Goal: Task Accomplishment & Management: Manage account settings

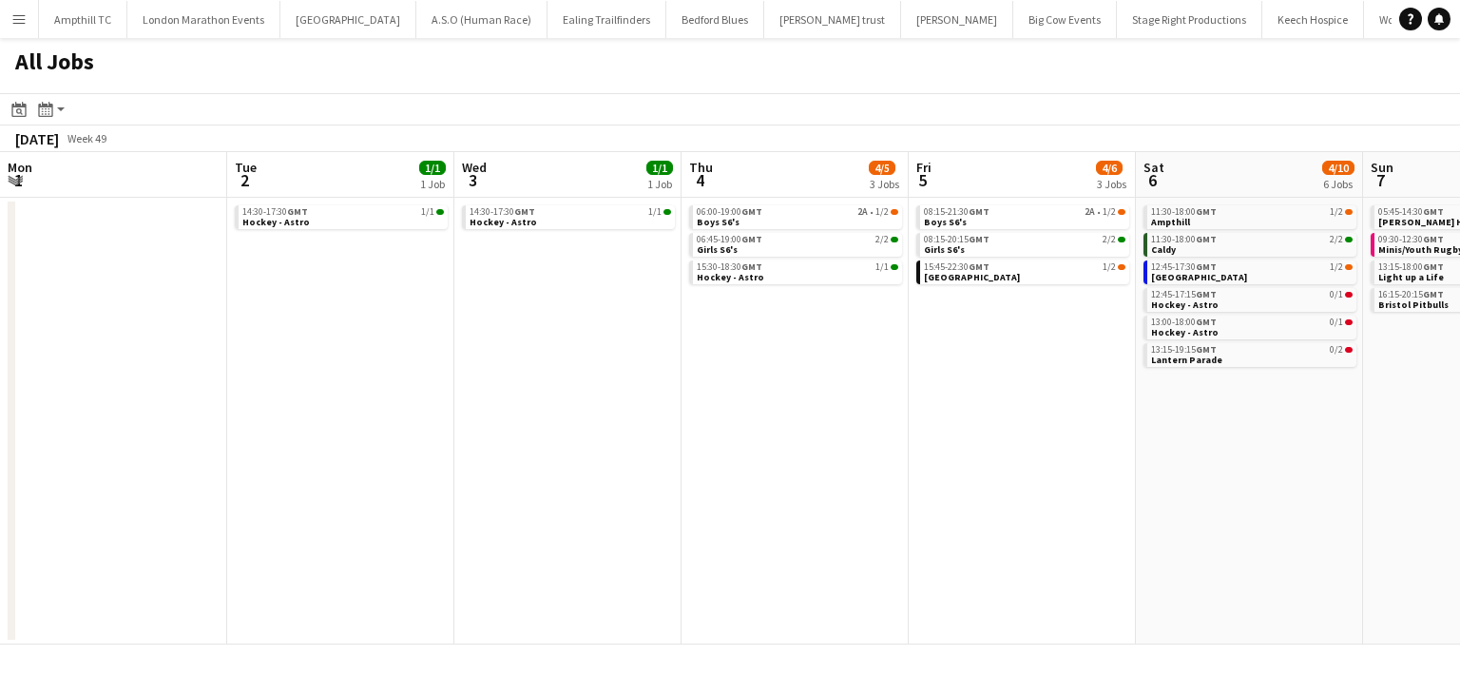
scroll to position [0, 502]
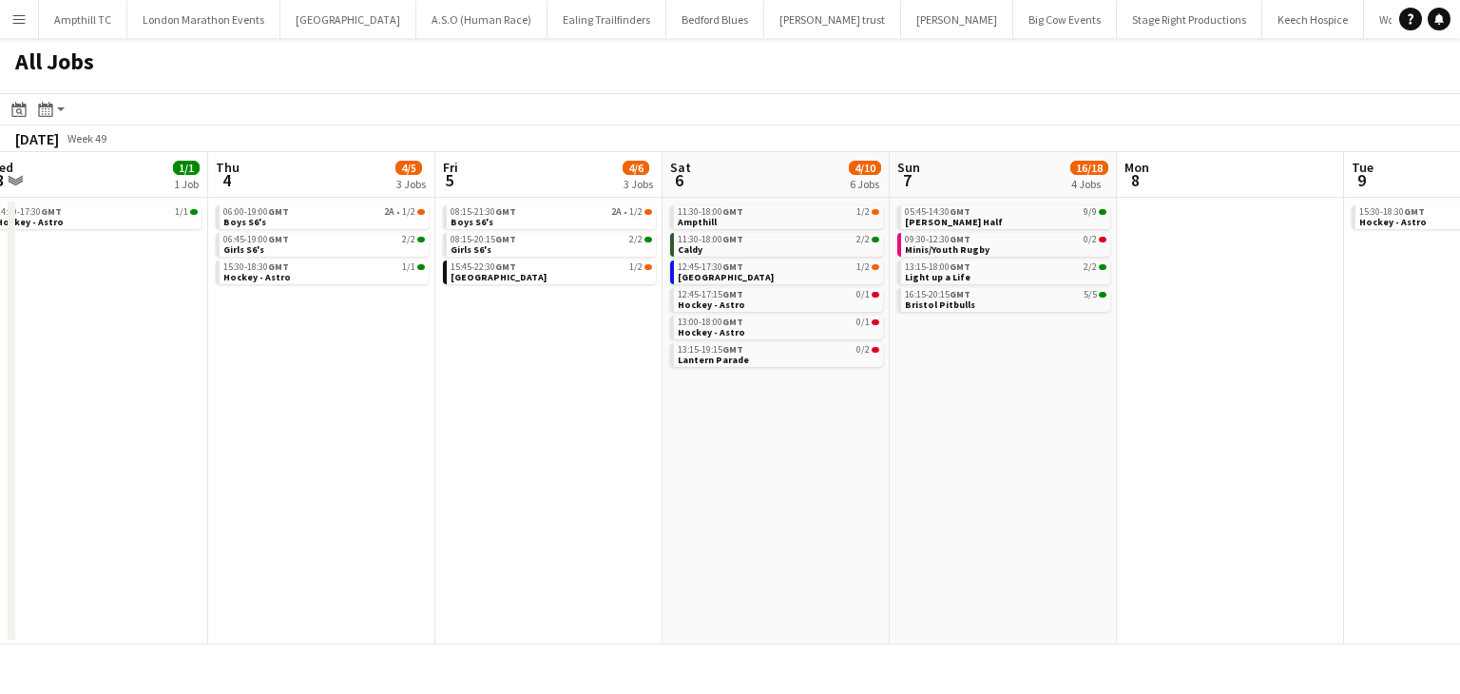
drag, startPoint x: 601, startPoint y: 413, endPoint x: 889, endPoint y: 409, distance: 288.9
click at [889, 408] on app-calendar-viewport "Mon 1 Tue 2 1/1 1 Job Wed 3 1/1 1 Job Thu 4 4/5 3 Jobs Fri 5 4/6 3 Jobs Sat 6 4…" at bounding box center [730, 398] width 1460 height 492
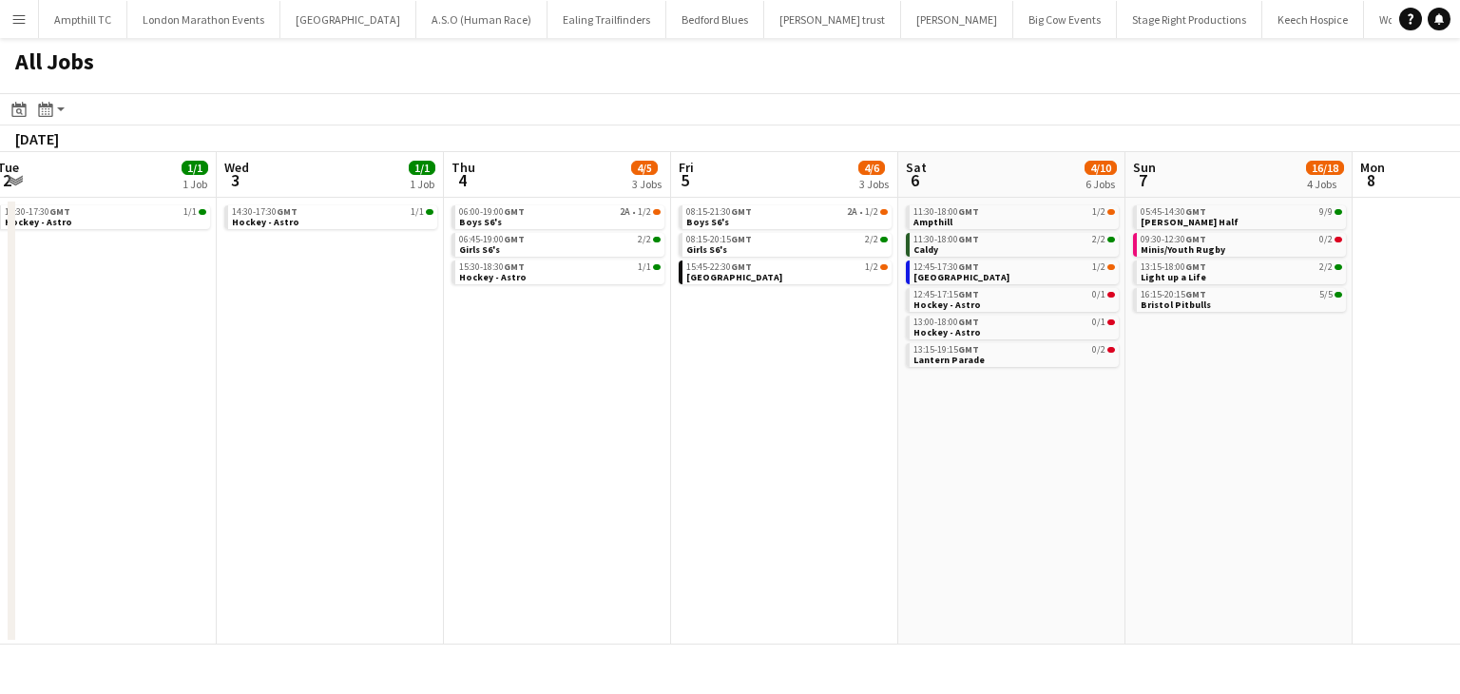
drag, startPoint x: 905, startPoint y: 411, endPoint x: 986, endPoint y: 411, distance: 81.7
click at [986, 411] on app-calendar-viewport "Sun 30 0/2 1 Job Mon 1 Tue 2 1/1 1 Job Wed 3 1/1 1 Job Thu 4 4/5 3 Jobs Fri 5 4…" at bounding box center [730, 398] width 1460 height 492
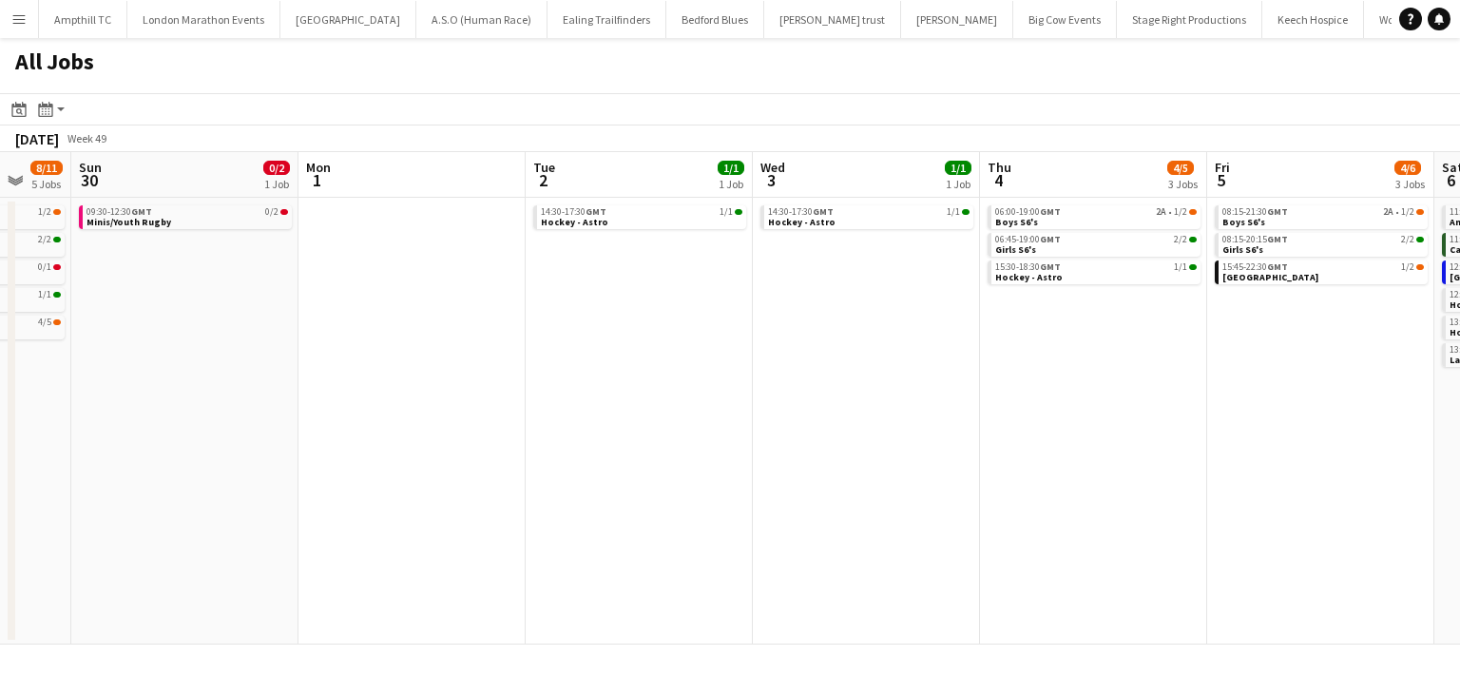
drag, startPoint x: 515, startPoint y: 400, endPoint x: 824, endPoint y: 400, distance: 308.8
click at [848, 400] on app-calendar-viewport "Fri 28 Sat 29 8/11 5 Jobs Sun 30 0/2 1 Job Mon 1 Tue 2 1/1 1 Job Wed 3 1/1 1 Jo…" at bounding box center [730, 398] width 1460 height 492
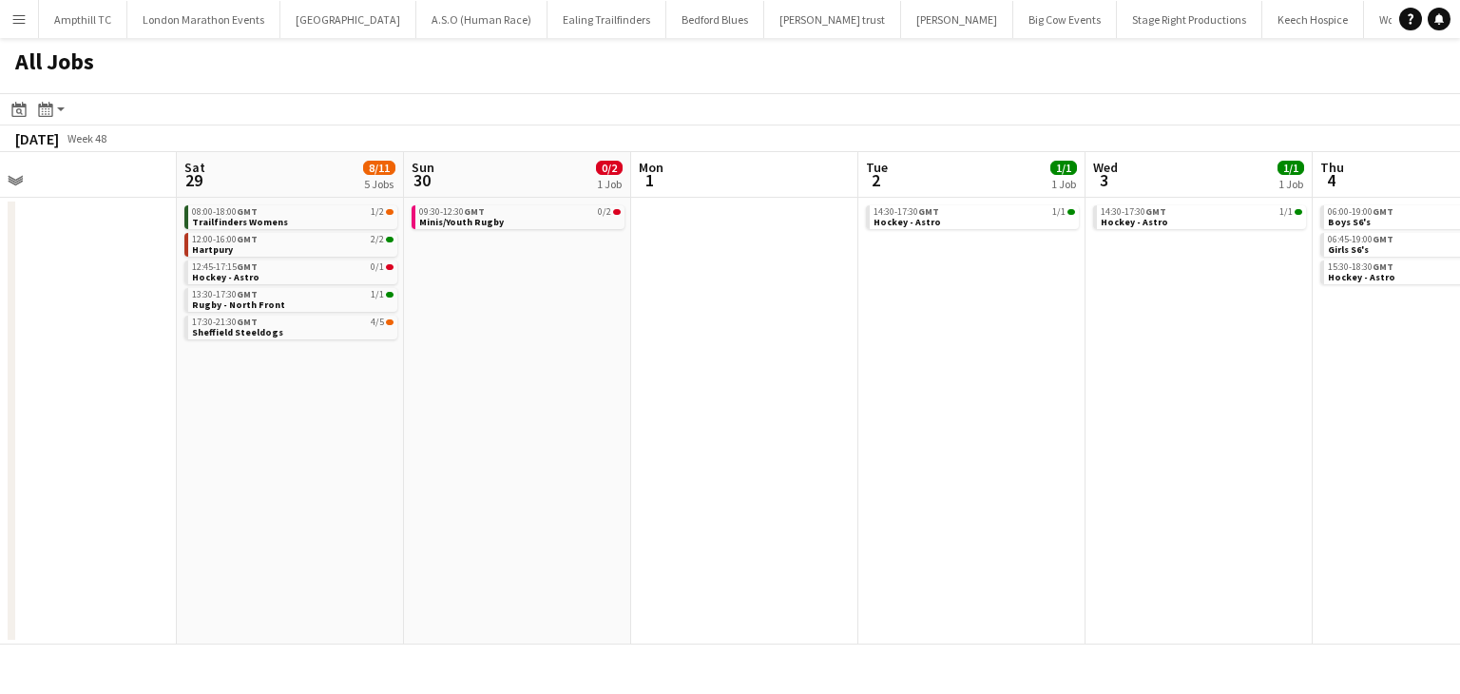
drag, startPoint x: 574, startPoint y: 366, endPoint x: 851, endPoint y: 366, distance: 276.5
click at [849, 366] on app-calendar-viewport "Wed 26 Thu 27 0/1 1 Job Fri 28 Sat 29 8/11 5 Jobs Sun 30 0/2 1 Job Mon 1 Tue 2 …" at bounding box center [730, 398] width 1460 height 492
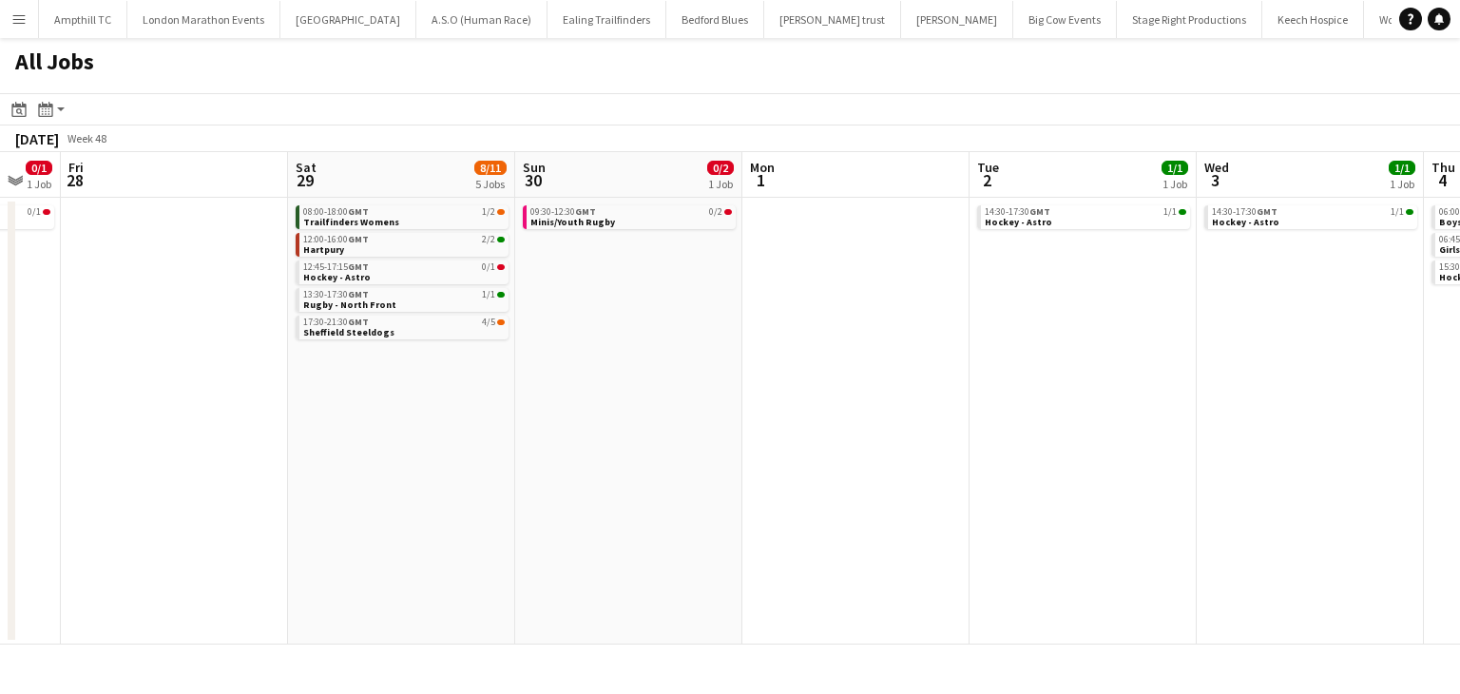
drag, startPoint x: 1077, startPoint y: 369, endPoint x: 456, endPoint y: 369, distance: 620.5
click at [511, 369] on app-calendar-viewport "Mon 24 Tue 25 0/1 1 Job Wed 26 Thu 27 0/1 1 Job Fri 28 Sat 29 8/11 5 Jobs Sun 3…" at bounding box center [730, 398] width 1460 height 492
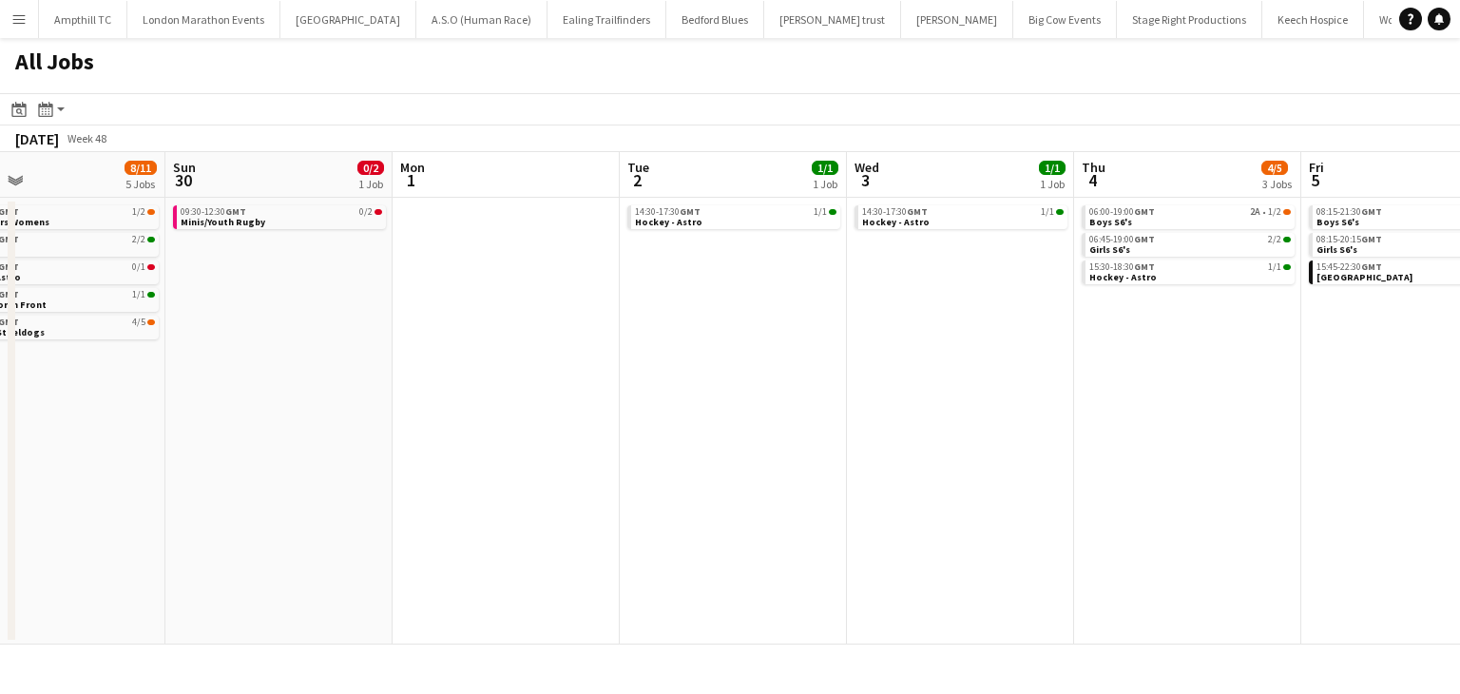
click at [430, 361] on app-calendar-viewport "Wed 26 Thu 27 0/1 1 Job Fri 28 Sat 29 8/11 5 Jobs Sun 30 0/2 1 Job Mon 1 Tue 2 …" at bounding box center [730, 398] width 1460 height 492
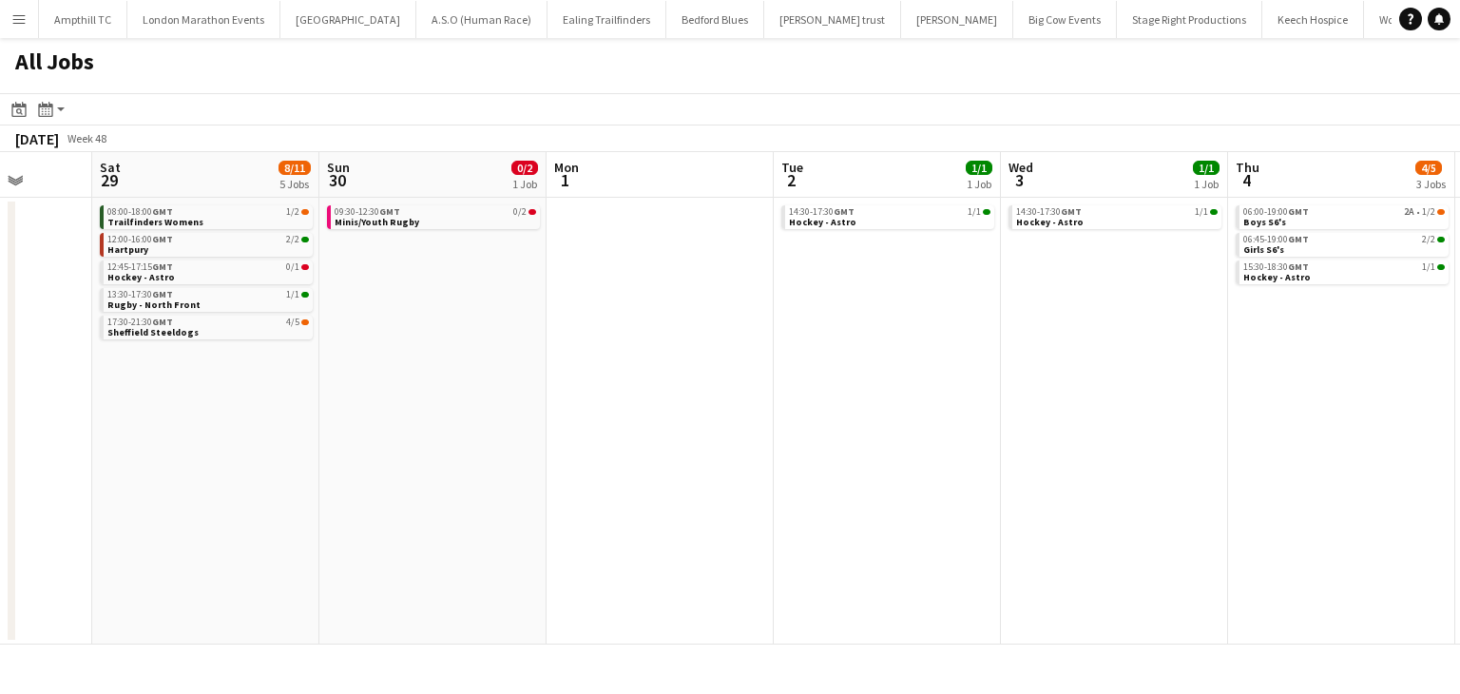
drag, startPoint x: 592, startPoint y: 363, endPoint x: 977, endPoint y: 384, distance: 385.4
click at [1068, 378] on app-calendar-viewport "Wed 26 Thu 27 0/1 1 Job Fri 28 Sat 29 8/11 5 Jobs Sun 30 0/2 1 Job Mon 1 Tue 2 …" at bounding box center [730, 398] width 1460 height 492
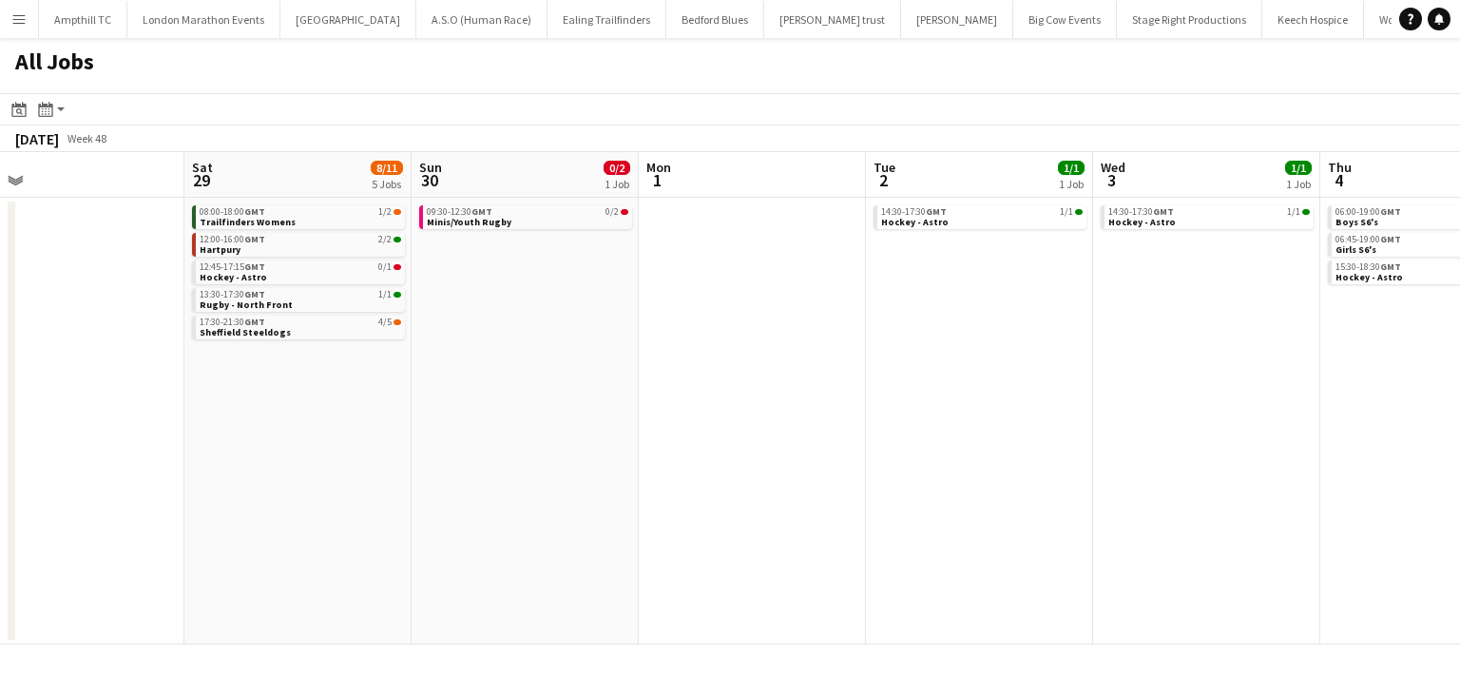
drag, startPoint x: 680, startPoint y: 377, endPoint x: 891, endPoint y: 377, distance: 211.0
click at [954, 377] on app-calendar-viewport "Wed 26 Thu 27 0/1 1 Job Fri 28 Sat 29 8/11 5 Jobs Sun 30 0/2 1 Job Mon 1 Tue 2 …" at bounding box center [730, 398] width 1460 height 492
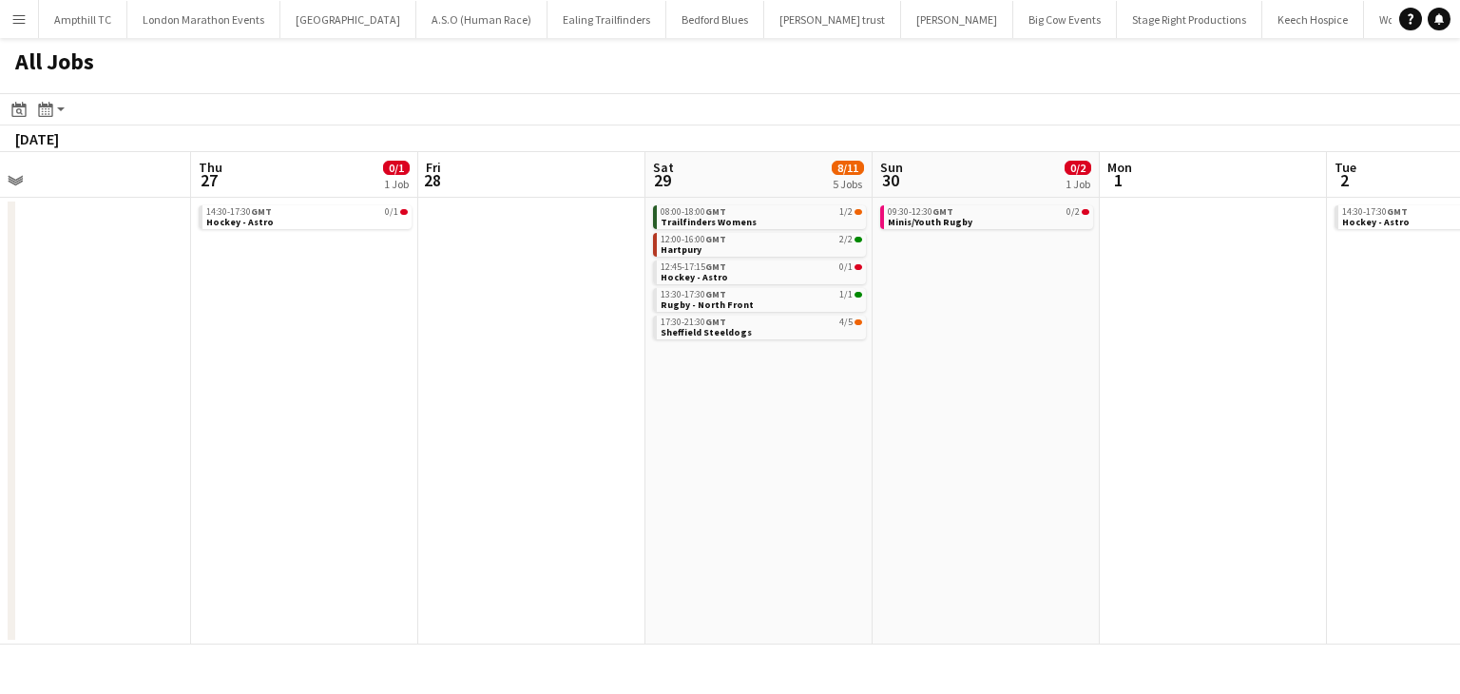
click at [1053, 373] on app-calendar-viewport "Mon 24 Tue 25 0/1 1 Job Wed 26 Thu 27 0/1 1 Job Fri 28 Sat 29 8/11 5 Jobs Sun 3…" at bounding box center [730, 398] width 1460 height 492
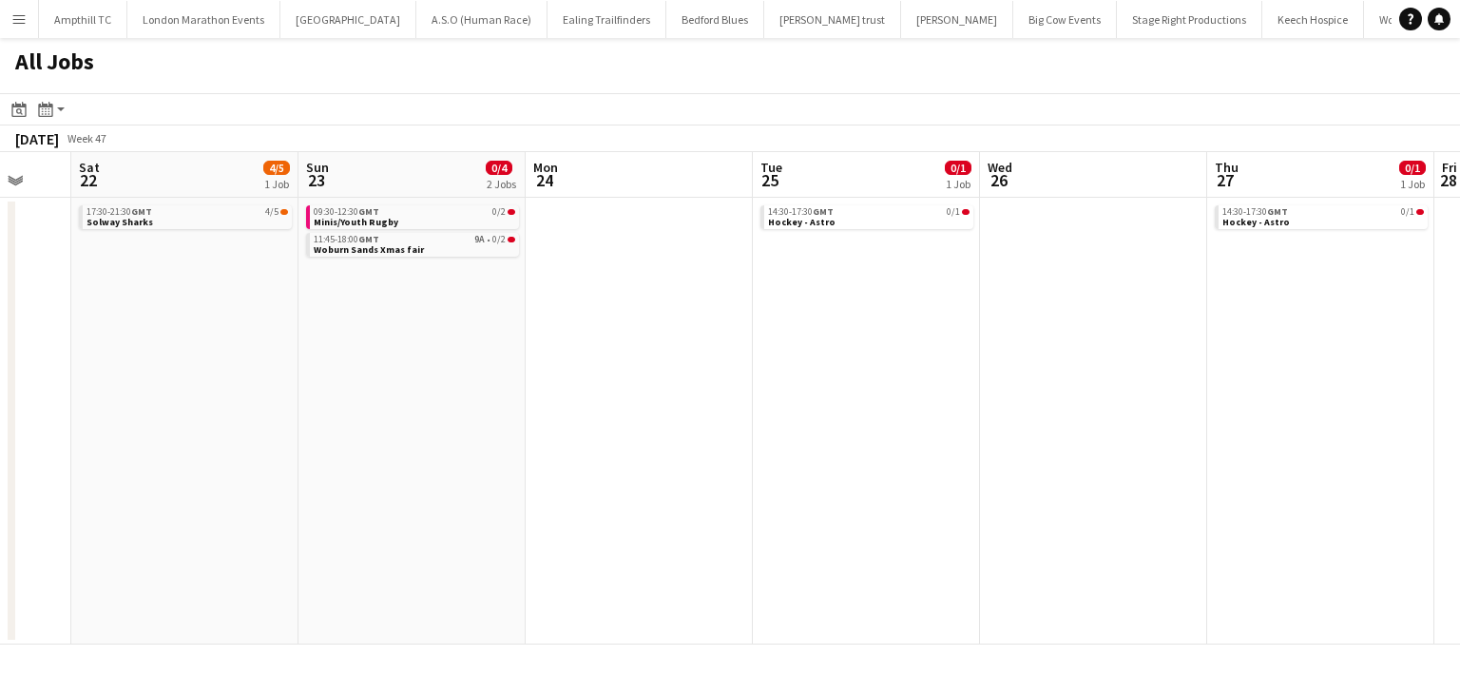
drag, startPoint x: 628, startPoint y: 352, endPoint x: 957, endPoint y: 353, distance: 328.8
click at [953, 352] on app-calendar-viewport "Thu 20 2/2 1 Job Fri 21 Sat 22 4/5 1 Job Sun 23 0/4 2 Jobs Mon 24 Tue 25 0/1 1 …" at bounding box center [730, 398] width 1460 height 492
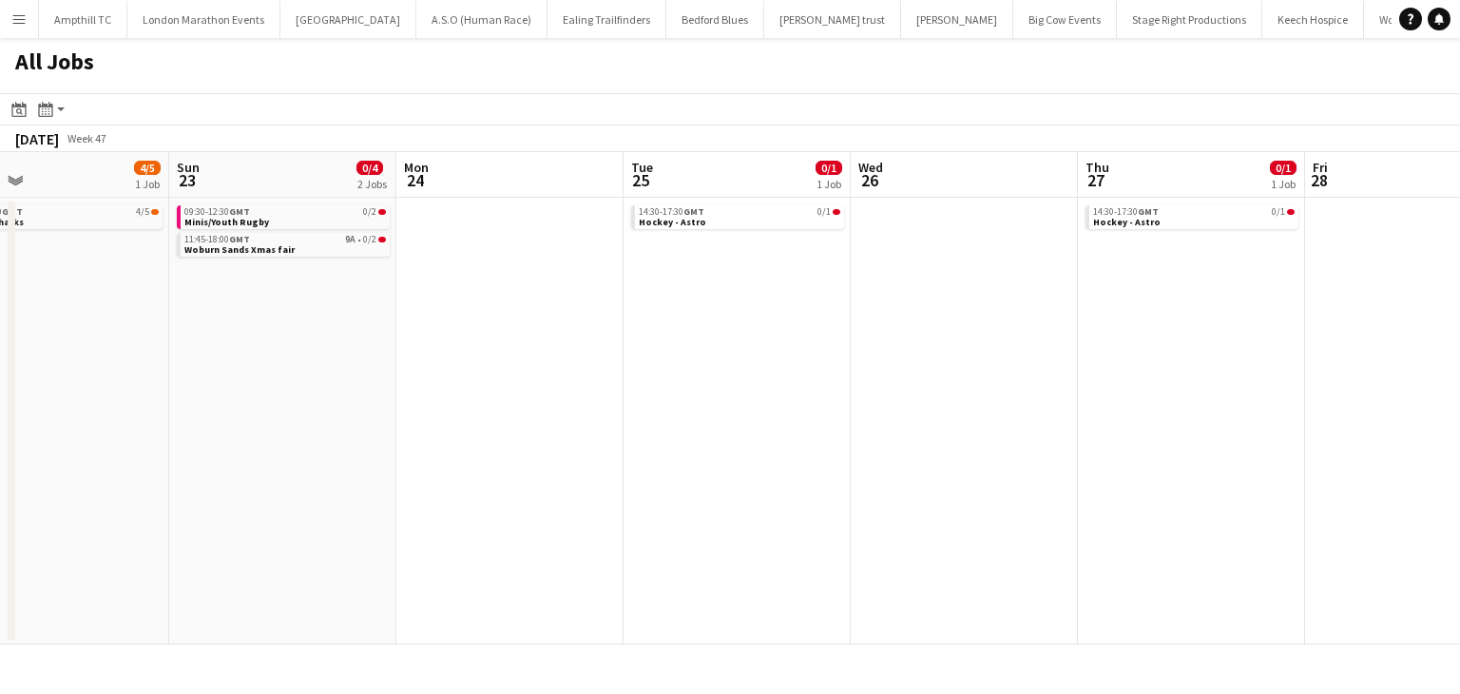
click at [870, 351] on app-calendar-viewport "Thu 20 2/2 1 Job Fri 21 Sat 22 4/5 1 Job Sun 23 0/4 2 Jobs Mon 24 Tue 25 0/1 1 …" at bounding box center [730, 398] width 1460 height 492
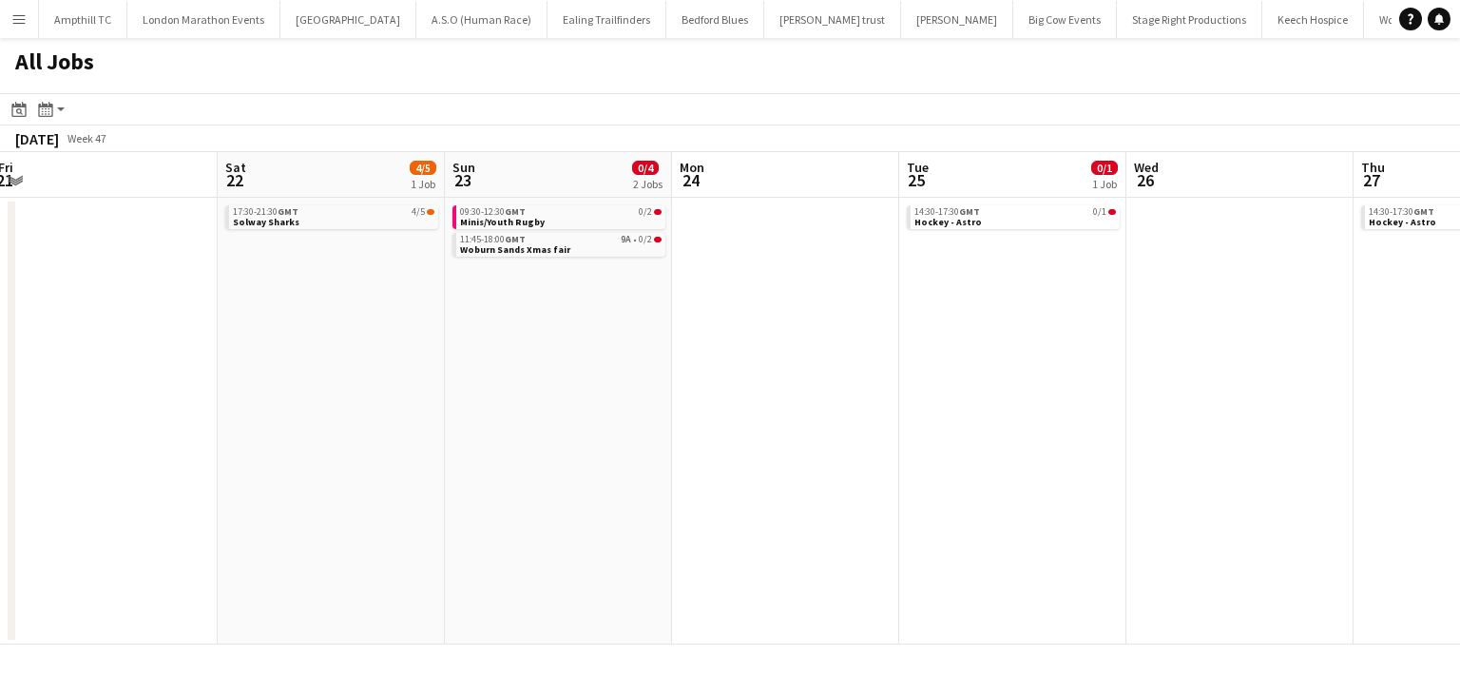
drag, startPoint x: 965, startPoint y: 351, endPoint x: 761, endPoint y: 356, distance: 204.4
click at [981, 354] on app-calendar-viewport "Wed 19 2/2 1 Job Thu 20 2/2 1 Job Fri 21 Sat 22 4/5 1 Job Sun 23 0/4 2 Jobs Mon…" at bounding box center [730, 398] width 1460 height 492
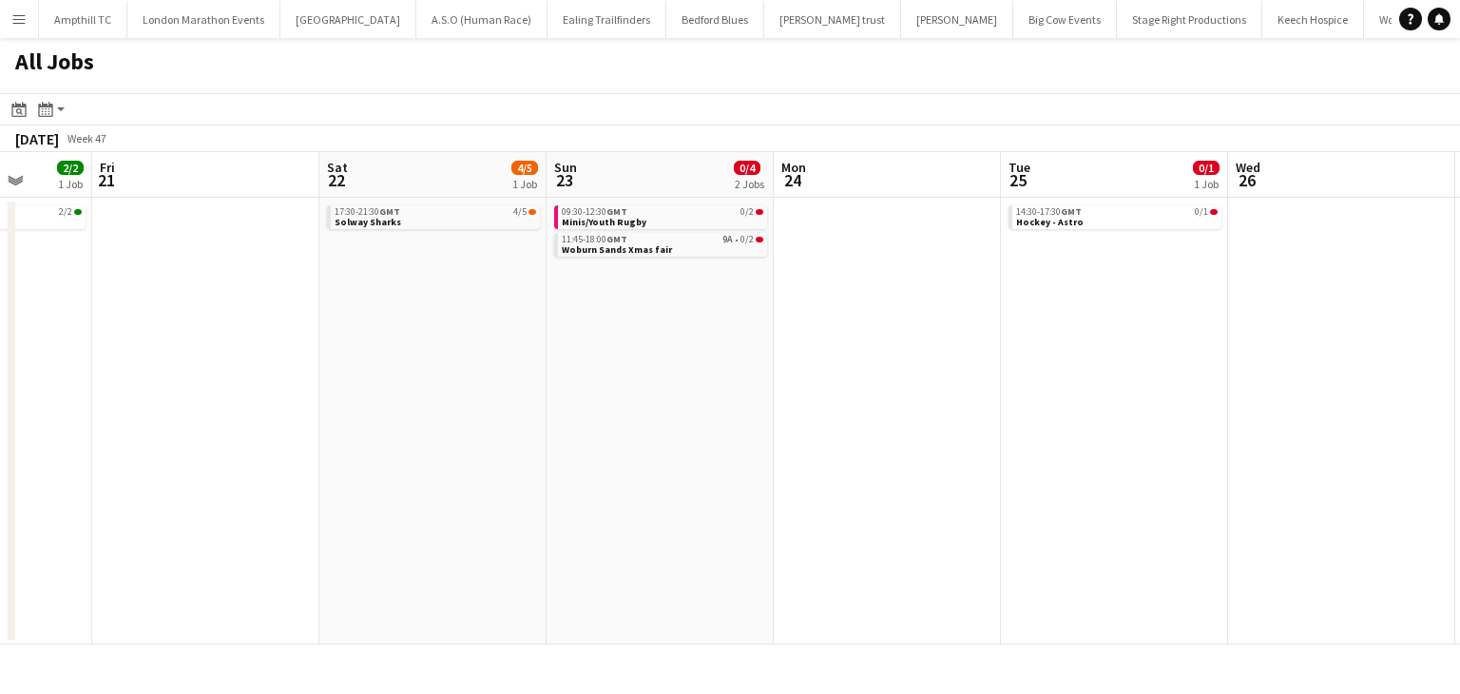
click at [1011, 356] on app-calendar-viewport "Tue 18 1/1 1 Job Wed 19 2/2 1 Job Thu 20 2/2 1 Job Fri 21 Sat 22 4/5 1 Job Sun …" at bounding box center [730, 398] width 1460 height 492
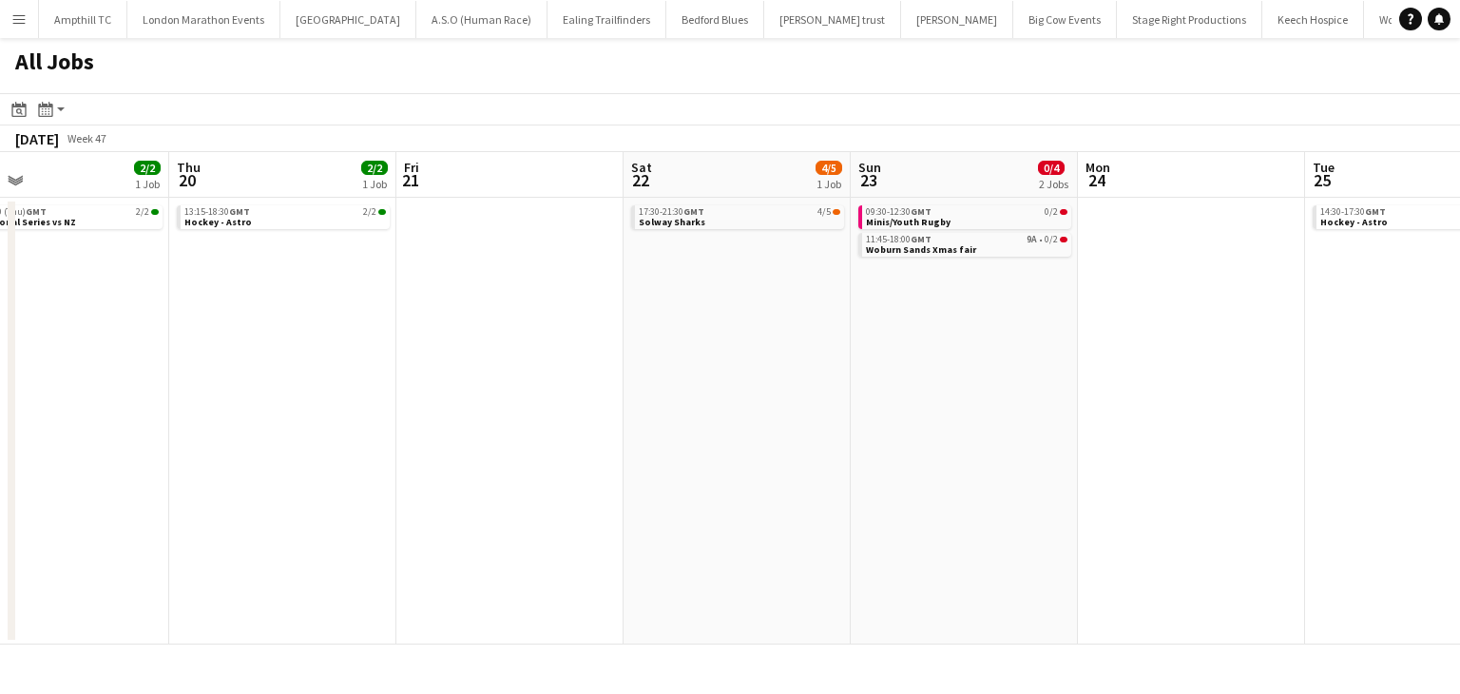
drag, startPoint x: 699, startPoint y: 328, endPoint x: 717, endPoint y: 354, distance: 32.2
click at [862, 331] on app-calendar-viewport "Mon 17 1/1 1 Job Tue 18 1/1 1 Job Wed 19 2/2 1 Job Thu 20 2/2 1 Job Fri 21 Sat …" at bounding box center [730, 398] width 1460 height 492
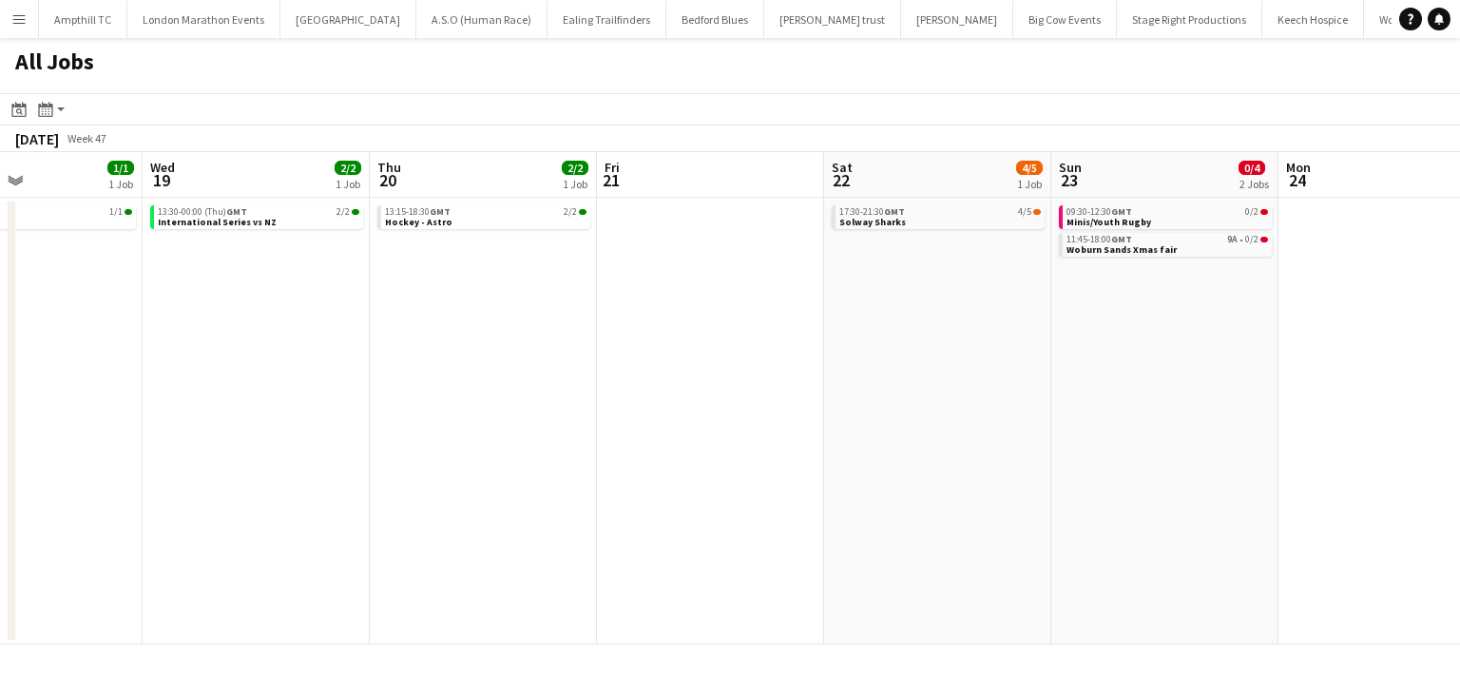
click at [617, 347] on app-calendar-viewport "Sun 16 19/23 6 Jobs Mon 17 1/1 1 Job Tue 18 1/1 1 Job Wed 19 2/2 1 Job Thu 20 2…" at bounding box center [730, 398] width 1460 height 492
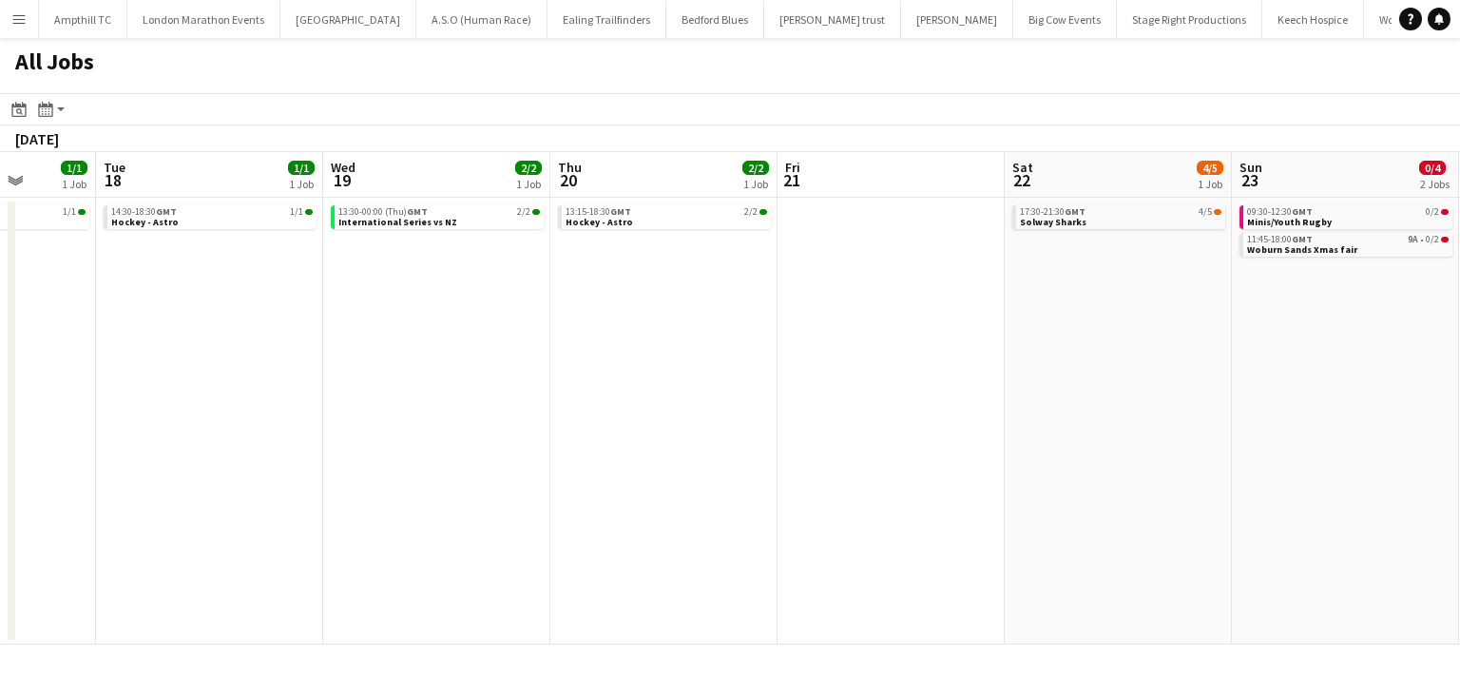
drag, startPoint x: 640, startPoint y: 344, endPoint x: 826, endPoint y: 344, distance: 186.3
click at [793, 344] on app-calendar-viewport "Sat 15 13/19 5 Jobs Sun 16 19/23 6 Jobs Mon 17 1/1 1 Job Tue 18 1/1 1 Job Wed 1…" at bounding box center [730, 398] width 1460 height 492
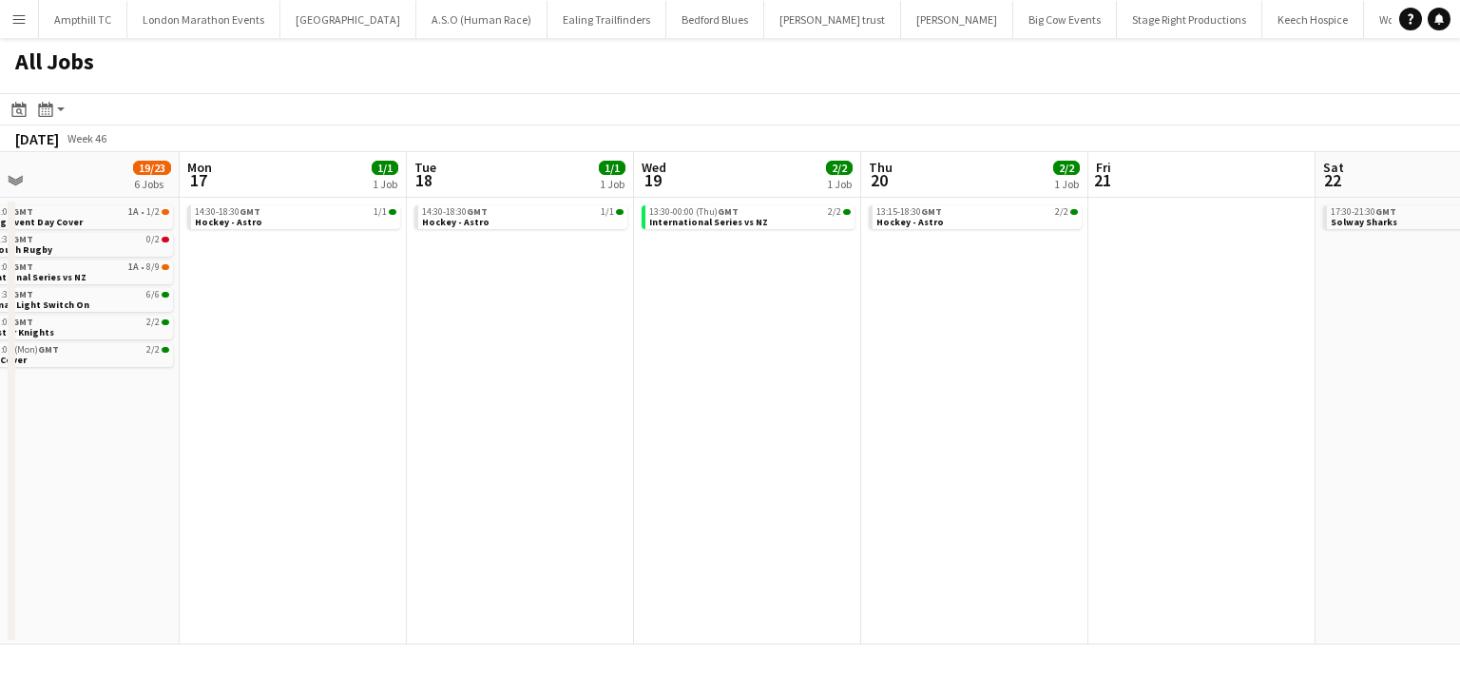
drag, startPoint x: 536, startPoint y: 344, endPoint x: 711, endPoint y: 353, distance: 175.1
click at [686, 346] on app-calendar-viewport "Fri 14 7/10 4 Jobs Sat 15 13/19 5 Jobs Sun 16 19/23 6 Jobs Mon 17 1/1 1 Job Tue…" at bounding box center [730, 398] width 1460 height 492
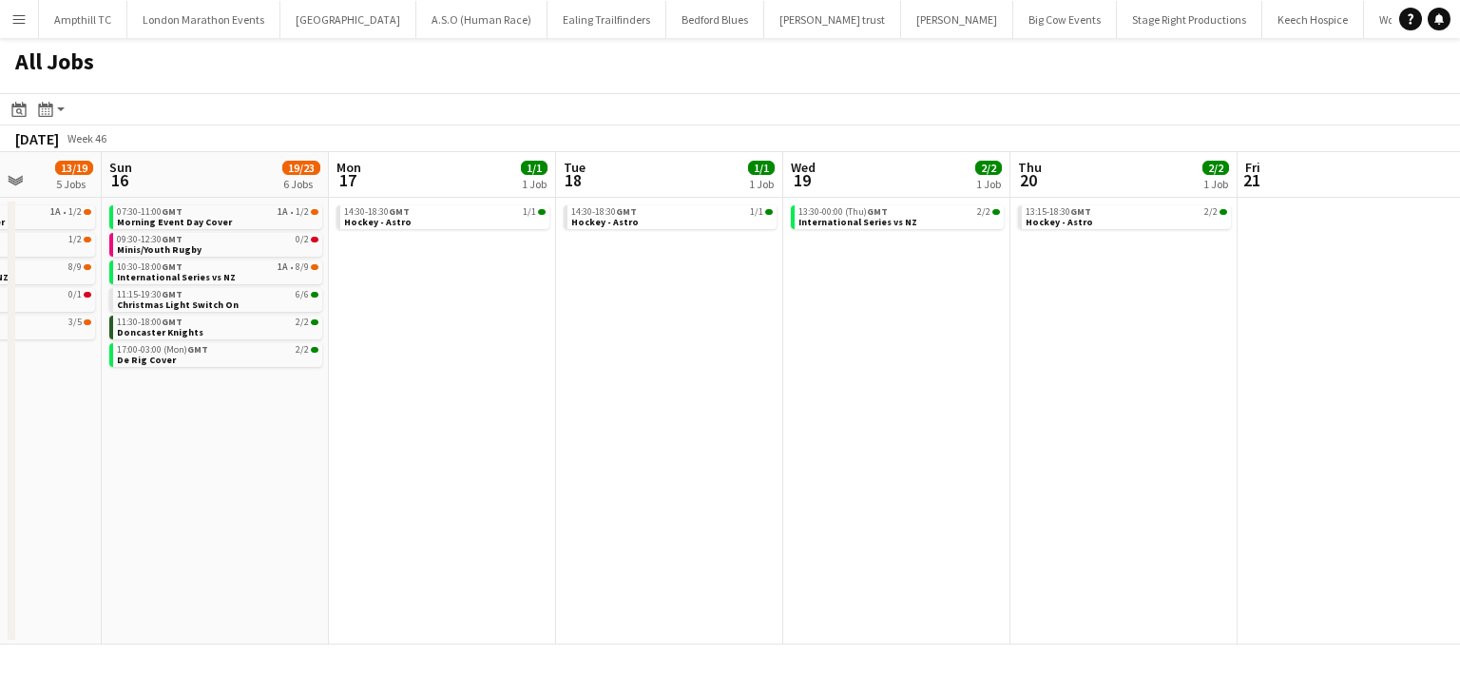
drag, startPoint x: 591, startPoint y: 354, endPoint x: 663, endPoint y: 354, distance: 72.2
click at [712, 354] on app-calendar-viewport "Thu 13 0/1 1 Job Fri 14 7/10 4 Jobs Sat 15 13/19 5 Jobs Sun 16 19/23 6 Jobs Mon…" at bounding box center [730, 398] width 1460 height 492
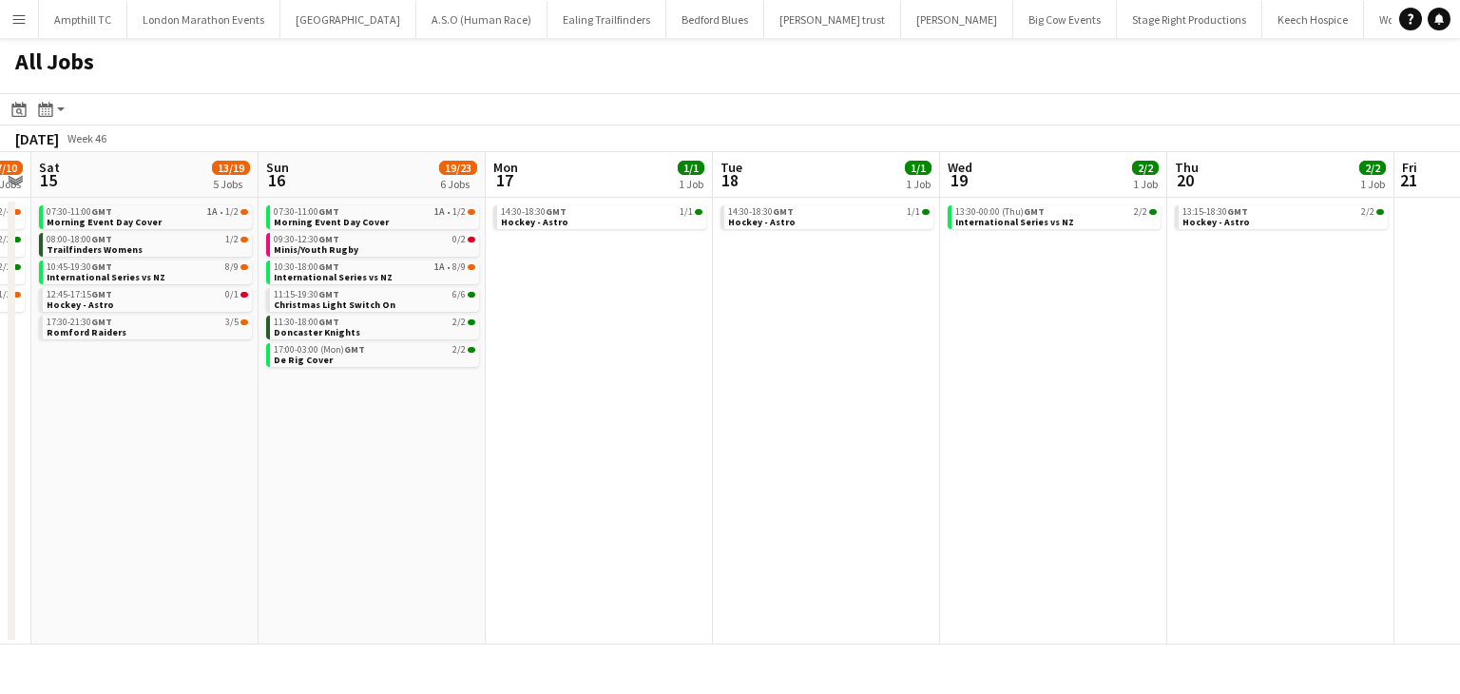
drag, startPoint x: 609, startPoint y: 354, endPoint x: 661, endPoint y: 361, distance: 52.8
click at [680, 357] on app-calendar-viewport "Thu 13 0/1 1 Job Fri 14 7/10 4 Jobs Sat 15 13/19 5 Jobs Sun 16 19/23 6 Jobs Mon…" at bounding box center [730, 398] width 1460 height 492
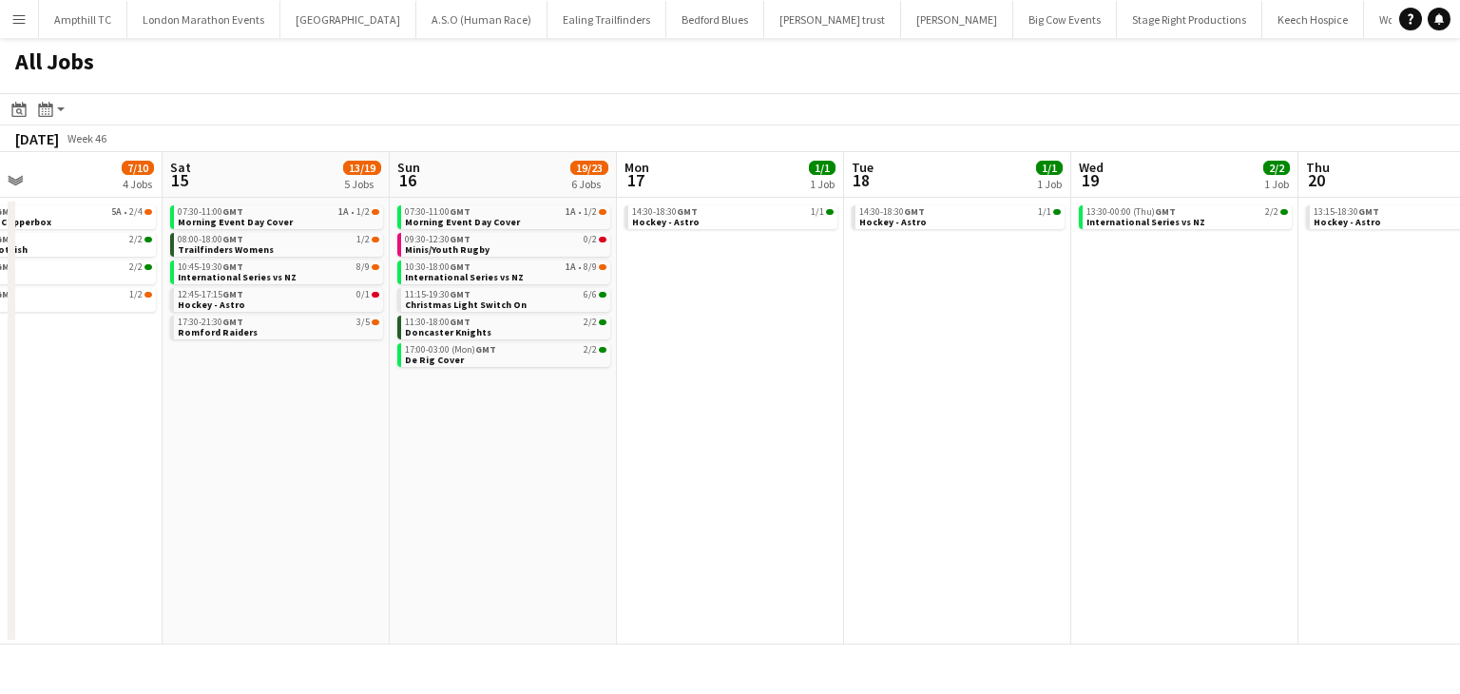
drag, startPoint x: 365, startPoint y: 394, endPoint x: 506, endPoint y: 406, distance: 141.1
click at [493, 402] on app-calendar-viewport "Wed 12 Thu 13 0/1 1 Job Fri 14 7/10 4 Jobs Sat 15 13/19 5 Jobs Sun 16 19/23 6 J…" at bounding box center [730, 398] width 1460 height 492
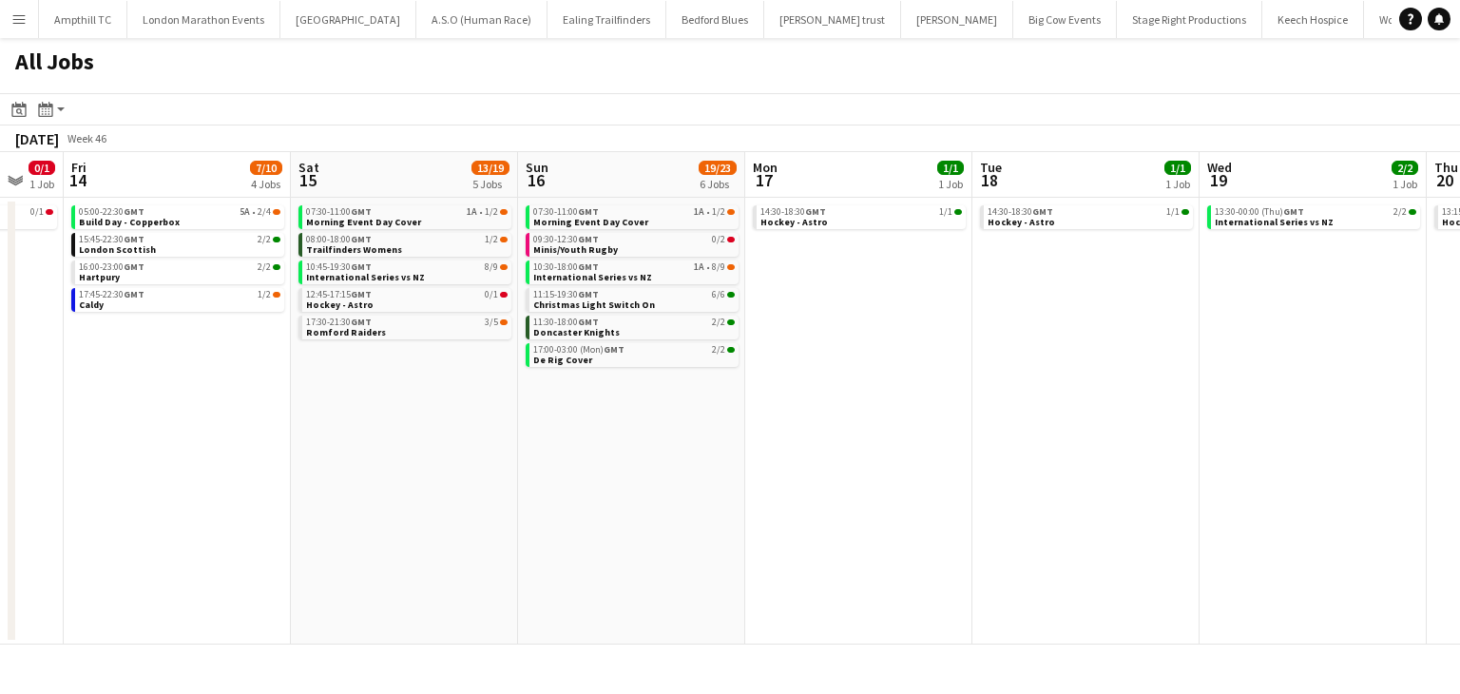
click at [525, 397] on app-calendar-viewport "Wed 12 Thu 13 0/1 1 Job Fri 14 7/10 4 Jobs Sat 15 13/19 5 Jobs Sun 16 19/23 6 J…" at bounding box center [730, 398] width 1460 height 492
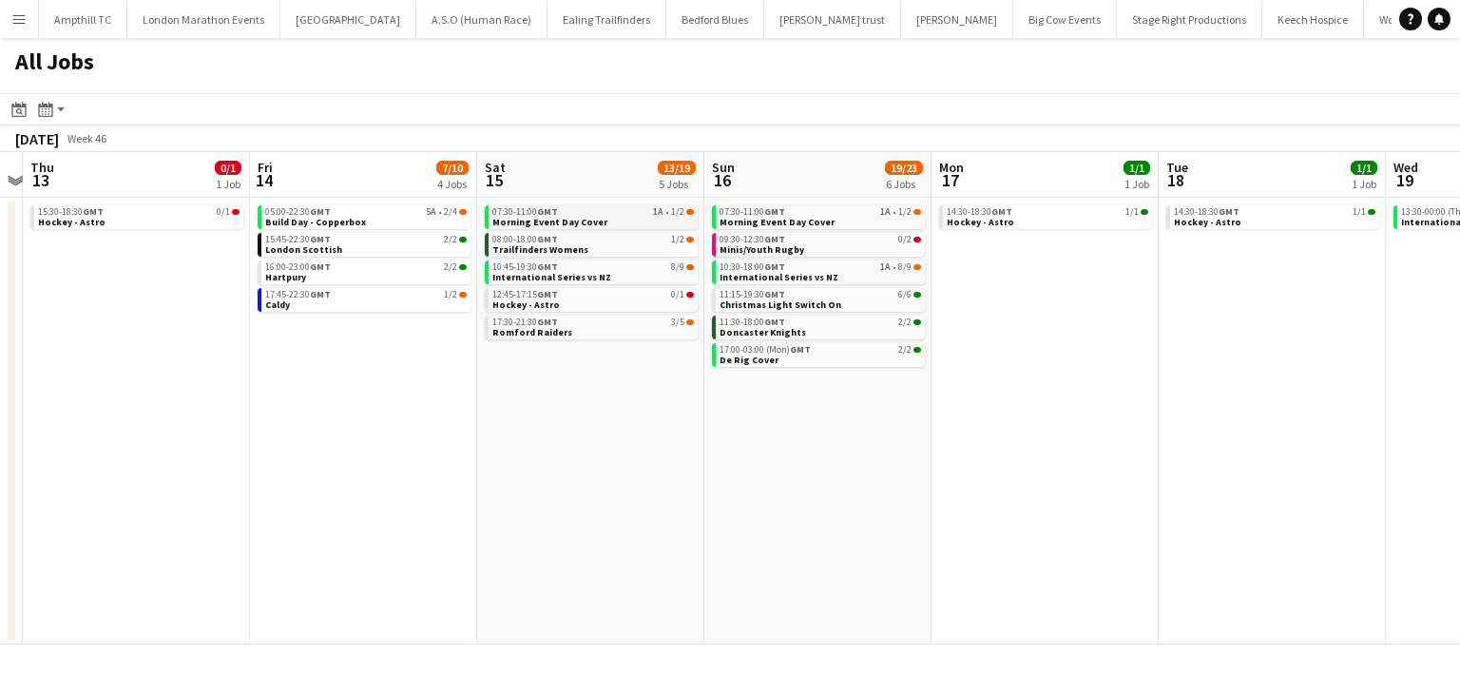
click at [630, 217] on link "07:30-11:00 GMT 1A • 1/2 Morning Event Day Cover" at bounding box center [592, 216] width 201 height 22
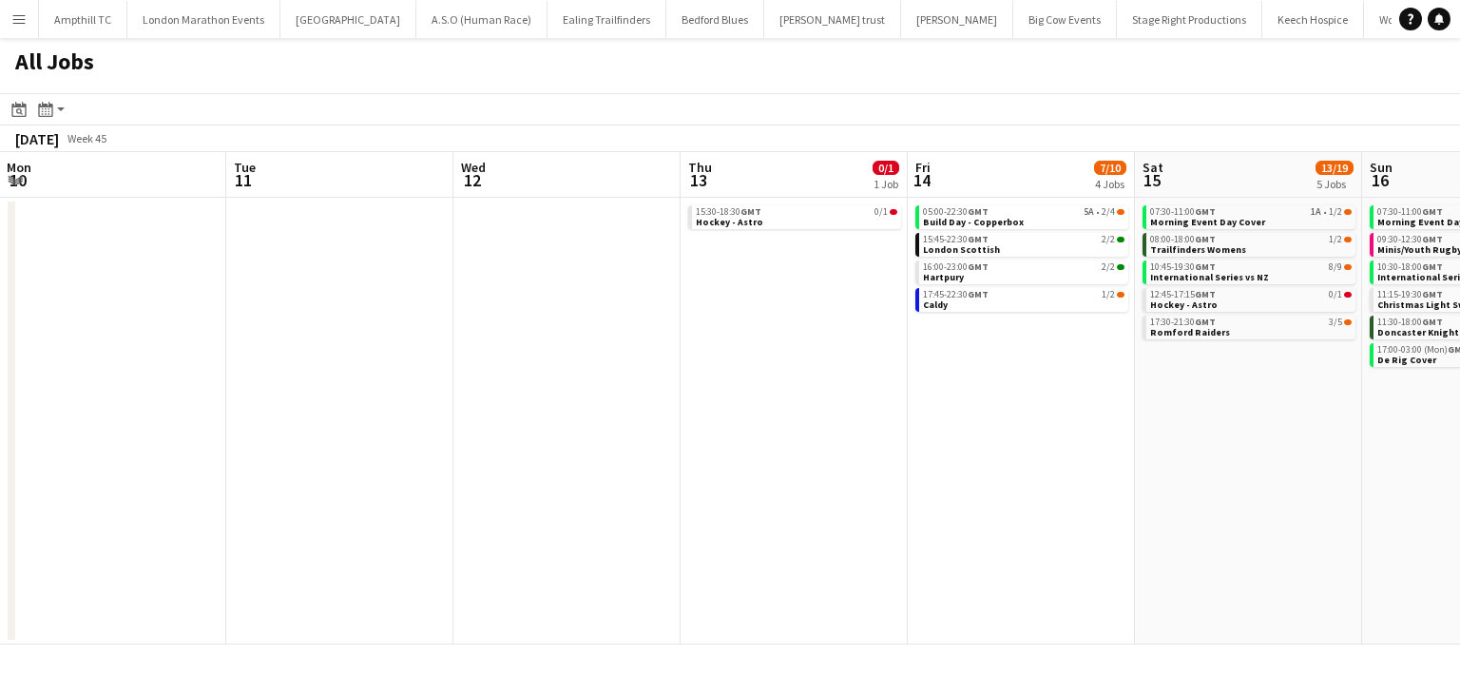
drag, startPoint x: 137, startPoint y: 351, endPoint x: 816, endPoint y: 347, distance: 679.5
click at [834, 333] on app-calendar-viewport "Sat 8 14/17 6 Jobs Sun 9 3/4 2 Jobs Mon 10 Tue 11 Wed 12 Thu 13 0/1 1 Job Fri 1…" at bounding box center [730, 398] width 1460 height 492
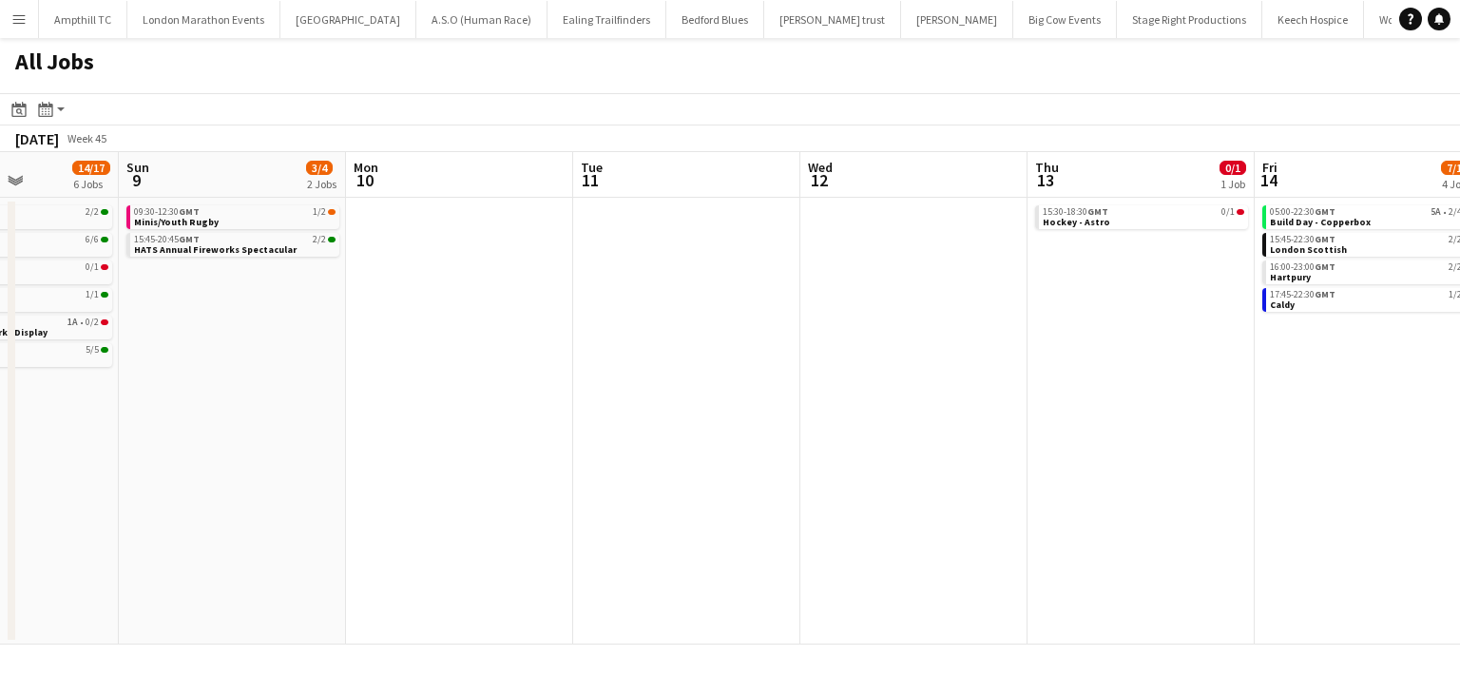
drag, startPoint x: 586, startPoint y: 392, endPoint x: 600, endPoint y: 392, distance: 13.3
click at [600, 392] on app-calendar-viewport "Thu 6 Fri 7 Sat 8 14/17 6 Jobs Sun 9 3/4 2 Jobs Mon 10 Tue 11 Wed 12 Thu 13 0/1…" at bounding box center [730, 398] width 1460 height 492
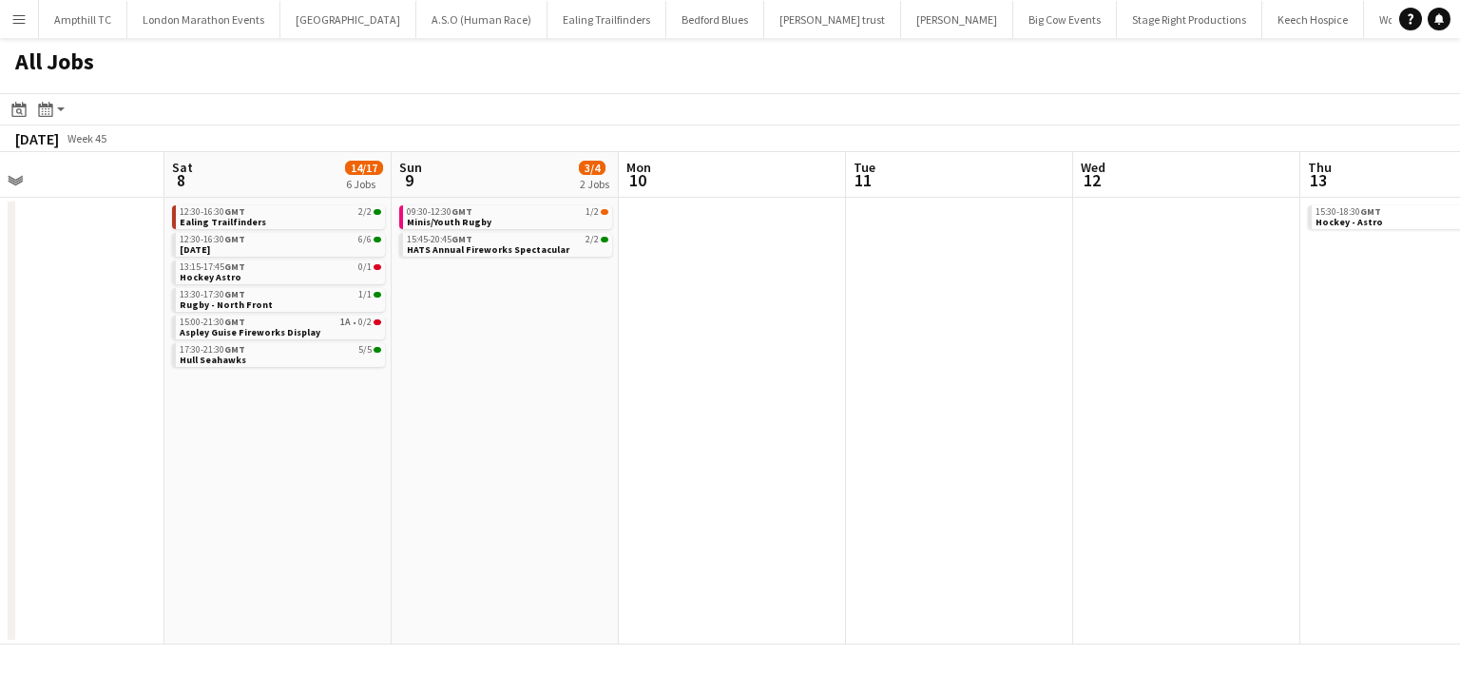
drag, startPoint x: 395, startPoint y: 404, endPoint x: 437, endPoint y: 390, distance: 44.2
click at [668, 403] on app-calendar-viewport "Wed 5 7/7 1 Job Thu 6 Fri 7 Sat 8 14/17 6 Jobs Sun 9 3/4 2 Jobs Mon 10 Tue 11 W…" at bounding box center [730, 398] width 1460 height 492
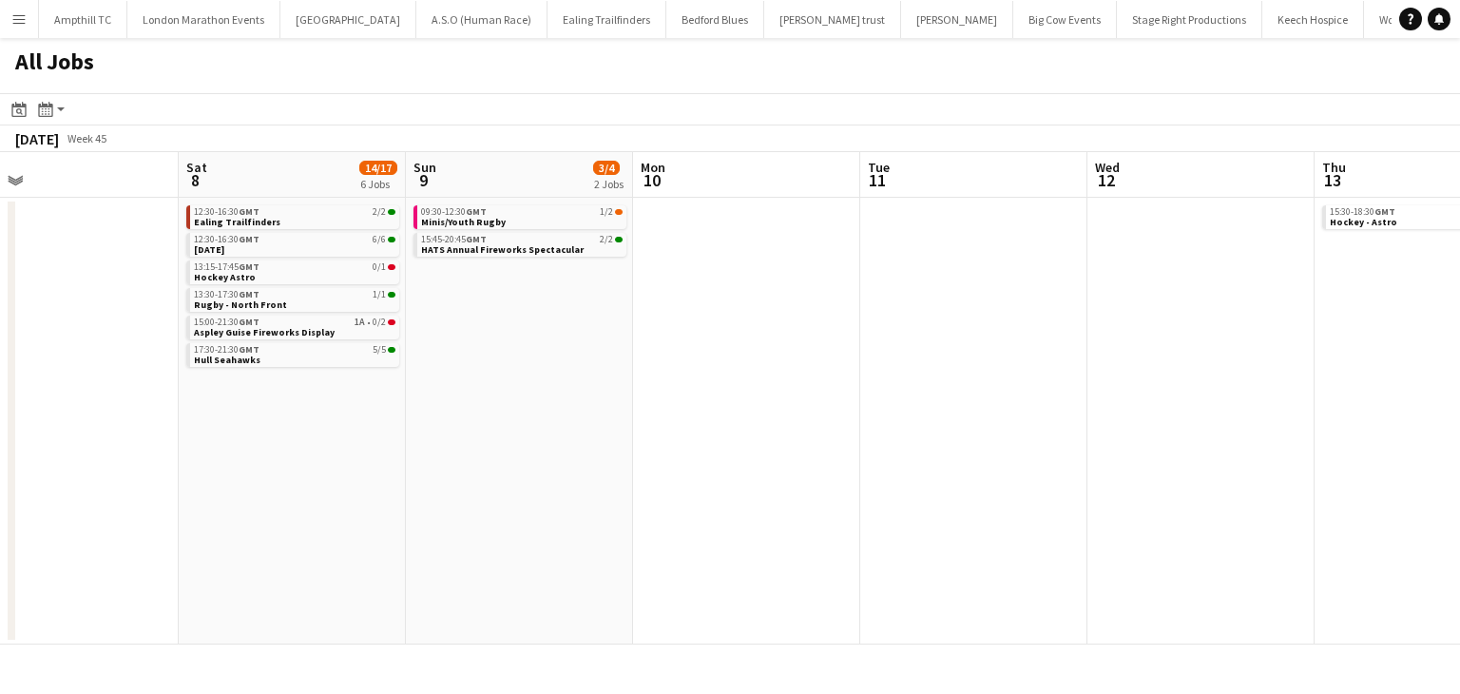
scroll to position [0, 506]
drag, startPoint x: 448, startPoint y: 389, endPoint x: 631, endPoint y: 391, distance: 183.4
click at [651, 392] on app-calendar-viewport "Wed 5 7/7 1 Job Thu 6 Fri 7 Sat 8 14/17 6 Jobs Sun 9 3/4 2 Jobs Mon 10 Tue 11 W…" at bounding box center [730, 398] width 1460 height 492
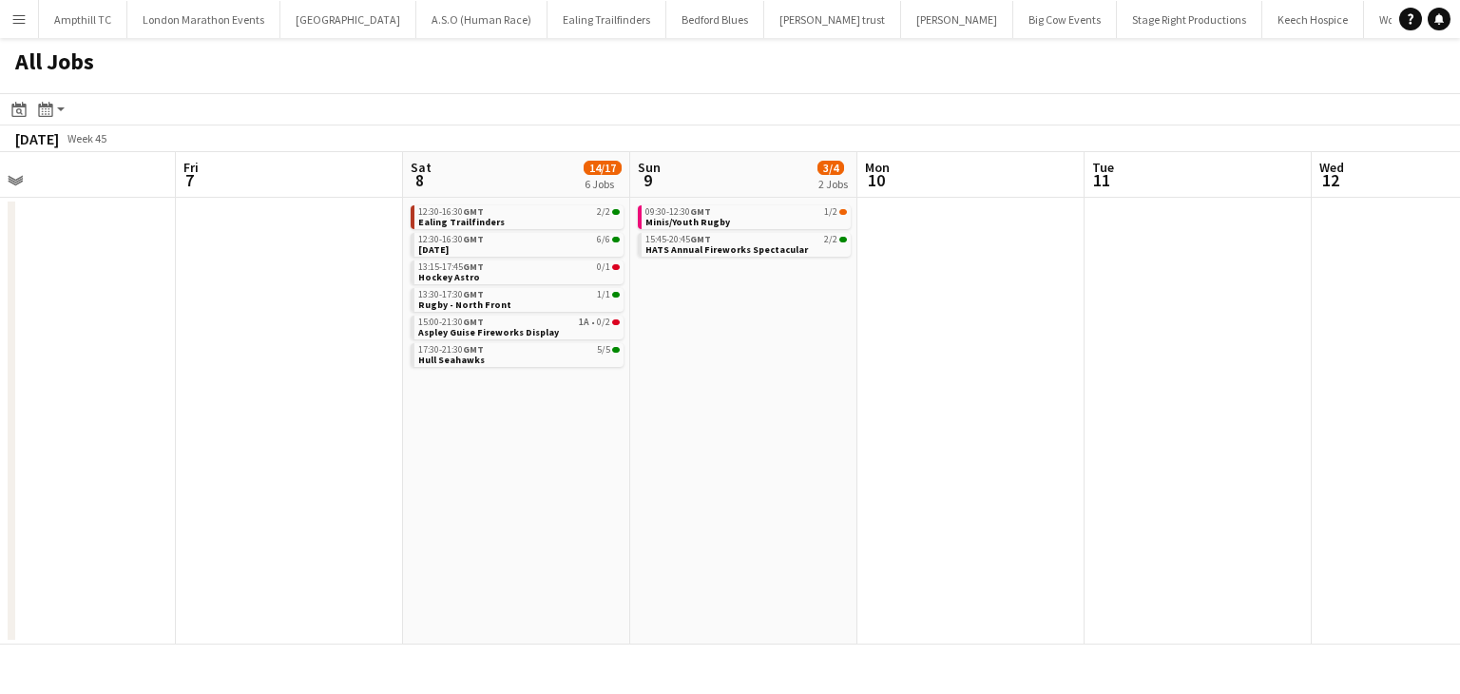
scroll to position [0, 417]
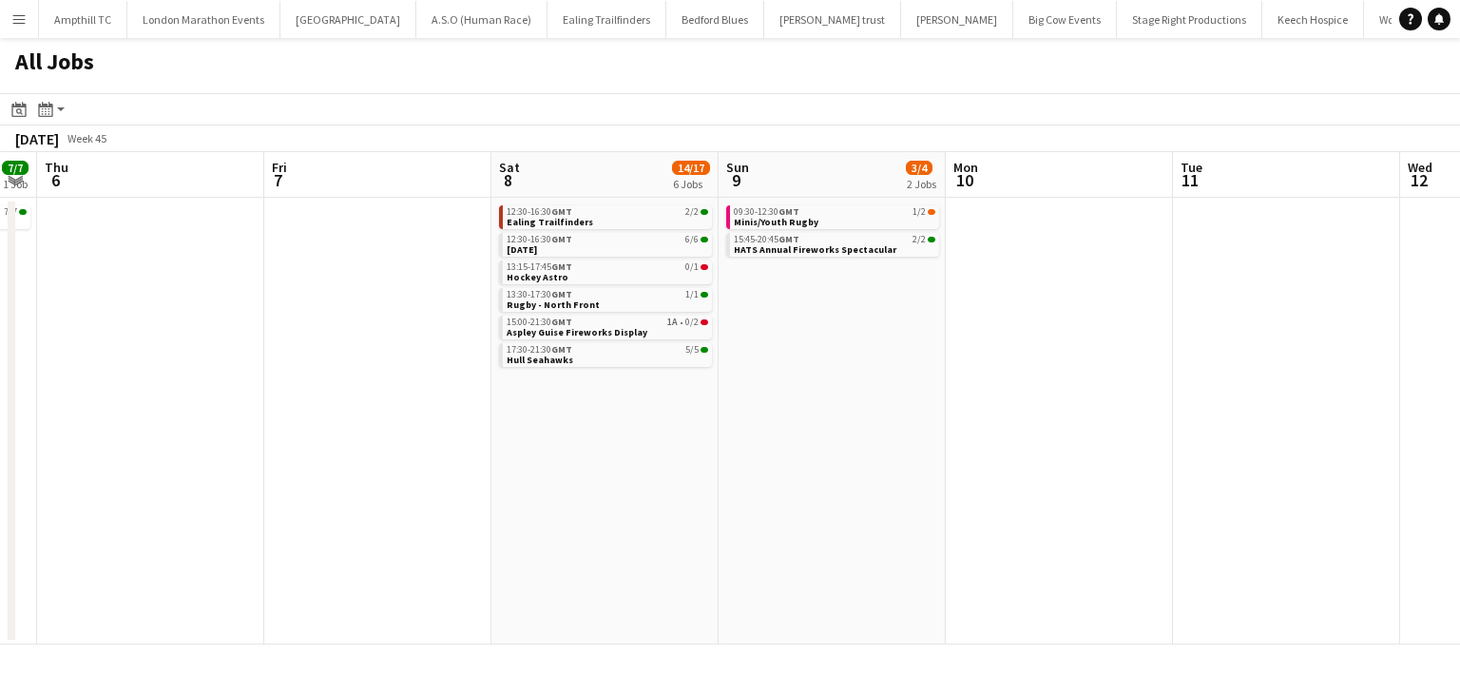
drag, startPoint x: 338, startPoint y: 400, endPoint x: 427, endPoint y: 400, distance: 88.4
click at [427, 400] on app-calendar-viewport "Tue 4 Wed 5 7/7 1 Job Thu 6 Fri 7 Sat 8 14/17 6 Jobs Sun 9 3/4 2 Jobs Mon 10 Tu…" at bounding box center [730, 398] width 1460 height 492
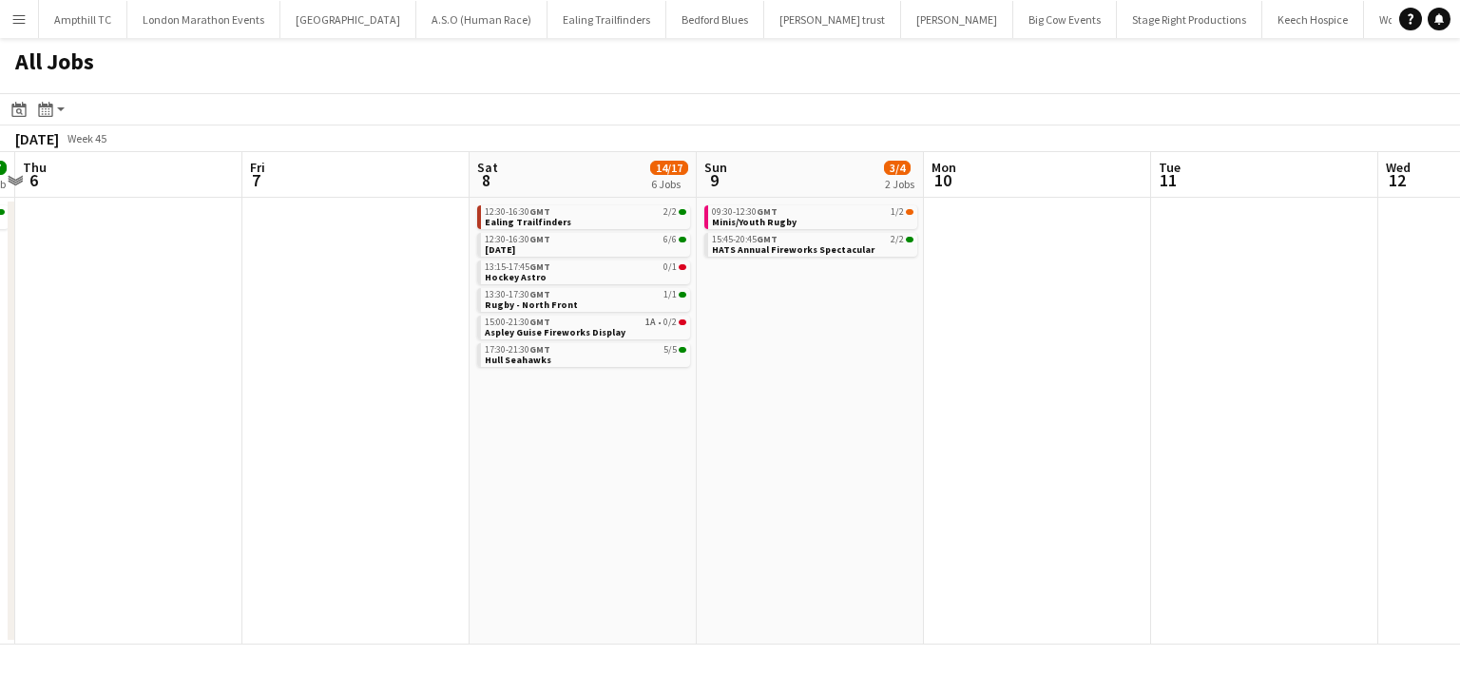
click at [551, 275] on app-calendar-viewport "Tue 4 Wed 5 7/7 1 Job Thu 6 Fri 7 Sat 8 14/17 6 Jobs Sun 9 3/4 2 Jobs Mon 10 Tu…" at bounding box center [730, 398] width 1460 height 492
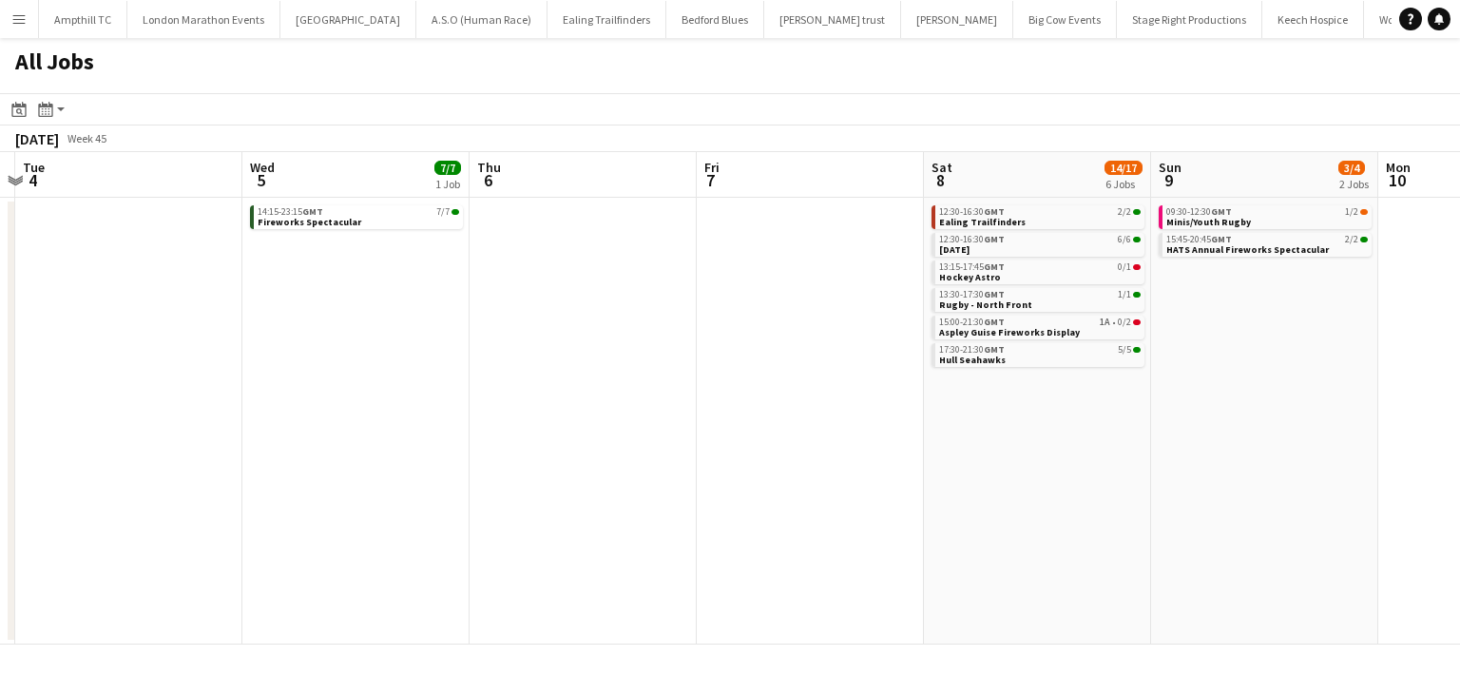
click at [689, 272] on app-calendar-viewport "Sun 2 12/14 4 Jobs Mon 3 Tue 4 Wed 5 7/7 1 Job Thu 6 Fri 7 Sat 8 14/17 6 Jobs S…" at bounding box center [730, 398] width 1460 height 492
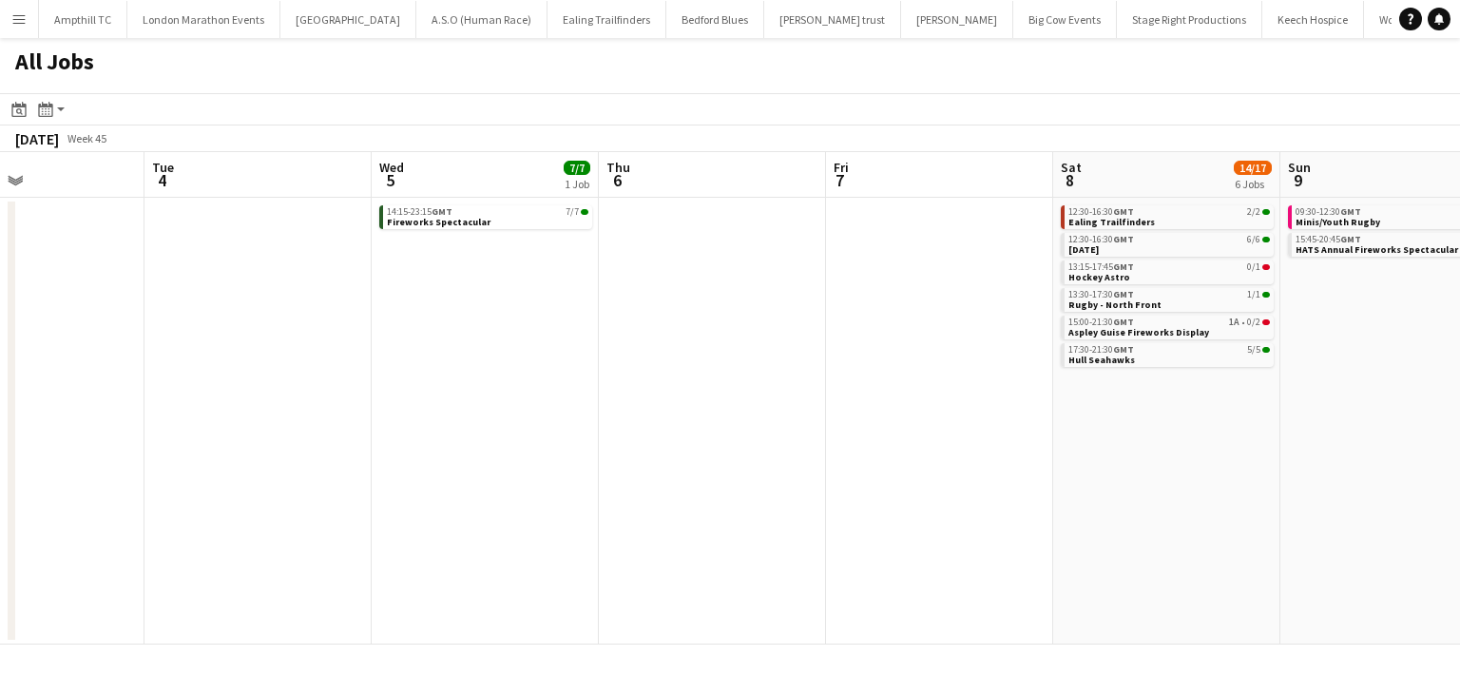
click at [262, 273] on app-date-cell at bounding box center [257, 421] width 227 height 447
click at [24, 20] on app-icon "Menu" at bounding box center [18, 18] width 15 height 15
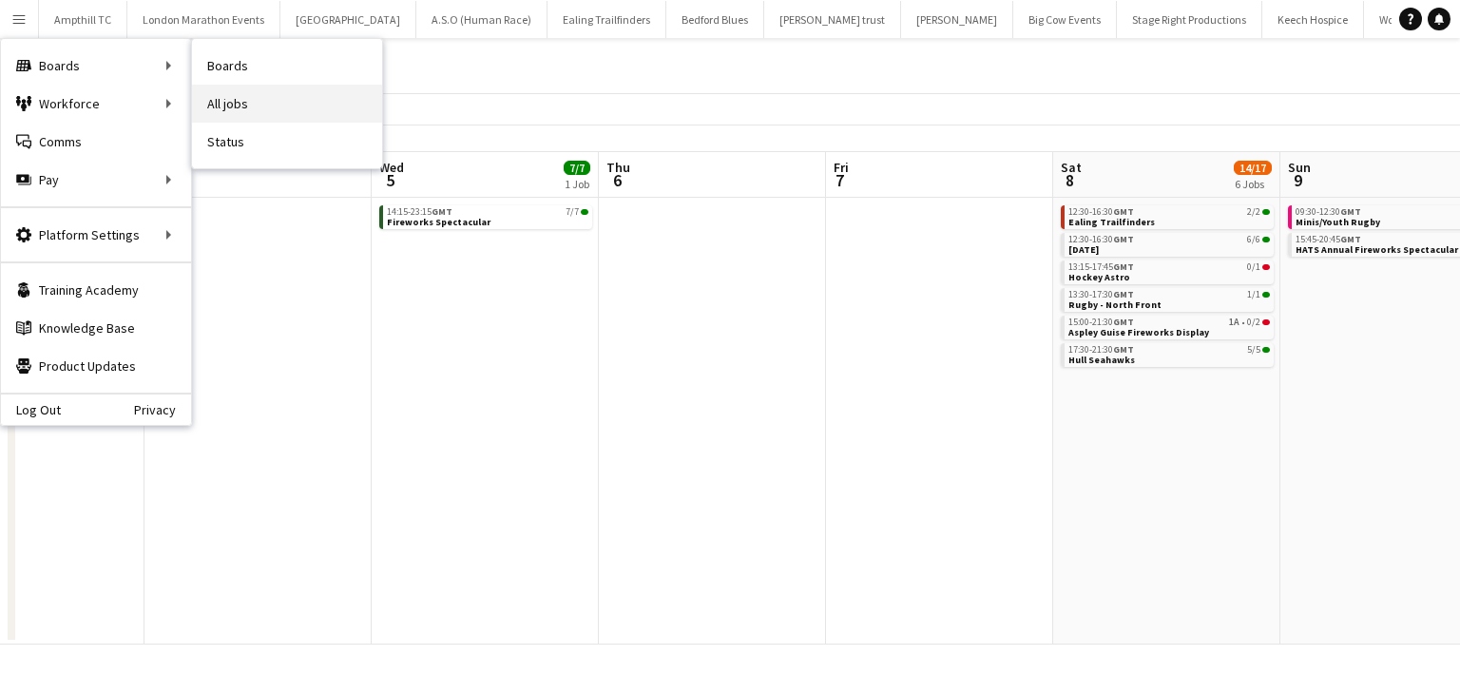
click at [245, 100] on link "All jobs" at bounding box center [287, 104] width 190 height 38
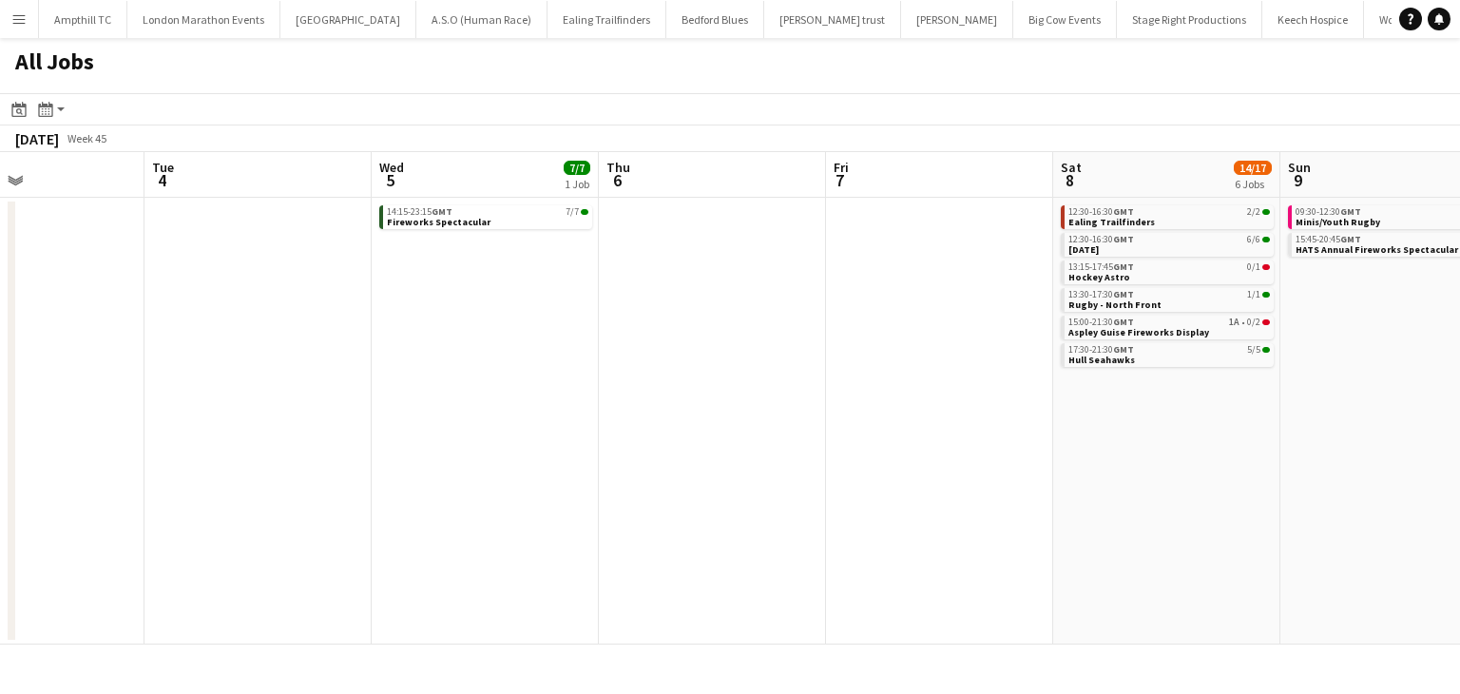
click at [27, 20] on button "Menu" at bounding box center [19, 19] width 38 height 38
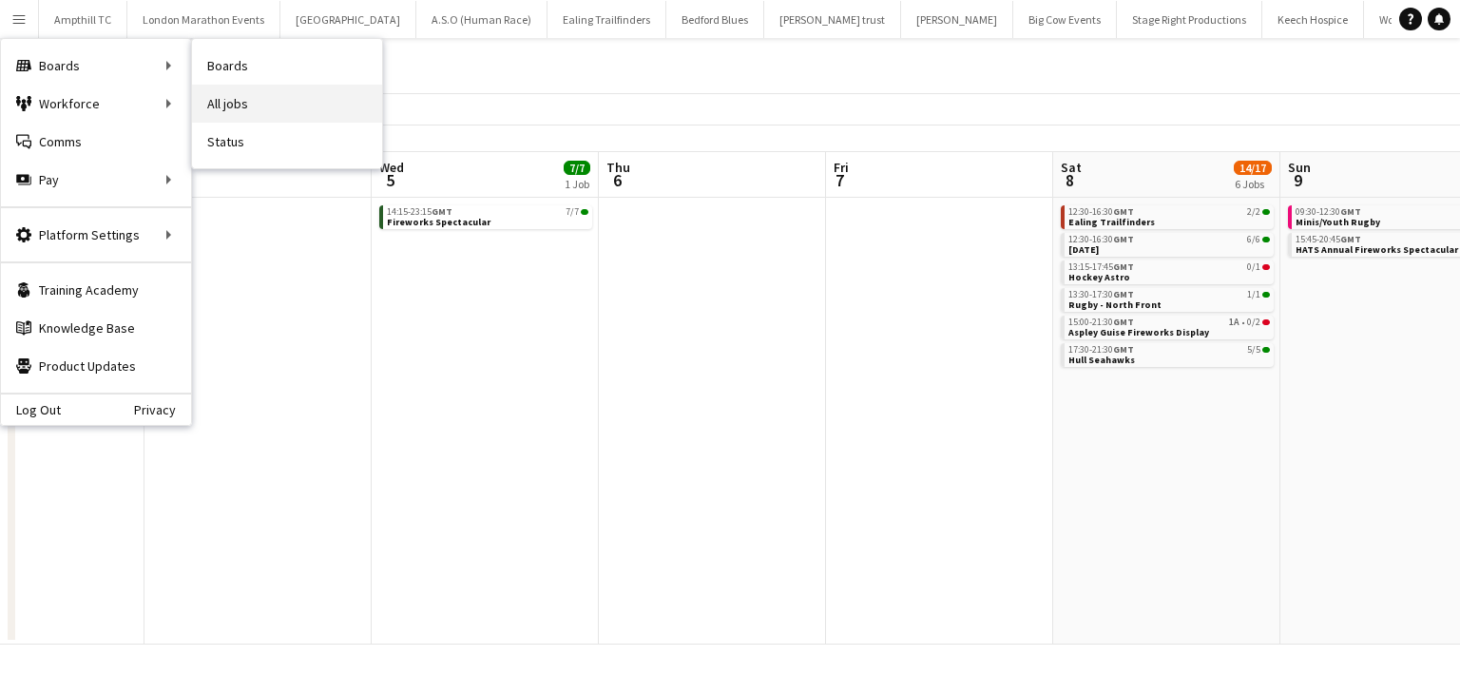
click at [251, 85] on nav "Boards All jobs Status" at bounding box center [287, 103] width 190 height 129
click at [278, 77] on link "Boards" at bounding box center [287, 66] width 190 height 38
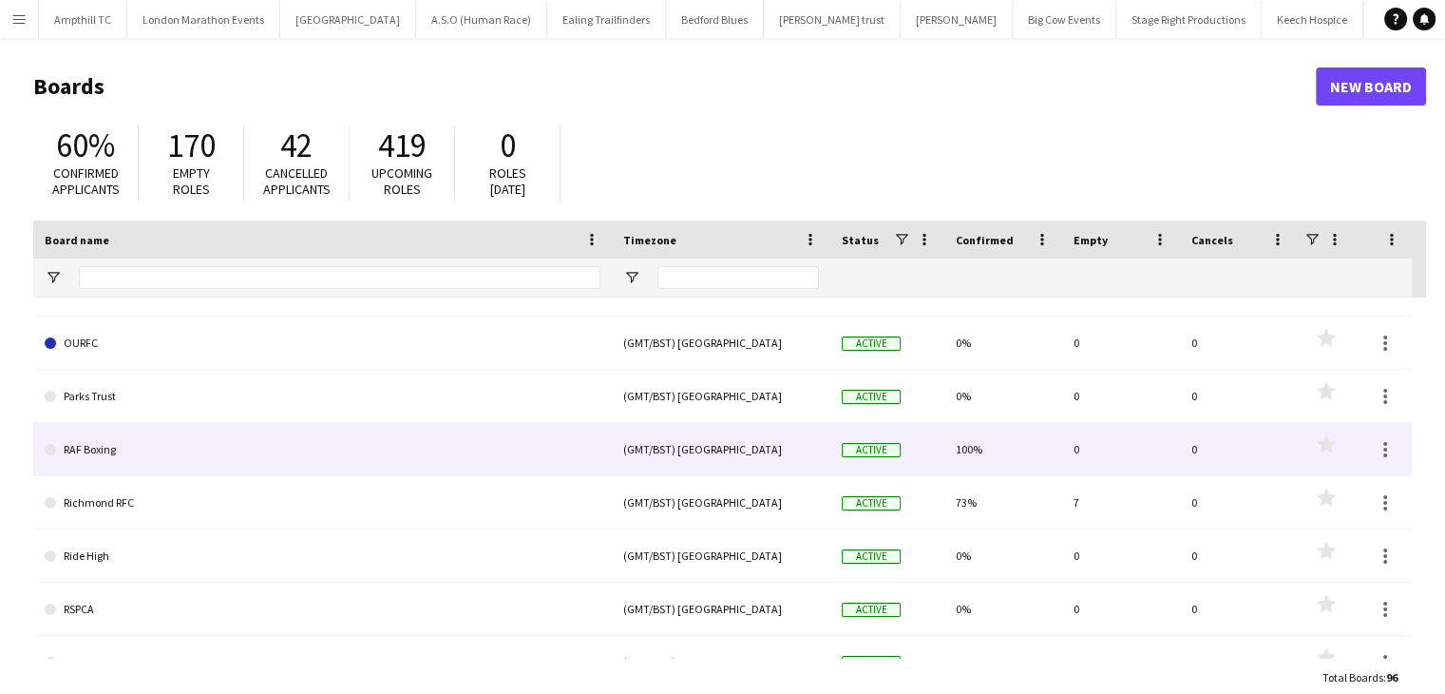
click at [307, 455] on link "RAF Boxing" at bounding box center [323, 449] width 556 height 53
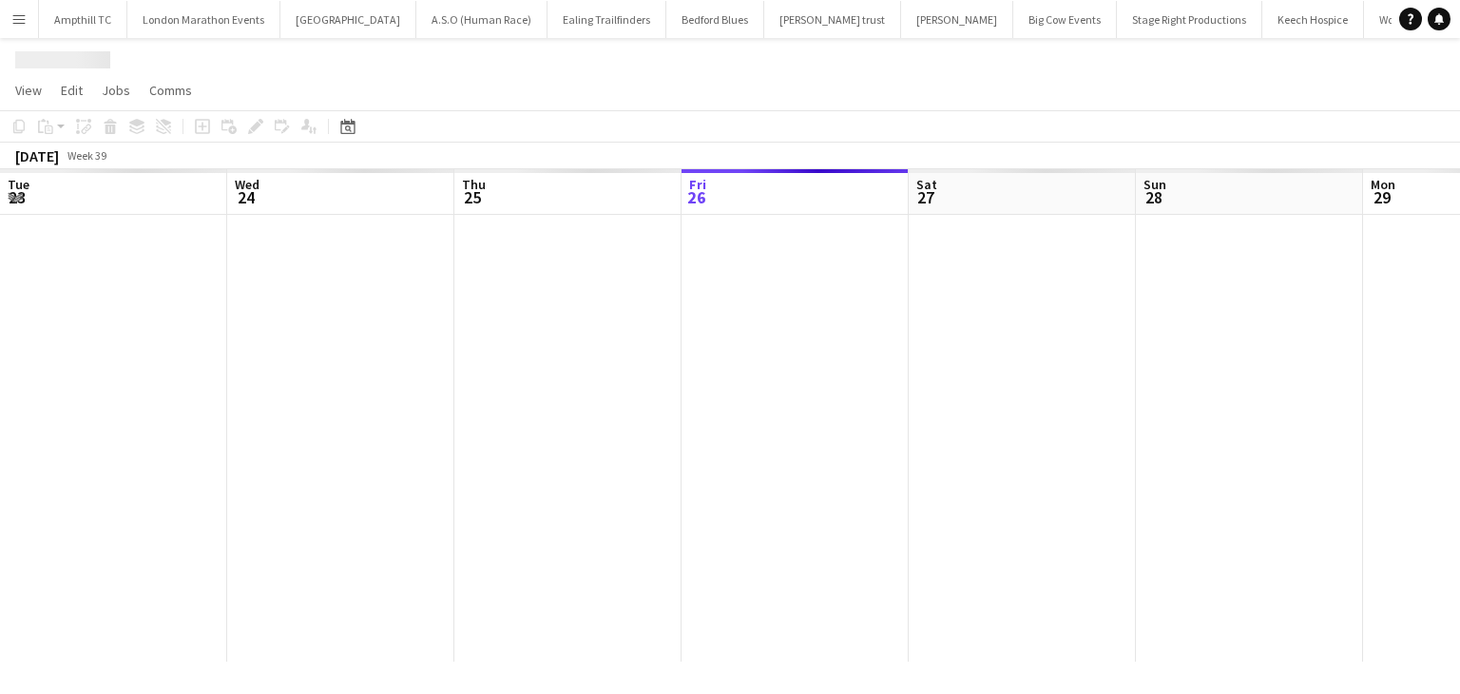
click at [307, 455] on div at bounding box center [1362, 438] width 2725 height 447
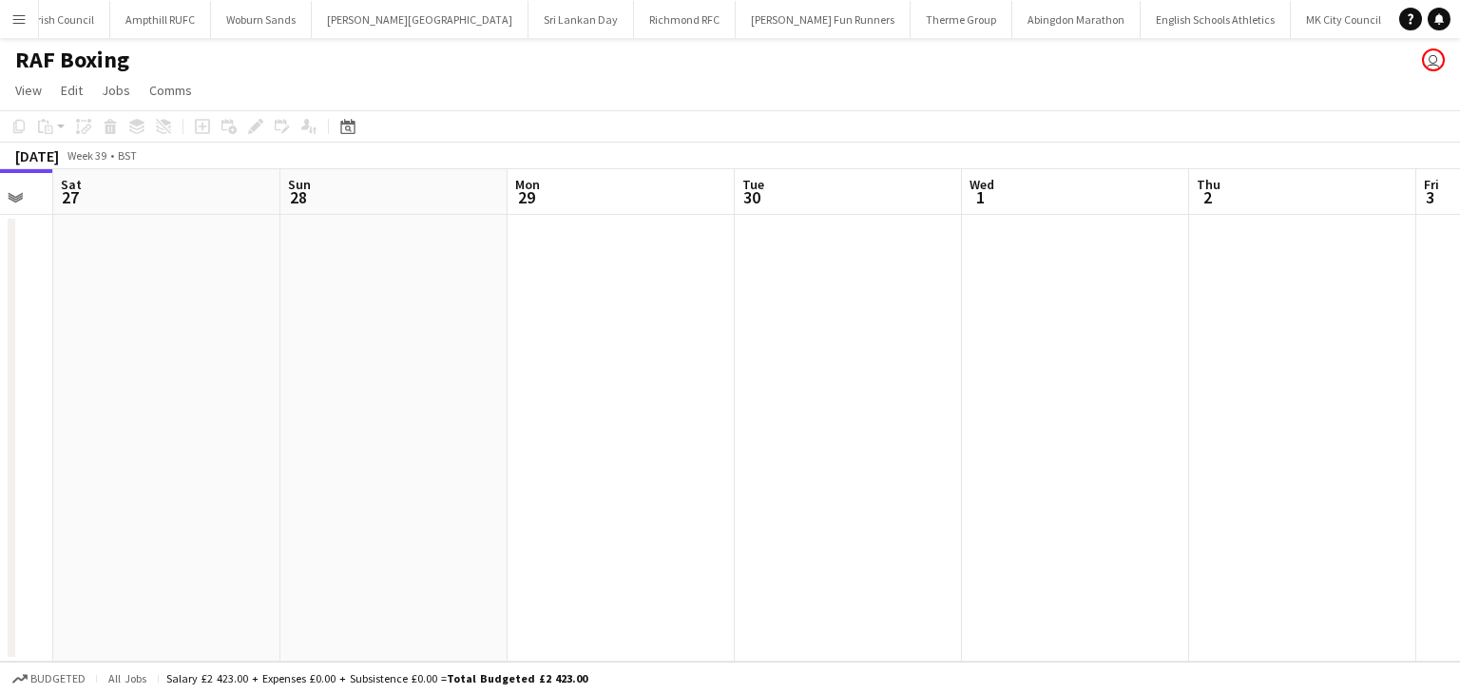
drag, startPoint x: 1027, startPoint y: 293, endPoint x: 371, endPoint y: 351, distance: 659.2
click at [405, 354] on app-calendar-viewport "Tue 23 Wed 24 Thu 25 Fri 26 Sat 27 Sun 28 Mon 29 Tue 30 Wed 1 Thu 2 Fri 3 Sat 4" at bounding box center [730, 415] width 1460 height 492
click at [234, 427] on app-calendar-viewport "Thu 25 Fri 26 Sat 27 Sun 28 Mon 29 Tue 30 Wed 1 Thu 2 Fri 3 Sat 4 Sun 5 Mon 6" at bounding box center [730, 415] width 1460 height 492
drag, startPoint x: 354, startPoint y: 438, endPoint x: 150, endPoint y: 408, distance: 205.6
click at [172, 417] on app-calendar-viewport "Mon 29 Tue 30 Wed 1 Thu 2 Fri 3 Sat 4 Sun 5 Mon 6 Tue 7 Wed 8 Thu 9 Fri 10" at bounding box center [730, 415] width 1460 height 492
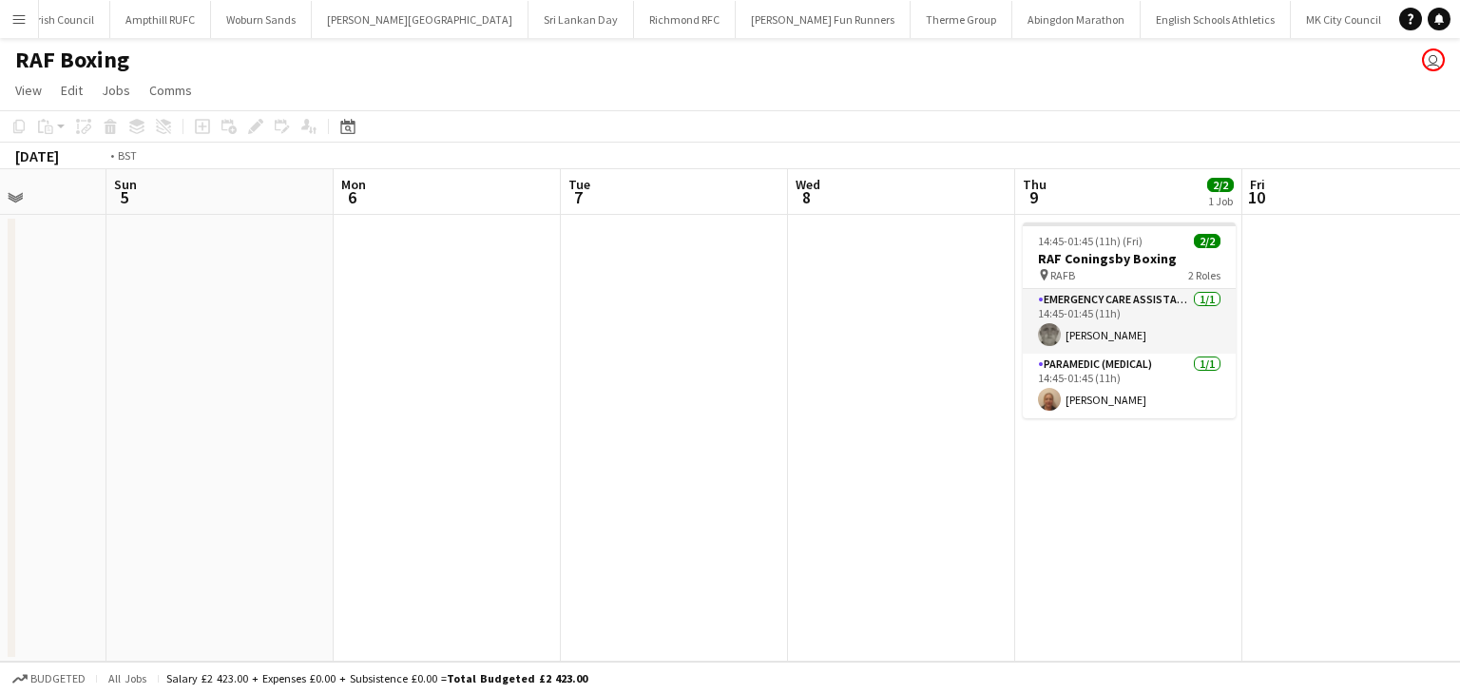
drag, startPoint x: 829, startPoint y: 423, endPoint x: 232, endPoint y: 413, distance: 596.9
click at [228, 419] on app-calendar-viewport "Wed 1 Thu 2 Fri 3 Sat 4 Sun 5 Mon 6 Tue 7 Wed 8 Thu 9 2/2 1 Job Fri 10 Sat 11 S…" at bounding box center [730, 415] width 1460 height 492
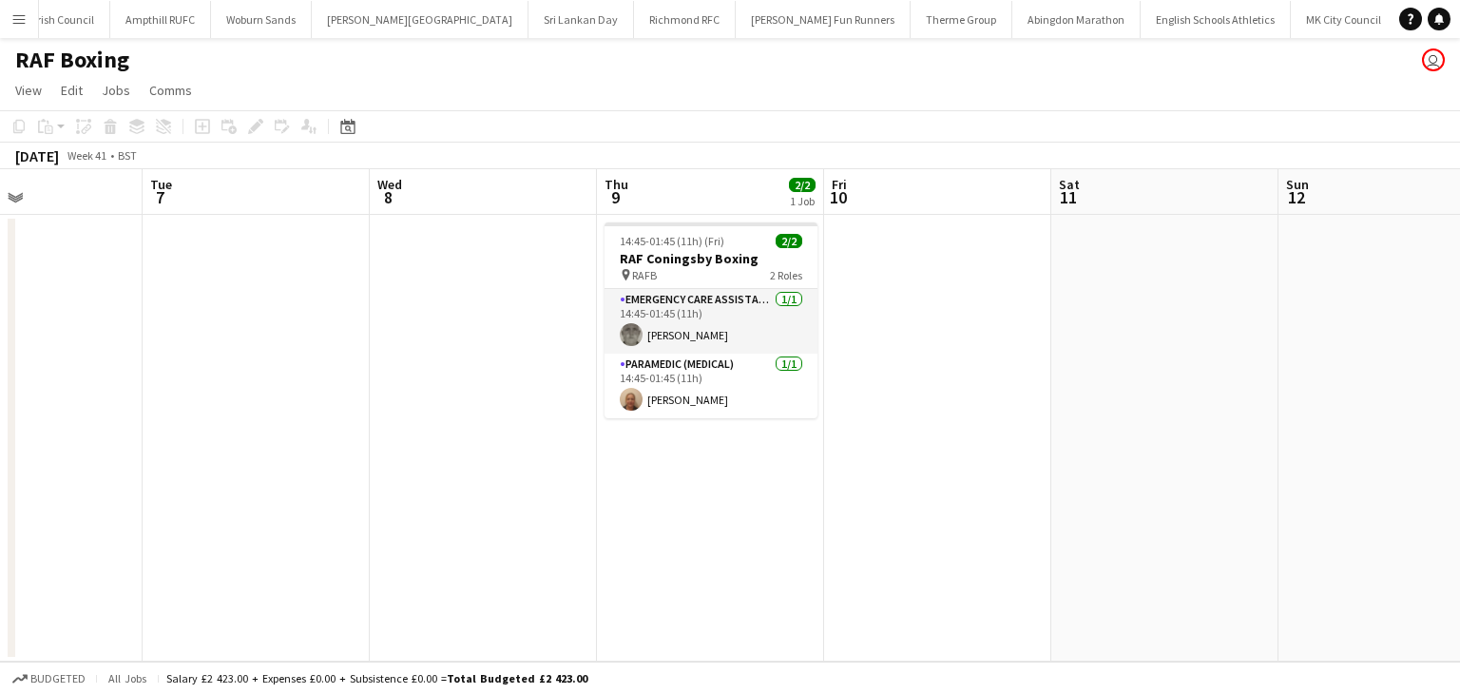
click at [435, 458] on app-calendar-viewport "Fri 3 Sat 4 Sun 5 Mon 6 Tue 7 Wed 8 Thu 9 2/2 1 Job Fri 10 Sat 11 Sun 12 Mon 13…" at bounding box center [730, 415] width 1460 height 492
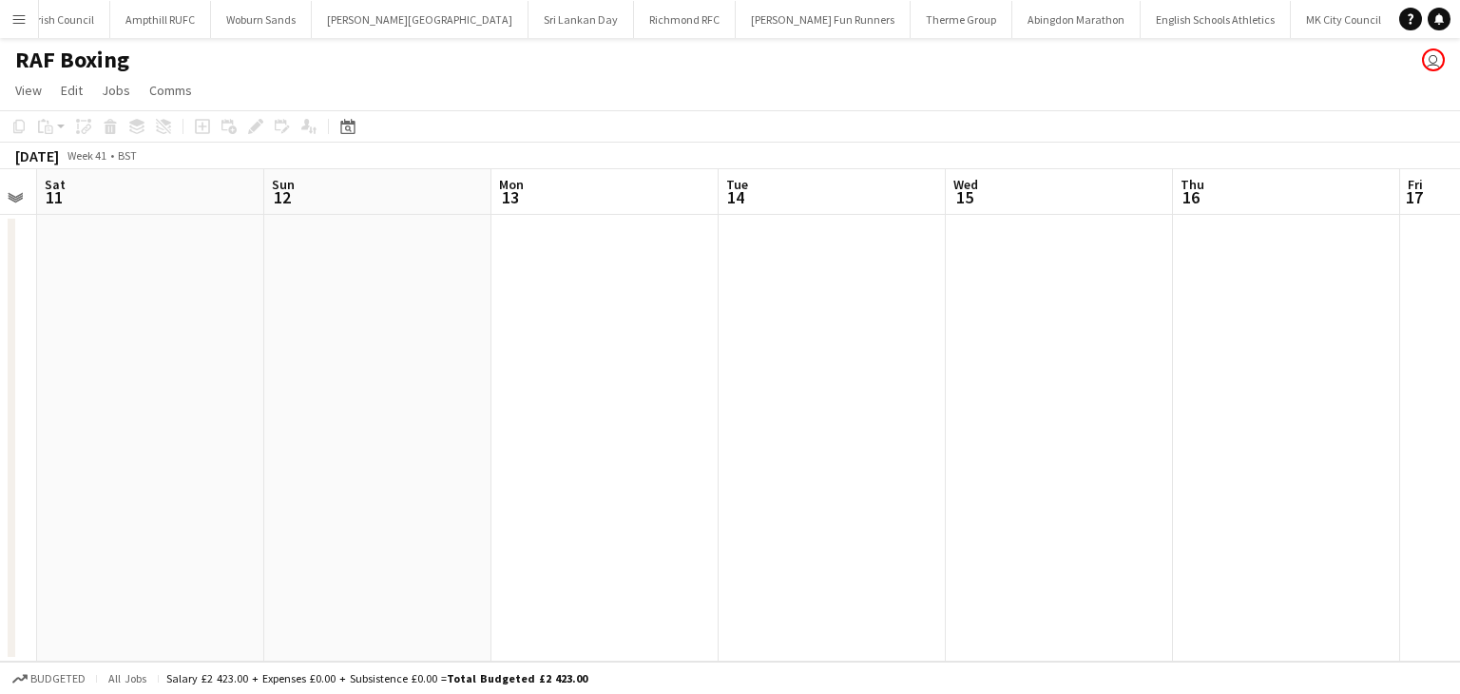
drag, startPoint x: 452, startPoint y: 457, endPoint x: 405, endPoint y: 457, distance: 47.5
click at [410, 457] on app-calendar-viewport "Tue 7 Wed 8 Thu 9 2/2 1 Job Fri 10 Sat 11 Sun 12 Mon 13 Tue 14 Wed 15 Thu 16 Fr…" at bounding box center [730, 415] width 1460 height 492
drag, startPoint x: 494, startPoint y: 443, endPoint x: 424, endPoint y: 411, distance: 77.4
click at [264, 443] on app-calendar-viewport "Thu 9 2/2 1 Job Fri 10 Sat 11 Sun 12 Mon 13 Tue 14 Wed 15 Thu 16 Fri 17 Sat 18 …" at bounding box center [730, 415] width 1460 height 492
drag, startPoint x: 514, startPoint y: 412, endPoint x: 980, endPoint y: 411, distance: 465.6
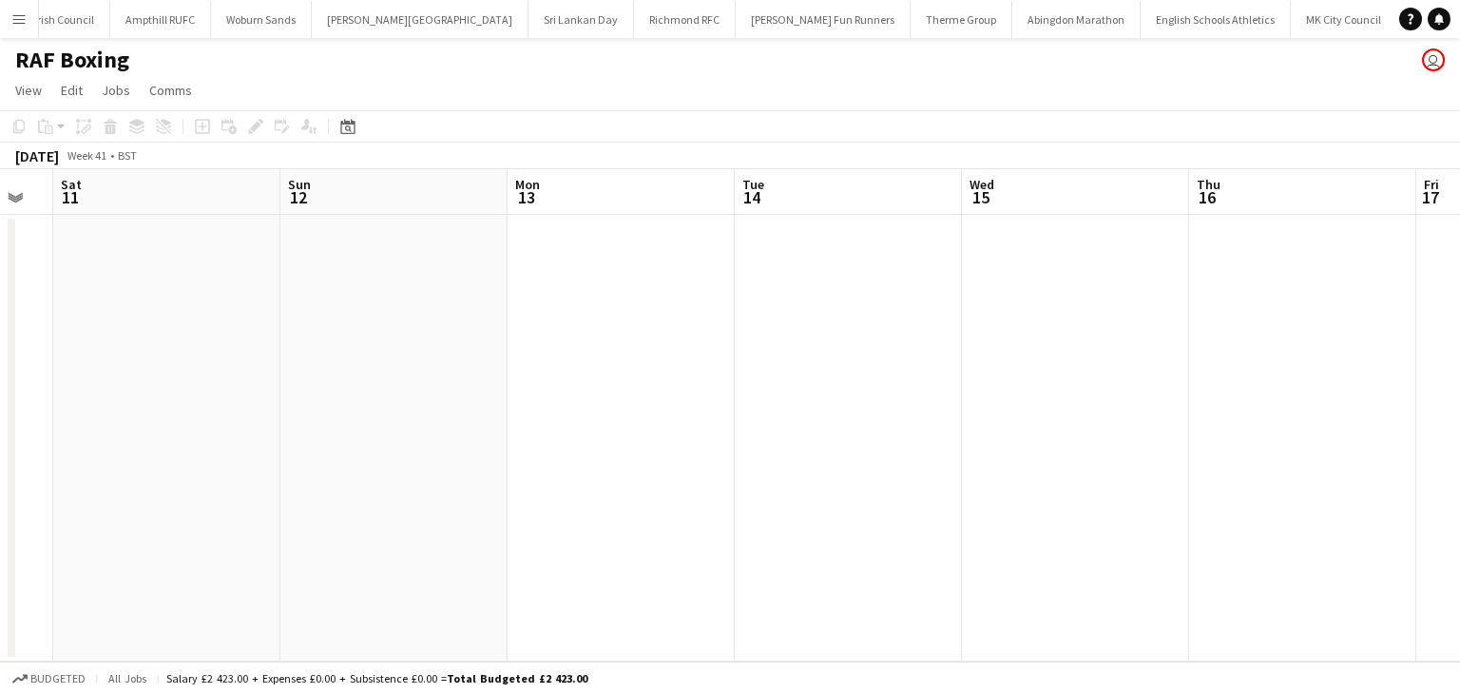
click at [995, 411] on app-calendar-viewport "Thu 9 2/2 1 Job Fri 10 Sat 11 Sun 12 Mon 13 Tue 14 Wed 15 Thu 16 Fri 17 Sat 18 …" at bounding box center [730, 415] width 1460 height 492
click at [694, 410] on app-calendar-viewport "Thu 9 2/2 1 Job Fri 10 Sat 11 Sun 12 Mon 13 Tue 14 Wed 15 Thu 16 Fri 17 Sat 18 …" at bounding box center [730, 415] width 1460 height 492
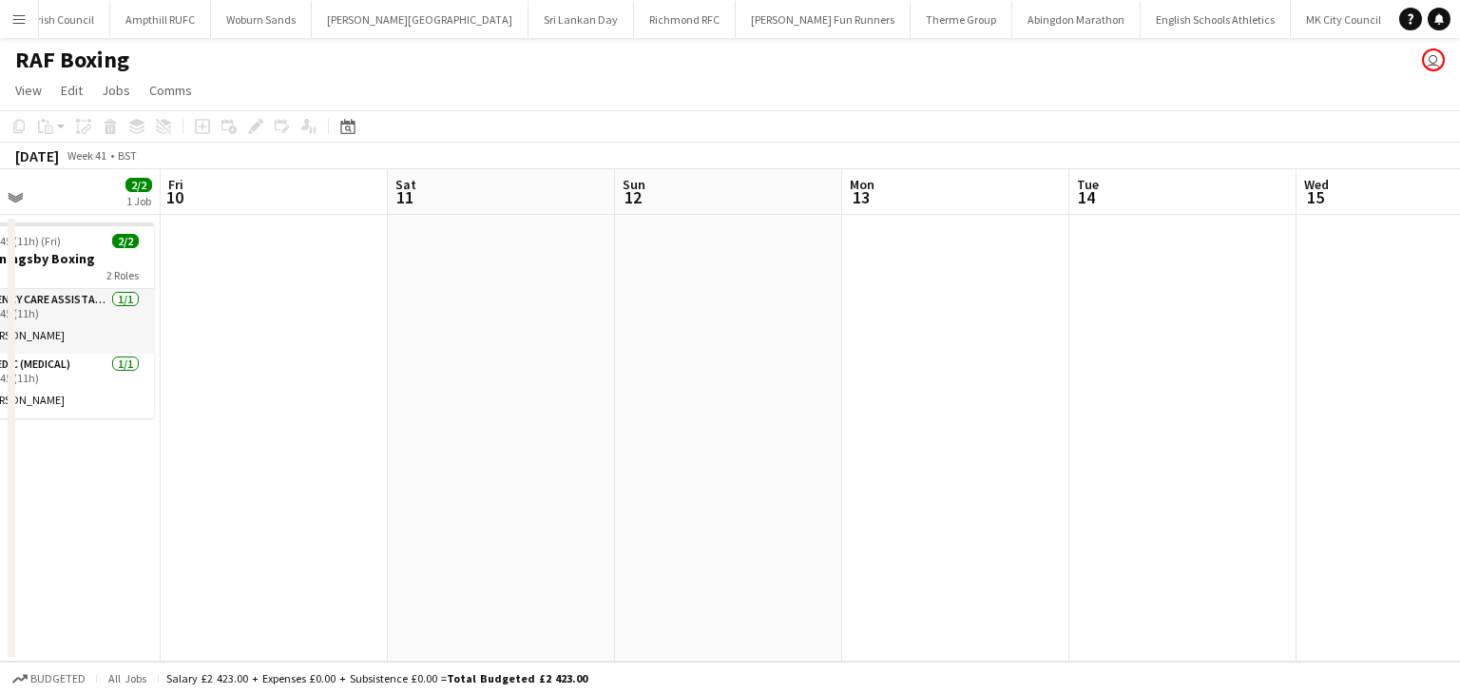
drag, startPoint x: 530, startPoint y: 408, endPoint x: 878, endPoint y: 408, distance: 347.8
click at [878, 408] on app-calendar-viewport "Tue 7 Wed 8 Thu 9 2/2 1 Job Fri 10 Sat 11 Sun 12 Mon 13 Tue 14 Wed 15 Thu 16 Fr…" at bounding box center [730, 415] width 1460 height 492
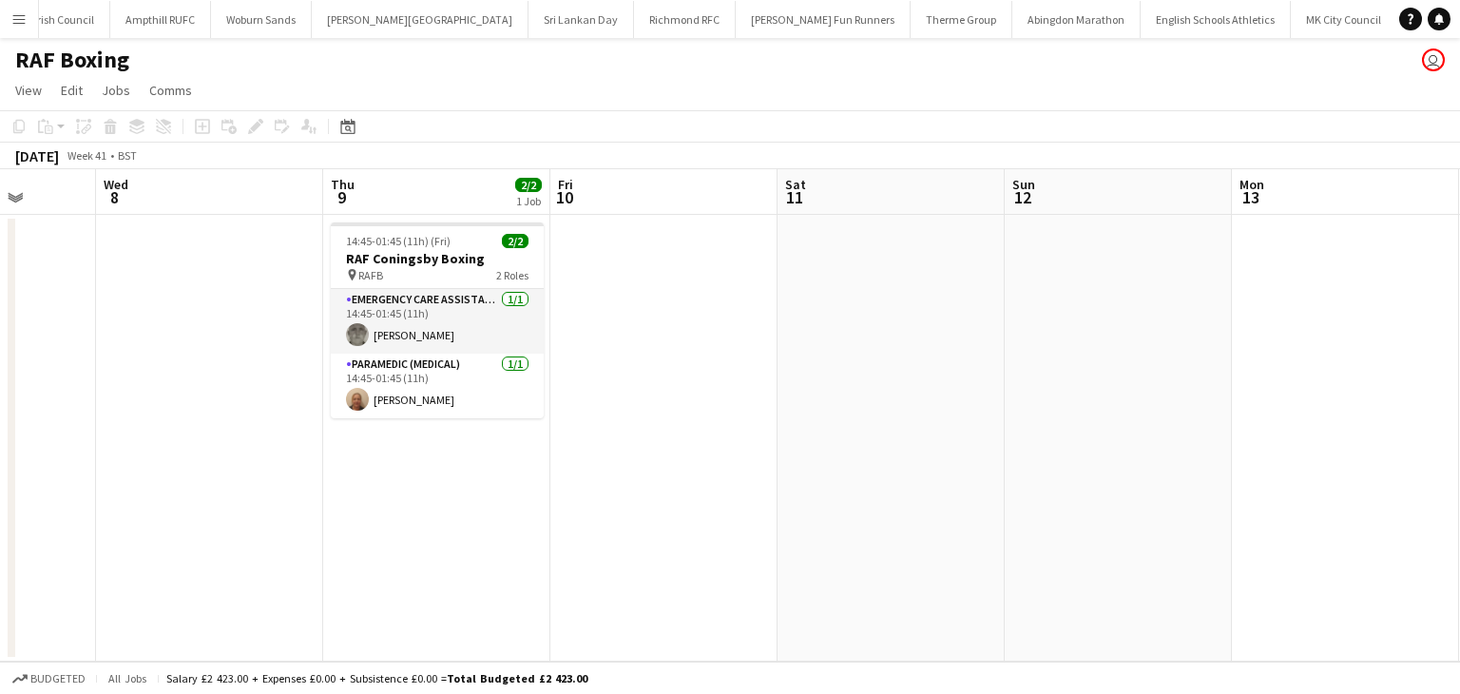
drag, startPoint x: 772, startPoint y: 442, endPoint x: 735, endPoint y: 438, distance: 37.3
click at [580, 463] on app-calendar-viewport "Sun 5 Mon 6 Tue 7 Wed 8 Thu 9 2/2 1 Job Fri 10 Sat 11 Sun 12 Mon 13 Tue 14 Wed …" at bounding box center [730, 415] width 1460 height 492
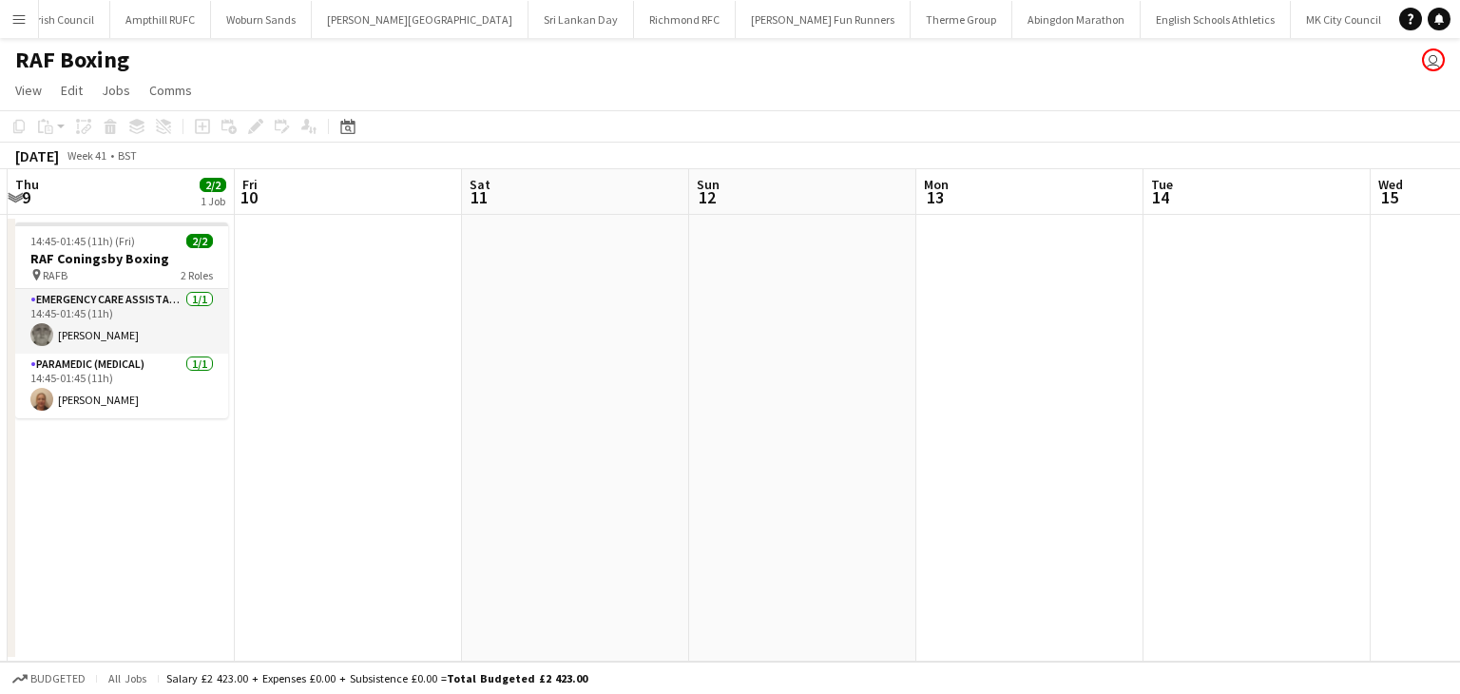
drag, startPoint x: 622, startPoint y: 450, endPoint x: 443, endPoint y: 446, distance: 179.7
click at [433, 450] on app-calendar-viewport "Mon 6 Tue 7 Wed 8 Thu 9 2/2 1 Job Fri 10 Sat 11 Sun 12 Mon 13 Tue 14 Wed 15 Thu…" at bounding box center [730, 415] width 1460 height 492
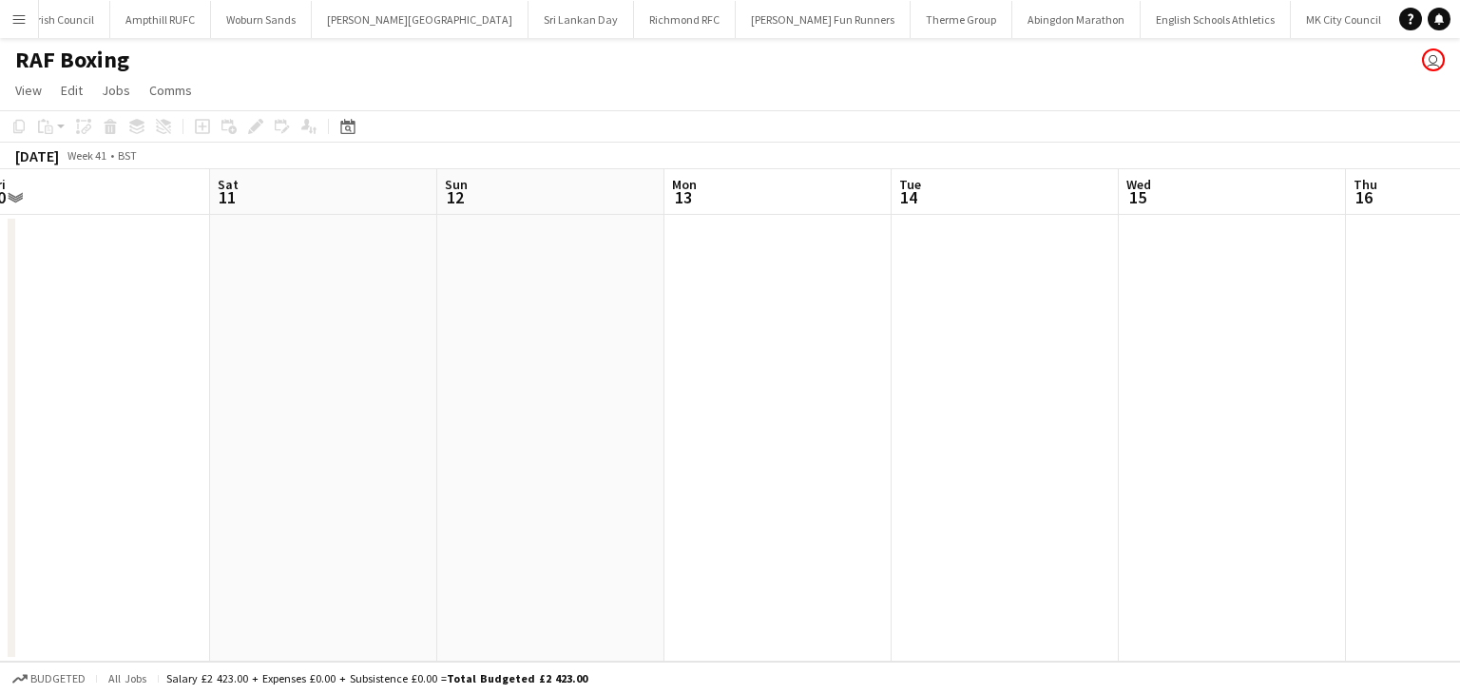
click at [109, 449] on app-calendar-viewport "Wed 8 Thu 9 2/2 1 Job Fri 10 Sat 11 Sun 12 Mon 13 Tue 14 Wed 15 Thu 16 Fri 17 S…" at bounding box center [730, 415] width 1460 height 492
drag, startPoint x: 649, startPoint y: 437, endPoint x: 295, endPoint y: 416, distance: 355.1
click at [221, 438] on app-calendar-viewport "Fri 10 Sat 11 Sun 12 Mon 13 Tue 14 Wed 15 Thu 16 Fri 17 Sat 18 Sun 19 Mon 20 Tu…" at bounding box center [730, 415] width 1460 height 492
drag, startPoint x: 289, startPoint y: 425, endPoint x: 138, endPoint y: 411, distance: 151.8
click at [117, 423] on app-calendar-viewport "Sun 12 Mon 13 Tue 14 Wed 15 Thu 16 Fri 17 Sat 18 Sun 19 Mon 20 Tue 21 Wed 22 Th…" at bounding box center [730, 415] width 1460 height 492
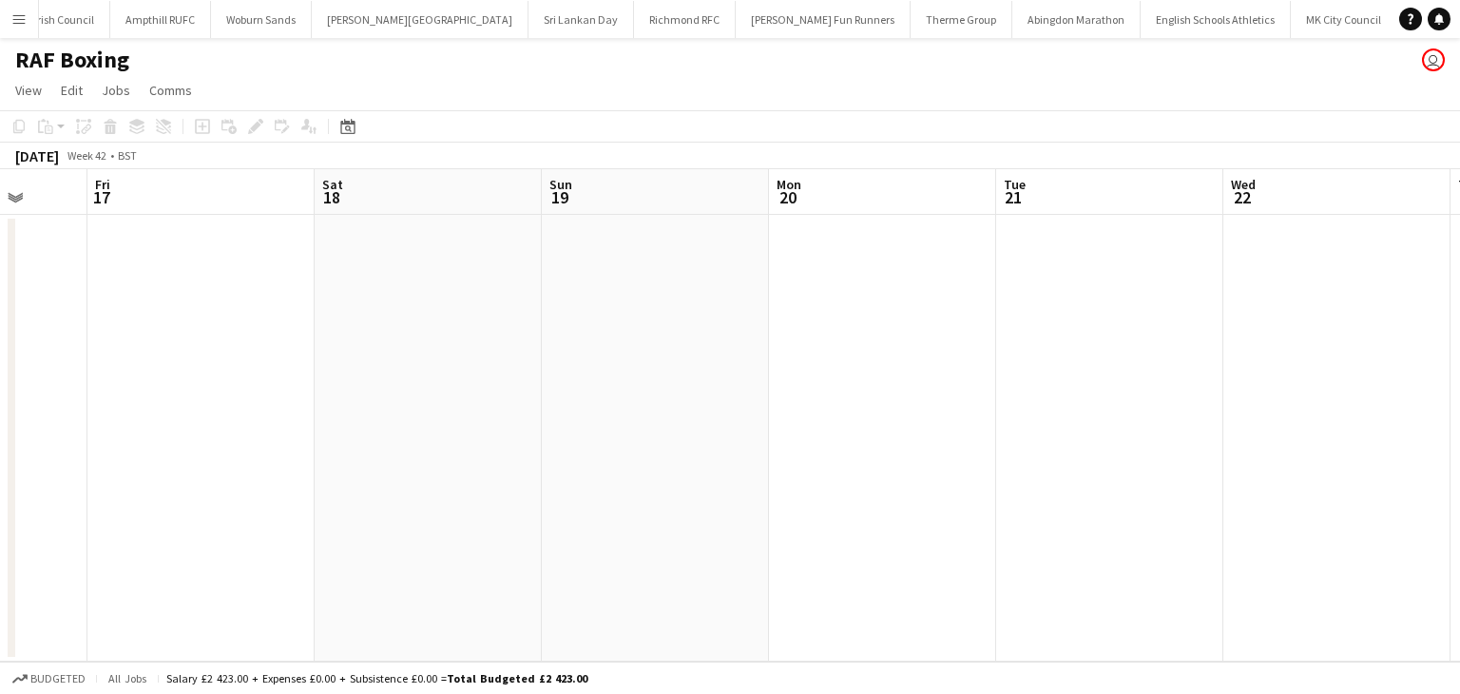
drag, startPoint x: 184, startPoint y: 415, endPoint x: 126, endPoint y: 411, distance: 58.1
click at [143, 415] on app-calendar-viewport "Tue 14 Wed 15 Thu 16 Fri 17 Sat 18 Sun 19 Mon 20 Tue 21 Wed 22 Thu 23 Fri 24 Sa…" at bounding box center [730, 415] width 1460 height 492
drag, startPoint x: 201, startPoint y: 404, endPoint x: 96, endPoint y: 401, distance: 104.6
click at [97, 402] on app-calendar-viewport "Sat 18 Sun 19 Mon 20 Tue 21 Wed 22 Thu 23 Fri 24 Sat 25 Sun 26 Mon 27 Tue 28 We…" at bounding box center [730, 415] width 1460 height 492
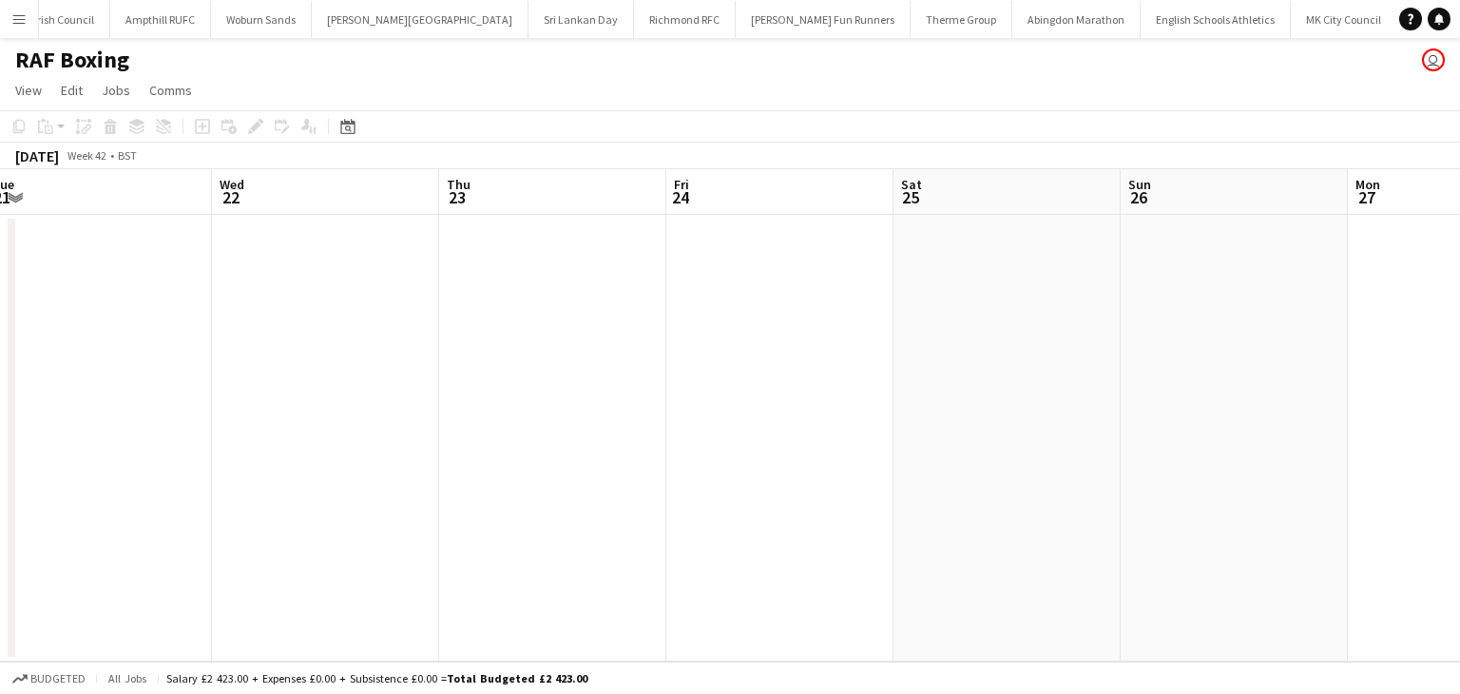
drag, startPoint x: 496, startPoint y: 400, endPoint x: 103, endPoint y: 361, distance: 395.3
click at [14, 400] on div "Sat 18 Sun 19 Mon 20 Tue 21 Wed 22 Thu 23 Fri 24 Sat 25 Sun 26 Mon 27 Tue 28 We…" at bounding box center [730, 415] width 1460 height 492
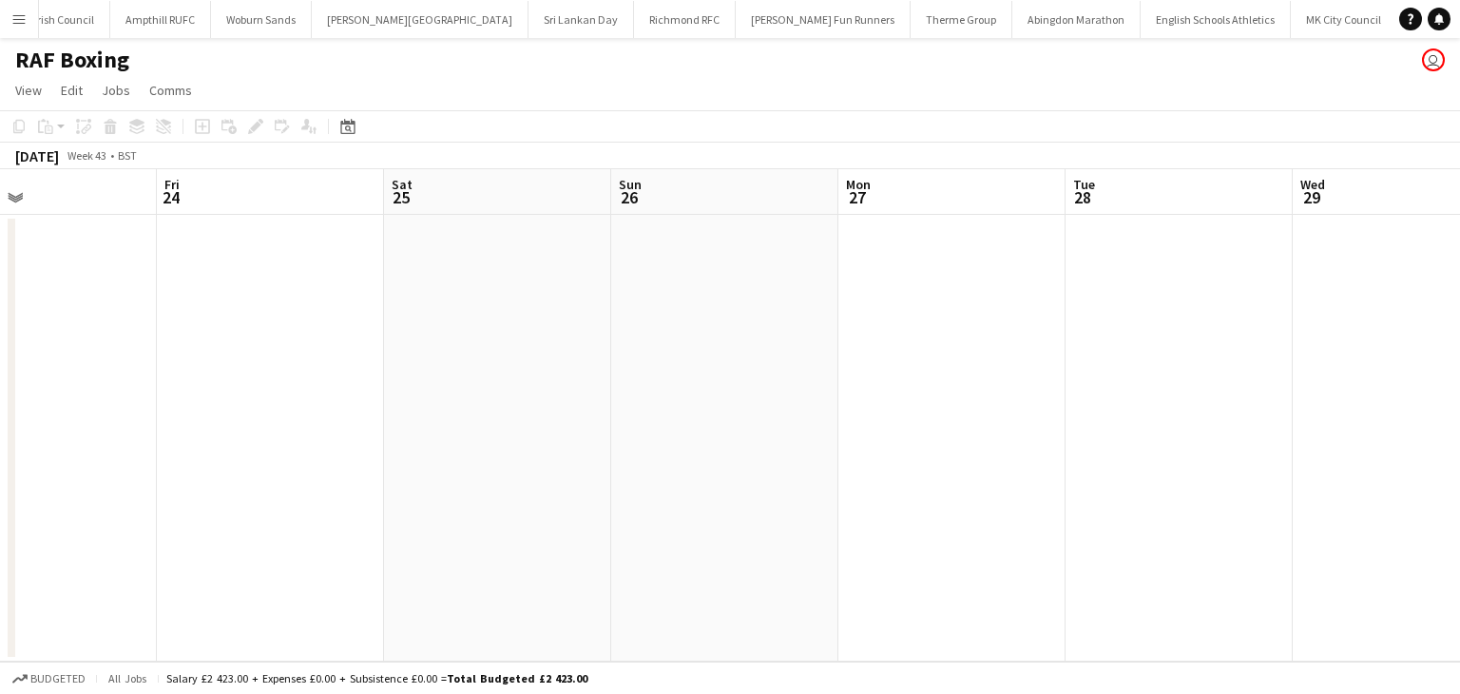
drag, startPoint x: 437, startPoint y: 357, endPoint x: 18, endPoint y: 382, distance: 419.8
click at [0, 392] on app-calendar-viewport "Mon 20 Tue 21 Wed 22 Thu 23 Fri 24 Sat 25 Sun 26 Mon 27 Tue 28 Wed 29 Thu 30 Fr…" at bounding box center [730, 415] width 1460 height 492
drag, startPoint x: 334, startPoint y: 381, endPoint x: 222, endPoint y: 335, distance: 120.5
click at [0, 372] on app-calendar-viewport "Wed 22 Thu 23 Fri 24 Sat 25 Sun 26 Mon 27 Tue 28 Wed 29 Thu 30 Fri 31 Sat 1 Sun…" at bounding box center [730, 415] width 1460 height 492
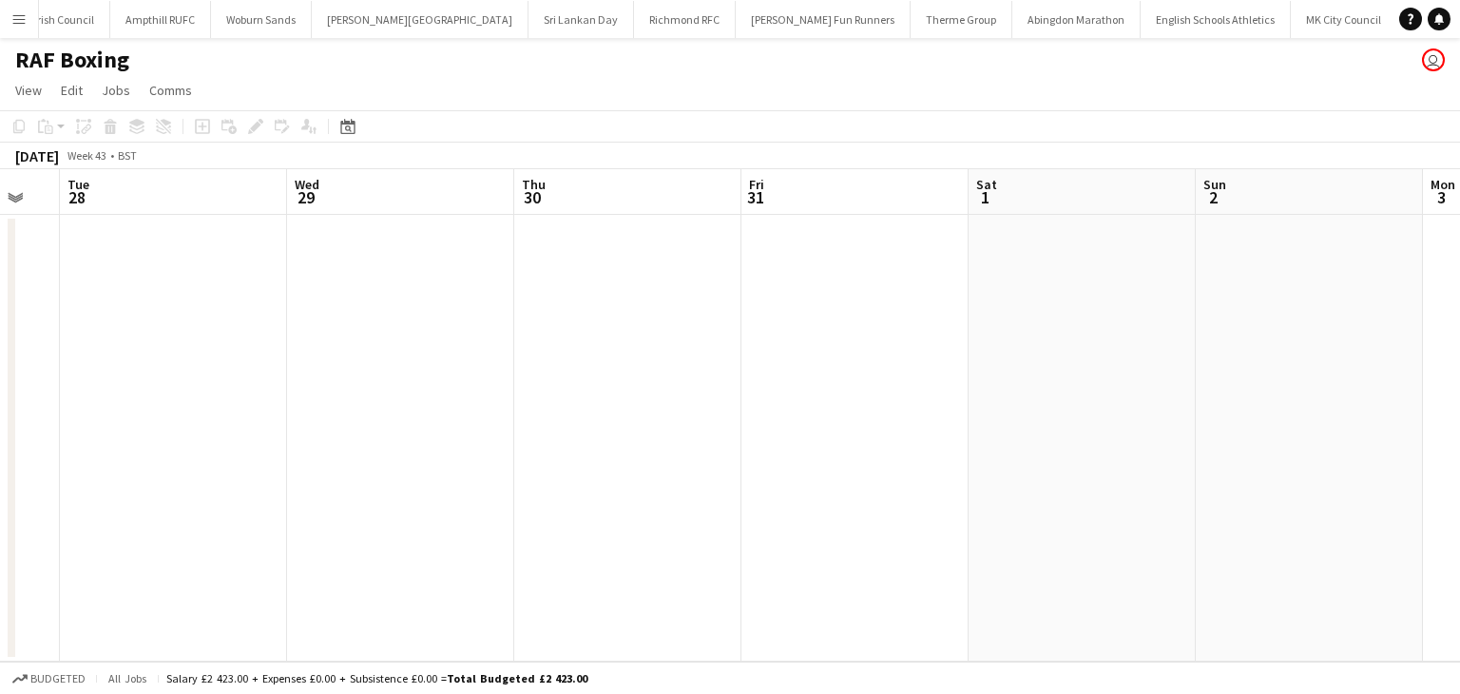
drag, startPoint x: 85, startPoint y: 377, endPoint x: 54, endPoint y: 358, distance: 35.9
click at [0, 375] on app-calendar-viewport "Fri 24 Sat 25 Sun 26 Mon 27 Tue 28 Wed 29 Thu 30 Fri 31 Sat 1 Sun 2 Mon 3 Tue 4" at bounding box center [730, 415] width 1460 height 492
click at [0, 355] on app-calendar-viewport "Sun 26 Mon 27 Tue 28 Wed 29 Thu 30 Fri 31 Sat 1 Sun 2 Mon 3 Tue 4 Wed 5 Thu 6" at bounding box center [730, 415] width 1460 height 492
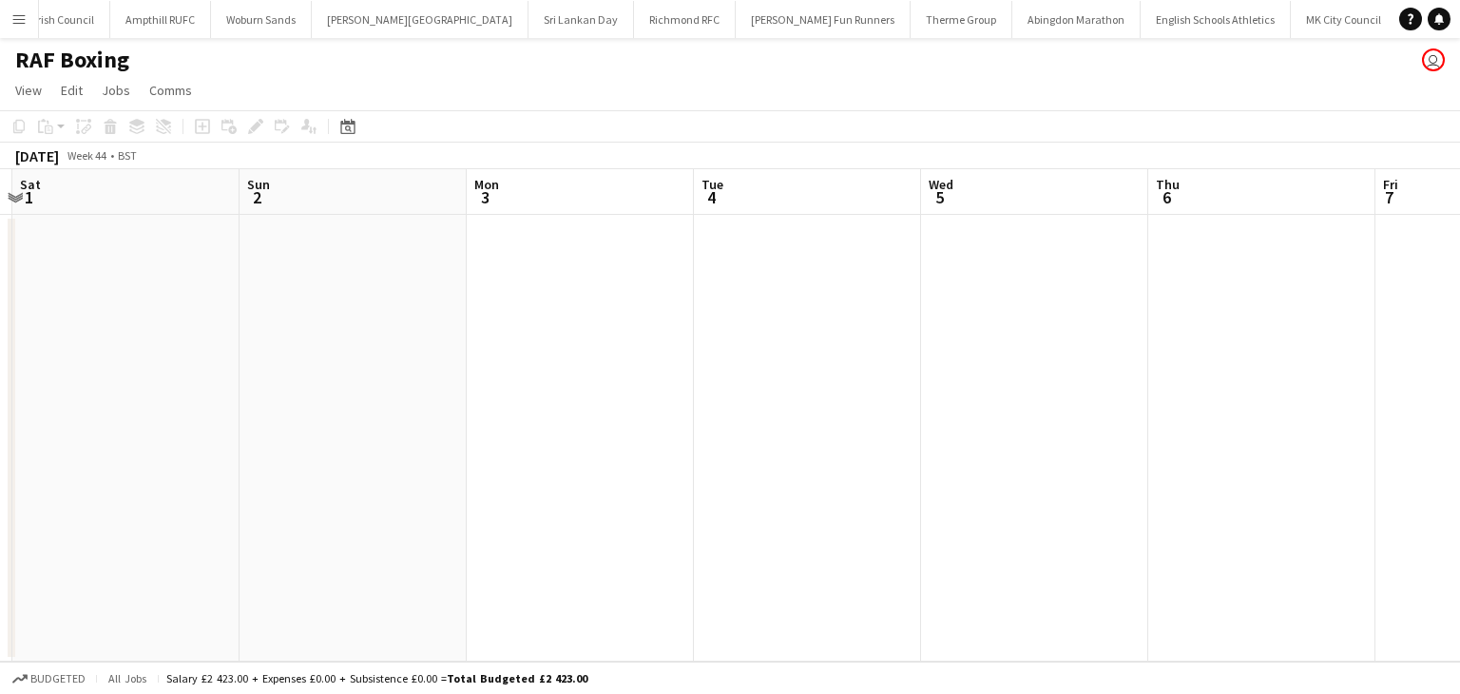
click at [758, 275] on app-date-cell at bounding box center [807, 438] width 227 height 447
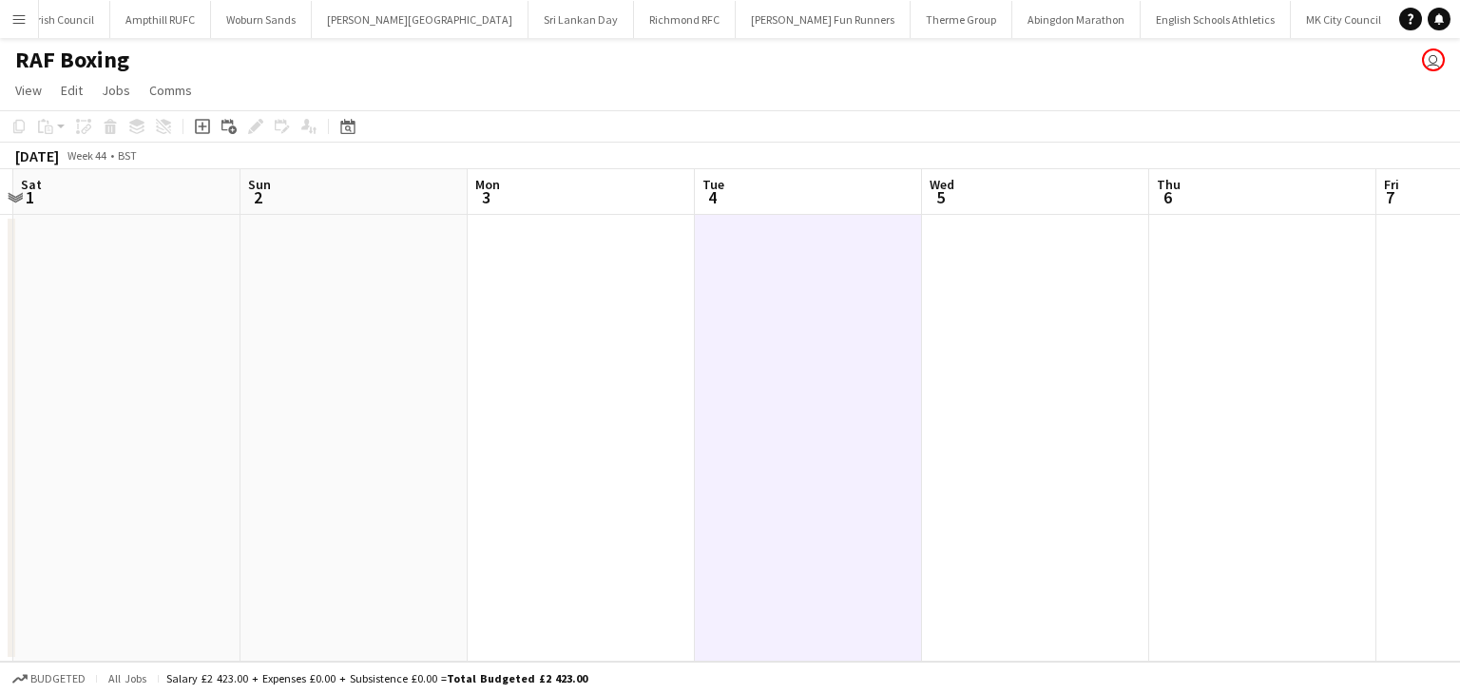
drag, startPoint x: 195, startPoint y: 134, endPoint x: 503, endPoint y: 182, distance: 311.5
click at [196, 134] on div "Add job" at bounding box center [202, 126] width 23 height 23
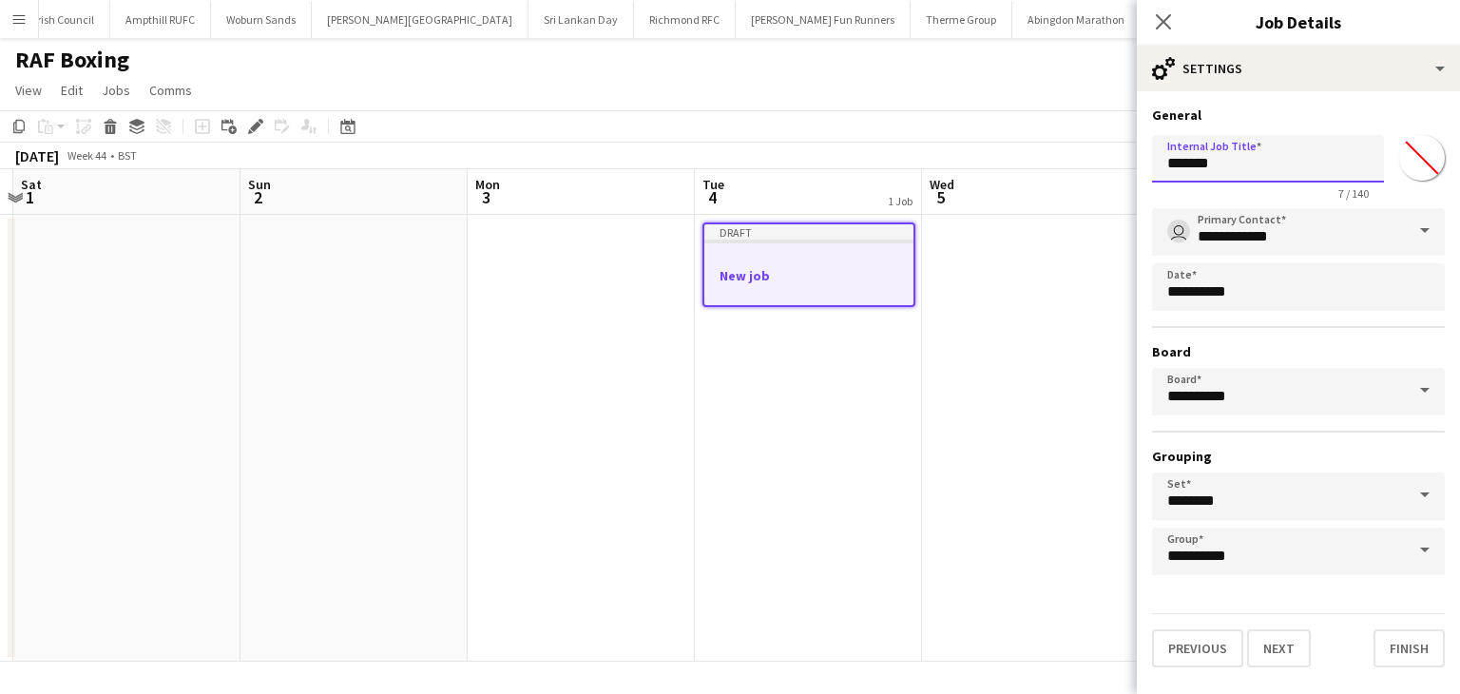
drag, startPoint x: 1266, startPoint y: 157, endPoint x: 1044, endPoint y: 164, distance: 221.5
click at [1044, 164] on body "Menu Boards Boards Boards All jobs Status Workforce Workforce My Workforce Recr…" at bounding box center [730, 347] width 1460 height 694
click at [1330, 169] on input "**********" at bounding box center [1268, 159] width 232 height 48
type input "**********"
drag, startPoint x: 1285, startPoint y: 645, endPoint x: 1244, endPoint y: 628, distance: 44.3
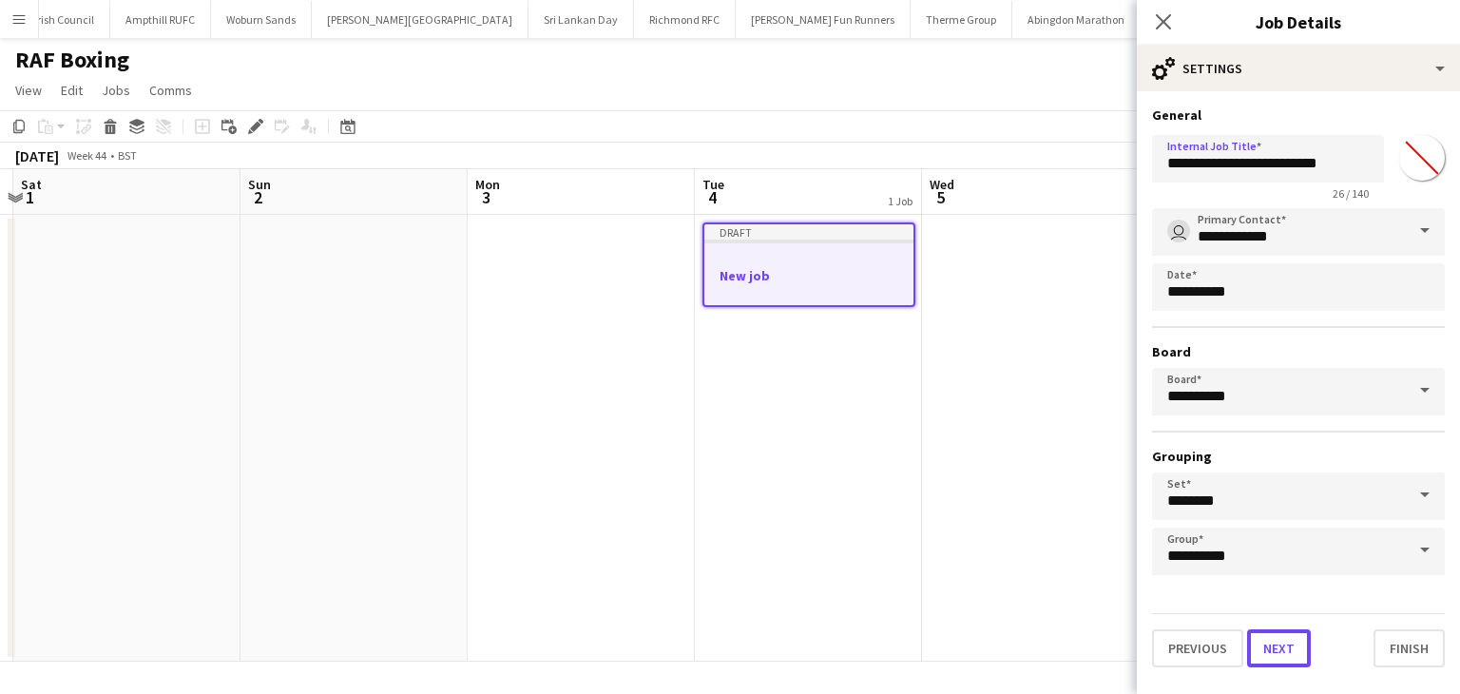
click at [1285, 645] on button "Next" at bounding box center [1279, 648] width 64 height 38
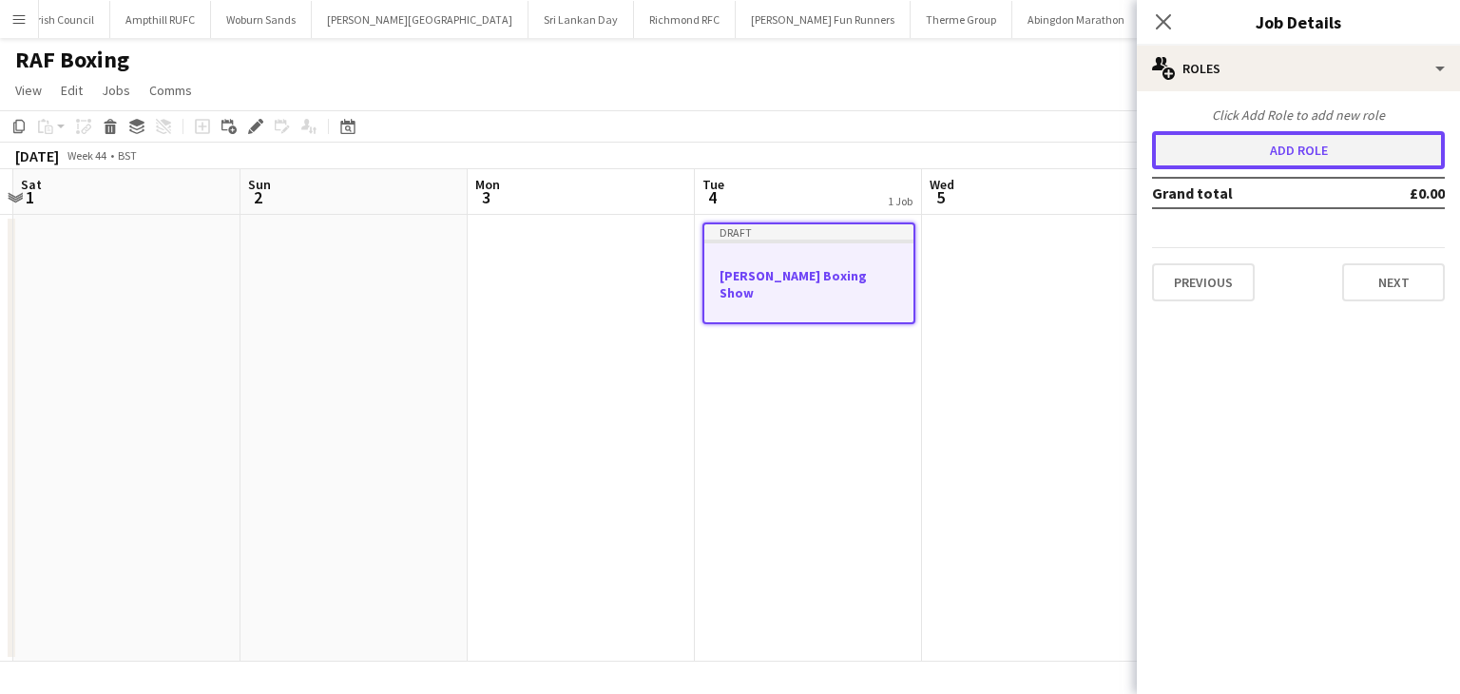
click at [1279, 136] on button "Add role" at bounding box center [1298, 150] width 293 height 38
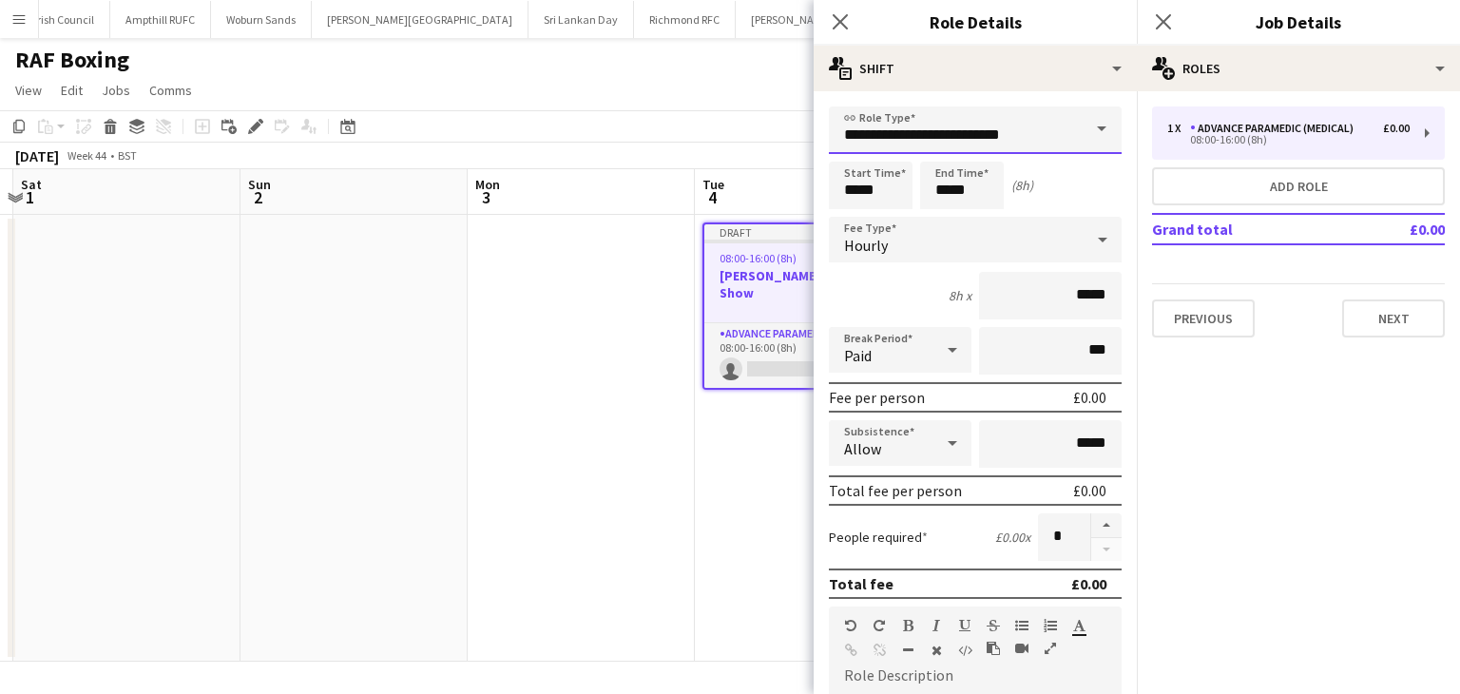
click at [921, 136] on input "**********" at bounding box center [975, 130] width 293 height 48
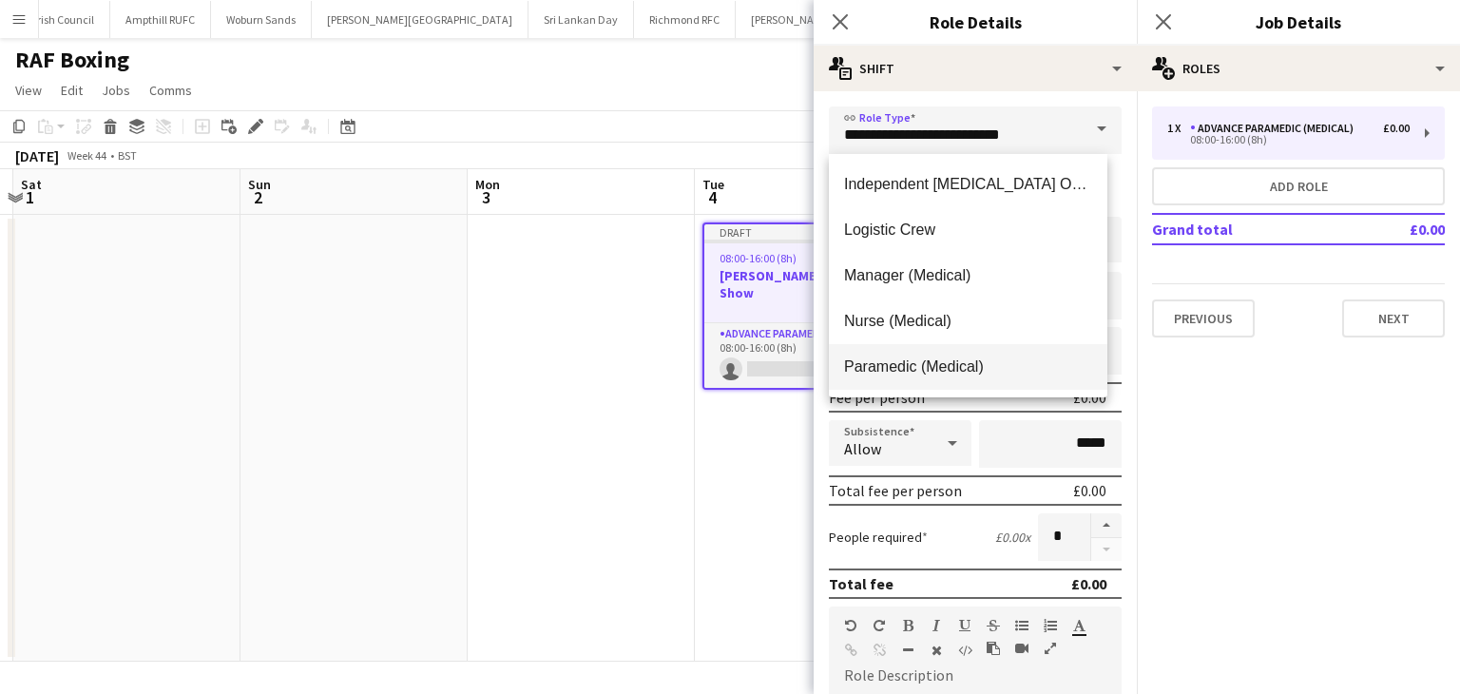
click at [884, 360] on span "Paramedic (Medical)" at bounding box center [968, 366] width 248 height 18
type input "**********"
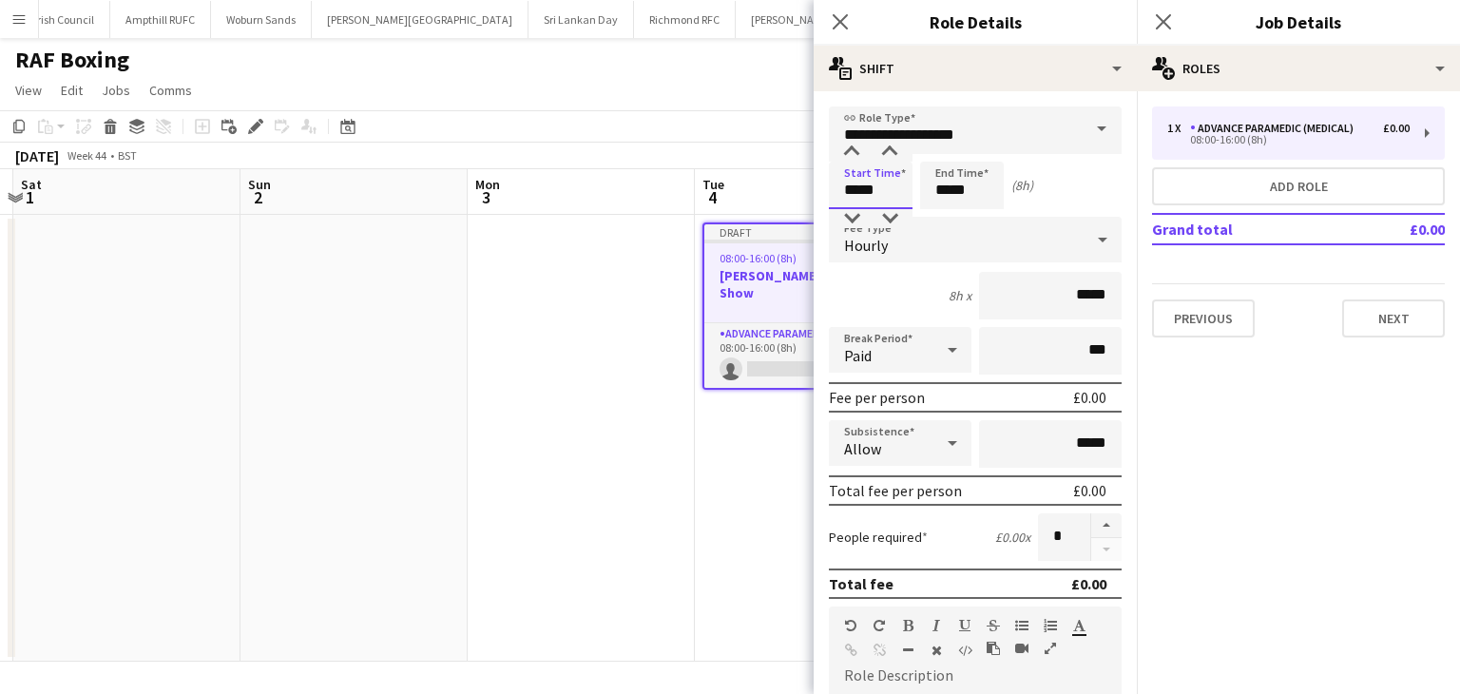
drag, startPoint x: 900, startPoint y: 187, endPoint x: 798, endPoint y: 187, distance: 101.7
click at [798, 187] on body "Menu Boards Boards Boards All jobs Status Workforce Workforce My Workforce Recr…" at bounding box center [730, 347] width 1460 height 694
type input "*****"
click at [975, 191] on input "*****" at bounding box center [962, 186] width 84 height 48
click at [982, 218] on div at bounding box center [981, 218] width 38 height 19
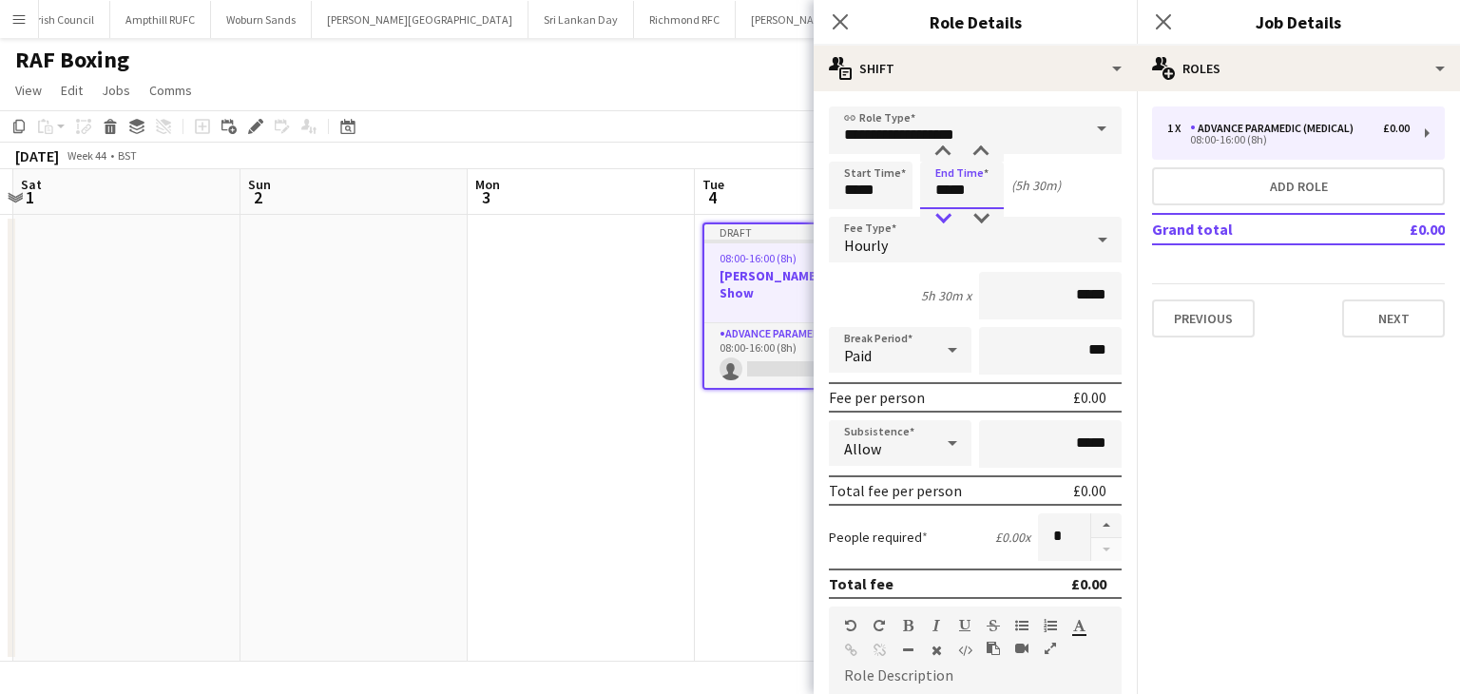
drag, startPoint x: 958, startPoint y: 216, endPoint x: 939, endPoint y: 215, distance: 19.0
click at [958, 215] on div at bounding box center [943, 218] width 38 height 19
click at [986, 216] on div at bounding box center [981, 218] width 38 height 19
click at [985, 217] on div at bounding box center [981, 218] width 38 height 19
click at [984, 218] on div at bounding box center [981, 218] width 38 height 19
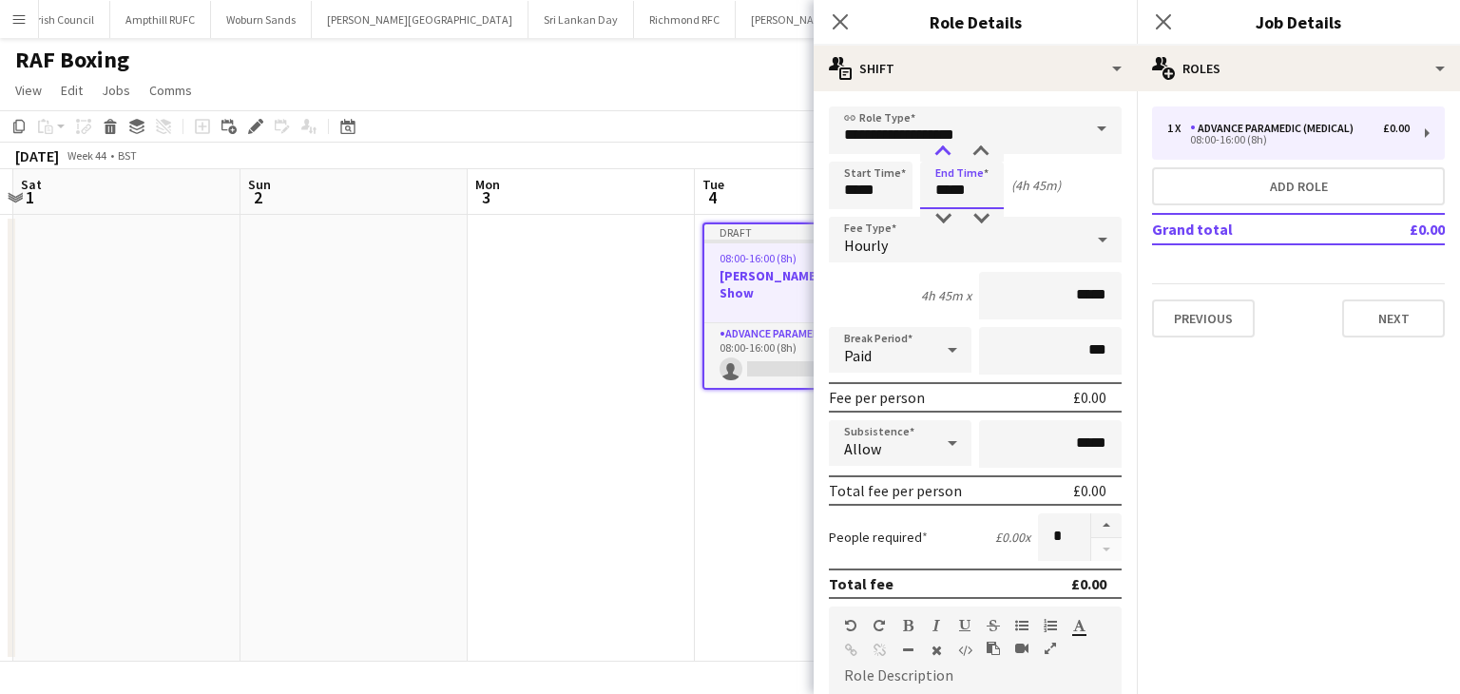
click at [943, 149] on div at bounding box center [943, 152] width 38 height 19
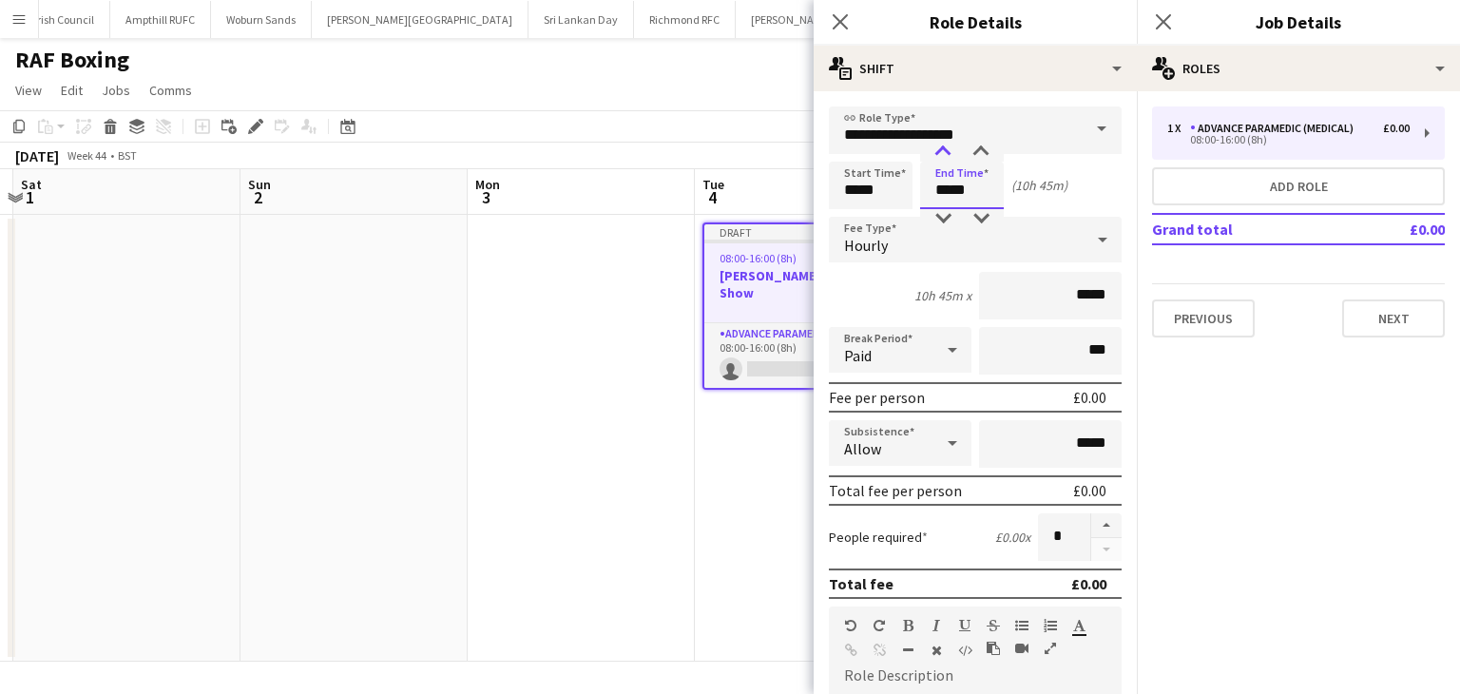
click at [943, 149] on div at bounding box center [943, 152] width 38 height 19
click at [944, 222] on div at bounding box center [943, 218] width 38 height 19
click at [947, 153] on div at bounding box center [943, 152] width 38 height 19
click at [988, 154] on div at bounding box center [981, 152] width 38 height 19
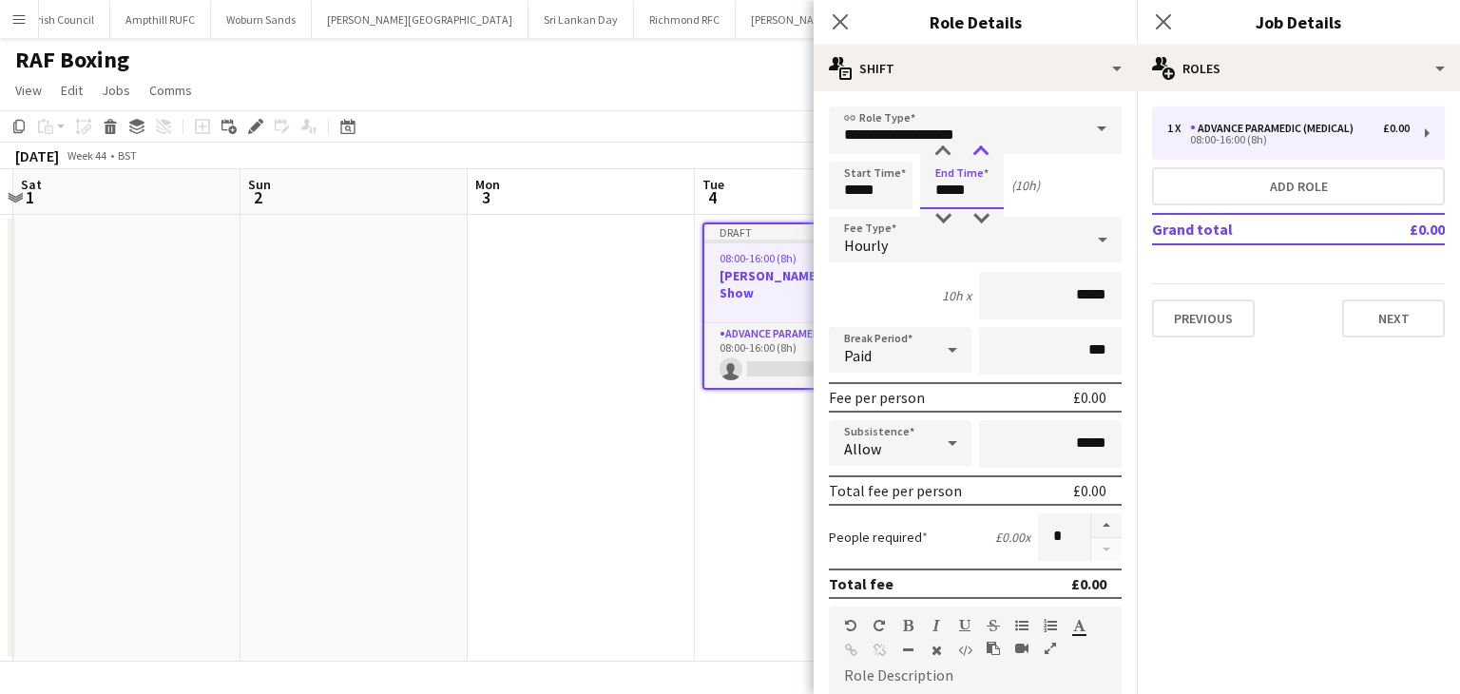
type input "*****"
click at [986, 154] on div at bounding box center [981, 152] width 38 height 19
click at [893, 189] on input "*****" at bounding box center [871, 186] width 84 height 48
type input "*****"
click at [886, 157] on div at bounding box center [889, 152] width 38 height 19
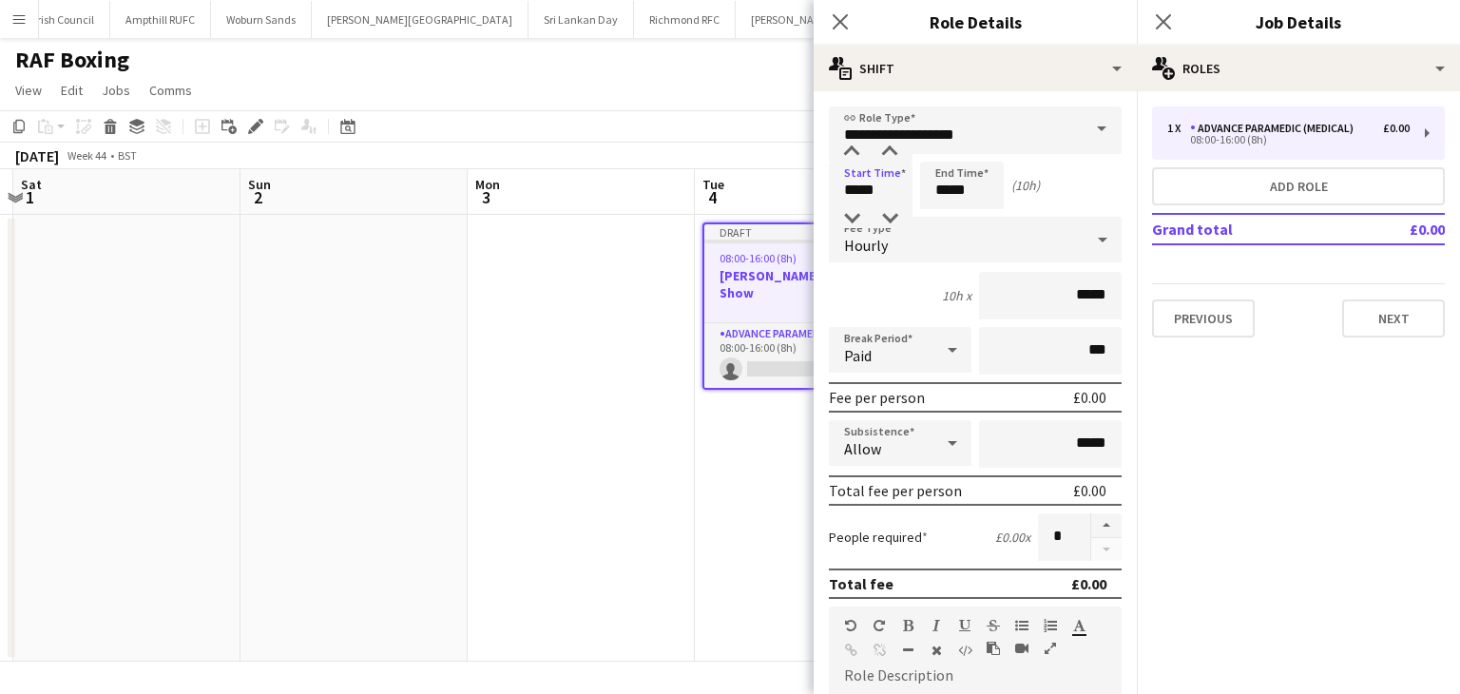
click at [914, 441] on div "Allow" at bounding box center [881, 443] width 105 height 46
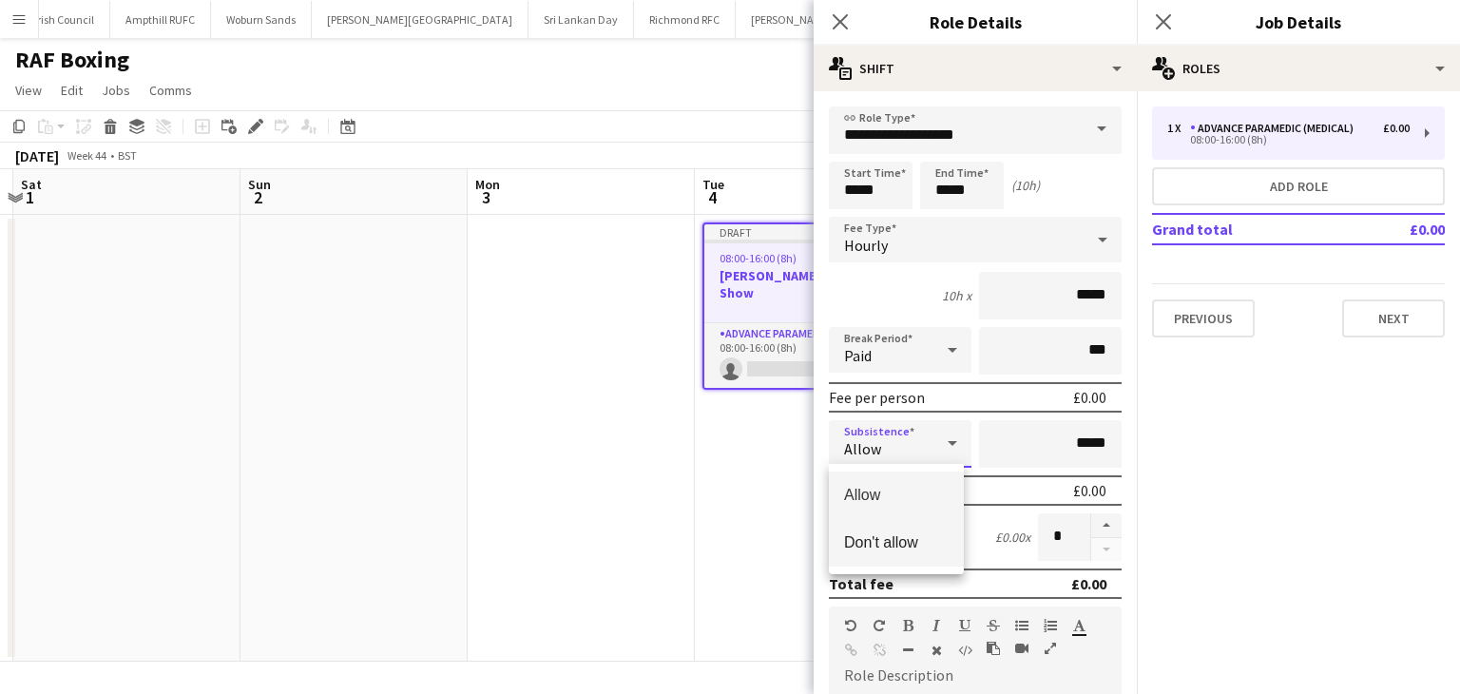
click at [925, 536] on span "Don't allow" at bounding box center [896, 542] width 105 height 18
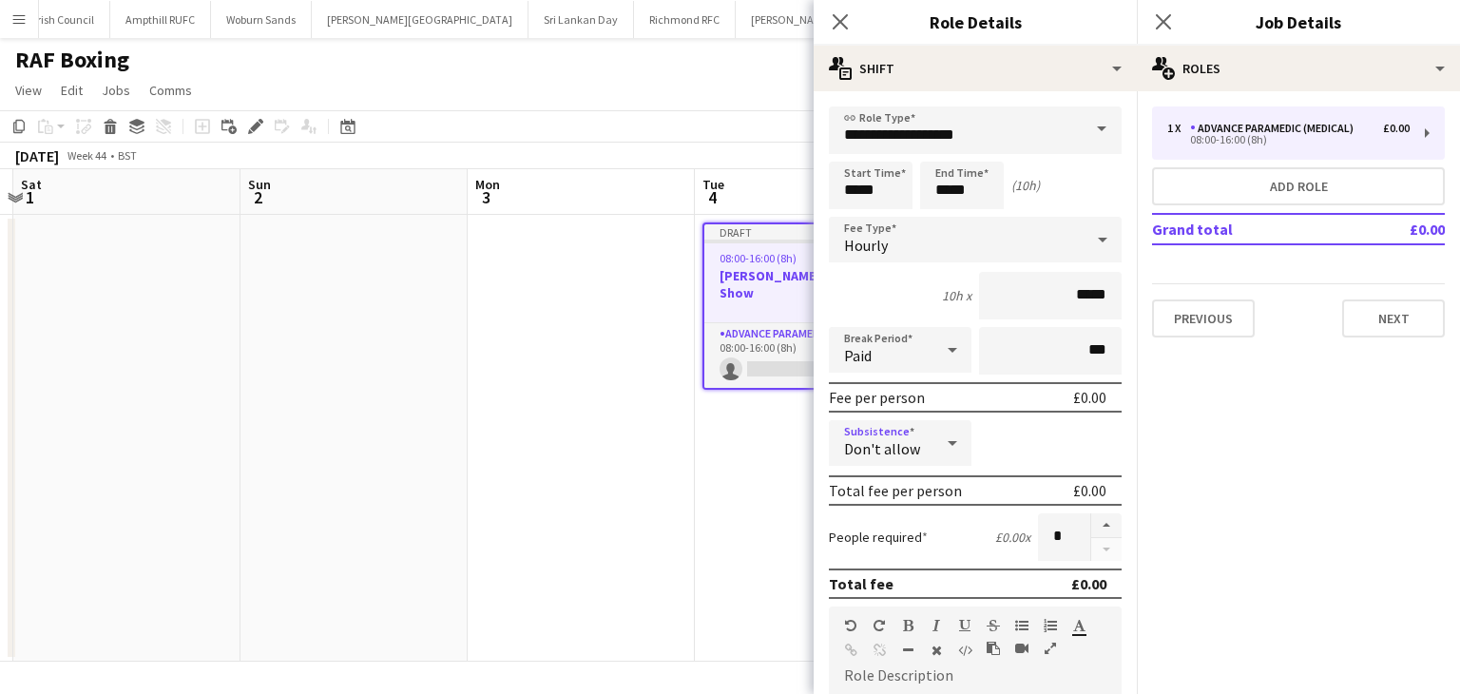
click at [916, 355] on div "Paid" at bounding box center [881, 350] width 105 height 46
click at [908, 453] on span "Unpaid" at bounding box center [896, 450] width 105 height 18
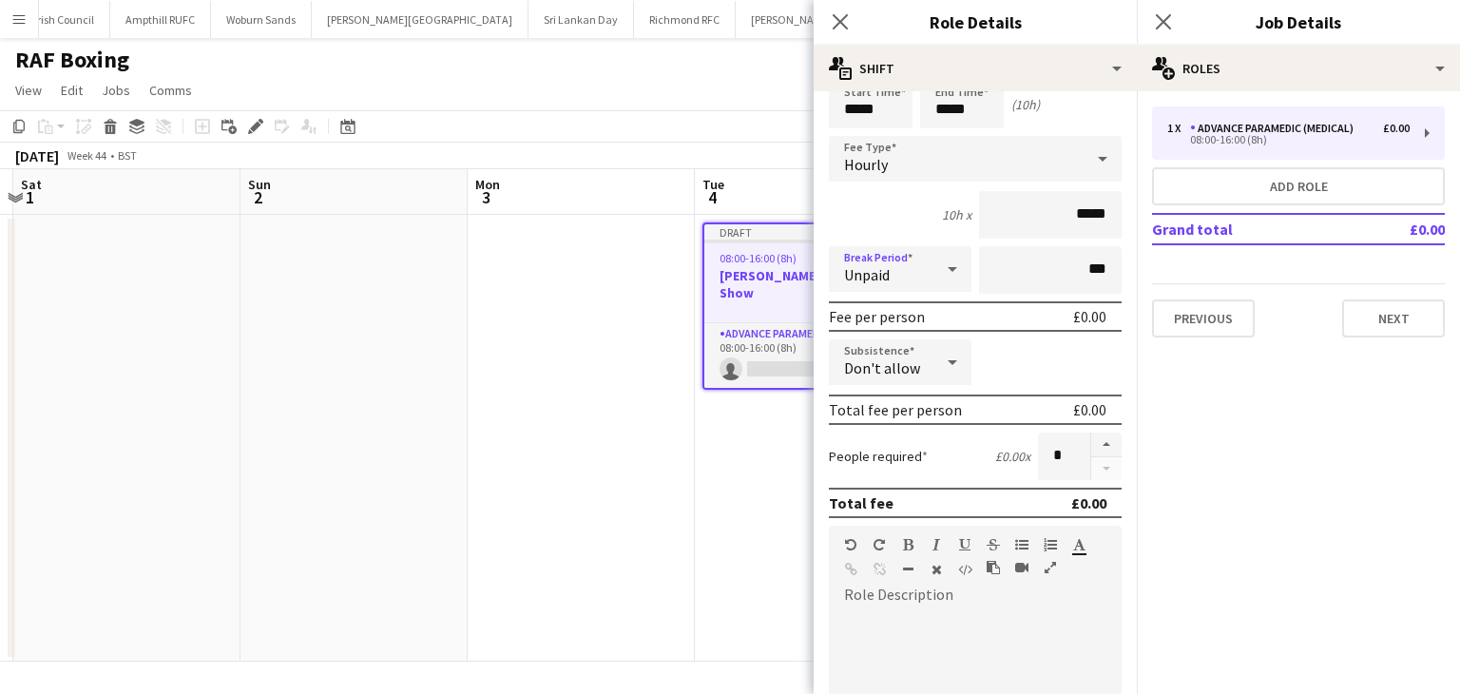
scroll to position [380, 0]
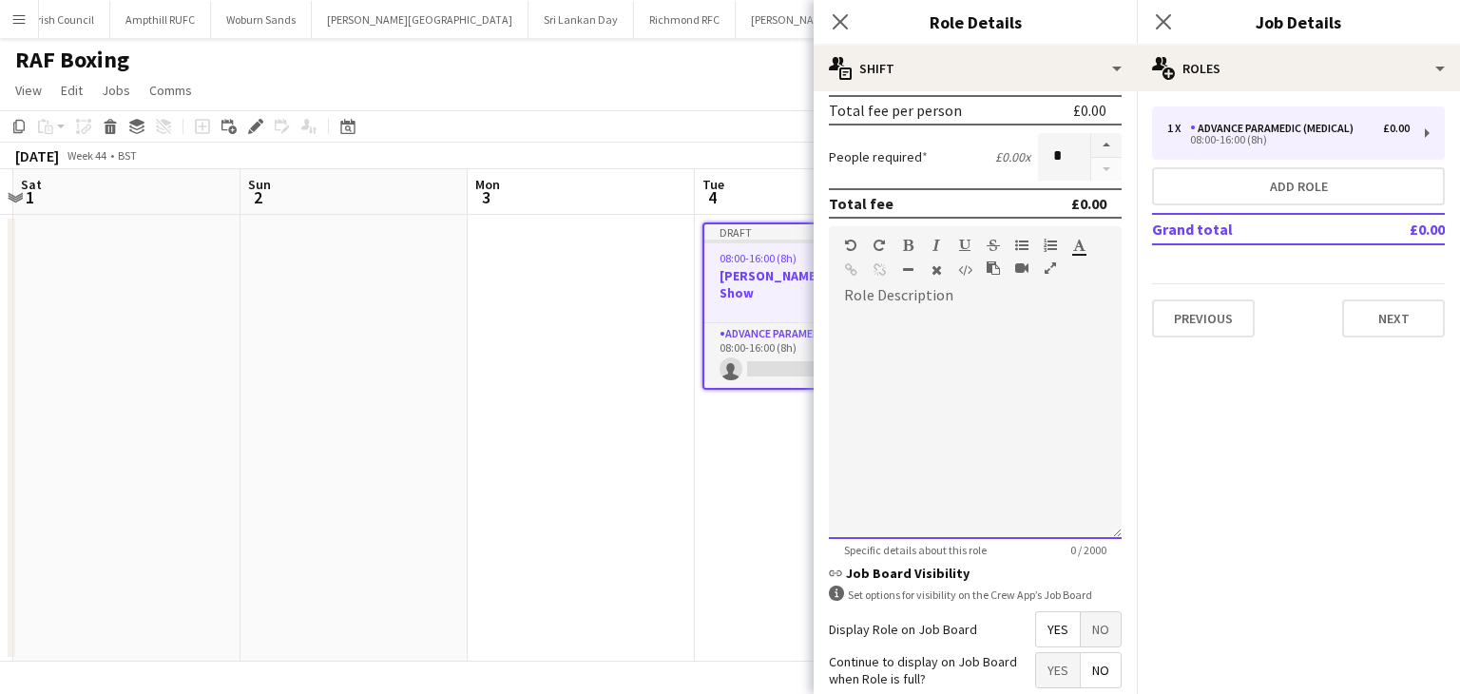
click at [918, 332] on div at bounding box center [975, 425] width 293 height 228
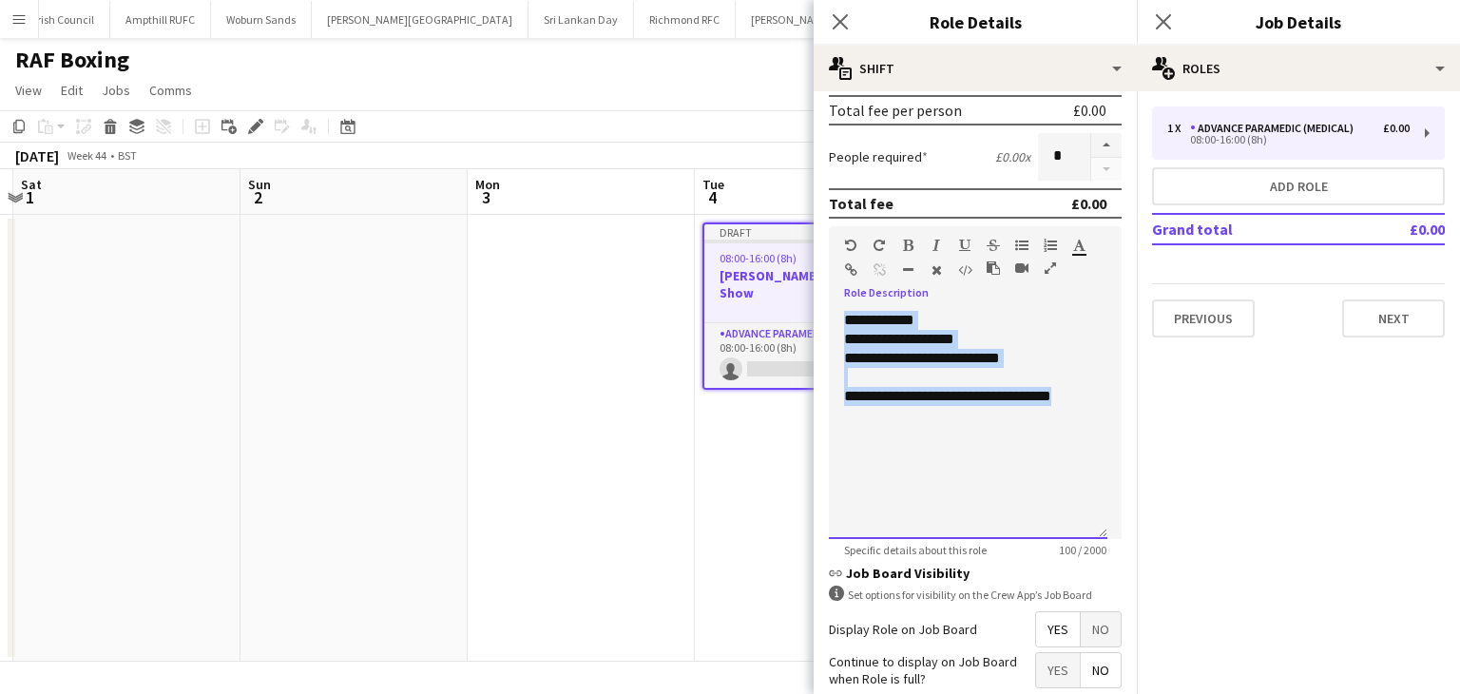
drag, startPoint x: 1091, startPoint y: 395, endPoint x: 836, endPoint y: 324, distance: 264.5
click at [836, 324] on div "**********" at bounding box center [968, 425] width 278 height 228
copy div "**********"
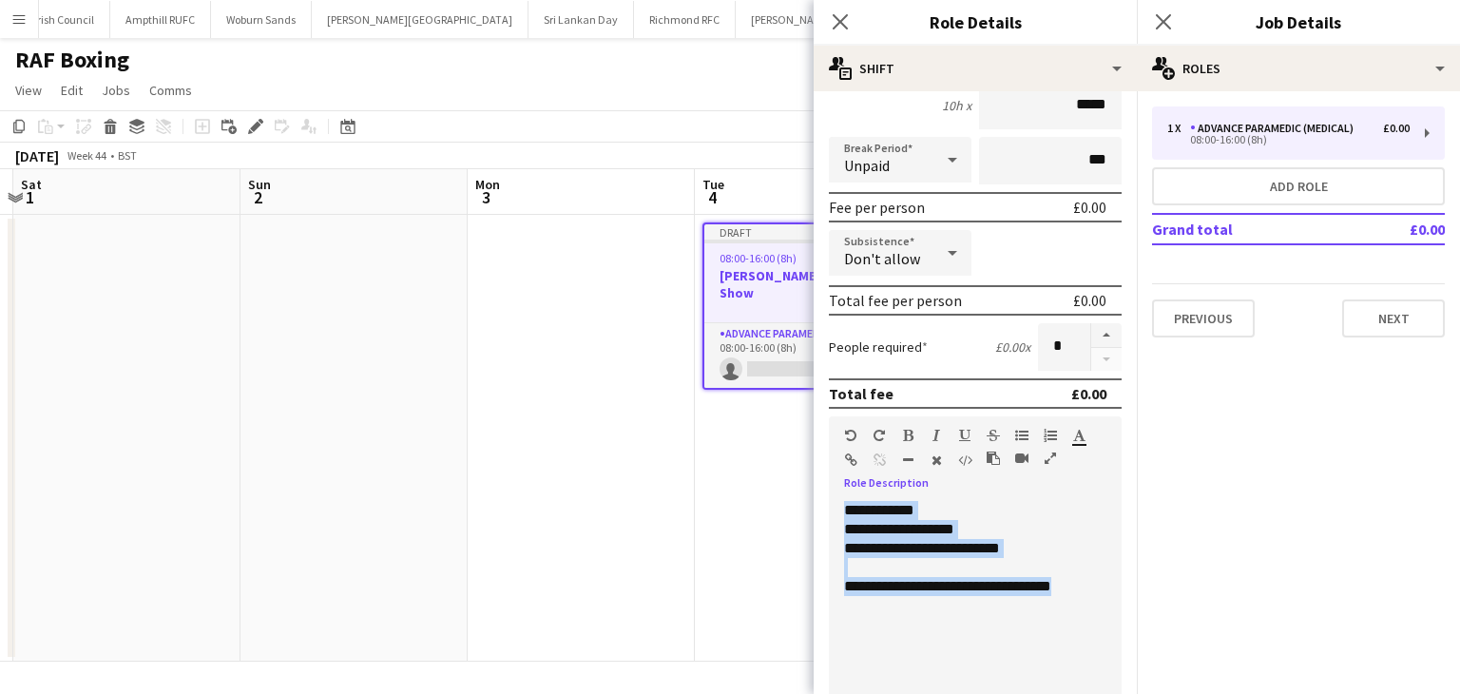
scroll to position [0, 0]
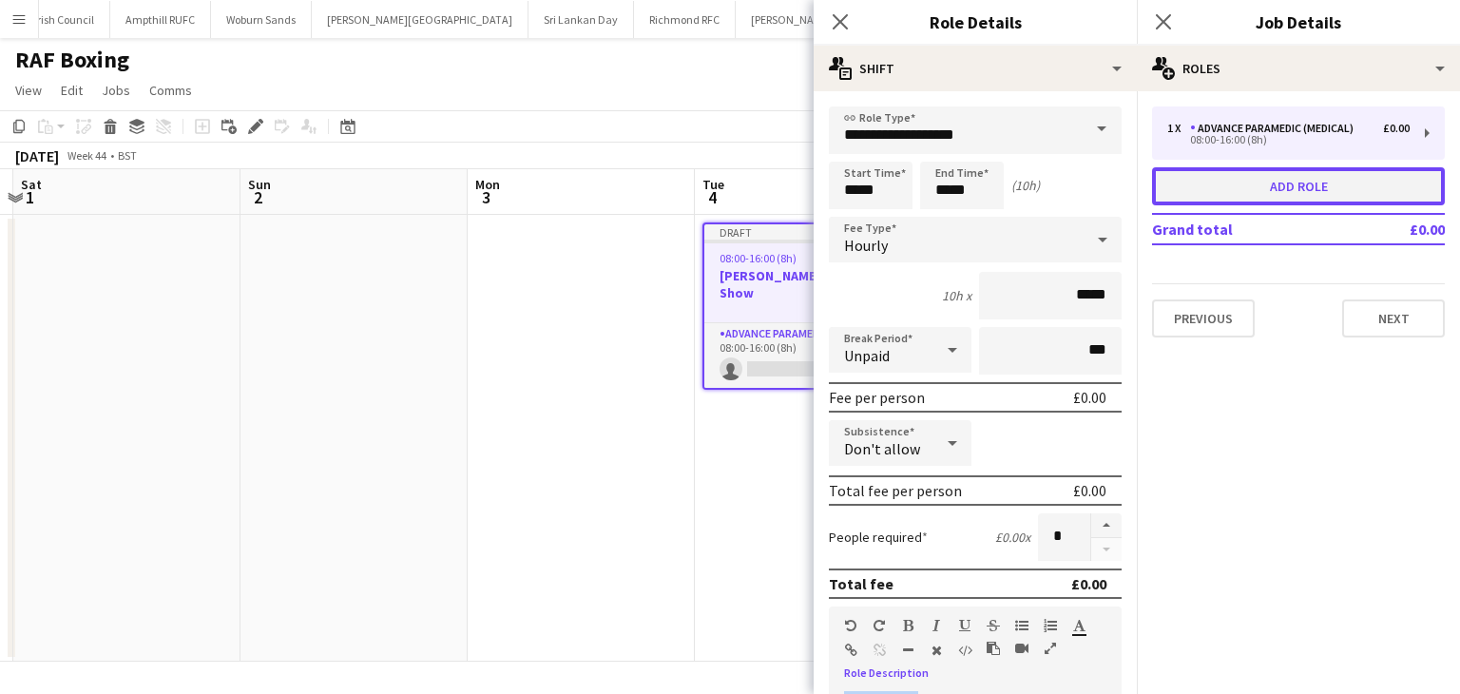
click at [1240, 199] on button "Add role" at bounding box center [1298, 186] width 293 height 38
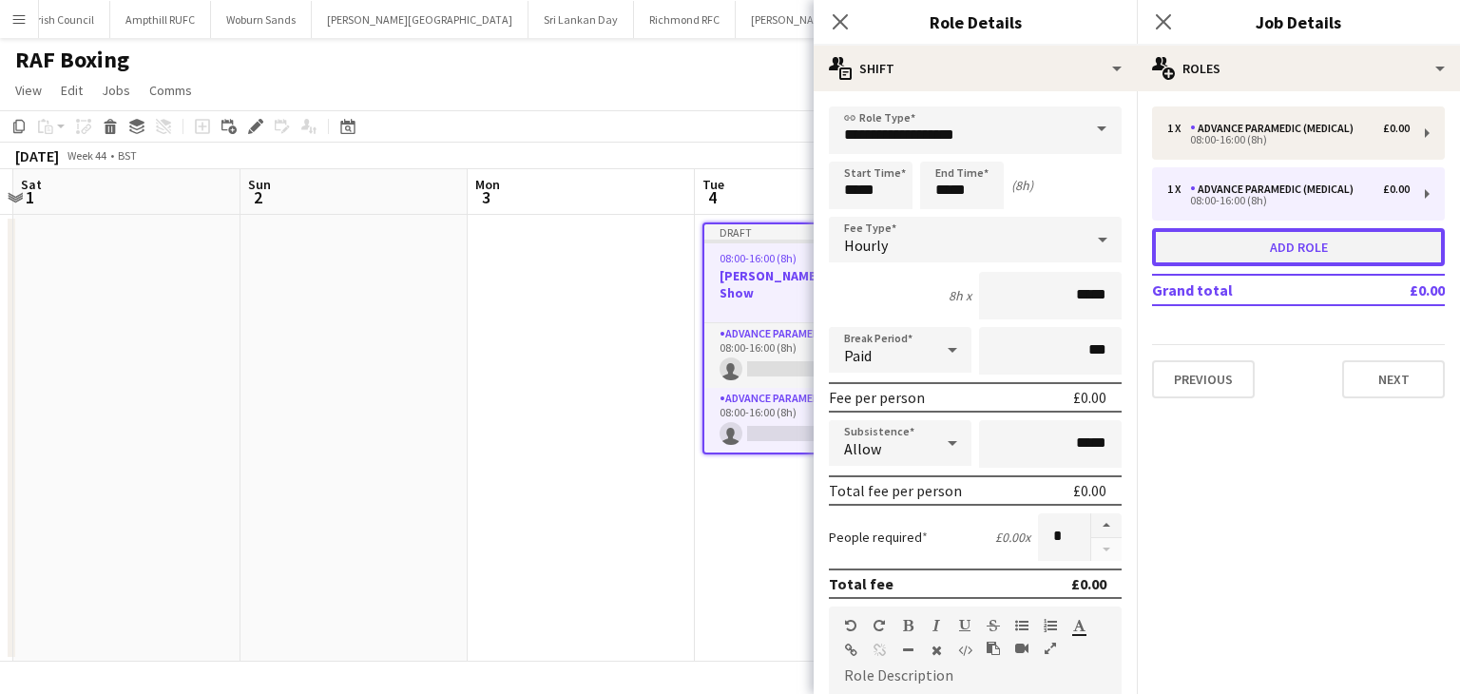
type input "**********"
type input "*****"
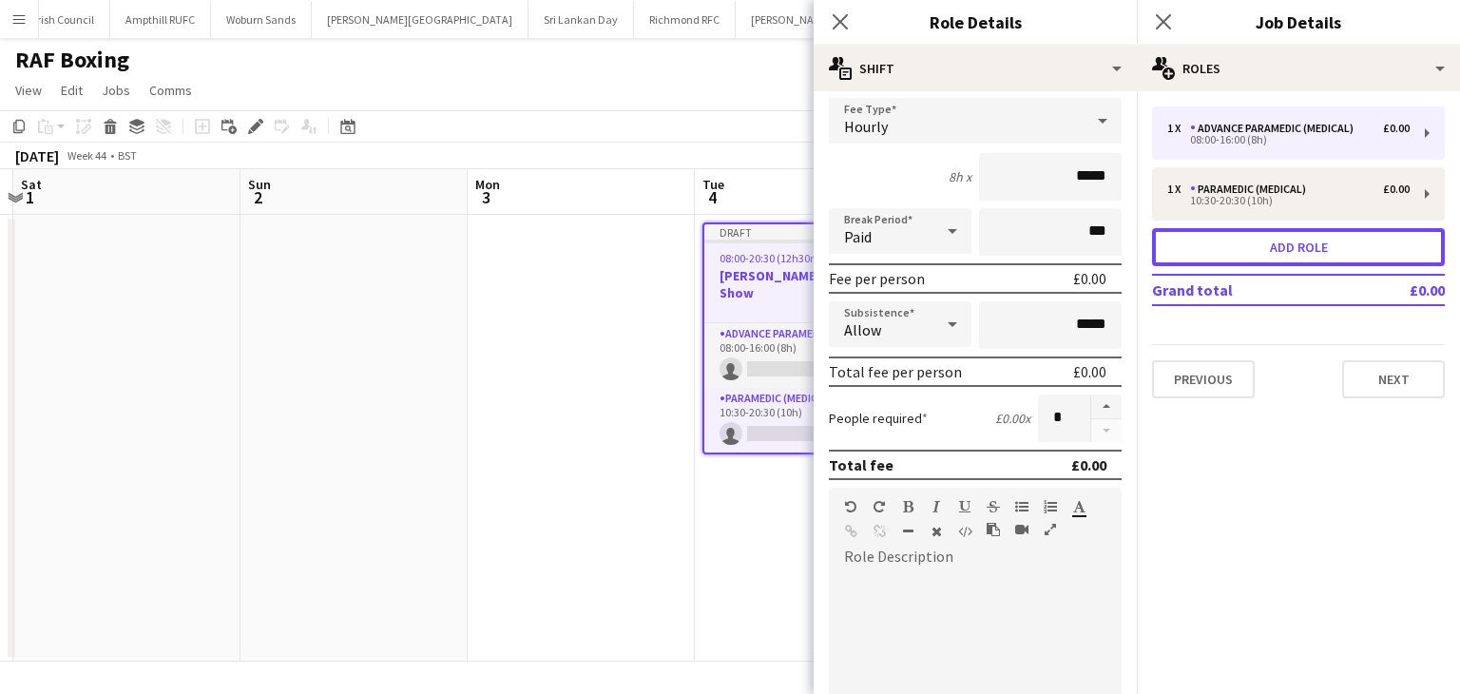
scroll to position [380, 0]
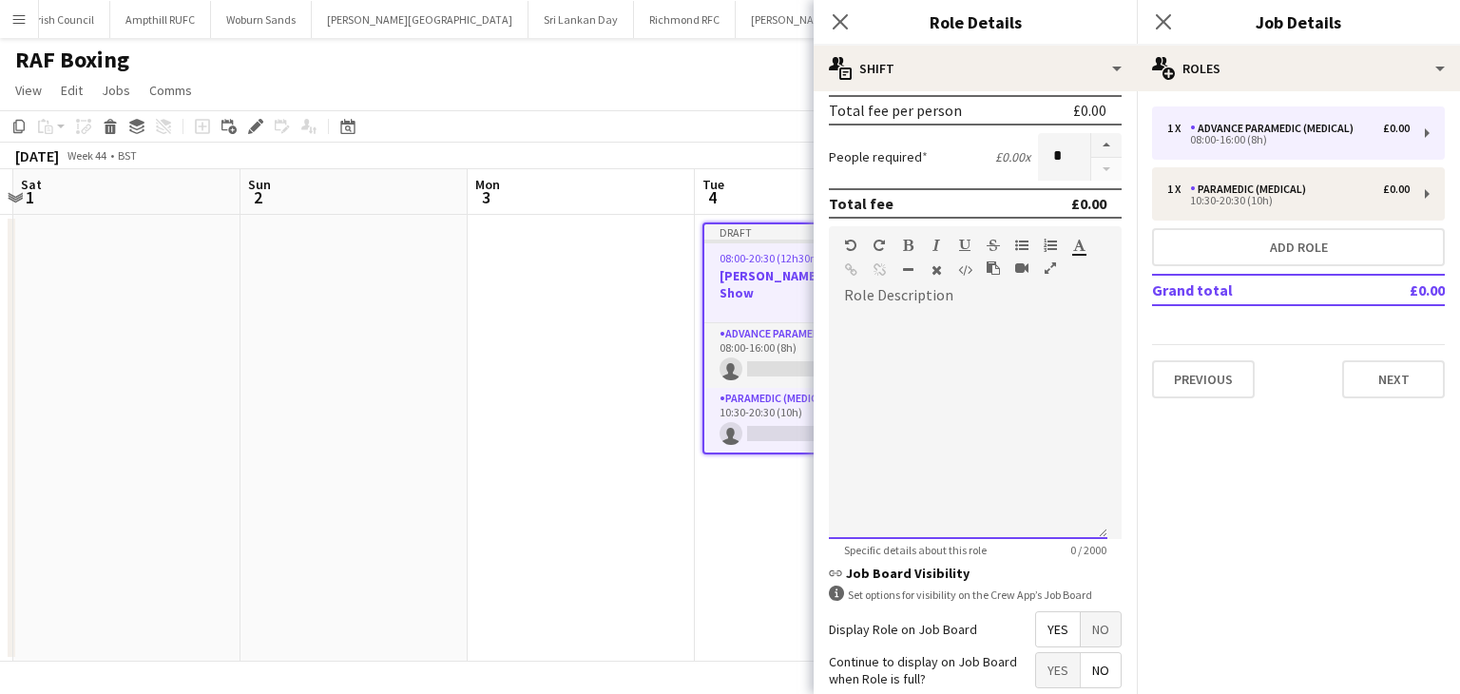
click at [868, 317] on div at bounding box center [968, 425] width 278 height 228
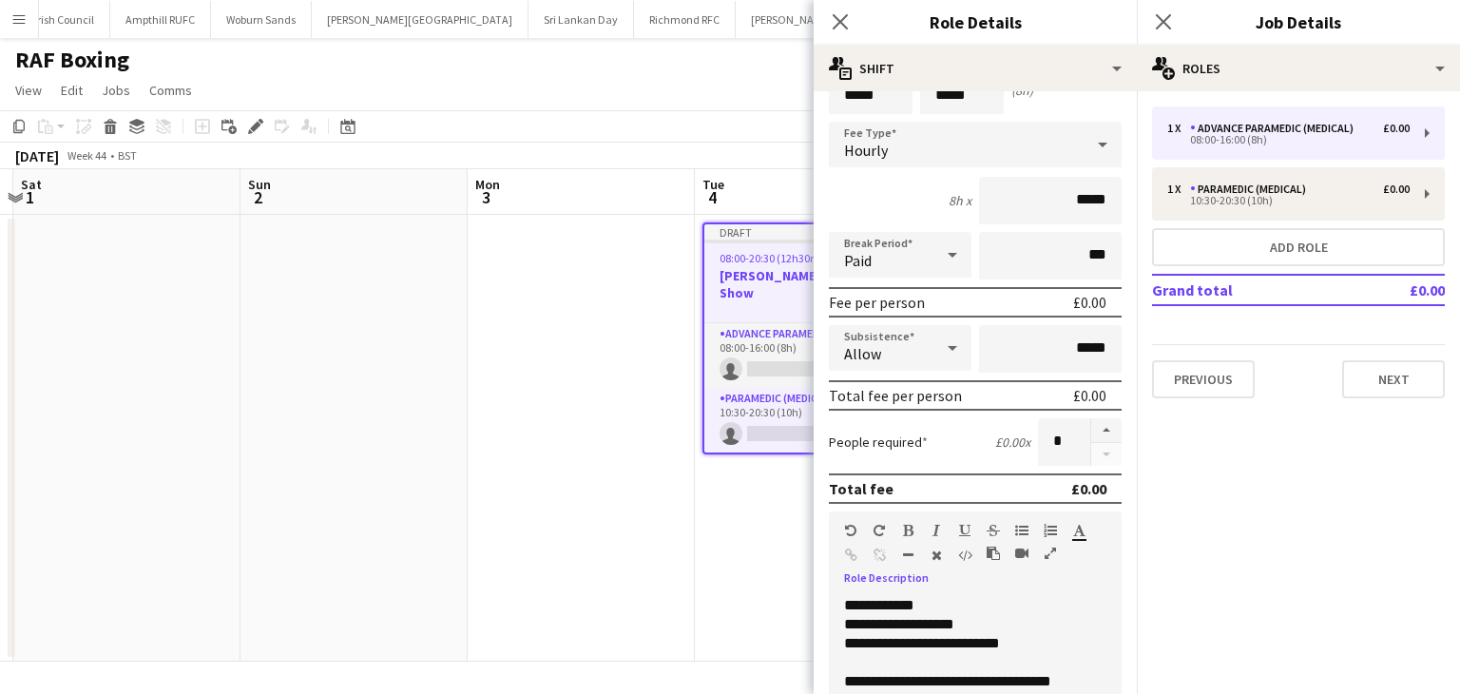
scroll to position [0, 0]
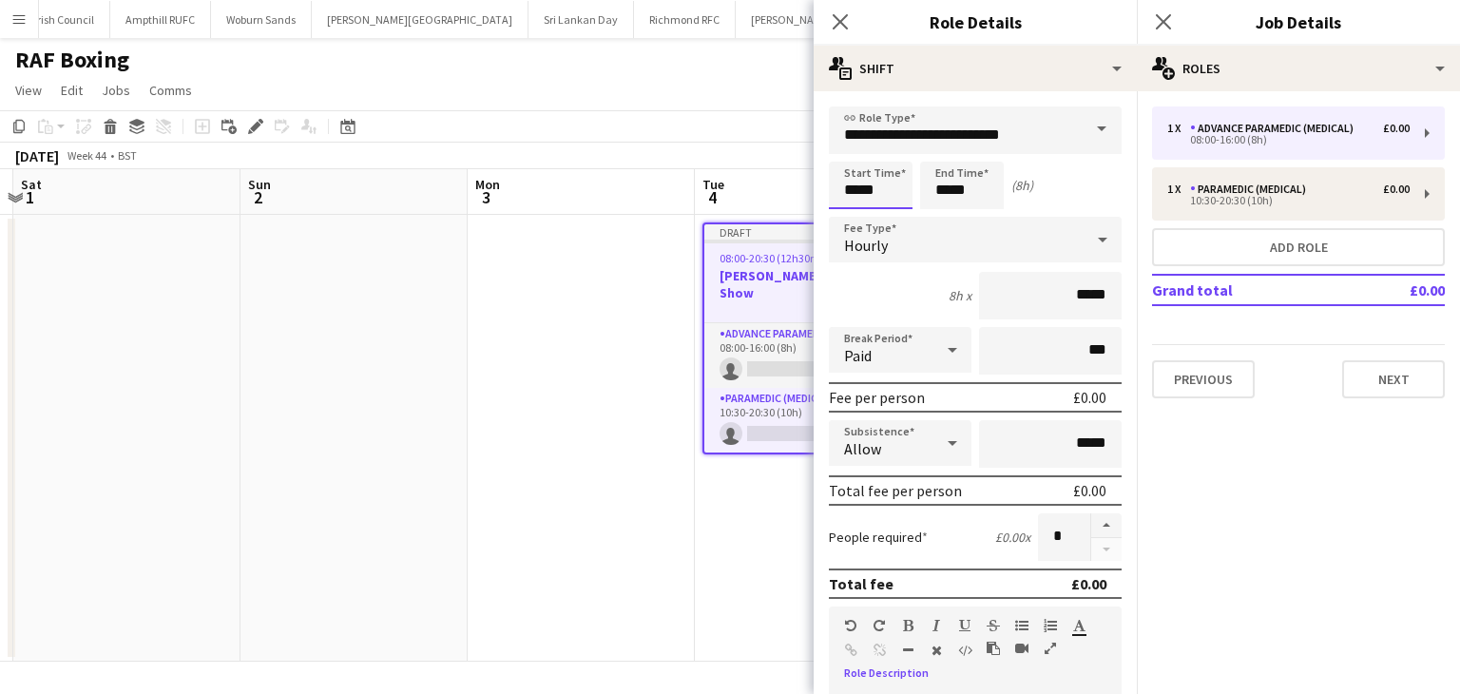
click at [885, 180] on input "*****" at bounding box center [871, 186] width 84 height 48
click at [860, 156] on div at bounding box center [851, 152] width 38 height 19
click at [860, 154] on div at bounding box center [851, 152] width 38 height 19
click at [886, 151] on div at bounding box center [889, 152] width 38 height 19
type input "*****"
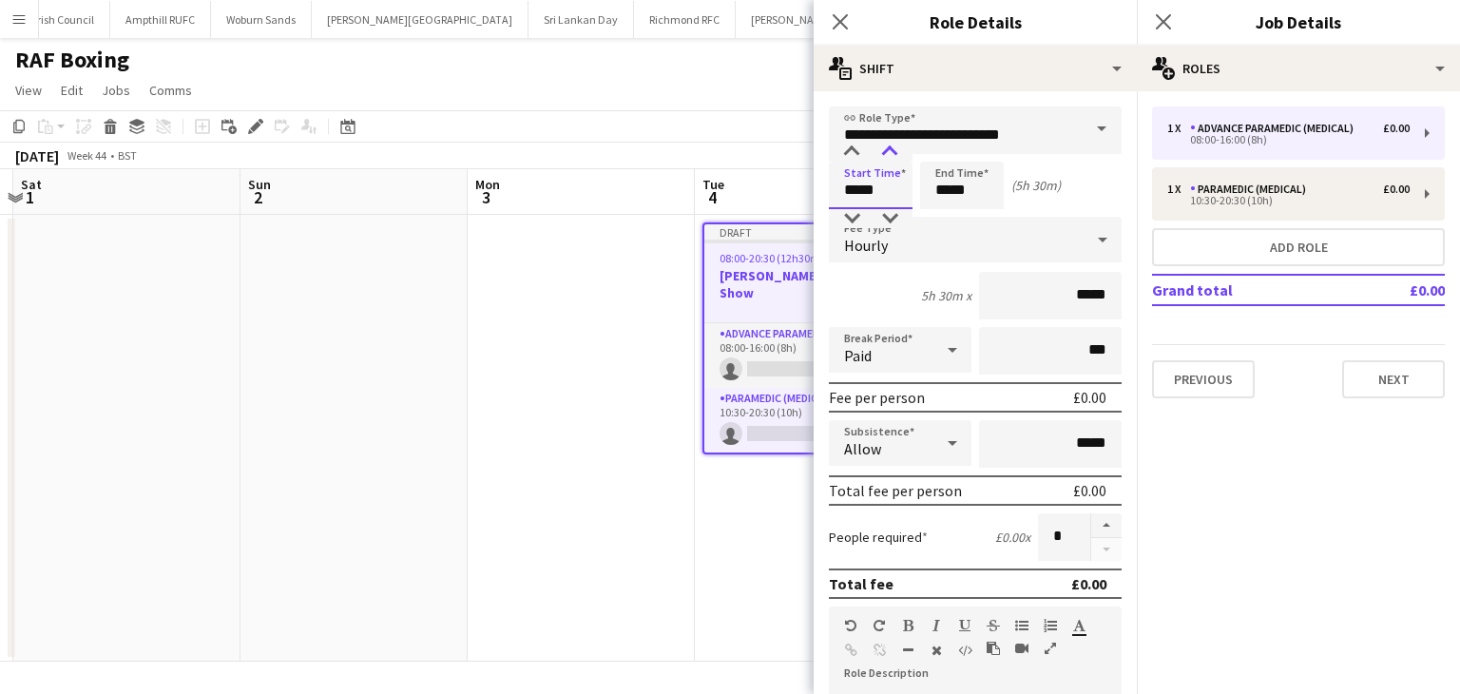
click at [886, 151] on div at bounding box center [889, 152] width 38 height 19
click at [955, 174] on input "*****" at bounding box center [962, 186] width 84 height 48
click at [946, 145] on div at bounding box center [943, 152] width 38 height 19
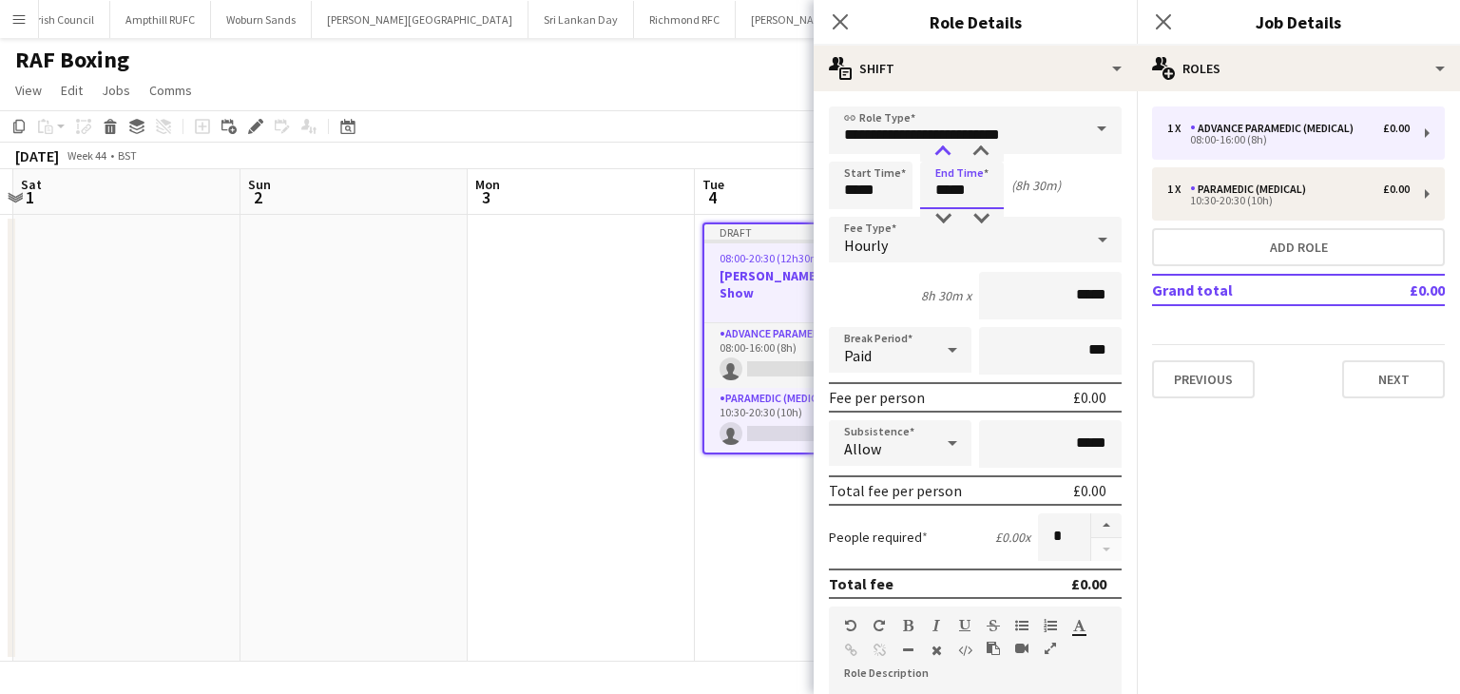
click at [946, 145] on div at bounding box center [943, 152] width 38 height 19
click at [985, 154] on div at bounding box center [981, 152] width 38 height 19
type input "*****"
click at [985, 154] on div at bounding box center [981, 152] width 38 height 19
click at [947, 348] on icon at bounding box center [952, 350] width 10 height 5
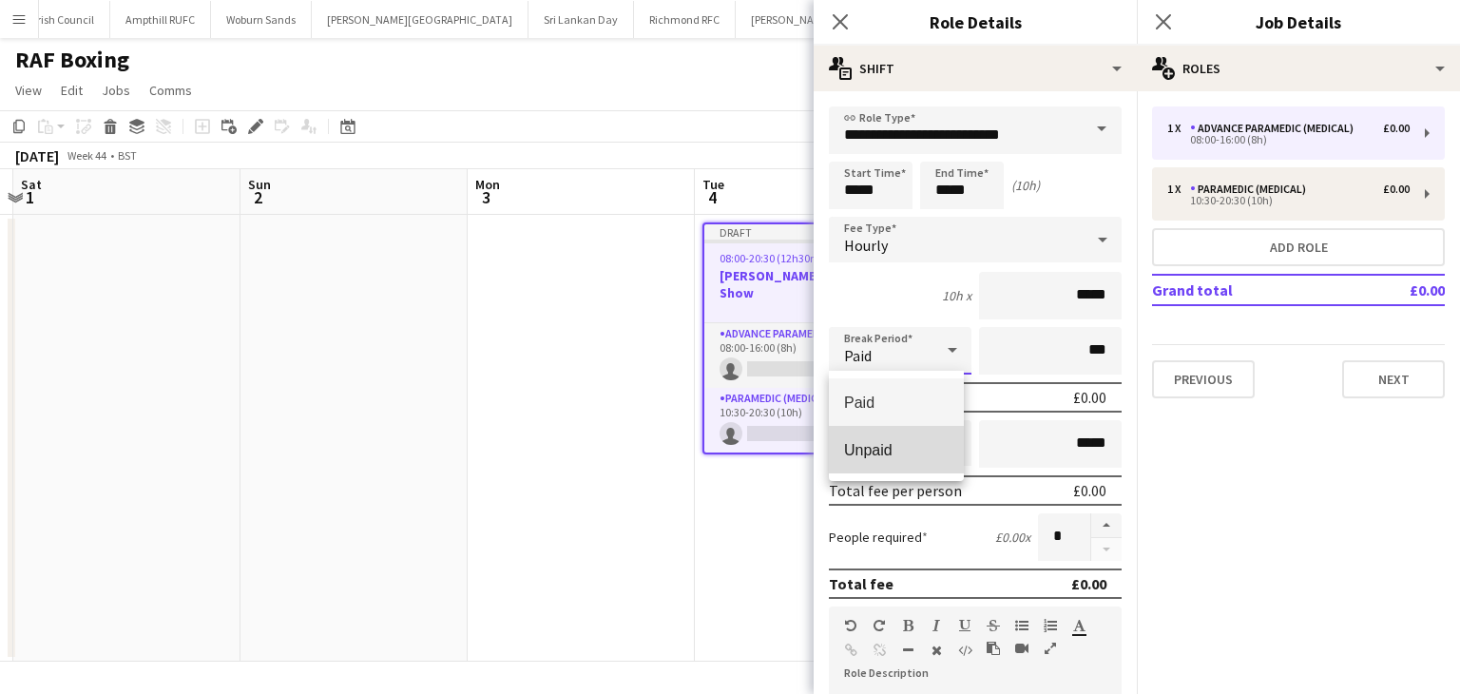
click at [926, 447] on span "Unpaid" at bounding box center [896, 450] width 105 height 18
click at [933, 447] on div at bounding box center [952, 443] width 38 height 38
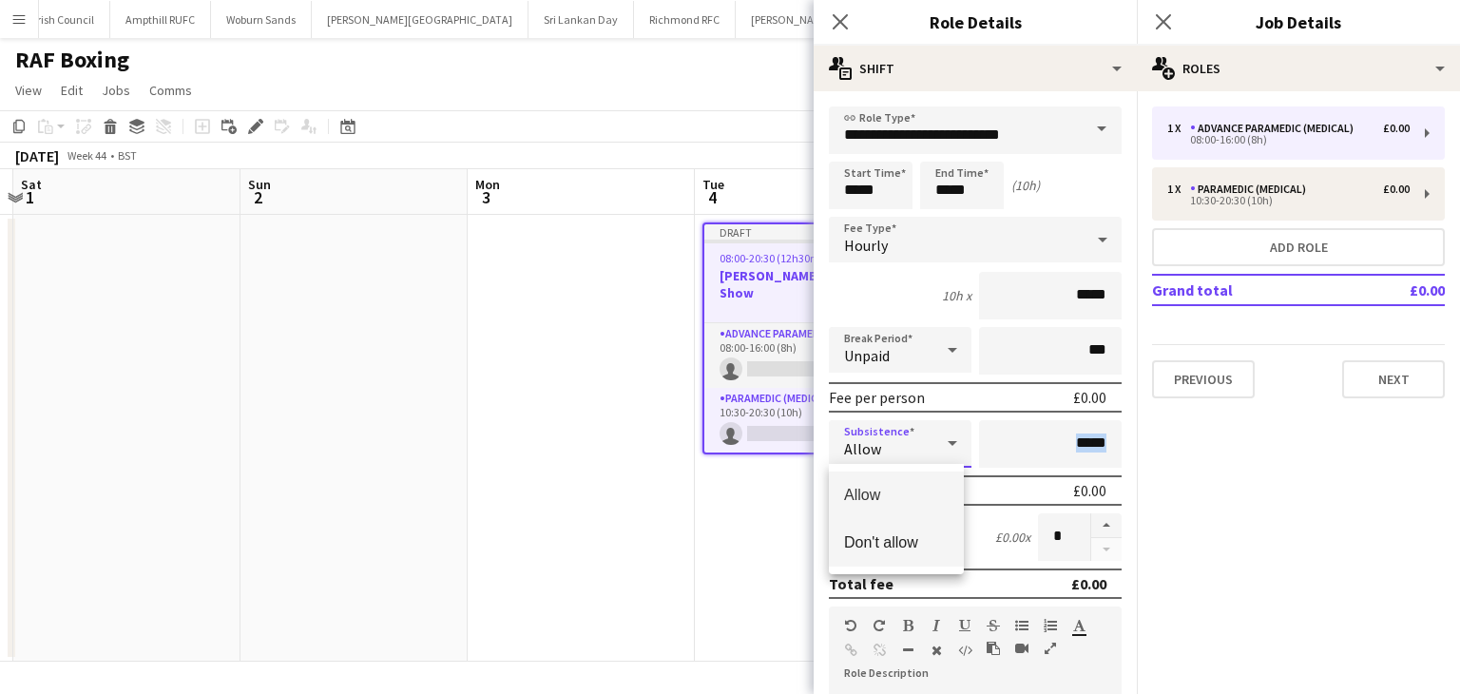
click at [913, 545] on span "Don't allow" at bounding box center [896, 542] width 105 height 18
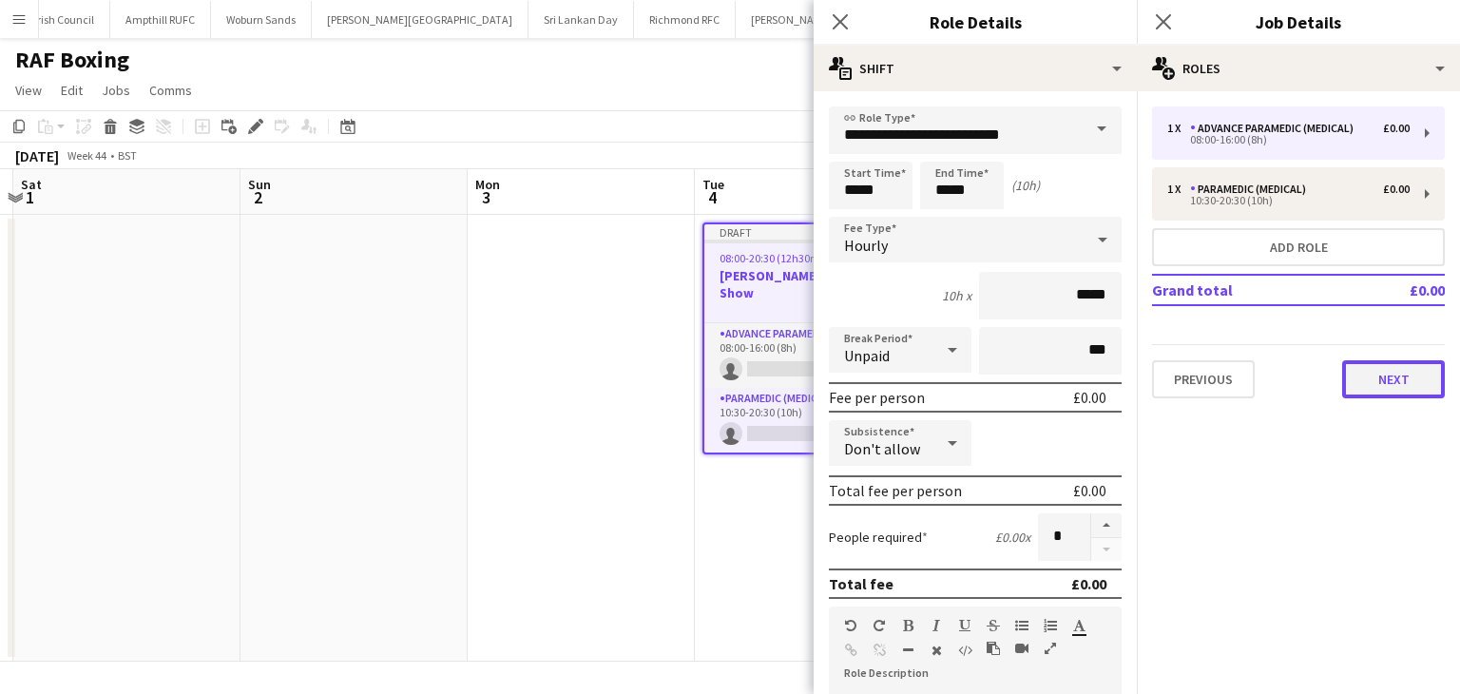
click at [1383, 380] on button "Next" at bounding box center [1393, 379] width 103 height 38
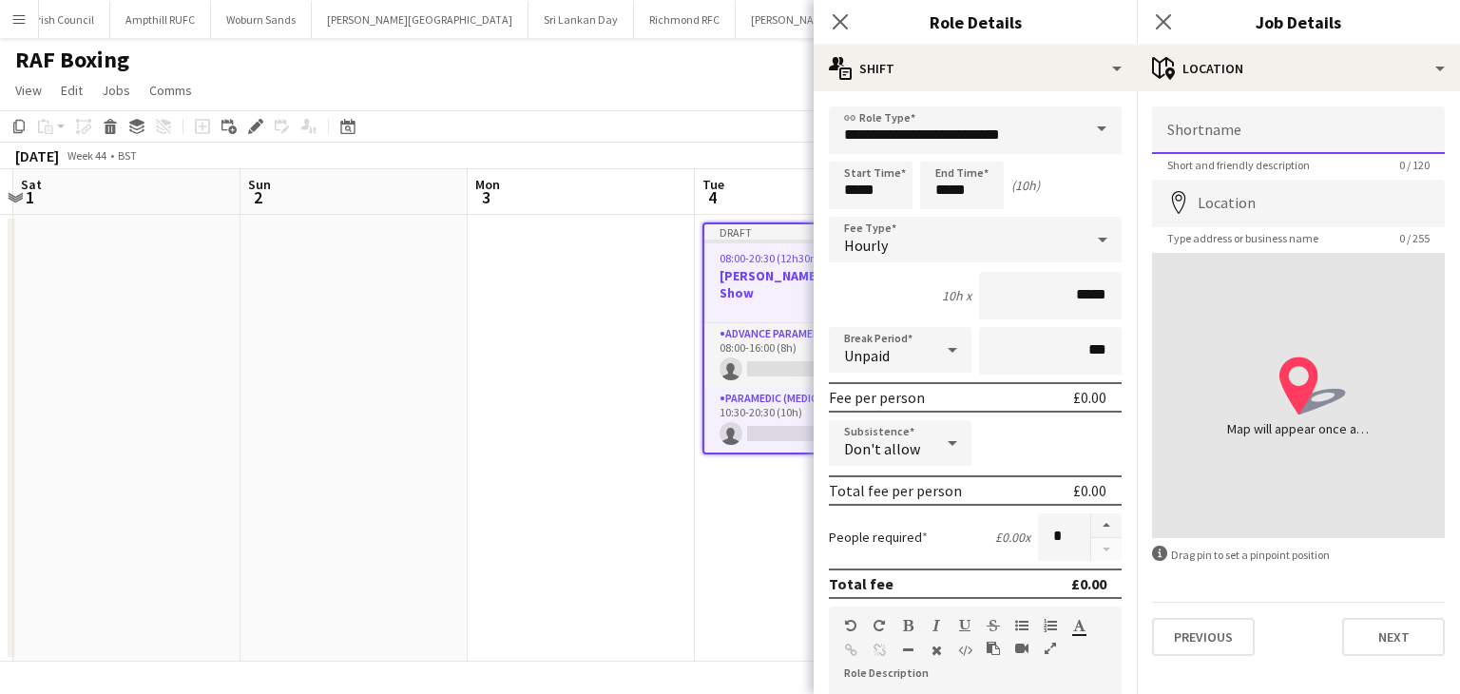
click at [1245, 145] on input "Shortname" at bounding box center [1298, 130] width 293 height 48
type input "*"
type input "*****"
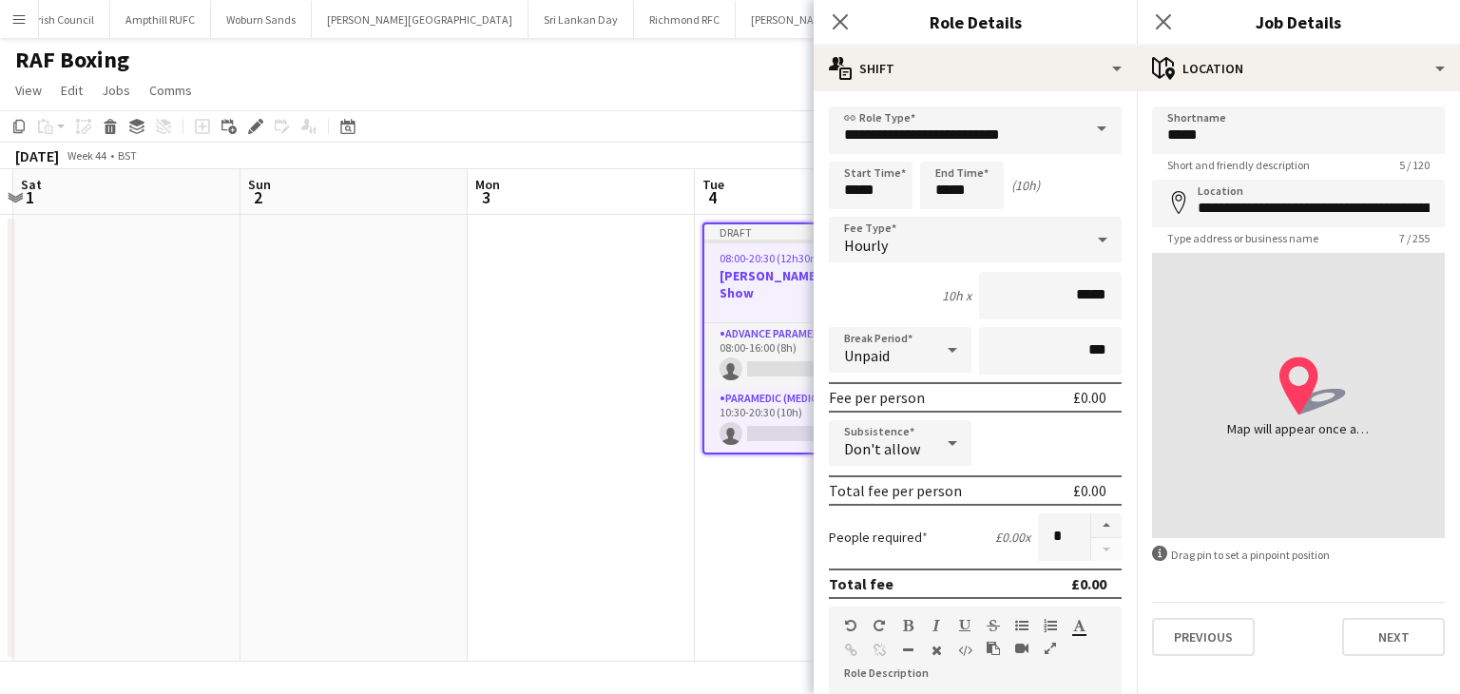
type input "**********"
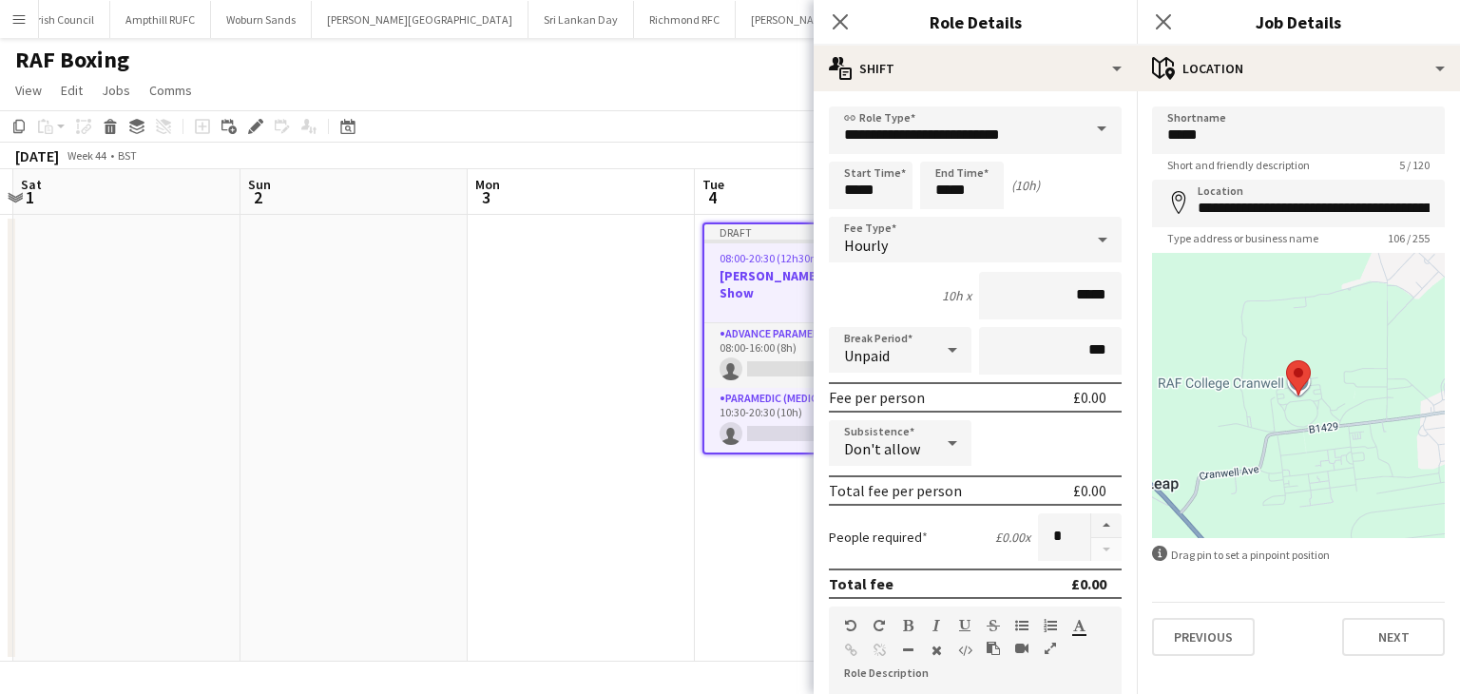
drag, startPoint x: 1271, startPoint y: 240, endPoint x: 1327, endPoint y: 364, distance: 135.7
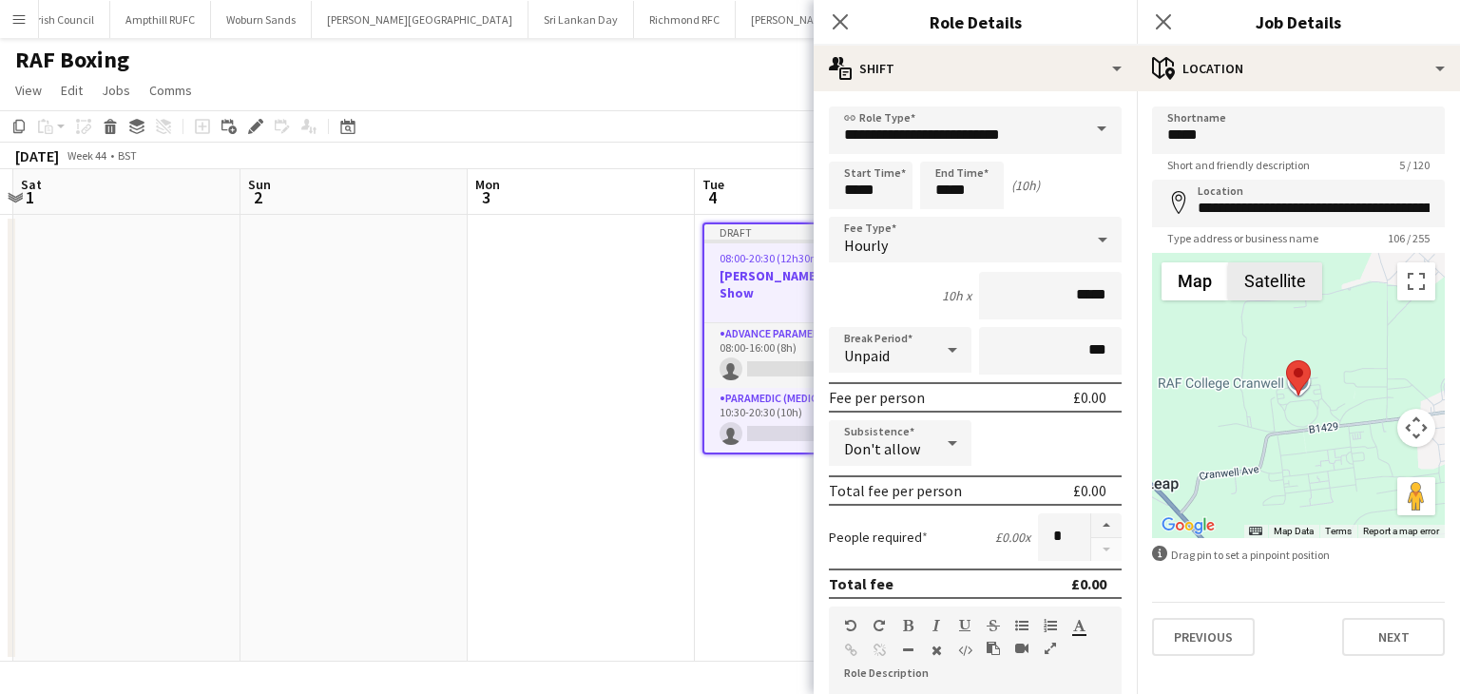
click at [1270, 295] on button "Satellite" at bounding box center [1275, 281] width 94 height 38
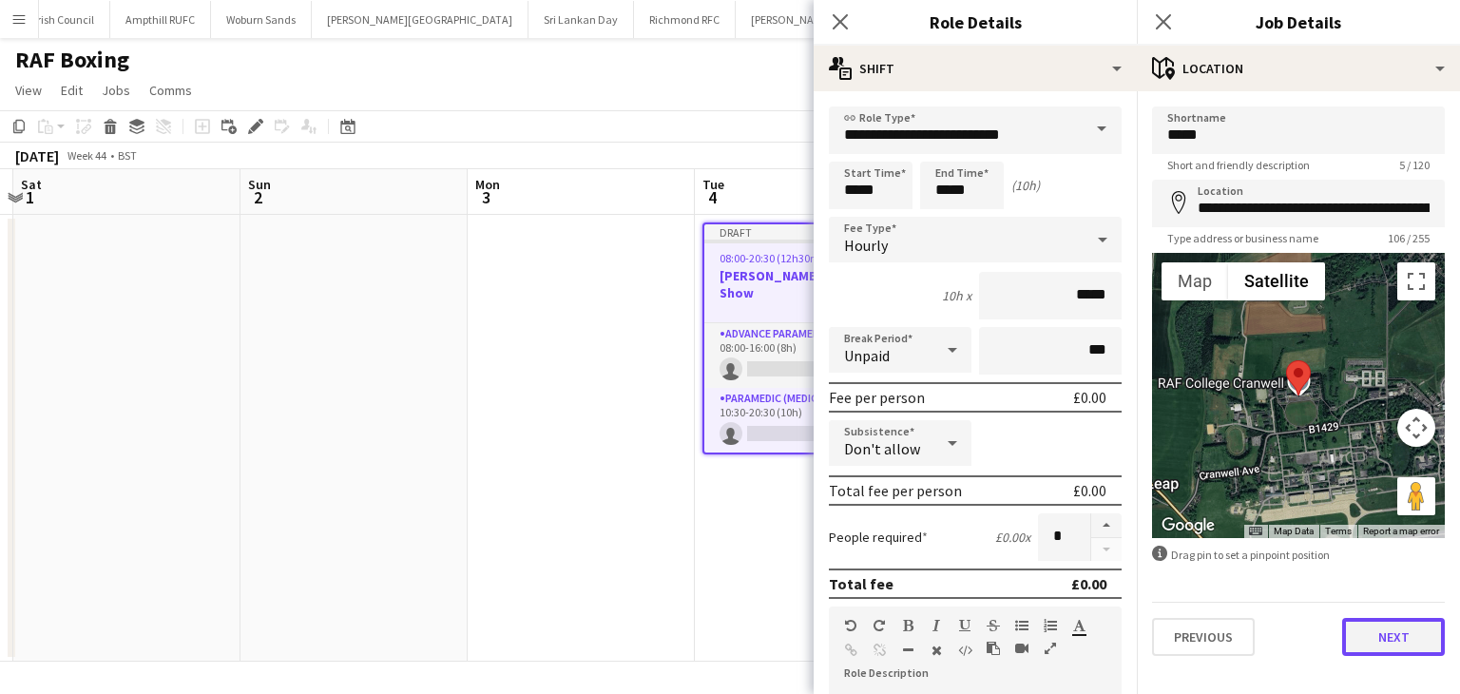
click at [1406, 625] on button "Next" at bounding box center [1393, 637] width 103 height 38
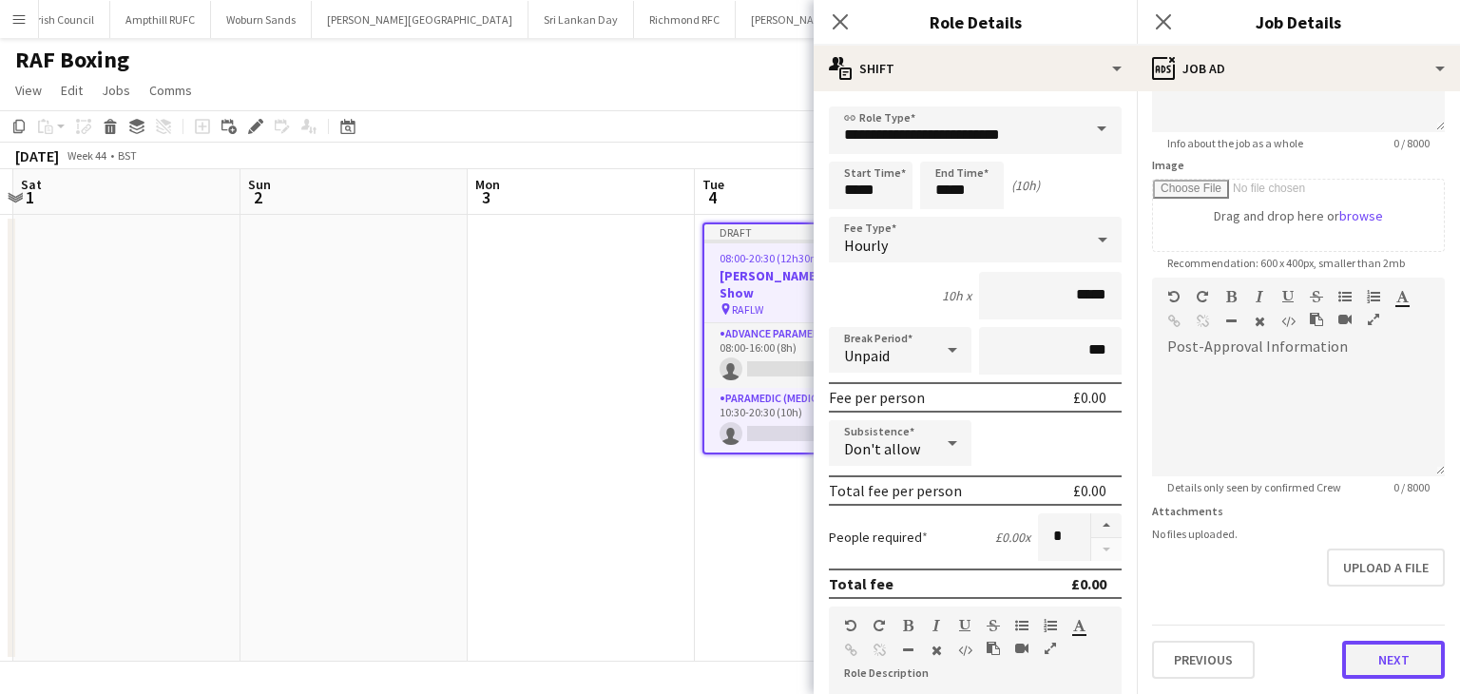
click at [1368, 583] on form "**********" at bounding box center [1298, 269] width 323 height 818
click at [1167, 24] on icon at bounding box center [1163, 21] width 18 height 18
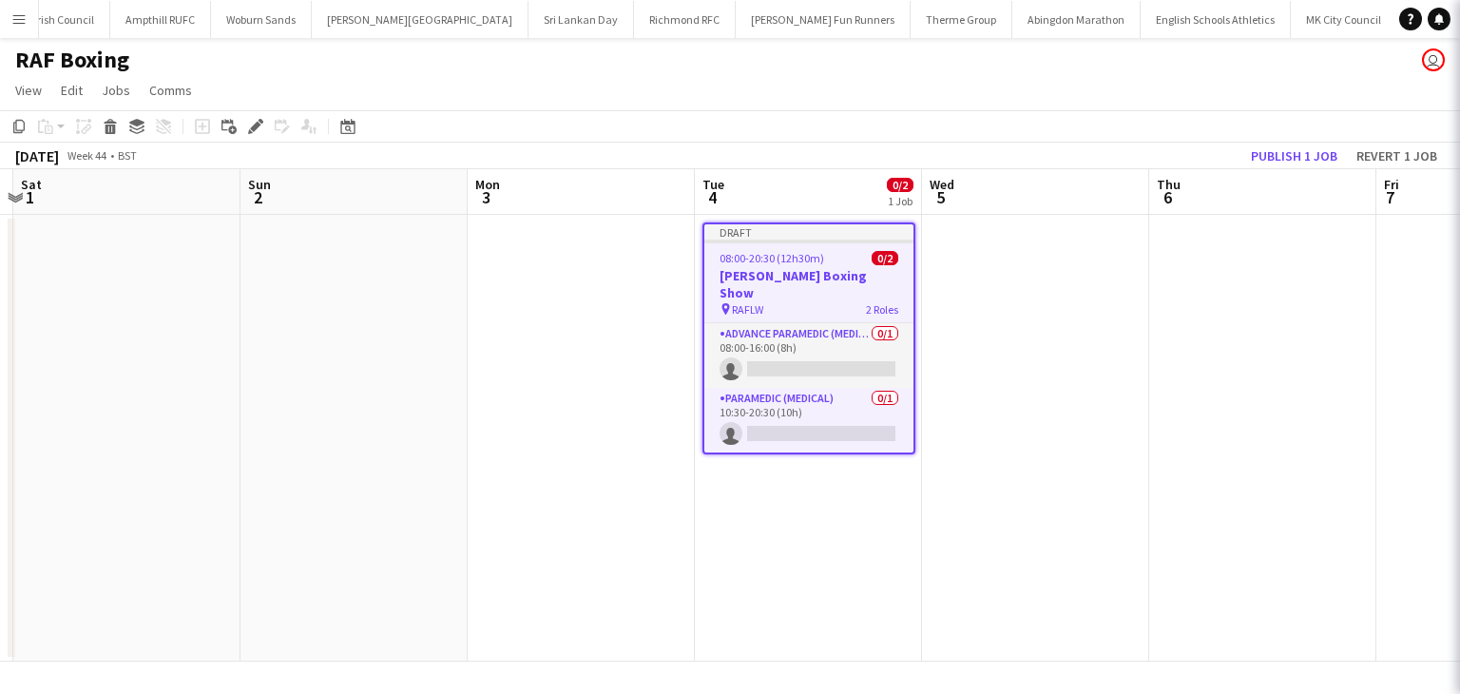
scroll to position [243, 0]
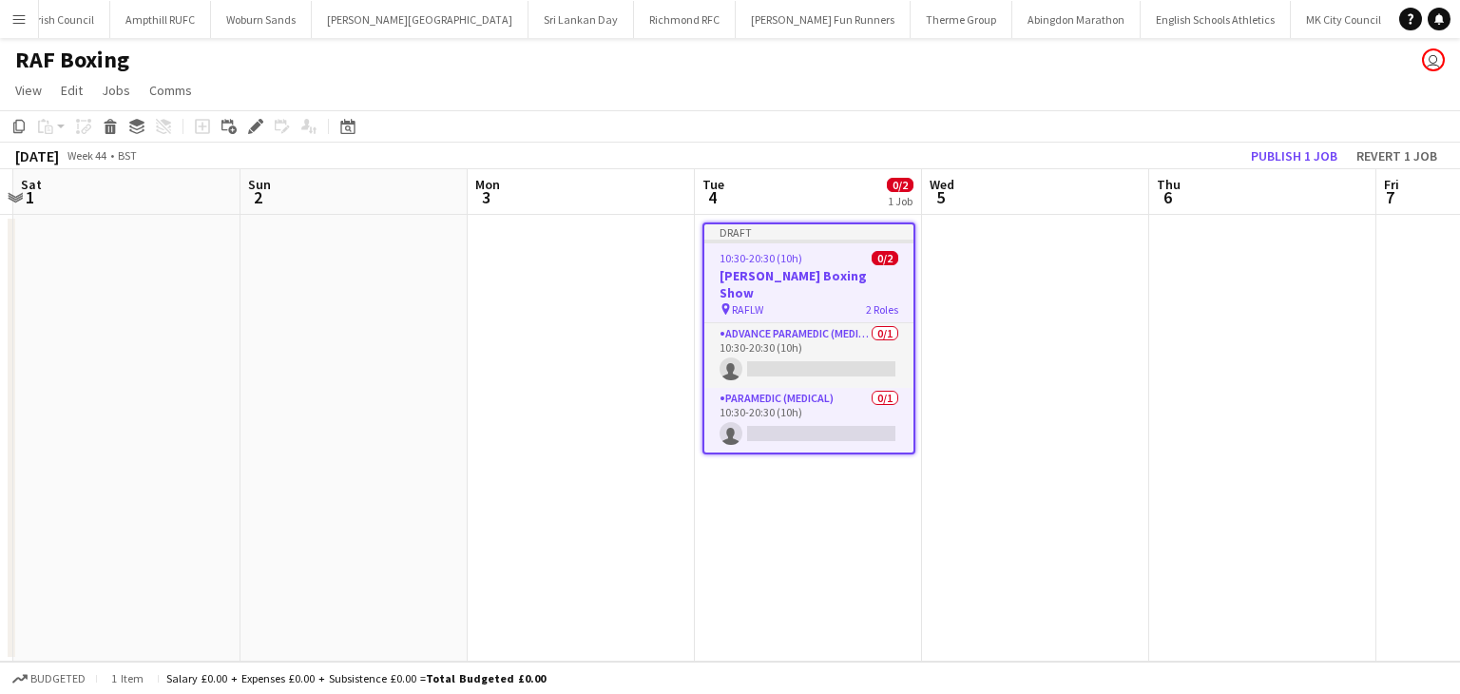
click at [779, 252] on span "10:30-20:30 (10h)" at bounding box center [760, 258] width 83 height 14
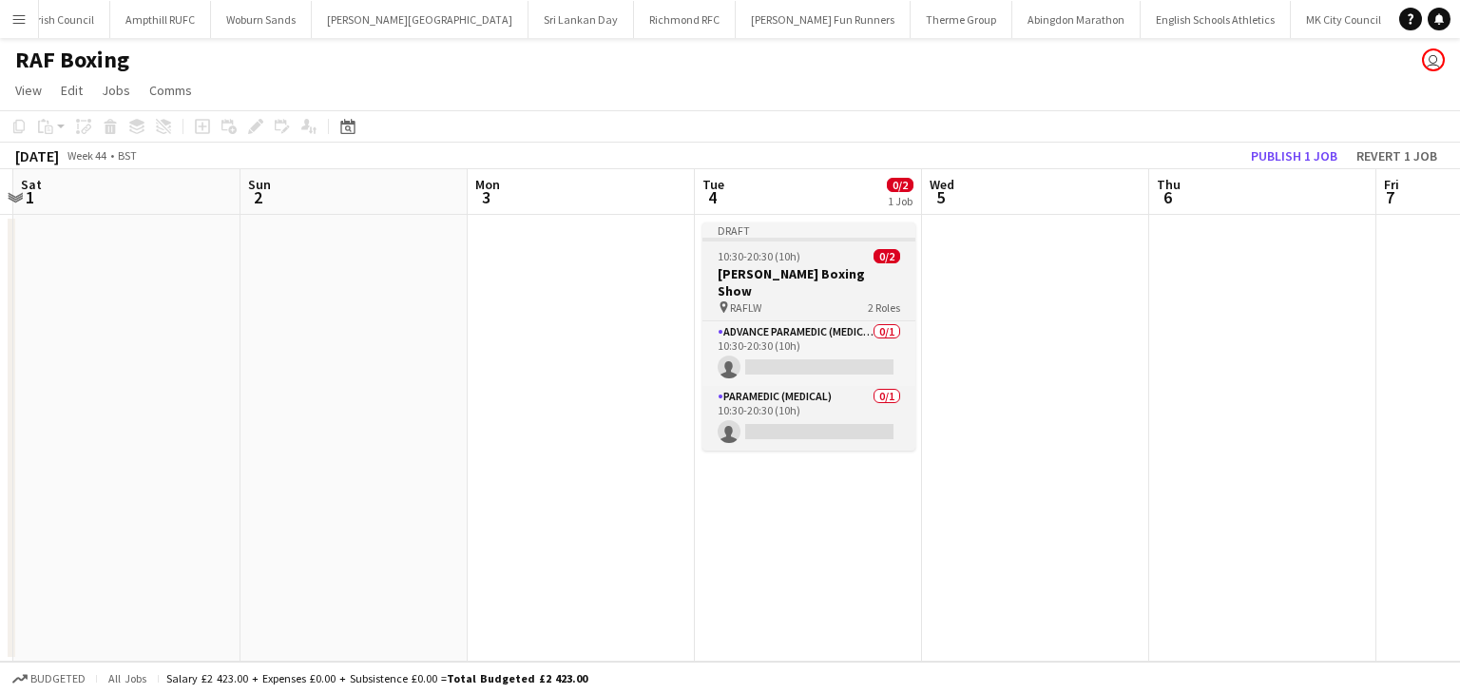
click at [771, 259] on span "10:30-20:30 (10h)" at bounding box center [758, 256] width 83 height 14
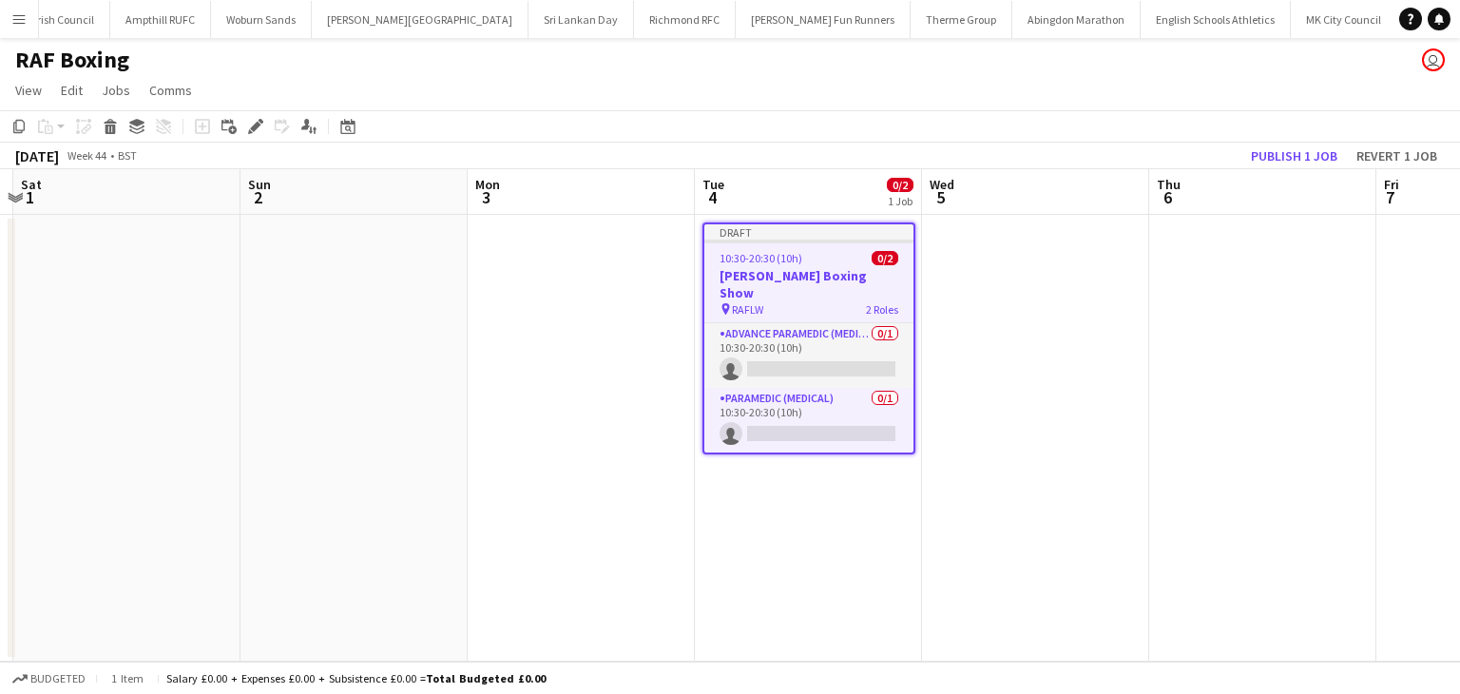
click at [798, 272] on h3 "Lord Wakefield Boxing Show" at bounding box center [808, 284] width 209 height 34
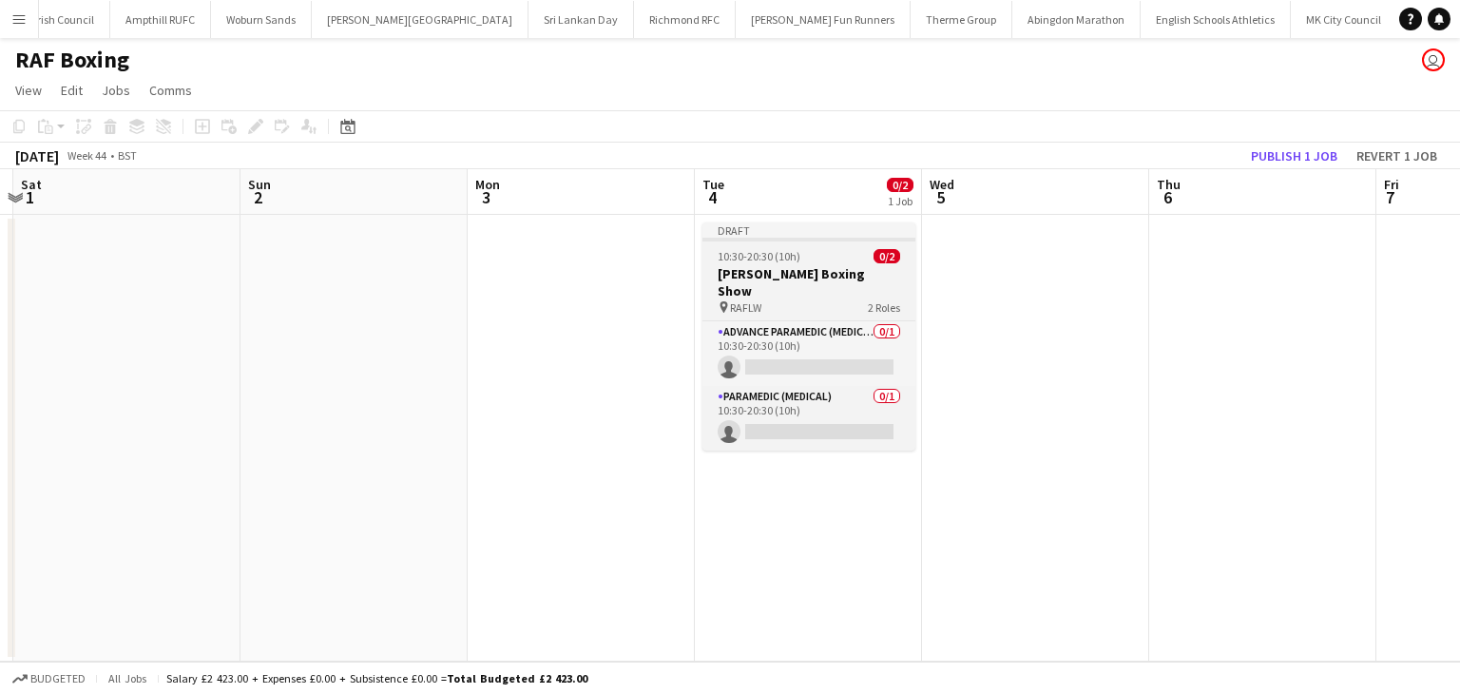
click at [798, 272] on h3 "Lord Wakefield Boxing Show" at bounding box center [808, 282] width 213 height 34
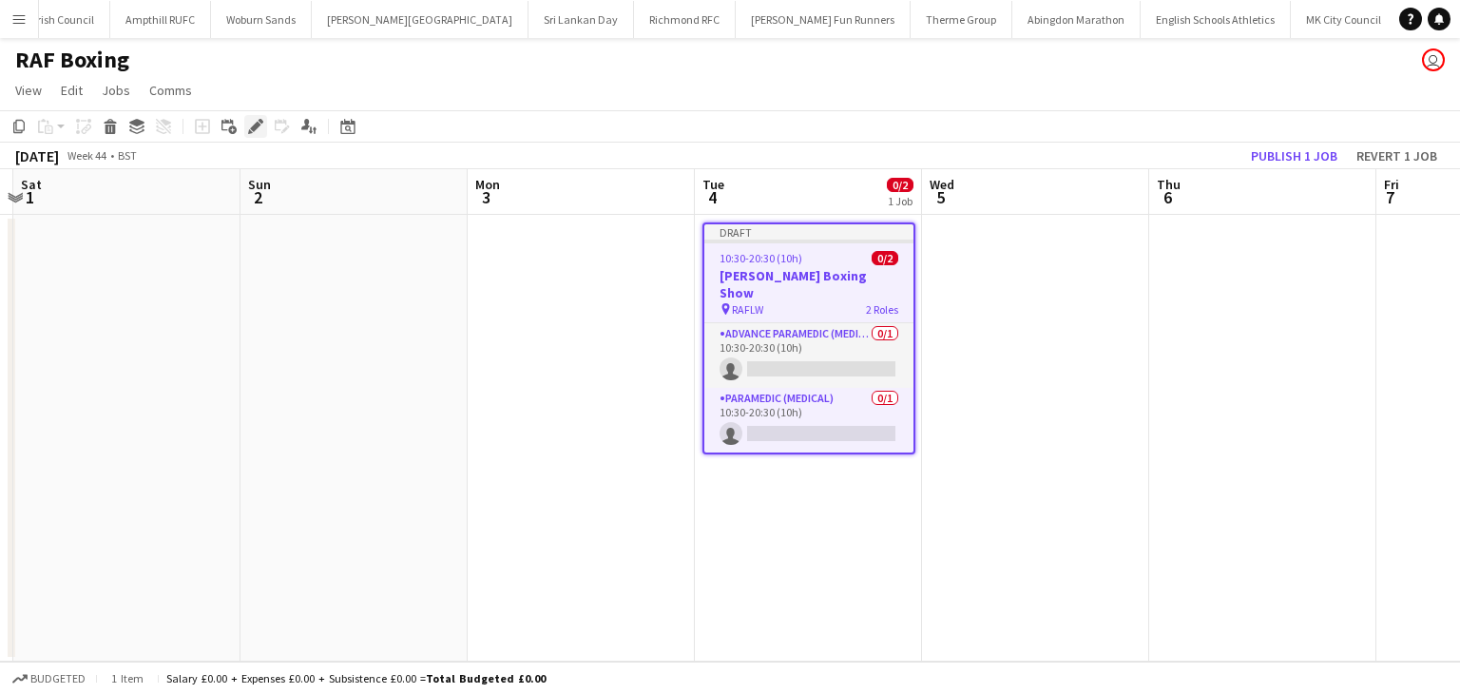
click at [251, 122] on icon "Edit" at bounding box center [255, 126] width 15 height 15
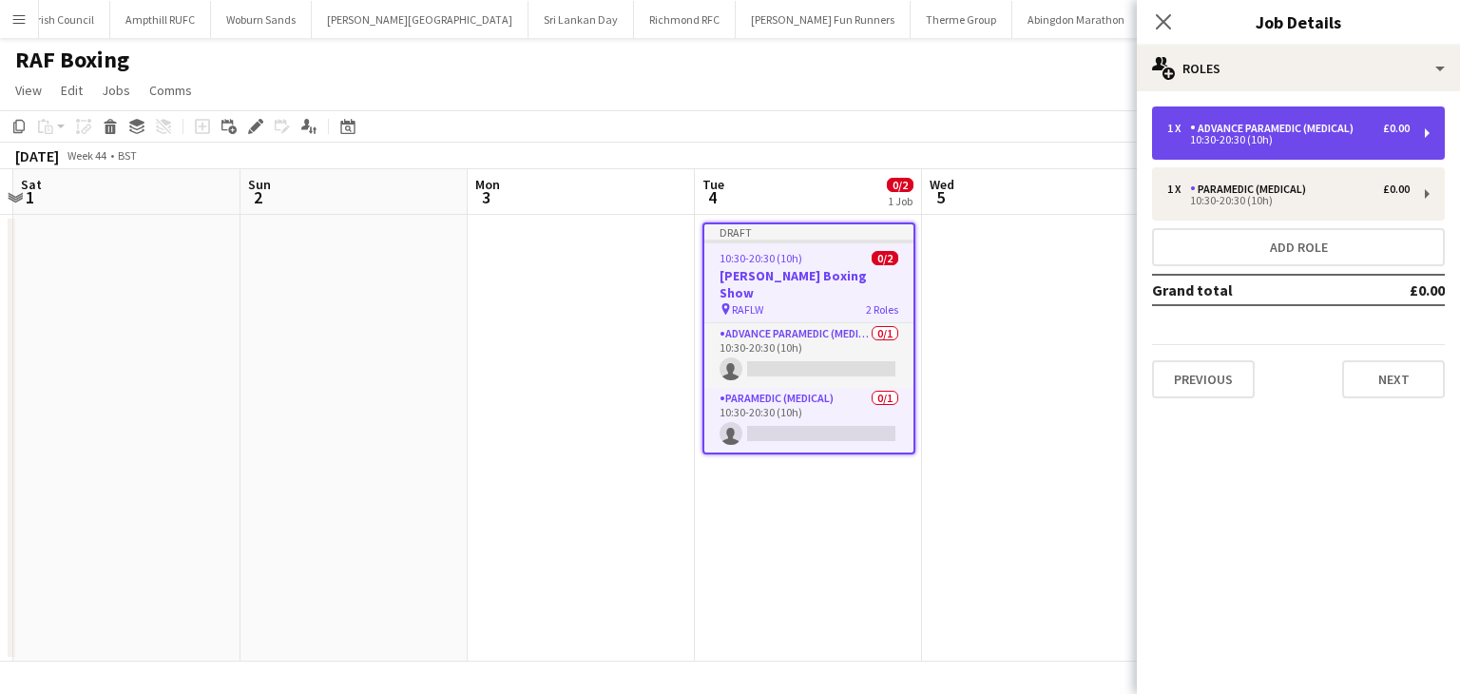
click at [1356, 119] on div "1 x Advance Paramedic (Medical) £0.00 10:30-20:30 (10h)" at bounding box center [1298, 132] width 293 height 53
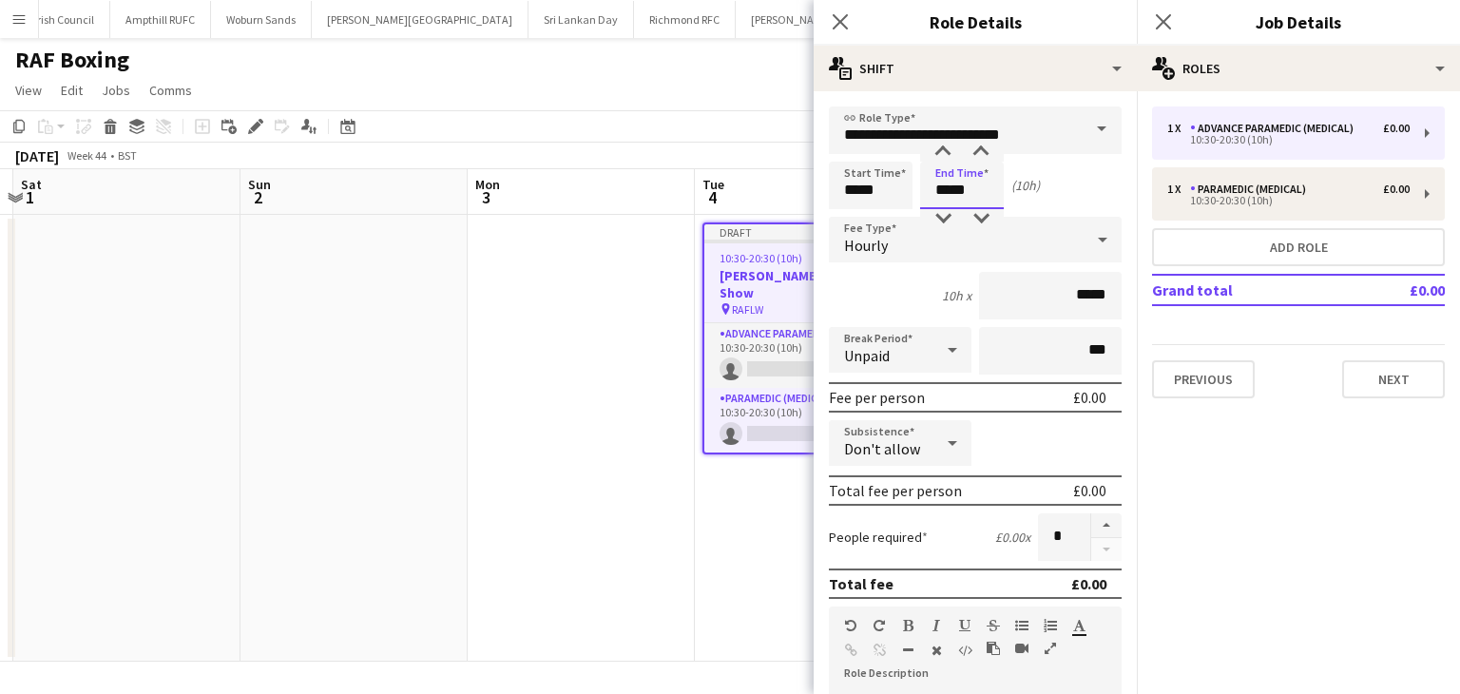
click at [955, 185] on input "*****" at bounding box center [962, 186] width 84 height 48
click at [944, 216] on div at bounding box center [943, 218] width 38 height 19
click at [981, 213] on div at bounding box center [981, 218] width 38 height 19
type input "*****"
click at [982, 213] on div at bounding box center [981, 218] width 38 height 19
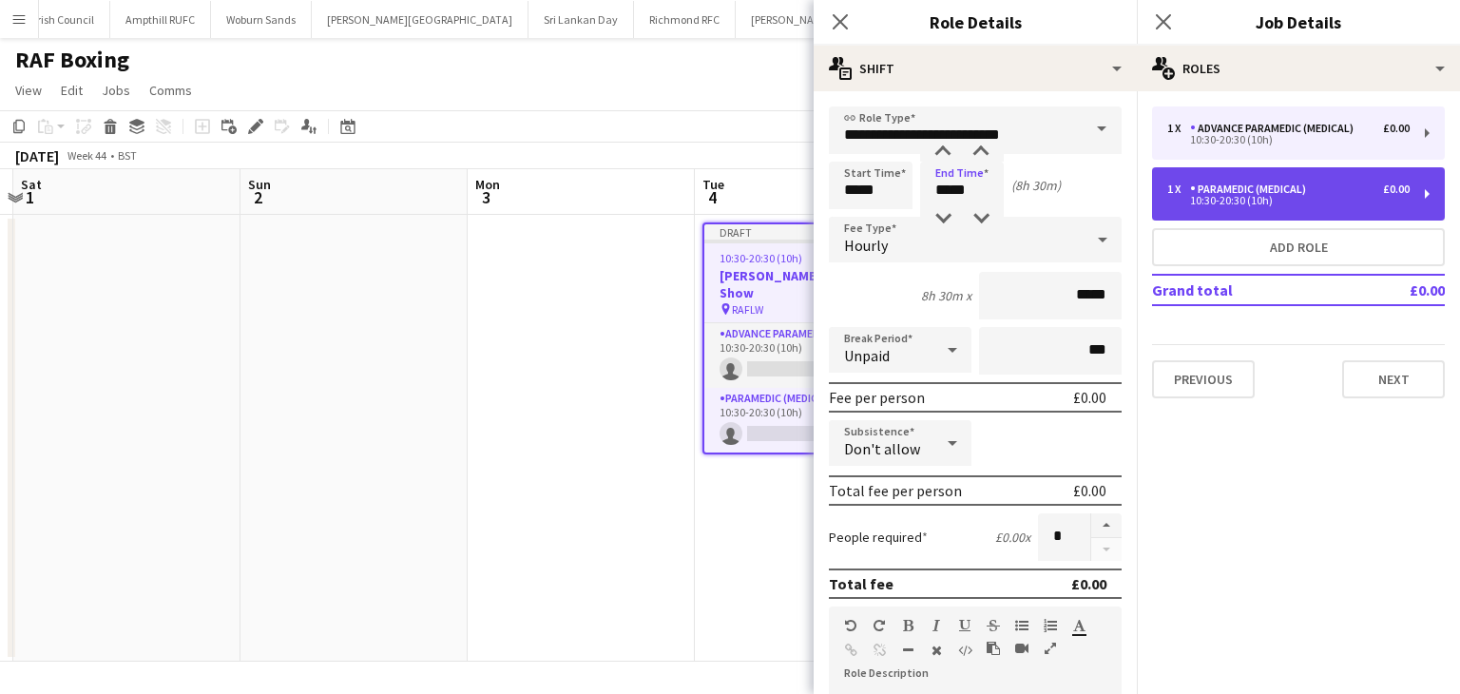
click at [1266, 201] on div "10:30-20:30 (10h)" at bounding box center [1288, 201] width 242 height 10
type input "**********"
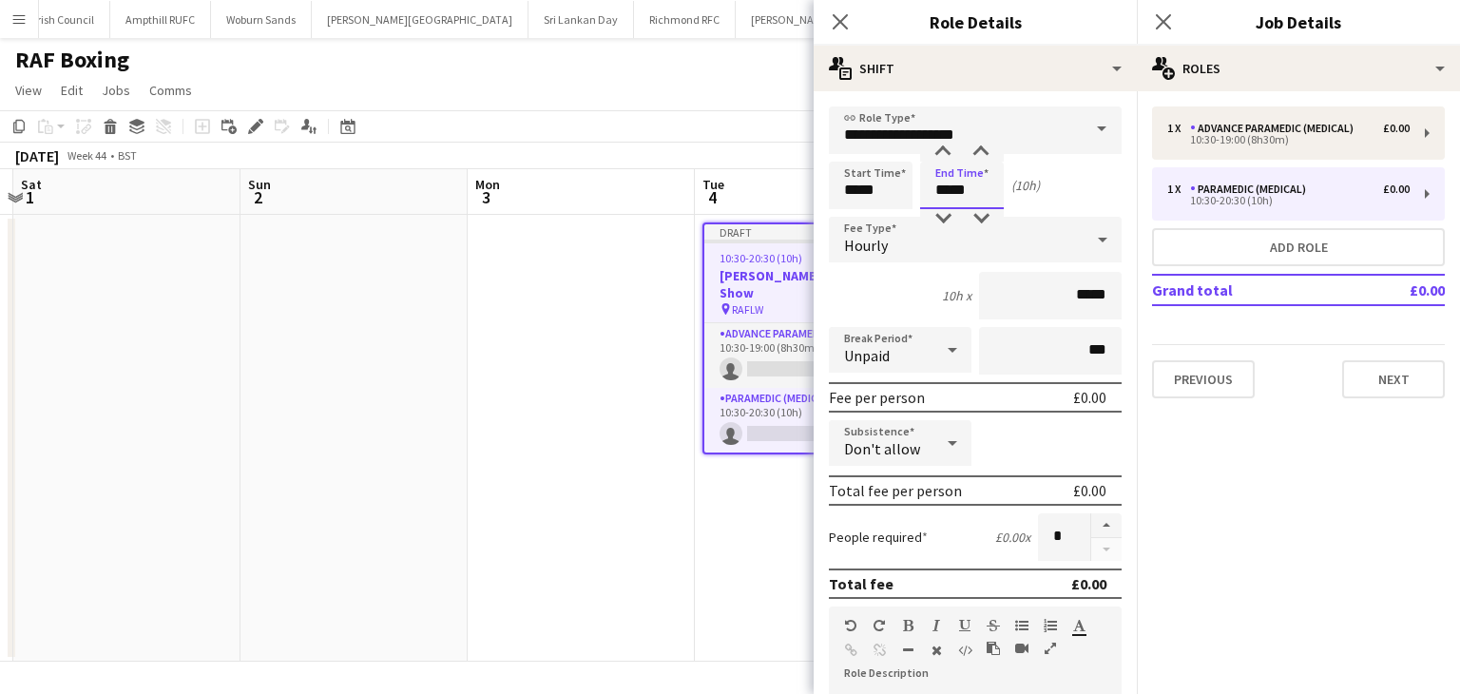
click at [958, 195] on input "*****" at bounding box center [962, 186] width 84 height 48
click at [945, 217] on div at bounding box center [943, 218] width 38 height 19
click at [978, 212] on div at bounding box center [981, 218] width 38 height 19
type input "*****"
click at [978, 212] on div at bounding box center [981, 218] width 38 height 19
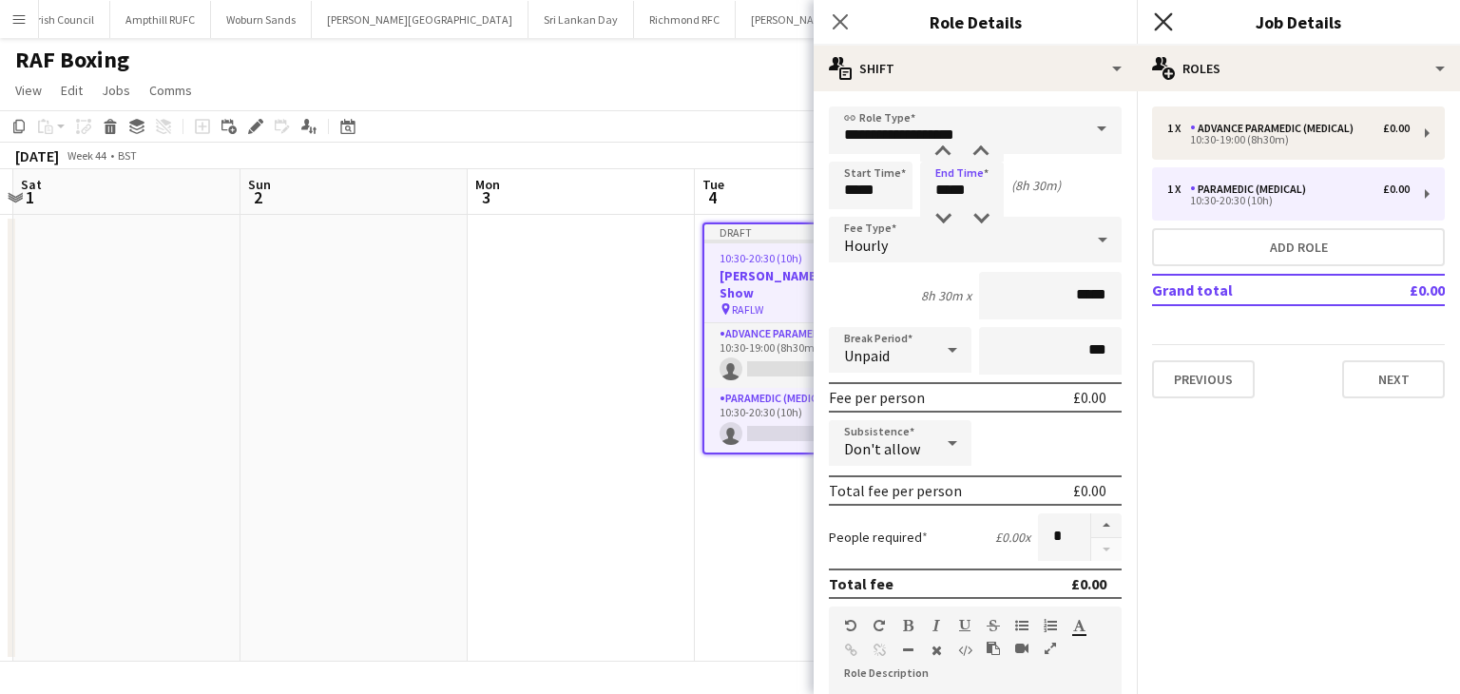
click at [1156, 22] on icon "Close pop-in" at bounding box center [1163, 21] width 18 height 18
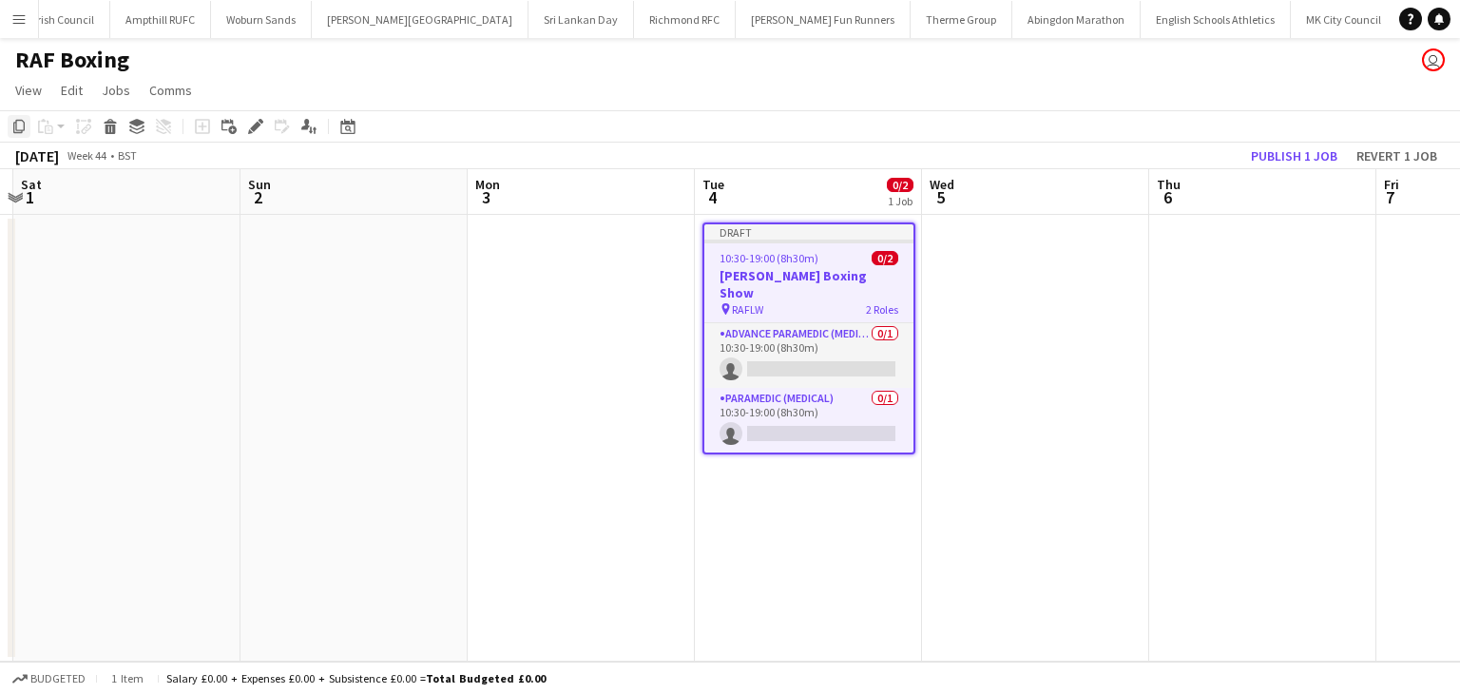
click at [19, 130] on icon at bounding box center [18, 126] width 11 height 13
click at [1042, 278] on app-date-cell at bounding box center [1035, 438] width 227 height 447
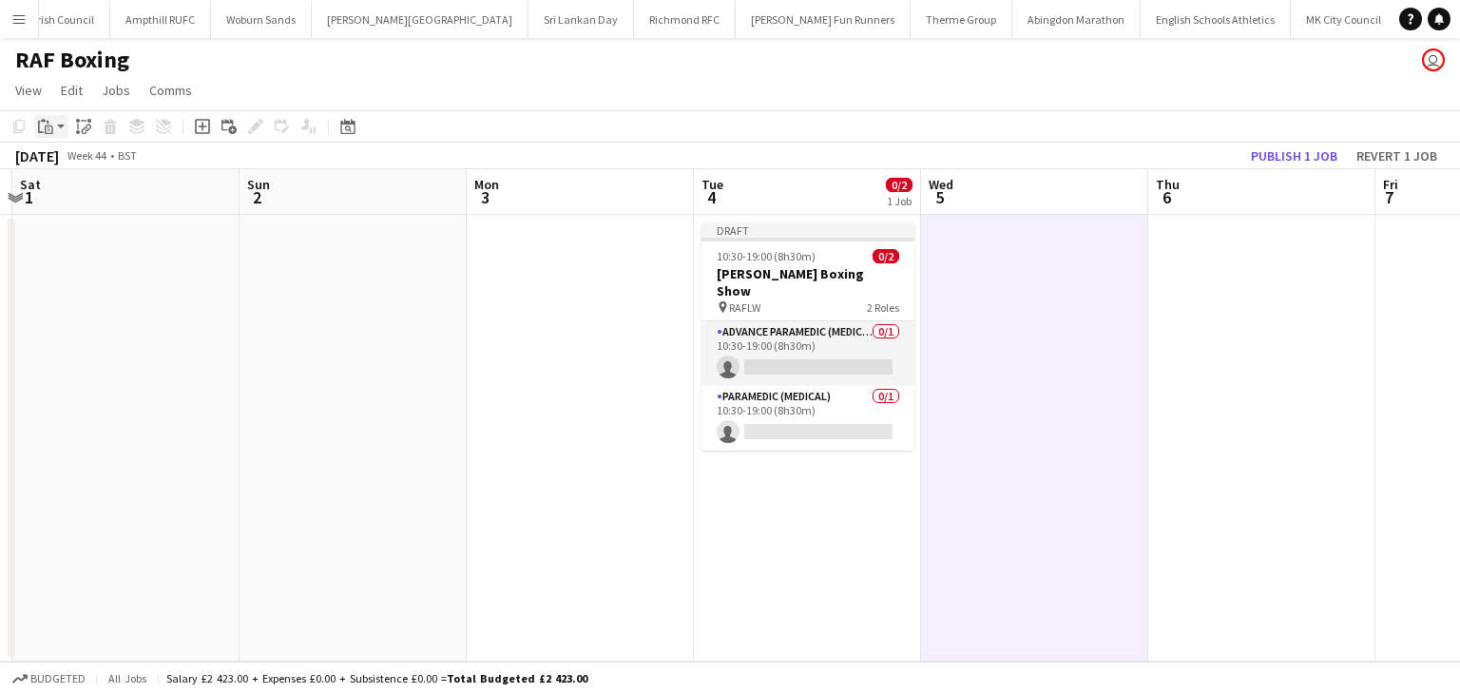
click at [57, 124] on app-action-btn "Paste" at bounding box center [51, 126] width 34 height 23
click at [71, 190] on link "Paste with crew Ctrl+Shift+V" at bounding box center [139, 194] width 179 height 17
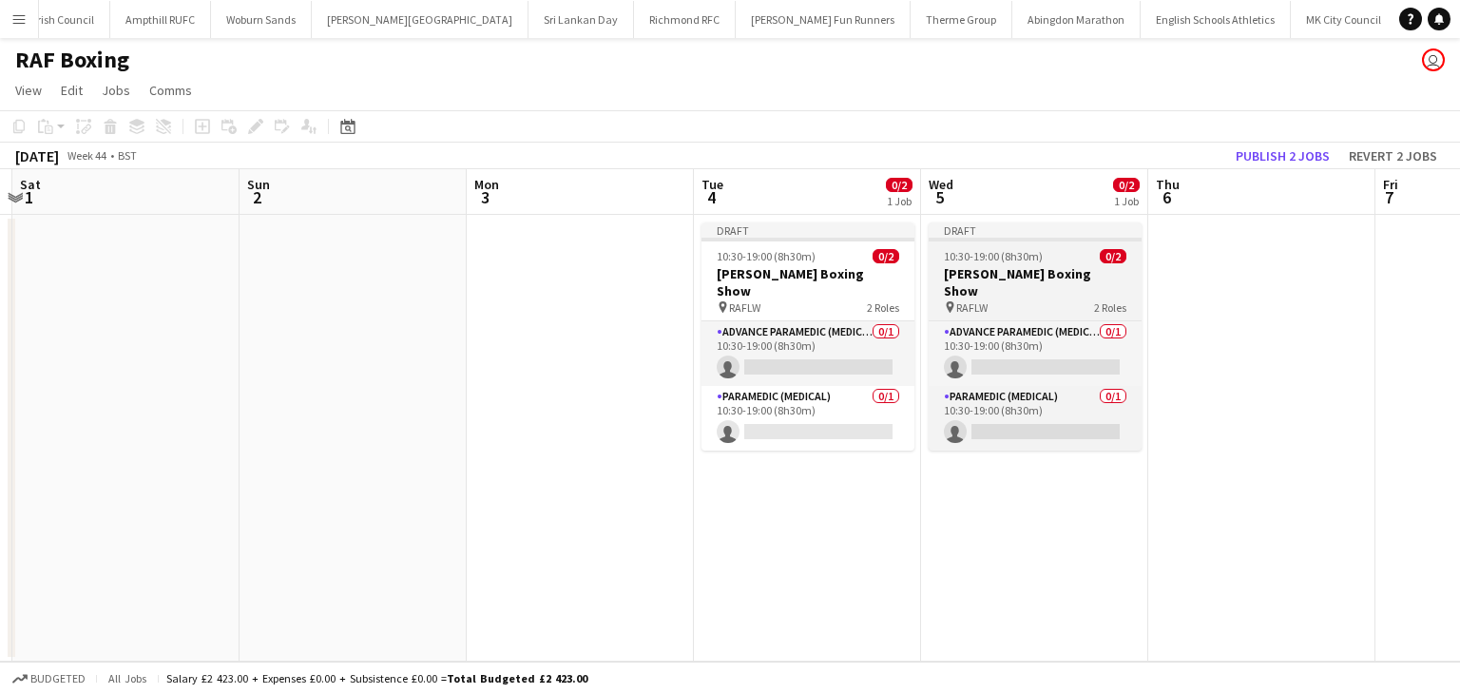
click at [998, 281] on h3 "Lord Wakefield Boxing Show" at bounding box center [1034, 282] width 213 height 34
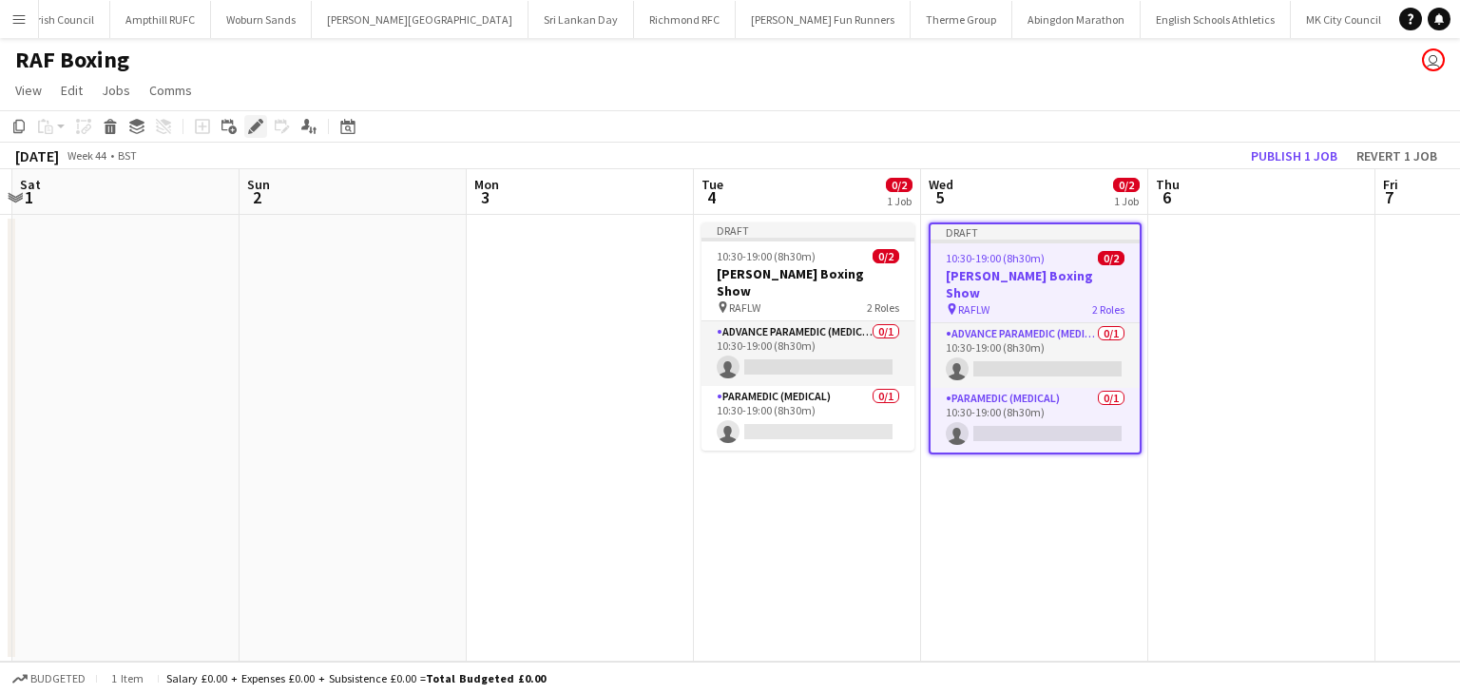
click at [258, 126] on icon at bounding box center [255, 127] width 10 height 10
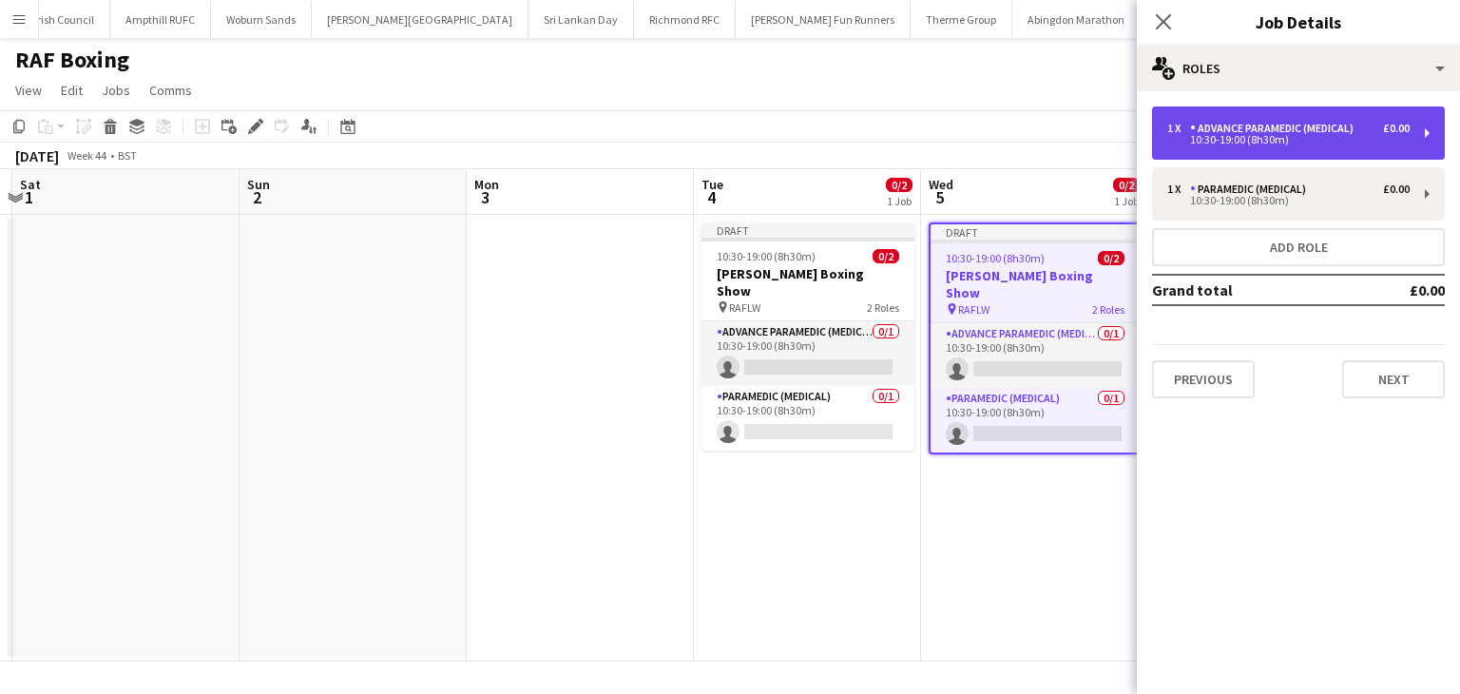
click at [1247, 138] on div "10:30-19:00 (8h30m)" at bounding box center [1288, 140] width 242 height 10
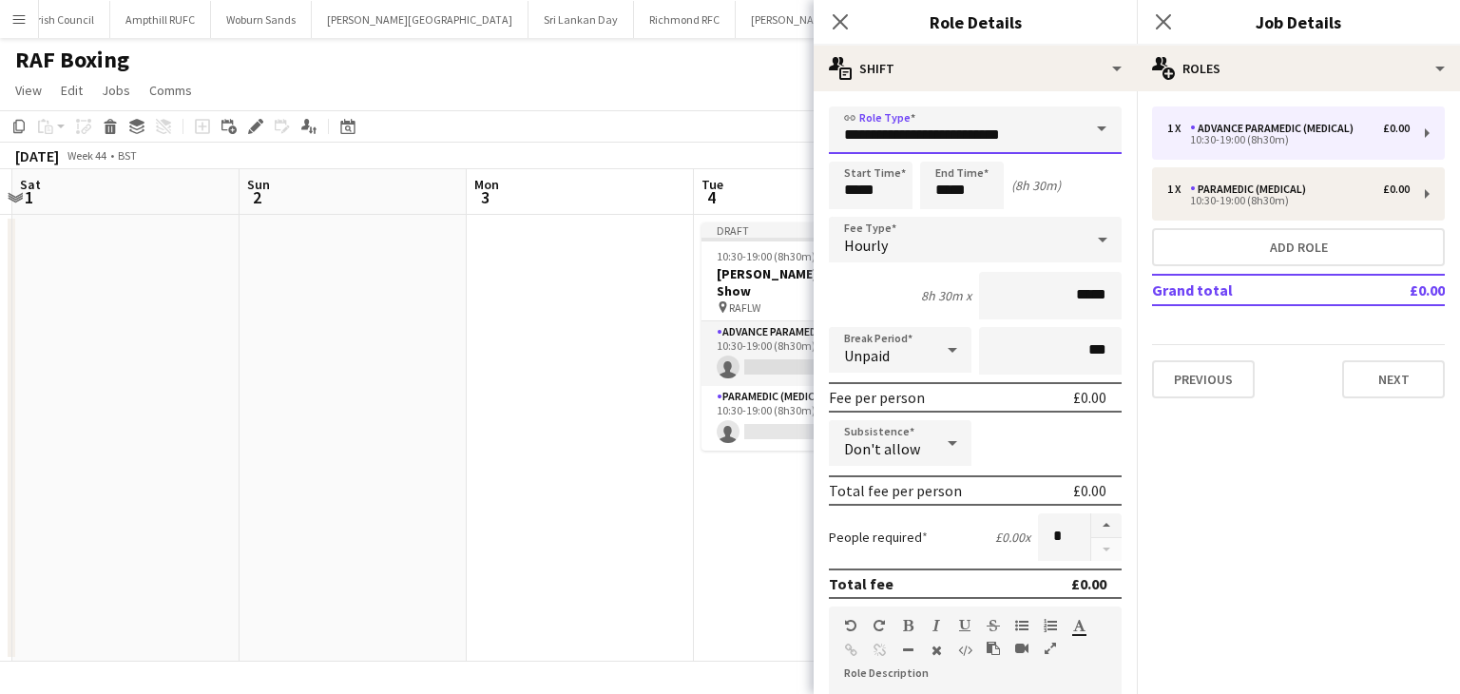
click at [1005, 144] on input "**********" at bounding box center [975, 130] width 293 height 48
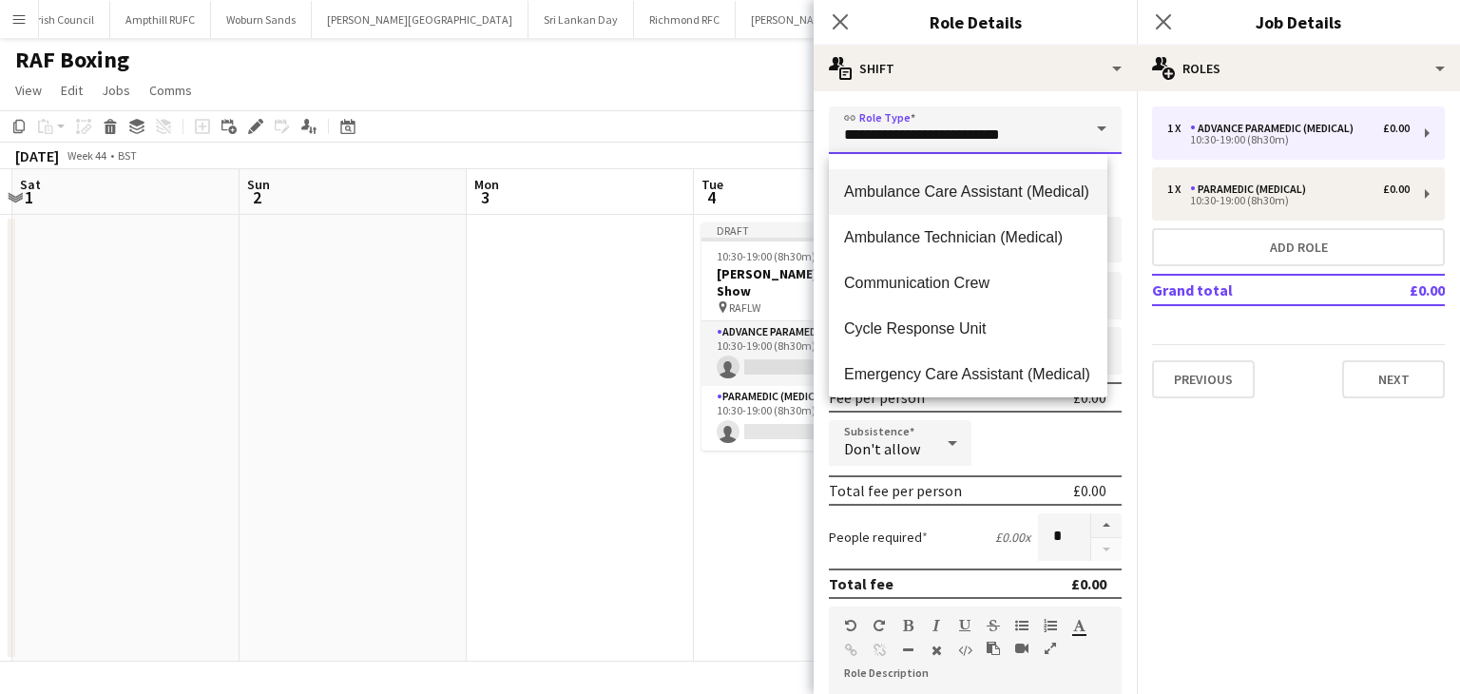
scroll to position [95, 0]
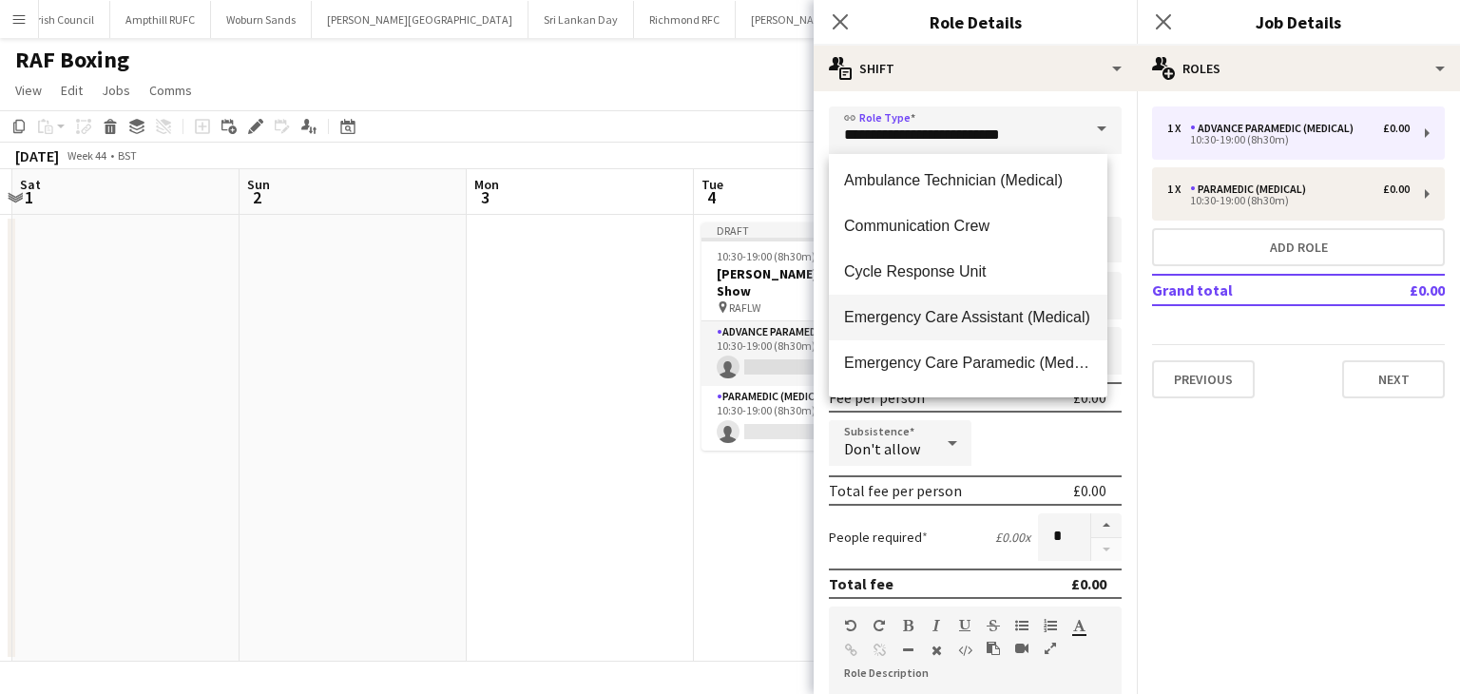
click at [1010, 323] on span "Emergency Care Assistant (Medical)" at bounding box center [968, 317] width 248 height 18
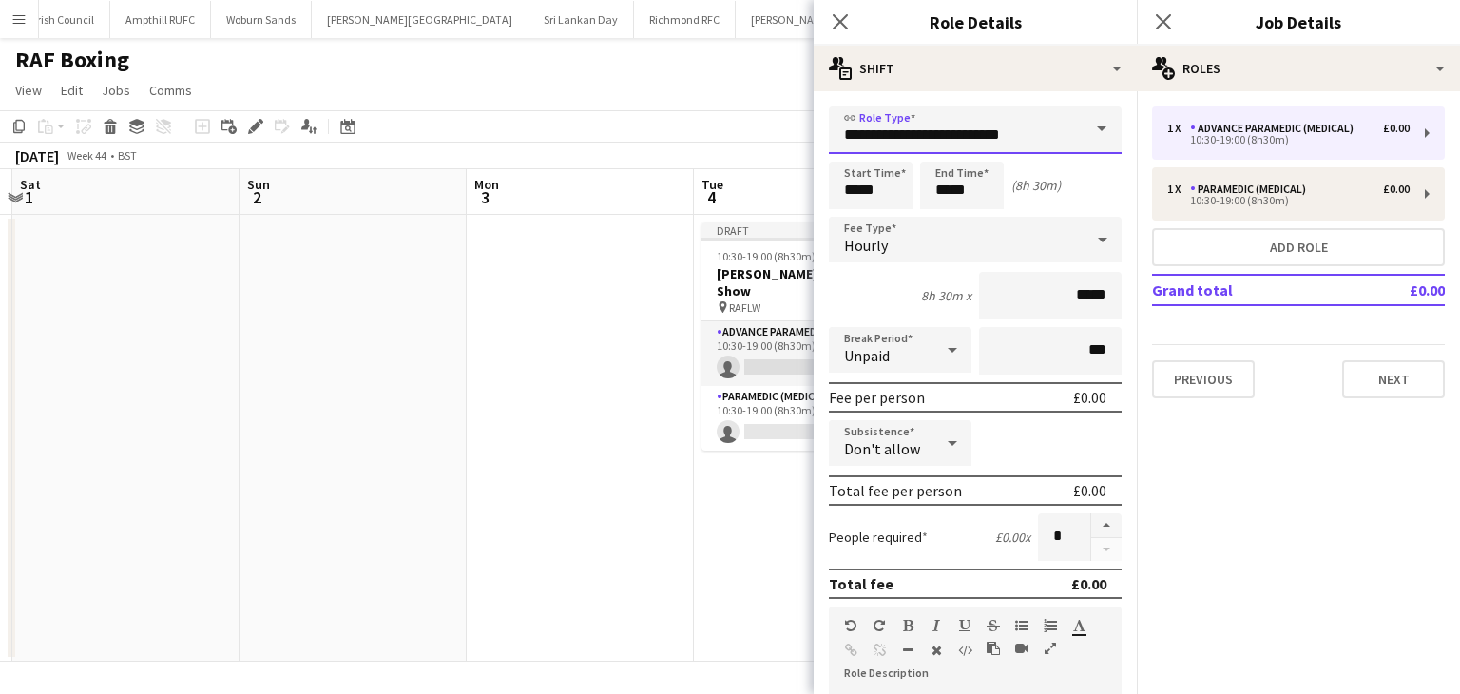
type input "**********"
click at [895, 192] on input "*****" at bounding box center [871, 186] width 84 height 48
click at [852, 149] on div at bounding box center [851, 152] width 38 height 19
click at [851, 149] on div at bounding box center [851, 152] width 38 height 19
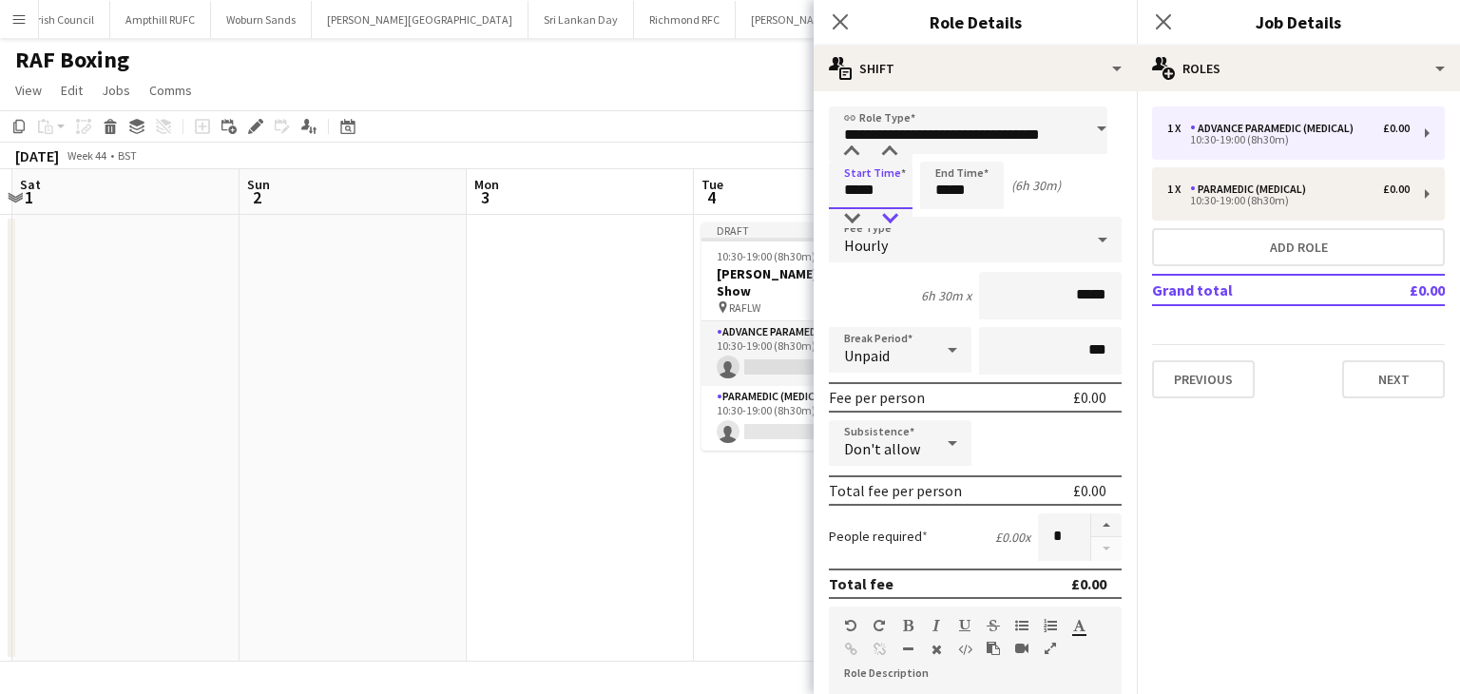
type input "*****"
click at [893, 220] on div at bounding box center [889, 218] width 38 height 19
click at [955, 193] on input "*****" at bounding box center [962, 186] width 84 height 48
click at [978, 145] on div at bounding box center [981, 152] width 38 height 19
type input "*****"
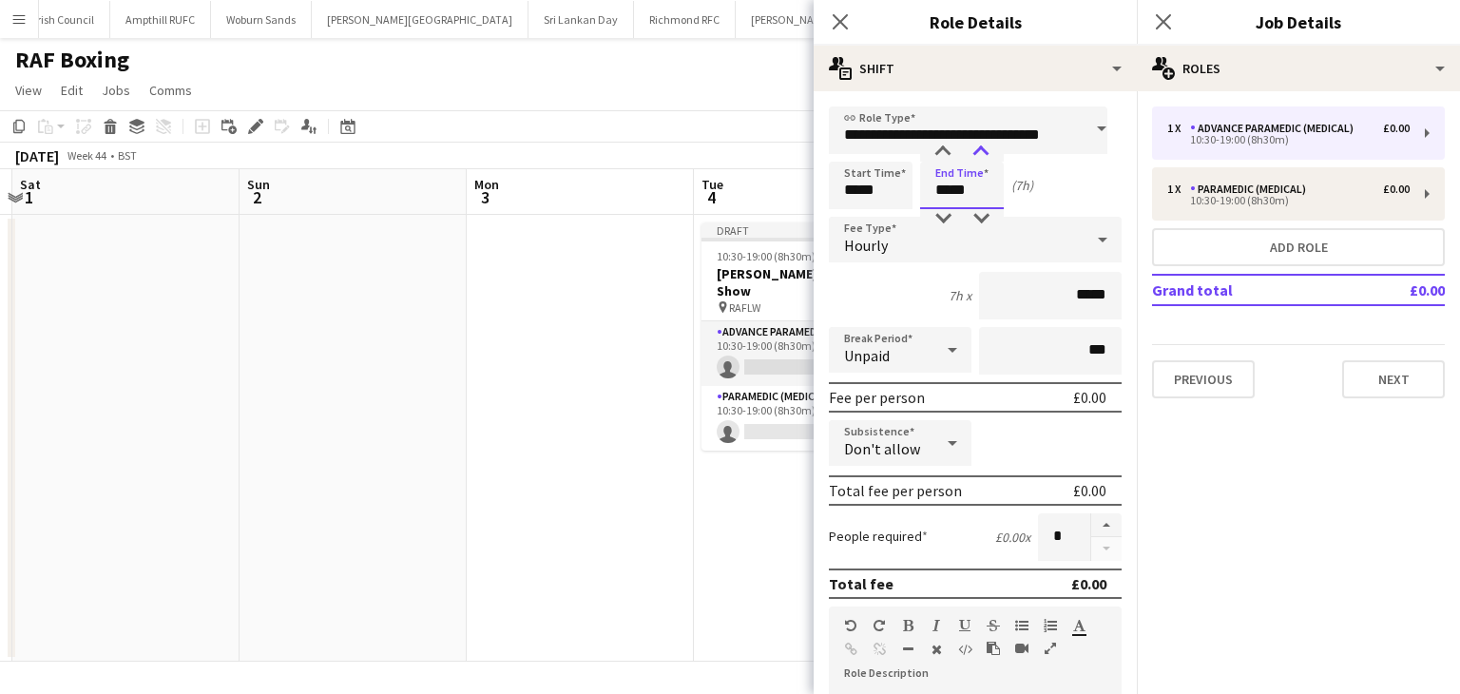
click at [978, 145] on div at bounding box center [981, 152] width 38 height 19
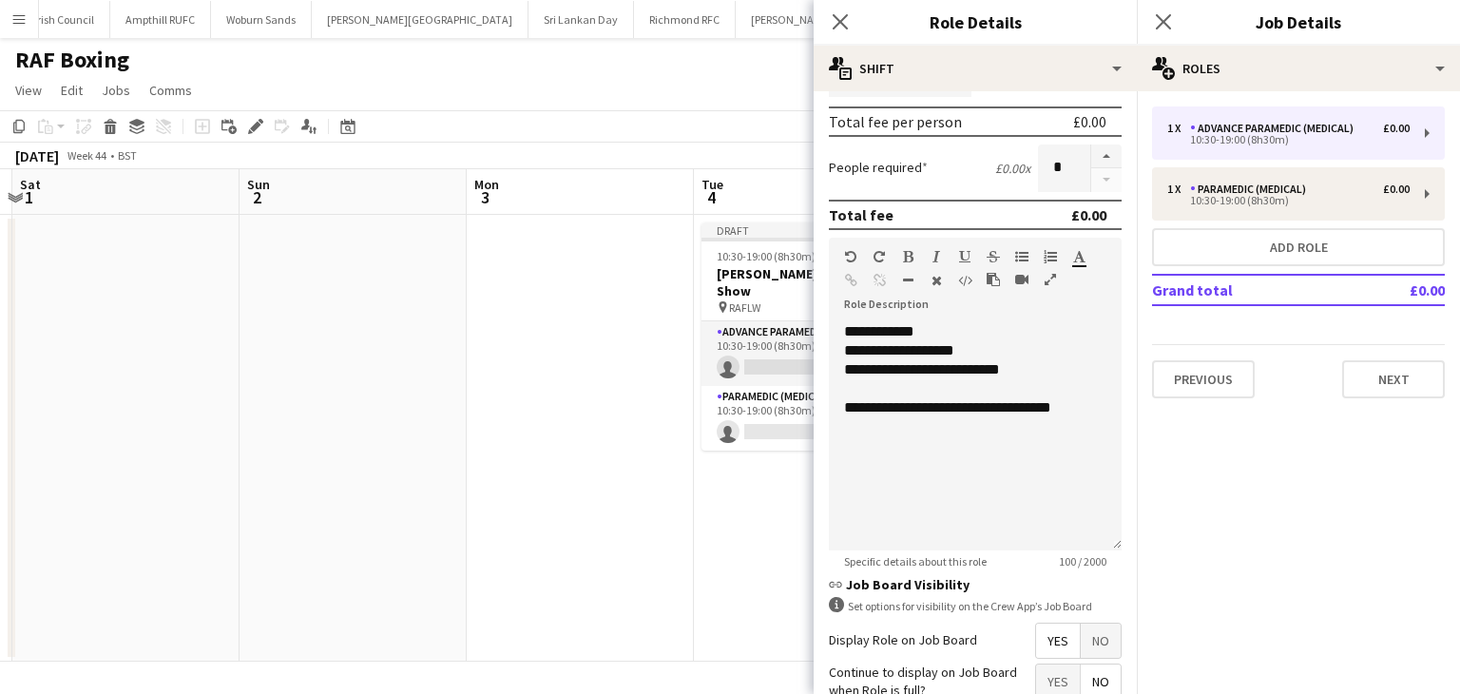
scroll to position [380, 0]
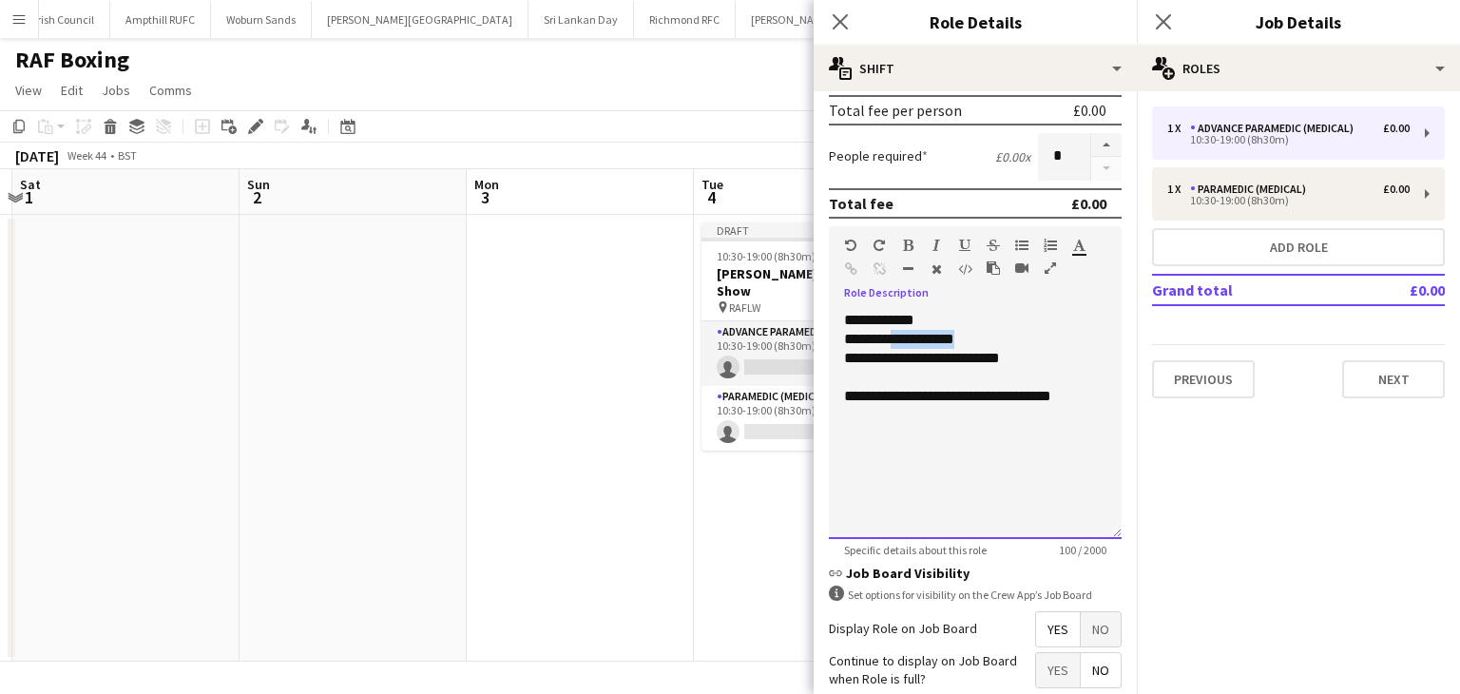
drag, startPoint x: 982, startPoint y: 334, endPoint x: 893, endPoint y: 337, distance: 88.5
click at [893, 337] on div "**********" at bounding box center [968, 339] width 248 height 19
drag, startPoint x: 1093, startPoint y: 394, endPoint x: 832, endPoint y: 408, distance: 260.7
click at [832, 408] on div "**********" at bounding box center [975, 425] width 293 height 228
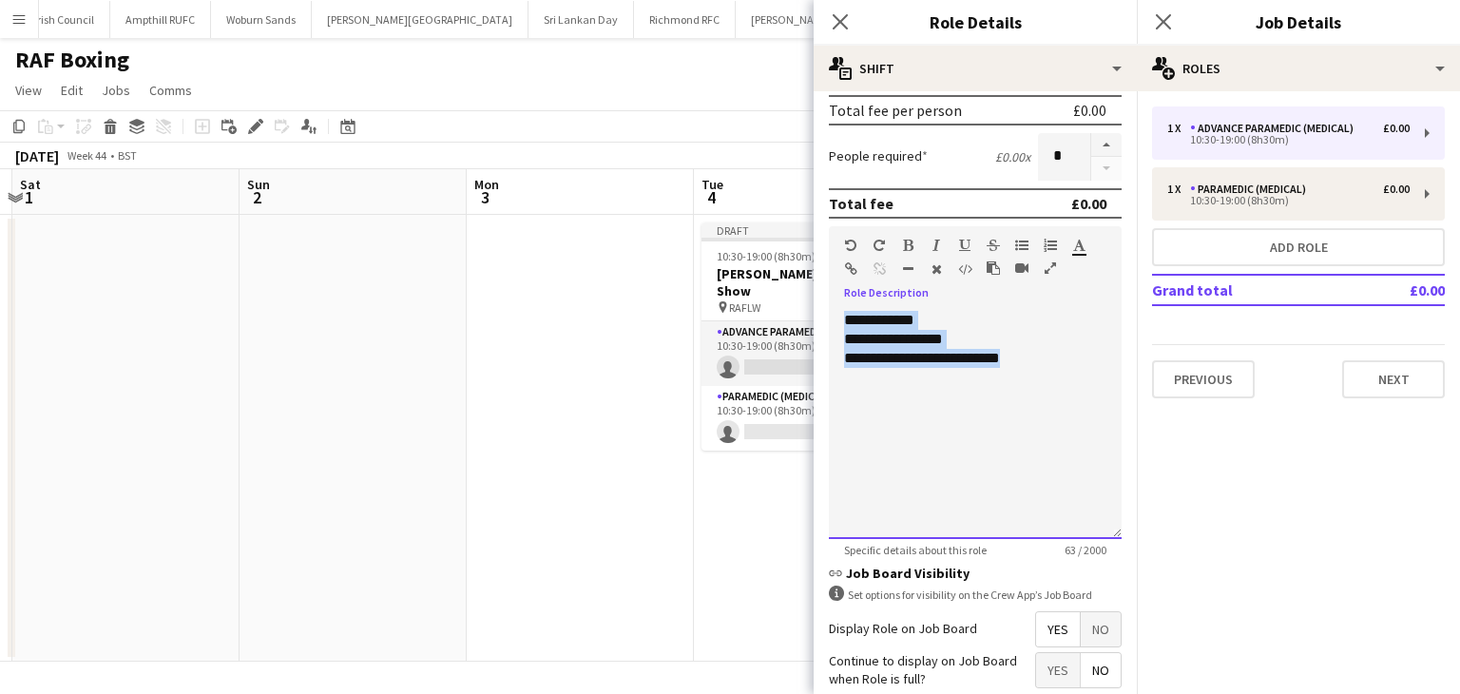
drag, startPoint x: 1038, startPoint y: 351, endPoint x: 818, endPoint y: 319, distance: 221.7
click at [818, 319] on form "**********" at bounding box center [974, 288] width 323 height 1125
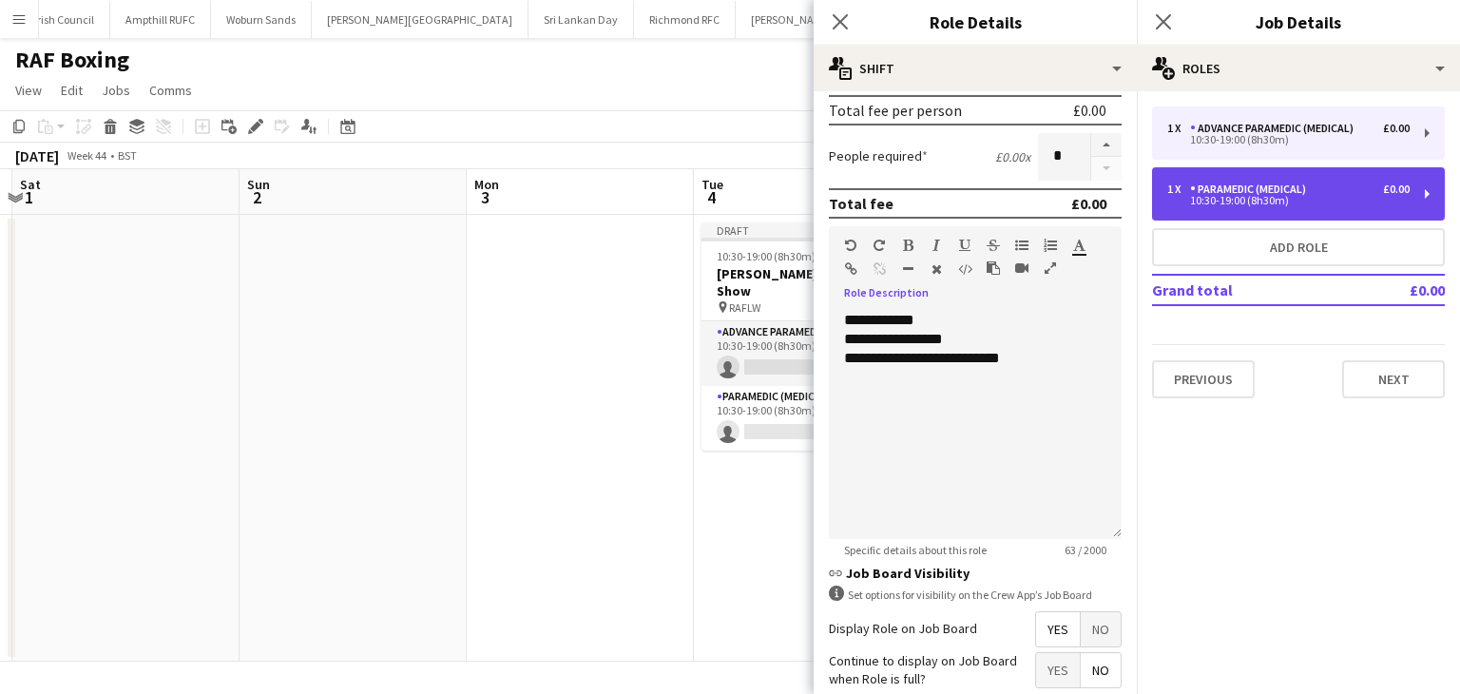
click at [1266, 188] on div "Paramedic (Medical)" at bounding box center [1252, 188] width 124 height 13
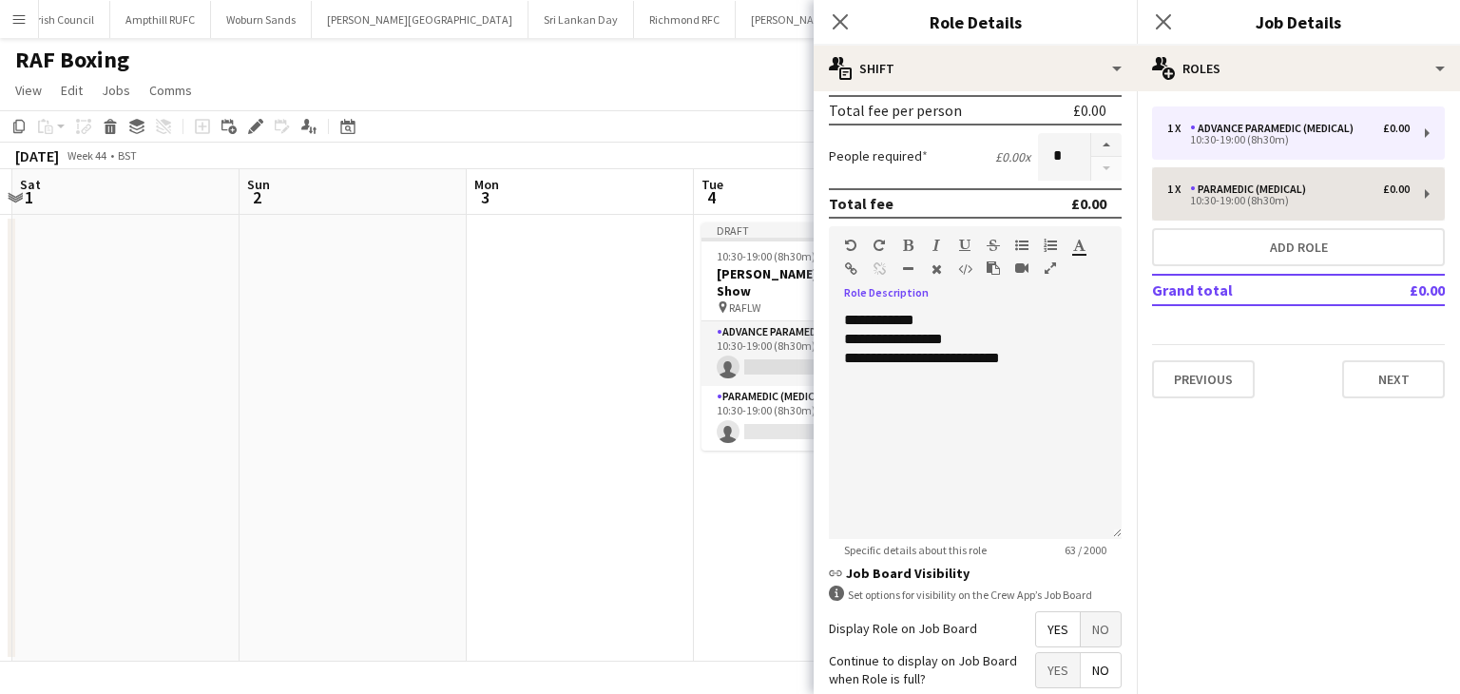
type input "**********"
type input "*****"
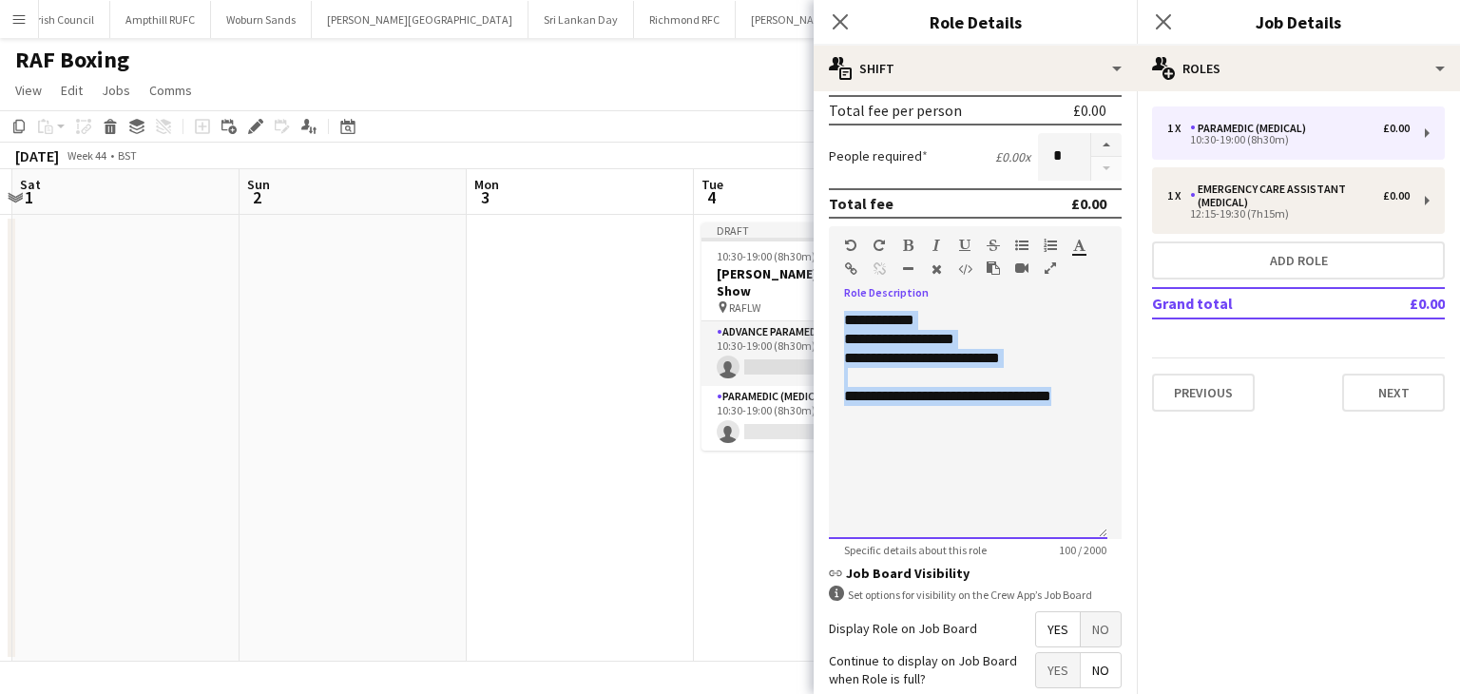
drag, startPoint x: 1095, startPoint y: 397, endPoint x: 835, endPoint y: 313, distance: 272.9
click at [835, 313] on div "**********" at bounding box center [968, 425] width 278 height 228
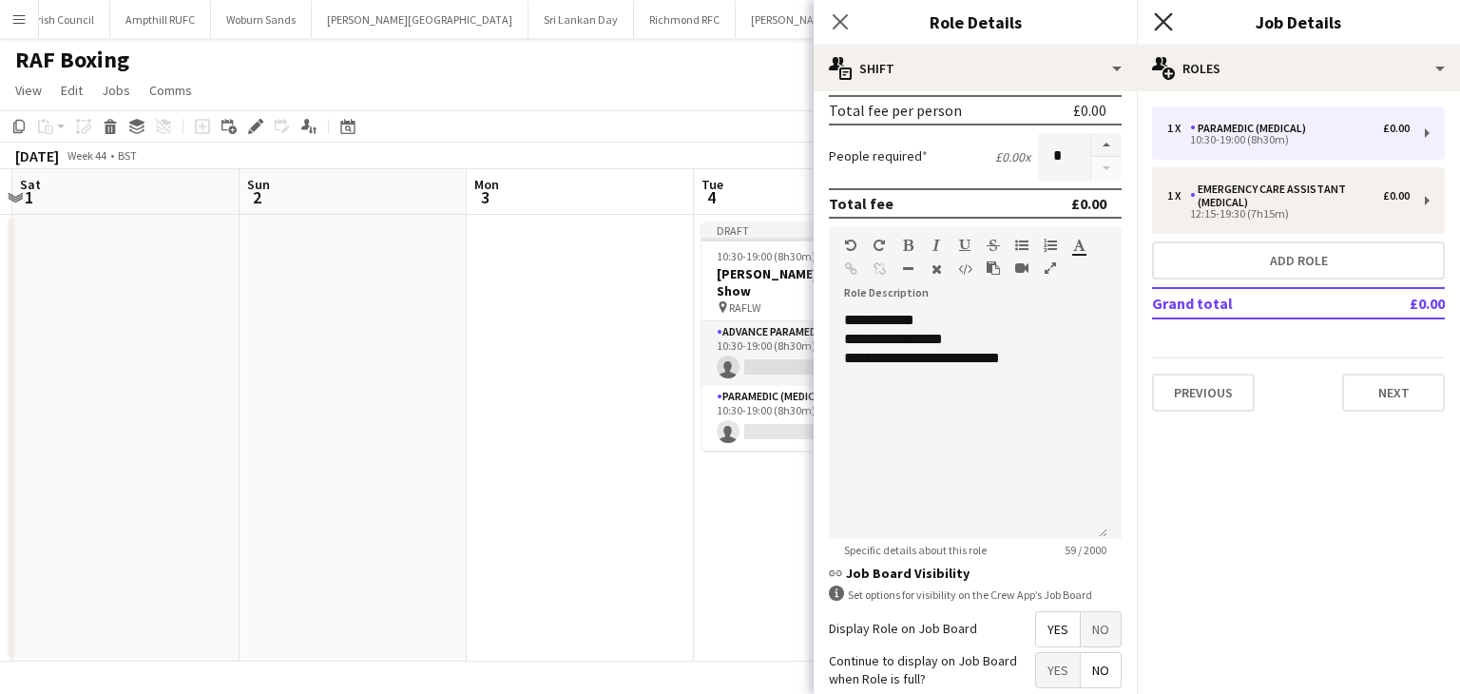
click at [1170, 20] on icon "Close pop-in" at bounding box center [1163, 21] width 18 height 18
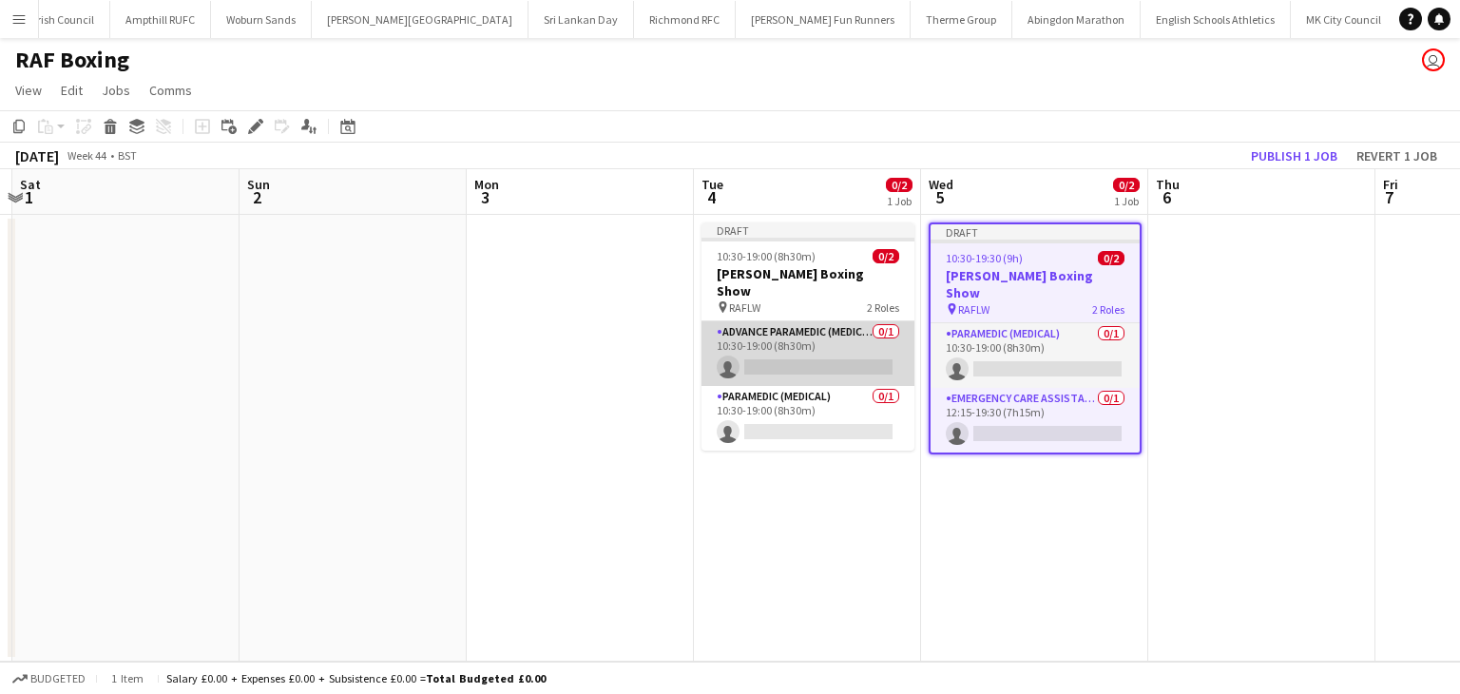
click at [829, 321] on app-card-role "Advance Paramedic (Medical) 0/1 10:30-19:00 (8h30m) single-neutral-actions" at bounding box center [807, 353] width 213 height 65
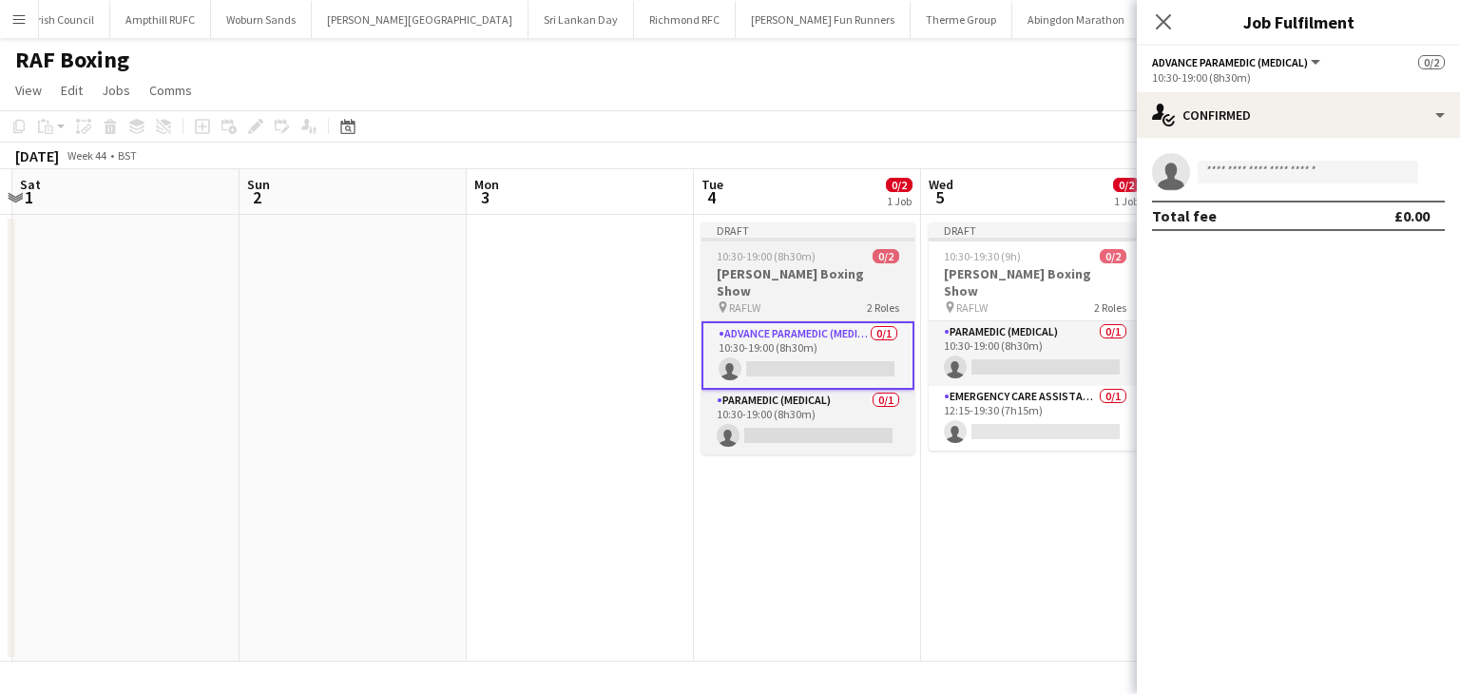
click at [779, 299] on div "pin RAFLW 2 Roles" at bounding box center [807, 306] width 213 height 15
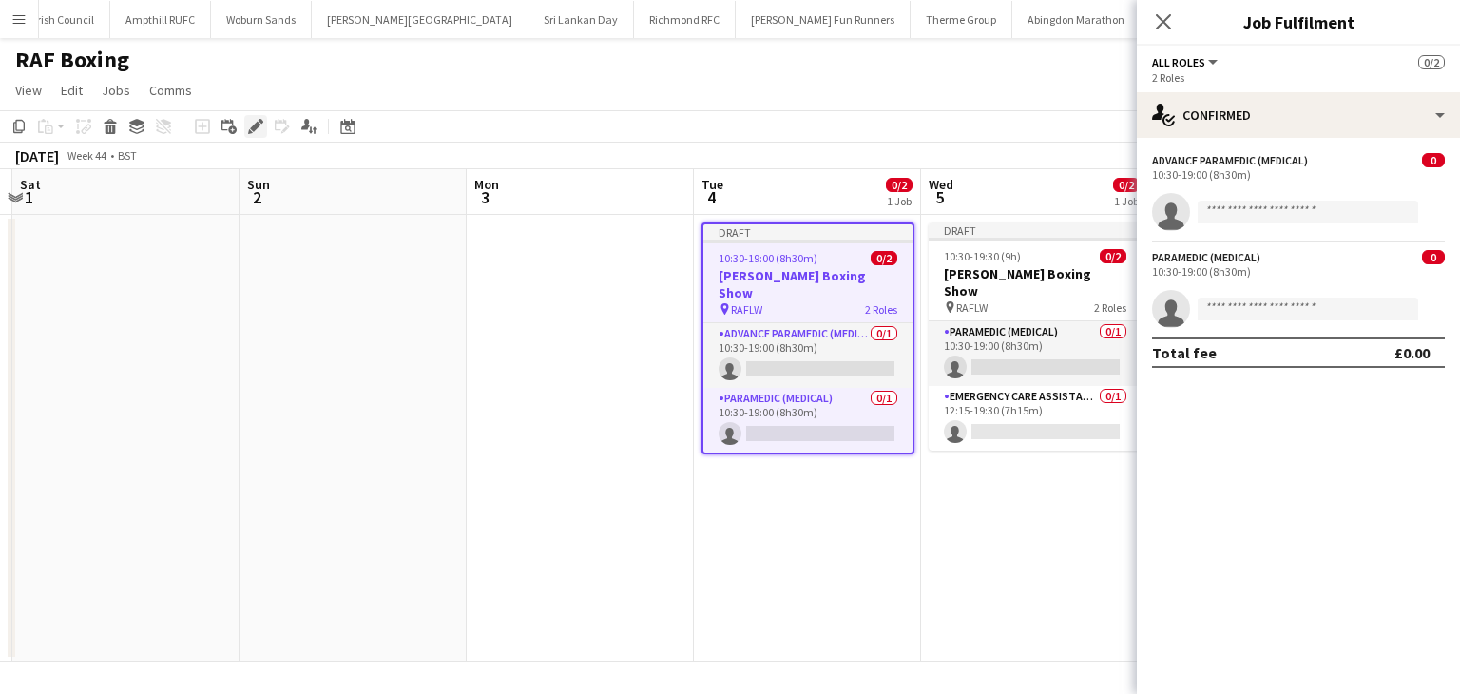
click at [261, 130] on icon "Edit" at bounding box center [255, 126] width 15 height 15
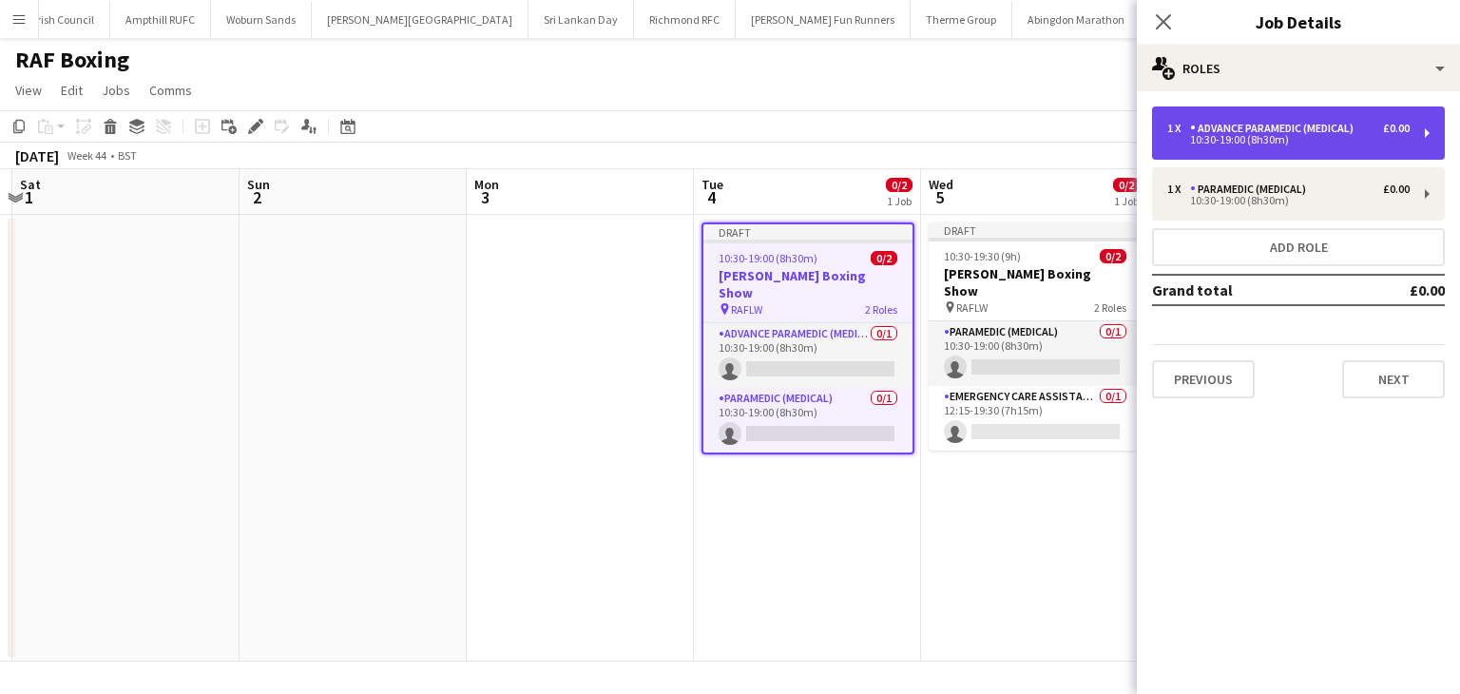
drag, startPoint x: 1292, startPoint y: 125, endPoint x: 1276, endPoint y: 129, distance: 16.6
click at [1292, 125] on div "Advance Paramedic (Medical)" at bounding box center [1275, 128] width 171 height 13
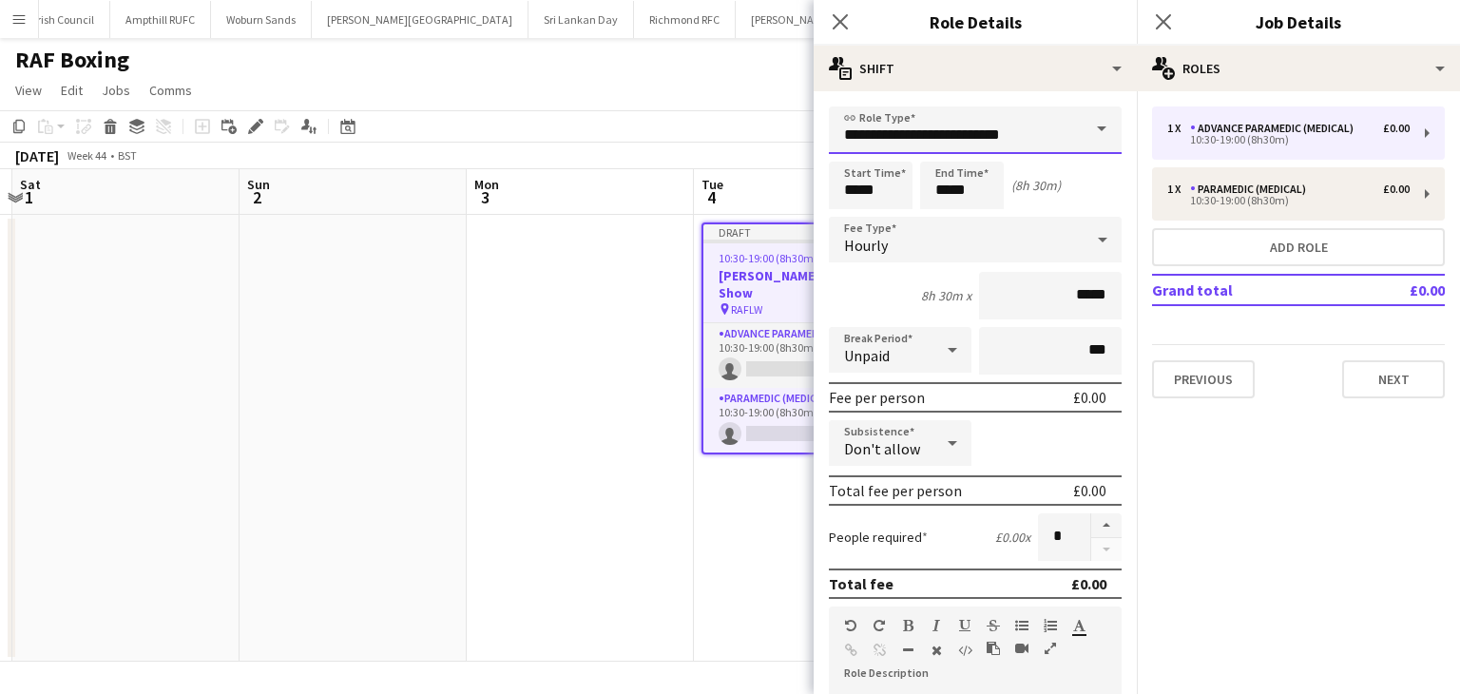
click at [937, 138] on input "**********" at bounding box center [975, 130] width 293 height 48
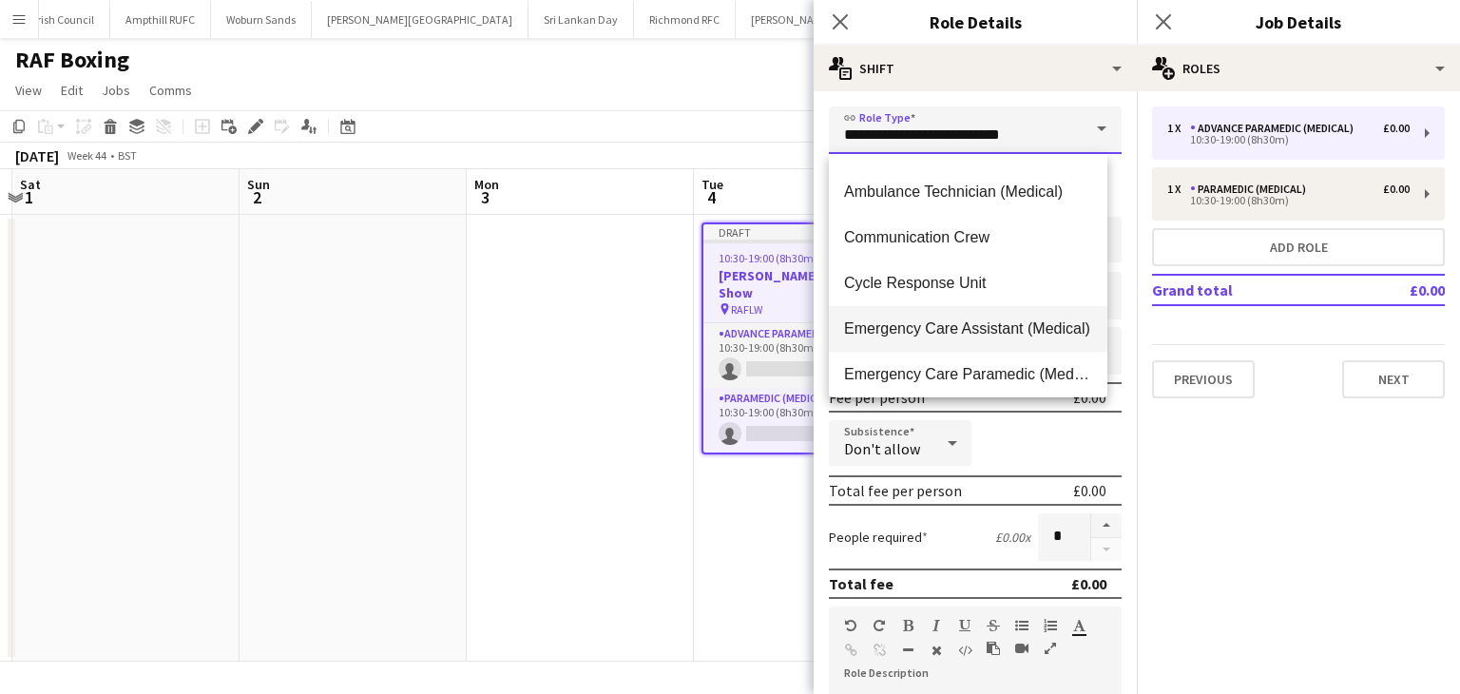
scroll to position [190, 0]
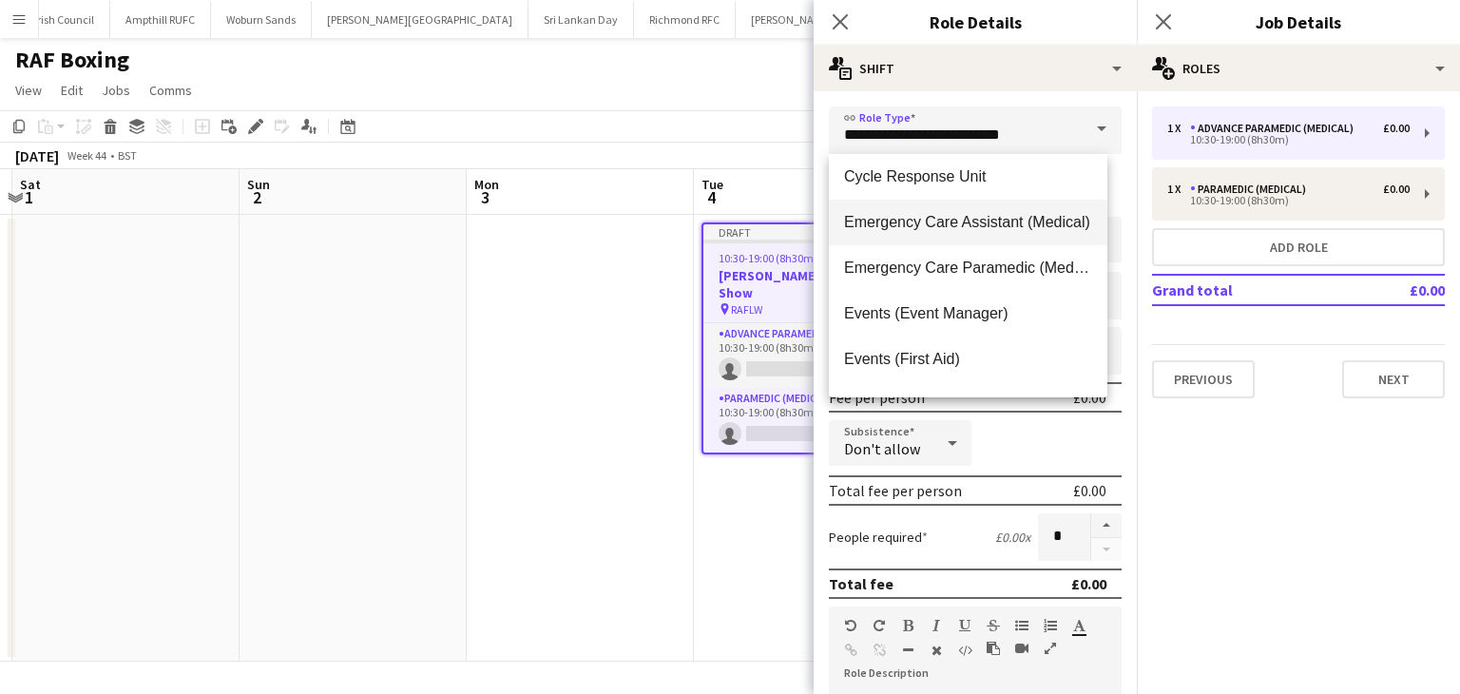
click at [978, 227] on span "Emergency Care Assistant (Medical)" at bounding box center [968, 222] width 248 height 18
type input "**********"
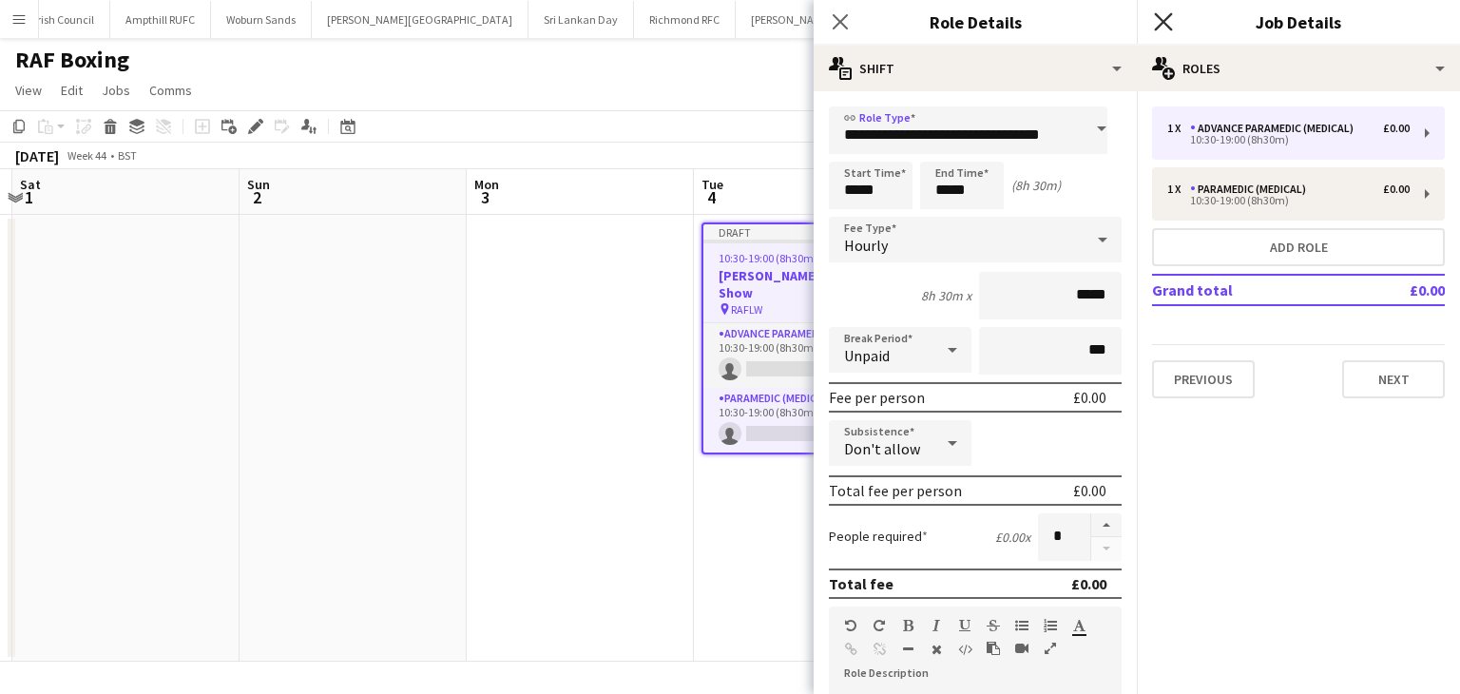
click at [1168, 20] on icon "Close pop-in" at bounding box center [1163, 21] width 18 height 18
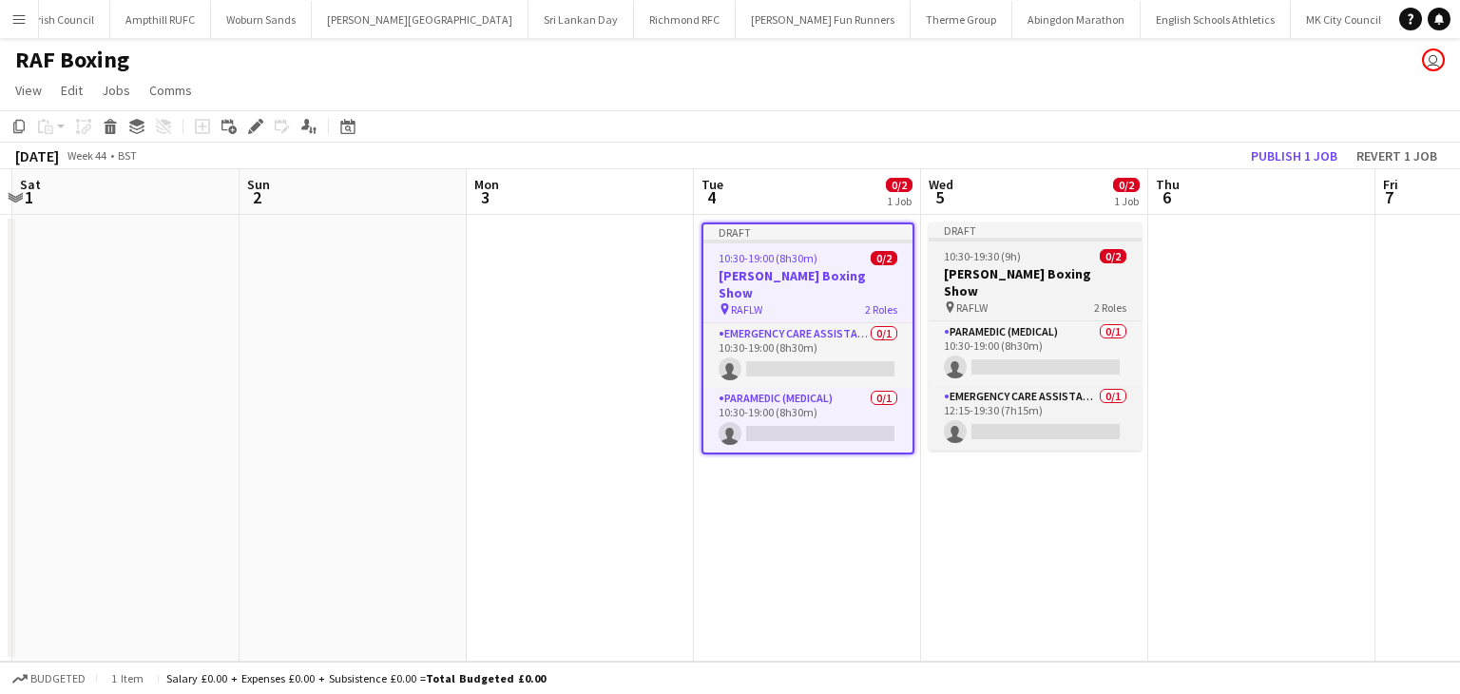
click at [1032, 267] on h3 "Lord Wakefield Boxing Show" at bounding box center [1034, 282] width 213 height 34
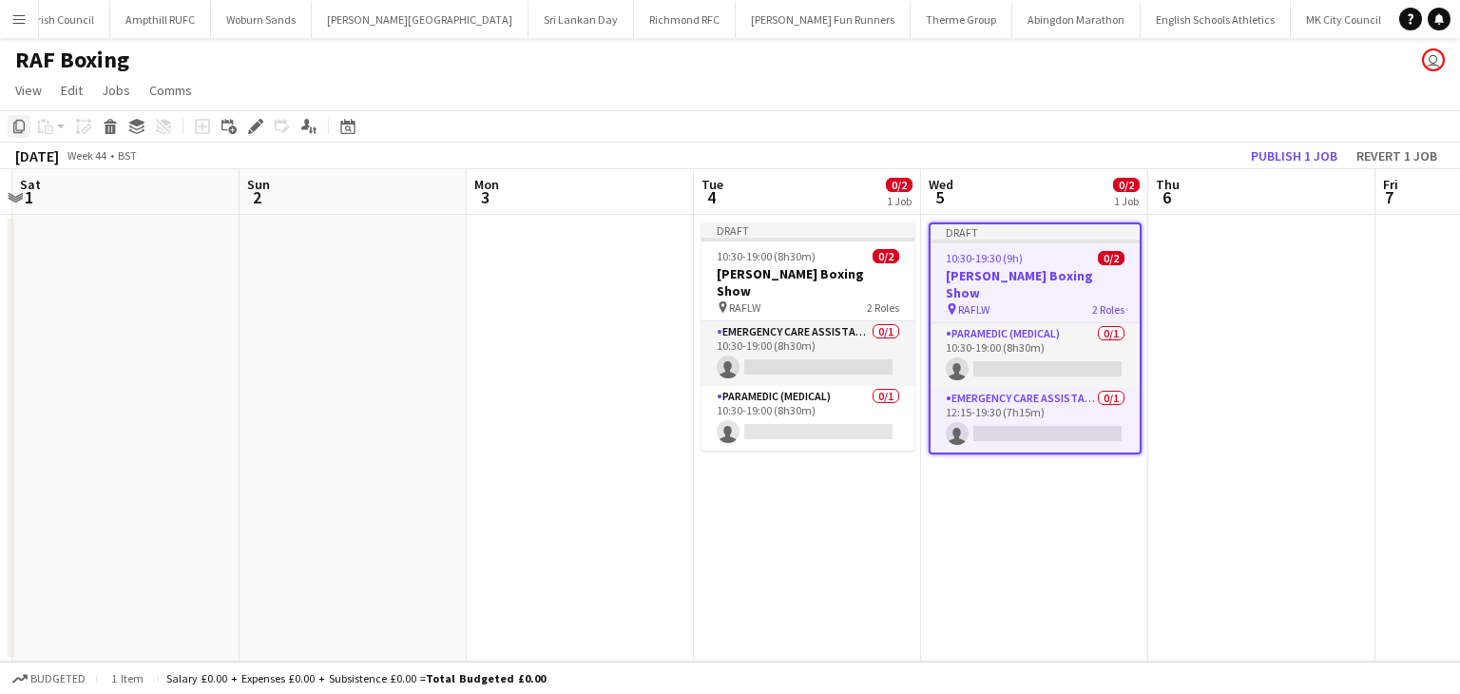
click at [17, 126] on icon "Copy" at bounding box center [18, 126] width 15 height 15
click at [1187, 270] on app-date-cell at bounding box center [1261, 438] width 227 height 447
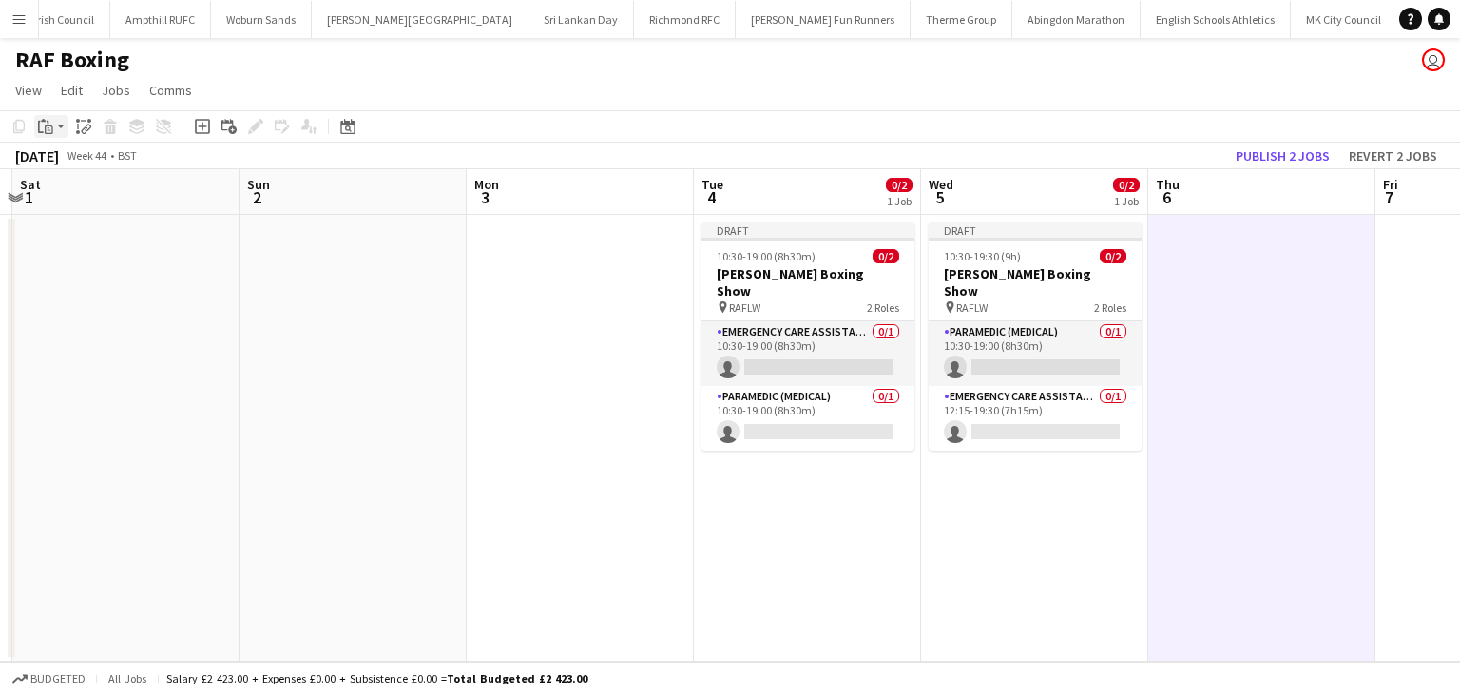
click at [59, 132] on app-action-btn "Paste" at bounding box center [51, 126] width 34 height 23
drag, startPoint x: 76, startPoint y: 167, endPoint x: 122, endPoint y: 165, distance: 45.7
click at [77, 167] on link "Paste Ctrl+V" at bounding box center [139, 162] width 179 height 17
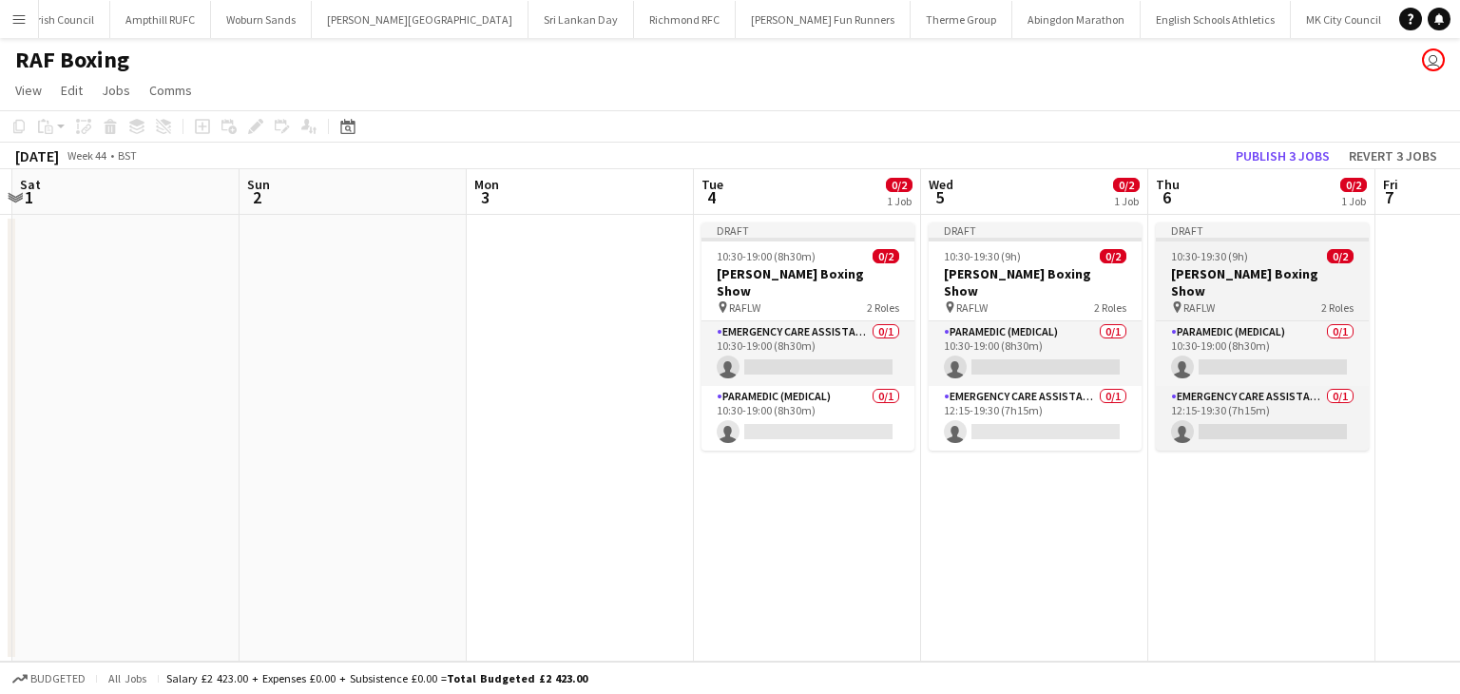
click at [1217, 278] on h3 "Lord Wakefield Boxing Show" at bounding box center [1262, 282] width 213 height 34
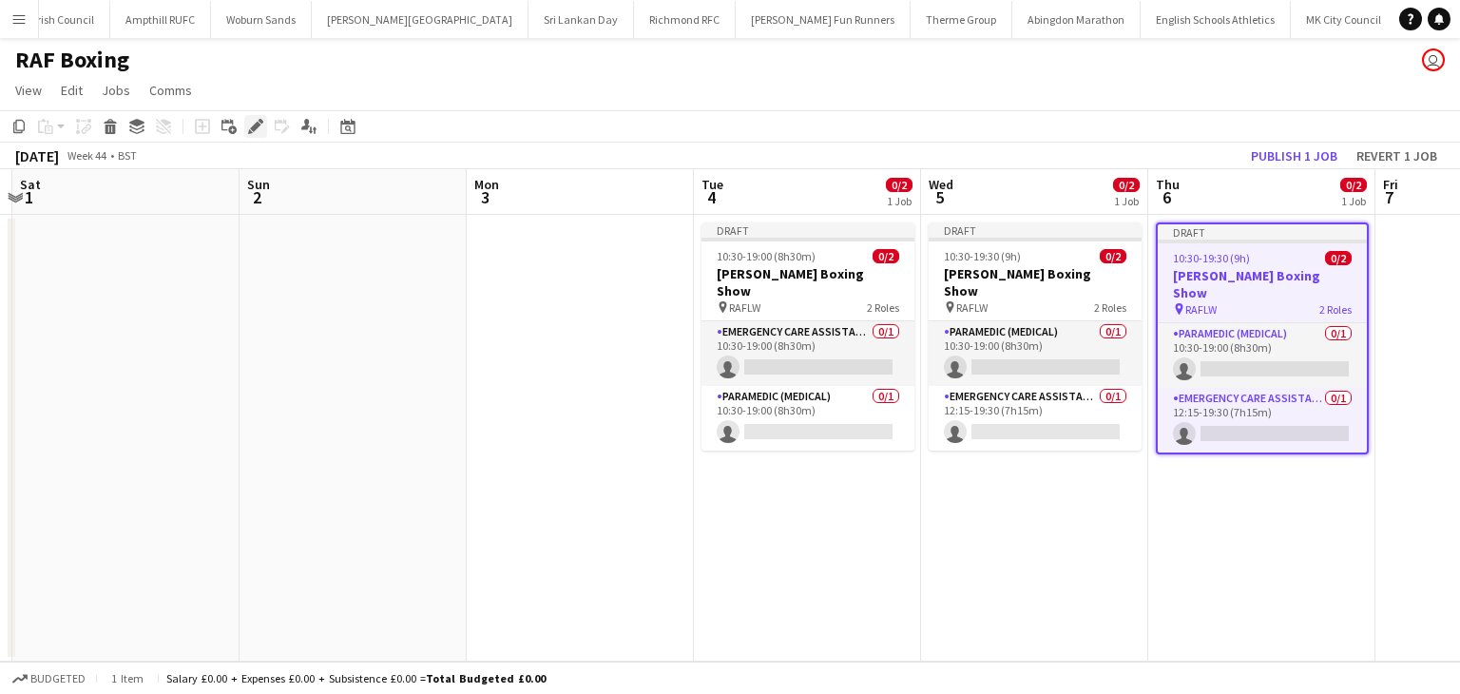
click at [255, 131] on icon "Edit" at bounding box center [255, 126] width 15 height 15
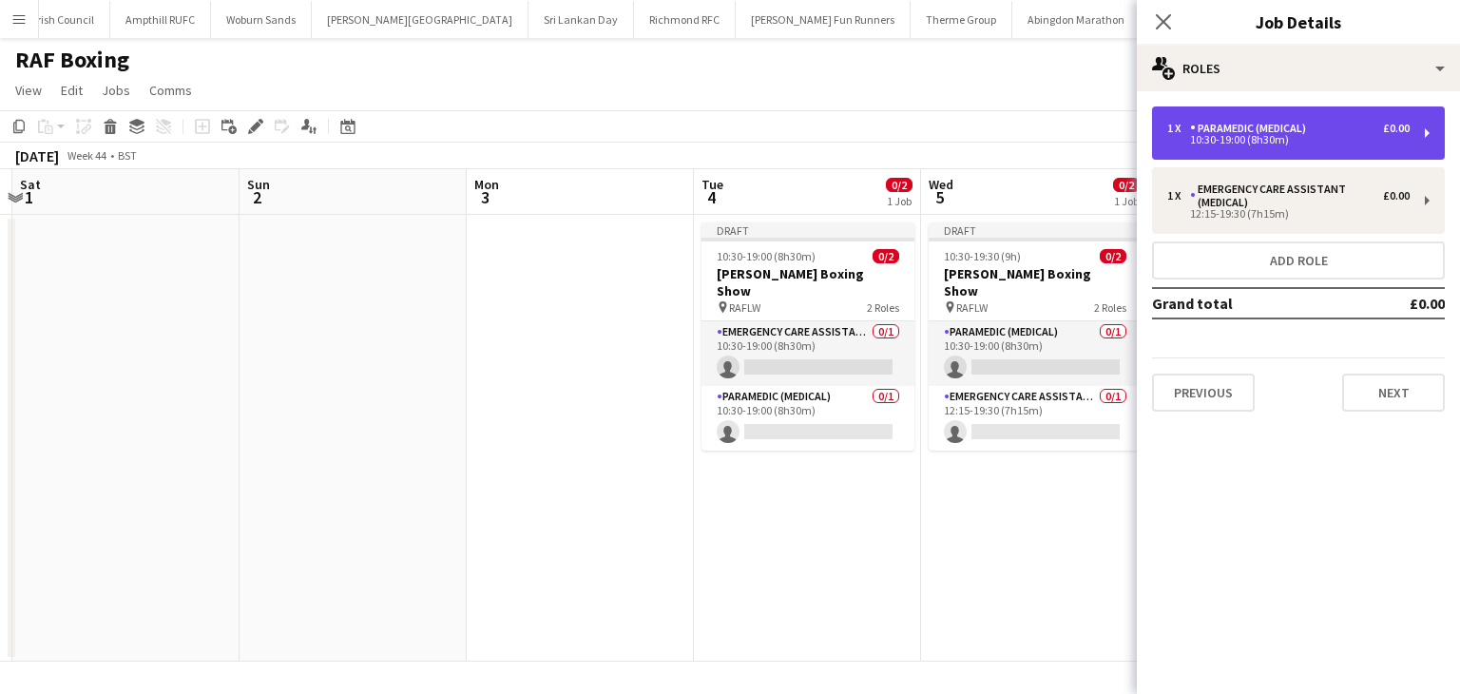
click at [1257, 142] on div "10:30-19:00 (8h30m)" at bounding box center [1288, 140] width 242 height 10
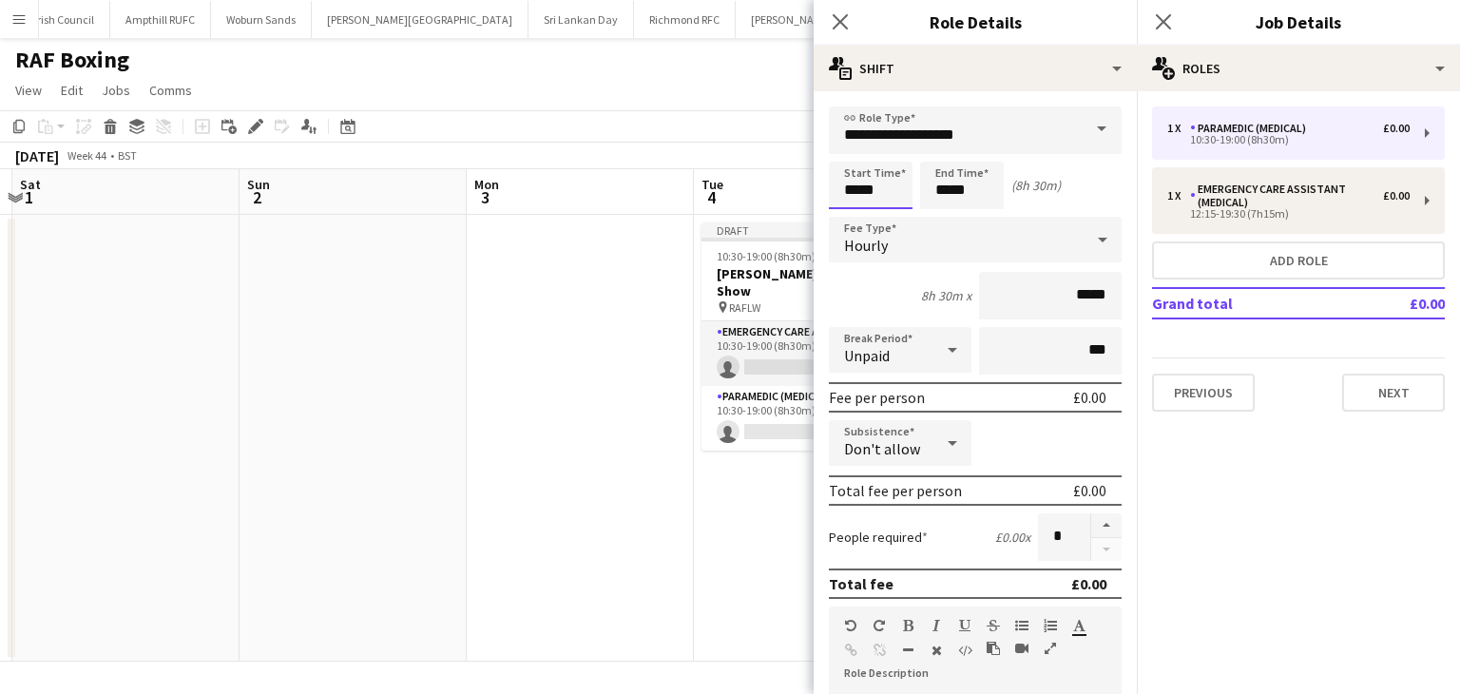
click at [869, 188] on input "*****" at bounding box center [871, 186] width 84 height 48
click at [851, 157] on div at bounding box center [851, 152] width 38 height 19
click at [859, 156] on div at bounding box center [851, 152] width 38 height 19
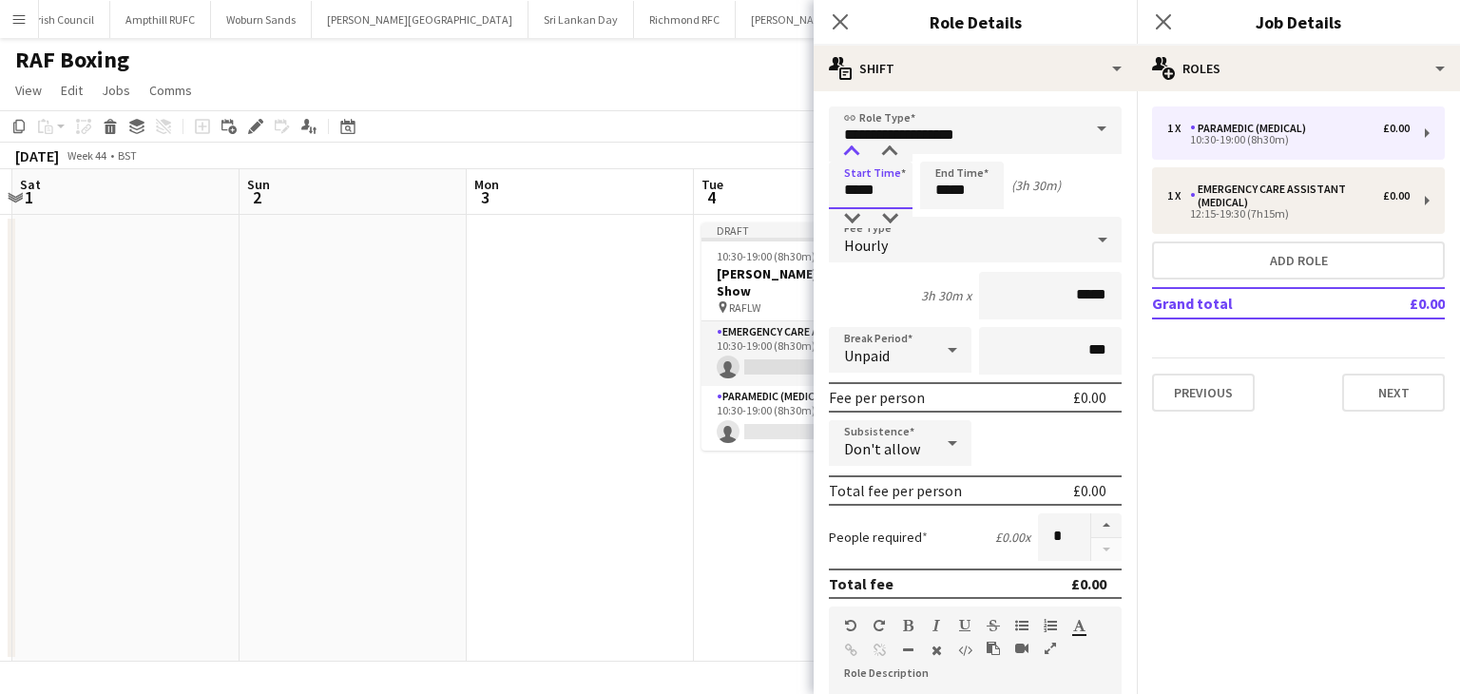
click at [857, 152] on div at bounding box center [851, 152] width 38 height 19
type input "*****"
click at [886, 218] on div at bounding box center [889, 218] width 38 height 19
click at [983, 192] on input "*****" at bounding box center [962, 186] width 84 height 48
click at [954, 148] on div at bounding box center [943, 152] width 38 height 19
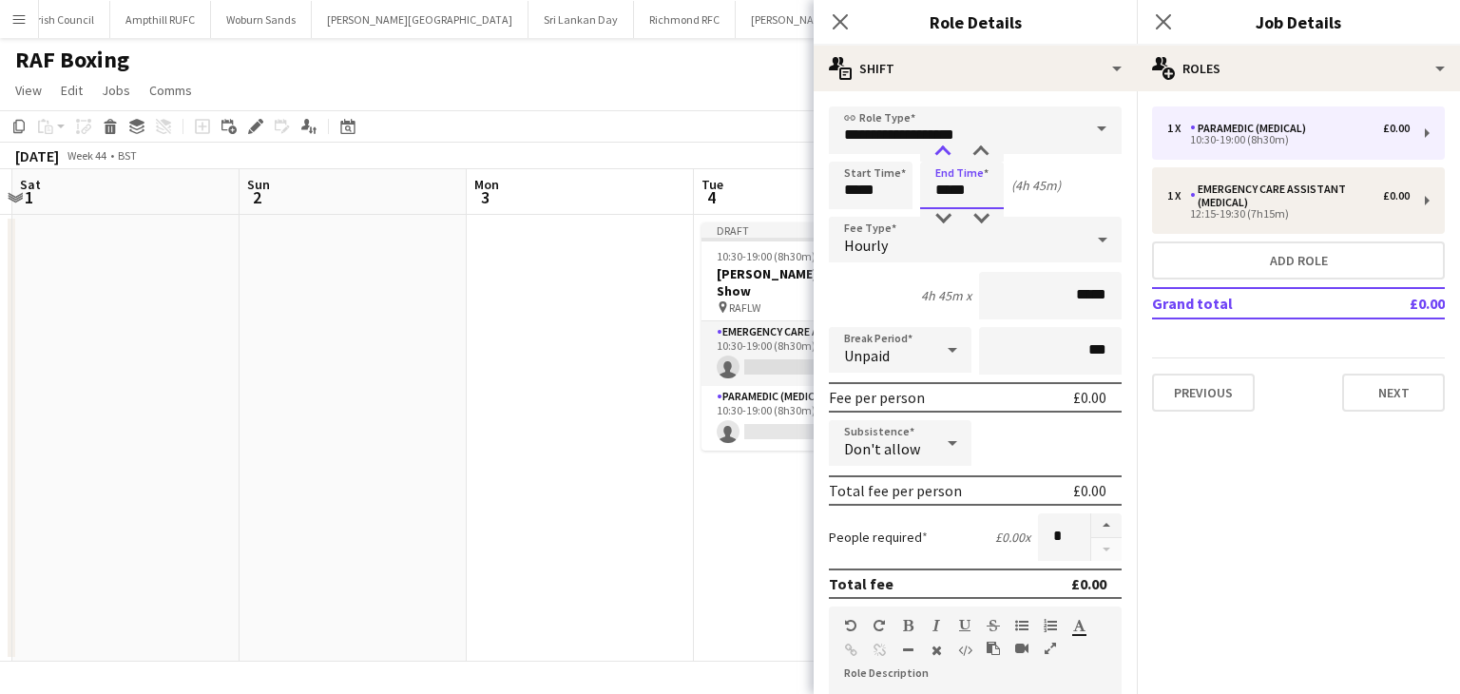
click at [954, 148] on div at bounding box center [943, 152] width 38 height 19
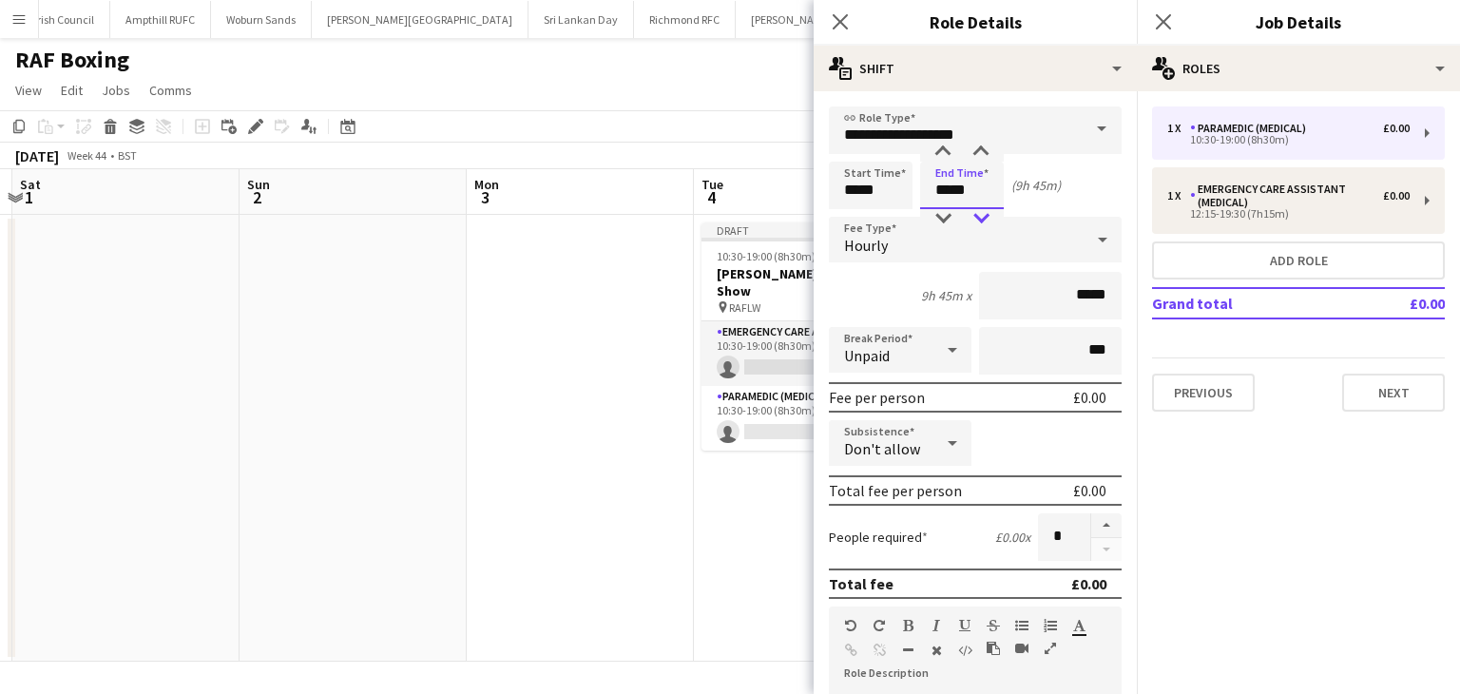
click at [981, 220] on div at bounding box center [981, 218] width 38 height 19
type input "*****"
click at [940, 221] on div at bounding box center [943, 218] width 38 height 19
click at [891, 190] on input "*****" at bounding box center [871, 186] width 84 height 48
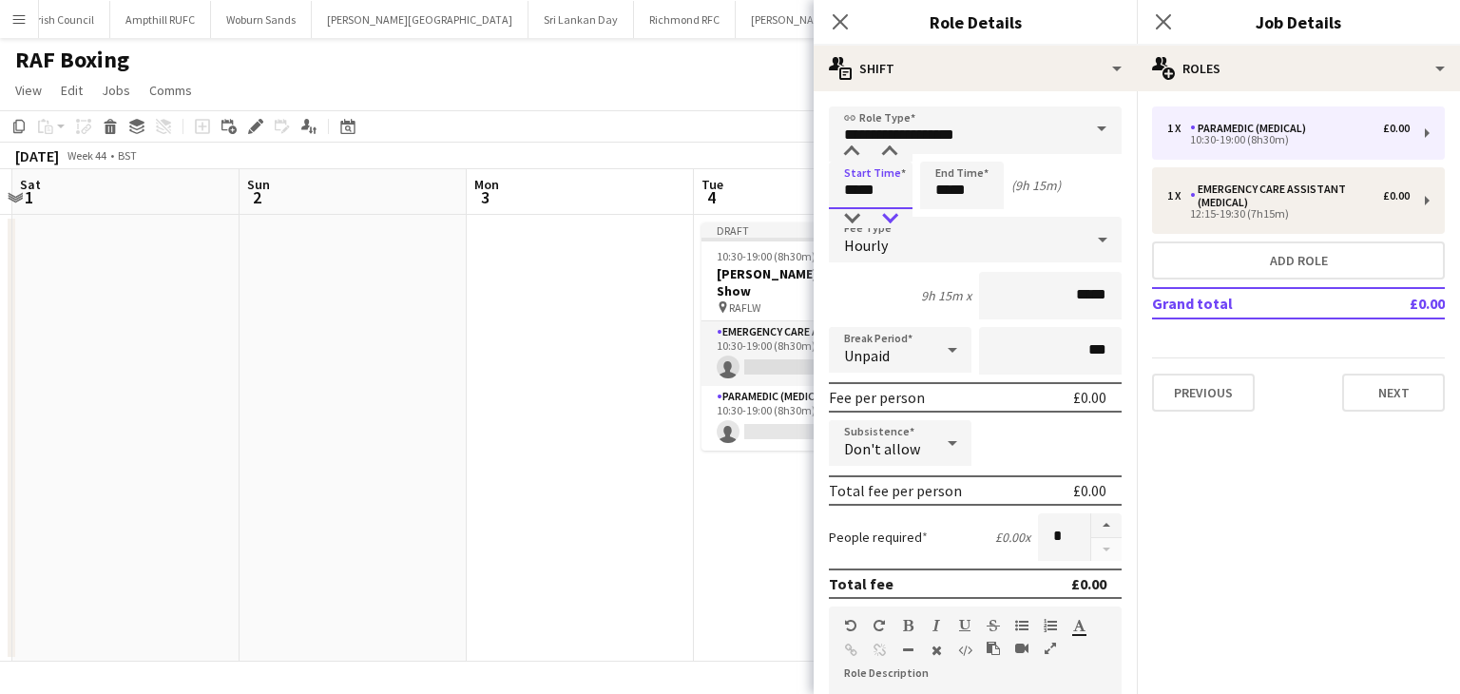
type input "*****"
click at [889, 210] on div at bounding box center [889, 218] width 38 height 19
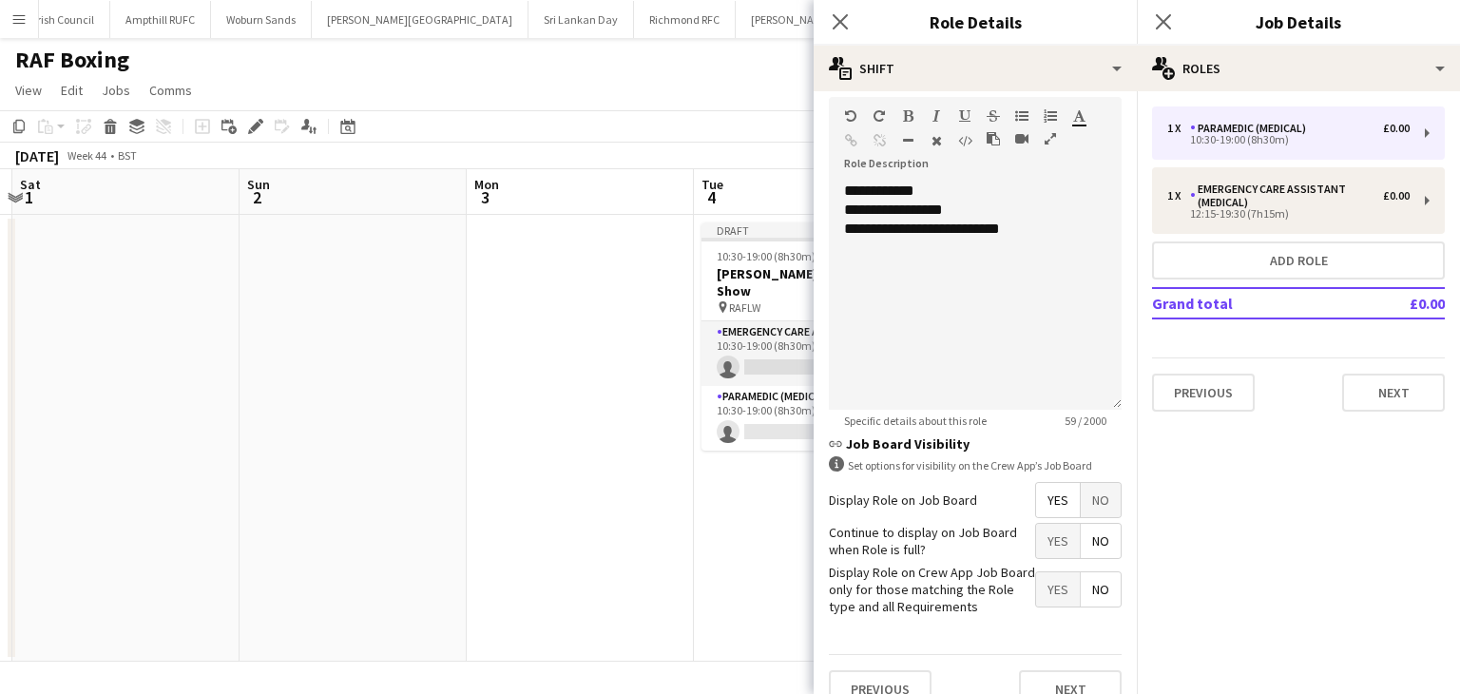
scroll to position [534, 0]
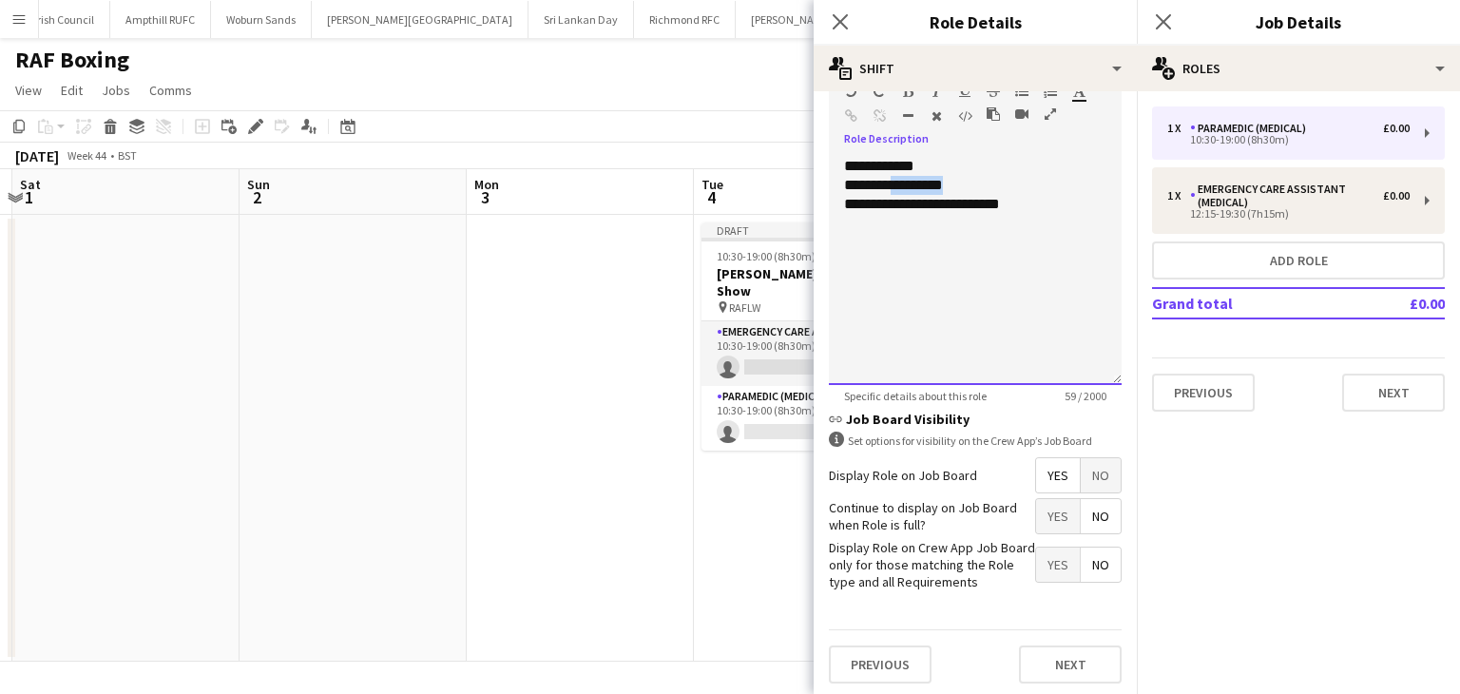
drag, startPoint x: 952, startPoint y: 182, endPoint x: 893, endPoint y: 185, distance: 59.0
click at [893, 185] on div "**********" at bounding box center [968, 185] width 248 height 19
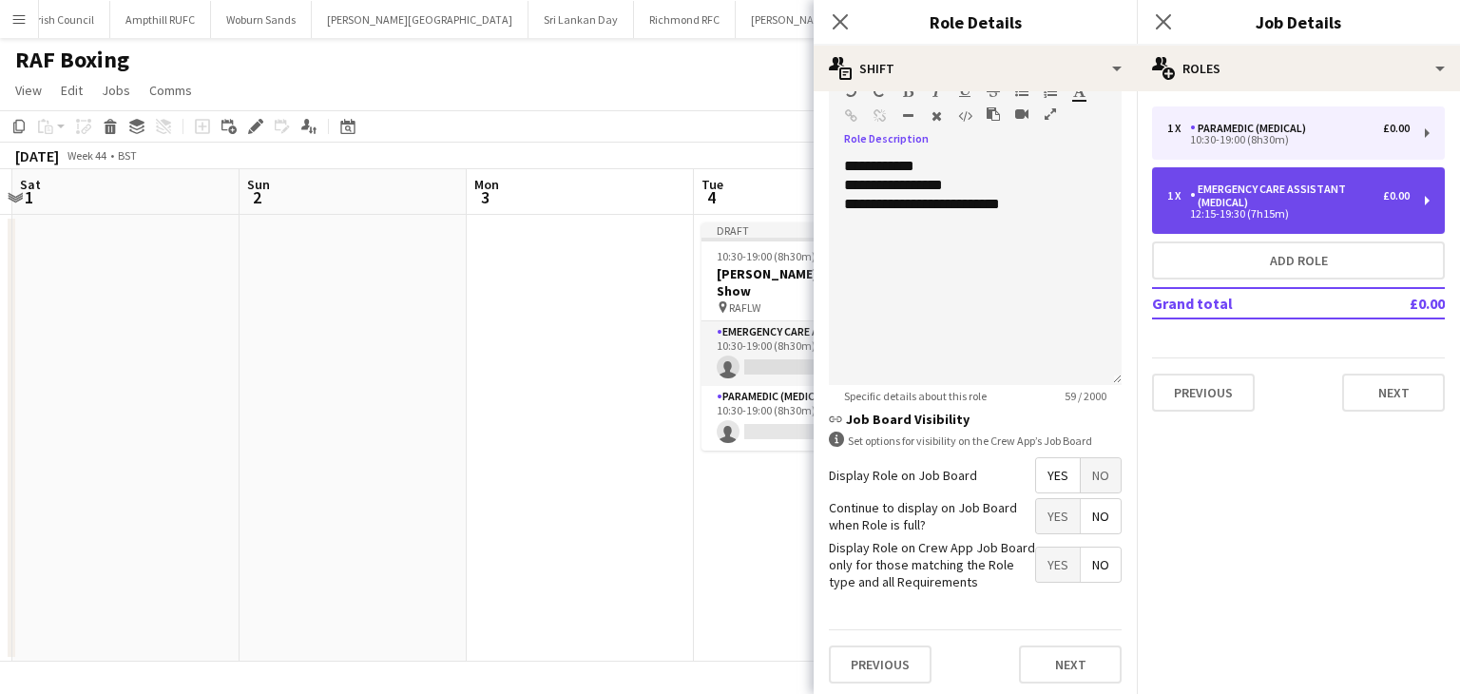
click at [1239, 182] on div "Emergency Care Assistant (Medical)" at bounding box center [1286, 195] width 193 height 27
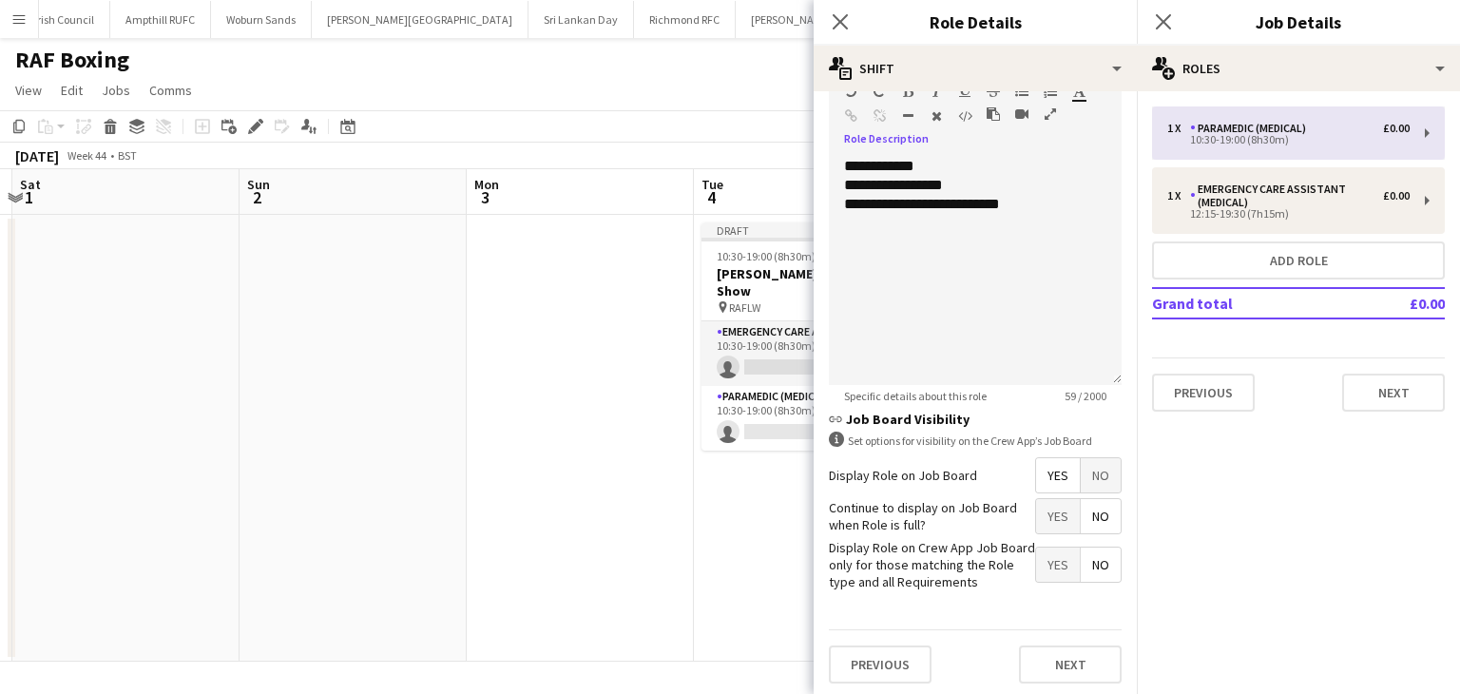
type input "**********"
type input "*****"
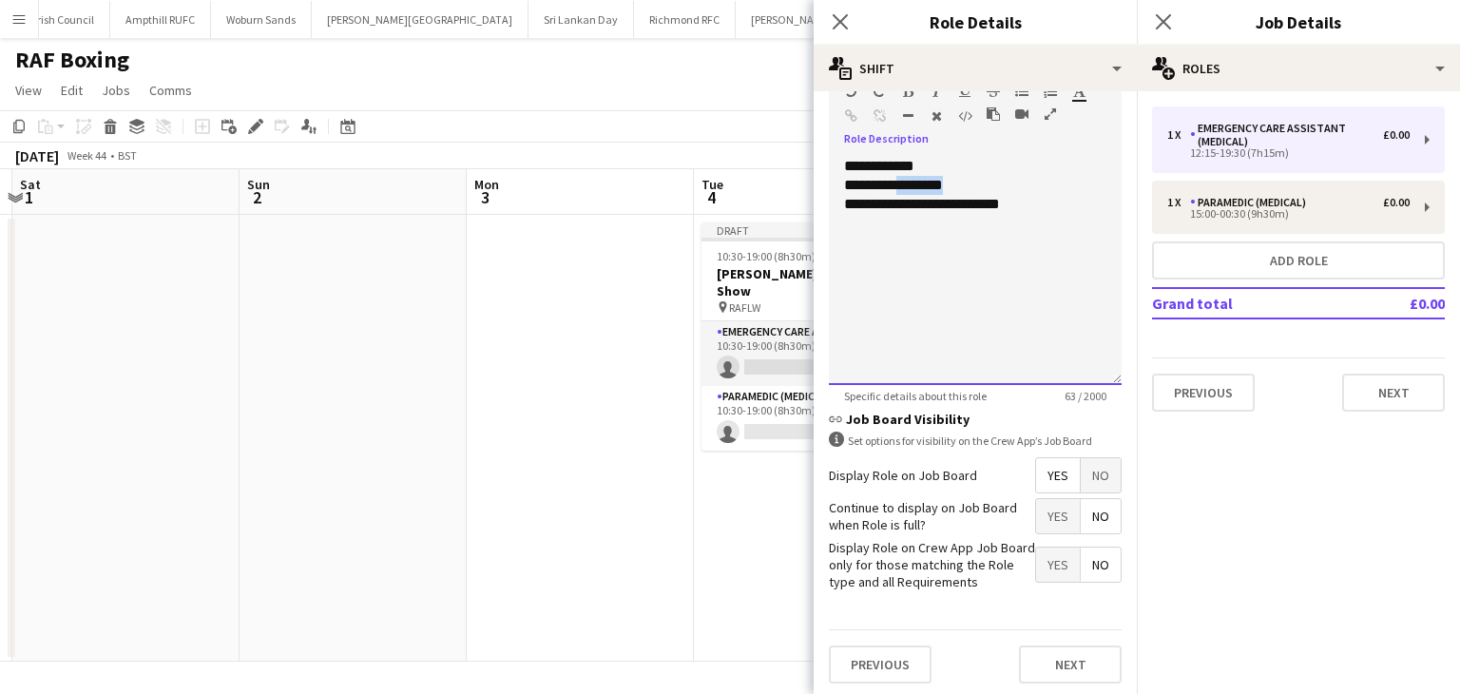
drag, startPoint x: 953, startPoint y: 184, endPoint x: 897, endPoint y: 187, distance: 56.1
click at [897, 187] on div "**********" at bounding box center [968, 185] width 248 height 19
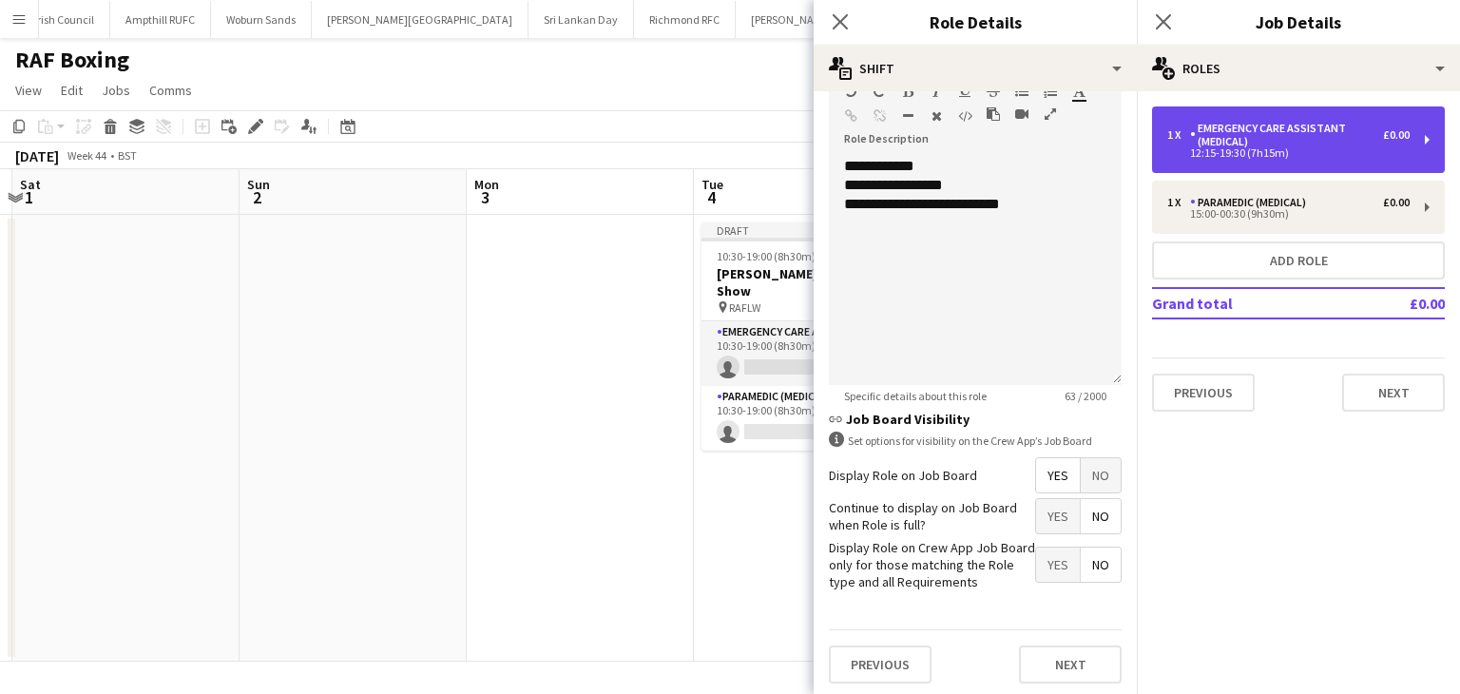
click at [1285, 156] on div "12:15-19:30 (7h15m)" at bounding box center [1288, 153] width 242 height 10
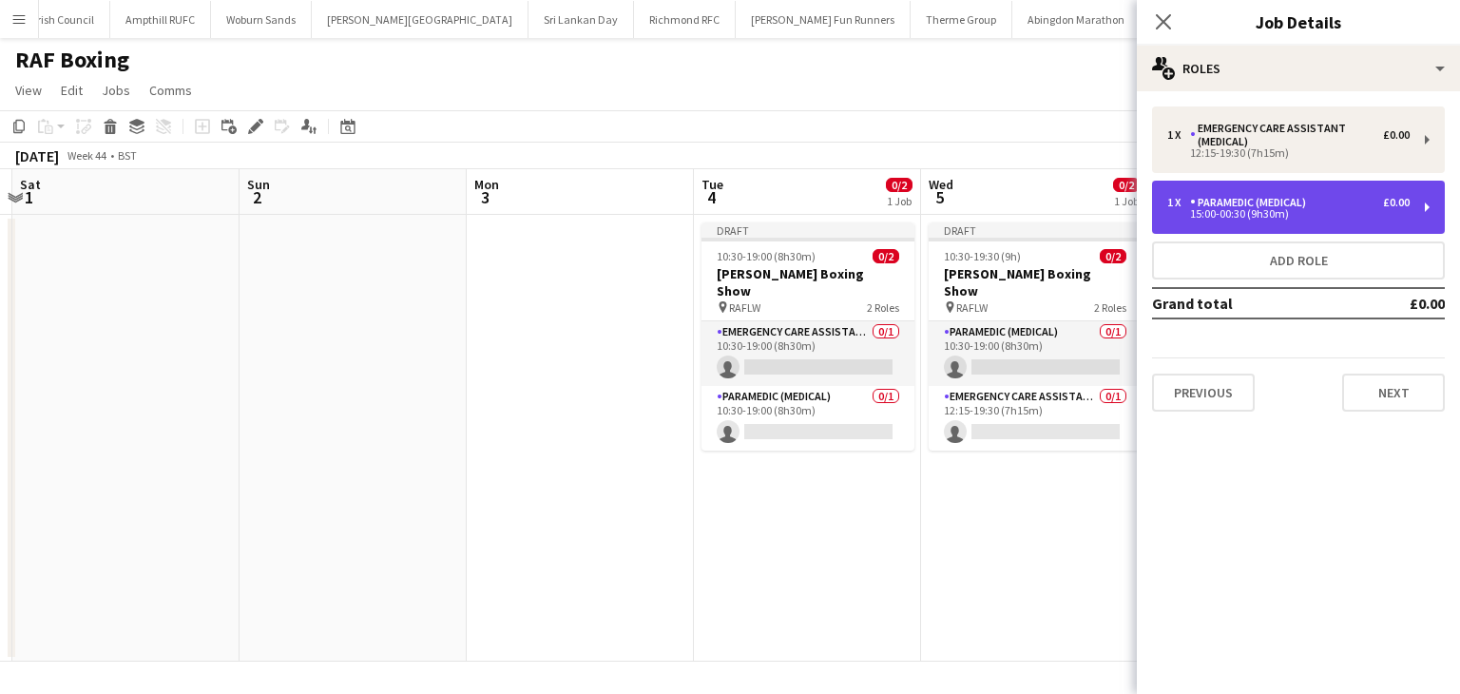
click at [1308, 191] on div "1 x Paramedic (Medical) £0.00 15:00-00:30 (9h30m)" at bounding box center [1298, 207] width 293 height 53
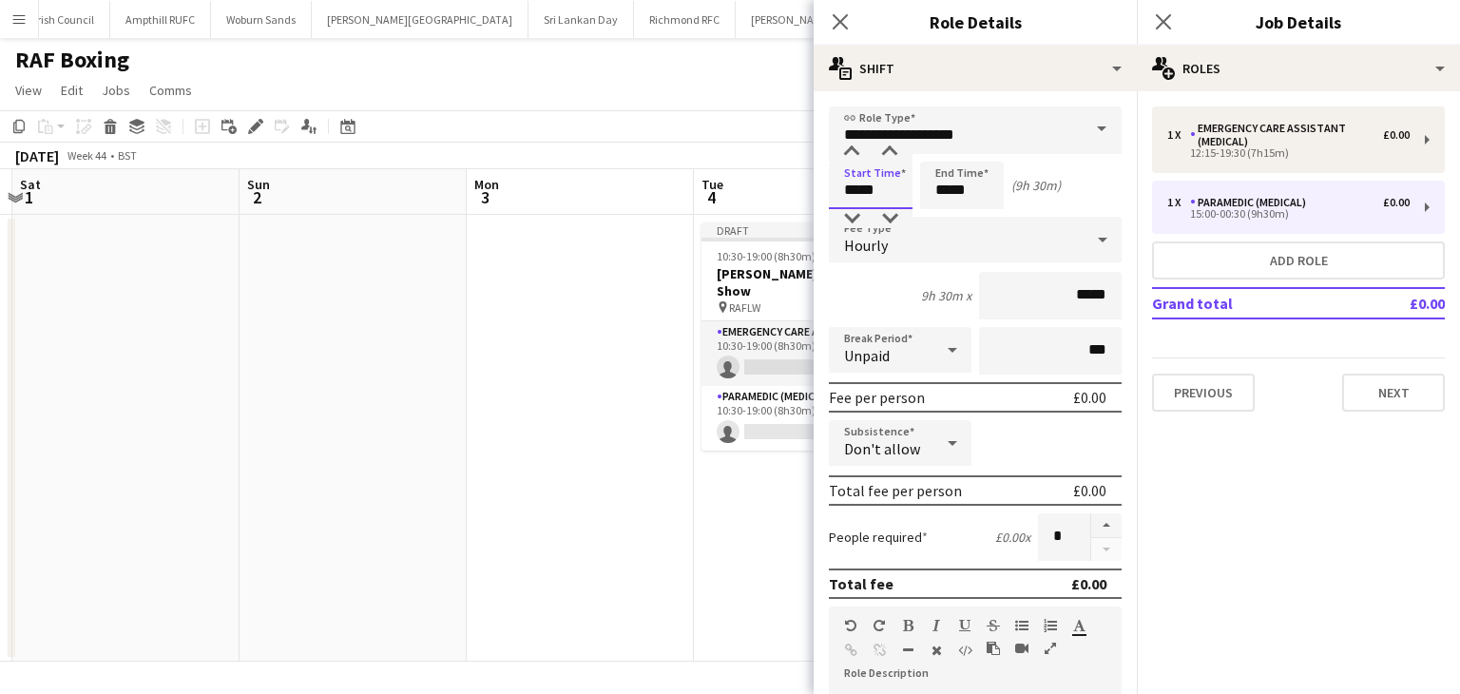
click at [891, 185] on input "*****" at bounding box center [871, 186] width 84 height 48
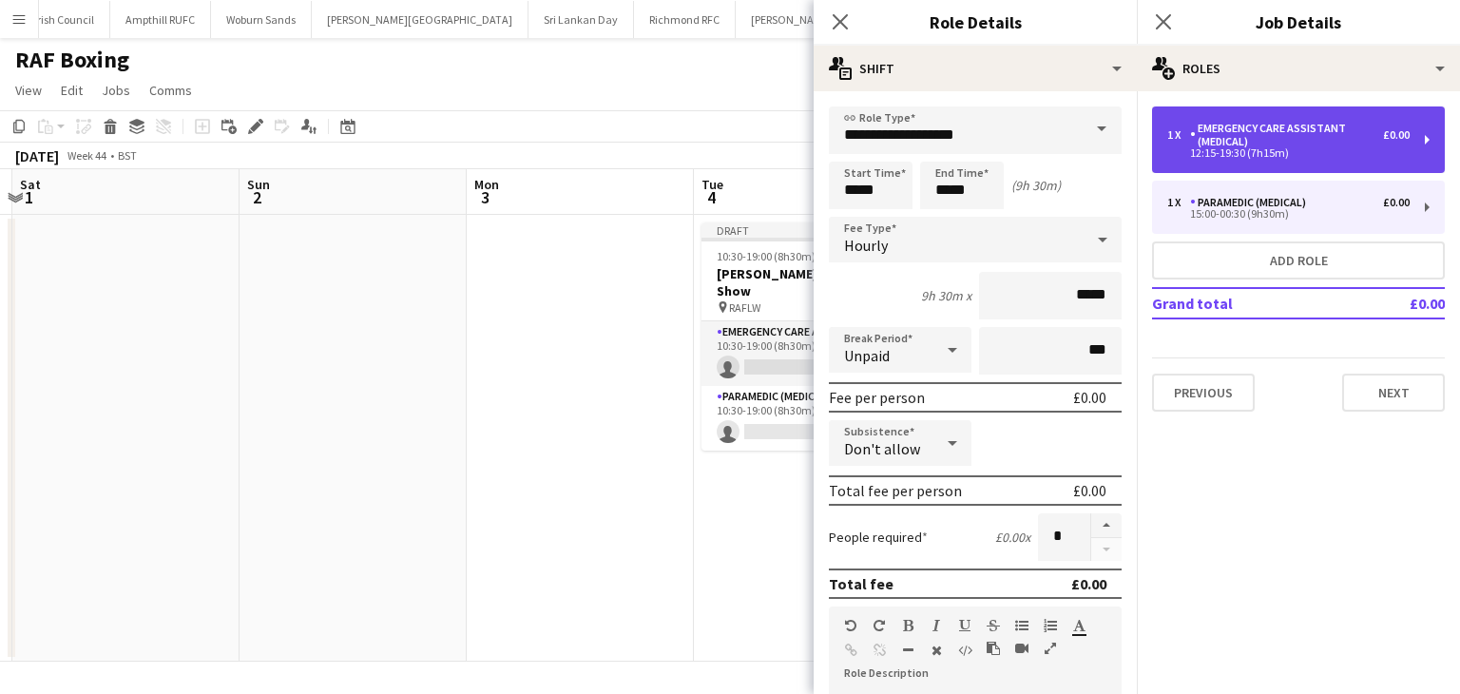
click at [1285, 162] on div "1 x Emergency Care Assistant (Medical) £0.00 12:15-19:30 (7h15m)" at bounding box center [1298, 139] width 293 height 67
type input "**********"
type input "*****"
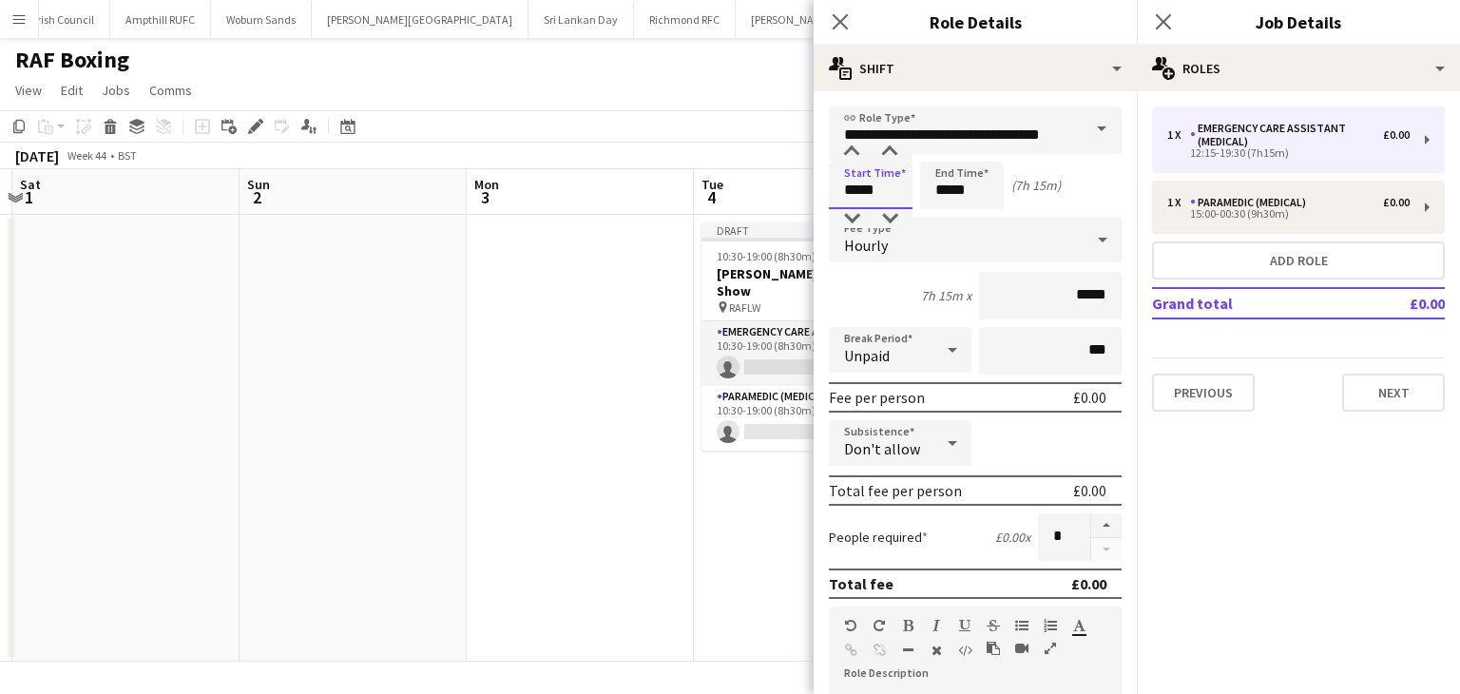
drag, startPoint x: 889, startPoint y: 193, endPoint x: 820, endPoint y: 193, distance: 69.4
click at [820, 193] on form "**********" at bounding box center [974, 669] width 323 height 1126
type input "*****"
click at [852, 232] on div "Hourly" at bounding box center [956, 240] width 255 height 46
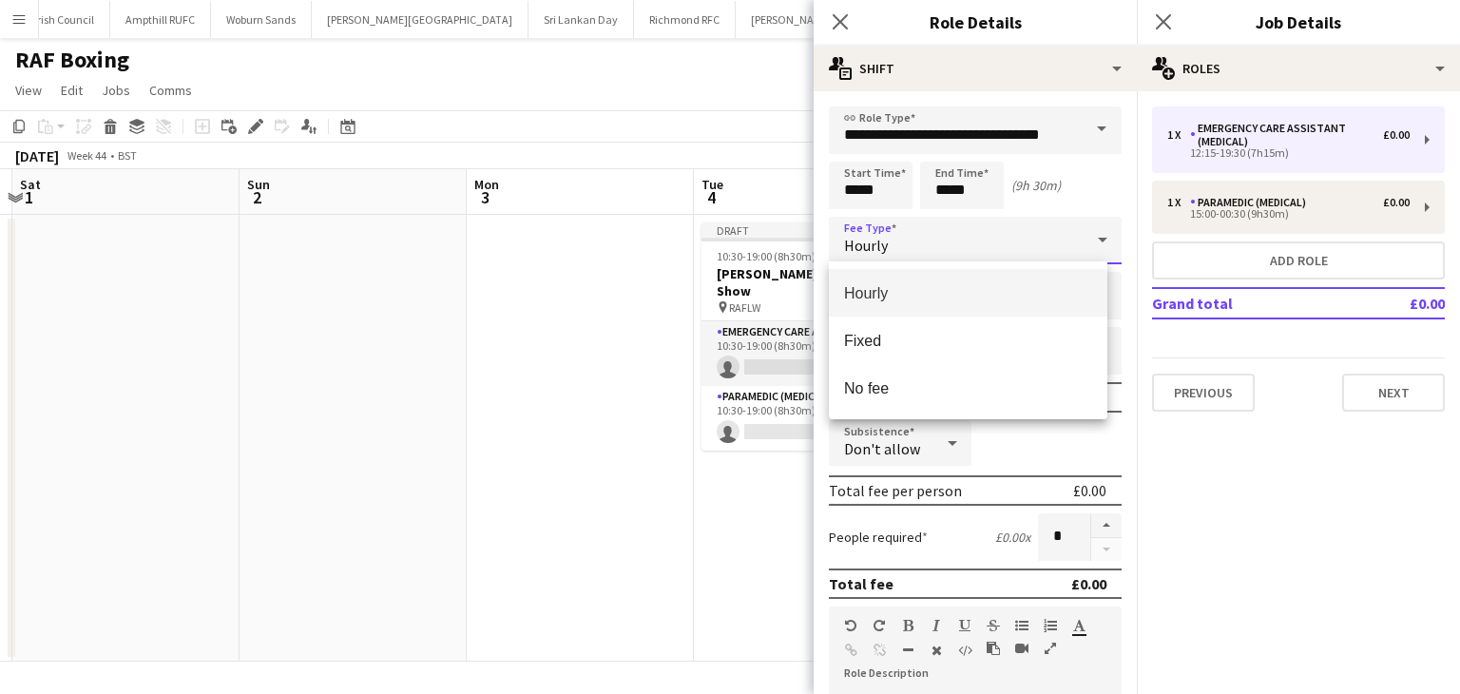
click at [1068, 201] on div at bounding box center [730, 347] width 1460 height 694
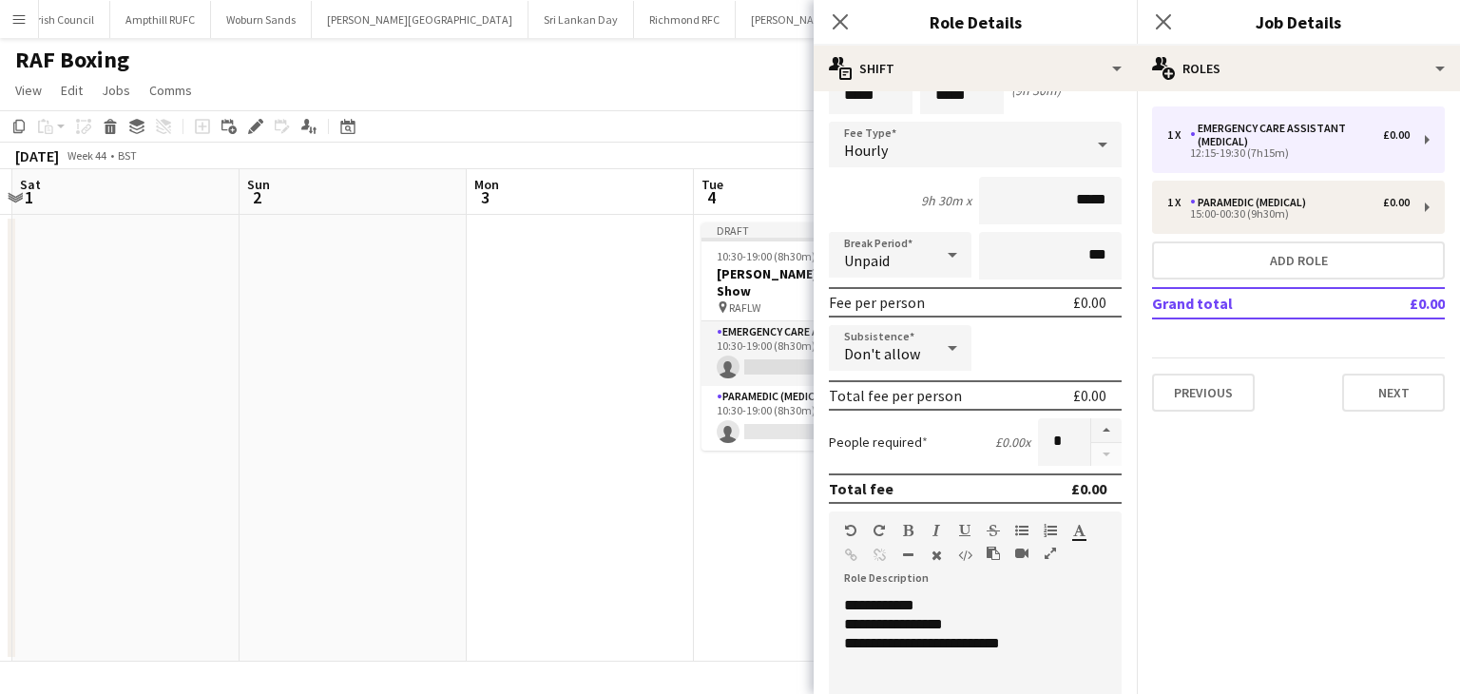
scroll to position [95, 0]
click at [840, 23] on icon at bounding box center [840, 21] width 18 height 18
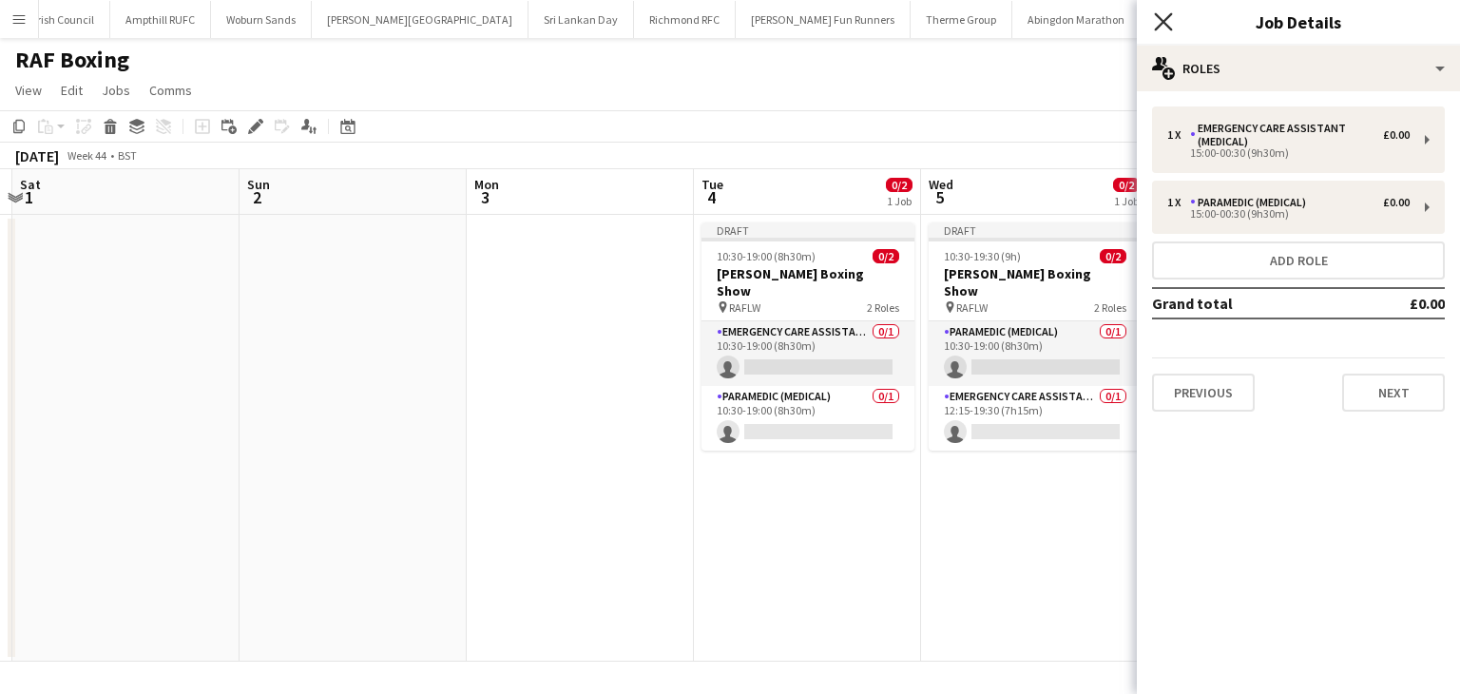
click at [1166, 14] on icon "Close pop-in" at bounding box center [1163, 21] width 18 height 18
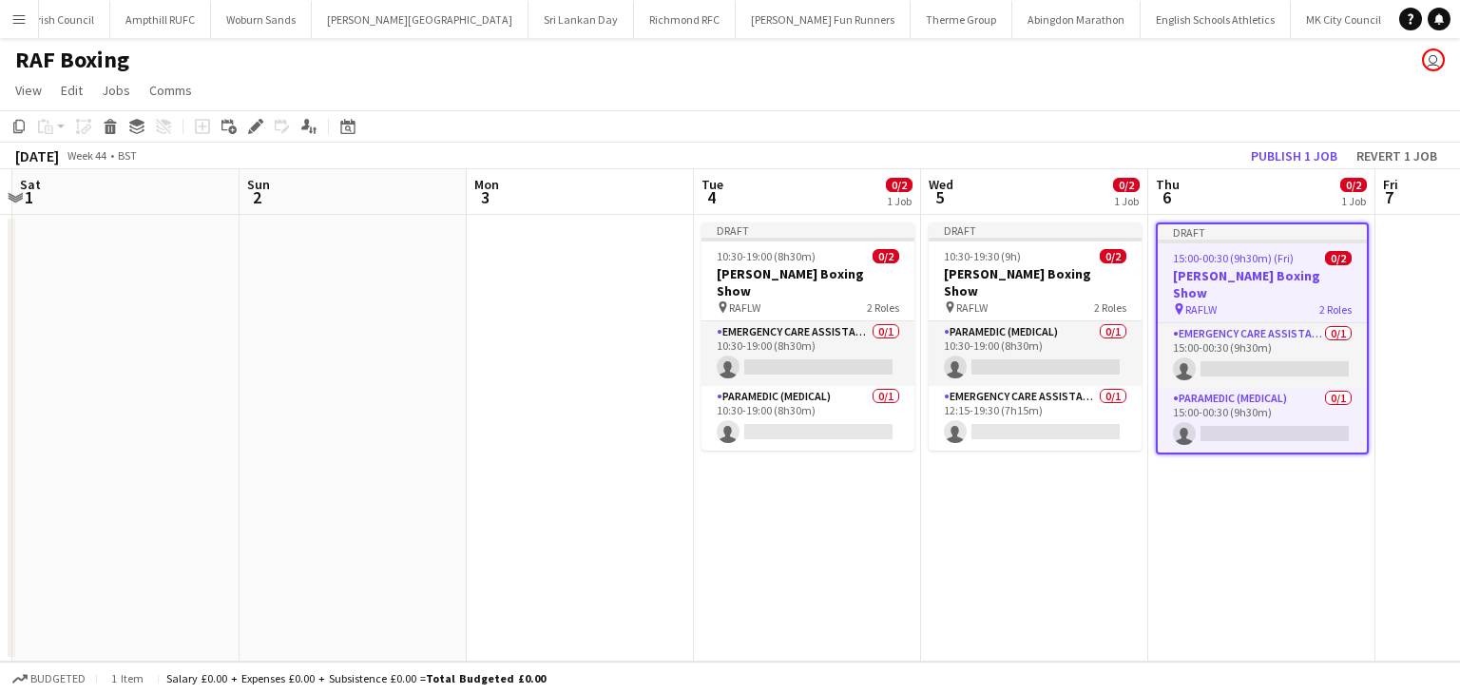
click at [1397, 295] on app-date-cell at bounding box center [1488, 438] width 227 height 447
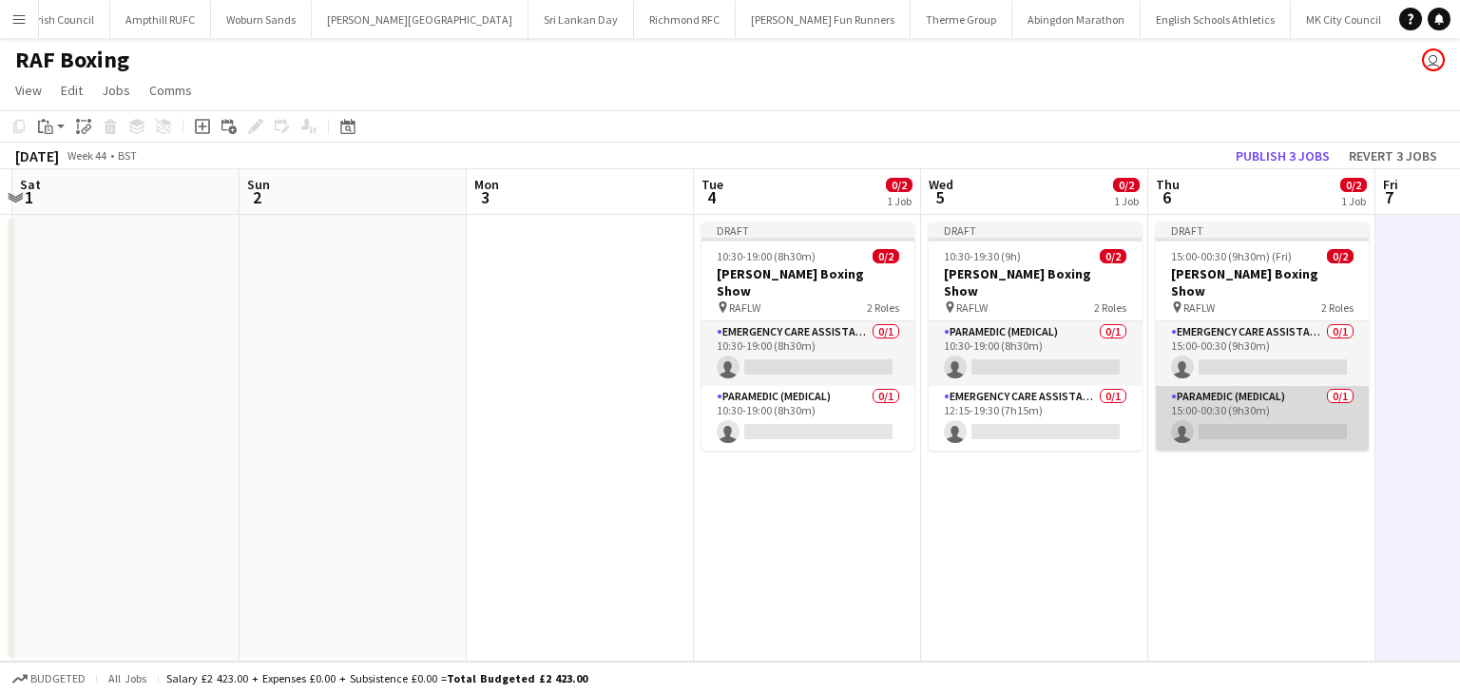
click at [1238, 410] on app-card-role "Paramedic (Medical) 0/1 15:00-00:30 (9h30m) single-neutral-actions" at bounding box center [1262, 418] width 213 height 65
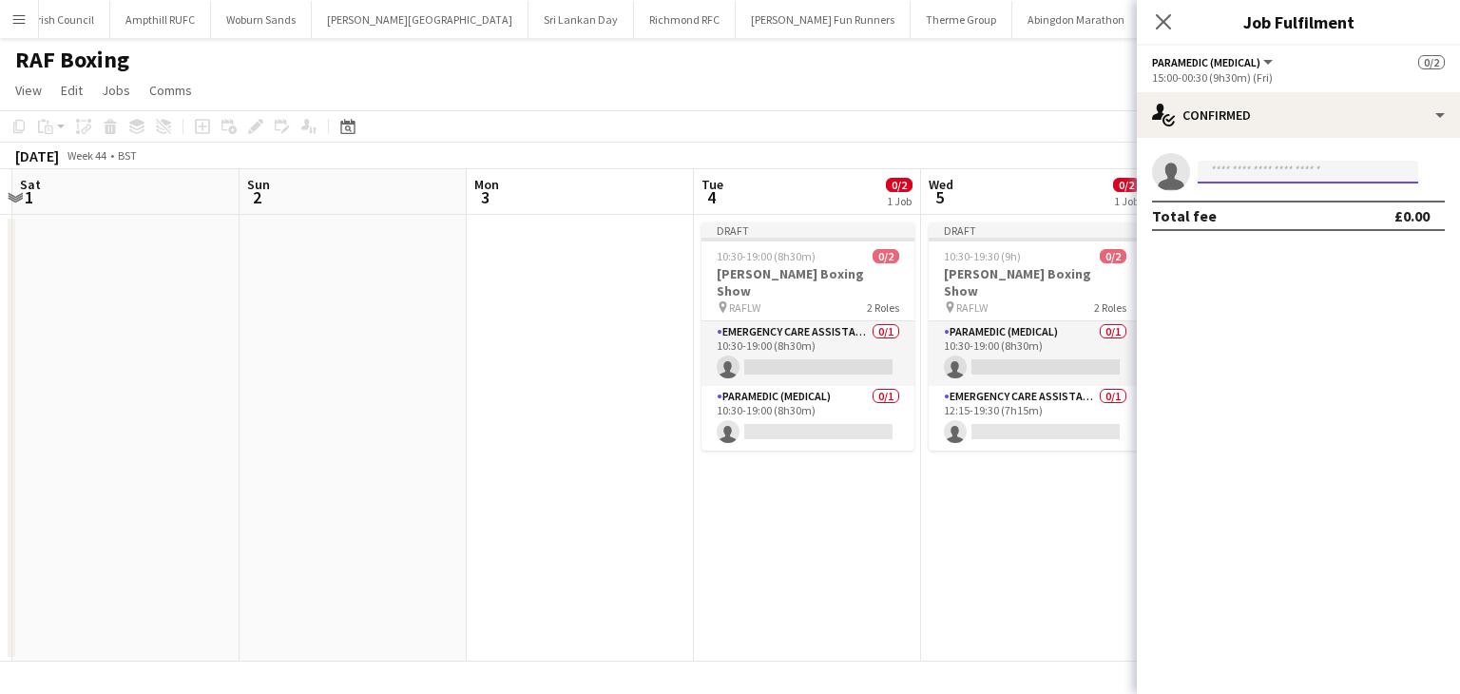
click at [1295, 169] on input at bounding box center [1307, 172] width 220 height 23
type input "****"
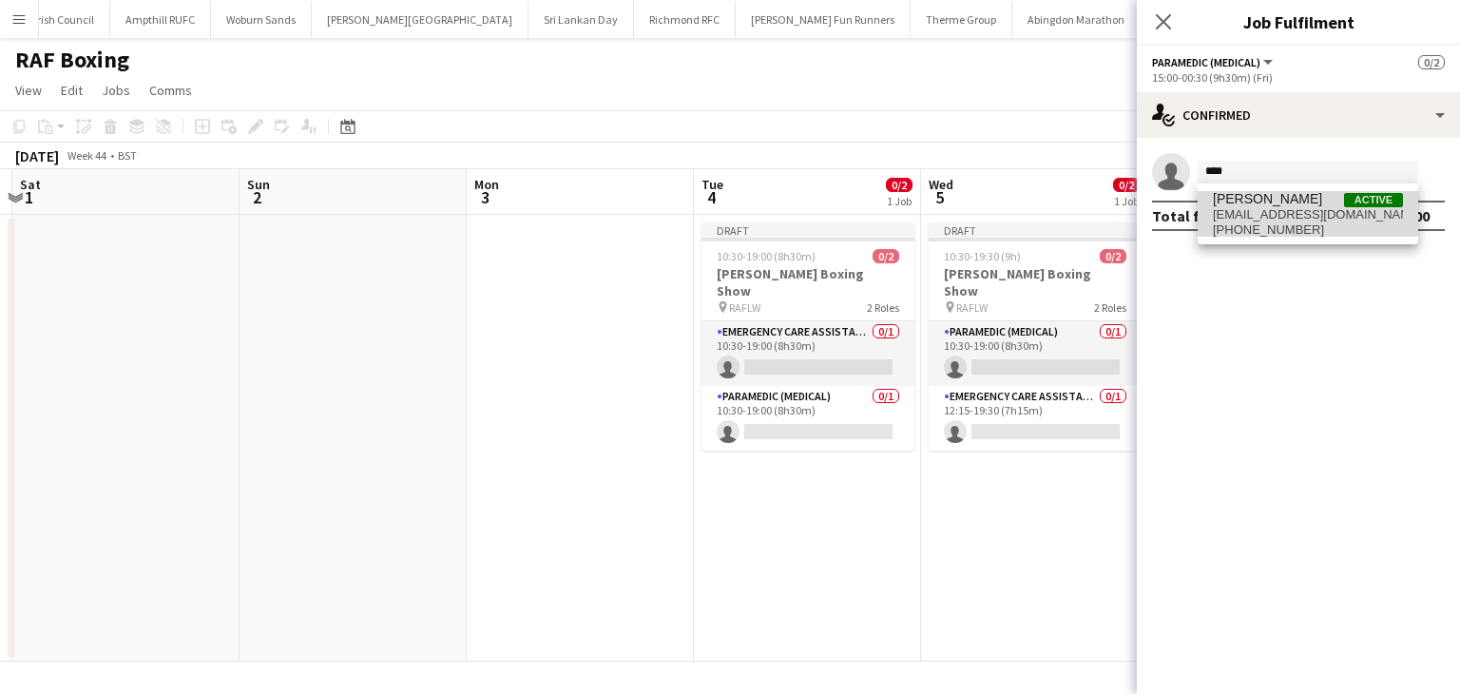
click at [1312, 218] on span "davetheambo@msn.com" at bounding box center [1308, 214] width 190 height 15
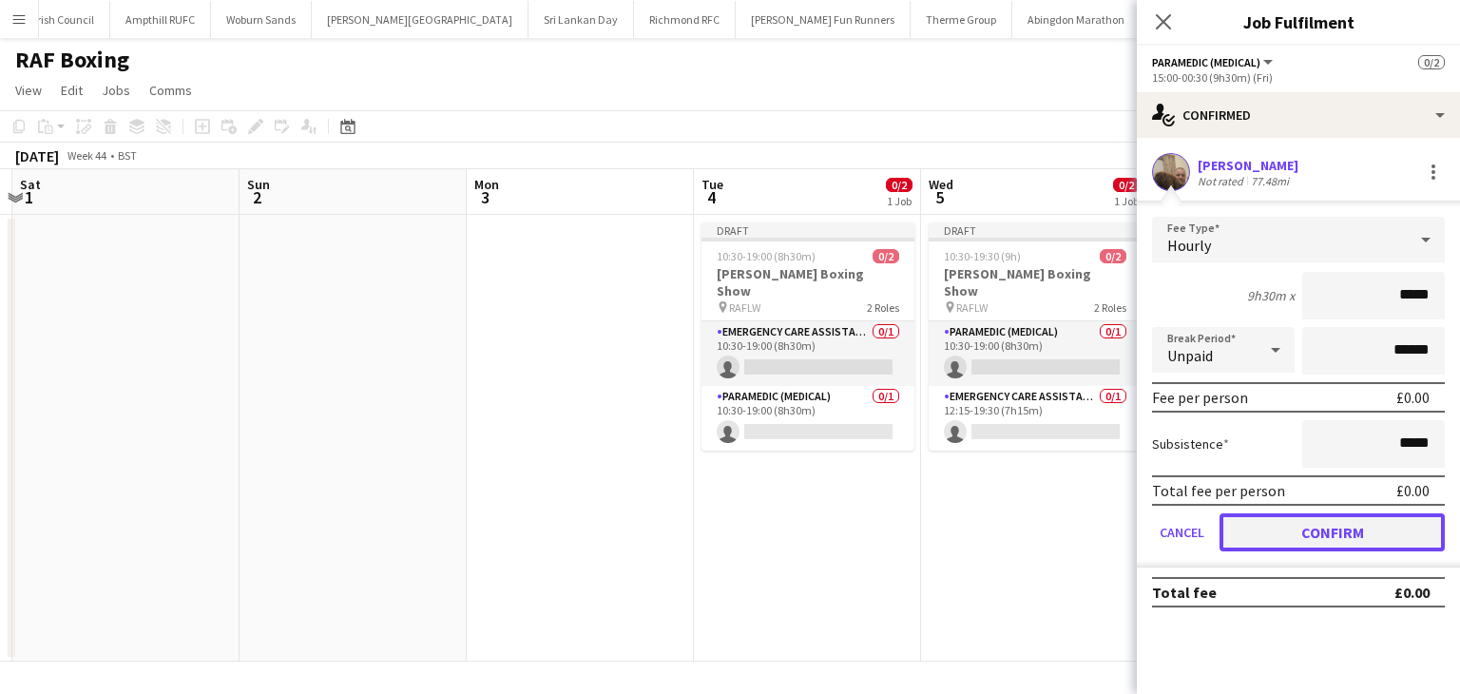
click at [1327, 530] on button "Confirm" at bounding box center [1331, 532] width 225 height 38
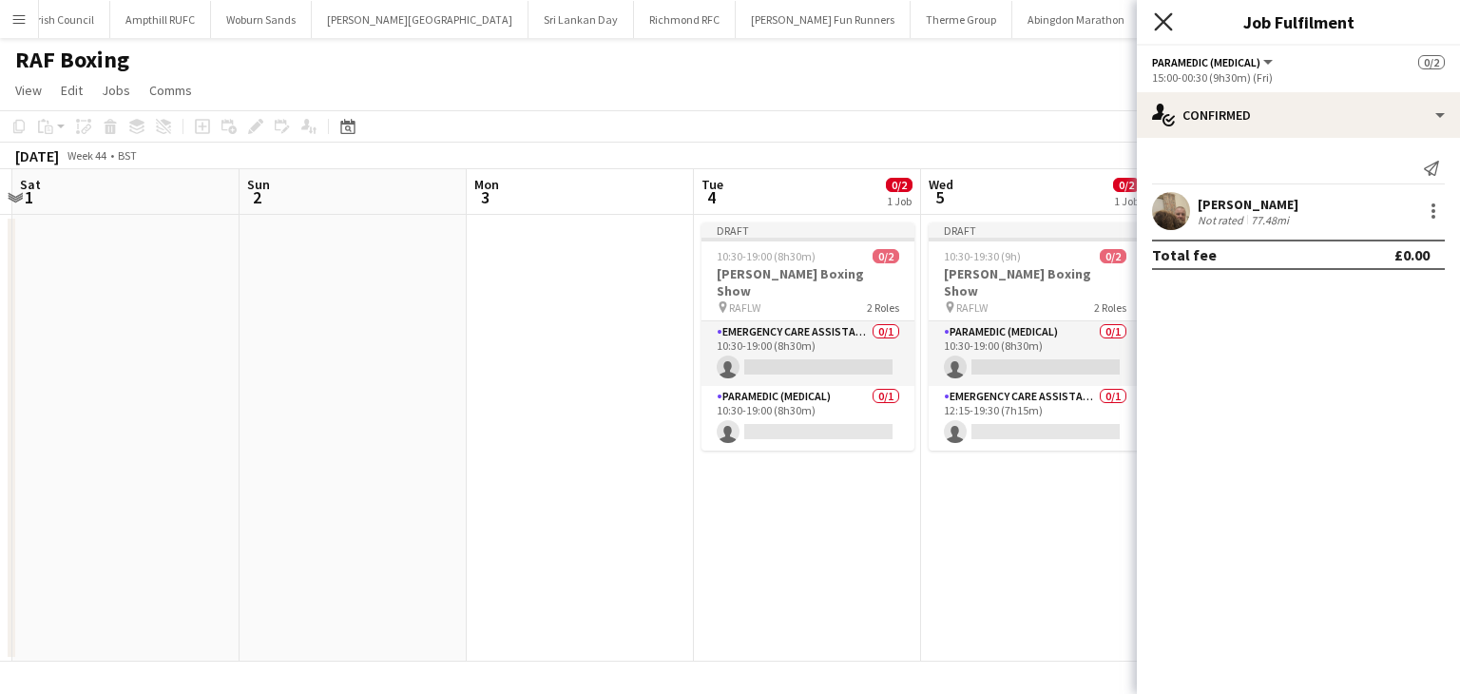
click at [1163, 12] on icon "Close pop-in" at bounding box center [1163, 21] width 18 height 18
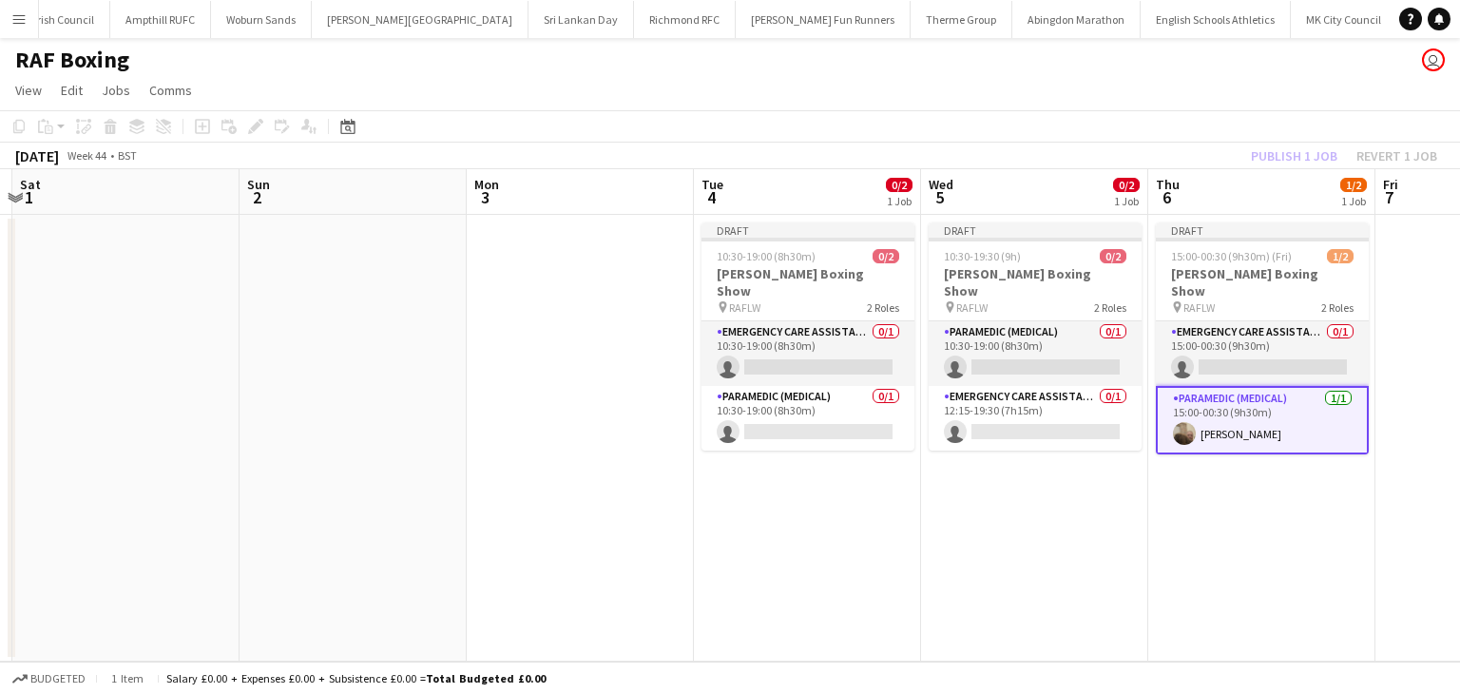
click at [1285, 149] on div "Publish 1 job Revert 1 job" at bounding box center [1344, 155] width 232 height 25
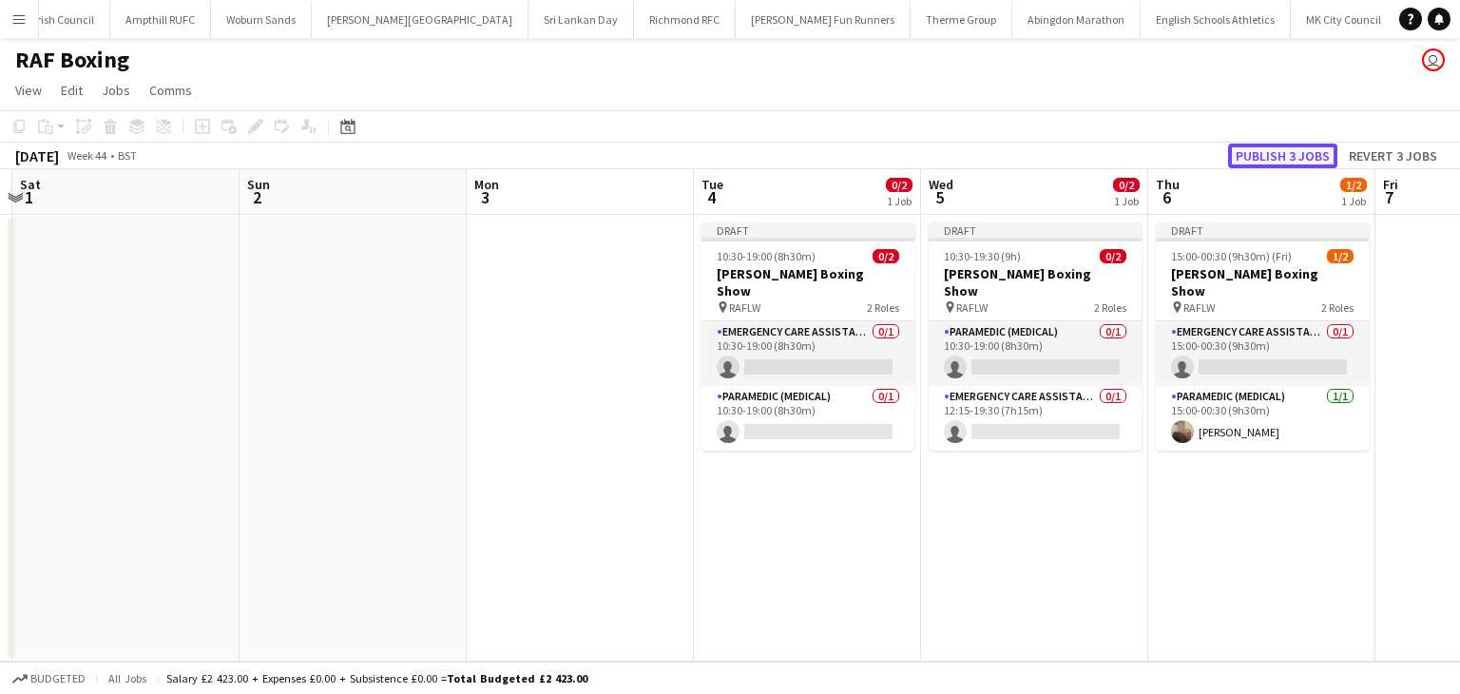
click at [1290, 155] on button "Publish 3 jobs" at bounding box center [1282, 155] width 109 height 25
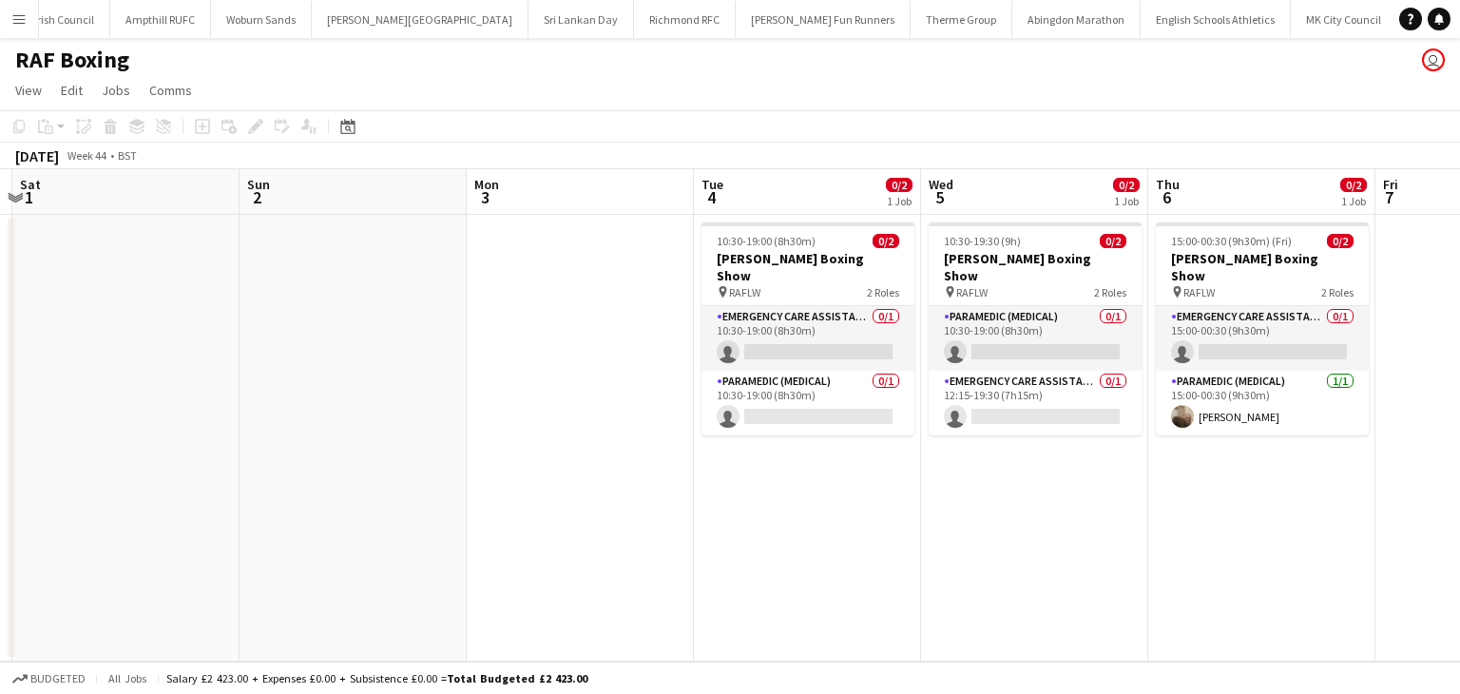
click at [23, 20] on app-icon "Menu" at bounding box center [18, 18] width 15 height 15
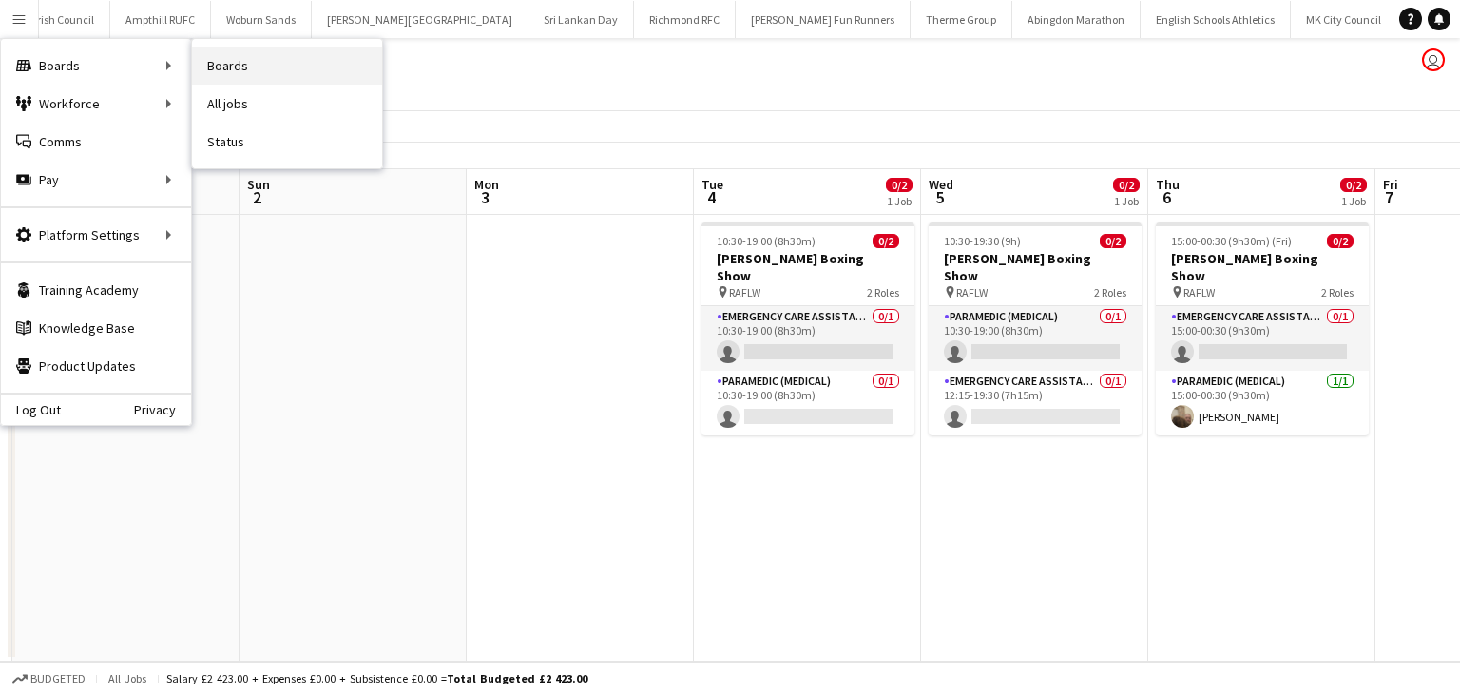
click at [240, 75] on link "Boards" at bounding box center [287, 66] width 190 height 38
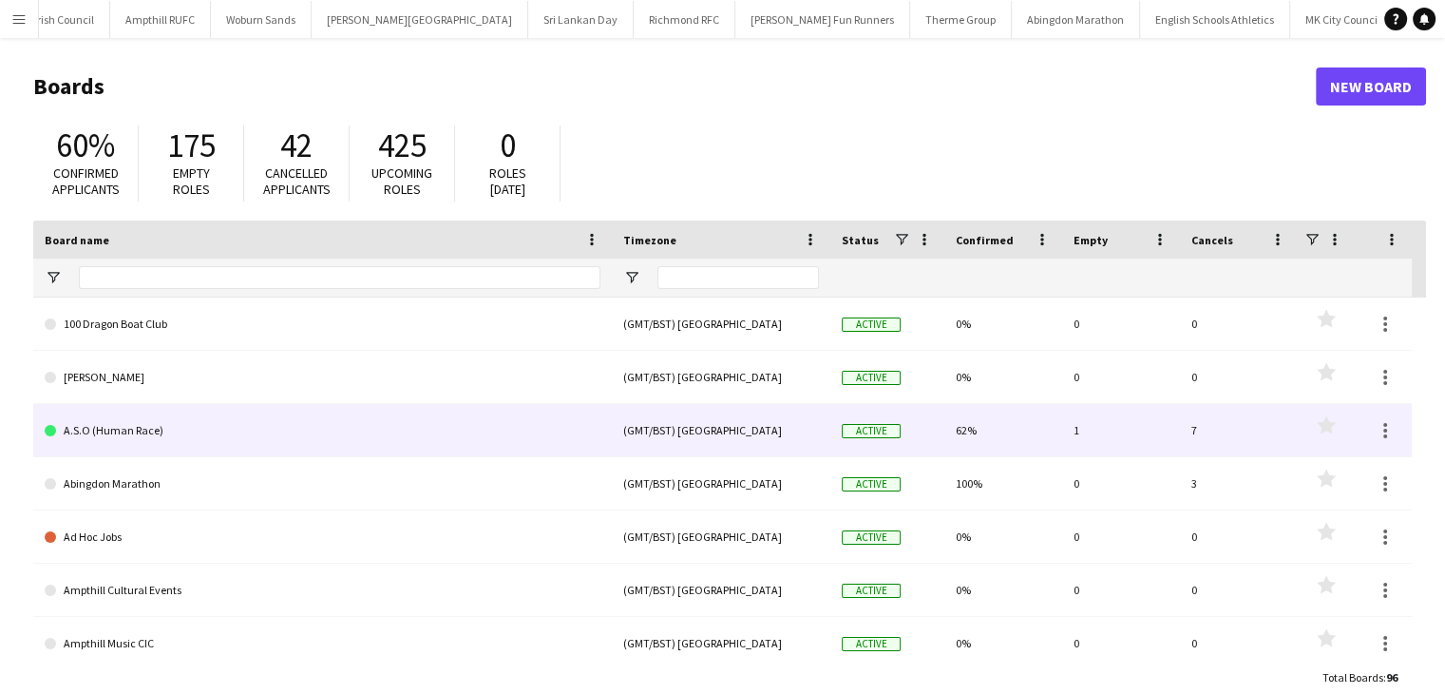
click at [198, 451] on link "A.S.O (Human Race)" at bounding box center [323, 430] width 556 height 53
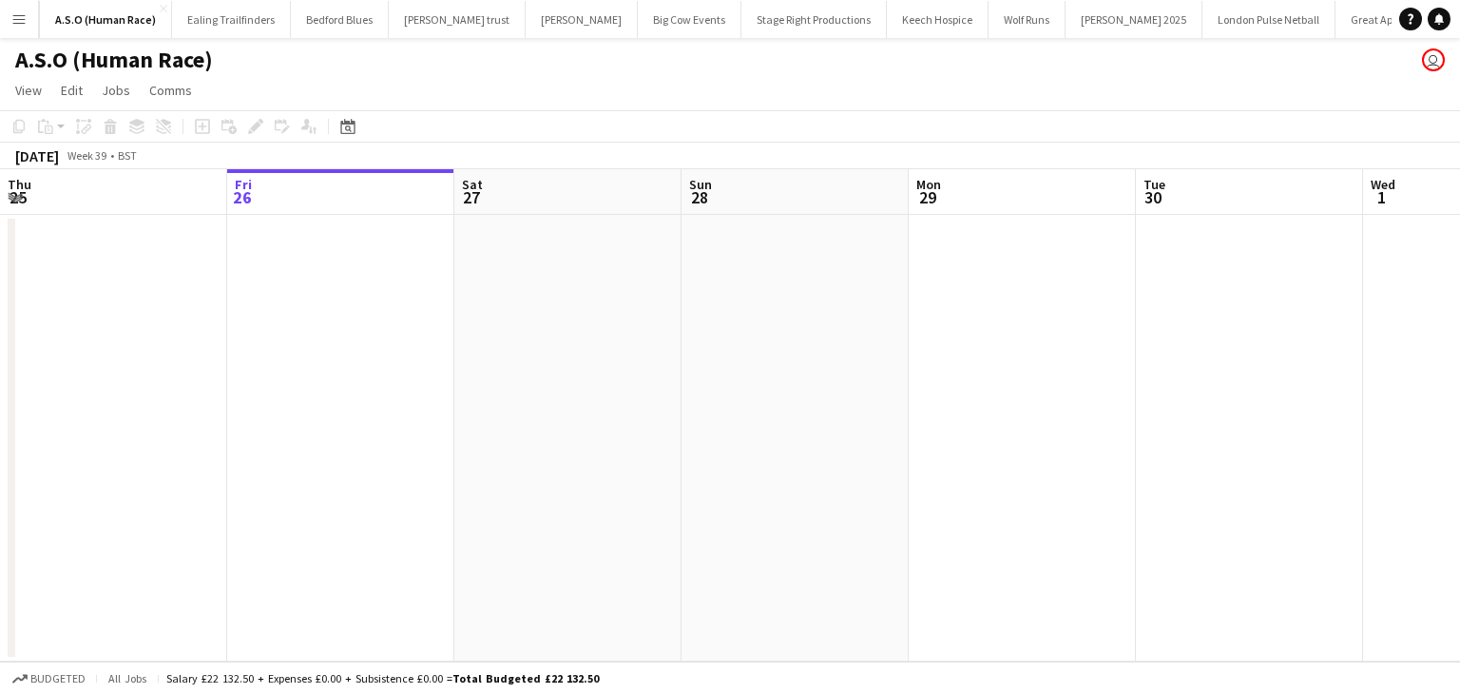
scroll to position [0, 359]
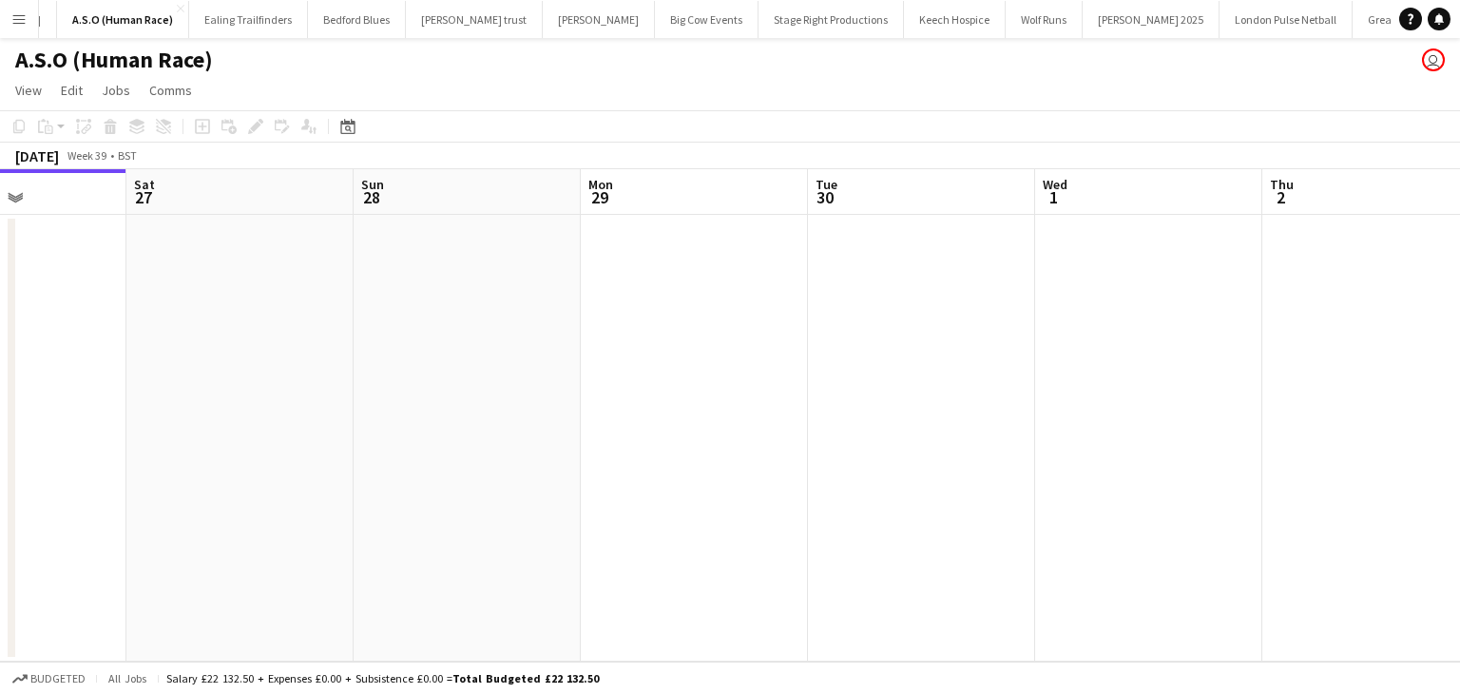
drag, startPoint x: 973, startPoint y: 325, endPoint x: 279, endPoint y: 330, distance: 693.7
click at [289, 330] on app-calendar-viewport "Tue 23 Wed 24 Thu 25 Fri 26 Sat 27 Sun 28 Mon 29 Tue 30 Wed 1 Thu 2 Fri 3 Sat 4" at bounding box center [730, 415] width 1460 height 492
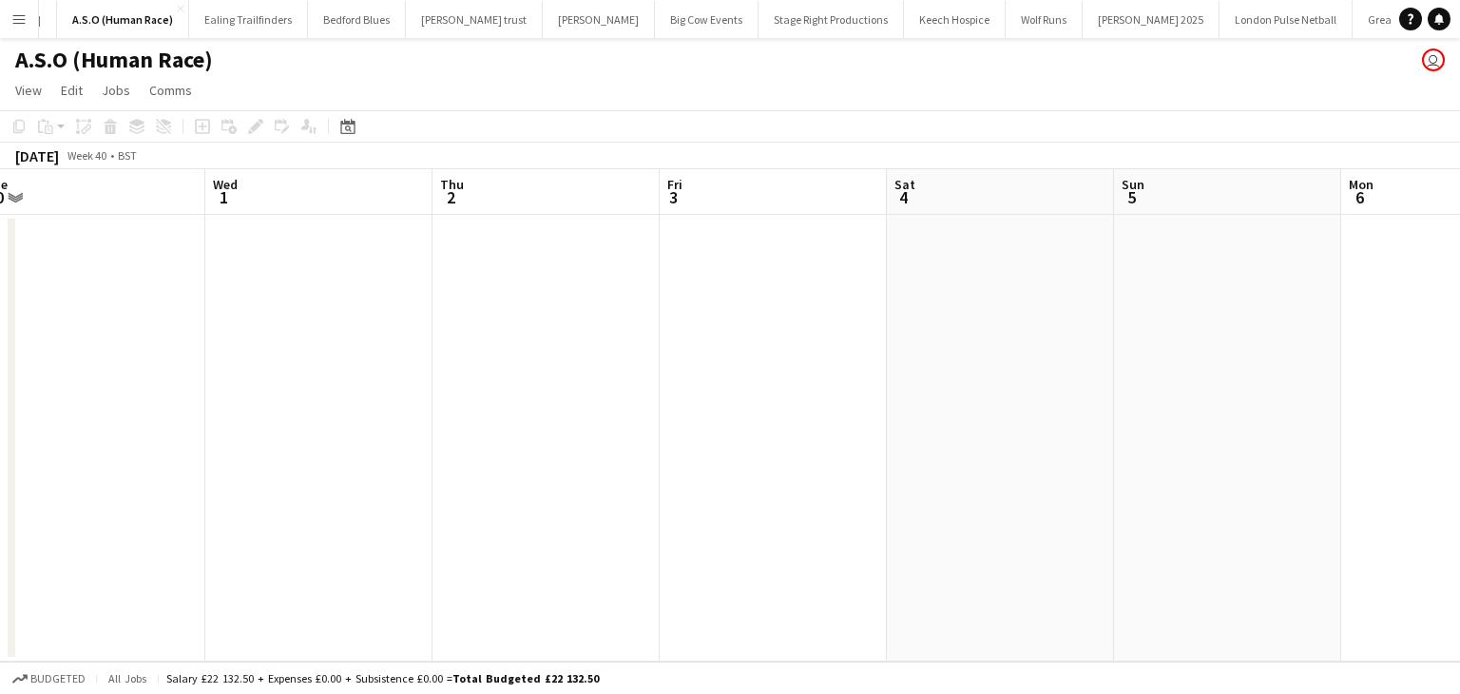
drag, startPoint x: 740, startPoint y: 329, endPoint x: 258, endPoint y: 340, distance: 481.9
click at [258, 340] on app-calendar-viewport "Sat 27 Sun 28 Mon 29 Tue 30 Wed 1 Thu 2 Fri 3 Sat 4 Sun 5 Mon 6 Tue 7 Wed 8" at bounding box center [730, 415] width 1460 height 492
drag, startPoint x: 823, startPoint y: 318, endPoint x: 287, endPoint y: 339, distance: 536.4
click at [324, 339] on app-calendar-viewport "Sat 27 Sun 28 Mon 29 Tue 30 Wed 1 Thu 2 Fri 3 Sat 4 Sun 5 Mon 6 Tue 7 Wed 8" at bounding box center [730, 415] width 1460 height 492
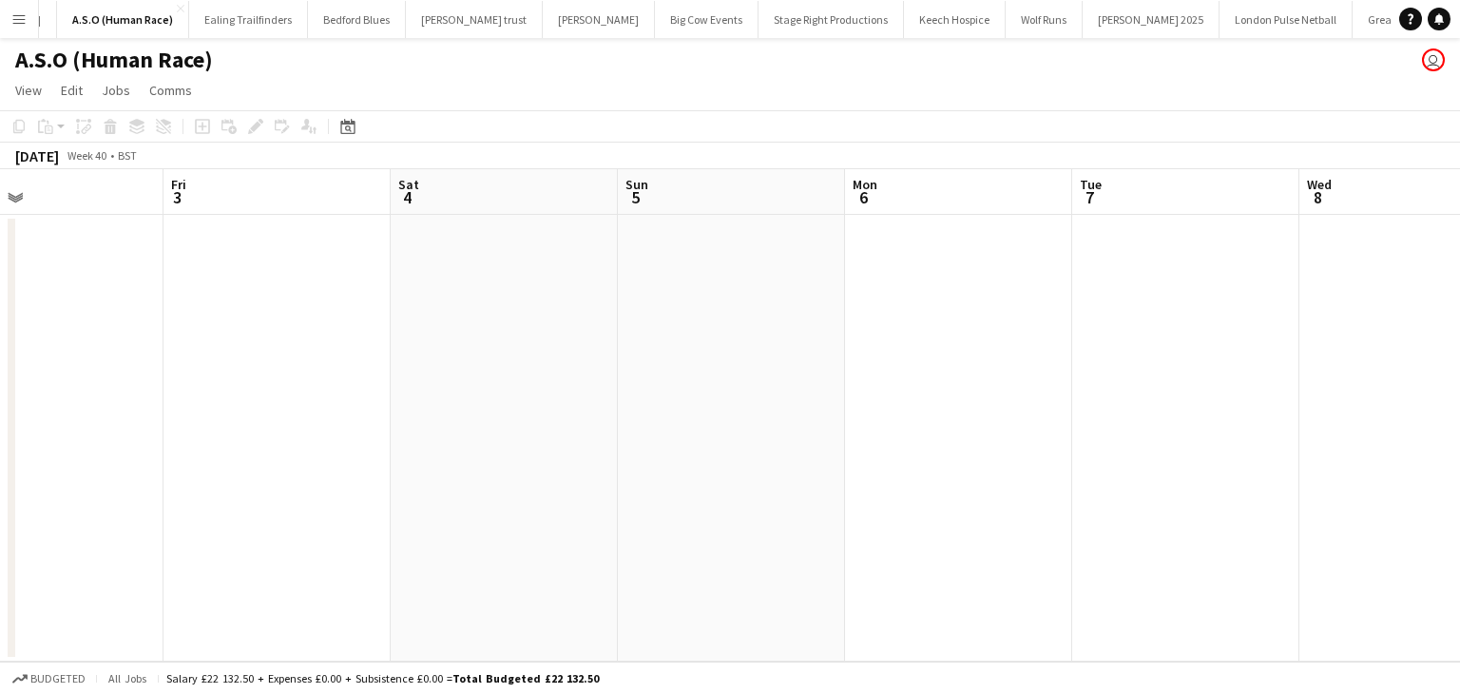
drag, startPoint x: 734, startPoint y: 304, endPoint x: 182, endPoint y: 361, distance: 555.1
click at [182, 361] on app-calendar-viewport "Mon 29 Tue 30 Wed 1 Thu 2 Fri 3 Sat 4 Sun 5 Mon 6 Tue 7 Wed 8 Thu 9 Fri 10" at bounding box center [730, 415] width 1460 height 492
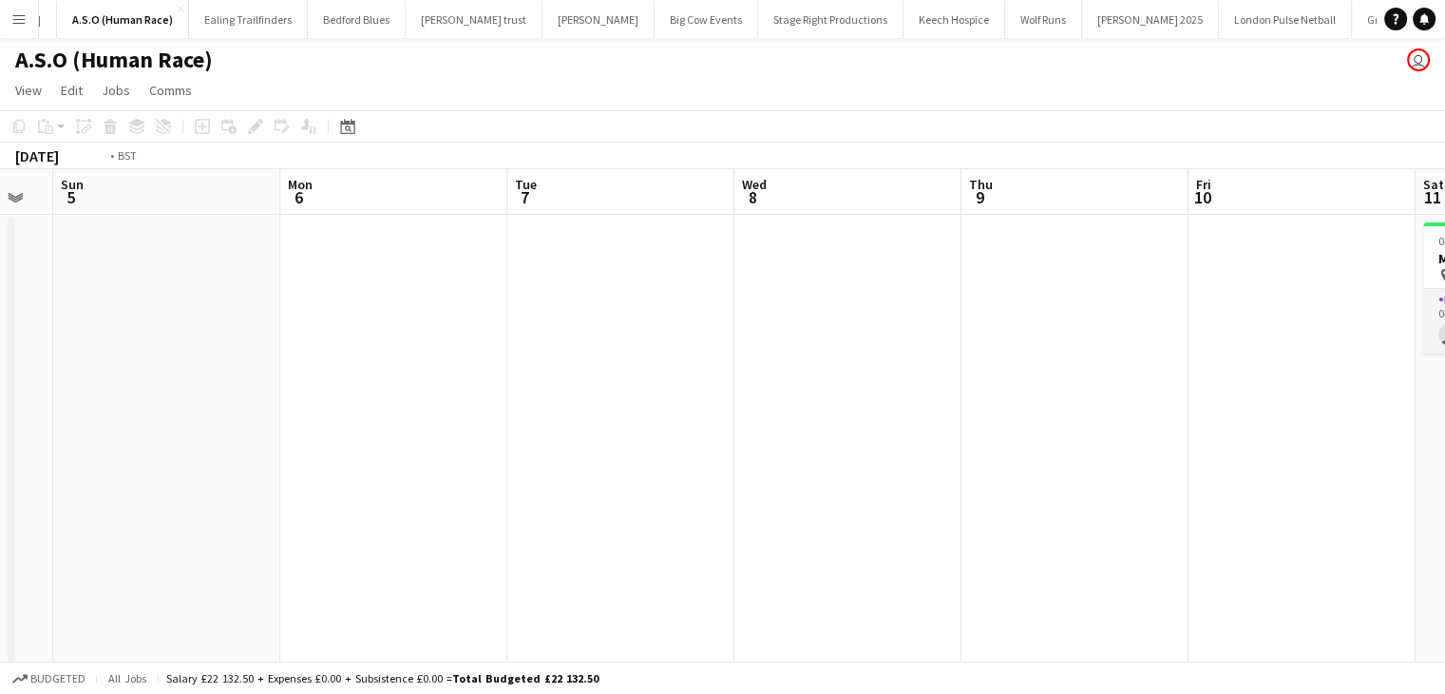
drag, startPoint x: 764, startPoint y: 346, endPoint x: 242, endPoint y: 349, distance: 521.7
click at [242, 349] on app-calendar-viewport "Wed 1 Thu 2 Fri 3 Sat 4 Sun 5 Mon 6 Tue 7 Wed 8 Thu 9 Fri 10 Sat 11 0/1 1 Job S…" at bounding box center [722, 425] width 1445 height 513
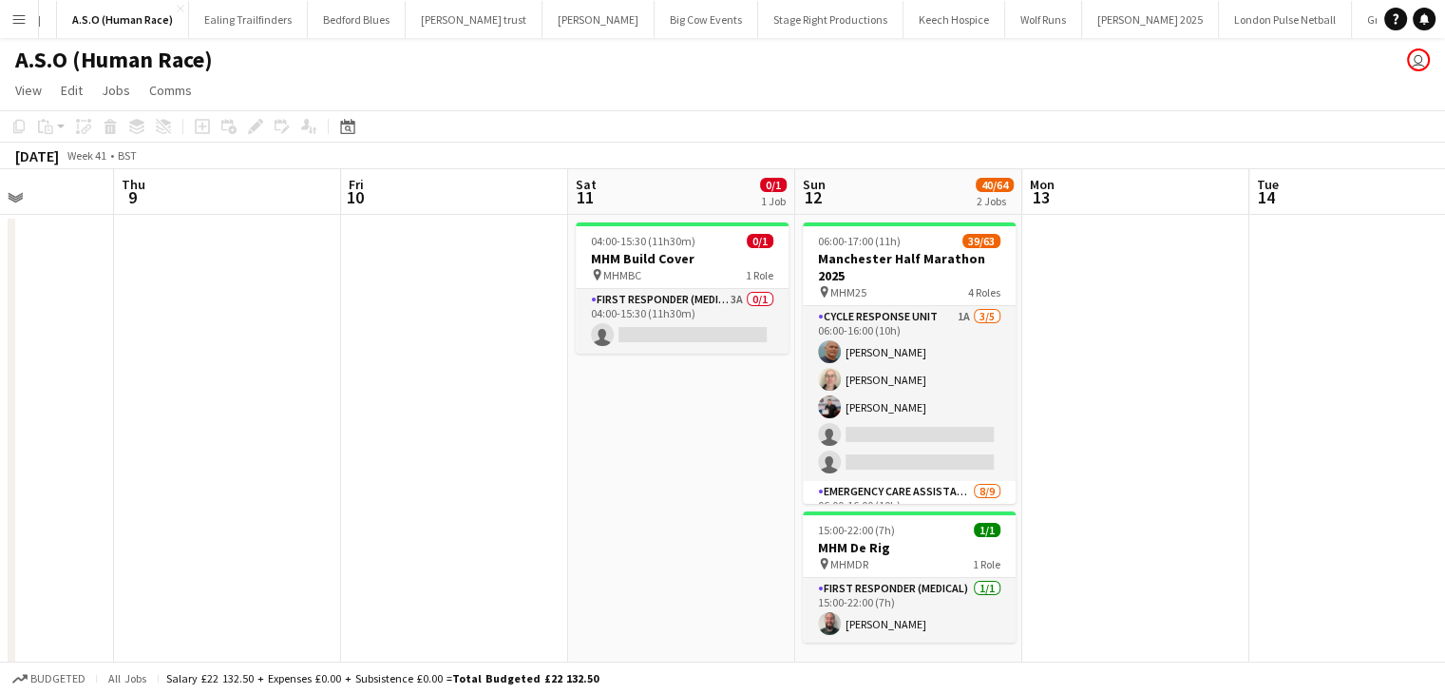
drag, startPoint x: 694, startPoint y: 351, endPoint x: 72, endPoint y: 351, distance: 621.5
click at [72, 351] on app-calendar-viewport "Sun 5 Mon 6 Tue 7 Wed 8 Thu 9 Fri 10 Sat 11 0/1 1 Job Sun 12 40/64 2 Jobs Mon 1…" at bounding box center [722, 425] width 1445 height 513
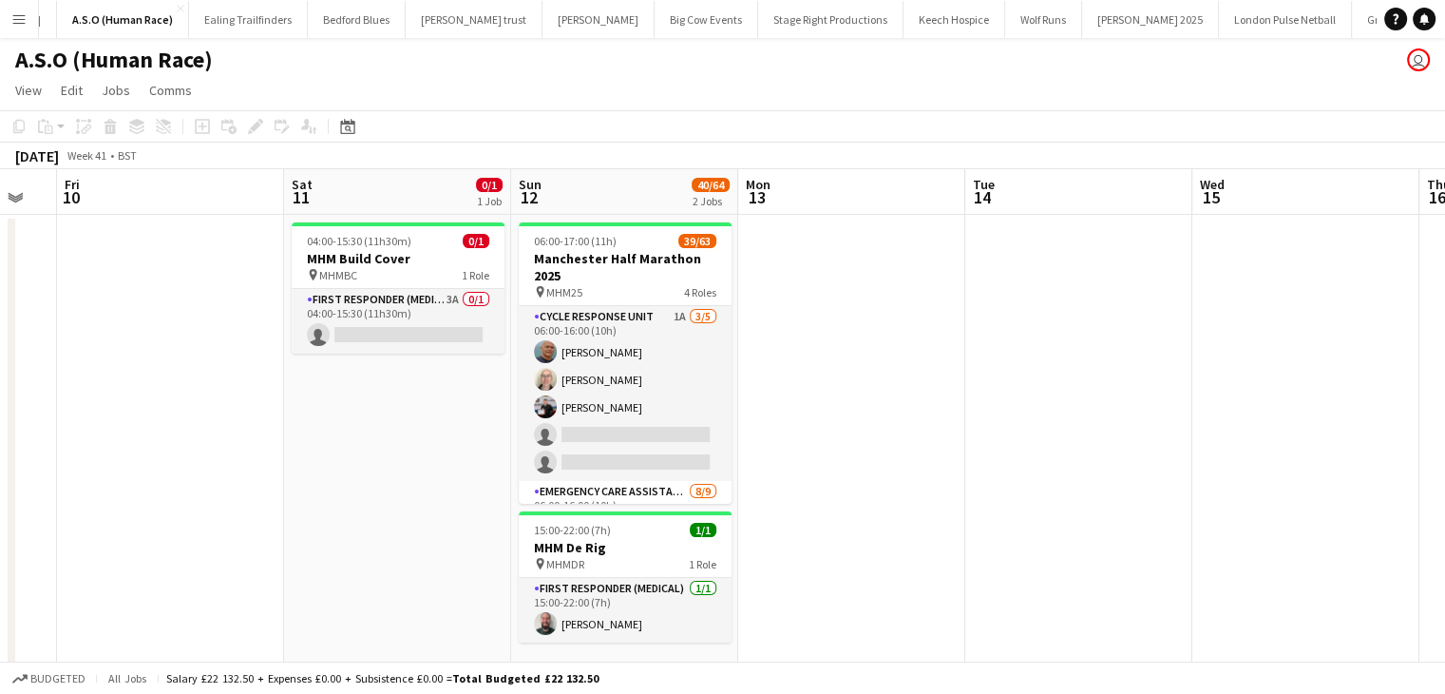
drag, startPoint x: 981, startPoint y: 343, endPoint x: 0, endPoint y: 338, distance: 980.7
click at [10, 343] on div "Tue 7 Wed 8 Thu 9 Fri 10 Sat 11 0/1 1 Job Sun 12 40/64 2 Jobs Mon 13 Tue 14 Wed…" at bounding box center [722, 425] width 1445 height 513
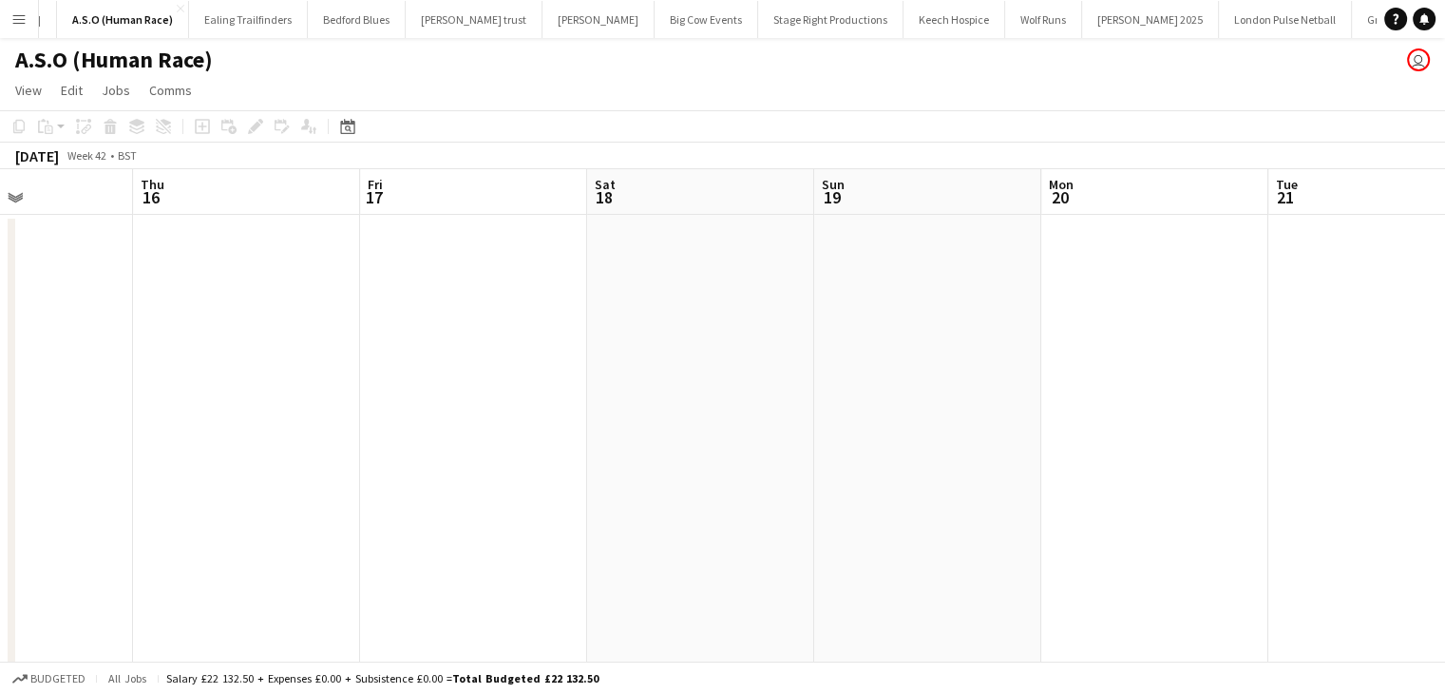
drag, startPoint x: 489, startPoint y: 338, endPoint x: 311, endPoint y: 338, distance: 178.7
click at [311, 338] on app-calendar-viewport "Sun 12 40/64 2 Jobs Mon 13 Tue 14 Wed 15 Thu 16 Fri 17 Sat 18 Sun 19 Mon 20 Tue…" at bounding box center [722, 425] width 1445 height 513
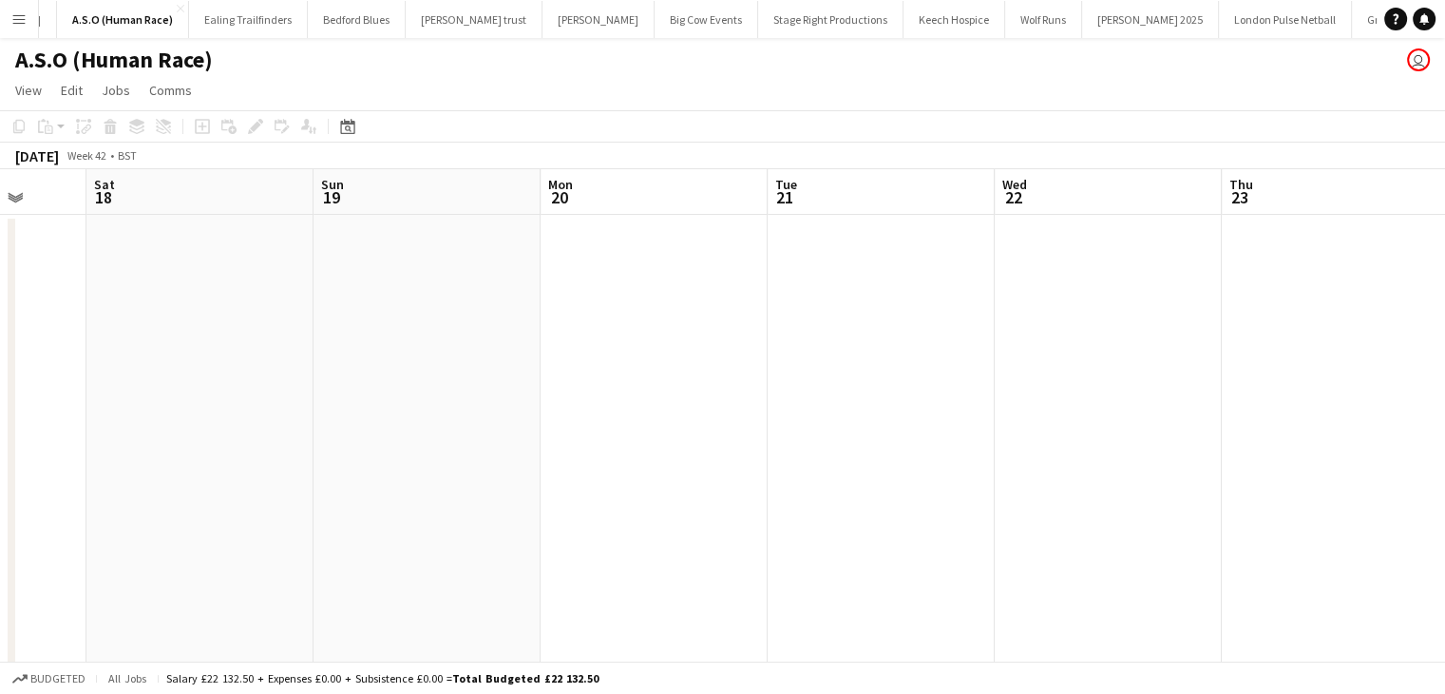
drag, startPoint x: 973, startPoint y: 318, endPoint x: 200, endPoint y: 329, distance: 773.6
click at [209, 329] on app-calendar-viewport "Tue 14 Wed 15 Thu 16 Fri 17 Sat 18 Sun 19 Mon 20 Tue 21 Wed 22 Thu 23 Fri 24 Sa…" at bounding box center [722, 425] width 1445 height 513
click at [218, 355] on app-calendar-viewport "Thu 16 Fri 17 Sat 18 Sun 19 Mon 20 Tue 21 Wed 22 Thu 23 Fri 24 Sat 25 Sun 26 Mo…" at bounding box center [722, 425] width 1445 height 513
drag, startPoint x: 863, startPoint y: 360, endPoint x: 153, endPoint y: 360, distance: 709.9
click at [166, 360] on app-calendar-viewport "Sun 19 Mon 20 Tue 21 Wed 22 Thu 23 Fri 24 Sat 25 Sun 26 Mon 27 Tue 28 Wed 29 Th…" at bounding box center [722, 425] width 1445 height 513
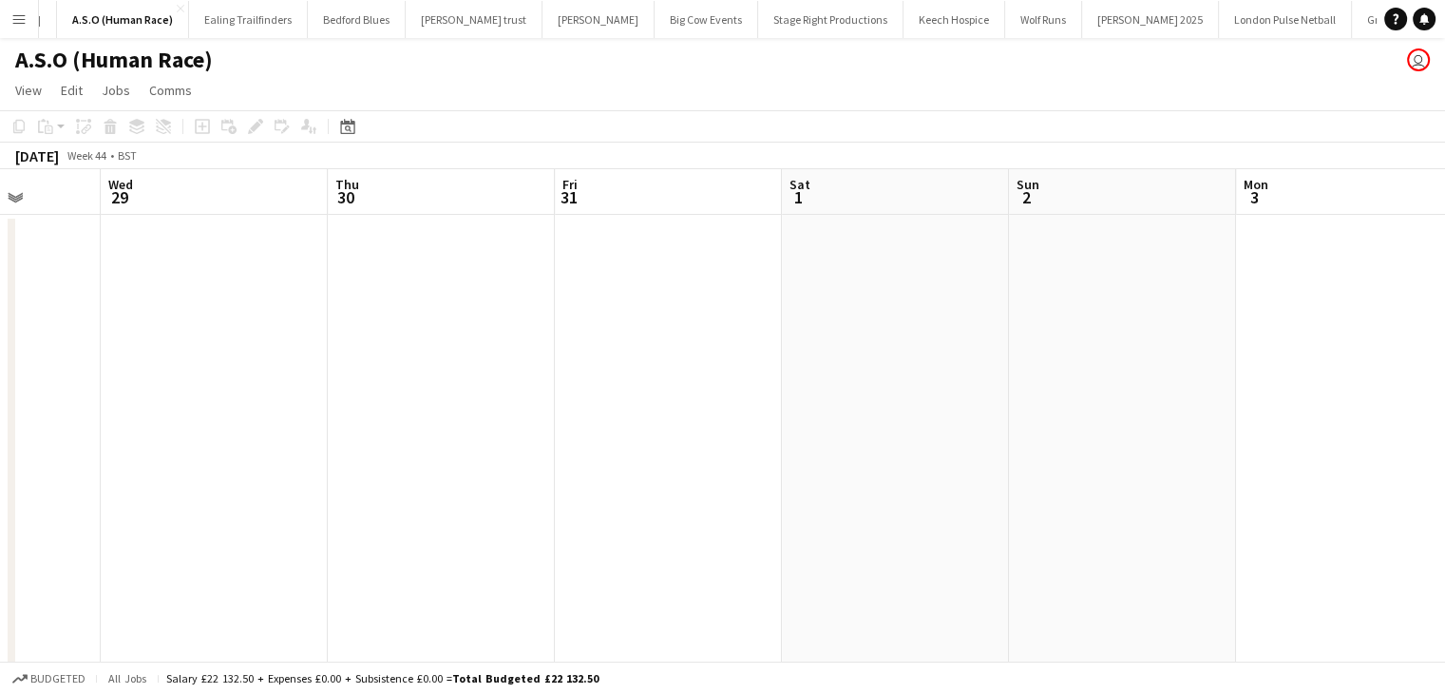
drag, startPoint x: 1003, startPoint y: 348, endPoint x: 309, endPoint y: 348, distance: 693.7
click at [309, 348] on app-calendar-viewport "Sat 25 Sun 26 Mon 27 Tue 28 Wed 29 Thu 30 Fri 31 Sat 1 Sun 2 Mon 3 Tue 4 Wed 5" at bounding box center [722, 425] width 1445 height 513
drag, startPoint x: 763, startPoint y: 364, endPoint x: 200, endPoint y: 366, distance: 563.5
click at [198, 366] on app-calendar-viewport "Sat 25 Sun 26 Mon 27 Tue 28 Wed 29 Thu 30 Fri 31 Sat 1 Sun 2 Mon 3 Tue 4 Wed 5" at bounding box center [722, 425] width 1445 height 513
drag, startPoint x: 920, startPoint y: 377, endPoint x: 262, endPoint y: 382, distance: 657.6
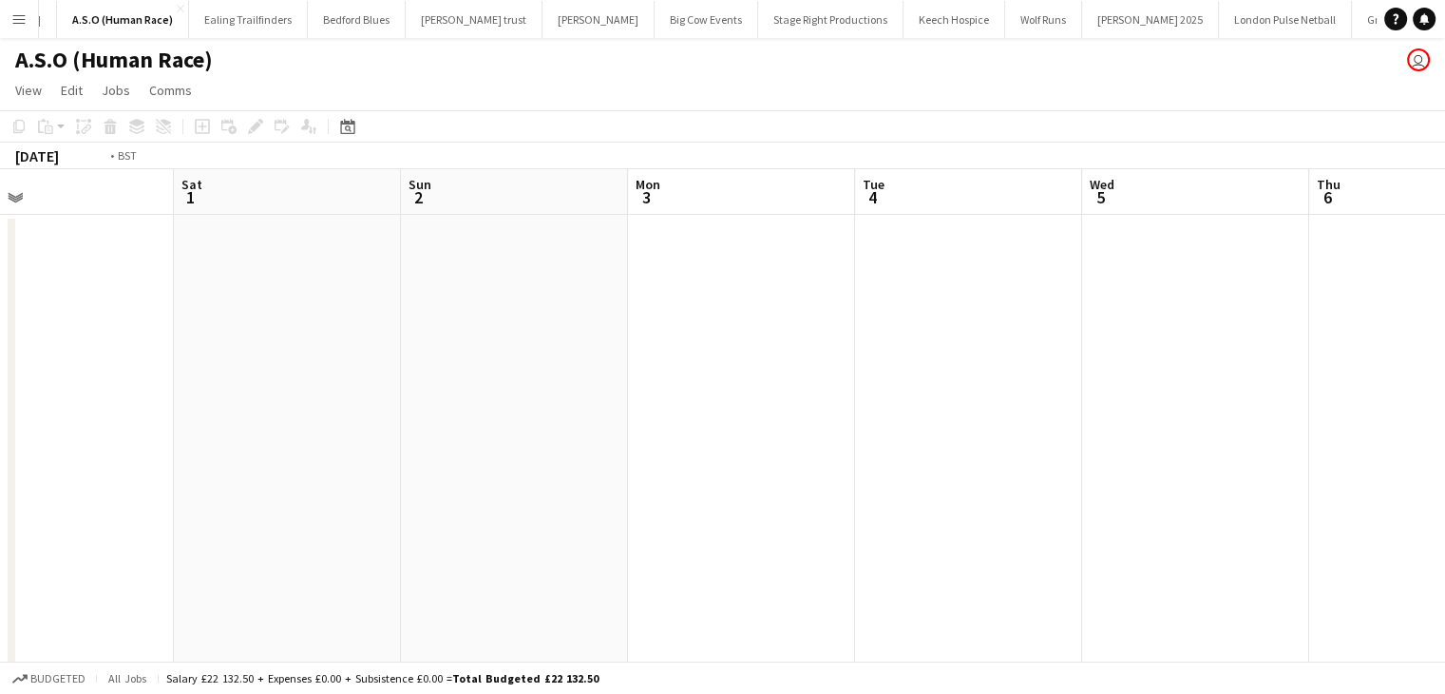
click at [239, 384] on app-calendar-viewport "Wed 29 Thu 30 Fri 31 Sat 1 Sun 2 Mon 3 Tue 4 Wed 5 Thu 6 Fri 7 Sat 8 Sun 9" at bounding box center [722, 425] width 1445 height 513
drag, startPoint x: 912, startPoint y: 368, endPoint x: 449, endPoint y: 373, distance: 462.8
click at [450, 373] on app-calendar-viewport "Fri 31 Sat 1 Sun 2 Mon 3 Tue 4 Wed 5 Thu 6 Fri 7 Sat 8 Sun 9 Mon 10 Tue 11" at bounding box center [722, 425] width 1445 height 513
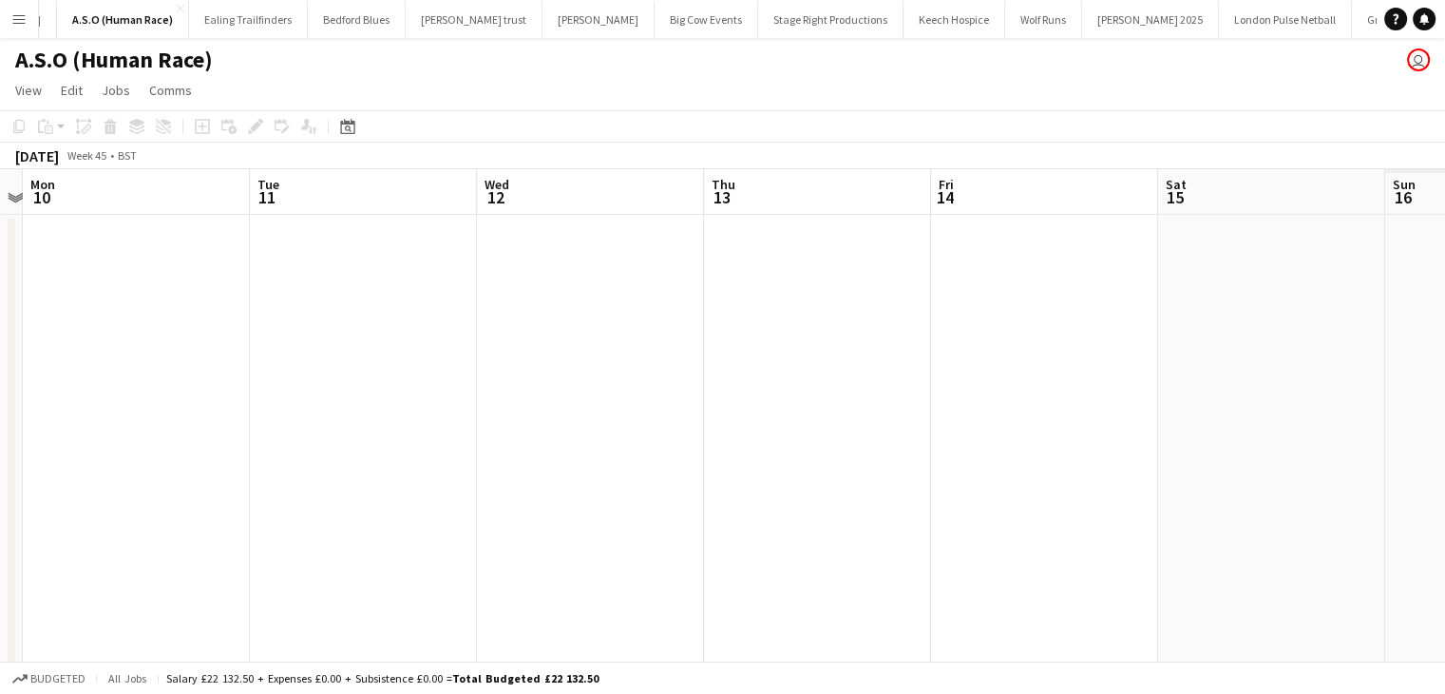
drag, startPoint x: 608, startPoint y: 358, endPoint x: 746, endPoint y: 350, distance: 138.1
click at [493, 358] on app-calendar-viewport "Thu 6 Fri 7 Sat 8 Sun 9 Mon 10 Tue 11 Wed 12 Thu 13 Fri 14 Sat 15 Sun 16 Mon 17" at bounding box center [722, 425] width 1445 height 513
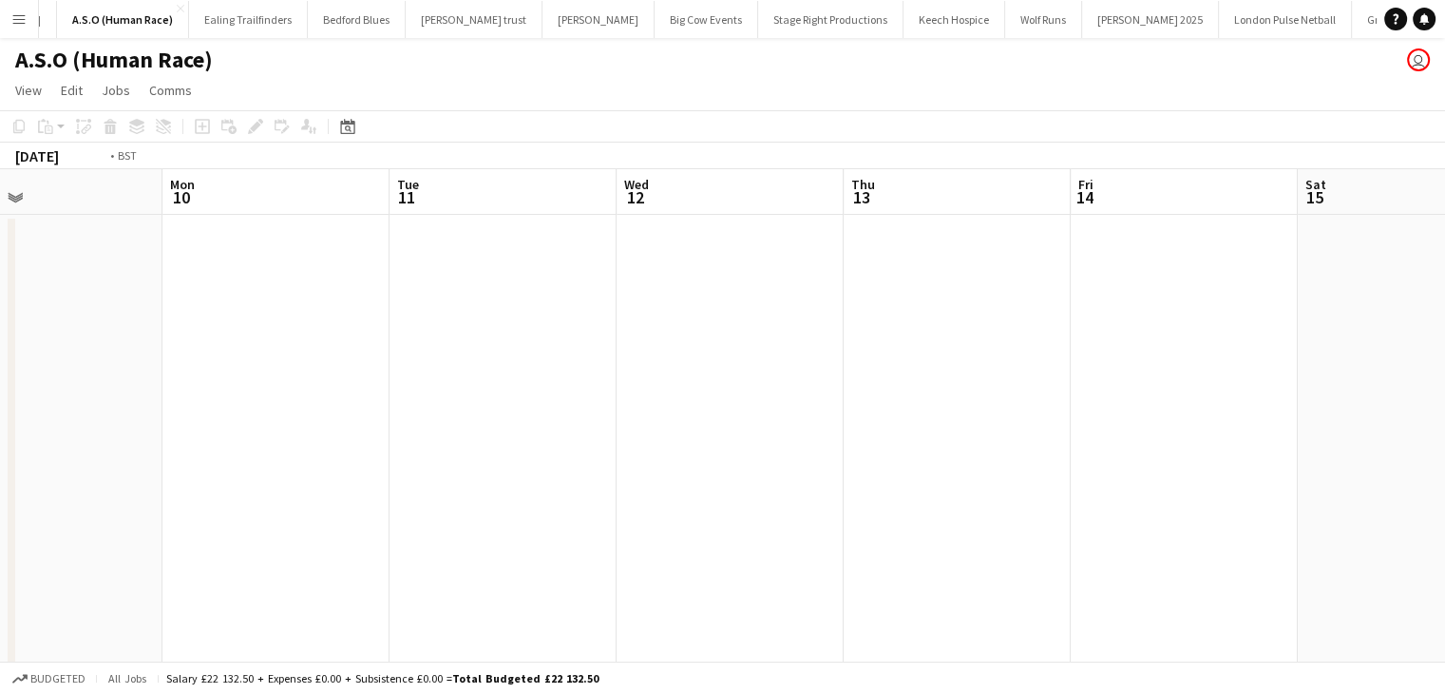
drag, startPoint x: 794, startPoint y: 347, endPoint x: 706, endPoint y: 337, distance: 88.9
click at [512, 347] on app-calendar-viewport "Thu 6 Fri 7 Sat 8 Sun 9 Mon 10 Tue 11 Wed 12 Thu 13 Fri 14 Sat 15 Sun 16 Mon 17" at bounding box center [722, 425] width 1445 height 513
drag, startPoint x: 640, startPoint y: 354, endPoint x: 453, endPoint y: 348, distance: 187.3
click at [290, 358] on app-calendar-viewport "Sat 8 Sun 9 Mon 10 Tue 11 Wed 12 Thu 13 Fri 14 Sat 15 Sun 16 Mon 17 Tue 18 Wed …" at bounding box center [722, 425] width 1445 height 513
drag, startPoint x: 582, startPoint y: 351, endPoint x: 442, endPoint y: 351, distance: 139.7
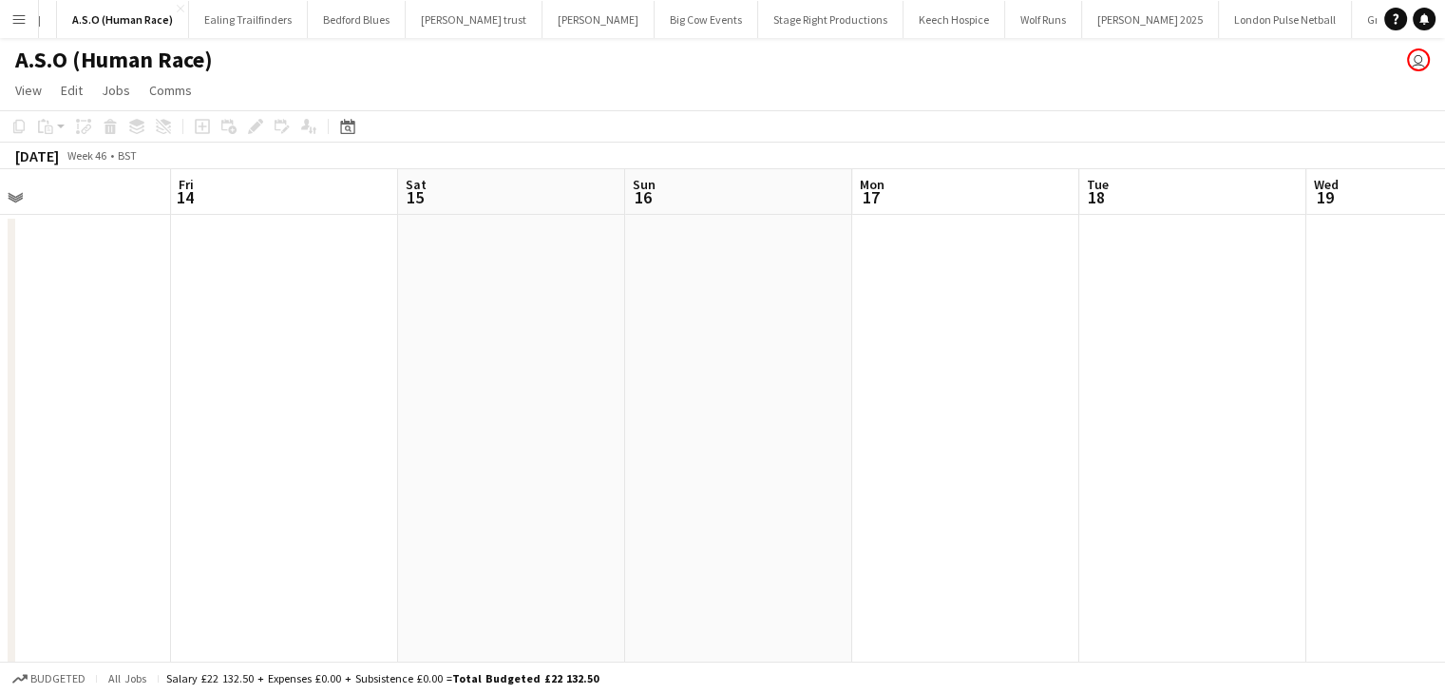
click at [446, 351] on app-calendar-viewport "Mon 10 Tue 11 Wed 12 Thu 13 Fri 14 Sat 15 Sun 16 Mon 17 Tue 18 Wed 19 Thu 20 Fr…" at bounding box center [722, 425] width 1445 height 513
drag, startPoint x: 487, startPoint y: 358, endPoint x: 717, endPoint y: 354, distance: 230.0
click at [414, 358] on app-calendar-viewport "Fri 14 Sat 15 Sun 16 Mon 17 Tue 18 Wed 19 Thu 20 Fri 21 Sat 22 Sun 23 Mon 24 Tu…" at bounding box center [722, 425] width 1445 height 513
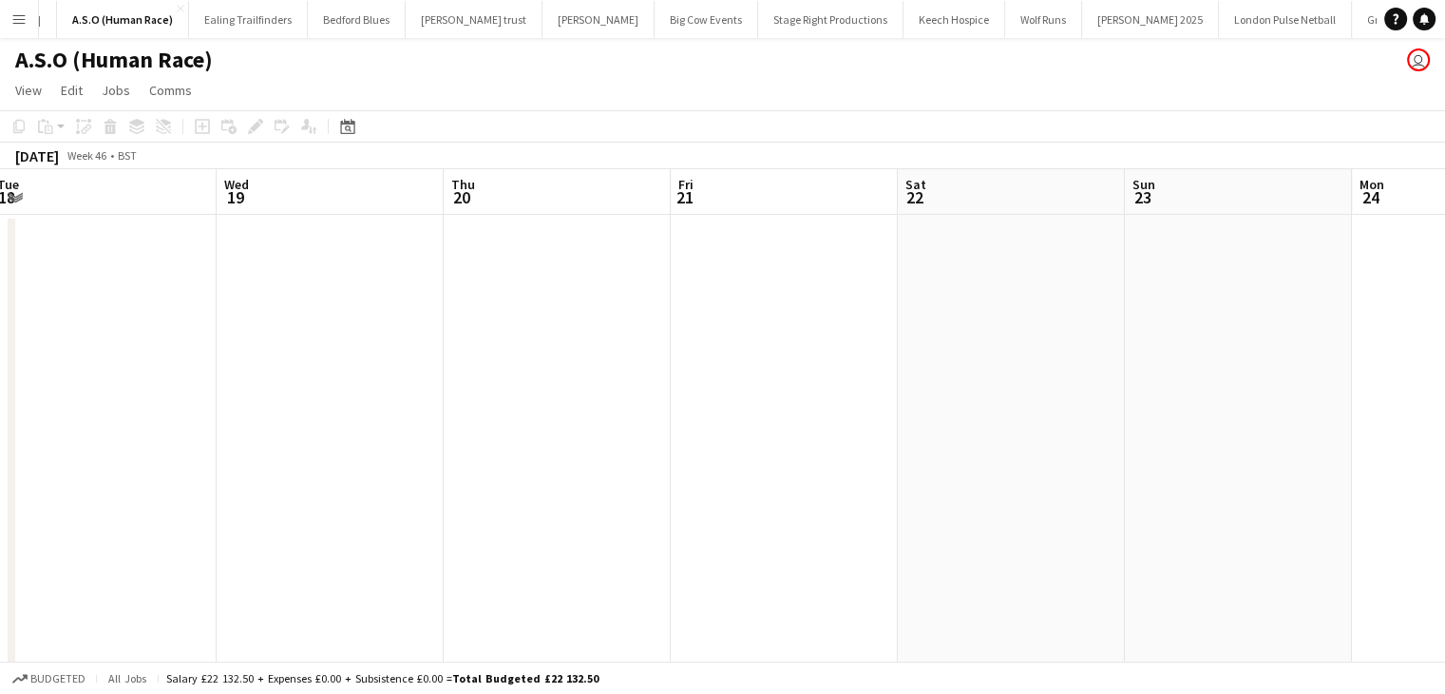
drag, startPoint x: 873, startPoint y: 354, endPoint x: 570, endPoint y: 353, distance: 303.1
click at [575, 354] on app-calendar-viewport "Sat 15 Sun 16 Mon 17 Tue 18 Wed 19 Thu 20 Fri 21 Sat 22 Sun 23 Mon 24 Tue 25 We…" at bounding box center [722, 425] width 1445 height 513
drag, startPoint x: 851, startPoint y: 354, endPoint x: 323, endPoint y: 368, distance: 527.6
click at [330, 368] on app-calendar-viewport "Mon 17 Tue 18 Wed 19 Thu 20 Fri 21 Sat 22 Sun 23 Mon 24 Tue 25 Wed 26 Thu 27 Fr…" at bounding box center [722, 425] width 1445 height 513
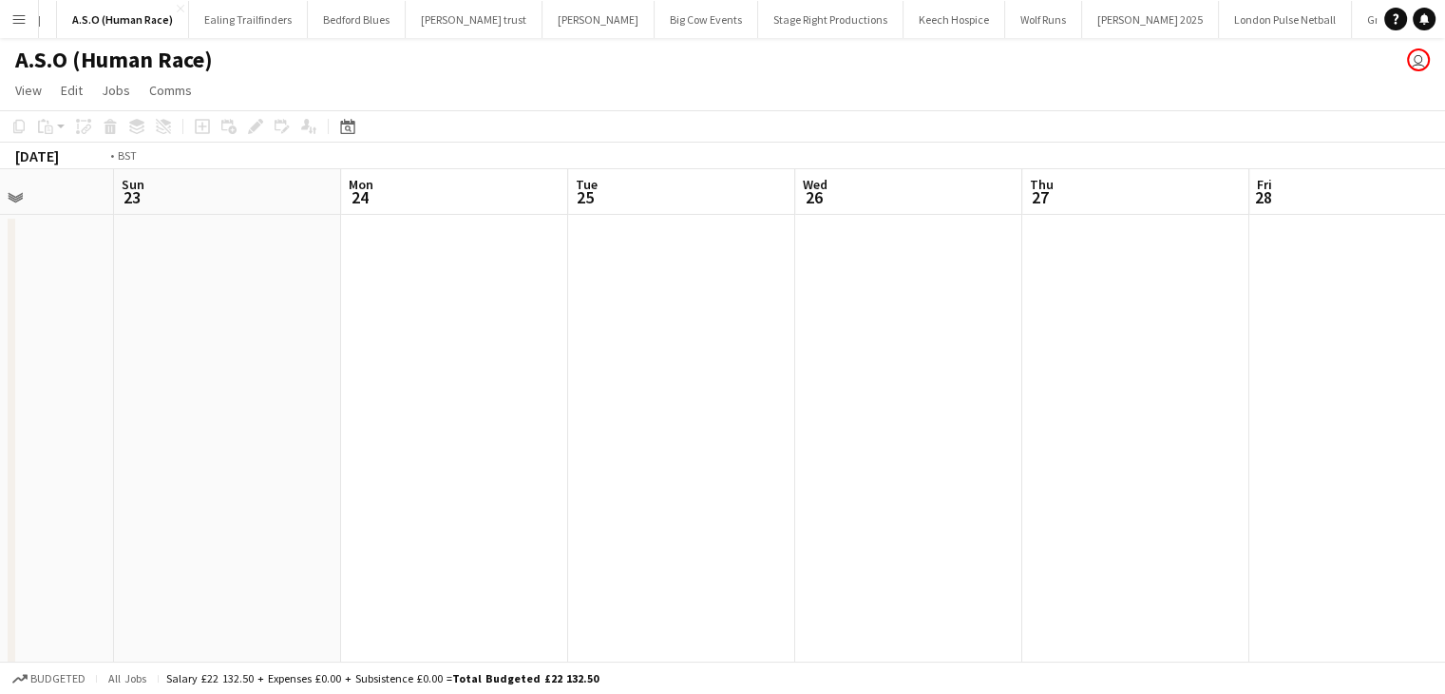
drag, startPoint x: 808, startPoint y: 367, endPoint x: 380, endPoint y: 366, distance: 427.6
click at [354, 367] on app-calendar-viewport "Wed 19 Thu 20 Fri 21 Sat 22 Sun 23 Mon 24 Tue 25 Wed 26 Thu 27 Fri 28 Sat 29 Su…" at bounding box center [722, 425] width 1445 height 513
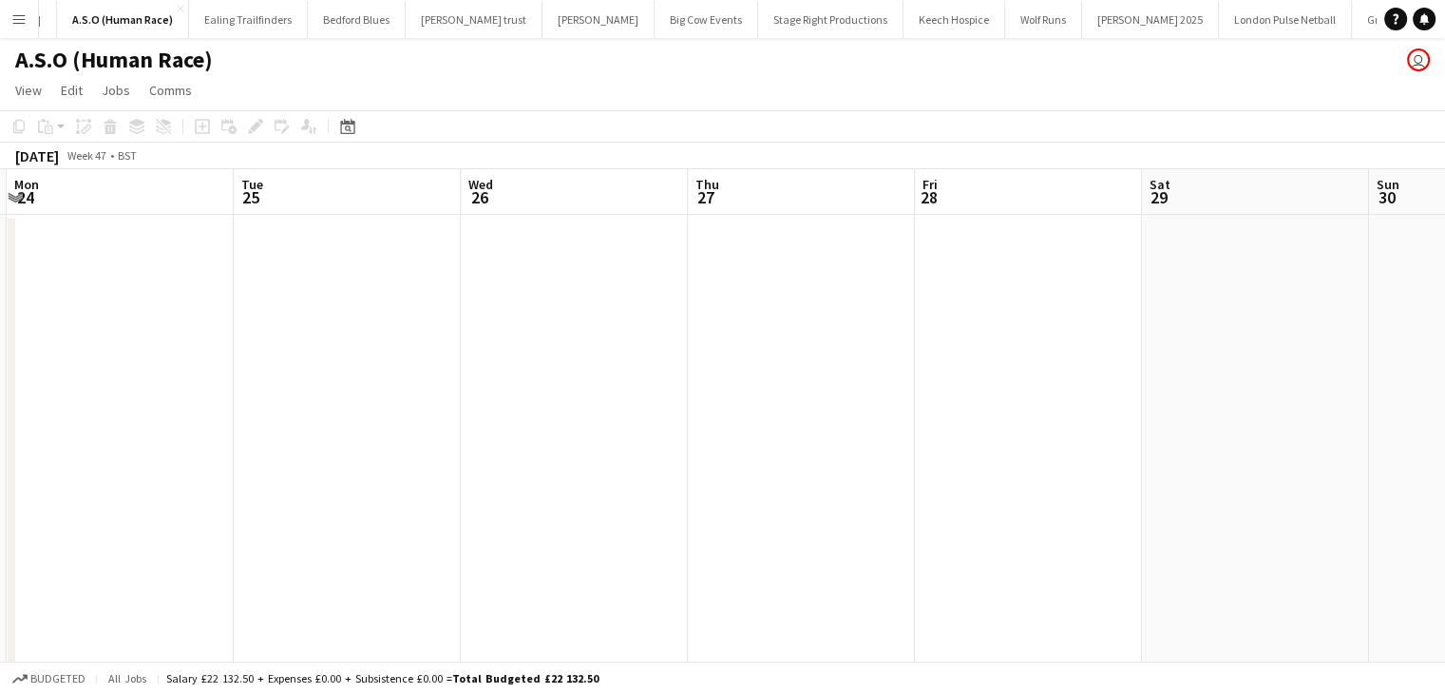
drag, startPoint x: 988, startPoint y: 354, endPoint x: 418, endPoint y: 354, distance: 570.2
click at [418, 354] on app-calendar-viewport "Fri 21 Sat 22 Sun 23 Mon 24 Tue 25 Wed 26 Thu 27 Fri 28 Sat 29 Sun 30 Mon 1 Tue…" at bounding box center [722, 425] width 1445 height 513
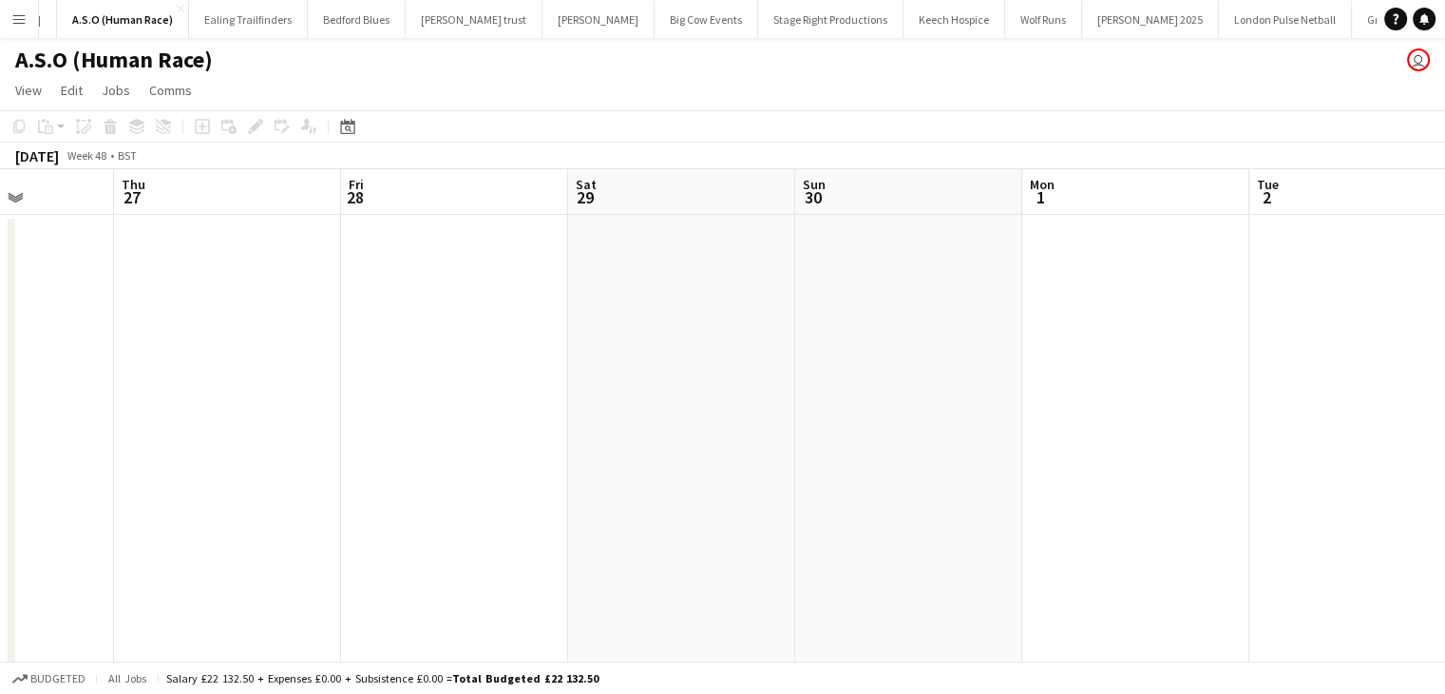
drag, startPoint x: 829, startPoint y: 367, endPoint x: 735, endPoint y: 355, distance: 94.8
click at [327, 373] on app-calendar-viewport "Mon 24 Tue 25 Wed 26 Thu 27 Fri 28 Sat 29 Sun 30 Mon 1 Tue 2 Wed 3 Thu 4 Fri 5" at bounding box center [722, 425] width 1445 height 513
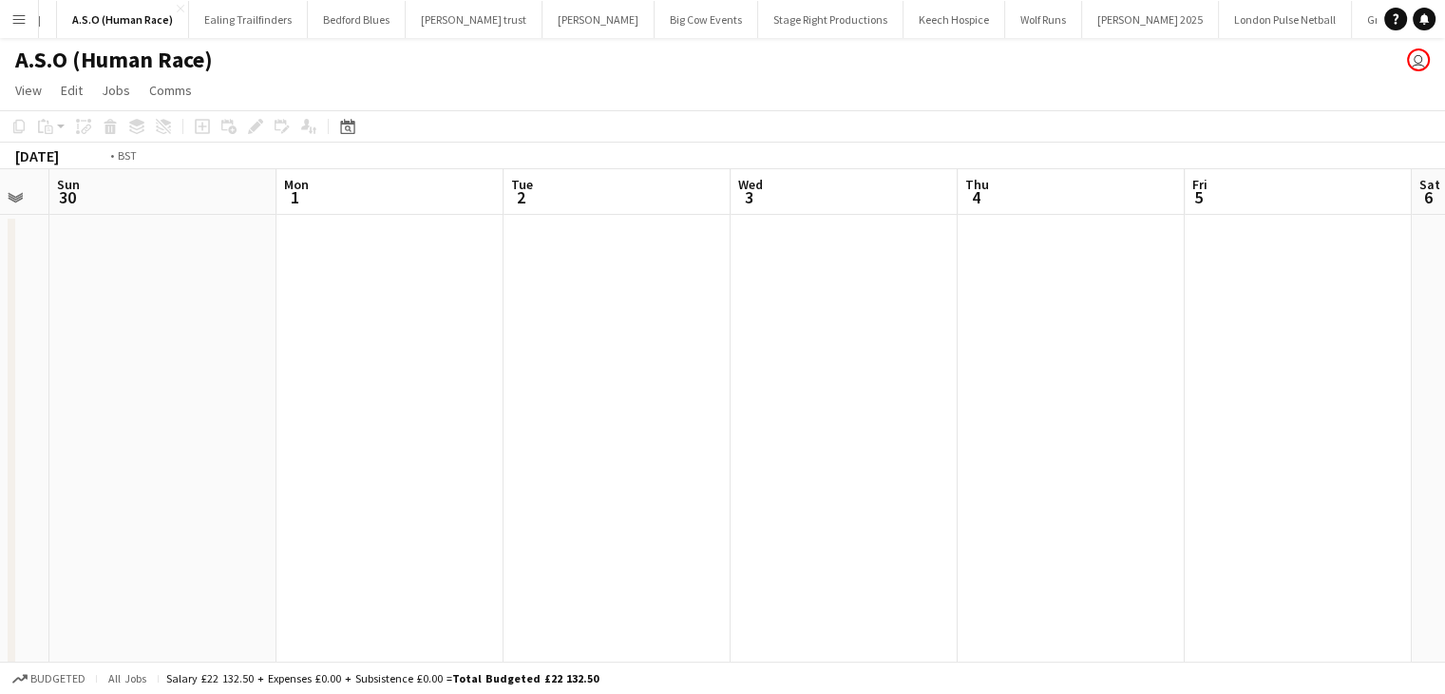
drag, startPoint x: 555, startPoint y: 370, endPoint x: 342, endPoint y: 366, distance: 212.9
click at [330, 370] on app-calendar-viewport "Wed 26 Thu 27 Fri 28 Sat 29 Sun 30 Mon 1 Tue 2 Wed 3 Thu 4 Fri 5 Sat 6 Sun 7" at bounding box center [722, 425] width 1445 height 513
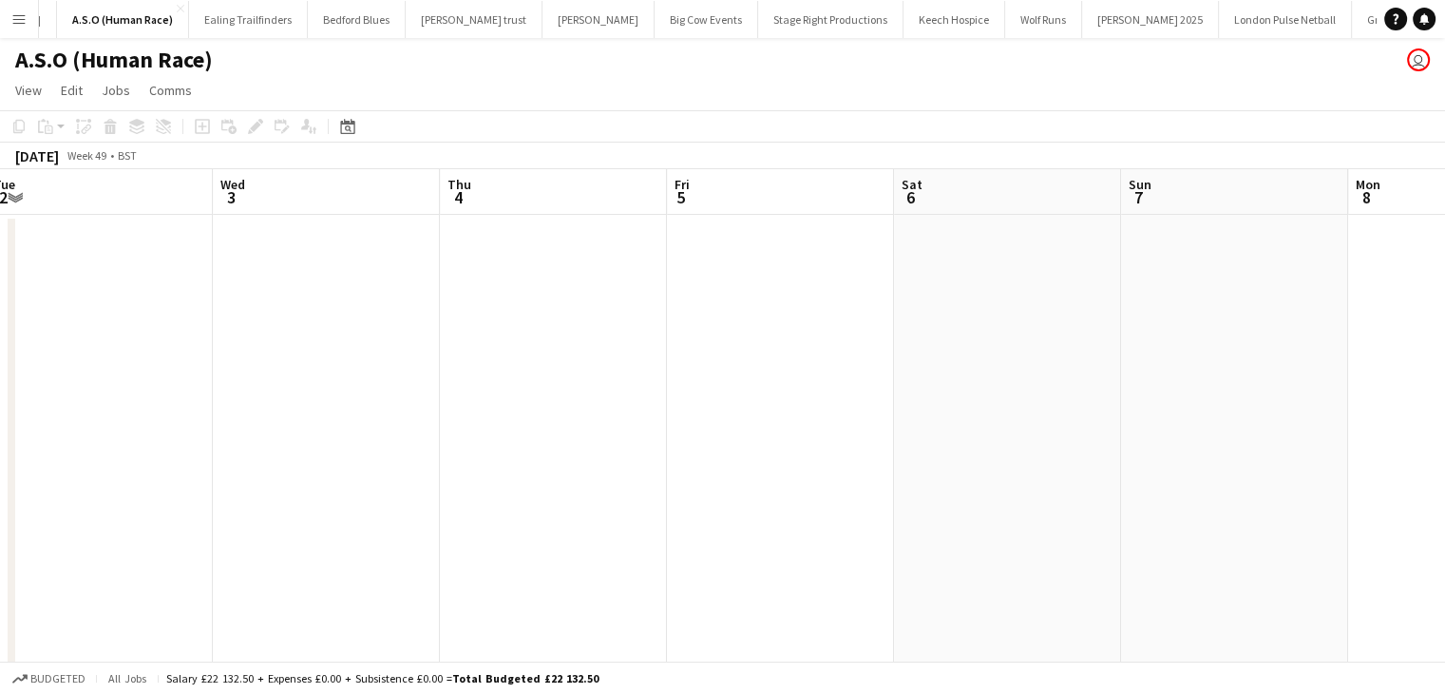
drag, startPoint x: 788, startPoint y: 395, endPoint x: 176, endPoint y: 343, distance: 614.2
click at [220, 362] on app-calendar-viewport "Sat 29 Sun 30 Mon 1 Tue 2 Wed 3 Thu 4 Fri 5 Sat 6 Sun 7 Mon 8 Tue 9 Wed 10" at bounding box center [722, 425] width 1445 height 513
drag, startPoint x: 422, startPoint y: 369, endPoint x: 392, endPoint y: 368, distance: 30.4
click at [389, 369] on app-calendar-viewport "Mon 1 Tue 2 Wed 3 Thu 4 Fri 5 Sat 6 Sun 7 Mon 8 Tue 9 Wed 10 Thu 11 Fri 12" at bounding box center [722, 425] width 1445 height 513
drag, startPoint x: 1137, startPoint y: 419, endPoint x: 732, endPoint y: 401, distance: 405.2
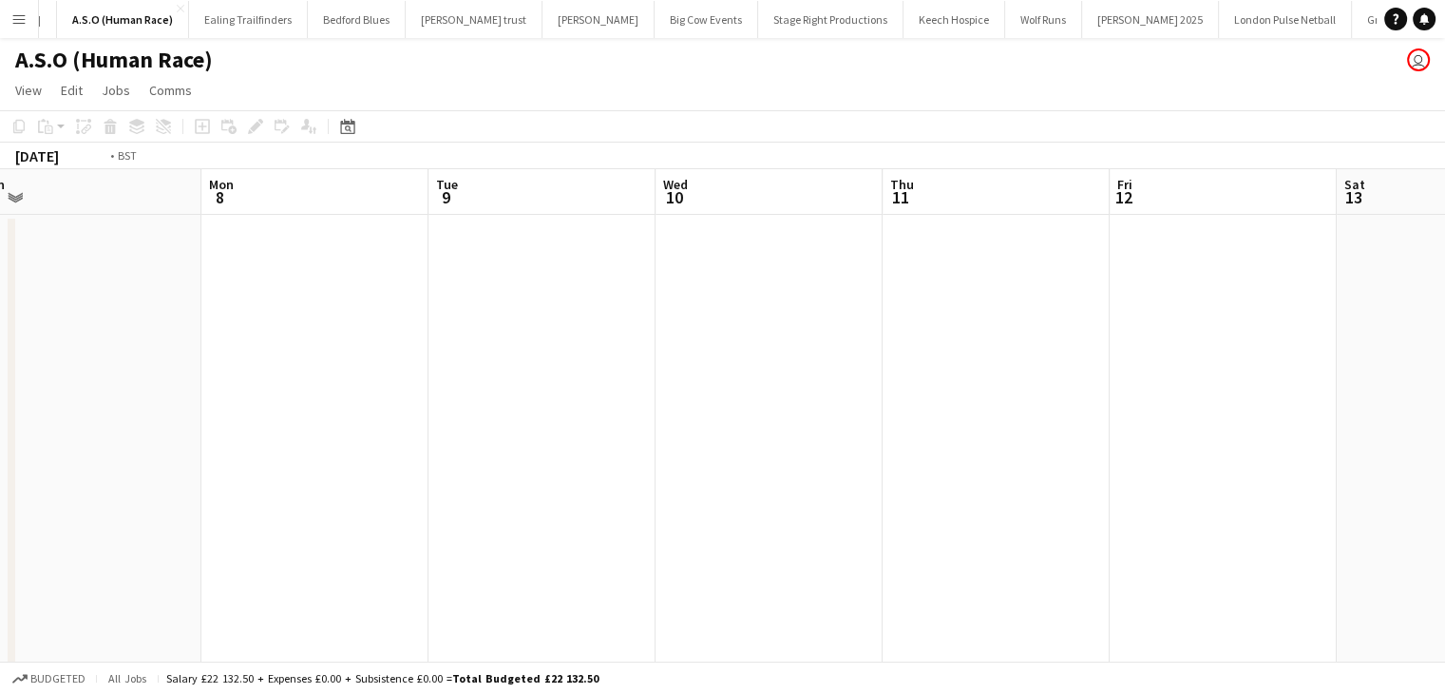
click at [525, 425] on app-calendar-viewport "Thu 4 Fri 5 Sat 6 Sun 7 Mon 8 Tue 9 Wed 10 Thu 11 Fri 12 Sat 13 Sun 14 Mon 15" at bounding box center [722, 425] width 1445 height 513
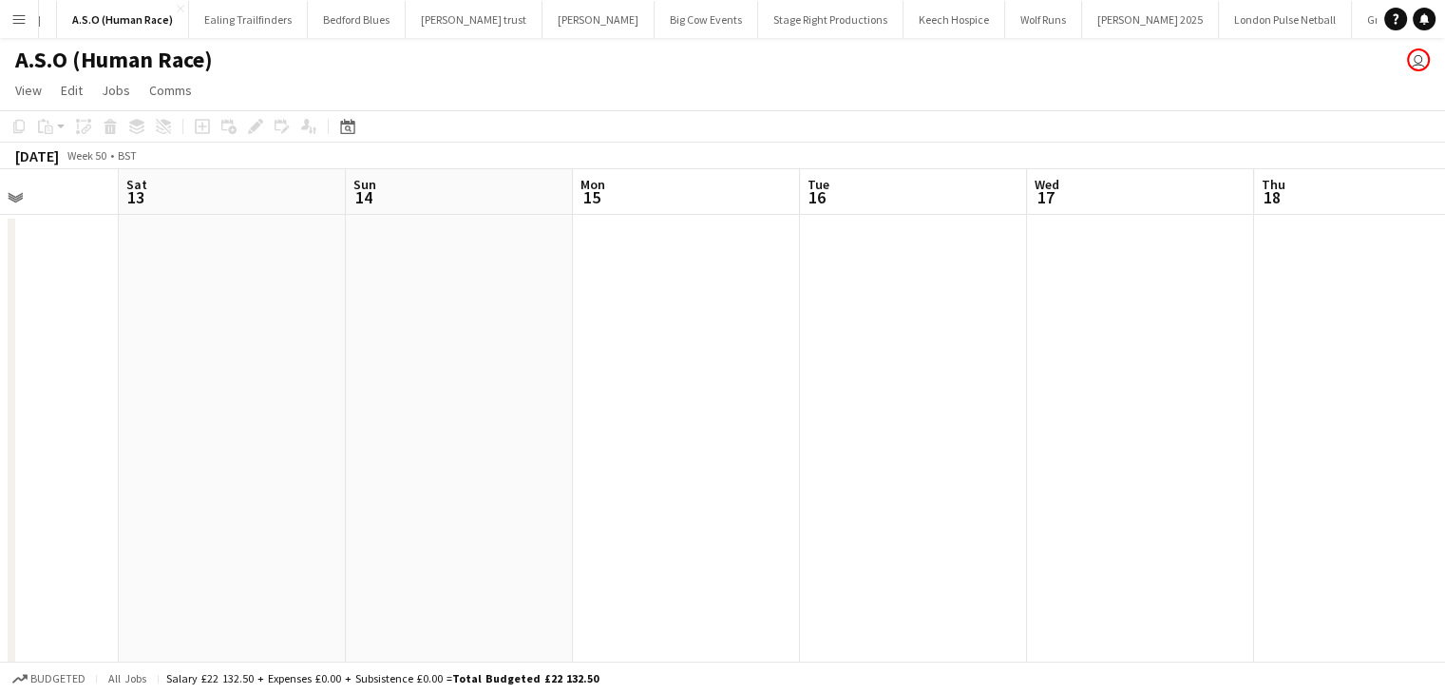
drag, startPoint x: 528, startPoint y: 403, endPoint x: 871, endPoint y: 380, distance: 343.8
click at [520, 403] on app-calendar-viewport "Wed 10 Thu 11 Fri 12 Sat 13 Sun 14 Mon 15 Tue 16 Wed 17 Thu 18 Fri 19 Sat 20 Su…" at bounding box center [722, 425] width 1445 height 513
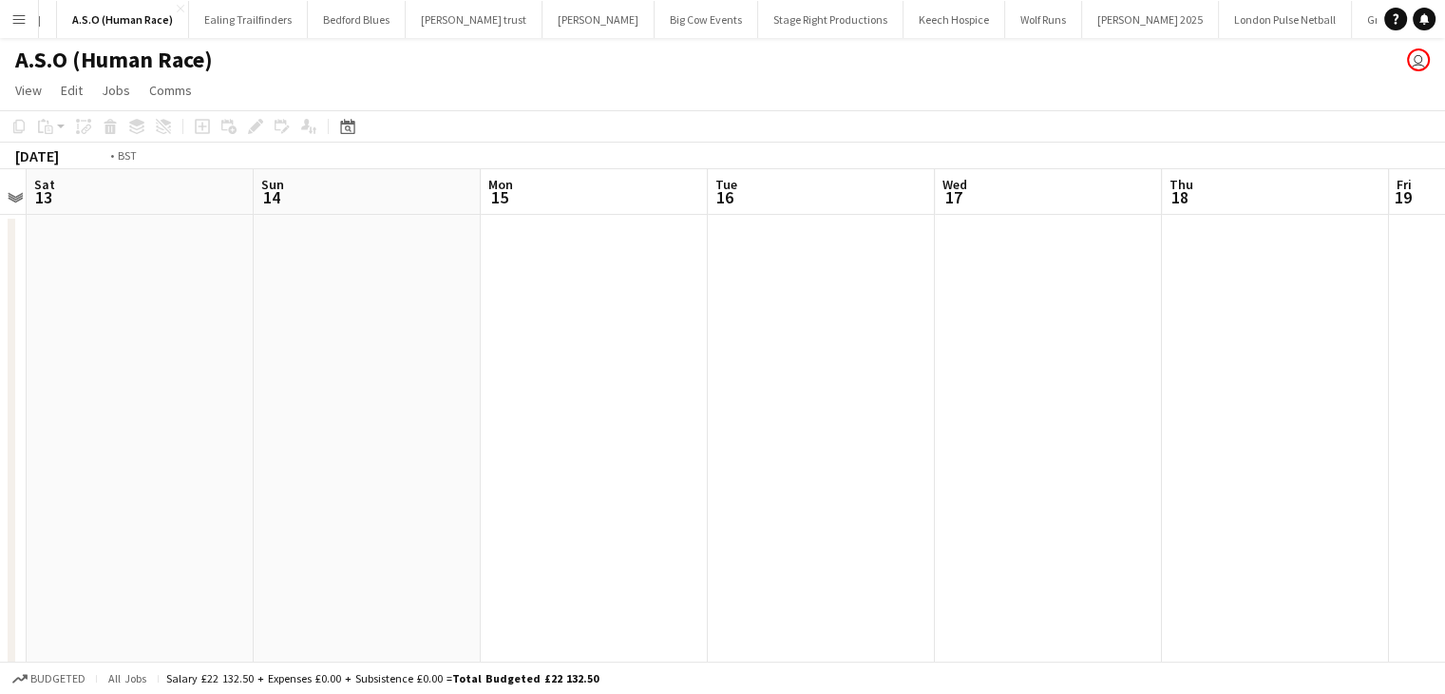
drag, startPoint x: 642, startPoint y: 400, endPoint x: 299, endPoint y: 381, distance: 343.6
click at [226, 400] on app-calendar-viewport "Wed 10 Thu 11 Fri 12 Sat 13 Sun 14 Mon 15 Tue 16 Wed 17 Thu 18 Fri 19 Sat 20 Su…" at bounding box center [722, 425] width 1445 height 513
drag
click at [369, 386] on app-calendar-viewport "Sun 14 Mon 15 Tue 16 Wed 17 Thu 18 Fri 19 Sat 20 Sun 21 Mon 22 Tue 23 Wed 24 Th…" at bounding box center [722, 425] width 1445 height 513
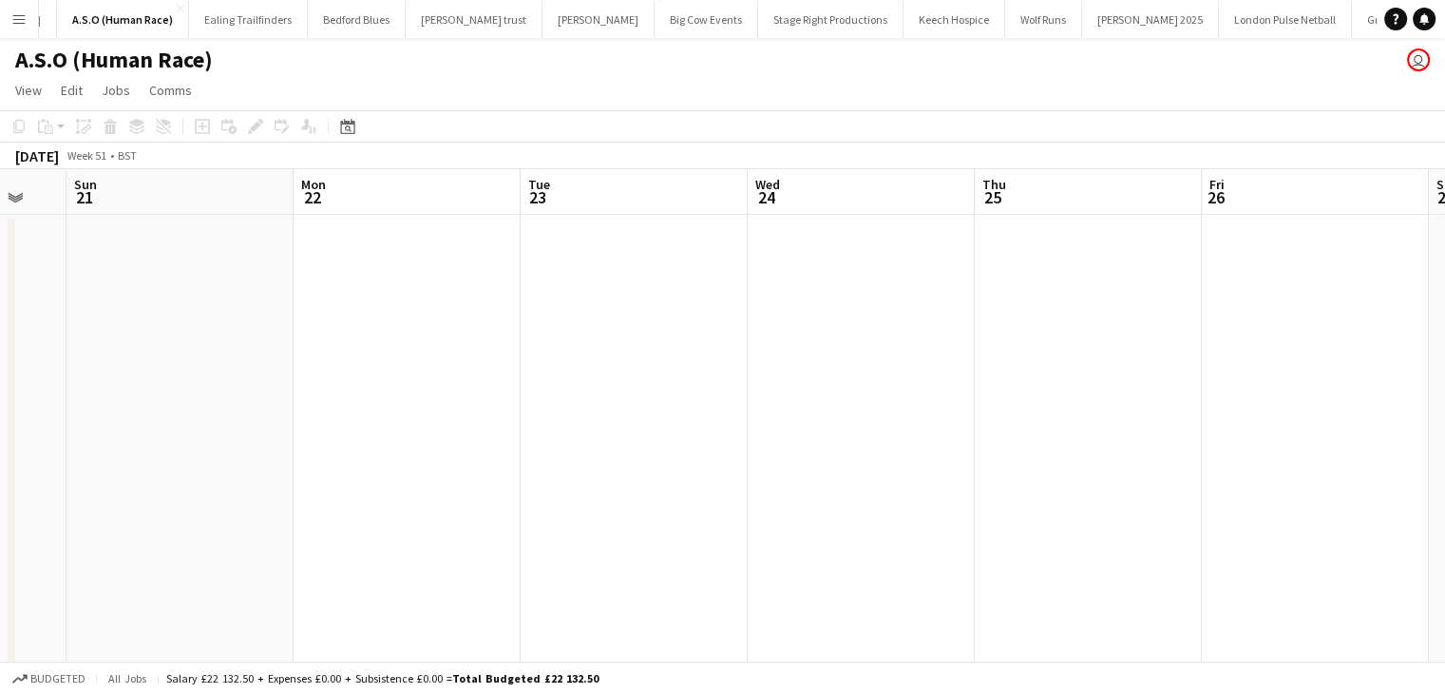
click at [351, 404] on app-calendar-viewport "Thu 18 Fri 19 Sat 20 Sun 21 Mon 22 Tue 23 Wed 24 Thu 25 Fri 26 Sat 27 Sun 28 Mo…" at bounding box center [722, 425] width 1445 height 513
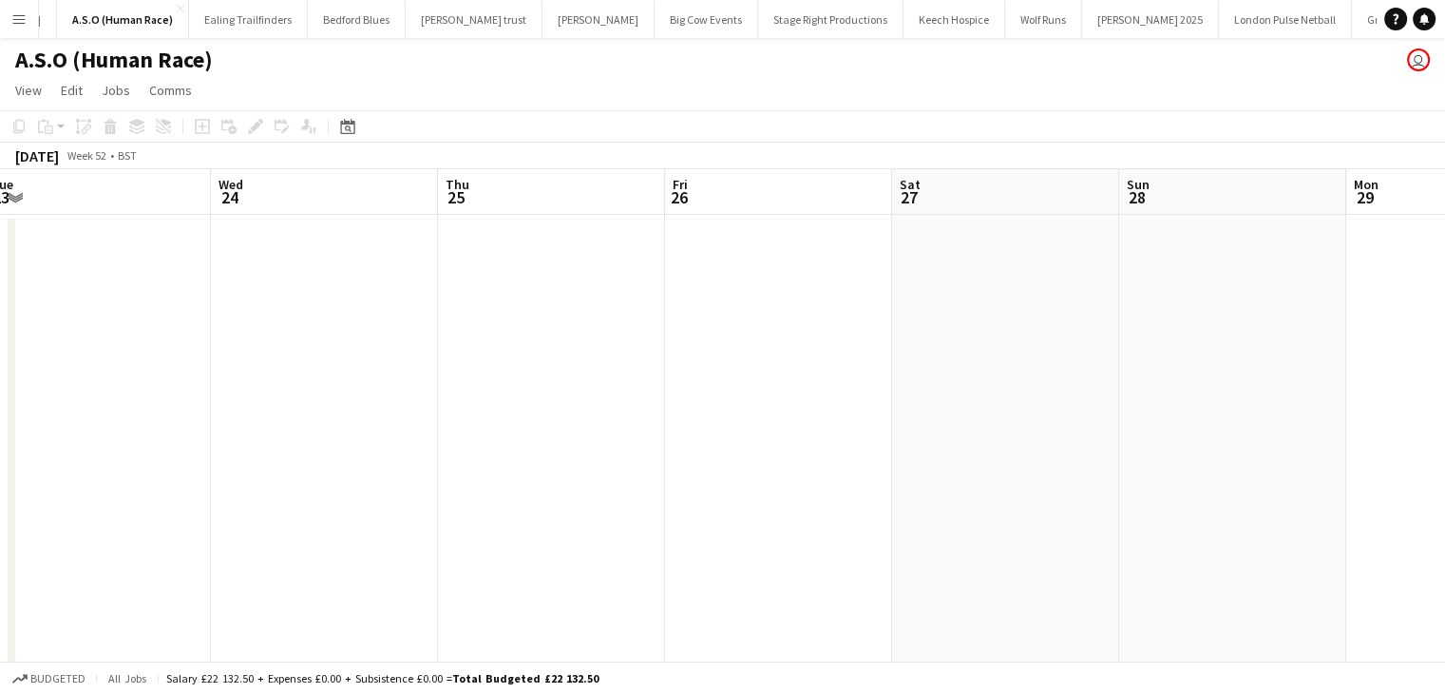
click at [343, 392] on app-calendar-viewport "Sat 20 Sun 21 Mon 22 Tue 23 Wed 24 Thu 25 Fri 26 Sat 27 Sun 28 Mon 29 Tue 30 We…" at bounding box center [722, 425] width 1445 height 513
click at [310, 393] on app-calendar-viewport "Sun 21 Mon 22 Tue 23 Wed 24 Thu 25 Fri 26 Sat 27 Sun 28 Mon 29 Tue 30 Wed 31 Th…" at bounding box center [722, 425] width 1445 height 513
click at [304, 385] on app-calendar-viewport "Sat 27 Sun 28 Mon 29 Tue 30 Wed 31 Thu 1 Fri 2 Sat 3 Sun 4 Mon 5 Tue 6 Wed 7" at bounding box center [722, 425] width 1445 height 513
click at [321, 366] on app-calendar-viewport "Mon 29 Tue 30 Wed 31 Thu 1 Fri 2 Sat 3 Sun 4 Mon 5 Tue 6 Wed 7 Thu 8 Fri 9" at bounding box center [722, 425] width 1445 height 513
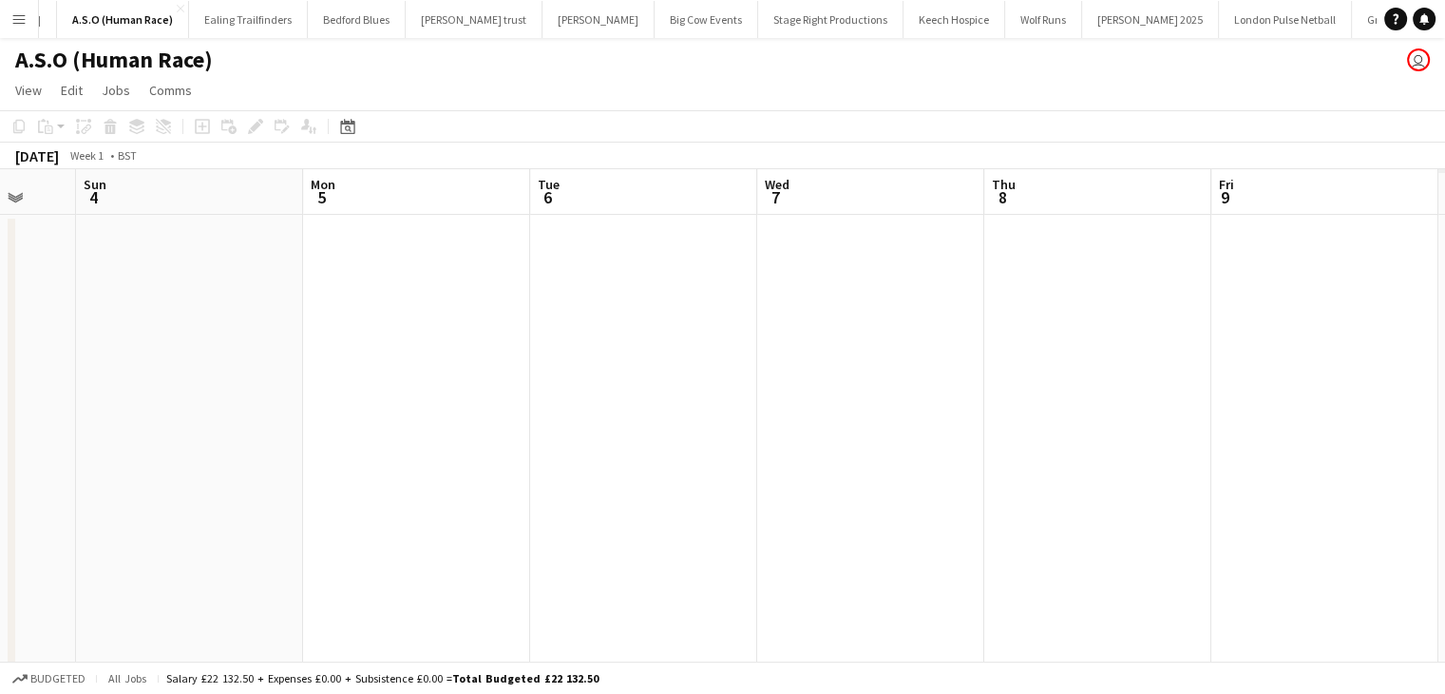
drag, startPoint x: 679, startPoint y: 360, endPoint x: 524, endPoint y: 380, distance: 156.2
click at [343, 386] on app-calendar-viewport "Wed 31 Thu 1 Fri 2 Sat 3 Sun 4 Mon 5 Tue 6 Wed 7 Thu 8 Fri 9 Sat 10 Sun 11" at bounding box center [722, 425] width 1445 height 513
drag, startPoint x: 1108, startPoint y: 385, endPoint x: 661, endPoint y: 388, distance: 446.6
click at [593, 388] on app-calendar-viewport "Fri 2 Sat 3 Sun 4 Mon 5 Tue 6 Wed 7 Thu 8 Fri 9 Sat 10 Sun 11 Mon 12 Tue 13" at bounding box center [722, 425] width 1445 height 513
click at [501, 411] on app-calendar-viewport "Sun 4 Mon 5 Tue 6 Wed 7 Thu 8 Fri 9 Sat 10 Sun 11 Mon 12 Tue 13 Wed 14 Thu 15" at bounding box center [722, 425] width 1445 height 513
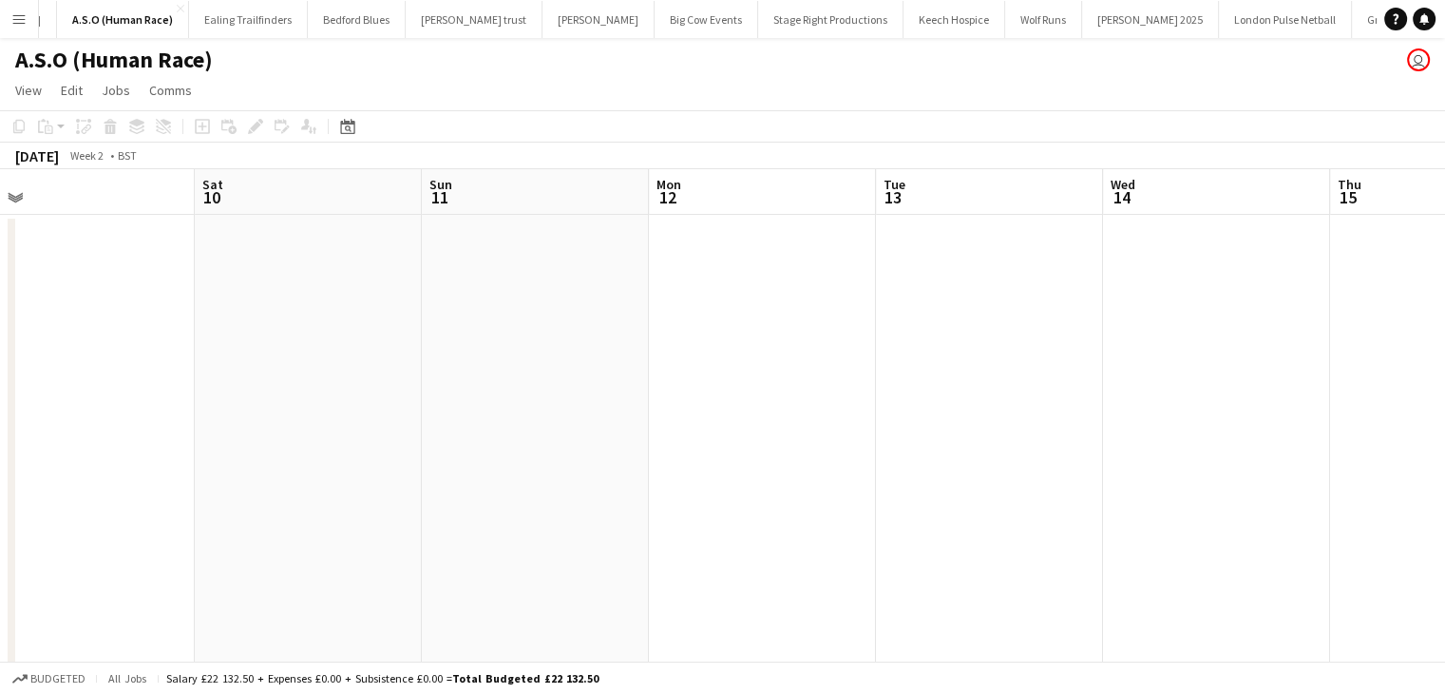
drag, startPoint x: 944, startPoint y: 411, endPoint x: 636, endPoint y: 411, distance: 307.9
click at [640, 411] on app-calendar-viewport "Tue 6 Wed 7 Thu 8 Fri 9 Sat 10 Sun 11 Mon 12 Tue 13 Wed 14 Thu 15 Fri 16 Sat 17" at bounding box center [722, 425] width 1445 height 513
drag, startPoint x: 935, startPoint y: 408, endPoint x: 678, endPoint y: 402, distance: 257.6
click at [608, 408] on app-calendar-viewport "Sat 10 Sun 11 Mon 12 Tue 13 Wed 14 Thu 15 Fri 16 Sat 17 Sun 18 Mon 19 Tue 20 We…" at bounding box center [722, 425] width 1445 height 513
drag, startPoint x: 812, startPoint y: 404, endPoint x: 737, endPoint y: 407, distance: 74.2
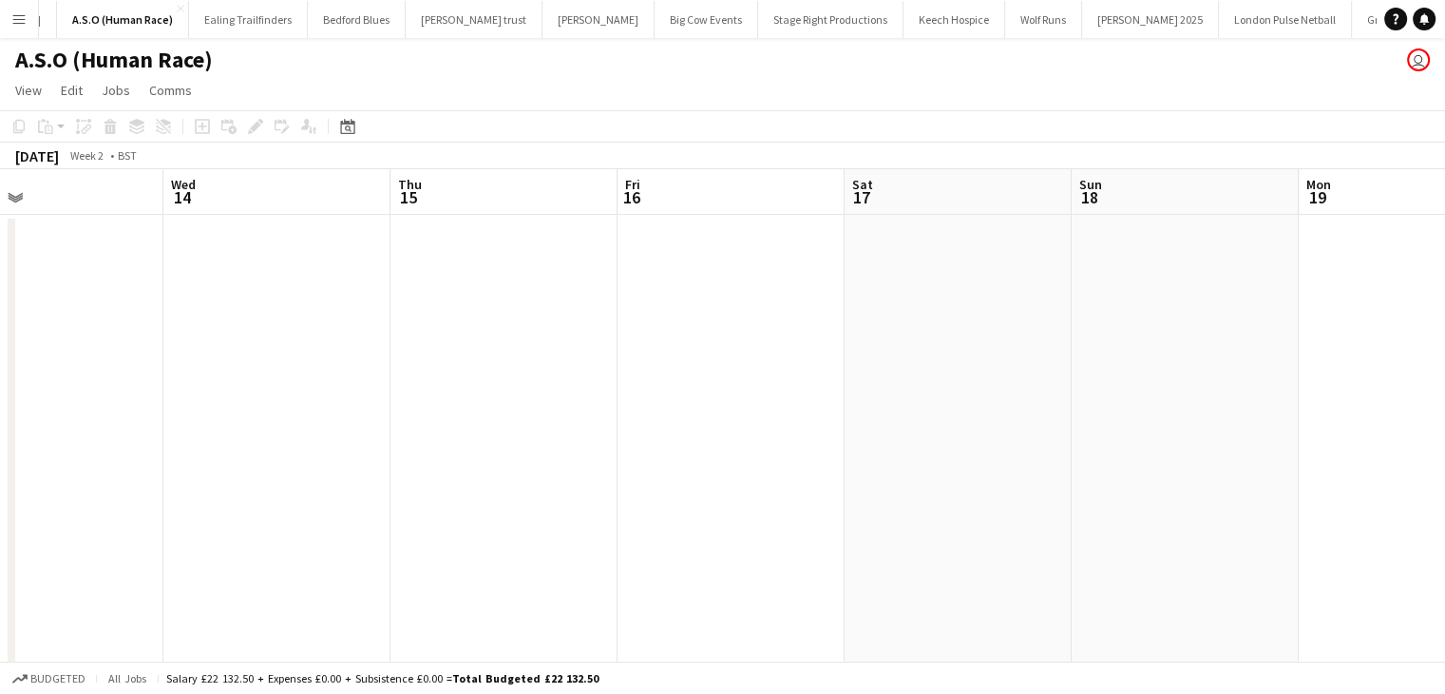
click at [420, 405] on app-calendar-viewport "Sat 10 Sun 11 Mon 12 Tue 13 Wed 14 Thu 15 Fri 16 Sat 17 Sun 18 Mon 19 Tue 20 We…" at bounding box center [722, 425] width 1445 height 513
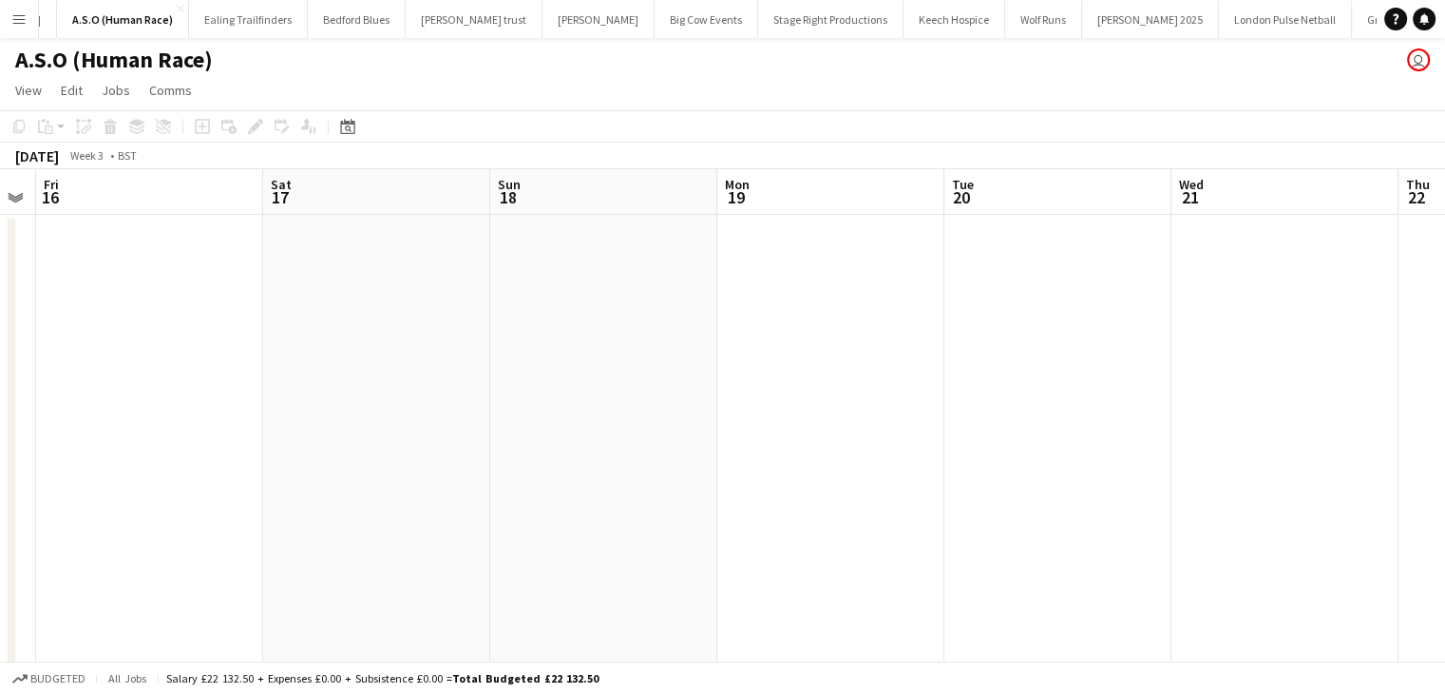
drag, startPoint x: 626, startPoint y: 407, endPoint x: 753, endPoint y: 402, distance: 126.5
click at [465, 407] on app-calendar-viewport "Mon 12 Tue 13 Wed 14 Thu 15 Fri 16 Sat 17 Sun 18 Mon 19 Tue 20 Wed 21 Thu 22 Fr…" at bounding box center [722, 425] width 1445 height 513
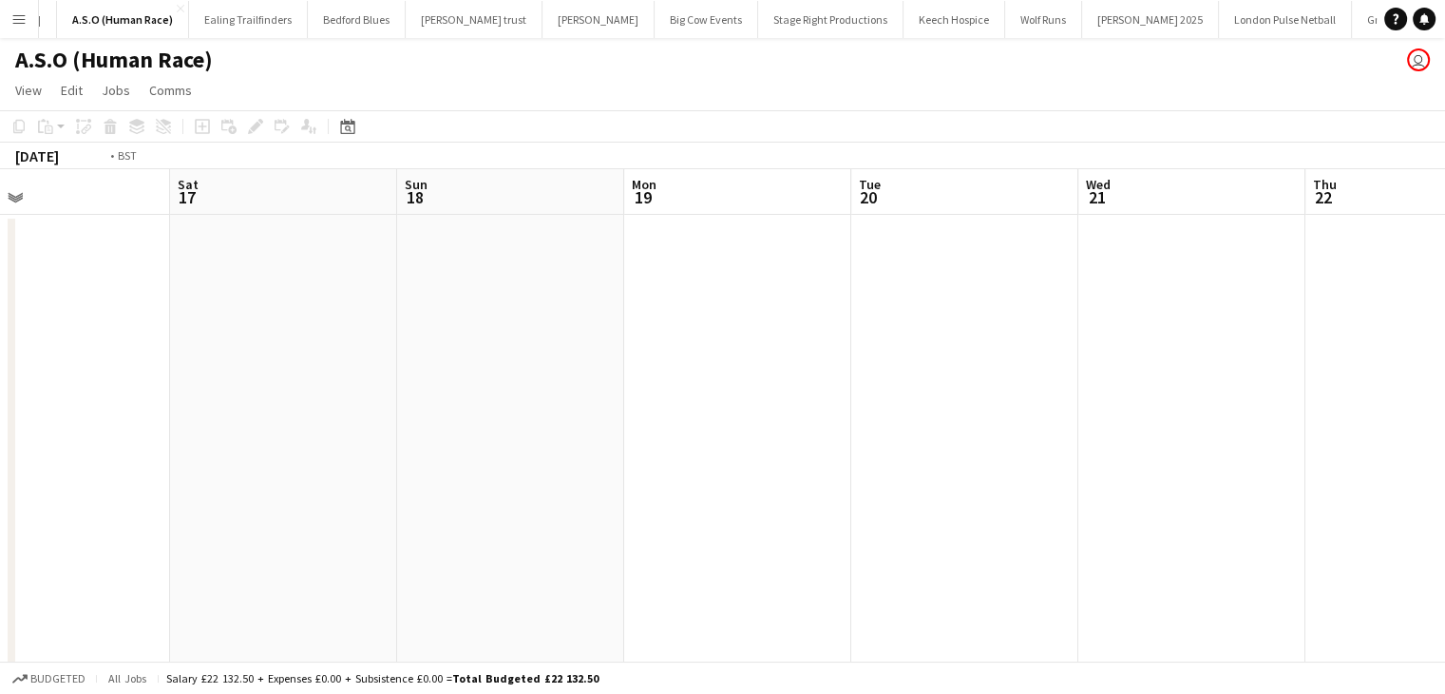
drag, startPoint x: 252, startPoint y: 411, endPoint x: 343, endPoint y: 415, distance: 91.3
click at [247, 413] on app-calendar-viewport "Wed 14 Thu 15 Fri 16 Sat 17 Sun 18 Mon 19 Tue 20 Wed 21 Thu 22 Fri 23 Sat 24 Su…" at bounding box center [722, 425] width 1445 height 513
drag, startPoint x: 730, startPoint y: 418, endPoint x: 238, endPoint y: 419, distance: 492.2
click at [201, 419] on app-calendar-viewport "Sun 18 Mon 19 Tue 20 Wed 21 Thu 22 Fri 23 Sat 24 Sun 25 Mon 26 Tue 27 Wed 28 Th…" at bounding box center [722, 425] width 1445 height 513
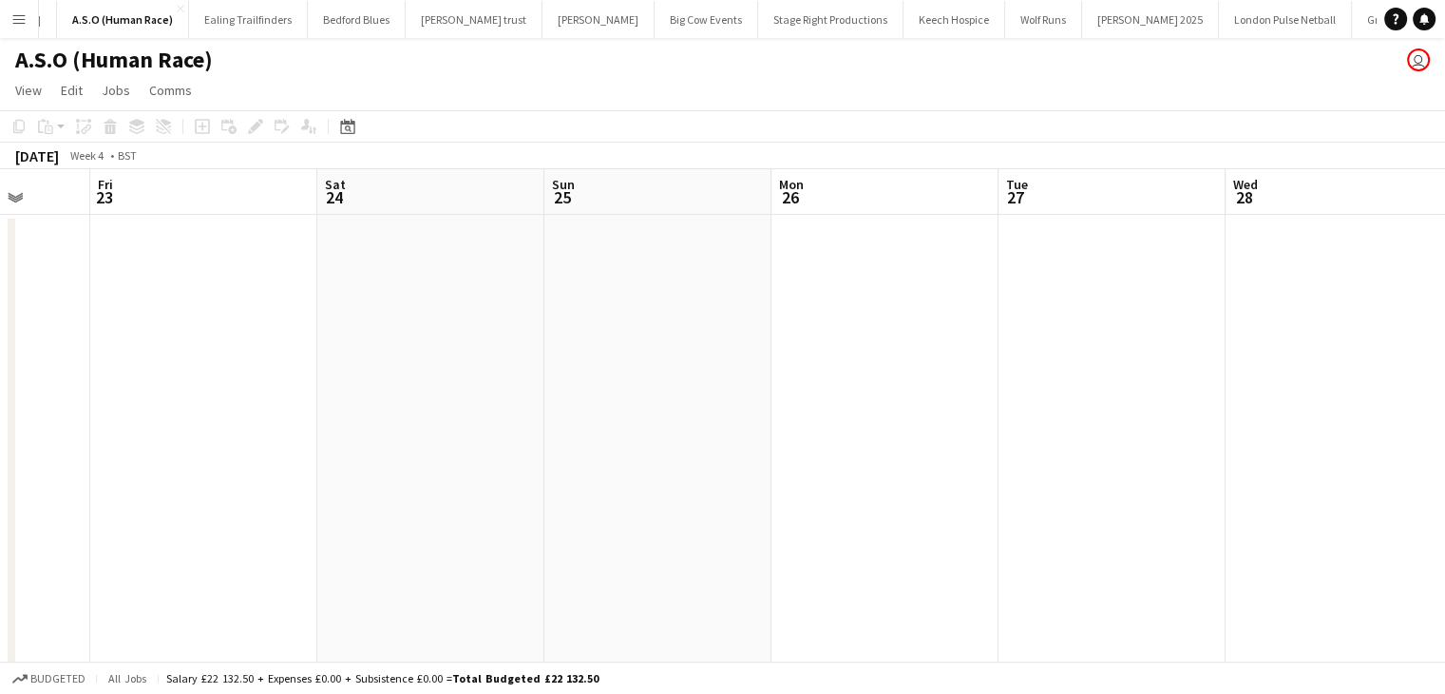
drag, startPoint x: 517, startPoint y: 411, endPoint x: 105, endPoint y: 411, distance: 412.4
click at [105, 411] on app-calendar-viewport "Tue 20 Wed 21 Thu 22 Fri 23 Sat 24 Sun 25 Mon 26 Tue 27 Wed 28 Thu 29 Fri 30 Sa…" at bounding box center [722, 425] width 1445 height 513
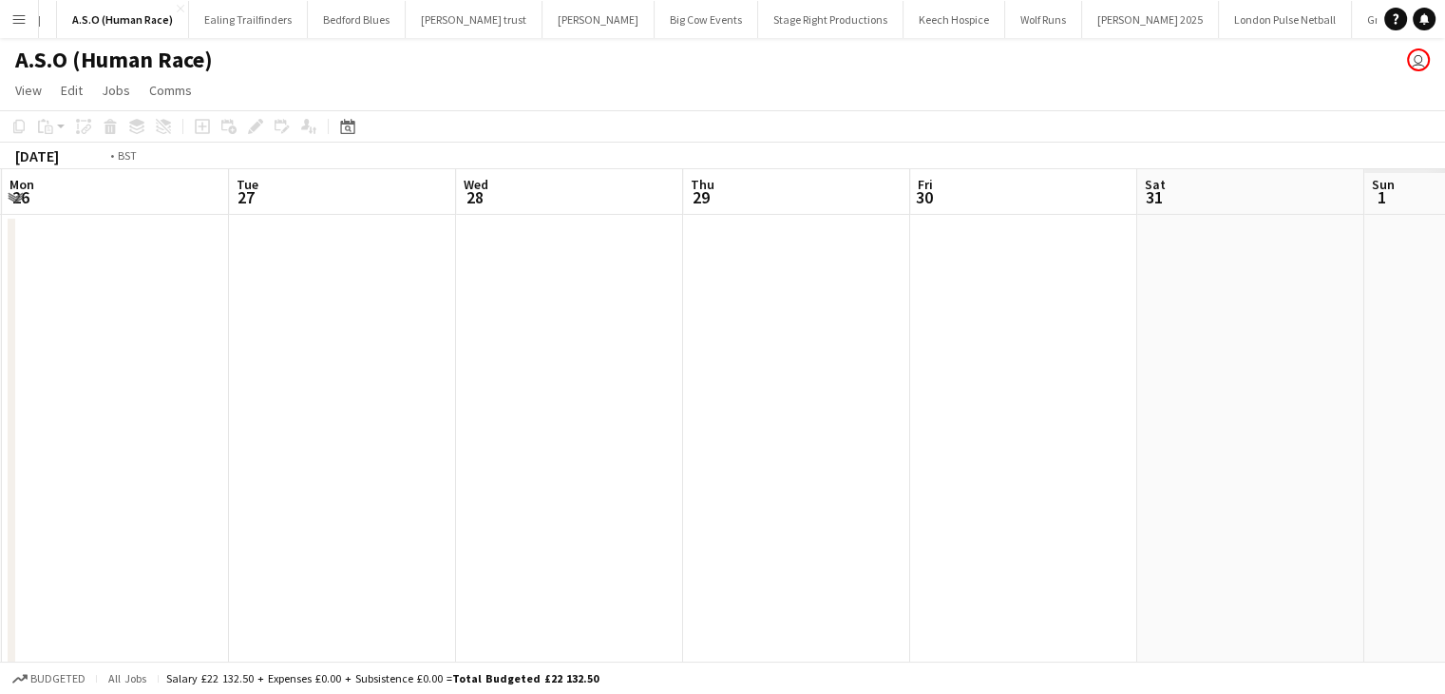
click at [57, 406] on app-calendar-viewport "Thu 22 Fri 23 Sat 24 Sun 25 Mon 26 Tue 27 Wed 28 Thu 29 Fri 30 Sat 31 Sun 1 Mon…" at bounding box center [722, 425] width 1445 height 513
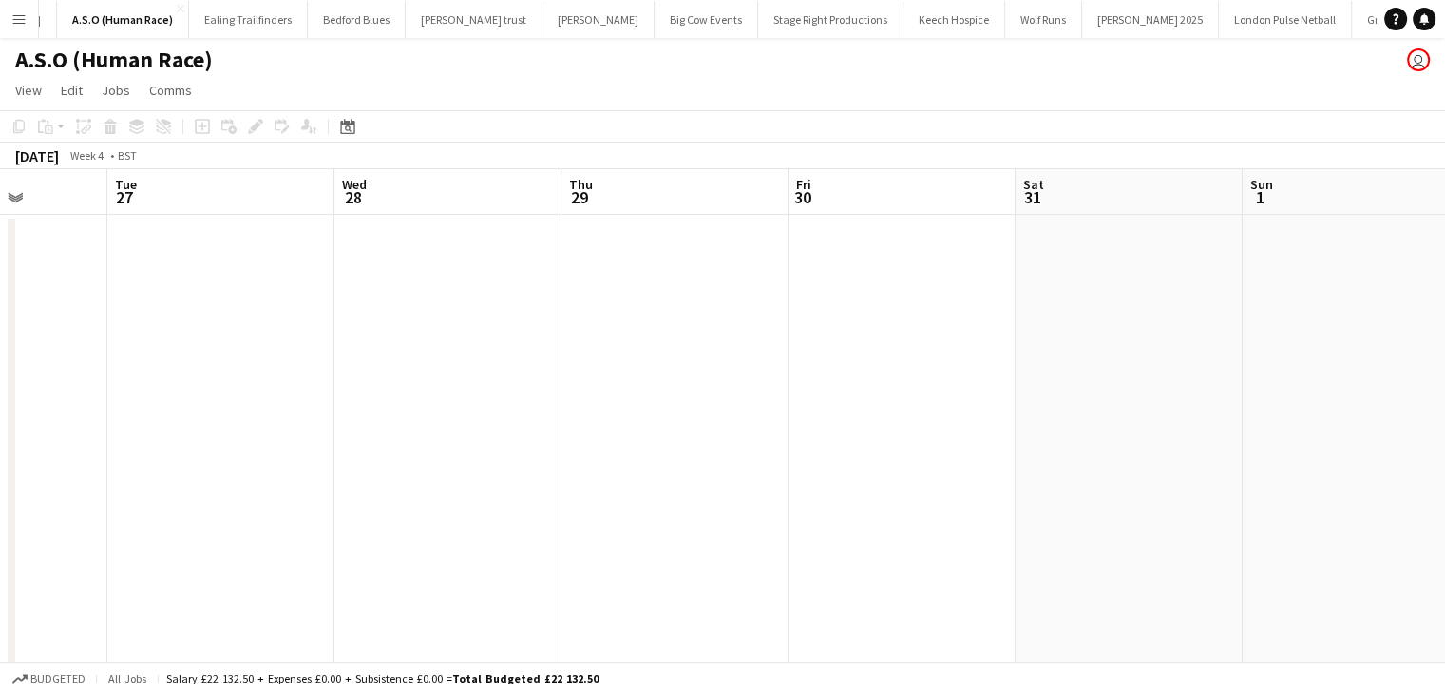
drag, startPoint x: 480, startPoint y: 359, endPoint x: 51, endPoint y: 363, distance: 428.6
click at [42, 363] on app-calendar-viewport "Sat 24 Sun 25 Mon 26 Tue 27 Wed 28 Thu 29 Fri 30 Sat 31 Sun 1 Mon 2 Tue 3 Wed 4" at bounding box center [722, 425] width 1445 height 513
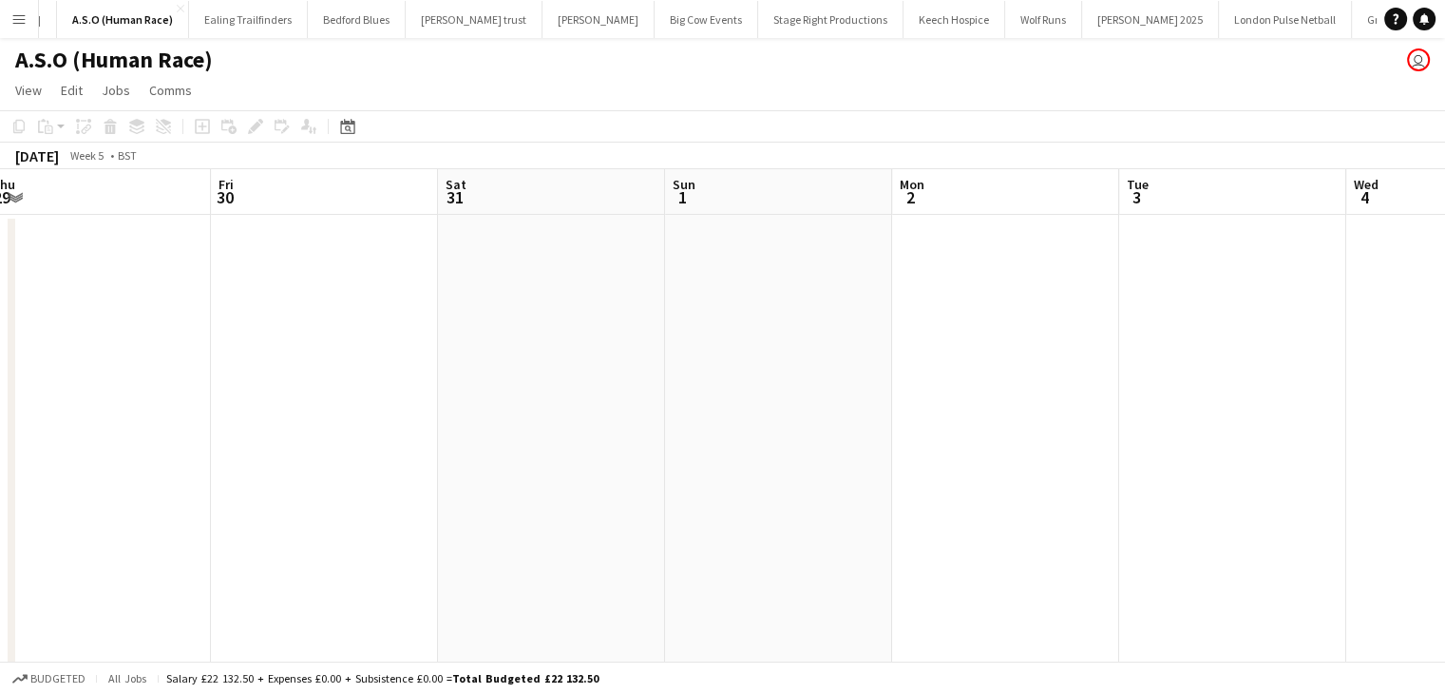
drag, startPoint x: 598, startPoint y: 298, endPoint x: 159, endPoint y: 301, distance: 439.0
click at [79, 326] on app-calendar-viewport "Mon 26 Tue 27 Wed 28 Thu 29 Fri 30 Sat 31 Sun 1 Mon 2 Tue 3 Wed 4 Thu 5 Fri 6" at bounding box center [722, 425] width 1445 height 513
drag, startPoint x: 376, startPoint y: 291, endPoint x: 281, endPoint y: 280, distance: 95.6
click at [29, 291] on app-calendar-viewport "Wed 28 Thu 29 Fri 30 Sat 31 Sun 1 Mon 2 Tue 3 Wed 4 Thu 5 Fri 6 Sat 7 Sun 8" at bounding box center [722, 425] width 1445 height 513
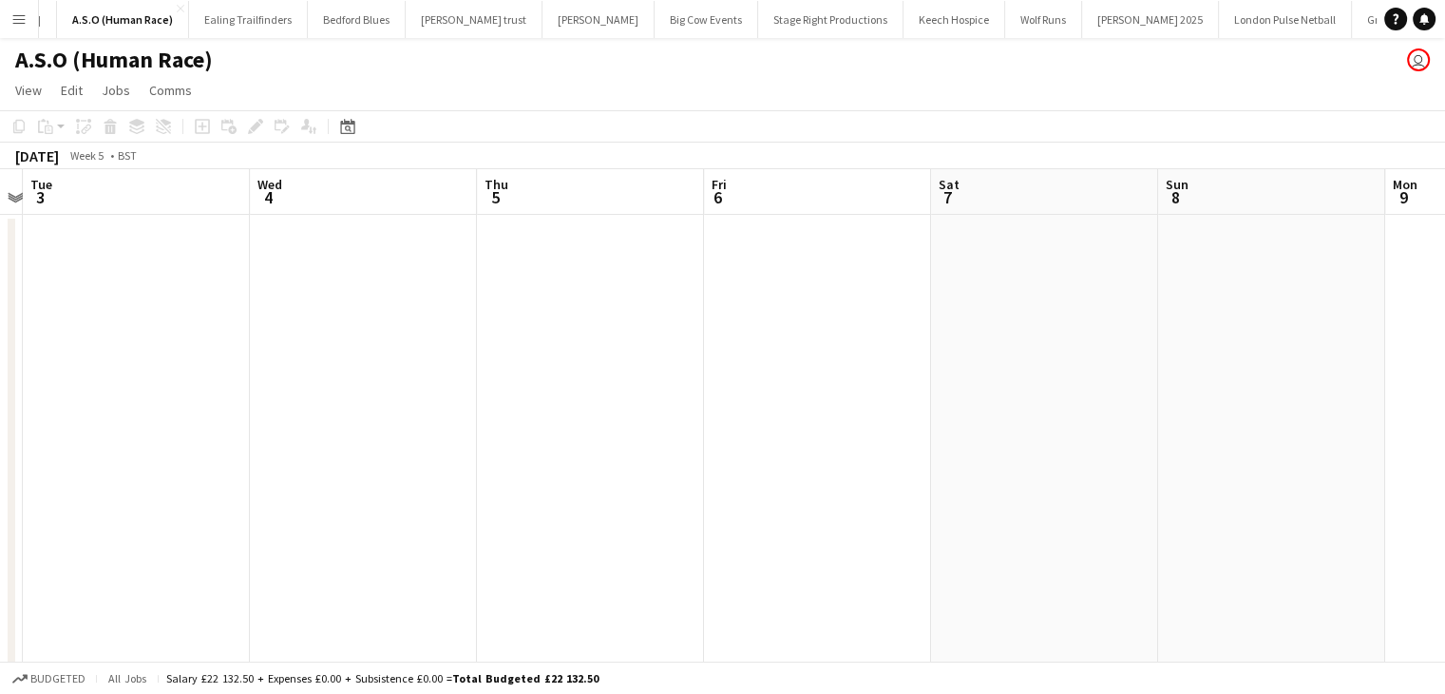
drag, startPoint x: 260, startPoint y: 274, endPoint x: 52, endPoint y: 274, distance: 208.1
click at [23, 274] on app-calendar-viewport "Fri 30 Sat 31 Sun 1 Mon 2 Tue 3 Wed 4 Thu 5 Fri 6 Sat 7 Sun 8 Mon 9 Tue 10" at bounding box center [722, 425] width 1445 height 513
drag, startPoint x: 57, startPoint y: 324, endPoint x: 0, endPoint y: 336, distance: 58.3
click at [0, 336] on app-calendar-viewport "Tue 3 Wed 4 Thu 5 Fri 6 Sat 7 Sun 8 Mon 9 Tue 10 Wed 11 Thu 12 Fri 13 Sat 14" at bounding box center [722, 425] width 1445 height 513
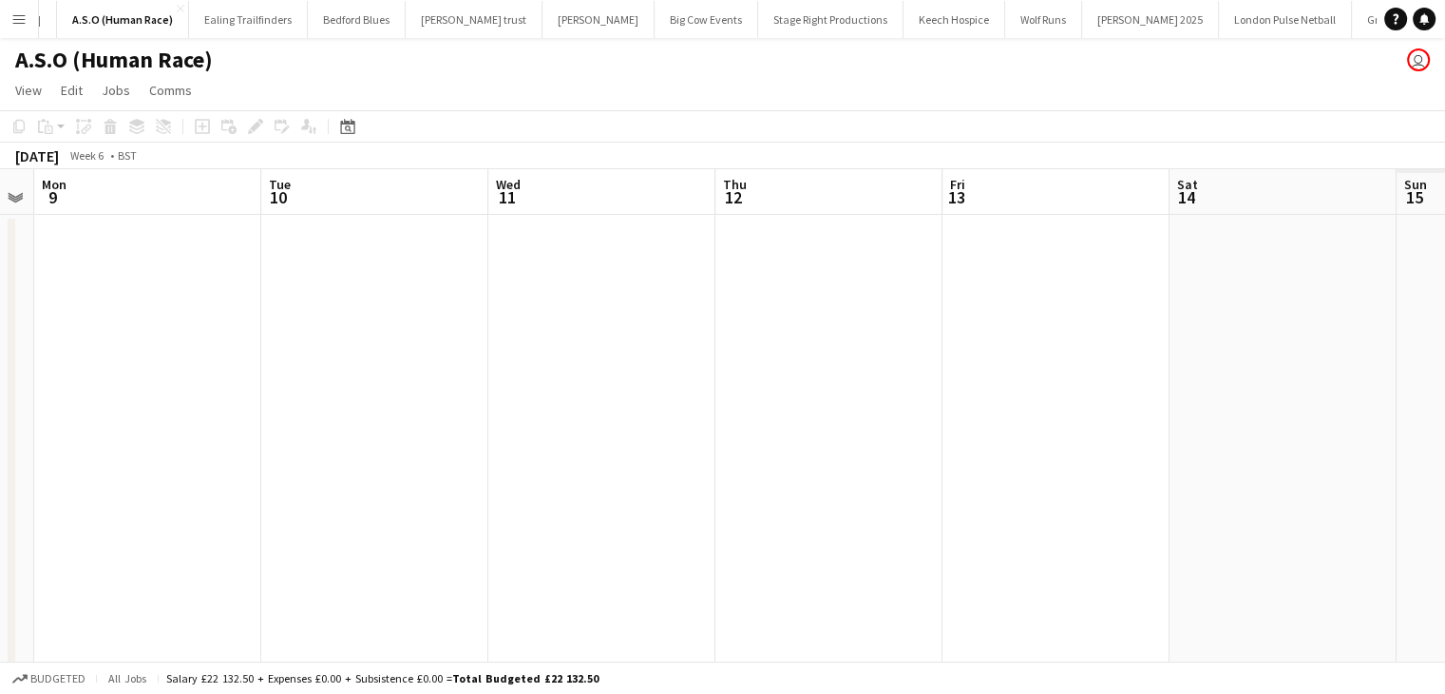
drag, startPoint x: 897, startPoint y: 290, endPoint x: 623, endPoint y: 294, distance: 273.7
click at [623, 293] on app-calendar-viewport "Thu 5 Fri 6 Sat 7 Sun 8 Mon 9 Tue 10 Wed 11 Thu 12 Fri 13 Sat 14 Sun 15 Mon 16" at bounding box center [722, 425] width 1445 height 513
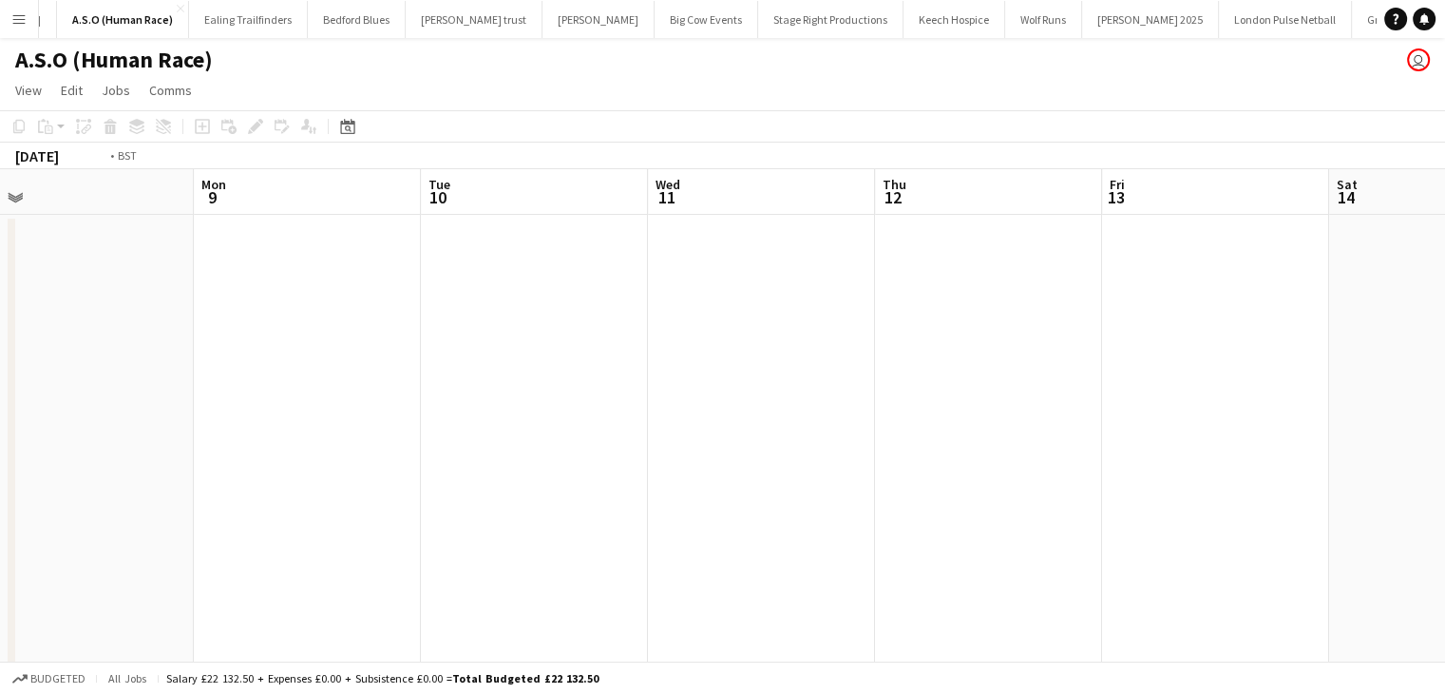
drag, startPoint x: 905, startPoint y: 318, endPoint x: 658, endPoint y: 311, distance: 247.2
click at [526, 320] on app-calendar-viewport "Thu 5 Fri 6 Sat 7 Sun 8 Mon 9 Tue 10 Wed 11 Thu 12 Fri 13 Sat 14 Sun 15 Mon 16" at bounding box center [722, 425] width 1445 height 513
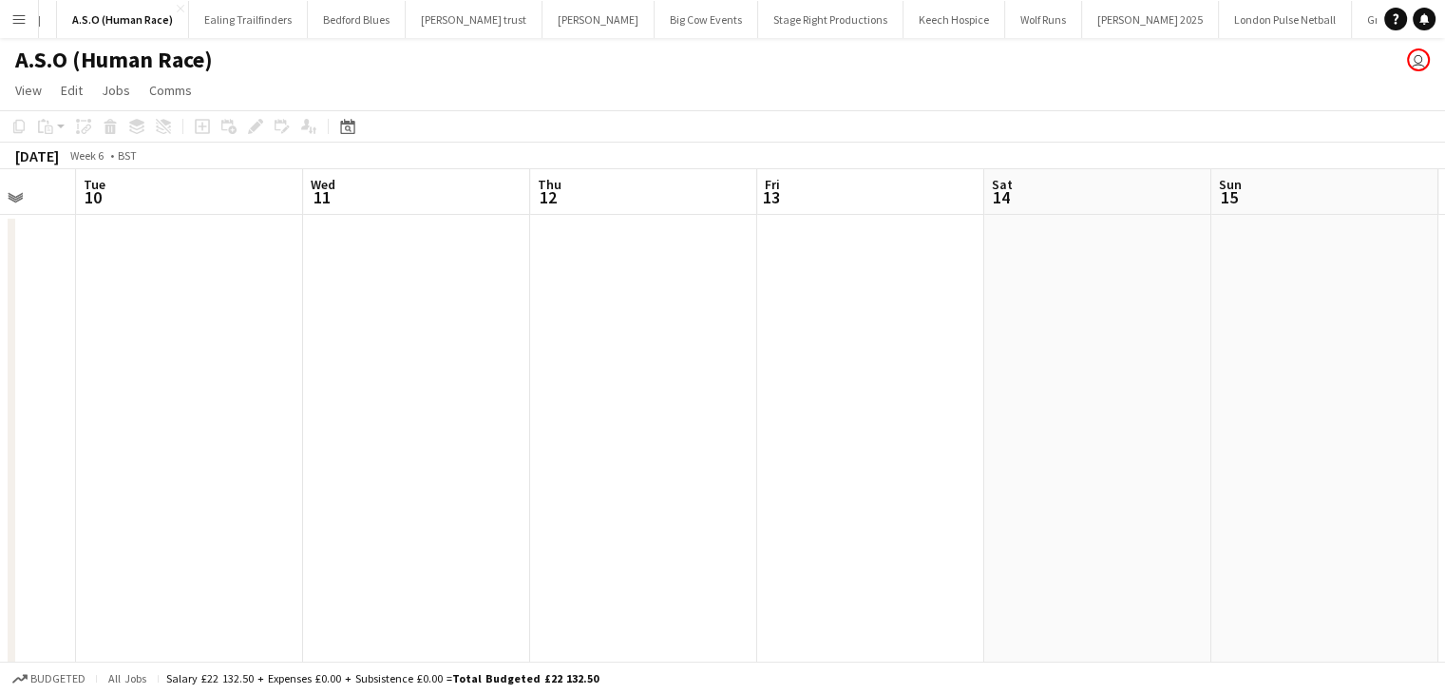
drag, startPoint x: 671, startPoint y: 310, endPoint x: 671, endPoint y: 323, distance: 13.3
click at [385, 366] on app-calendar-viewport "Sat 7 Sun 8 Mon 9 Tue 10 Wed 11 Thu 12 Fri 13 Sat 14 Sun 15 Mon 16 Tue 17 Wed 18" at bounding box center [722, 425] width 1445 height 513
click at [798, 290] on app-date-cell at bounding box center [842, 449] width 227 height 468
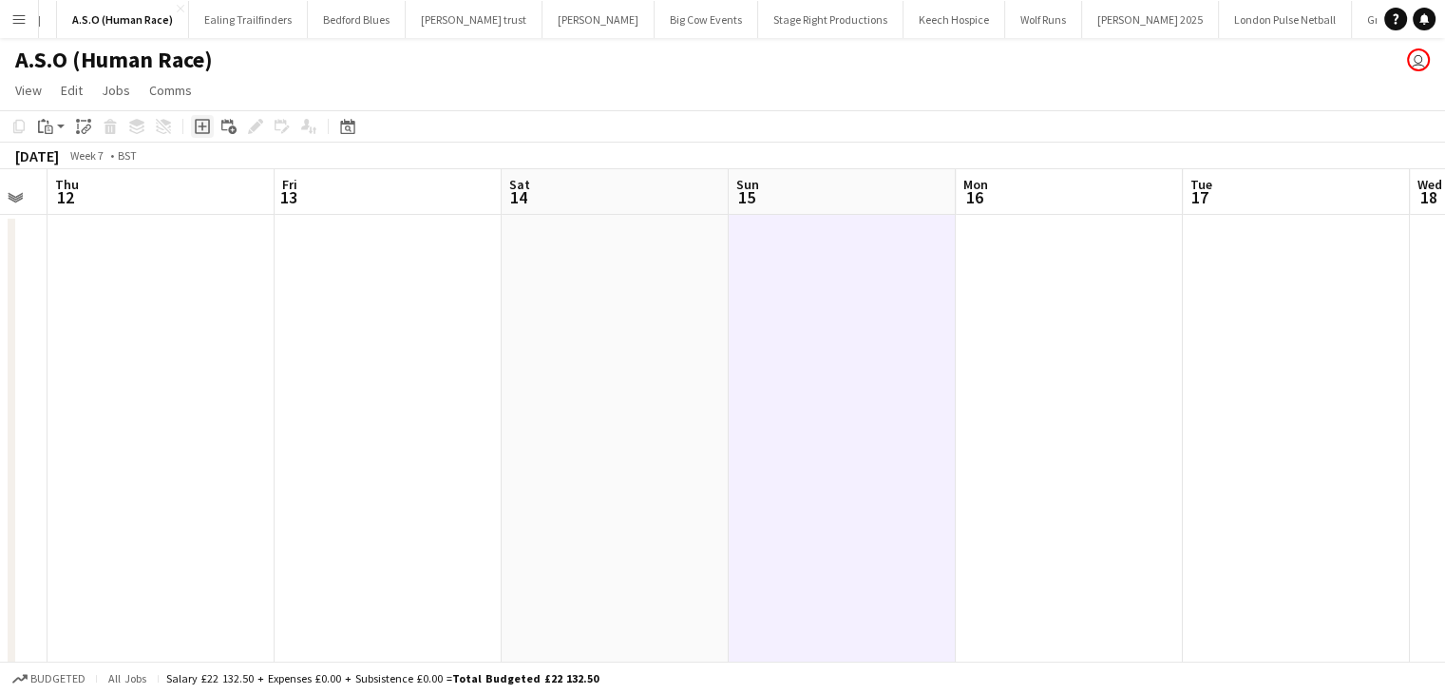
click at [202, 123] on icon at bounding box center [202, 127] width 9 height 9
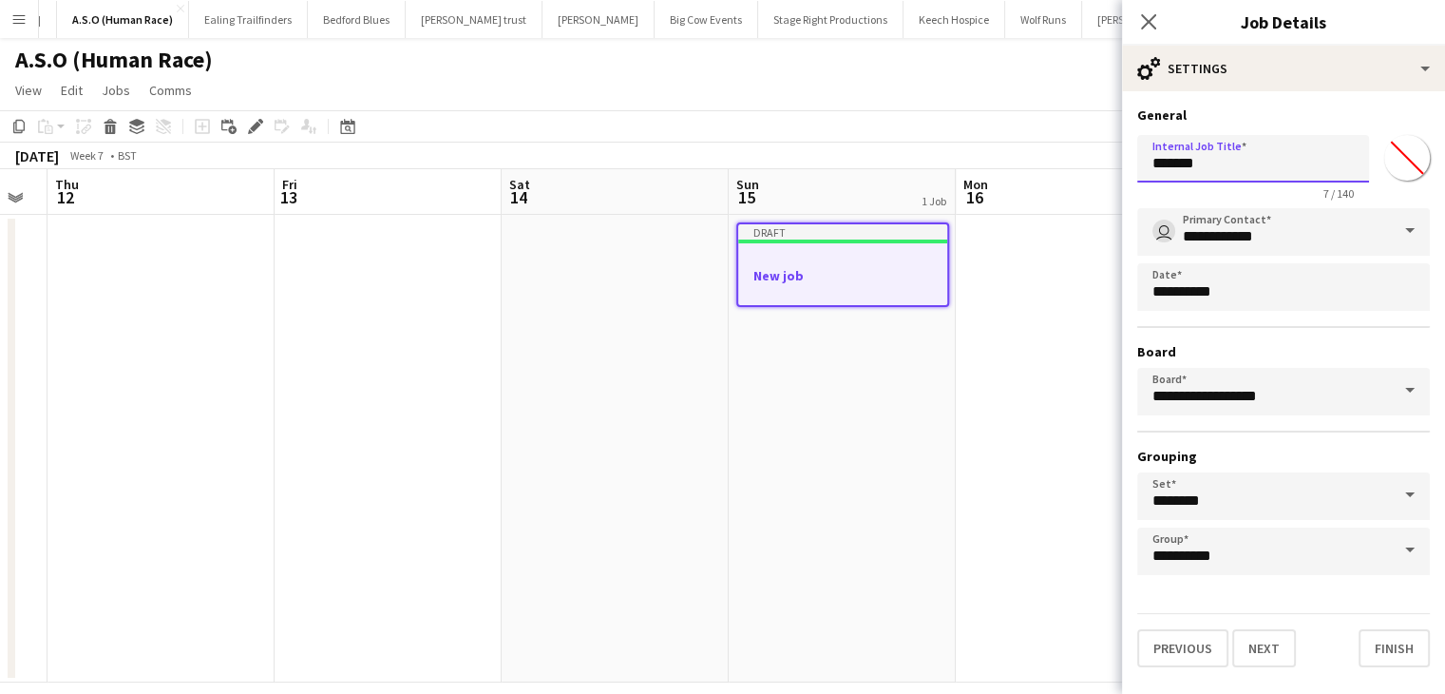
drag, startPoint x: 1230, startPoint y: 170, endPoint x: 1107, endPoint y: 160, distance: 123.0
click at [1110, 166] on body "Menu Boards Boards Boards All jobs Status Workforce Workforce My Workforce Recr…" at bounding box center [722, 357] width 1445 height 715
type input "**********"
click at [1262, 646] on button "Next" at bounding box center [1265, 648] width 64 height 38
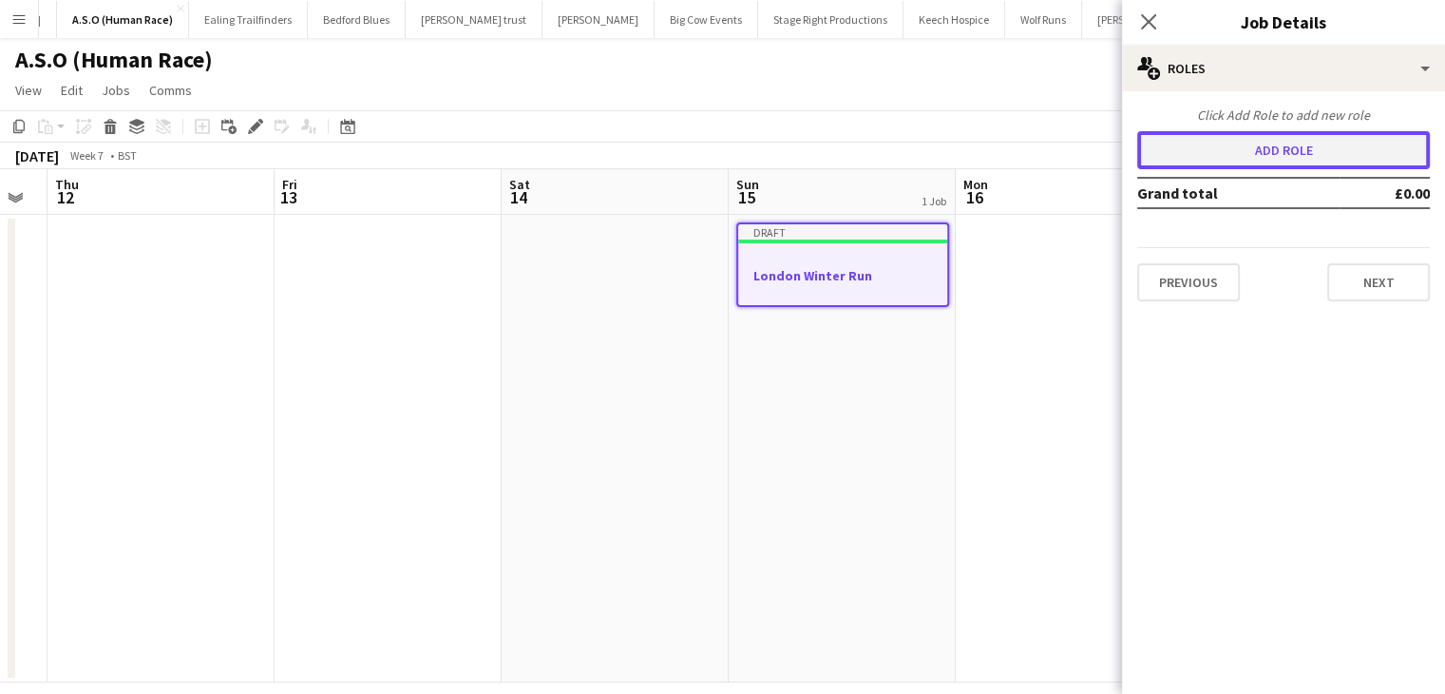
click at [1292, 148] on button "Add role" at bounding box center [1283, 150] width 293 height 38
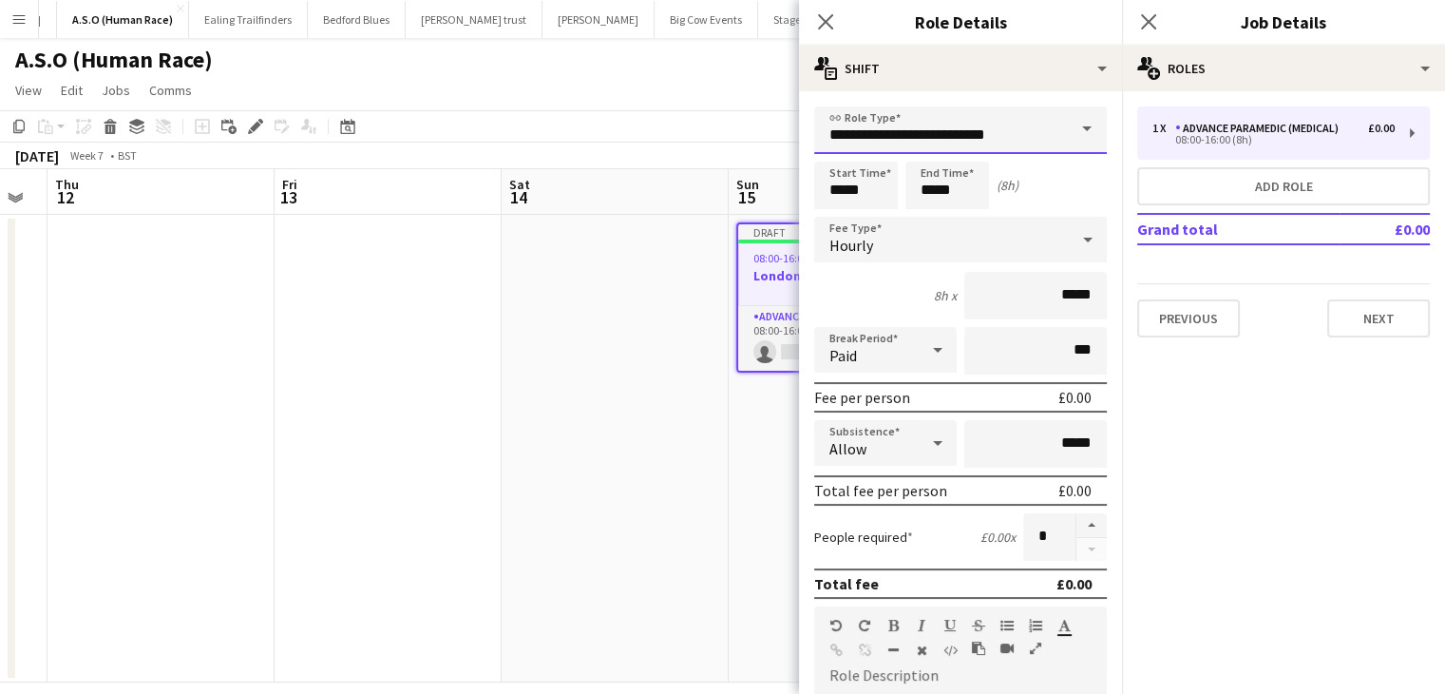
click at [1004, 128] on input "**********" at bounding box center [960, 130] width 293 height 48
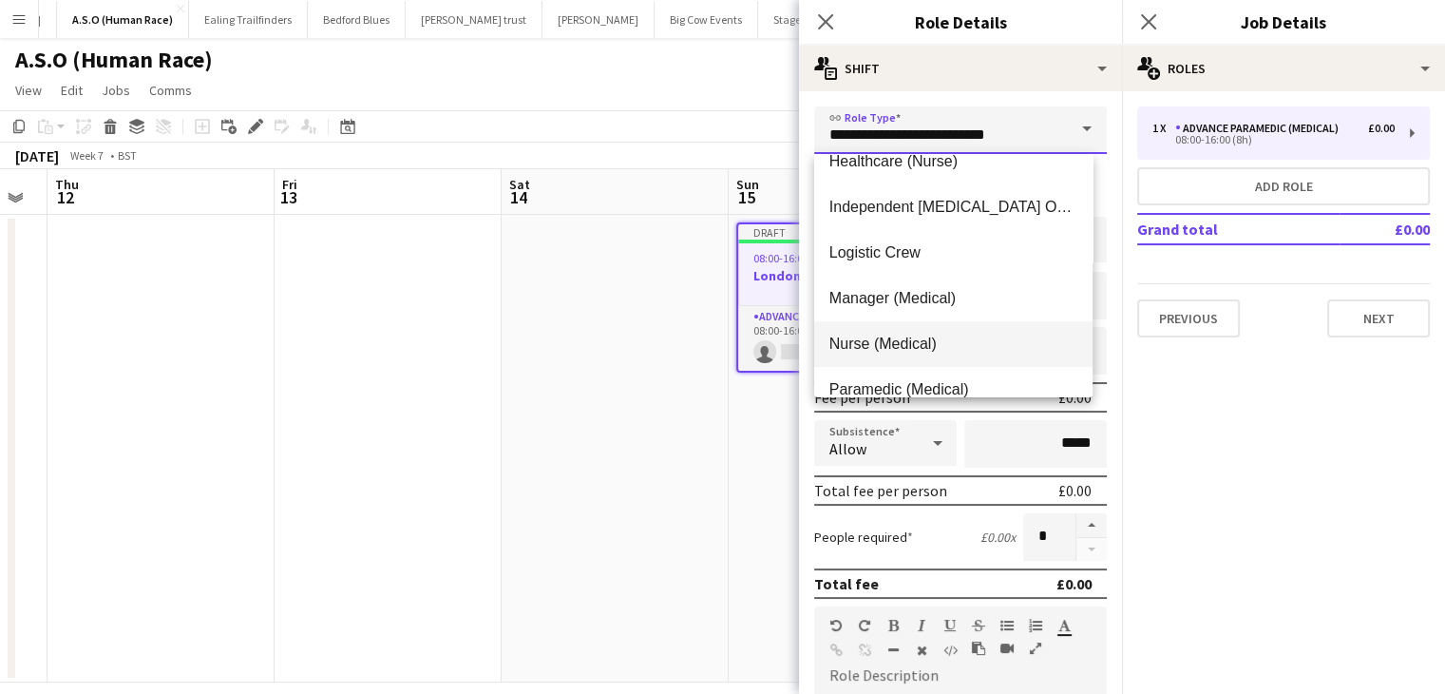
scroll to position [639, 0]
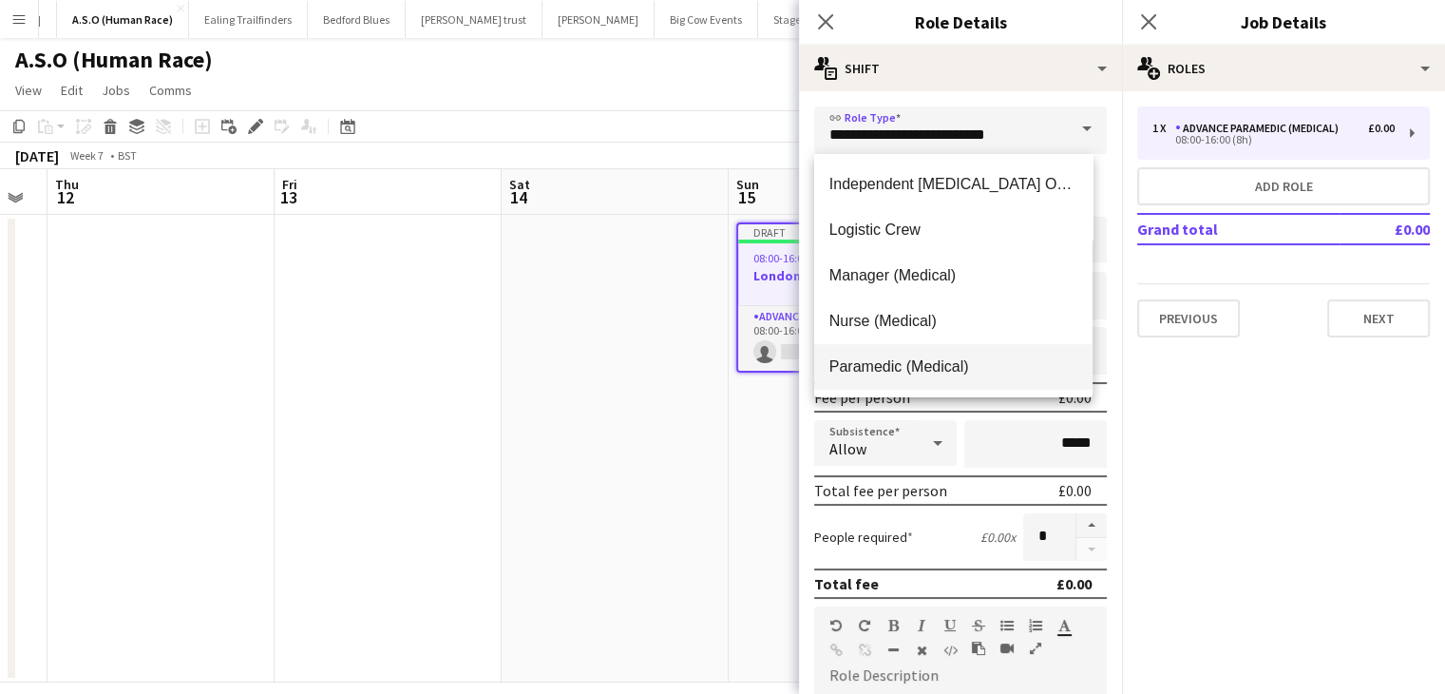
click at [988, 370] on span "Paramedic (Medical)" at bounding box center [954, 366] width 248 height 18
type input "**********"
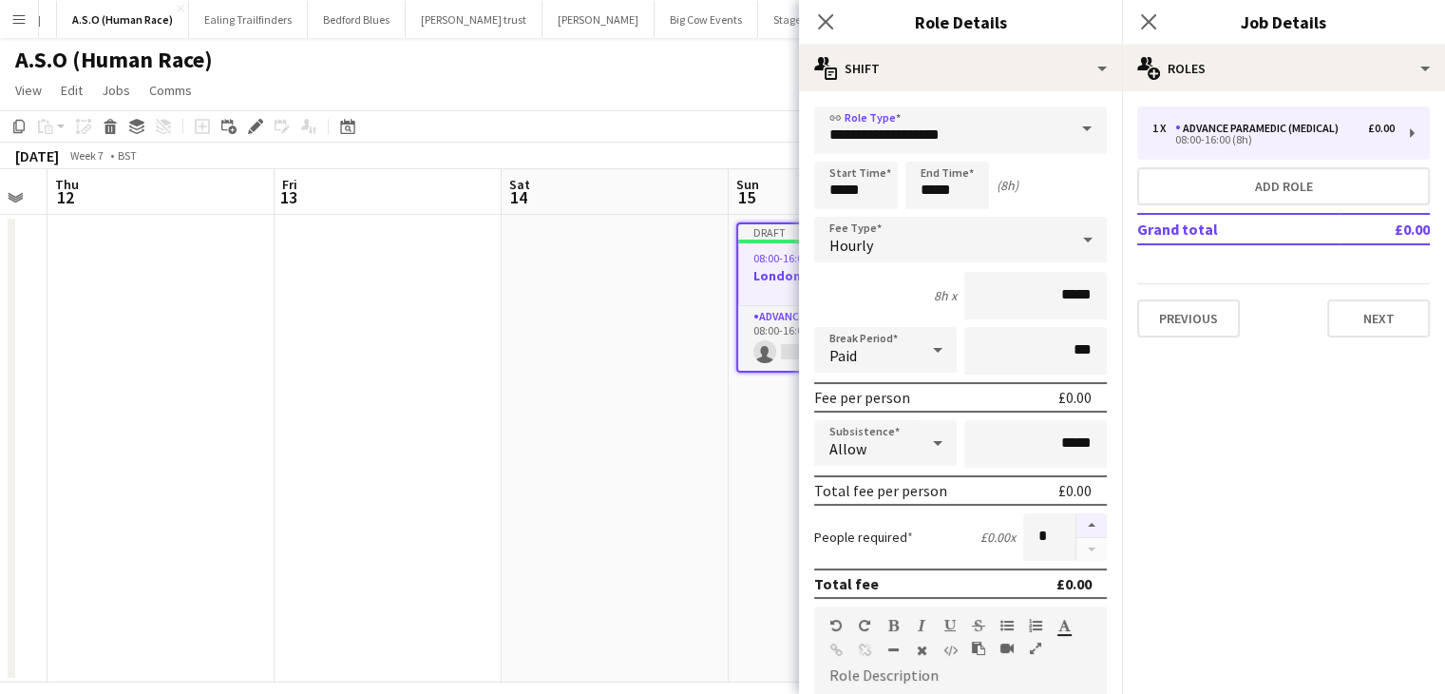
click at [1080, 522] on button "button" at bounding box center [1092, 525] width 30 height 25
click at [1080, 521] on button "button" at bounding box center [1092, 525] width 30 height 25
type input "*"
click at [469, 410] on app-date-cell at bounding box center [388, 449] width 227 height 468
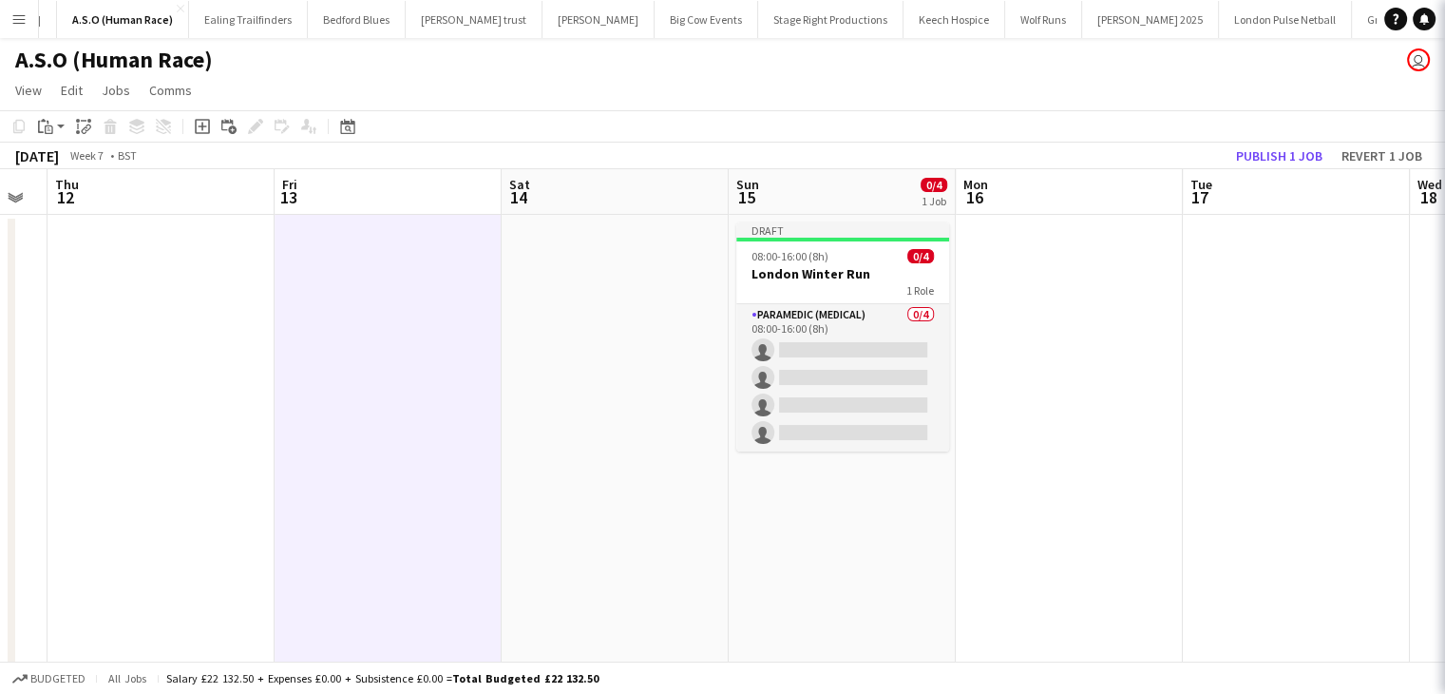
scroll to position [0, 632]
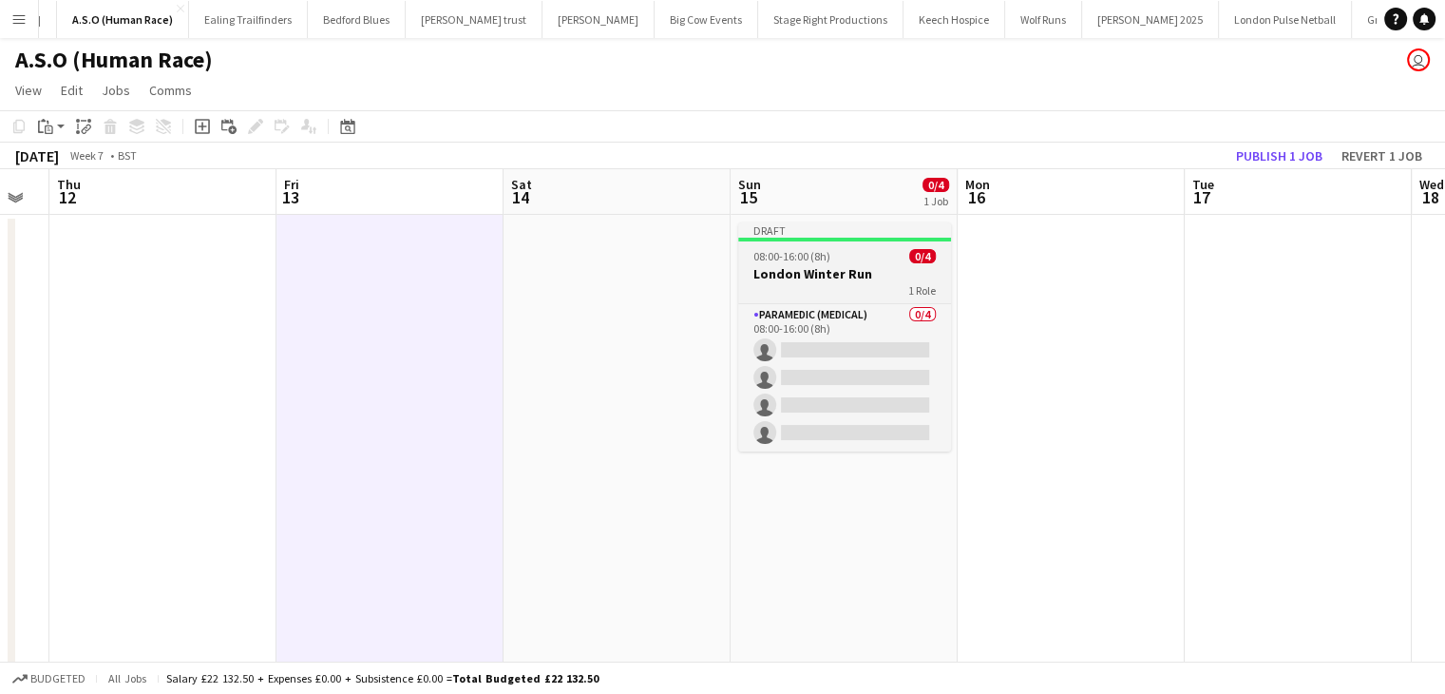
click at [823, 271] on h3 "London Winter Run" at bounding box center [844, 273] width 213 height 17
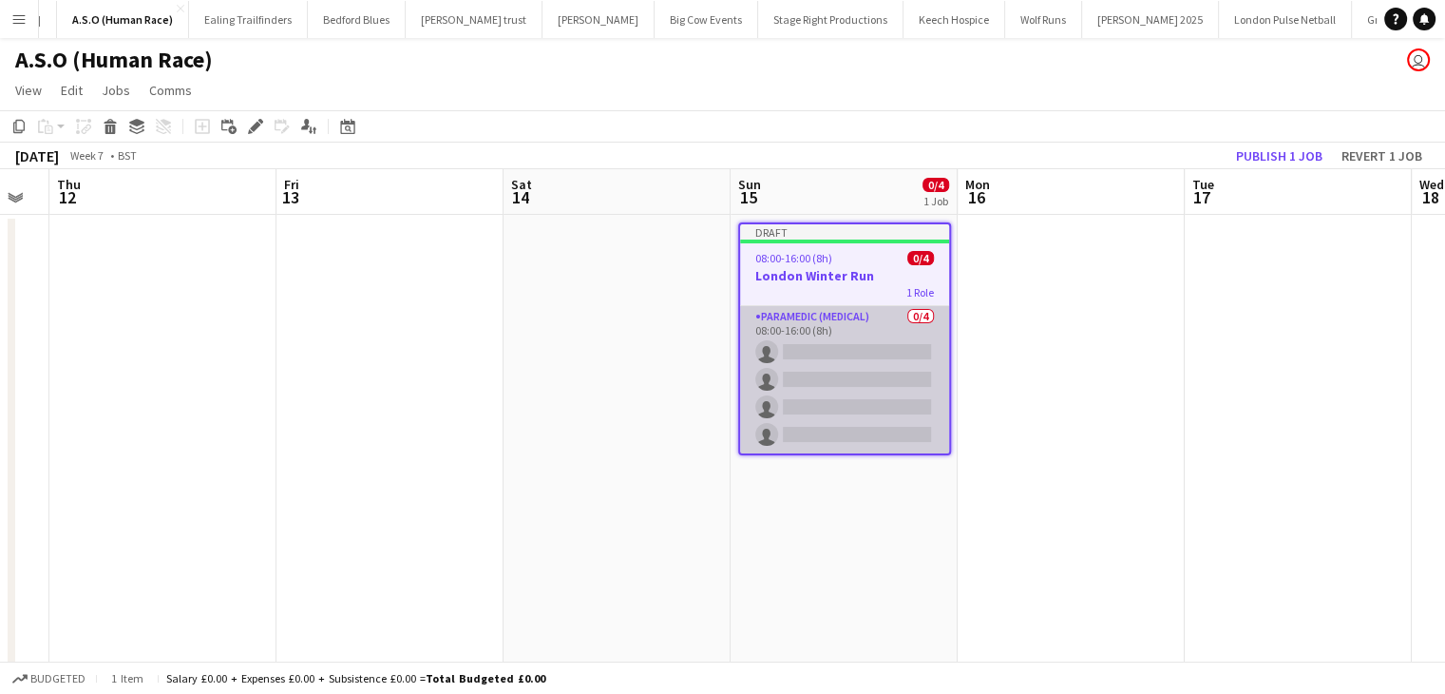
drag, startPoint x: 823, startPoint y: 271, endPoint x: 825, endPoint y: 320, distance: 49.5
click at [824, 271] on h3 "London Winter Run" at bounding box center [844, 275] width 209 height 17
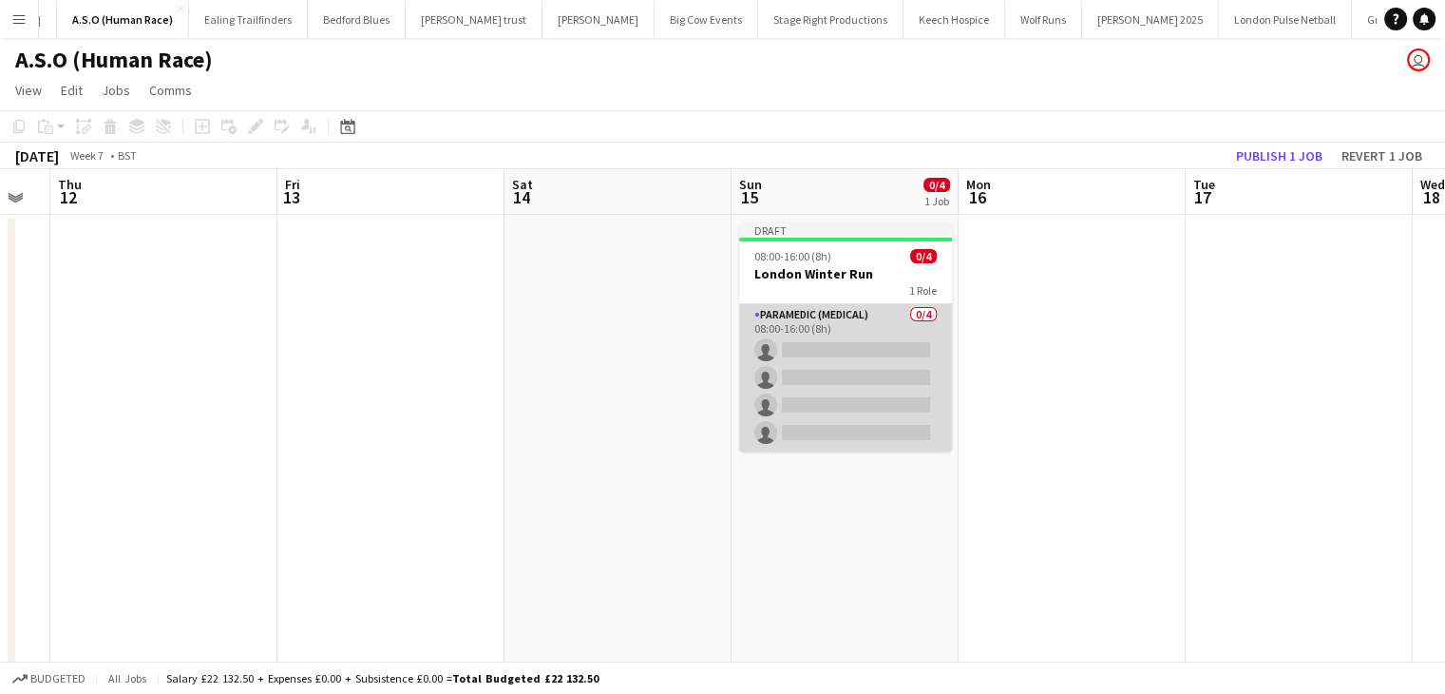
click at [832, 320] on app-card-role "Paramedic (Medical) 0/4 08:00-16:00 (8h) single-neutral-actions single-neutral-…" at bounding box center [845, 377] width 213 height 147
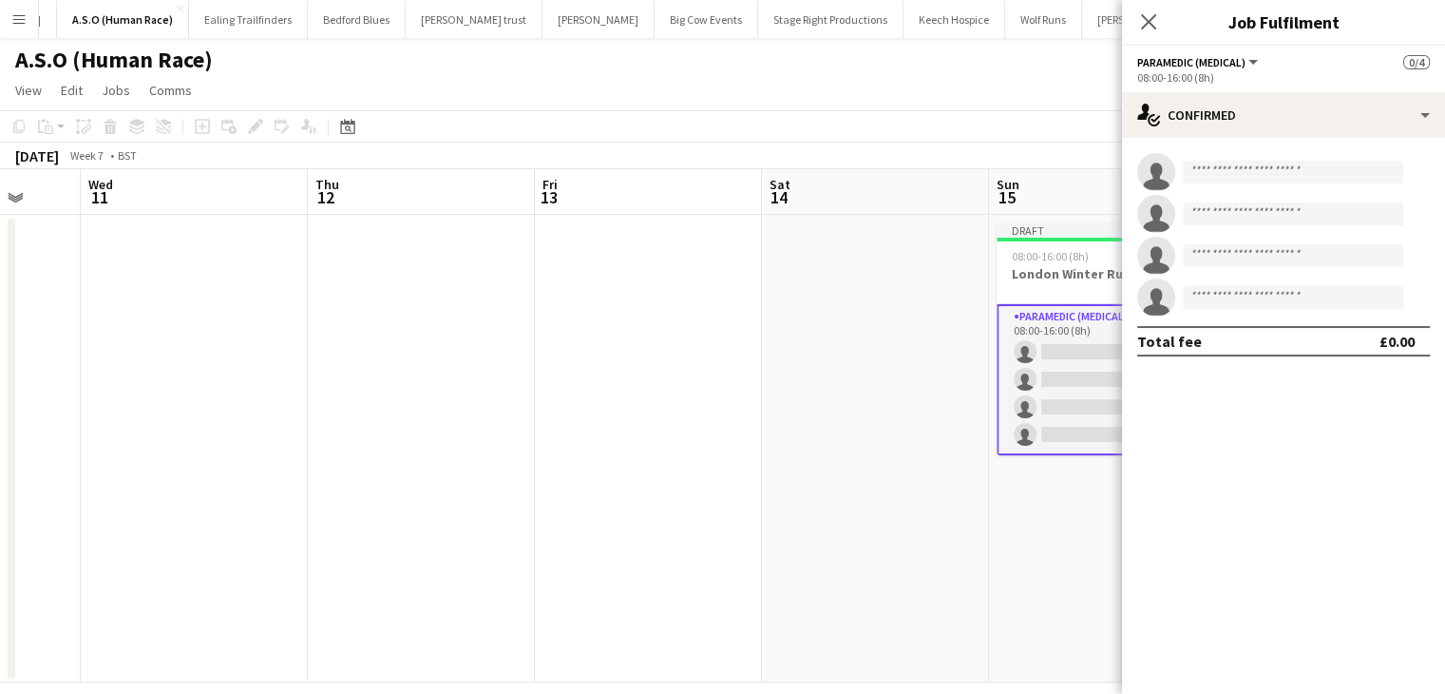
drag, startPoint x: 215, startPoint y: 416, endPoint x: 478, endPoint y: 416, distance: 263.2
click at [479, 416] on app-calendar-viewport "Sun 8 Mon 9 Tue 10 Wed 11 Thu 12 Fri 13 Sat 14 Sun 15 0/4 1 Job Mon 16 Tue 17 W…" at bounding box center [722, 425] width 1445 height 513
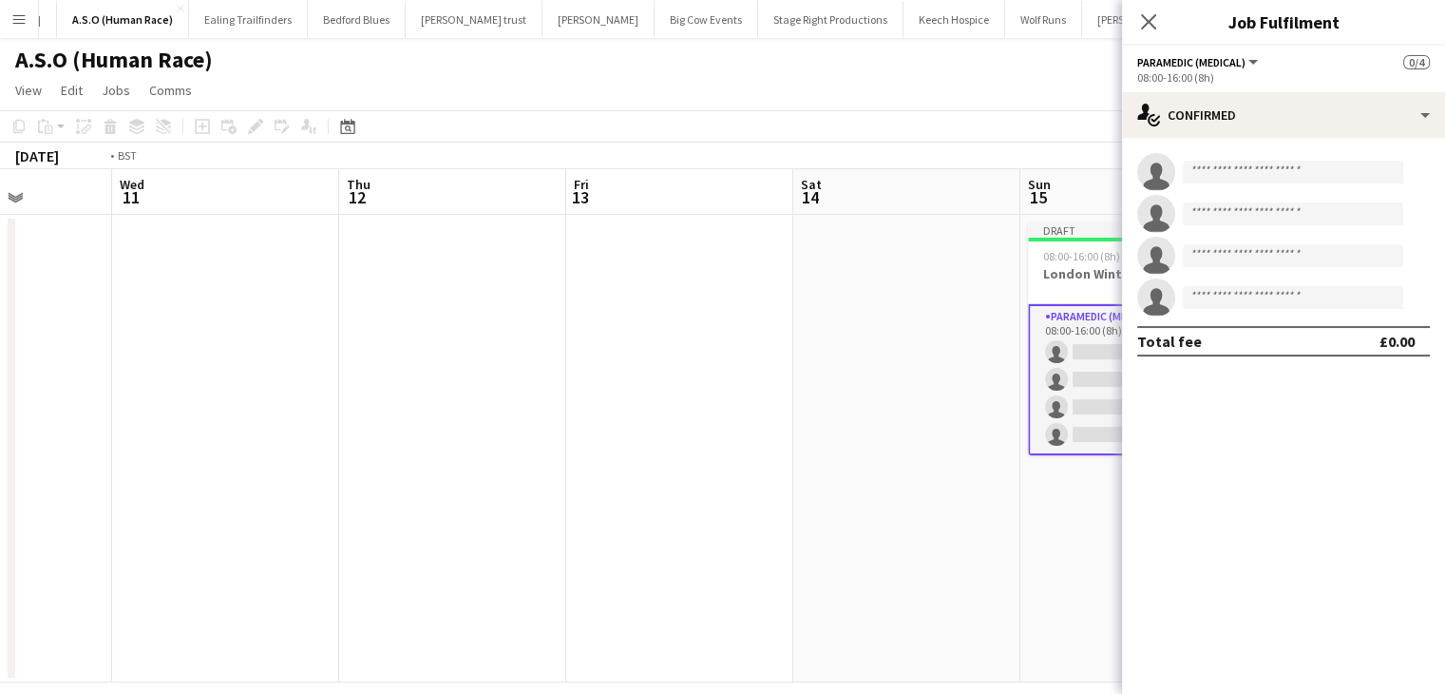
drag, startPoint x: 288, startPoint y: 423, endPoint x: 693, endPoint y: 426, distance: 404.8
click at [693, 426] on app-calendar-viewport "Sun 8 Mon 9 Tue 10 Wed 11 Thu 12 Fri 13 Sat 14 Sun 15 0/4 1 Job Mon 16 Tue 17 W…" at bounding box center [722, 425] width 1445 height 513
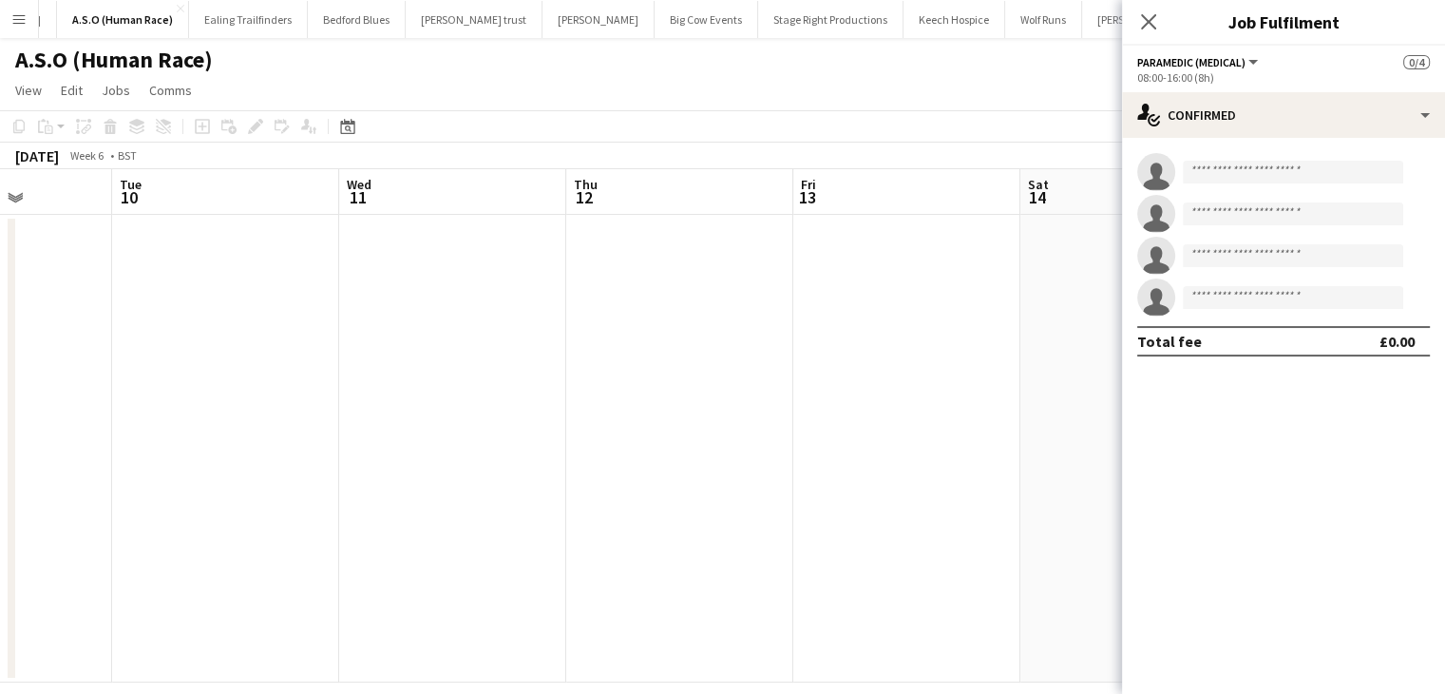
scroll to position [0, 414]
click at [1150, 24] on icon at bounding box center [1148, 21] width 18 height 18
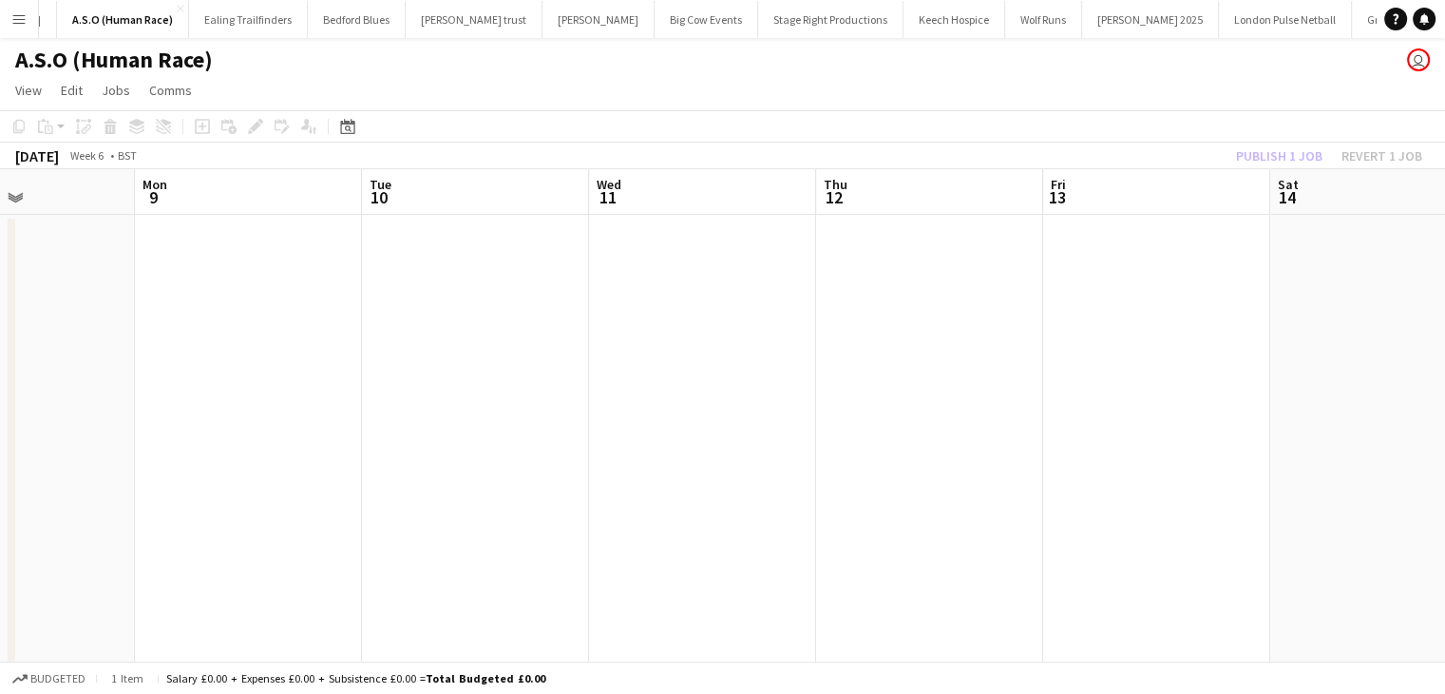
drag, startPoint x: 874, startPoint y: 361, endPoint x: 1047, endPoint y: 373, distance: 173.4
click at [1102, 360] on app-calendar-viewport "Fri 6 Sat 7 Sun 8 Mon 9 Tue 10 Wed 11 Thu 12 Fri 13 Sat 14 Sun 15 0/4 1 Job Mon…" at bounding box center [722, 425] width 1445 height 513
drag, startPoint x: 800, startPoint y: 373, endPoint x: 941, endPoint y: 381, distance: 140.9
click at [1073, 373] on app-calendar-viewport "Tue 3 Wed 4 Thu 5 Fri 6 Sat 7 Sun 8 Mon 9 Tue 10 Wed 11 Thu 12 Fri 13 Sat 14" at bounding box center [722, 425] width 1445 height 513
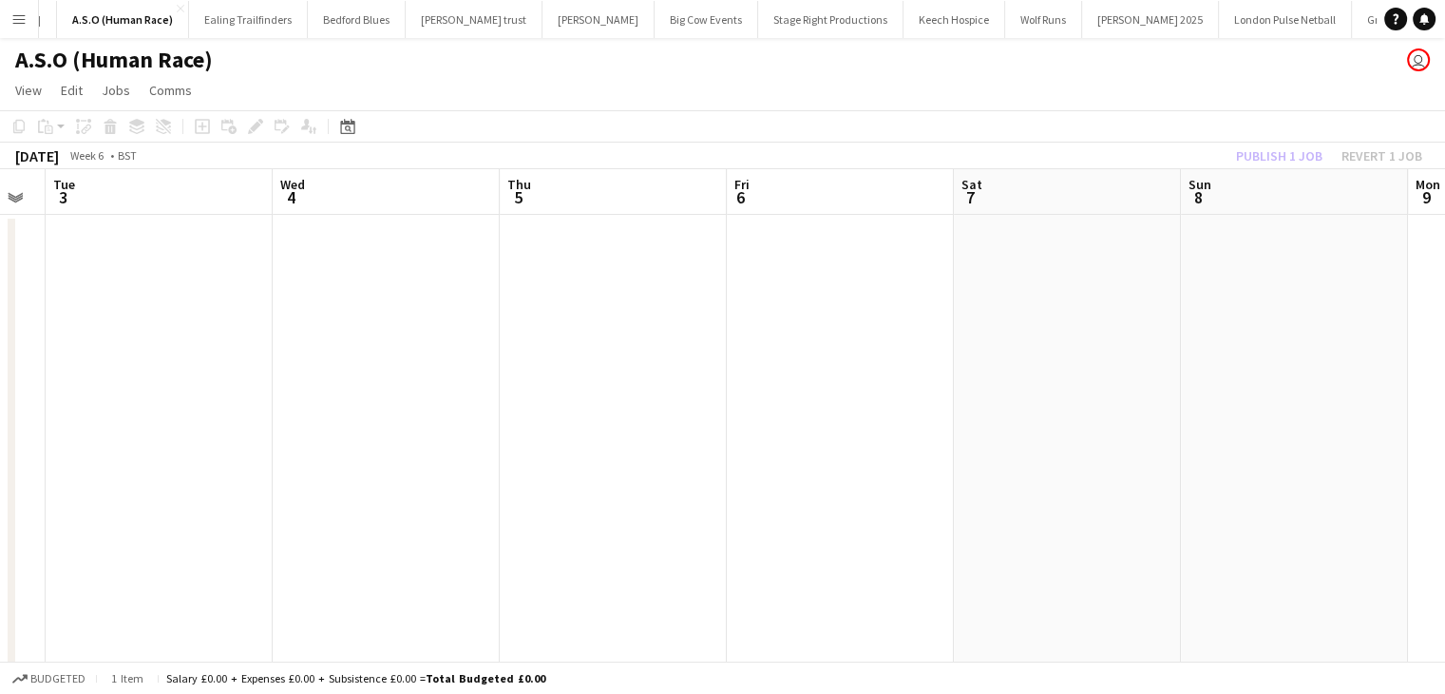
drag, startPoint x: 1061, startPoint y: 394, endPoint x: 1070, endPoint y: 395, distance: 9.6
click at [1070, 394] on app-calendar-viewport "Sun 1 Mon 2 Tue 3 Wed 4 Thu 5 Fri 6 Sat 7 Sun 8 Mon 9 Tue 10 Wed 11 Thu 12" at bounding box center [722, 425] width 1445 height 513
drag, startPoint x: 642, startPoint y: 389, endPoint x: 961, endPoint y: 389, distance: 318.3
click at [989, 389] on app-calendar-viewport "Sat 31 Sun 1 Mon 2 Tue 3 Wed 4 Thu 5 Fri 6 Sat 7 Sun 8 Mon 9 Tue 10 Wed 11" at bounding box center [722, 425] width 1445 height 513
click at [840, 306] on app-calendar-viewport "Thu 29 Fri 30 Sat 31 Sun 1 Mon 2 Tue 3 Wed 4 Thu 5 Fri 6 Sat 7 Sun 8 Mon 9" at bounding box center [722, 425] width 1445 height 513
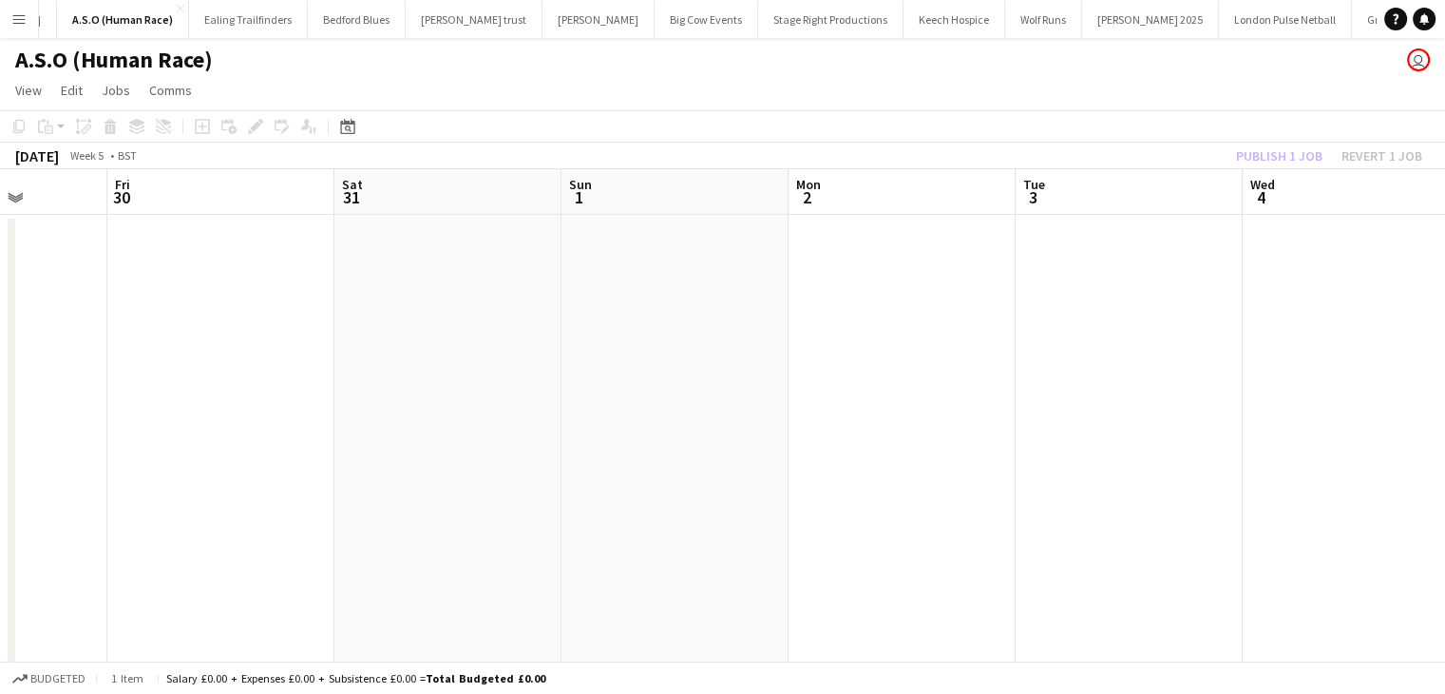
scroll to position [0, 468]
click at [348, 130] on icon at bounding box center [348, 128] width 7 height 7
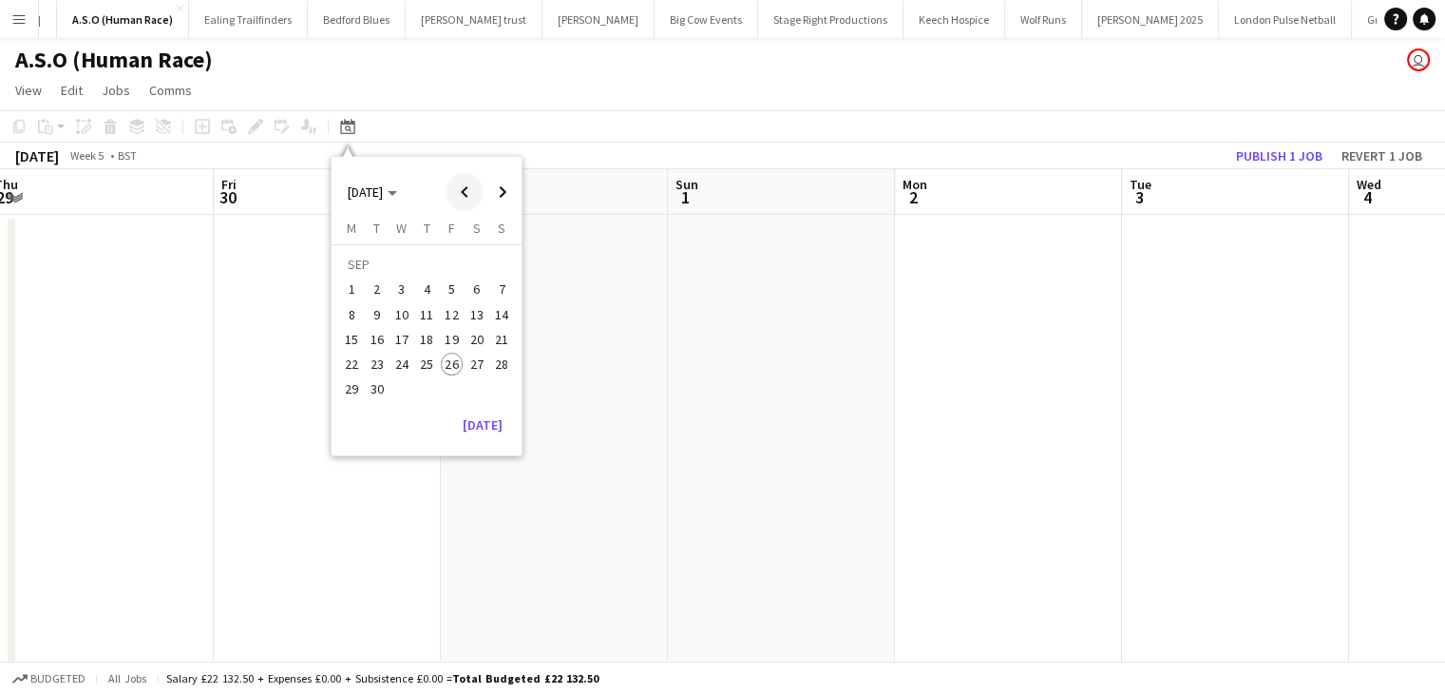
click at [475, 189] on span "Previous month" at bounding box center [465, 192] width 38 height 38
click at [475, 188] on span "Previous month" at bounding box center [465, 192] width 38 height 38
click at [474, 188] on span "Previous month" at bounding box center [465, 192] width 38 height 38
click at [473, 188] on span "Previous month" at bounding box center [465, 192] width 38 height 38
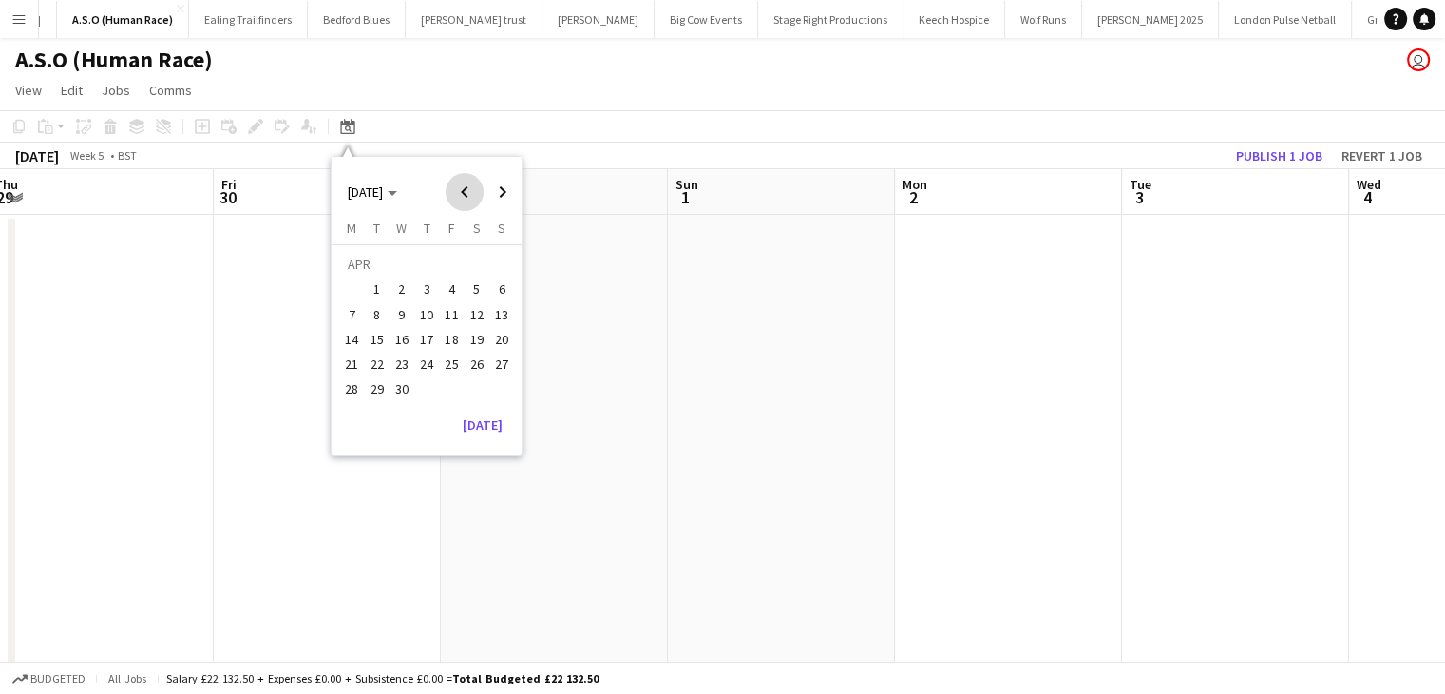
click at [473, 188] on span "Previous month" at bounding box center [465, 192] width 38 height 38
click at [509, 183] on span "Next month" at bounding box center [503, 192] width 38 height 38
click at [499, 310] on span "16" at bounding box center [501, 319] width 23 height 23
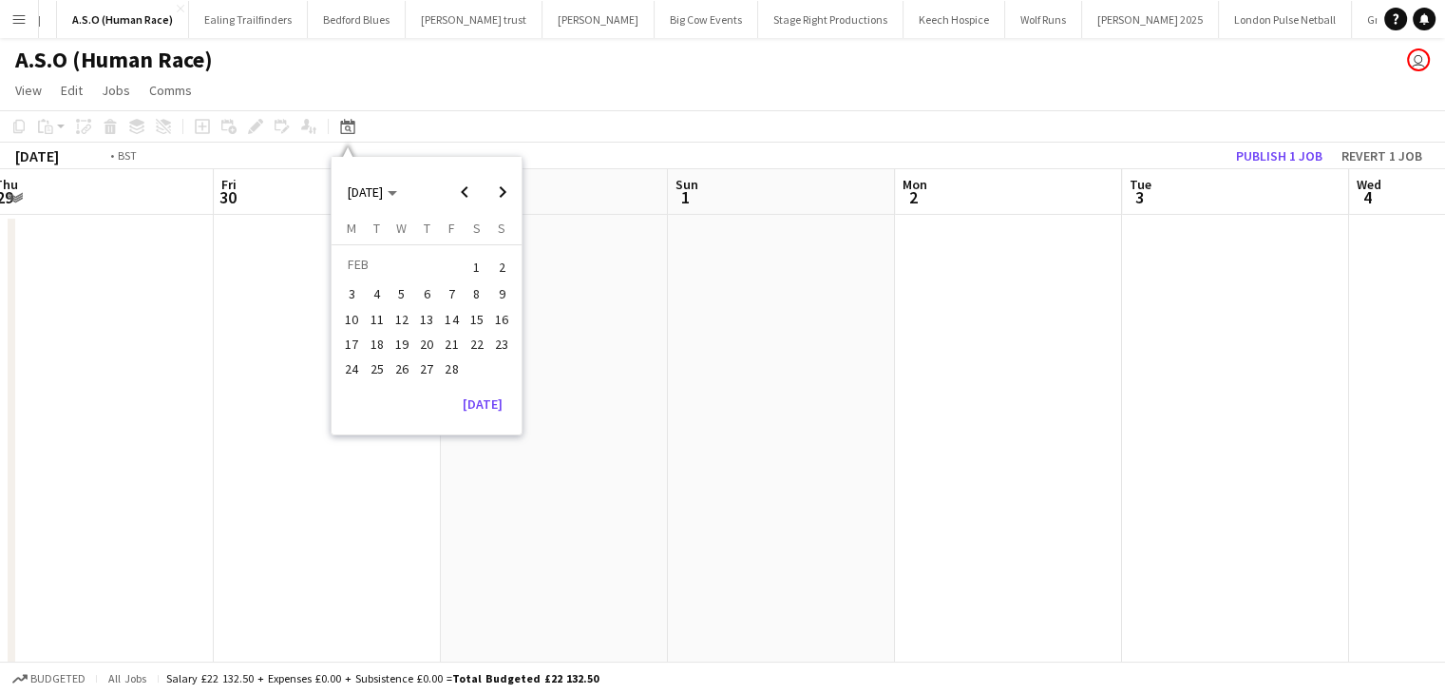
scroll to position [0, 654]
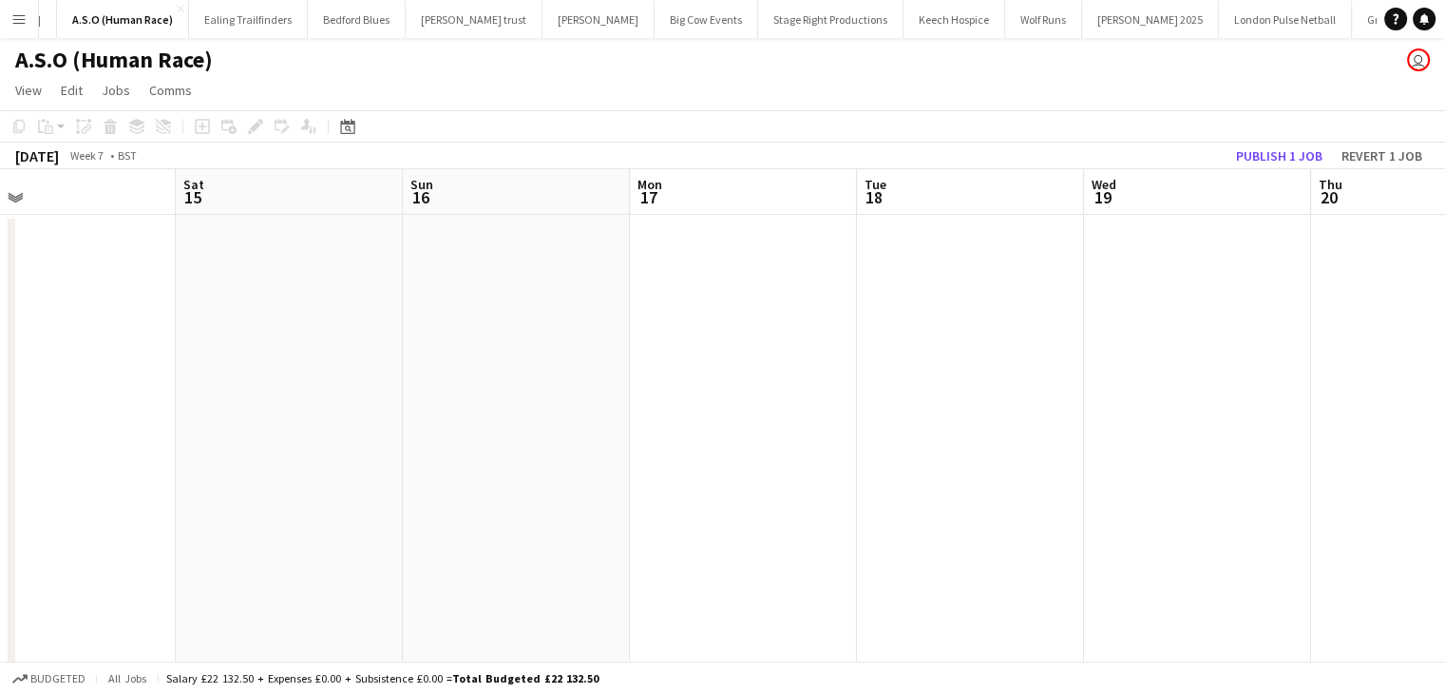
drag, startPoint x: 591, startPoint y: 339, endPoint x: 125, endPoint y: 343, distance: 465.7
click at [129, 343] on app-calendar-viewport "Tue 11 Wed 12 Thu 13 Fri 14 Sat 15 Sun 16 Mon 17 Tue 18 Wed 19 Thu 20 Fri 21 Sa…" at bounding box center [722, 425] width 1445 height 513
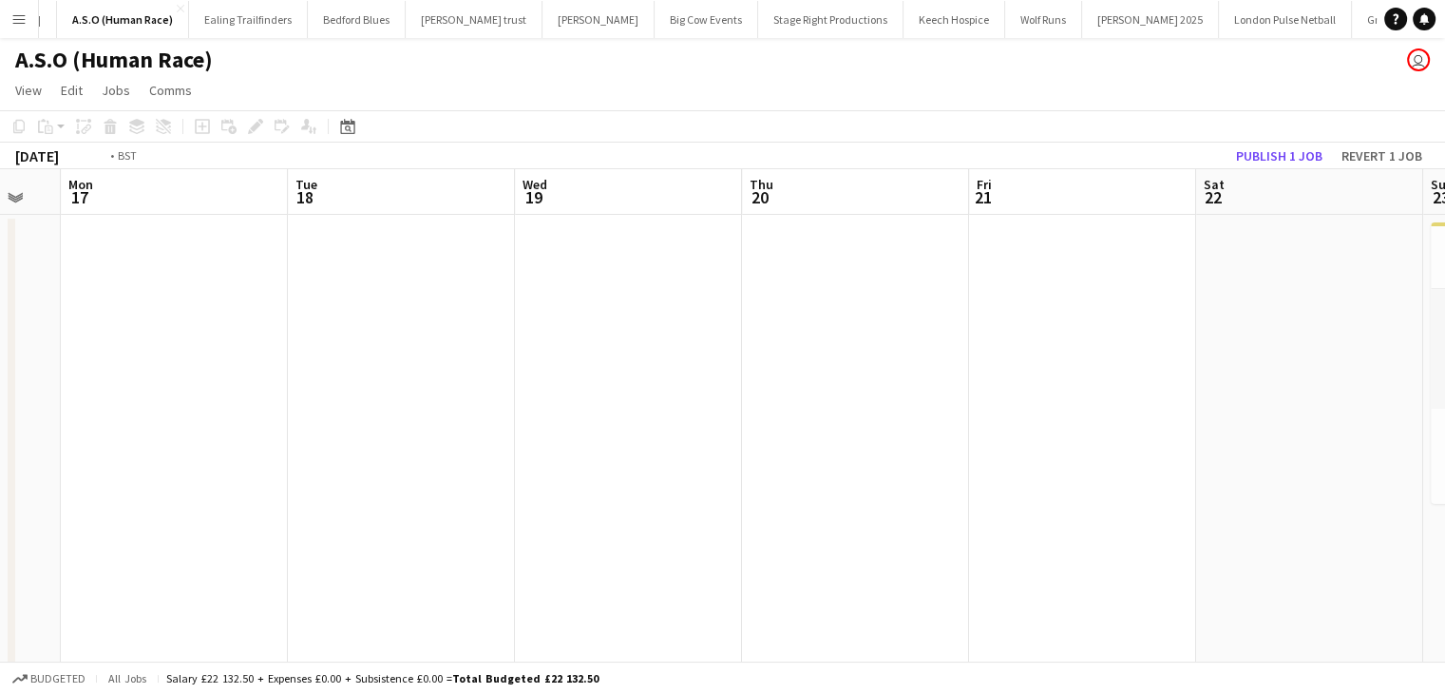
drag, startPoint x: 582, startPoint y: 340, endPoint x: 37, endPoint y: 347, distance: 544.6
click at [19, 347] on app-calendar-viewport "Thu 13 Fri 14 Sat 15 Sun 16 Mon 17 Tue 18 Wed 19 Thu 20 Fri 21 Sat 22 Sun 23 21…" at bounding box center [722, 425] width 1445 height 513
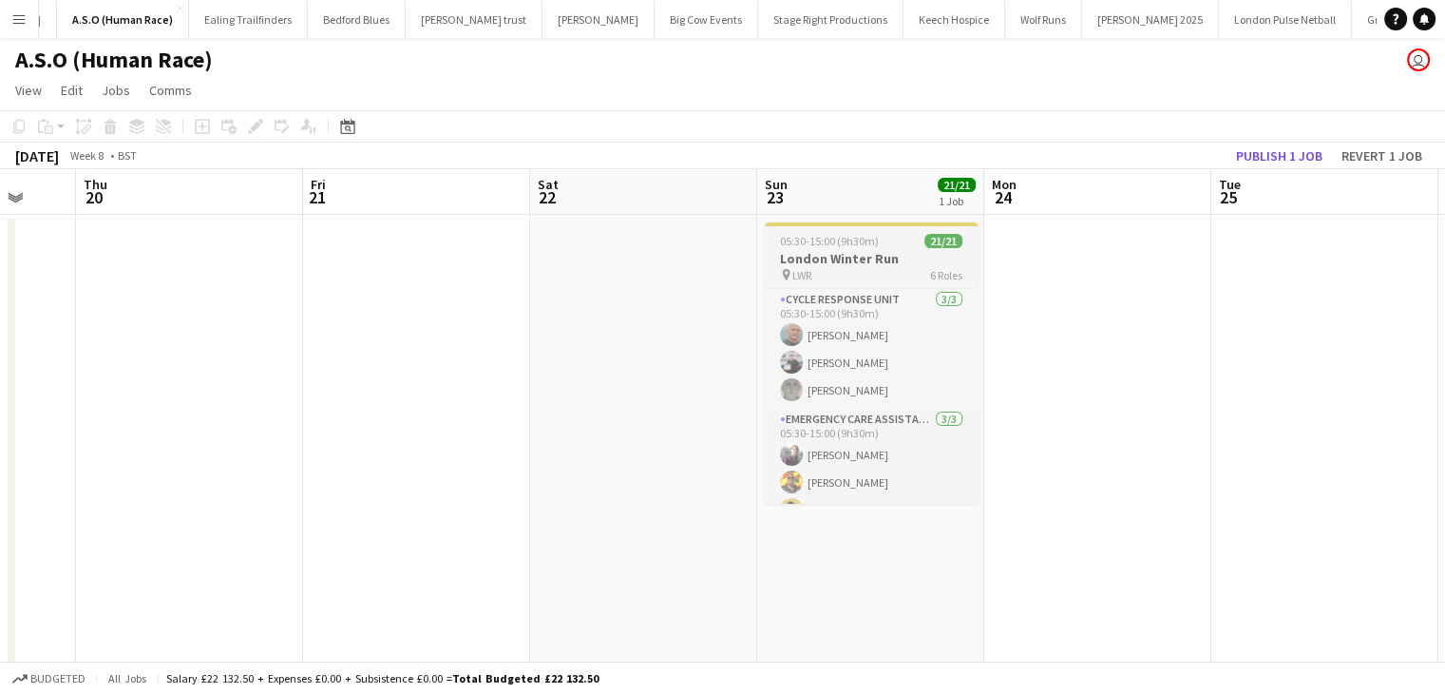
click at [882, 258] on h3 "London Winter Run" at bounding box center [871, 258] width 213 height 17
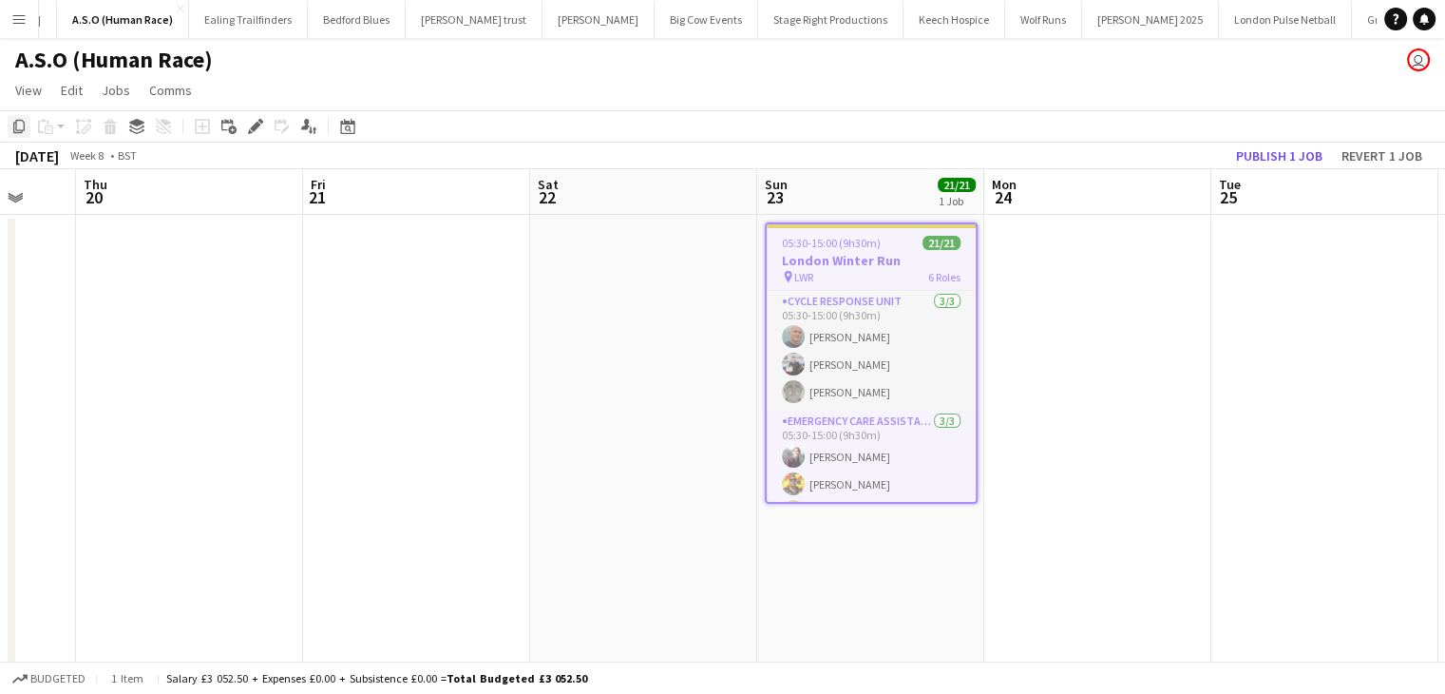
click at [15, 126] on icon at bounding box center [18, 126] width 11 height 13
click at [354, 124] on icon at bounding box center [347, 126] width 14 height 15
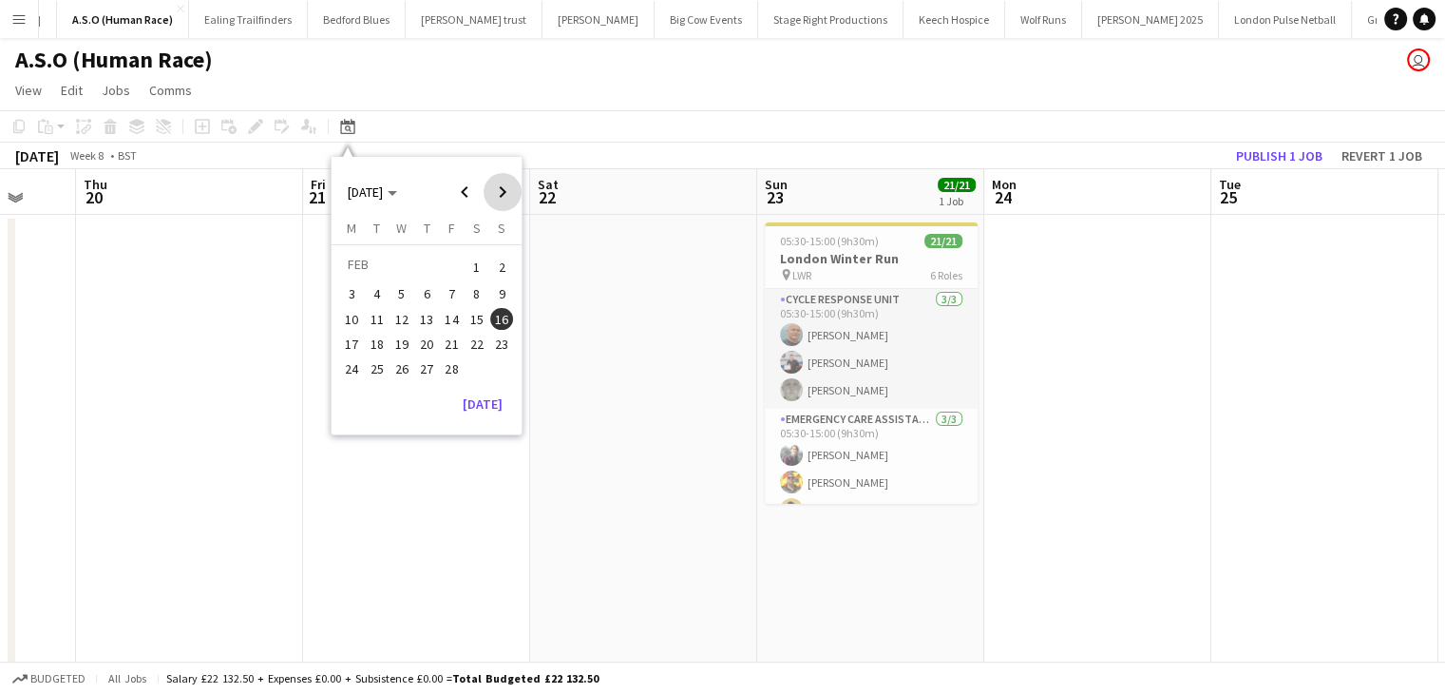
click at [498, 193] on span "Next month" at bounding box center [503, 192] width 38 height 38
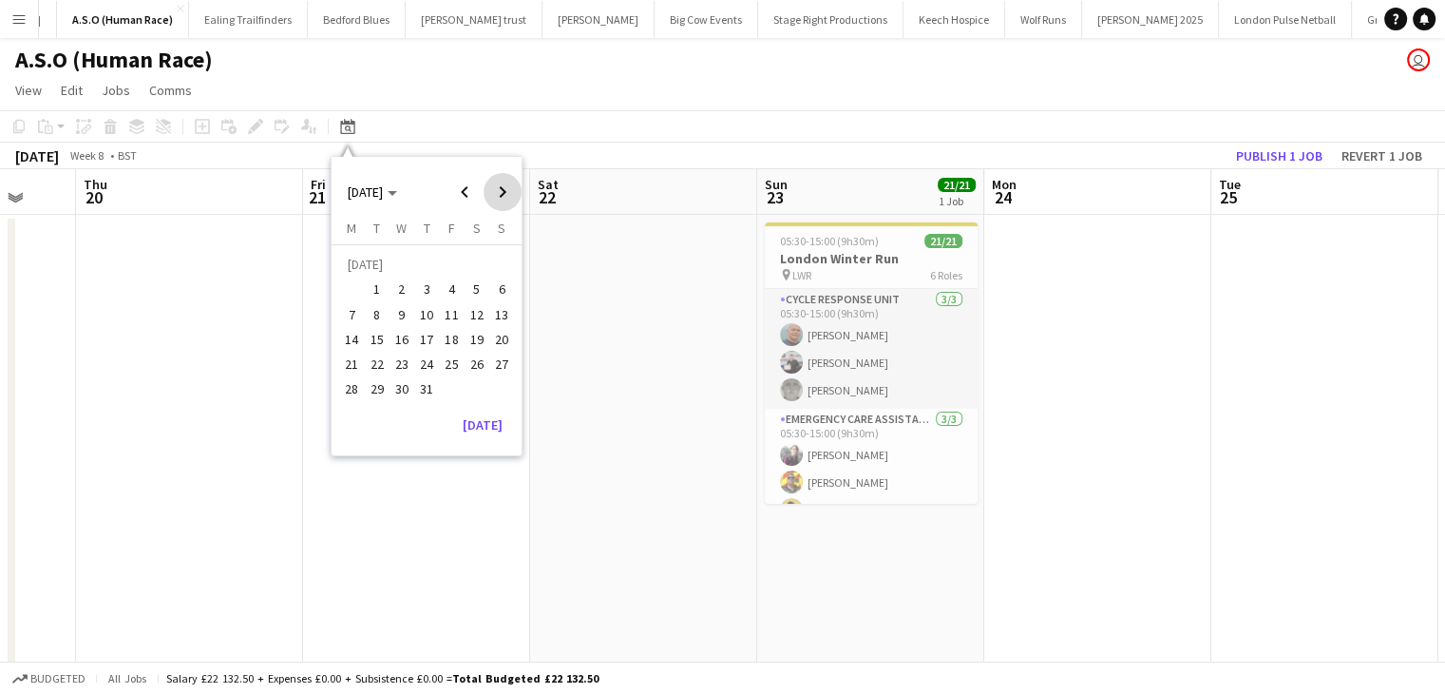
click at [498, 193] on span "Next month" at bounding box center [503, 192] width 38 height 38
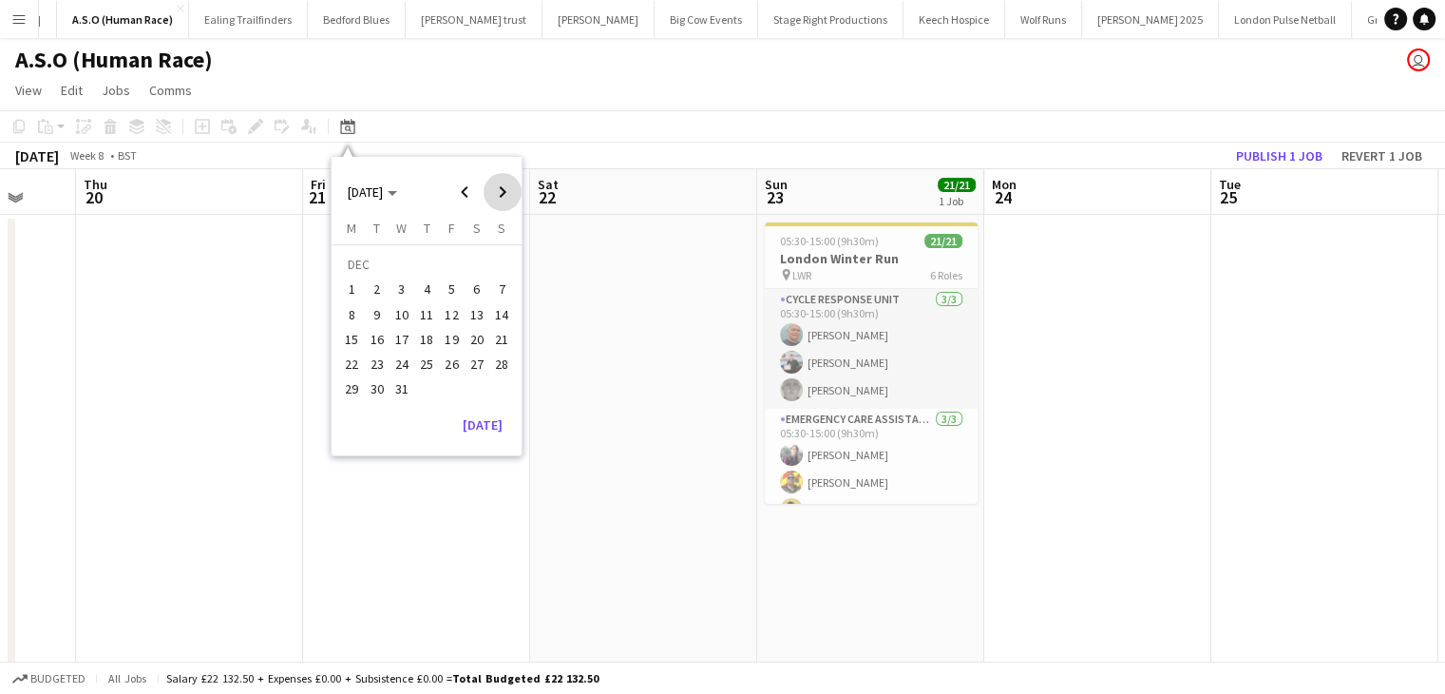
click at [498, 193] on span "Next month" at bounding box center [503, 192] width 38 height 38
click at [502, 320] on span "15" at bounding box center [501, 319] width 23 height 23
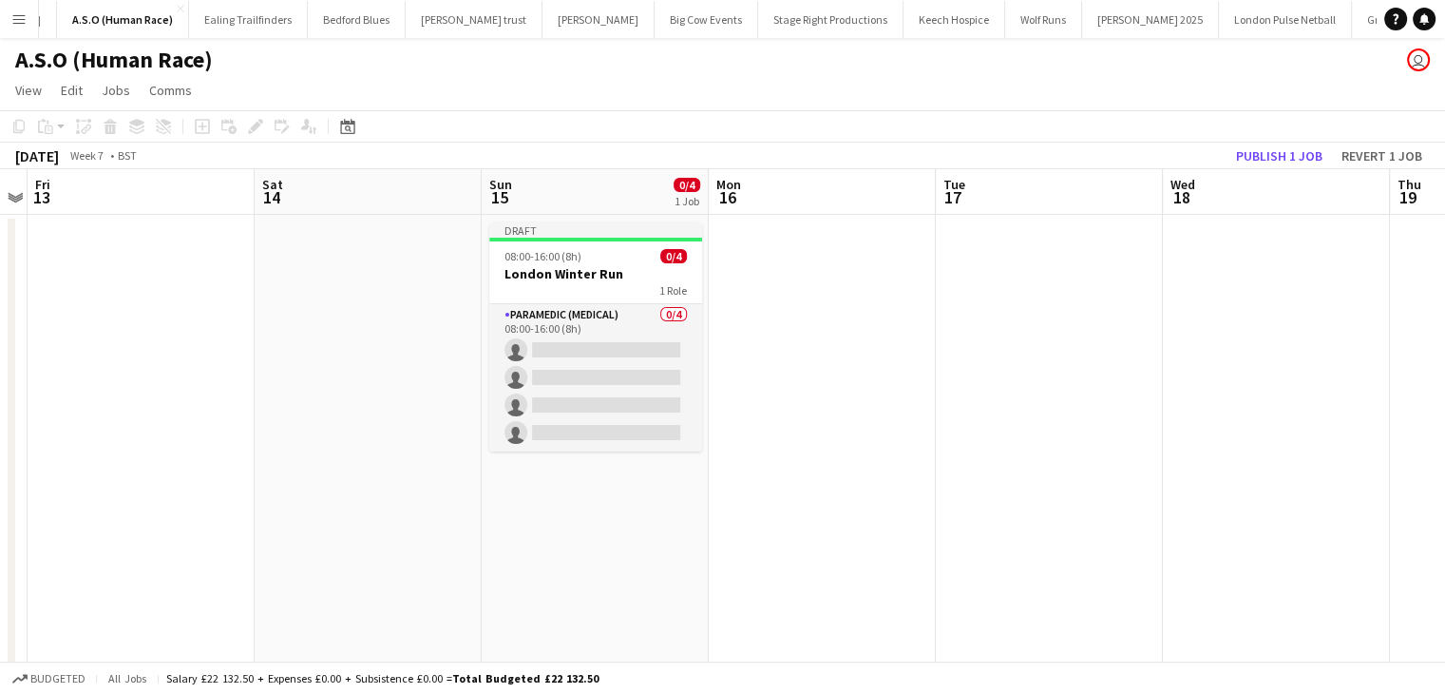
click at [603, 494] on app-date-cell "Draft 08:00-16:00 (8h) 0/4 London Winter Run 1 Role Paramedic (Medical) 0/4 08:…" at bounding box center [595, 449] width 227 height 468
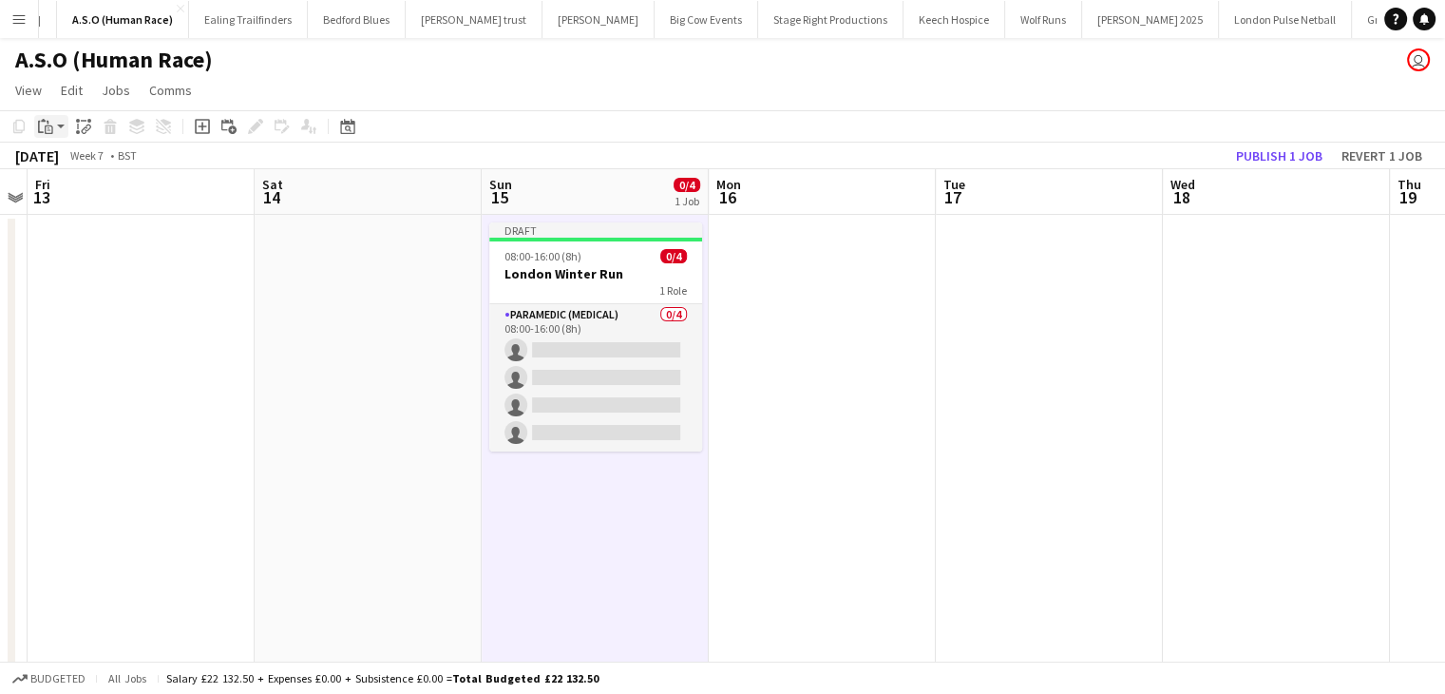
click at [48, 126] on icon "Paste" at bounding box center [45, 126] width 15 height 15
click at [84, 199] on link "Paste with crew Ctrl+Shift+V" at bounding box center [139, 194] width 179 height 17
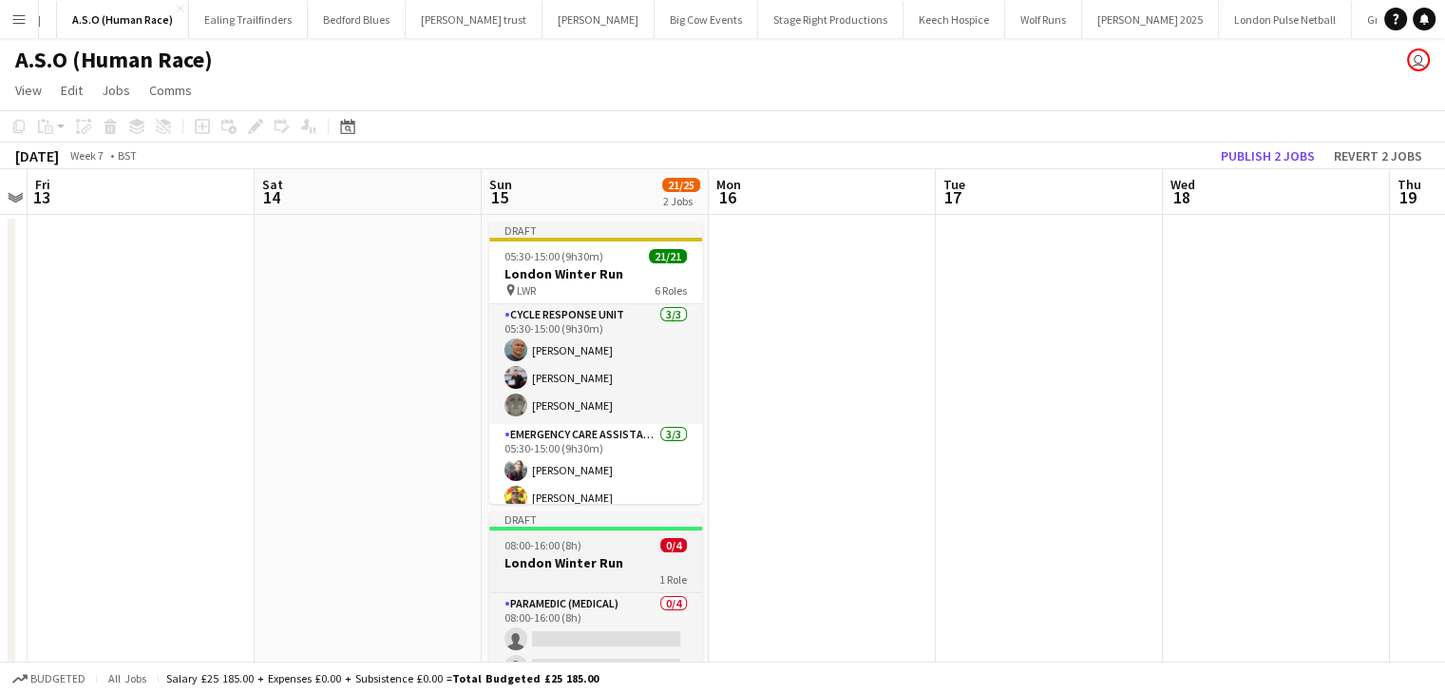
click at [597, 531] on app-job-card "Draft 08:00-16:00 (8h) 0/4 London Winter Run 1 Role Paramedic (Medical) 0/4 08:…" at bounding box center [595, 625] width 213 height 229
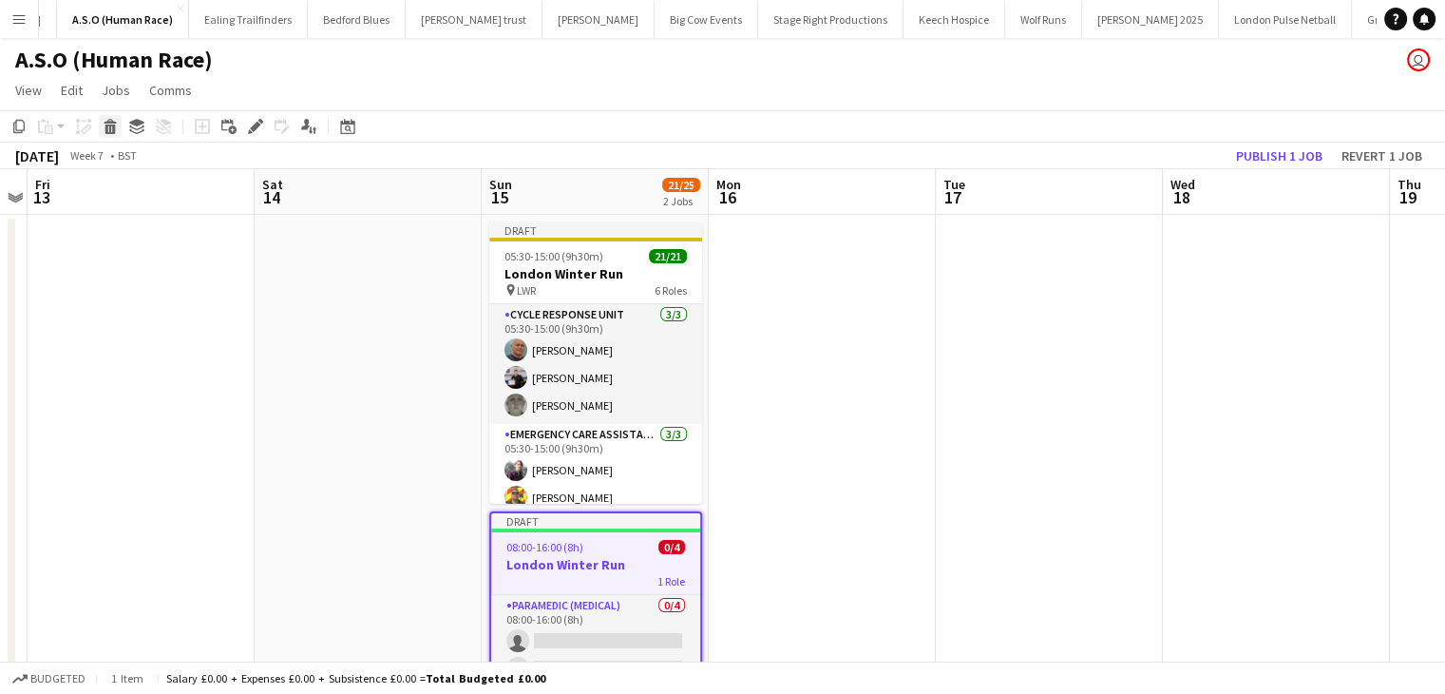
click at [104, 131] on icon "Delete" at bounding box center [110, 126] width 15 height 15
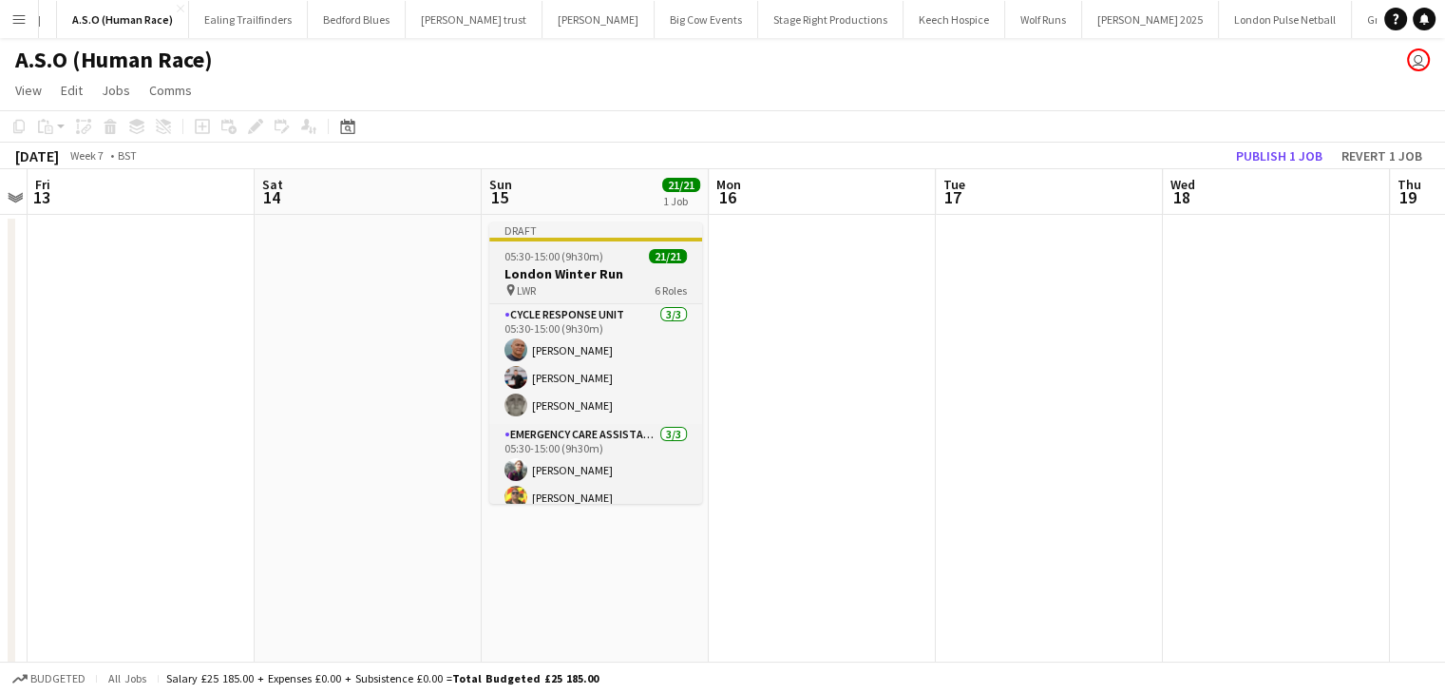
click at [559, 250] on span "05:30-15:00 (9h30m)" at bounding box center [554, 256] width 99 height 14
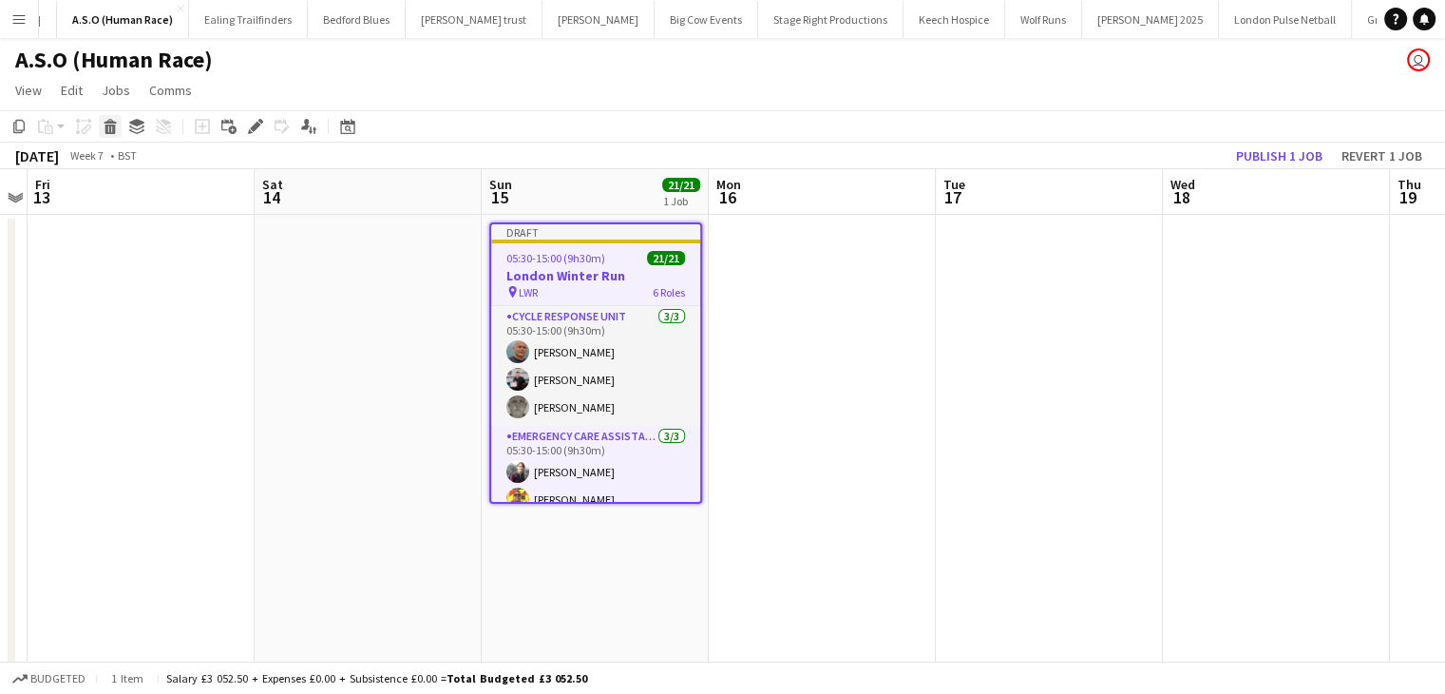
click at [105, 126] on icon at bounding box center [110, 129] width 10 height 10
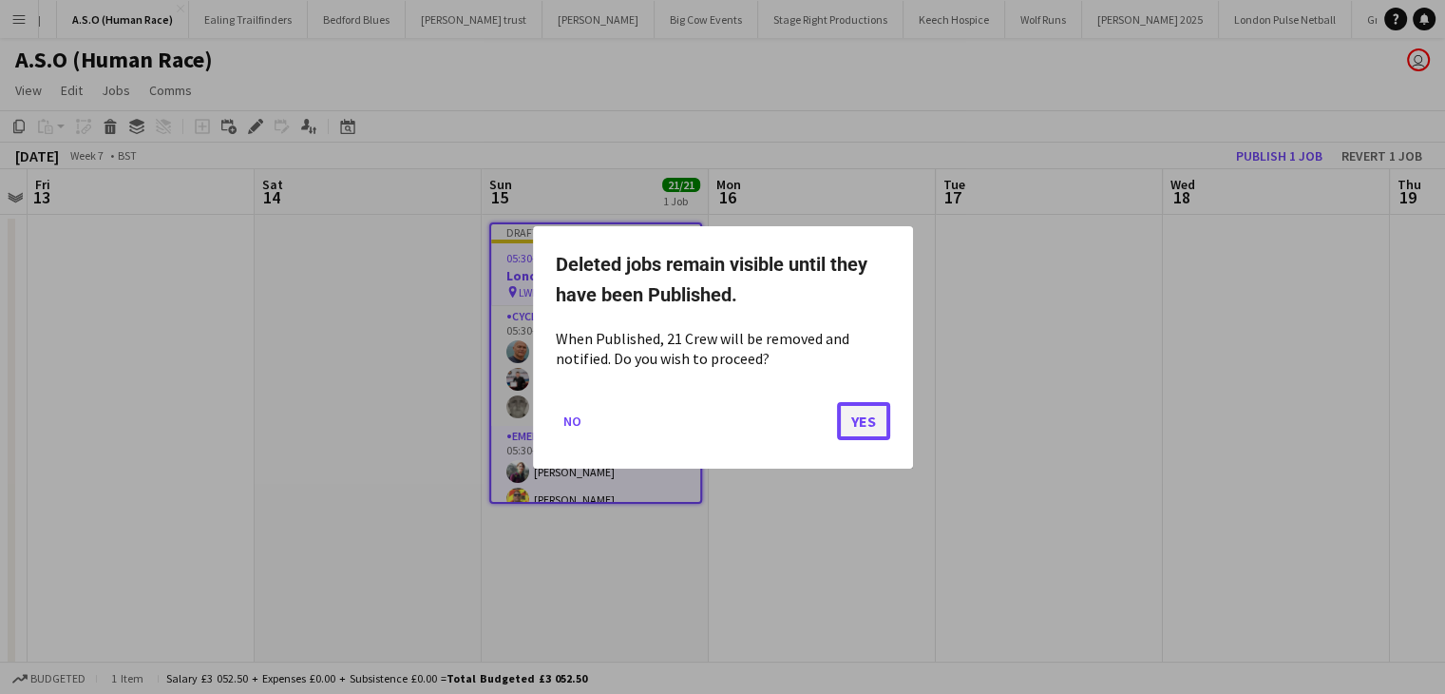
click at [863, 416] on button "Yes" at bounding box center [863, 420] width 53 height 38
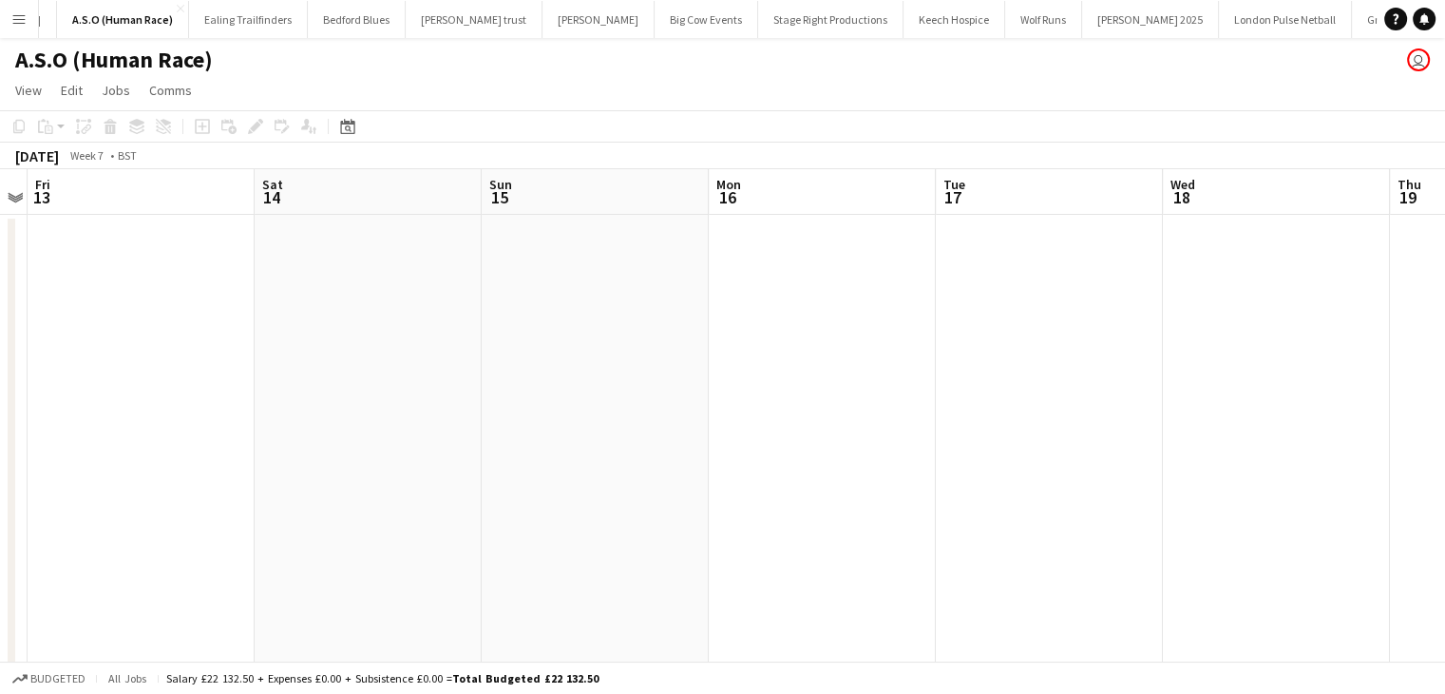
click at [551, 334] on app-date-cell at bounding box center [595, 449] width 227 height 468
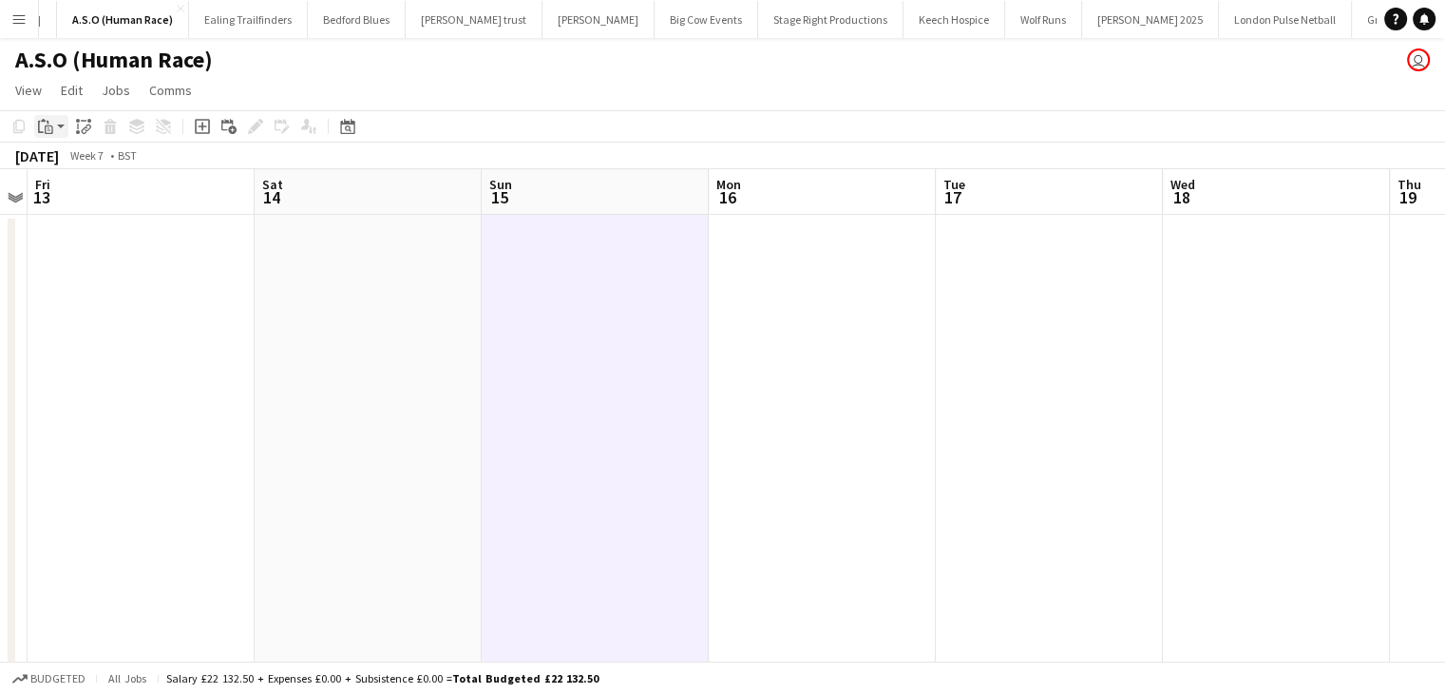
click at [49, 130] on icon "Paste" at bounding box center [45, 126] width 15 height 15
click at [105, 165] on link "Paste Ctrl+V" at bounding box center [139, 162] width 179 height 17
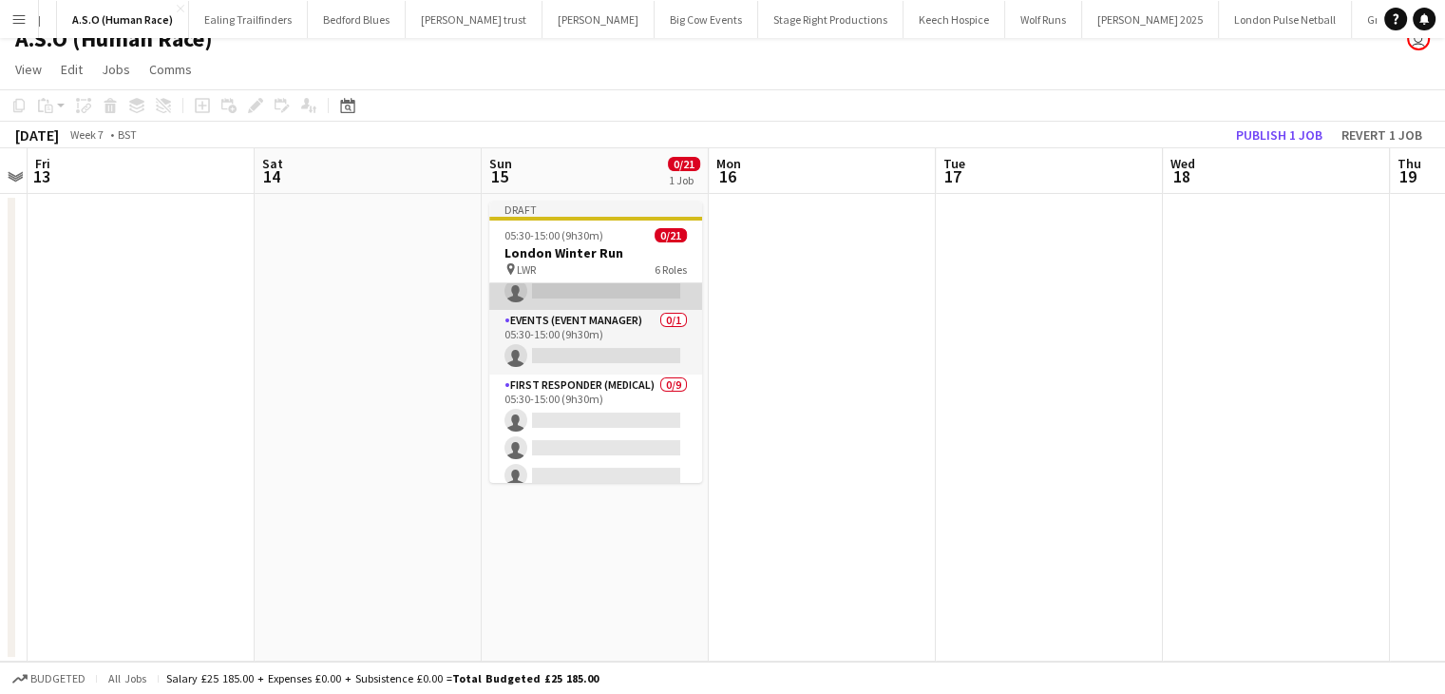
scroll to position [0, 0]
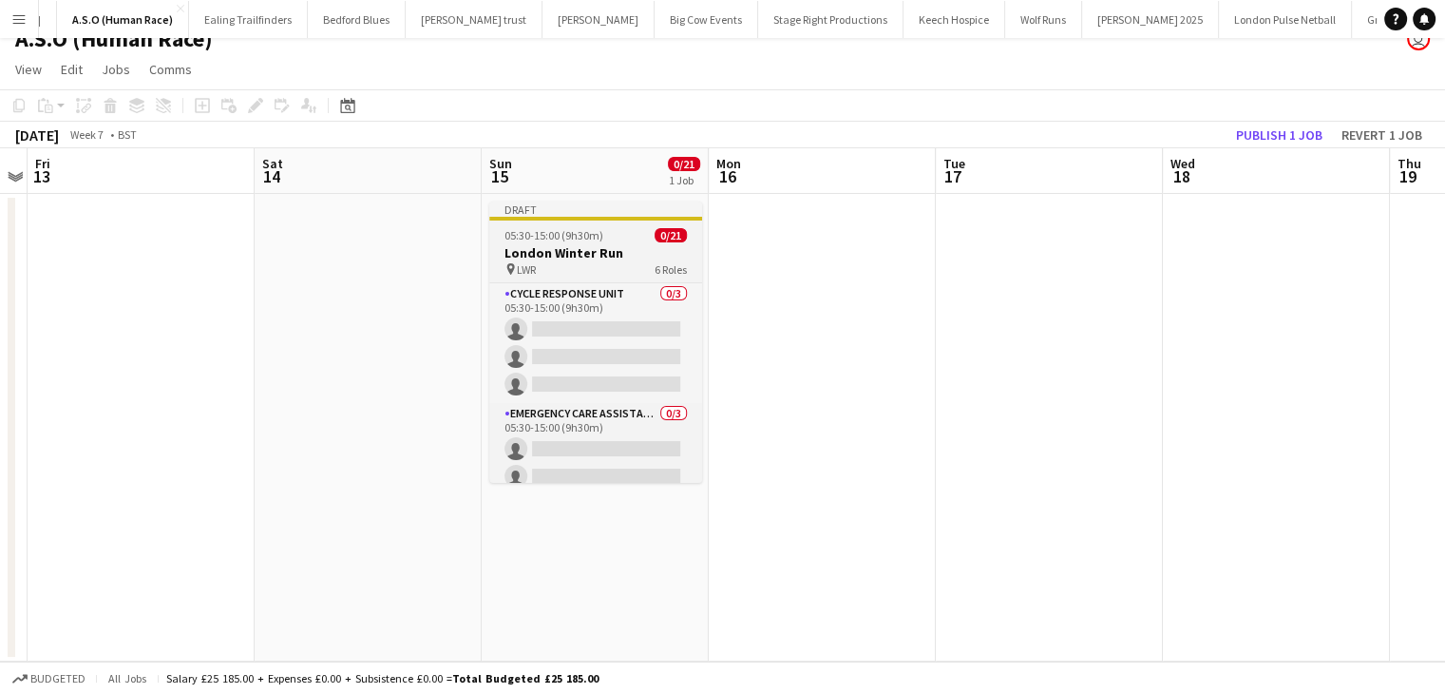
click at [591, 275] on div "pin LWR 6 Roles" at bounding box center [595, 268] width 213 height 15
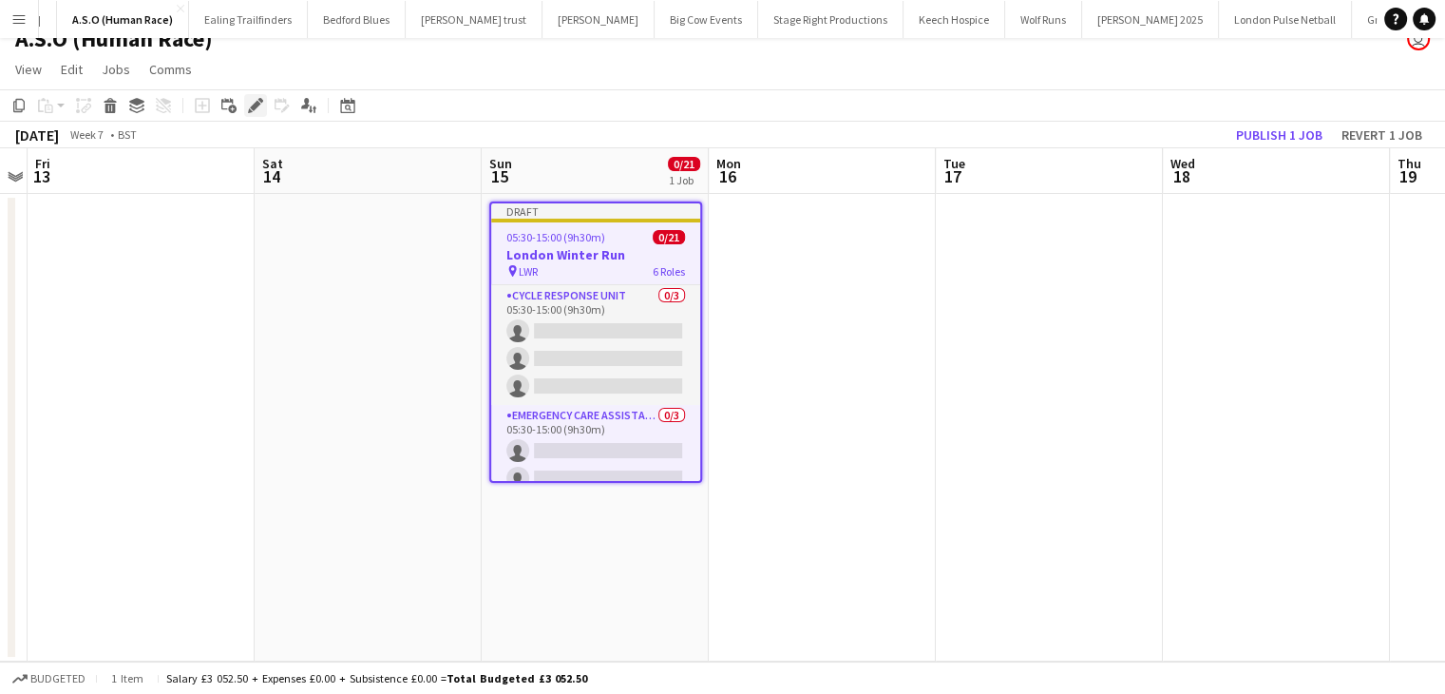
click at [257, 101] on icon at bounding box center [255, 106] width 10 height 10
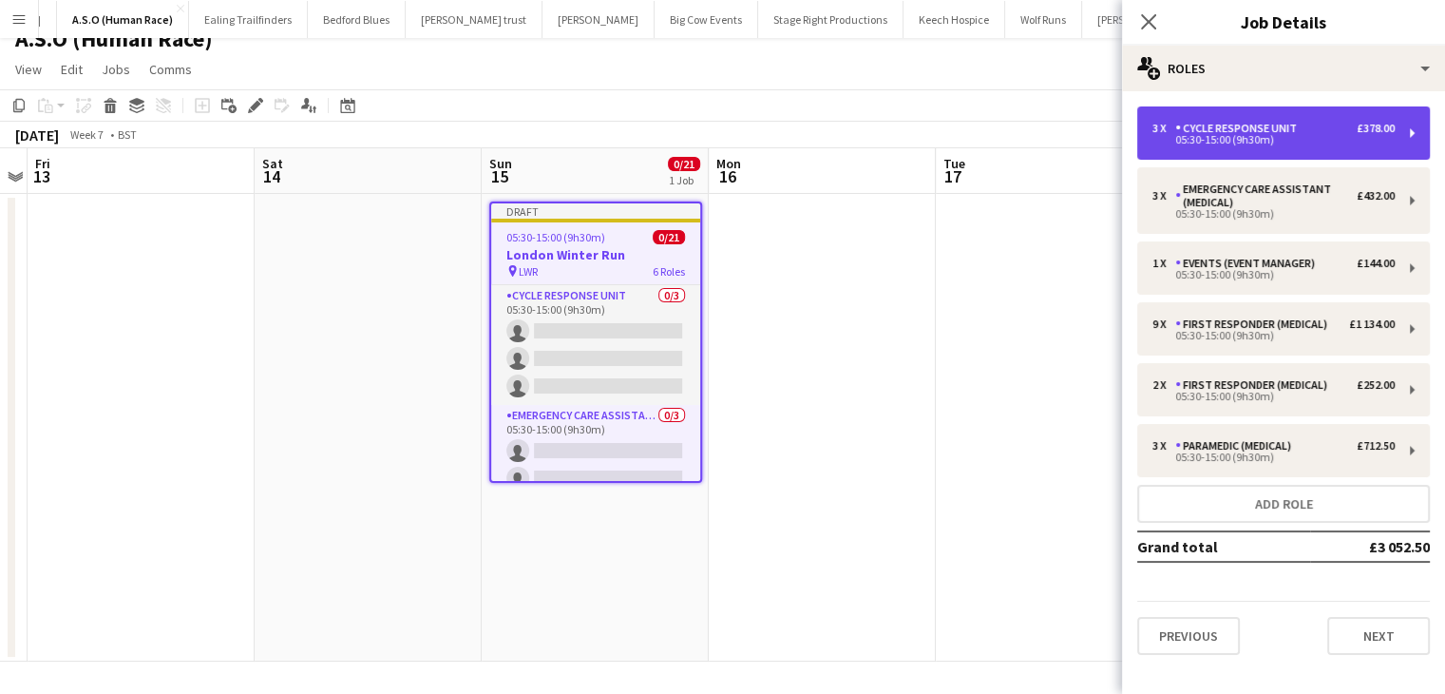
click at [1246, 144] on div "05:30-15:00 (9h30m)" at bounding box center [1274, 140] width 242 height 10
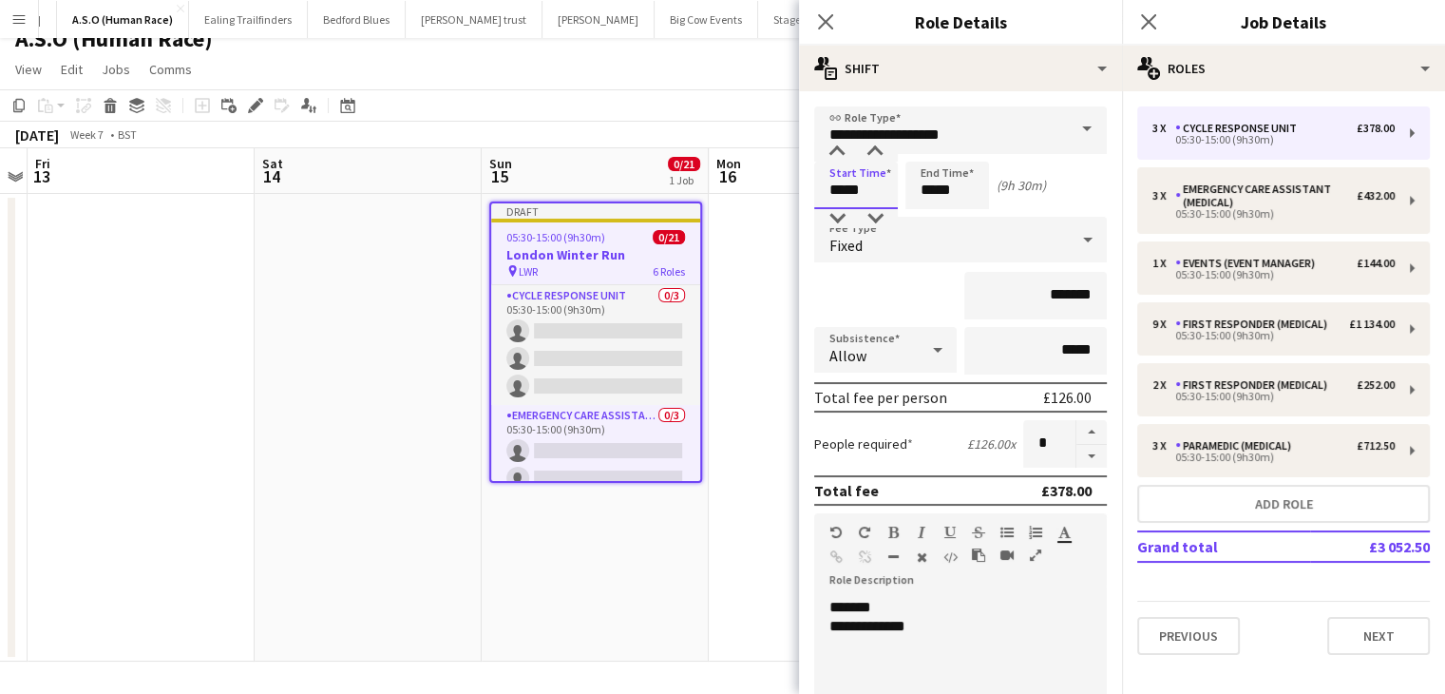
drag, startPoint x: 874, startPoint y: 199, endPoint x: 874, endPoint y: 186, distance: 12.4
click at [874, 197] on input "*****" at bounding box center [856, 186] width 84 height 48
type input "*****"
click at [877, 155] on div at bounding box center [875, 152] width 38 height 19
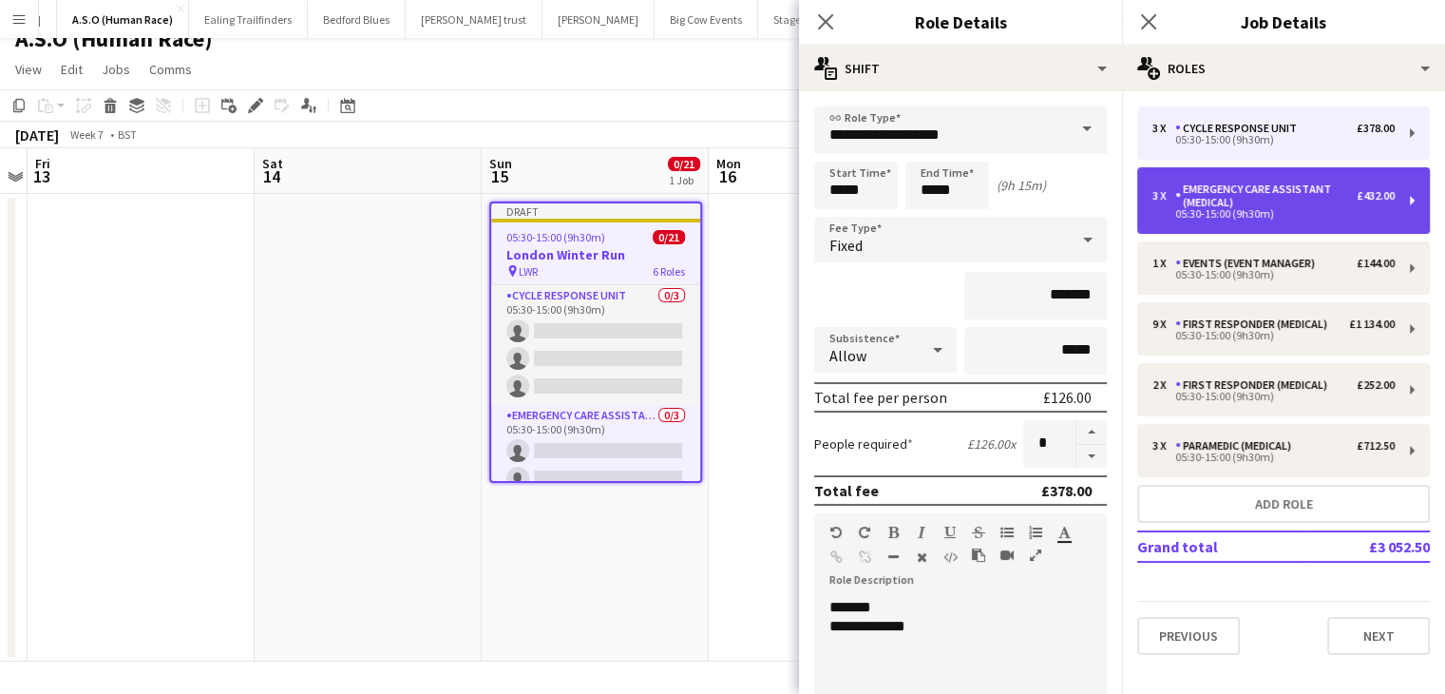
click at [1187, 199] on div "Emergency Care Assistant (Medical)" at bounding box center [1267, 195] width 182 height 27
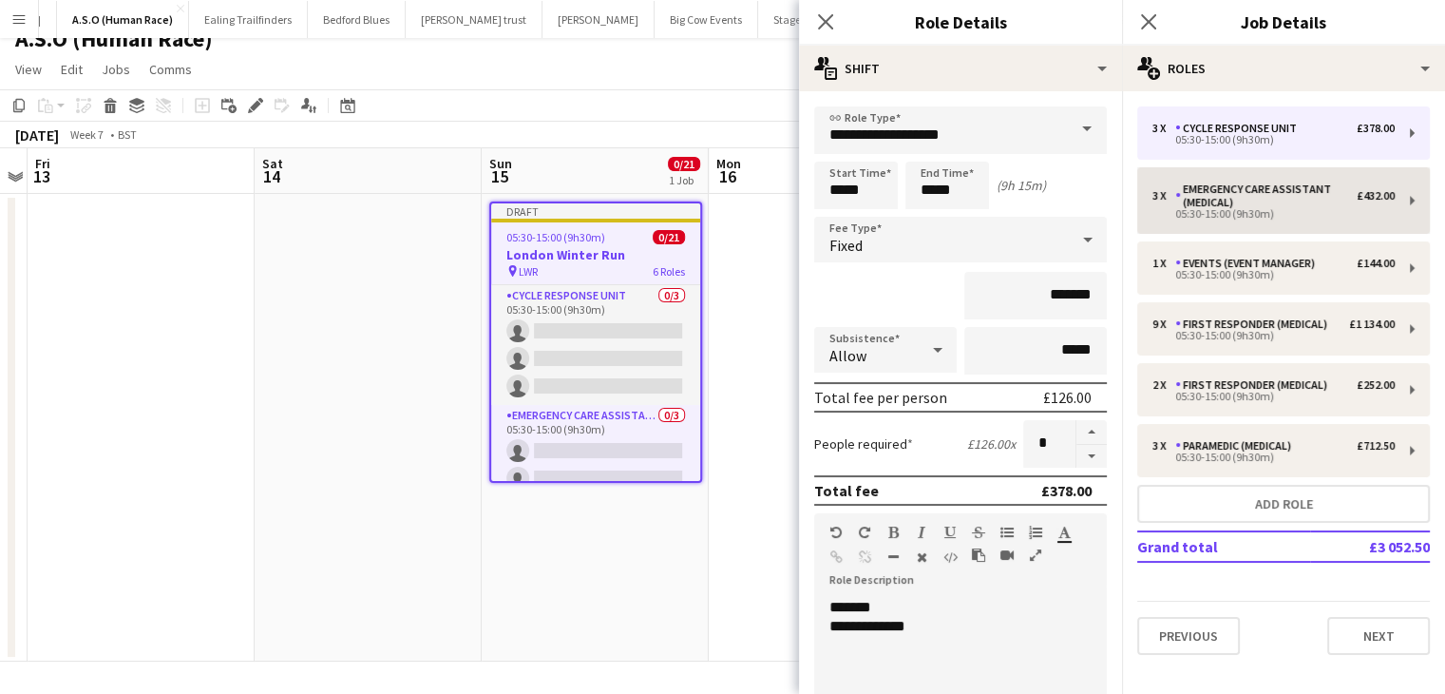
type input "**********"
type input "*****"
type input "*******"
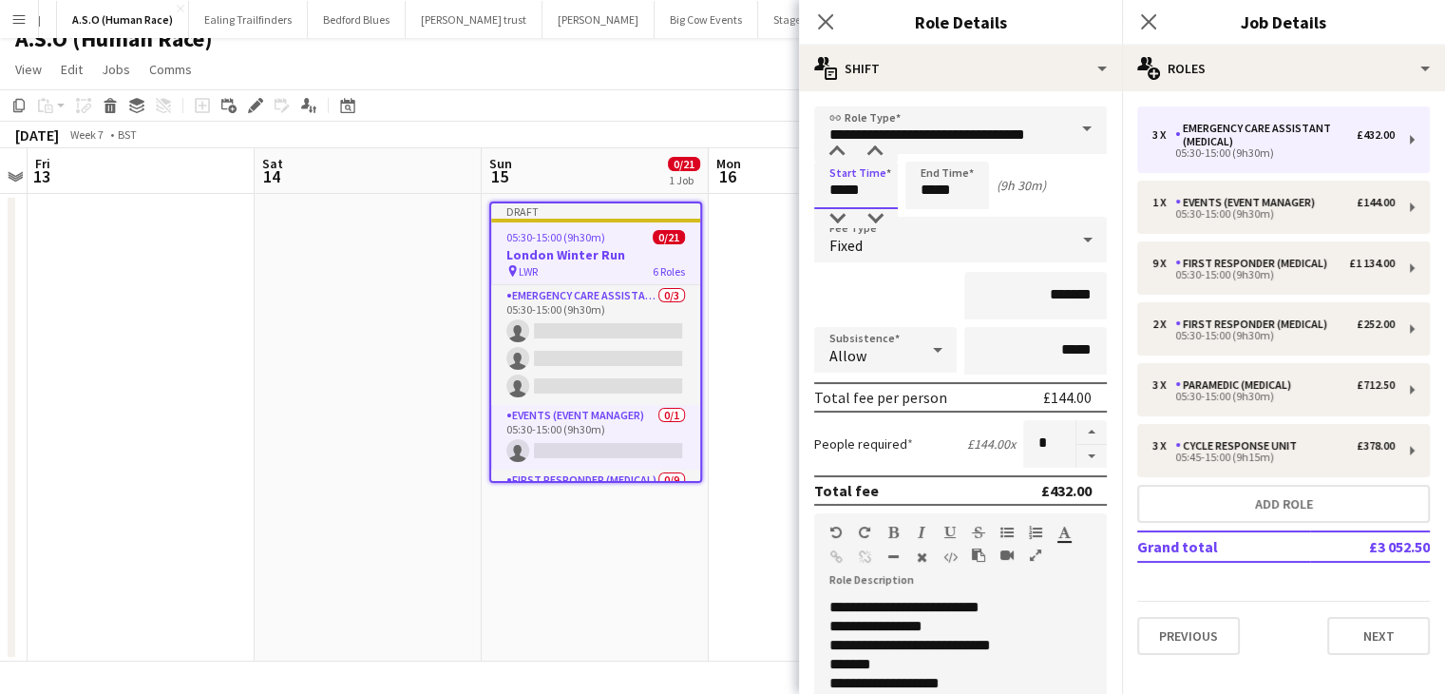
click at [867, 198] on input "*****" at bounding box center [856, 186] width 84 height 48
type input "*****"
drag, startPoint x: 871, startPoint y: 156, endPoint x: 927, endPoint y: 176, distance: 58.6
click at [872, 155] on div at bounding box center [875, 152] width 38 height 19
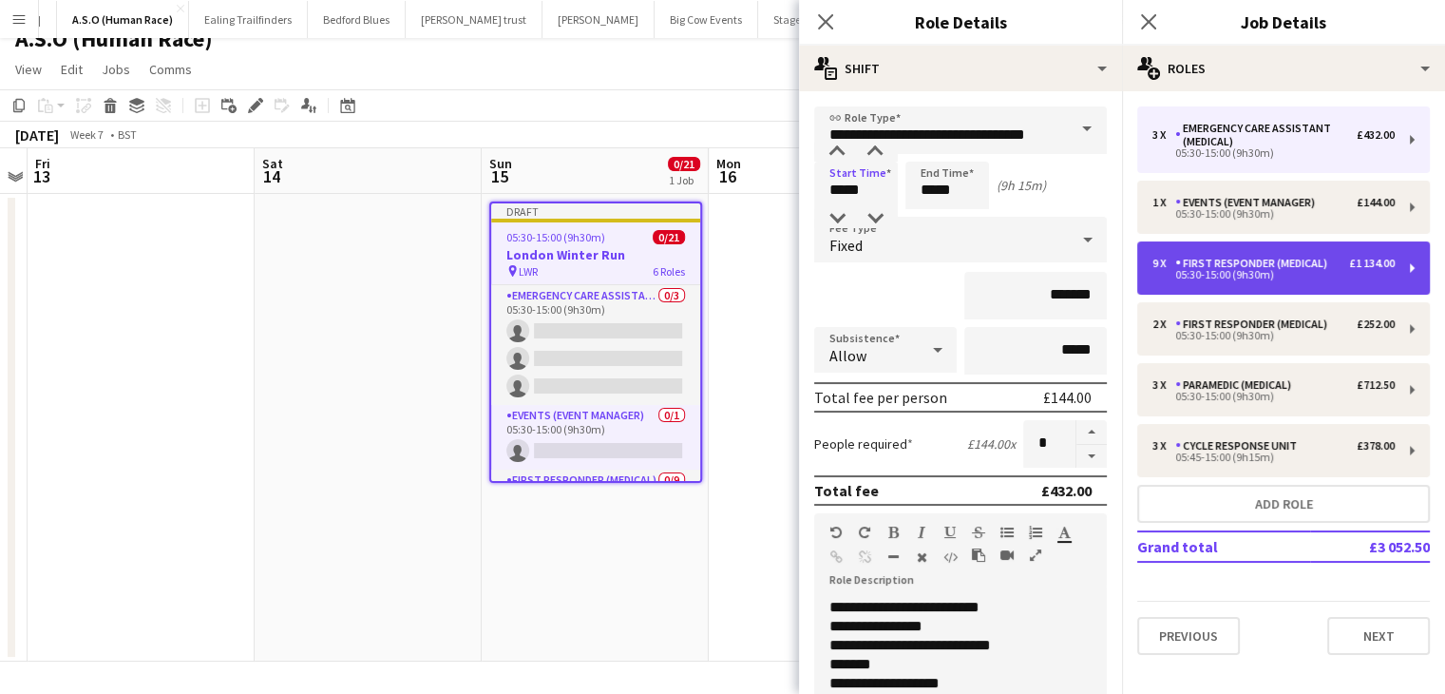
click at [1257, 273] on div "05:30-15:00 (9h30m)" at bounding box center [1274, 275] width 242 height 10
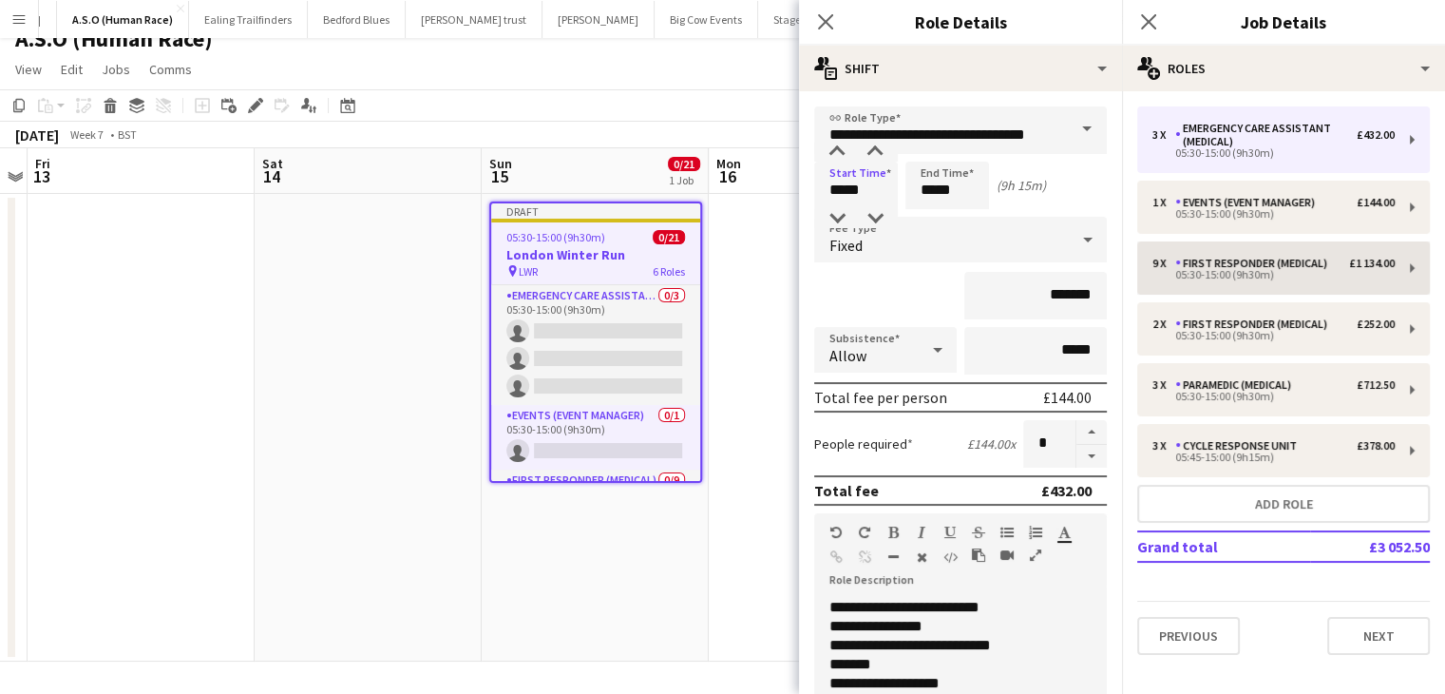
type input "**********"
type input "*****"
type input "*******"
type input "*"
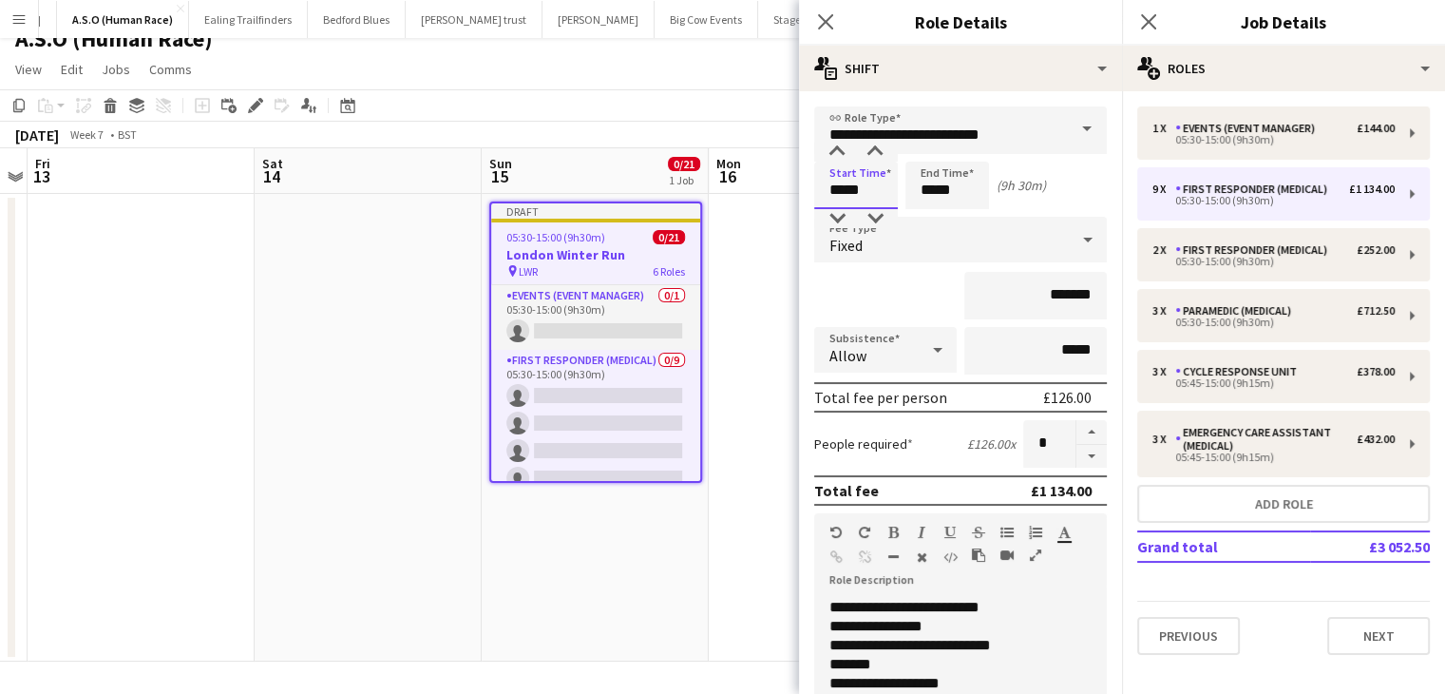
click at [876, 186] on input "*****" at bounding box center [856, 186] width 84 height 48
type input "*****"
click at [880, 159] on div at bounding box center [875, 152] width 38 height 19
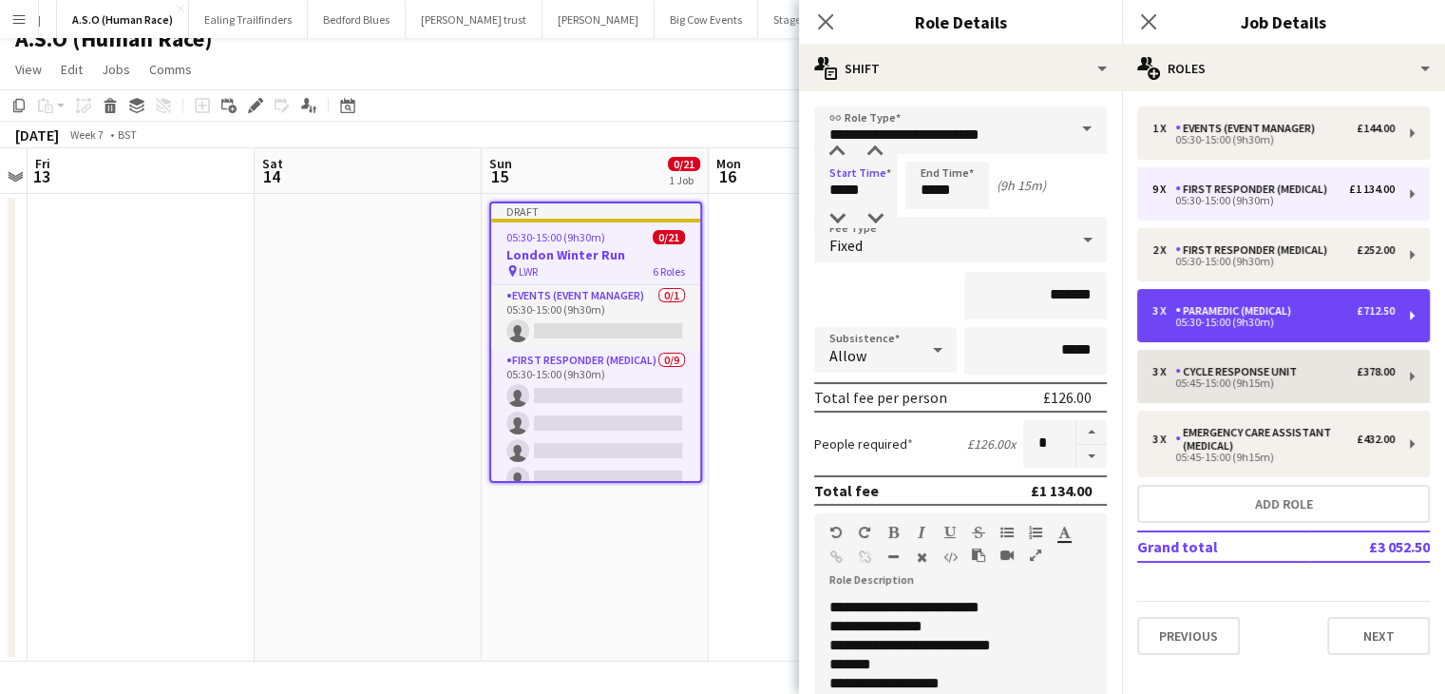
click at [1233, 313] on div "Paramedic (Medical)" at bounding box center [1238, 310] width 124 height 13
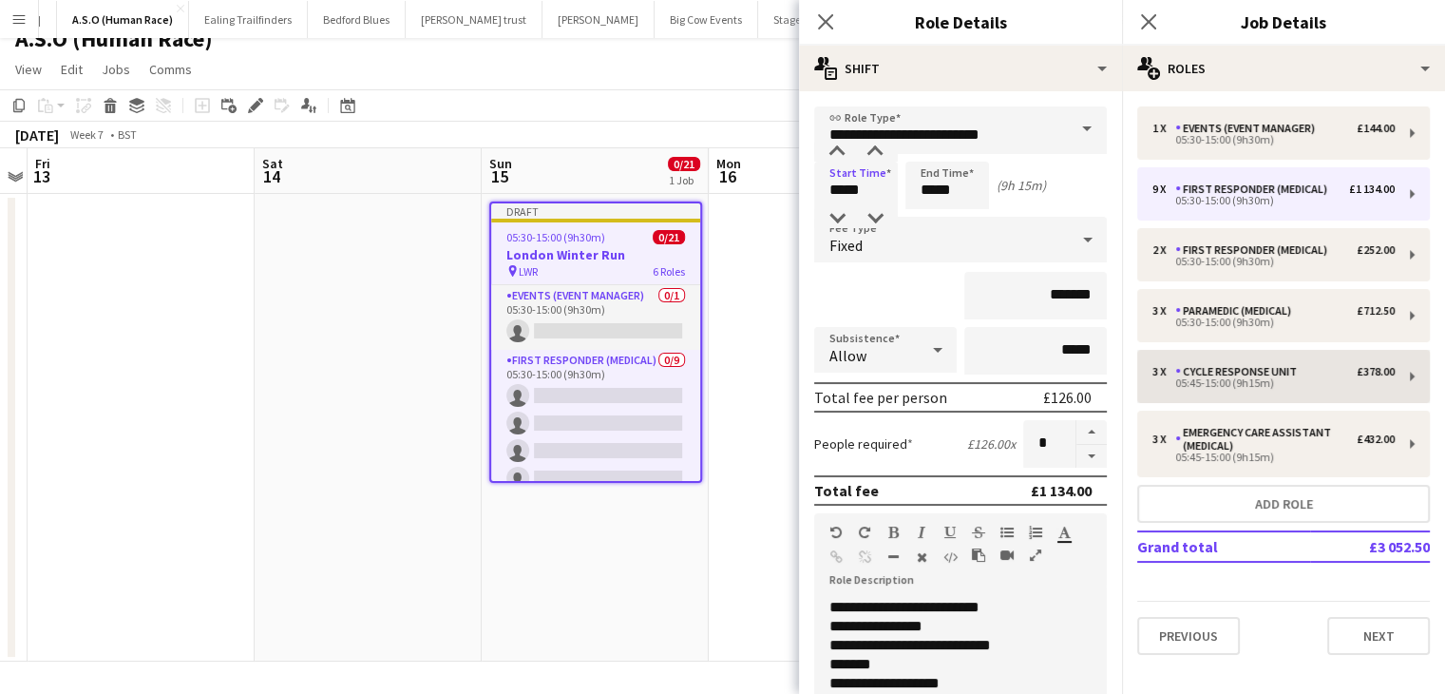
type input "**********"
type input "*****"
type input "*******"
type input "*"
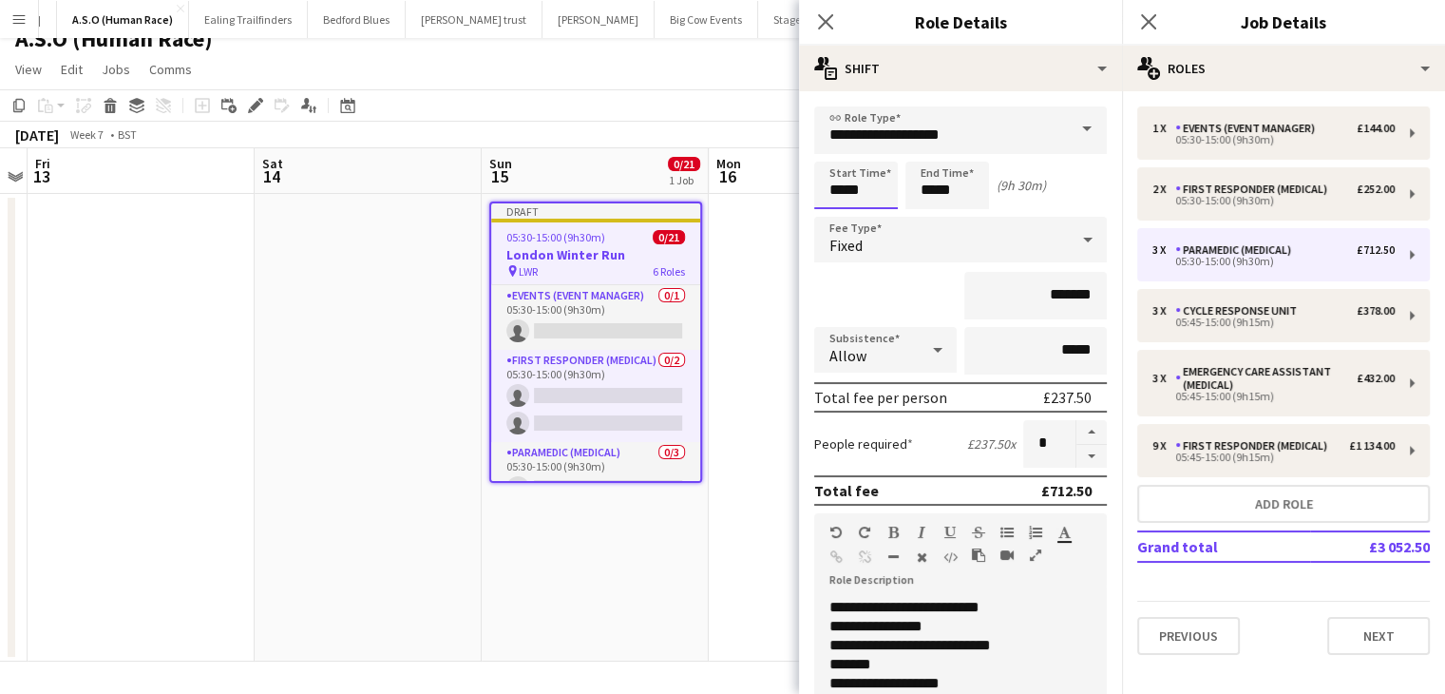
click at [870, 197] on input "*****" at bounding box center [856, 186] width 84 height 48
type input "*****"
drag, startPoint x: 872, startPoint y: 152, endPoint x: 888, endPoint y: 151, distance: 15.2
click at [872, 151] on div at bounding box center [875, 152] width 38 height 19
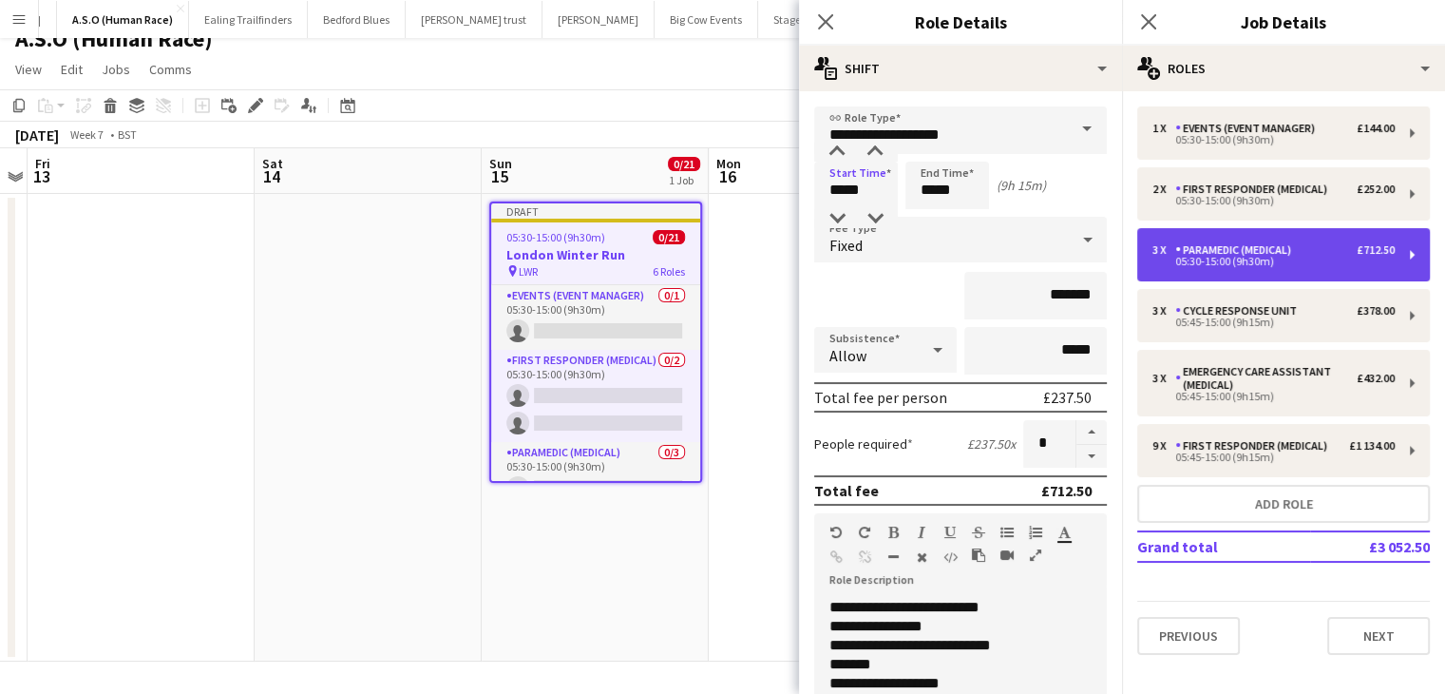
click at [1219, 263] on div "05:30-15:00 (9h30m)" at bounding box center [1274, 262] width 242 height 10
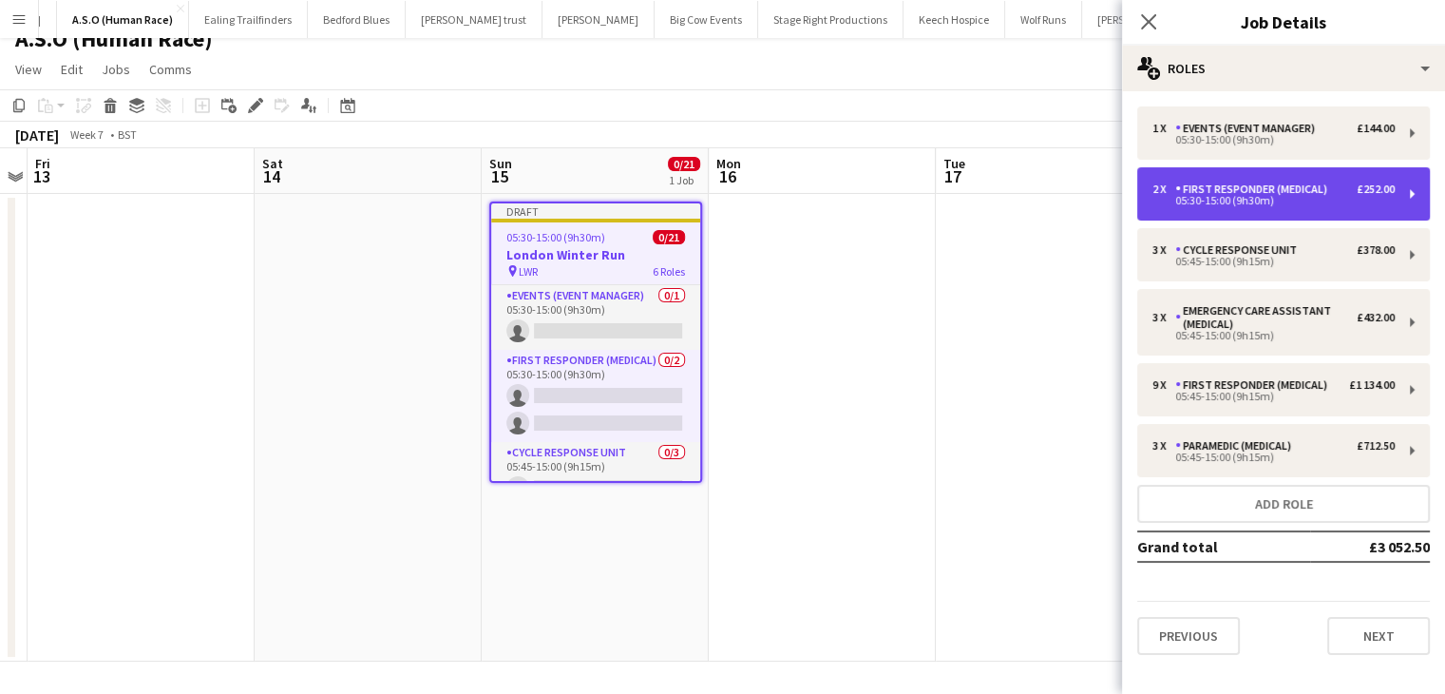
click at [1243, 197] on div "05:30-15:00 (9h30m)" at bounding box center [1274, 201] width 242 height 10
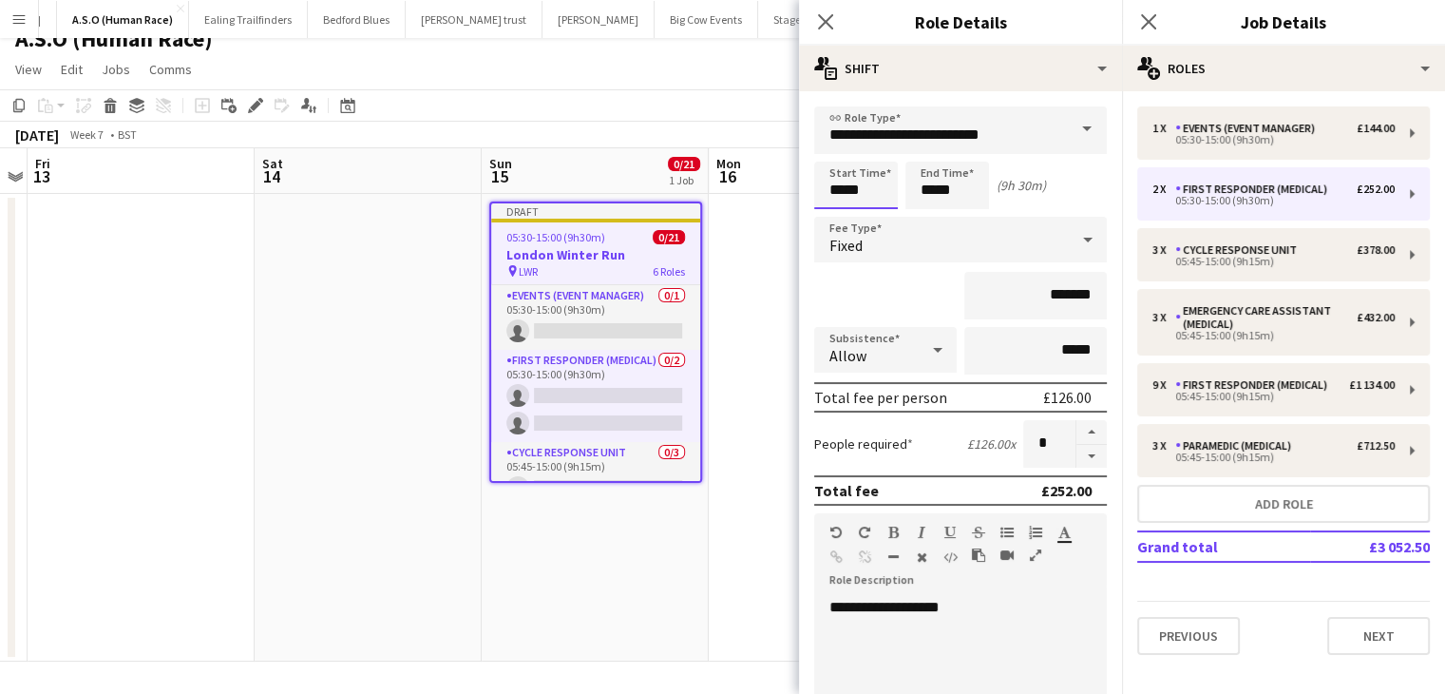
click at [889, 192] on input "*****" at bounding box center [856, 186] width 84 height 48
type input "*****"
click at [882, 153] on div at bounding box center [875, 152] width 38 height 19
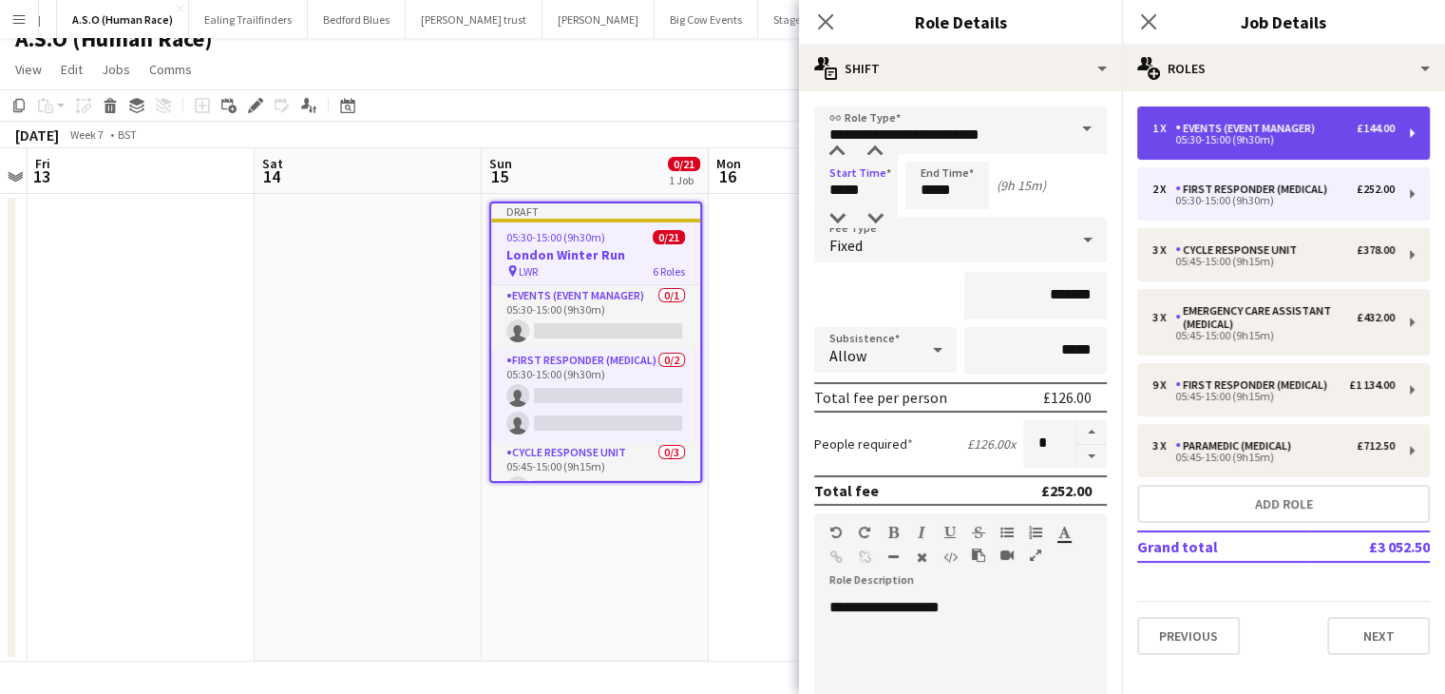
click at [1268, 130] on div "Events (Event Manager)" at bounding box center [1249, 128] width 147 height 13
type input "**********"
type input "*****"
type input "*******"
type input "*"
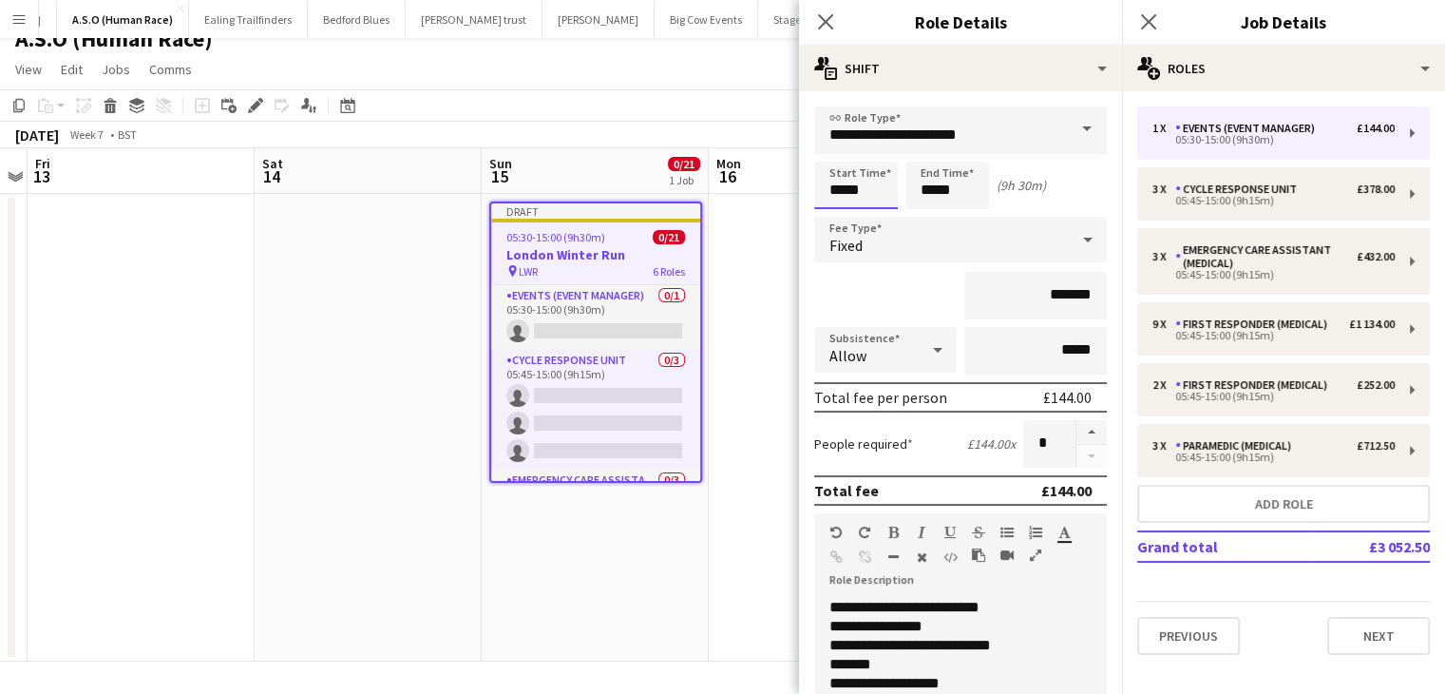
click at [887, 200] on input "*****" at bounding box center [856, 186] width 84 height 48
type input "*****"
click at [885, 217] on div at bounding box center [875, 218] width 38 height 19
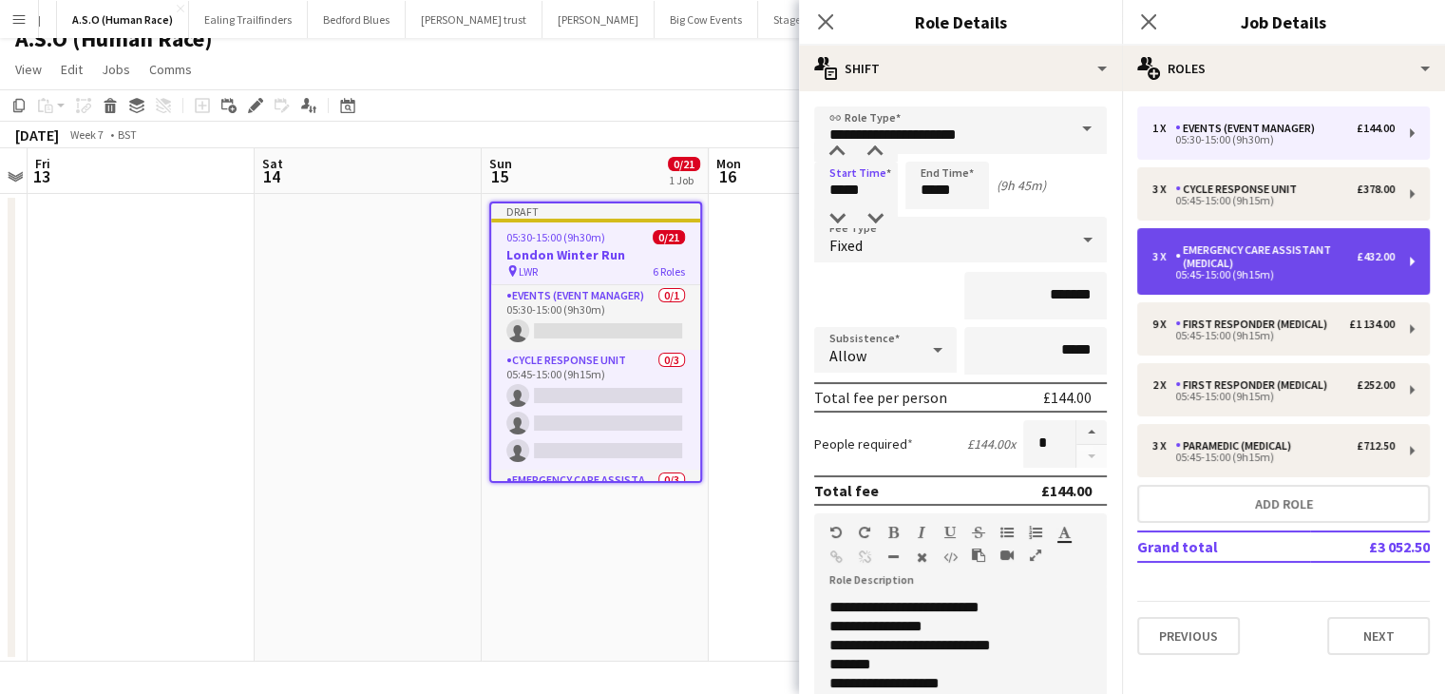
click at [1192, 231] on div "3 x Emergency Care Assistant (Medical) £432.00 05:45-15:00 (9h15m)" at bounding box center [1283, 261] width 293 height 67
type input "**********"
type input "*****"
type input "*"
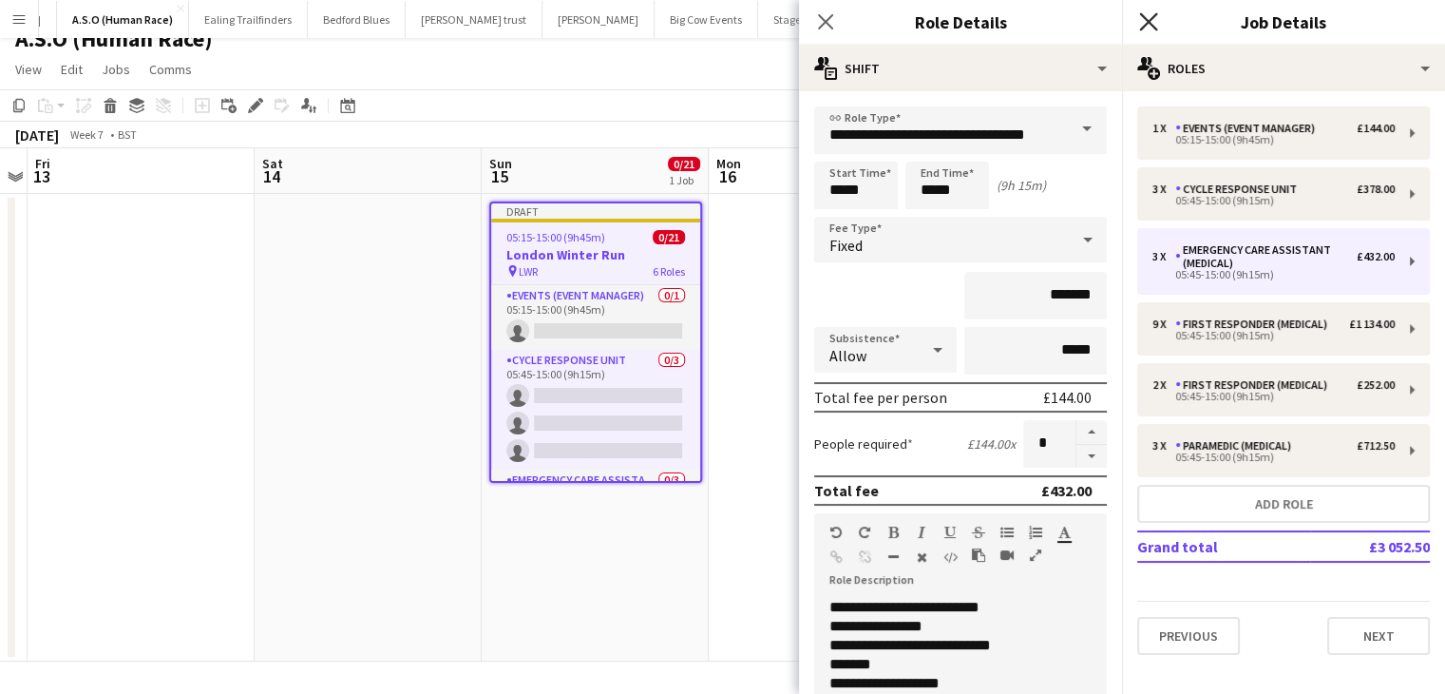
click at [1145, 20] on icon at bounding box center [1148, 21] width 18 height 18
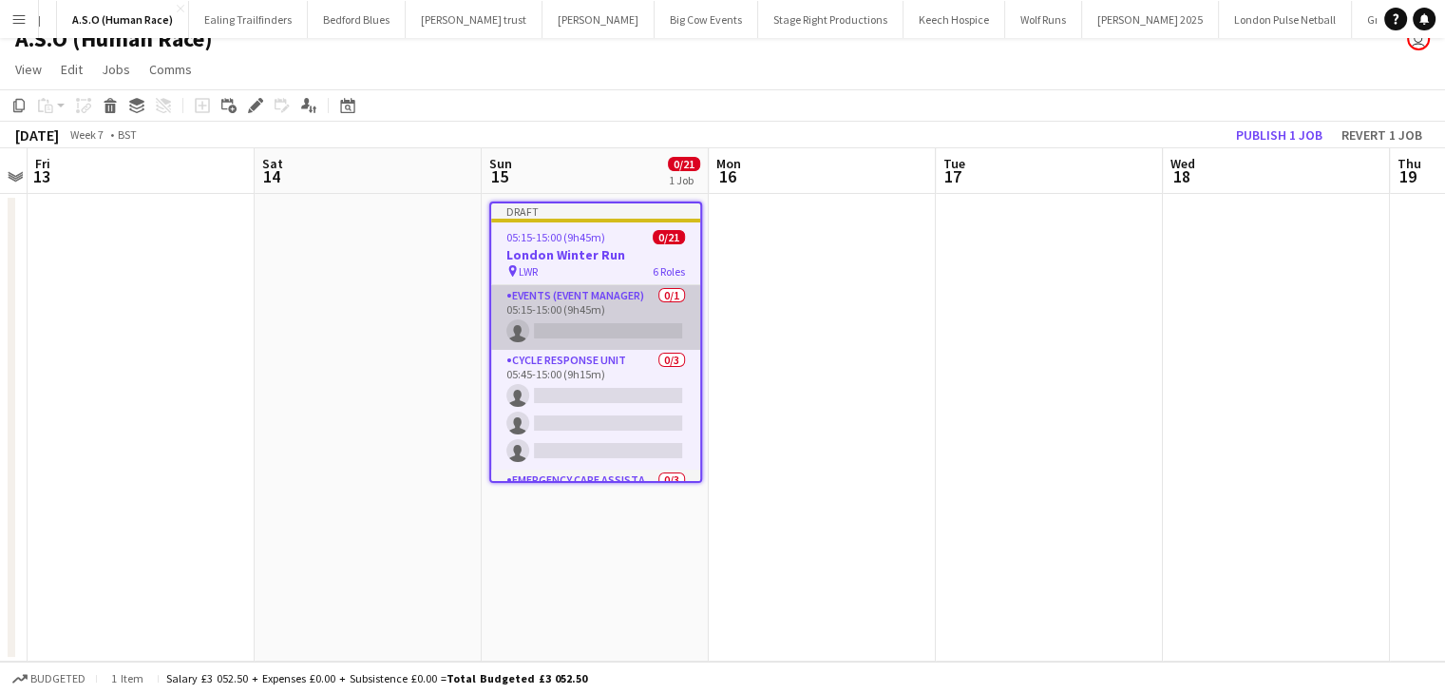
click at [572, 332] on app-card-role "Events (Event Manager) 0/1 05:15-15:00 (9h45m) single-neutral-actions" at bounding box center [595, 317] width 209 height 65
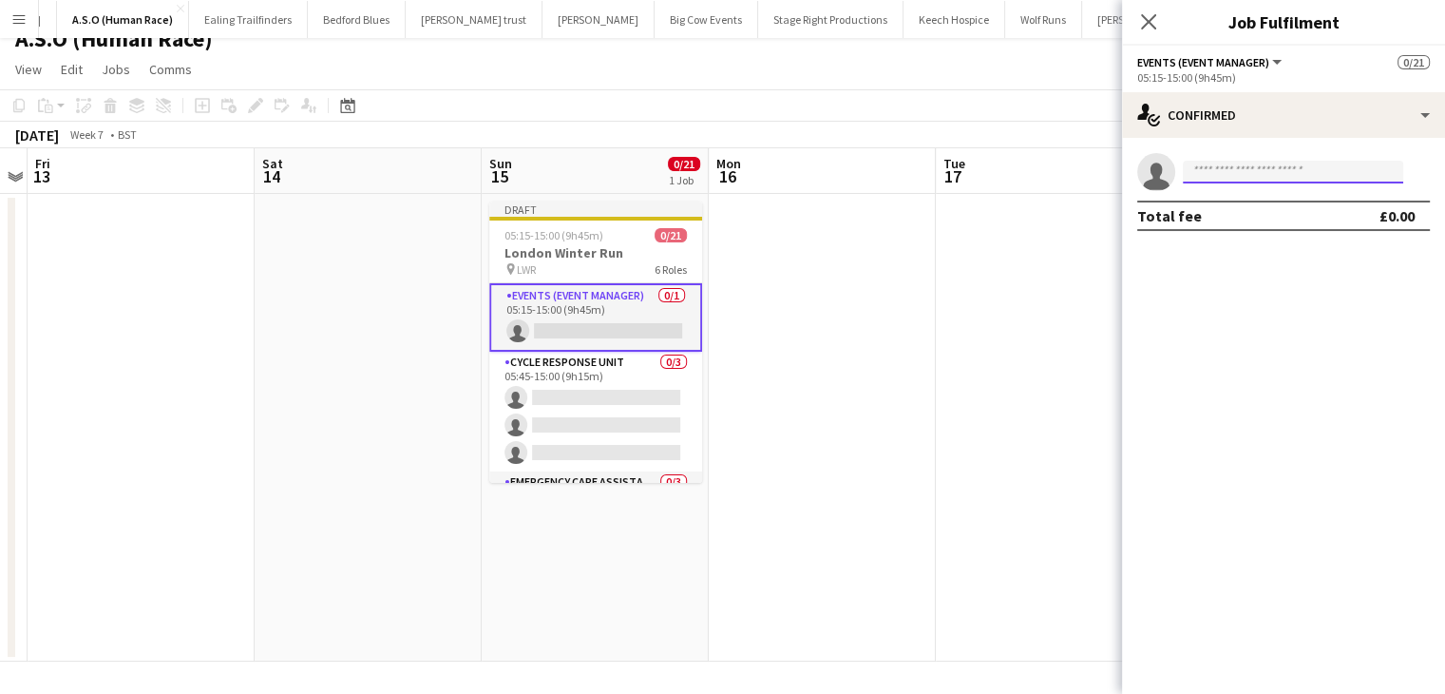
click at [1239, 170] on input at bounding box center [1293, 172] width 220 height 23
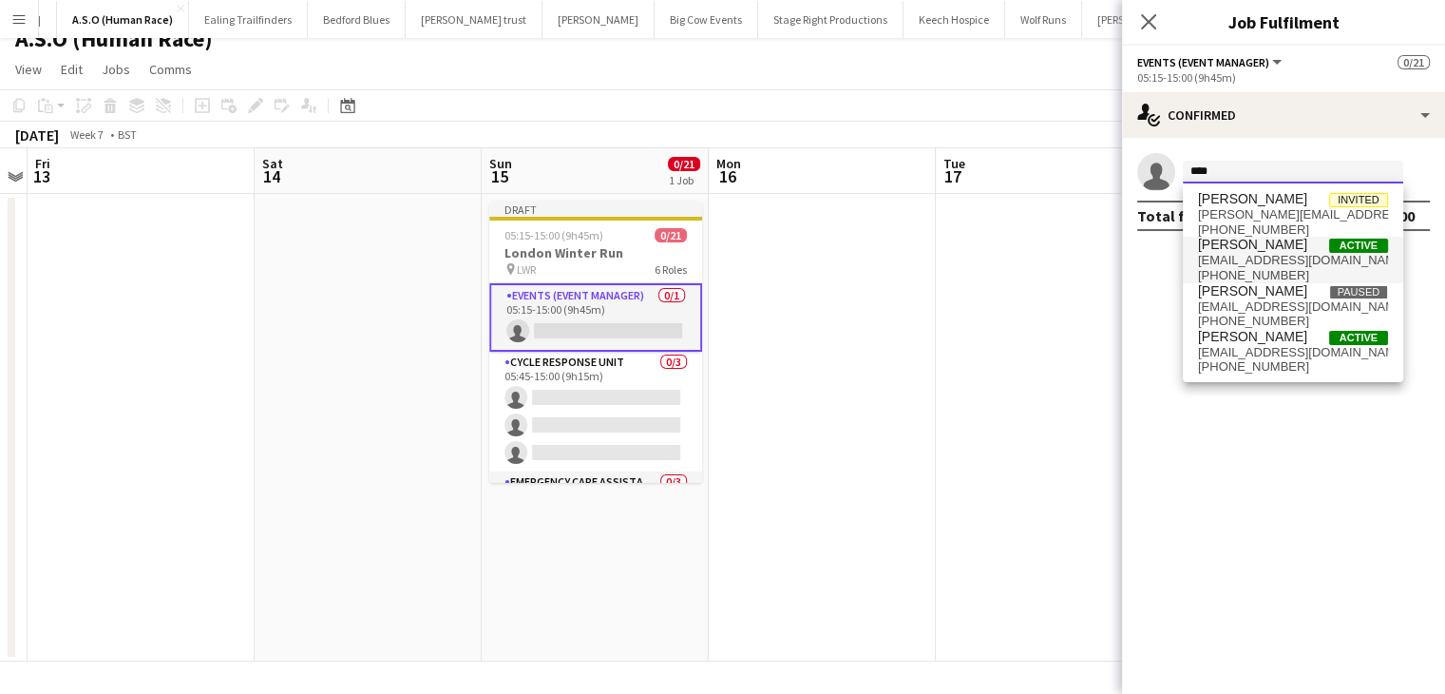
type input "****"
click at [1242, 255] on span "mark.boobier@aams-amb.co.uk" at bounding box center [1293, 260] width 190 height 15
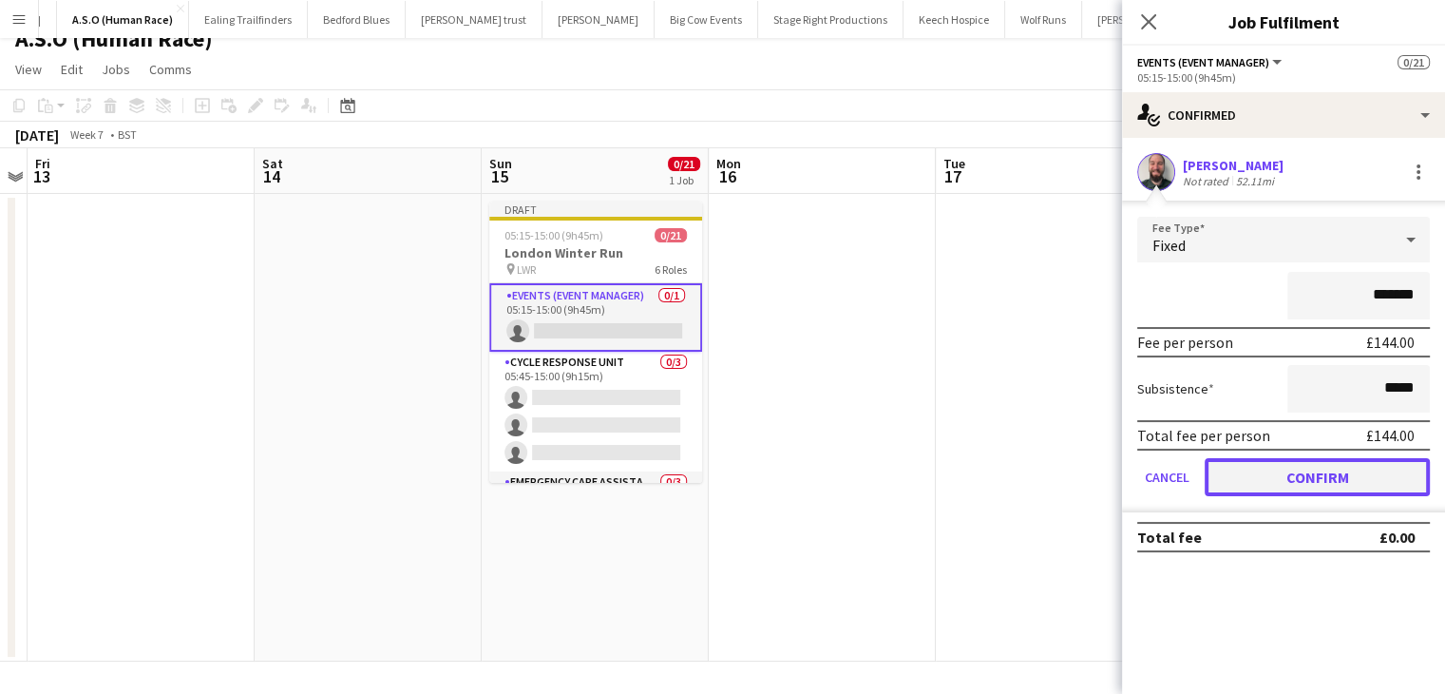
click at [1247, 485] on button "Confirm" at bounding box center [1317, 477] width 225 height 38
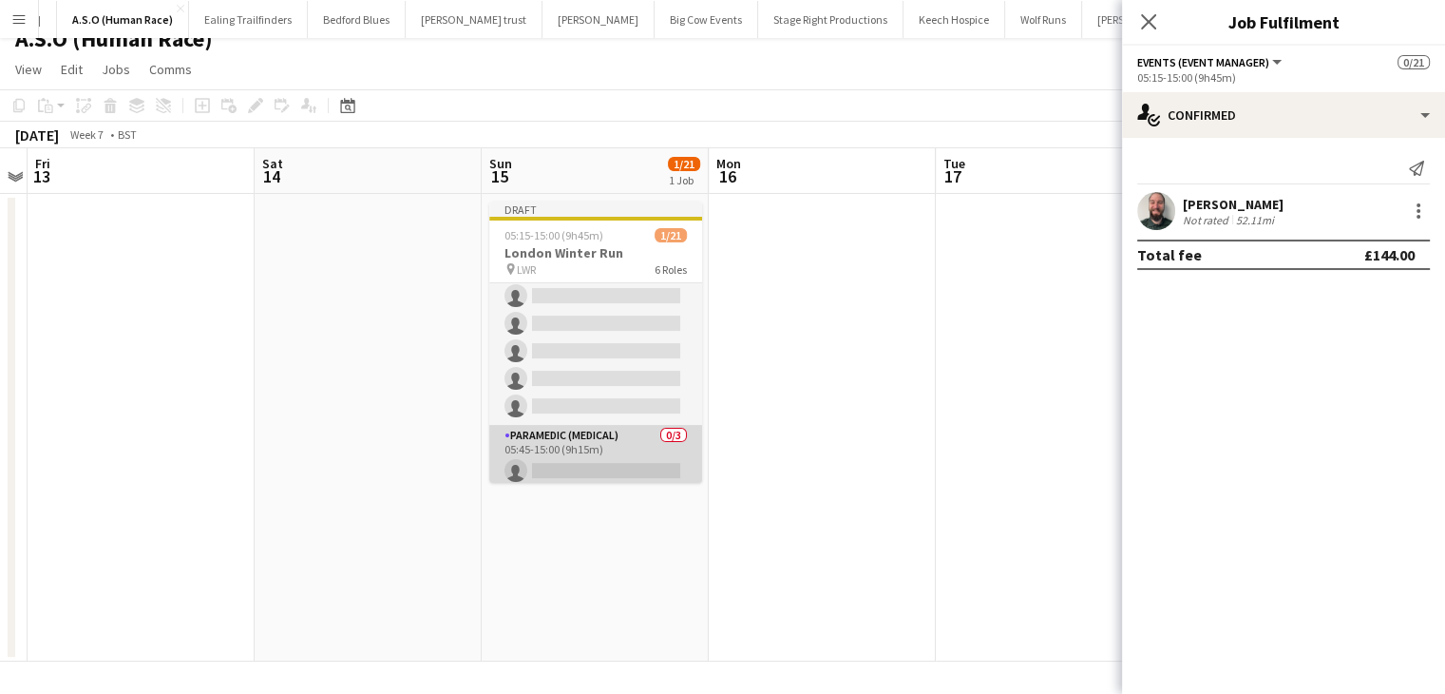
scroll to position [604, 0]
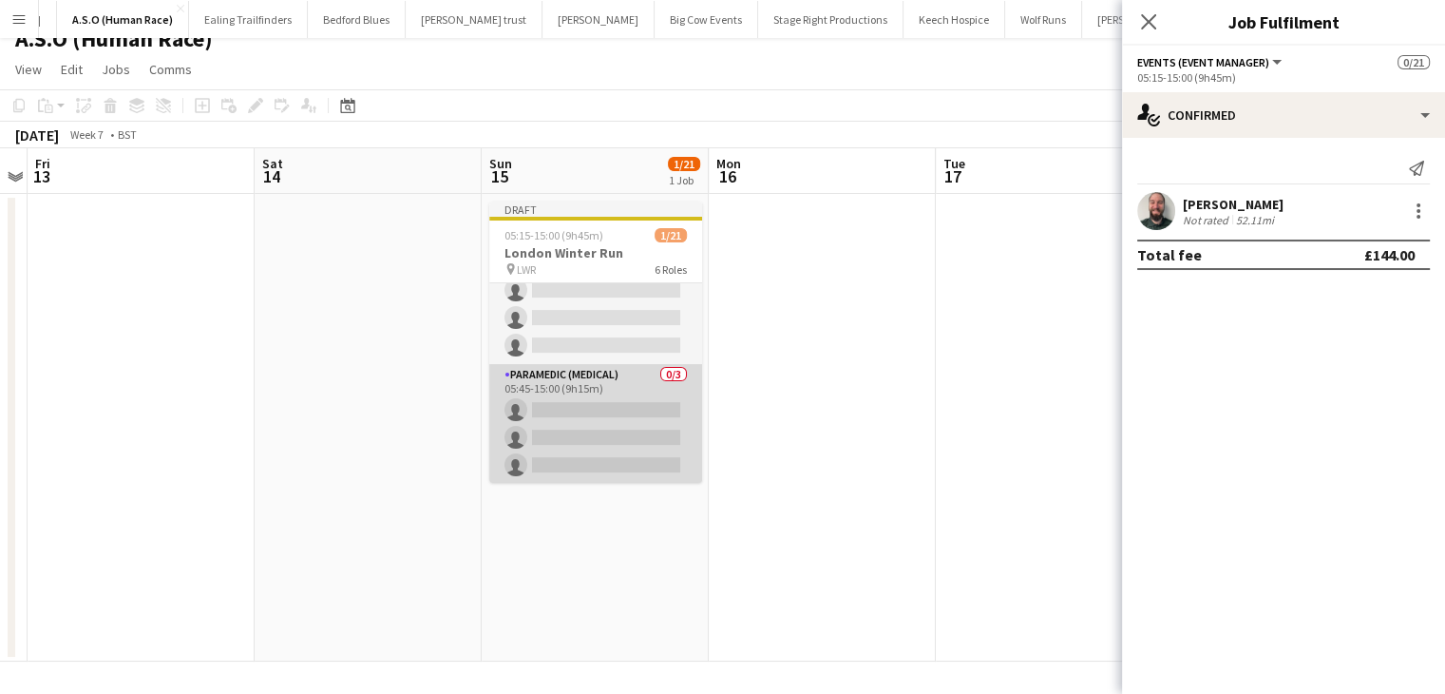
click at [602, 412] on app-card-role "Paramedic (Medical) 0/3 05:45-15:00 (9h15m) single-neutral-actions single-neutr…" at bounding box center [595, 424] width 213 height 120
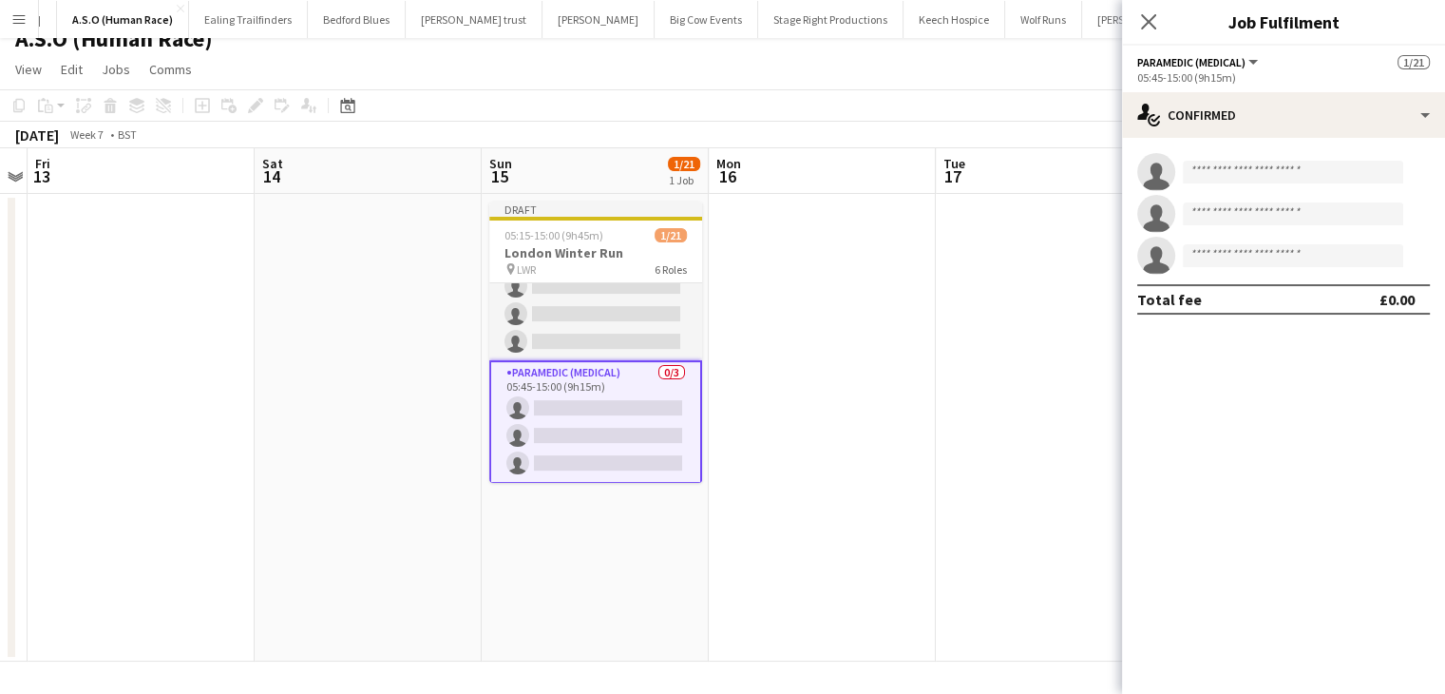
scroll to position [601, 0]
click at [1220, 165] on input at bounding box center [1293, 172] width 220 height 23
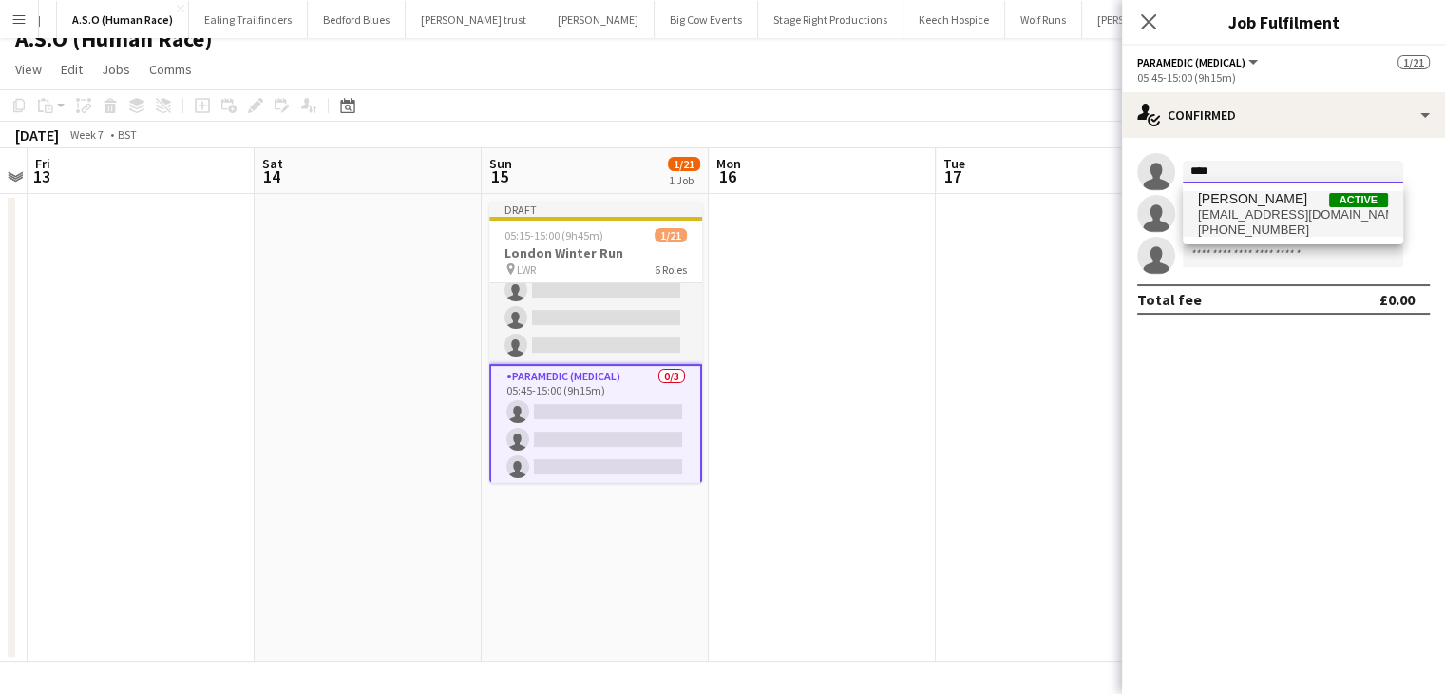
type input "****"
click at [1260, 208] on span "davetheambo@msn.com" at bounding box center [1293, 214] width 190 height 15
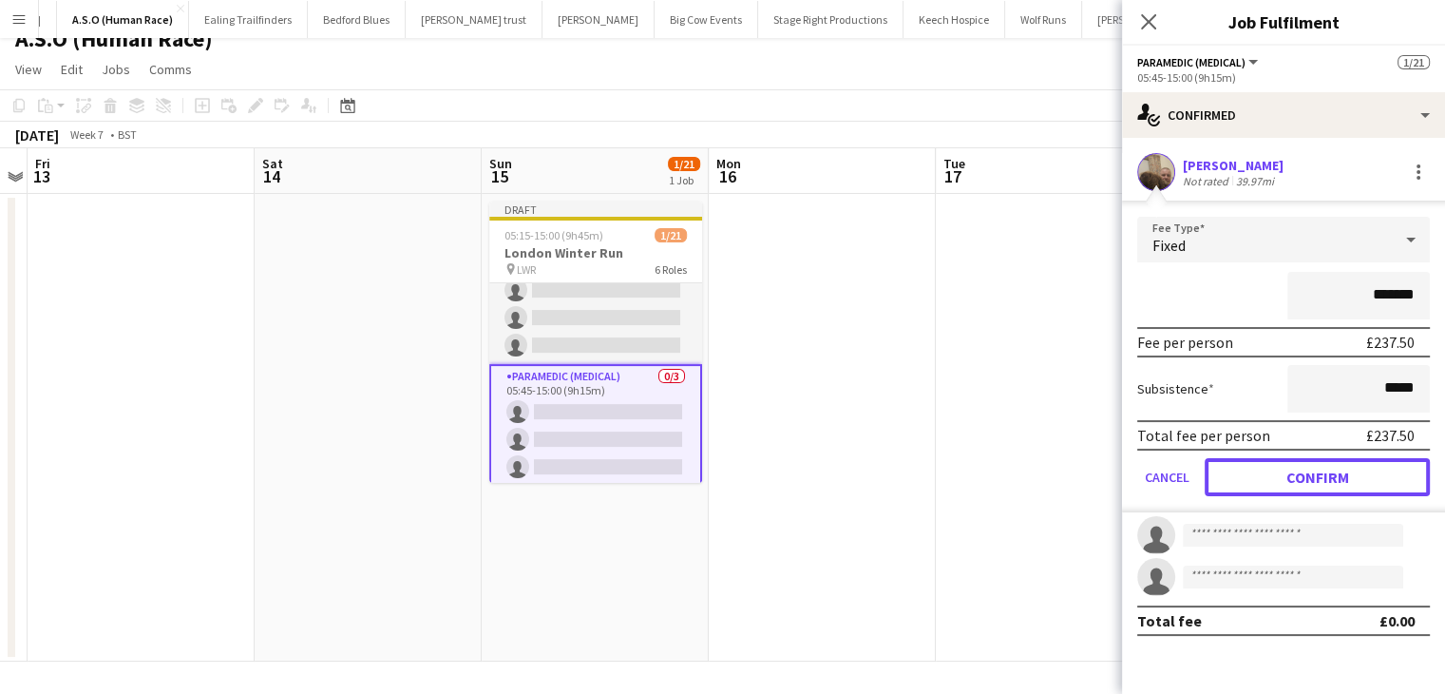
drag, startPoint x: 1271, startPoint y: 468, endPoint x: 1210, endPoint y: 468, distance: 60.8
click at [1272, 468] on button "Confirm" at bounding box center [1317, 477] width 225 height 38
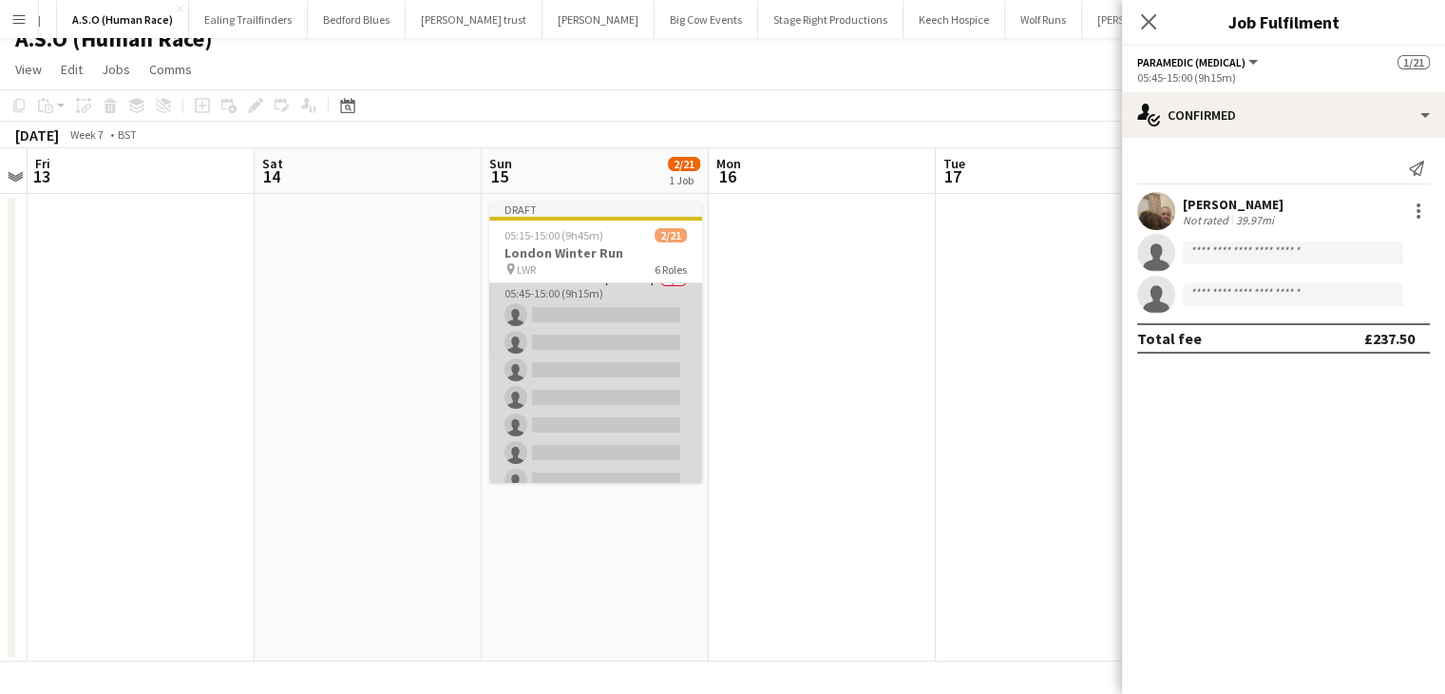
click at [572, 311] on app-card-role "First Responder (Medical) 0/9 05:45-15:00 (9h15m) single-neutral-actions single…" at bounding box center [595, 411] width 213 height 285
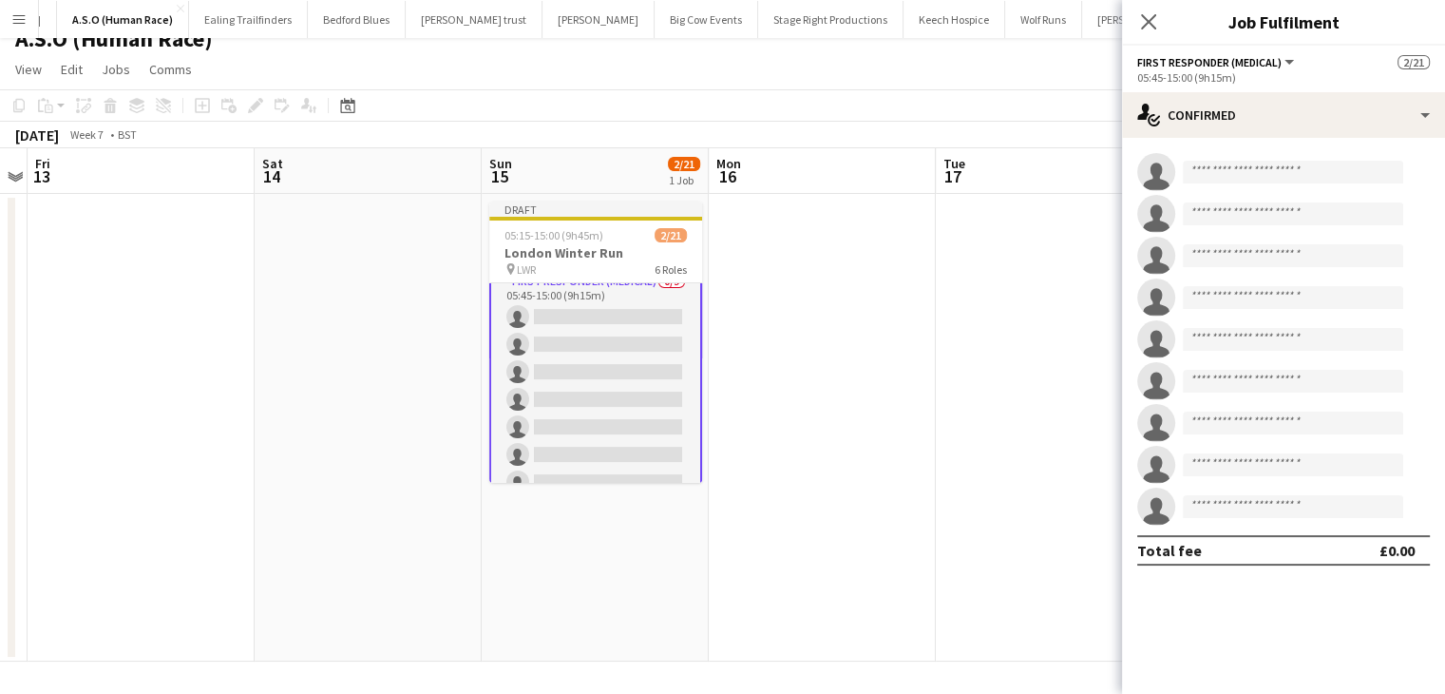
scroll to position [412, 0]
click at [1209, 179] on input at bounding box center [1293, 172] width 220 height 23
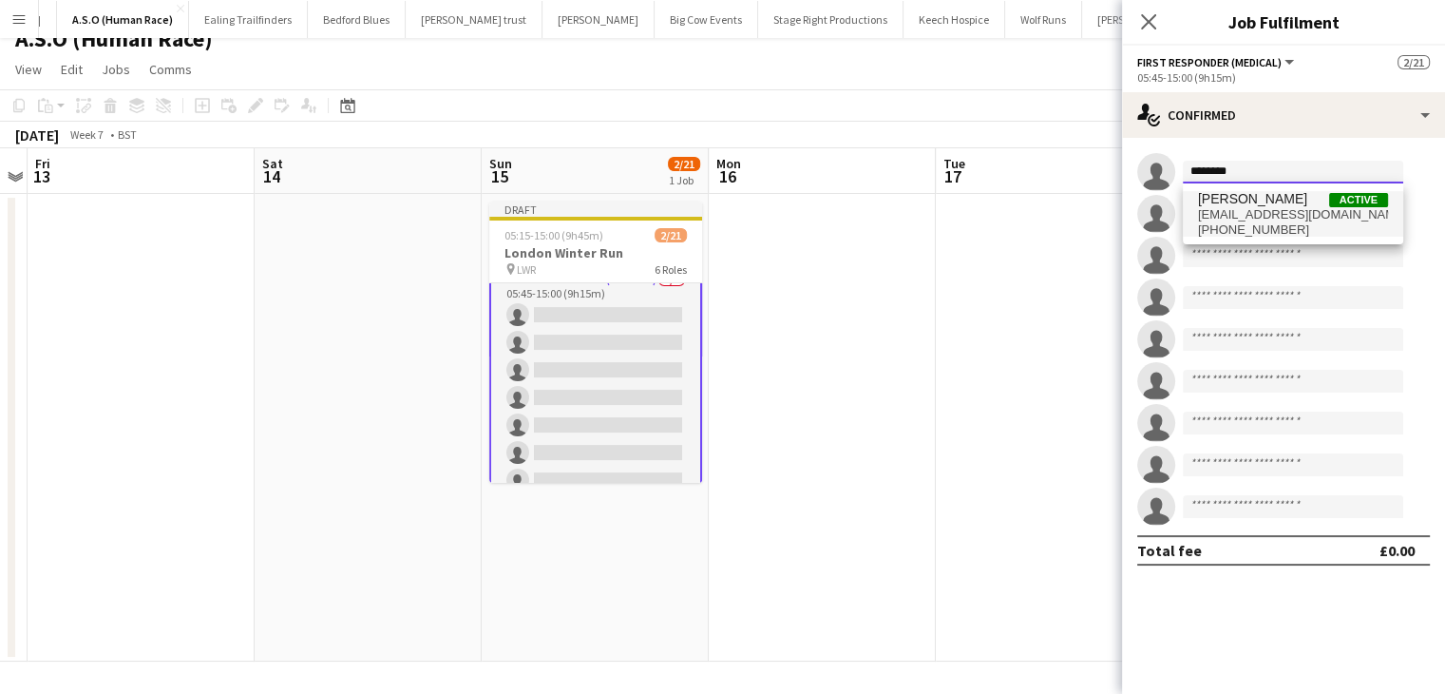
type input "********"
click at [1271, 225] on span "+447985202601" at bounding box center [1293, 229] width 190 height 15
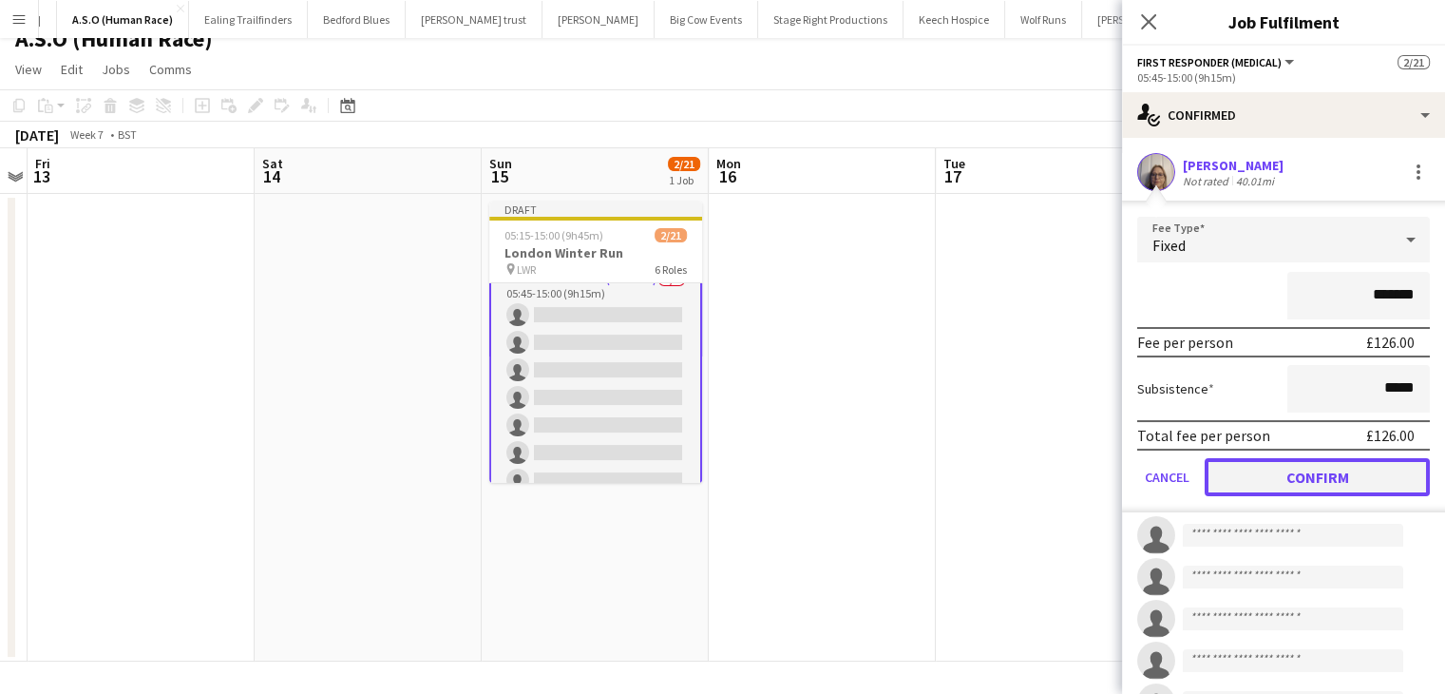
click at [1329, 472] on button "Confirm" at bounding box center [1317, 477] width 225 height 38
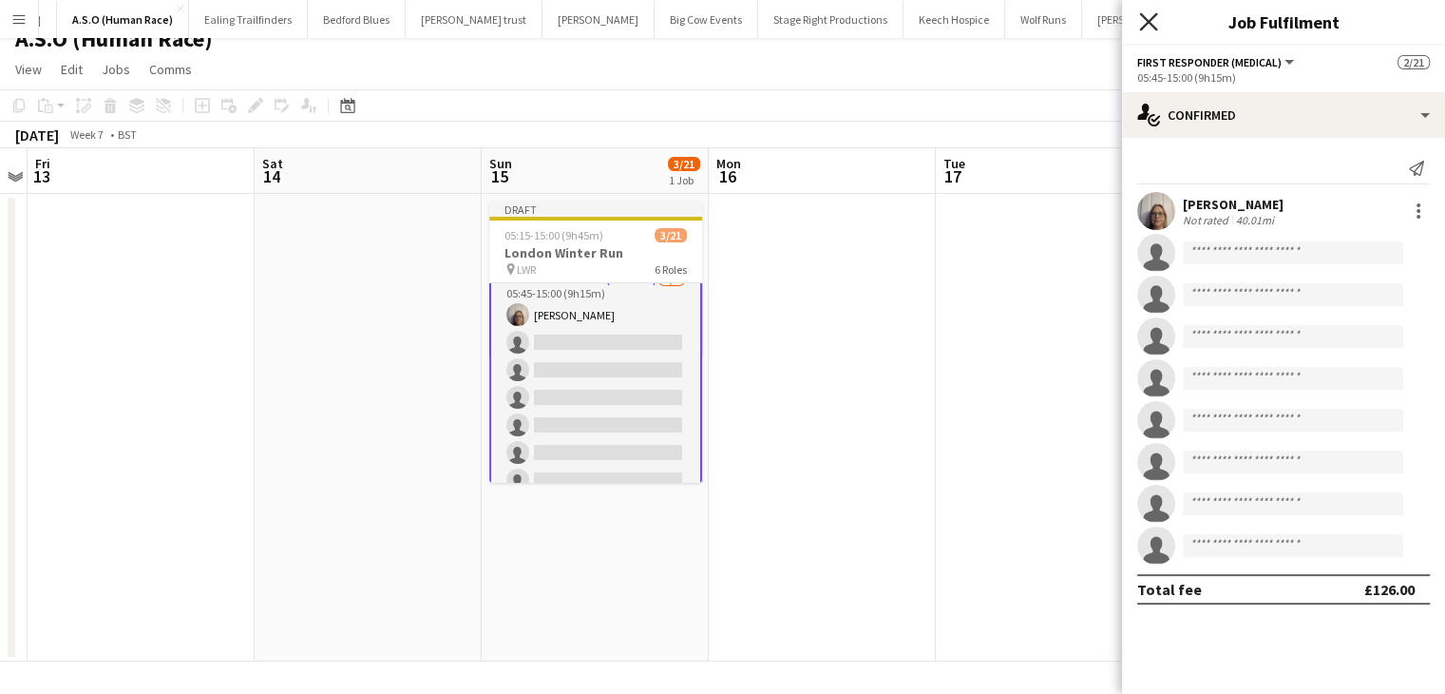
click at [1148, 27] on icon "Close pop-in" at bounding box center [1148, 21] width 18 height 18
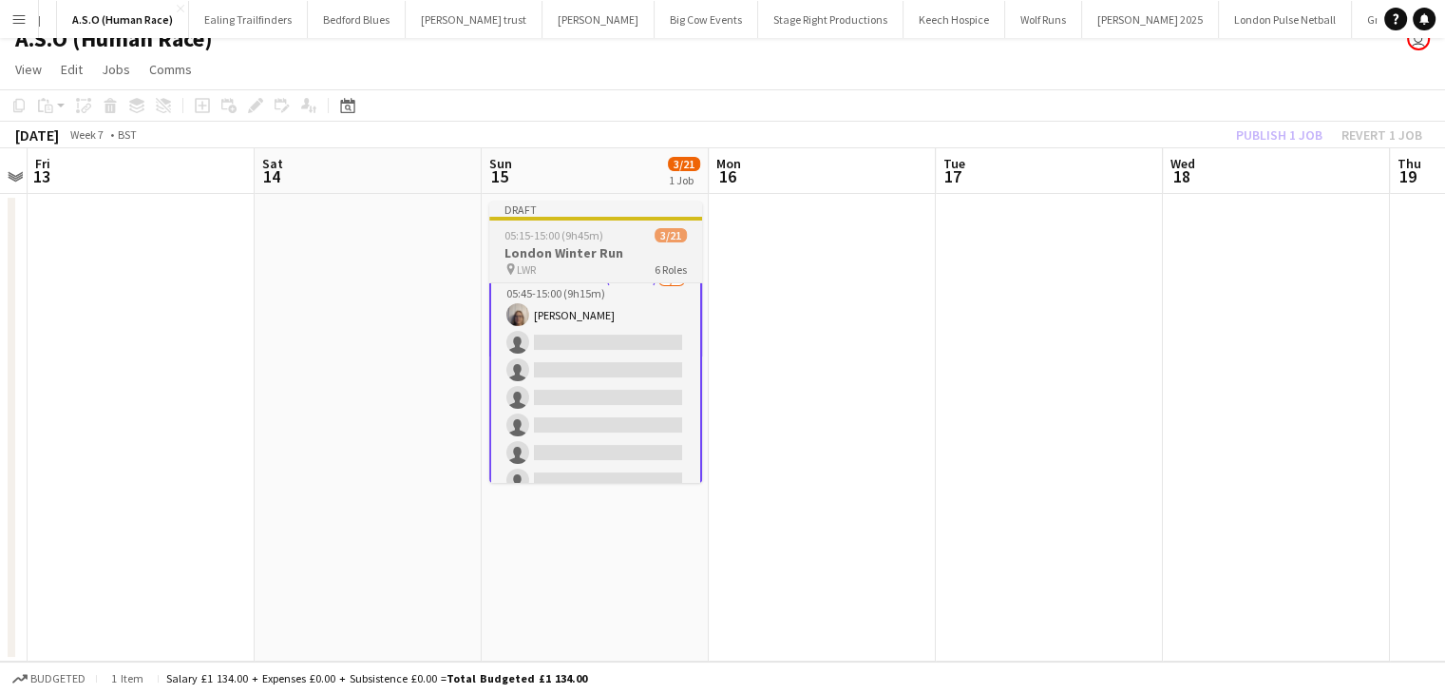
click at [616, 256] on h3 "London Winter Run" at bounding box center [595, 252] width 213 height 17
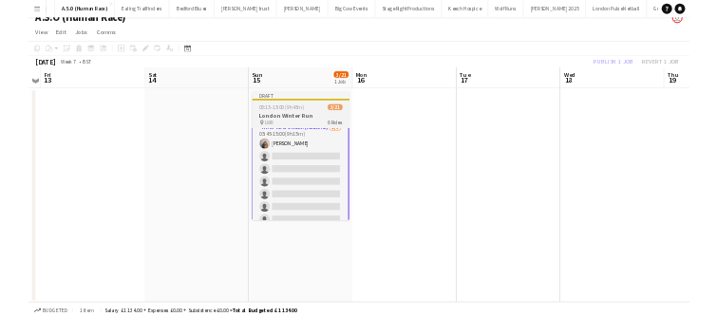
scroll to position [411, 0]
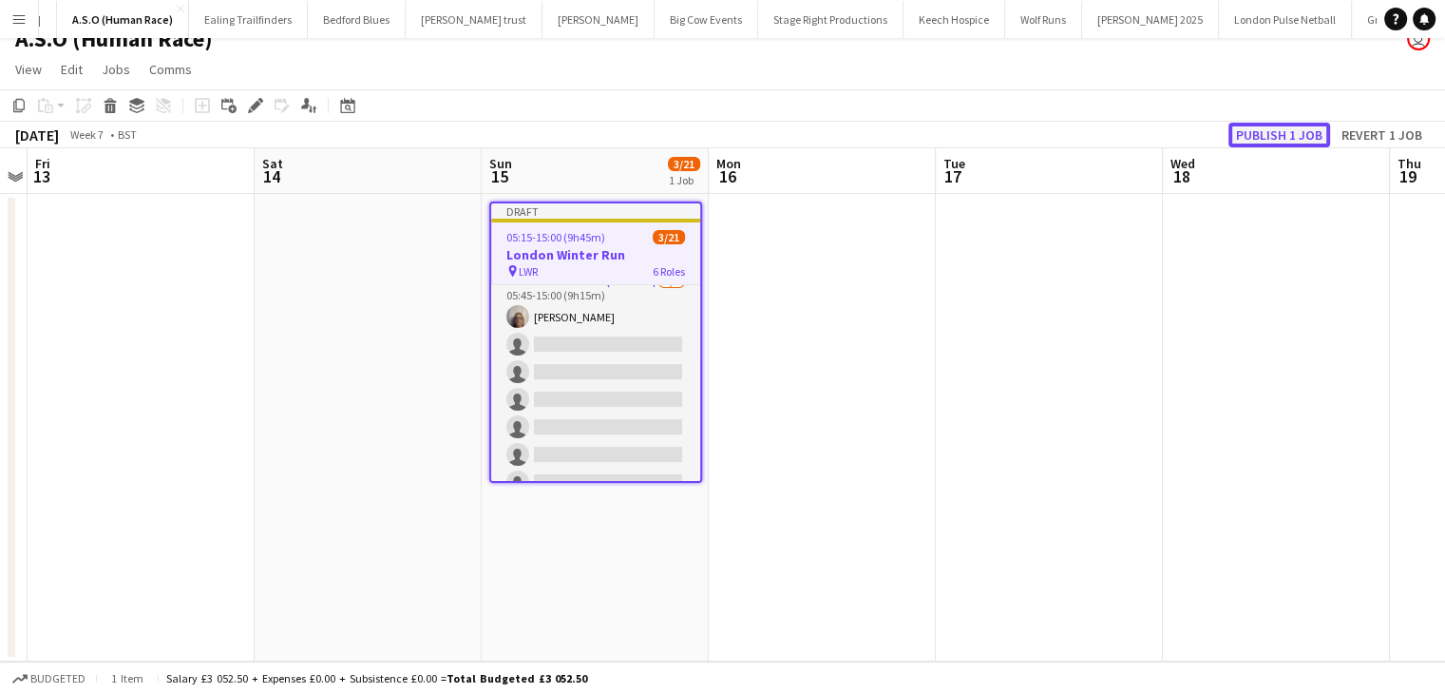
click at [1268, 129] on button "Publish 1 job" at bounding box center [1280, 135] width 102 height 25
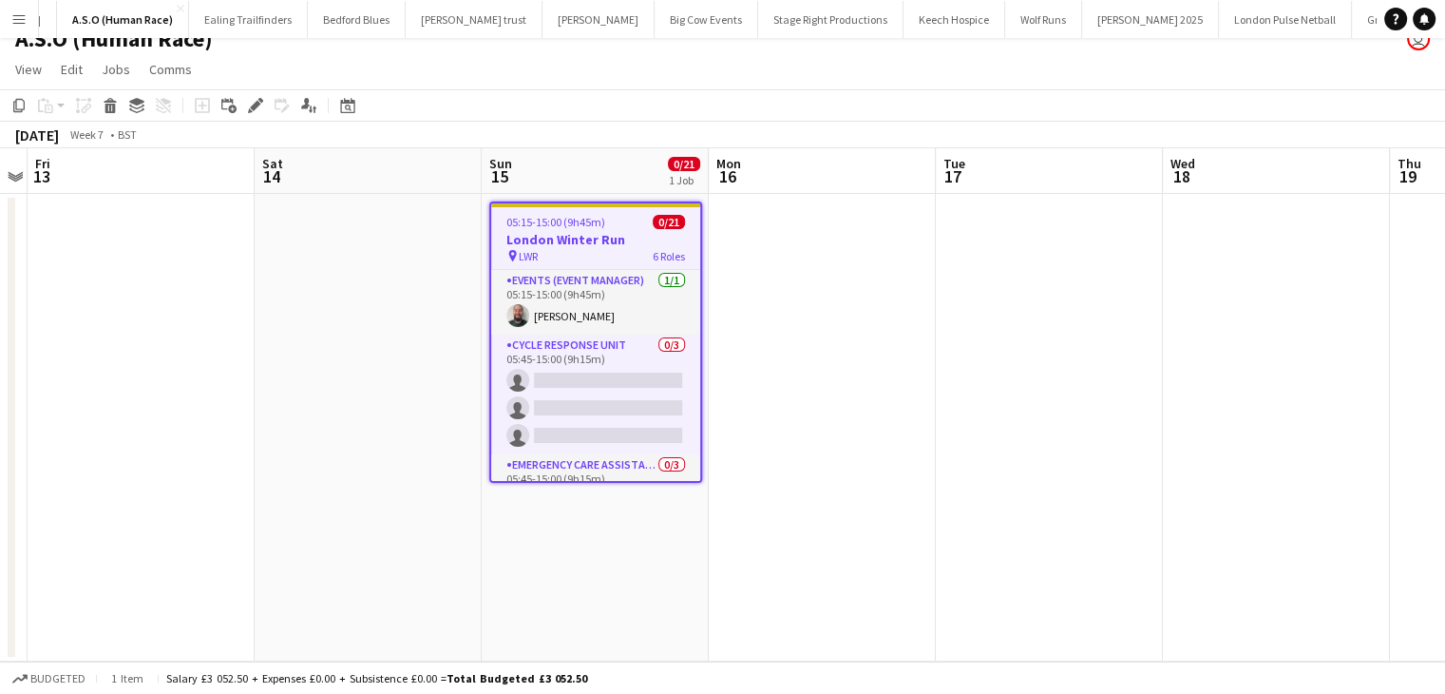
drag, startPoint x: 659, startPoint y: 16, endPoint x: 476, endPoint y: 68, distance: 189.8
click at [479, 66] on app-page-menu "View Day view expanded Day view collapsed Month view Date picker Jump to today …" at bounding box center [722, 71] width 1445 height 36
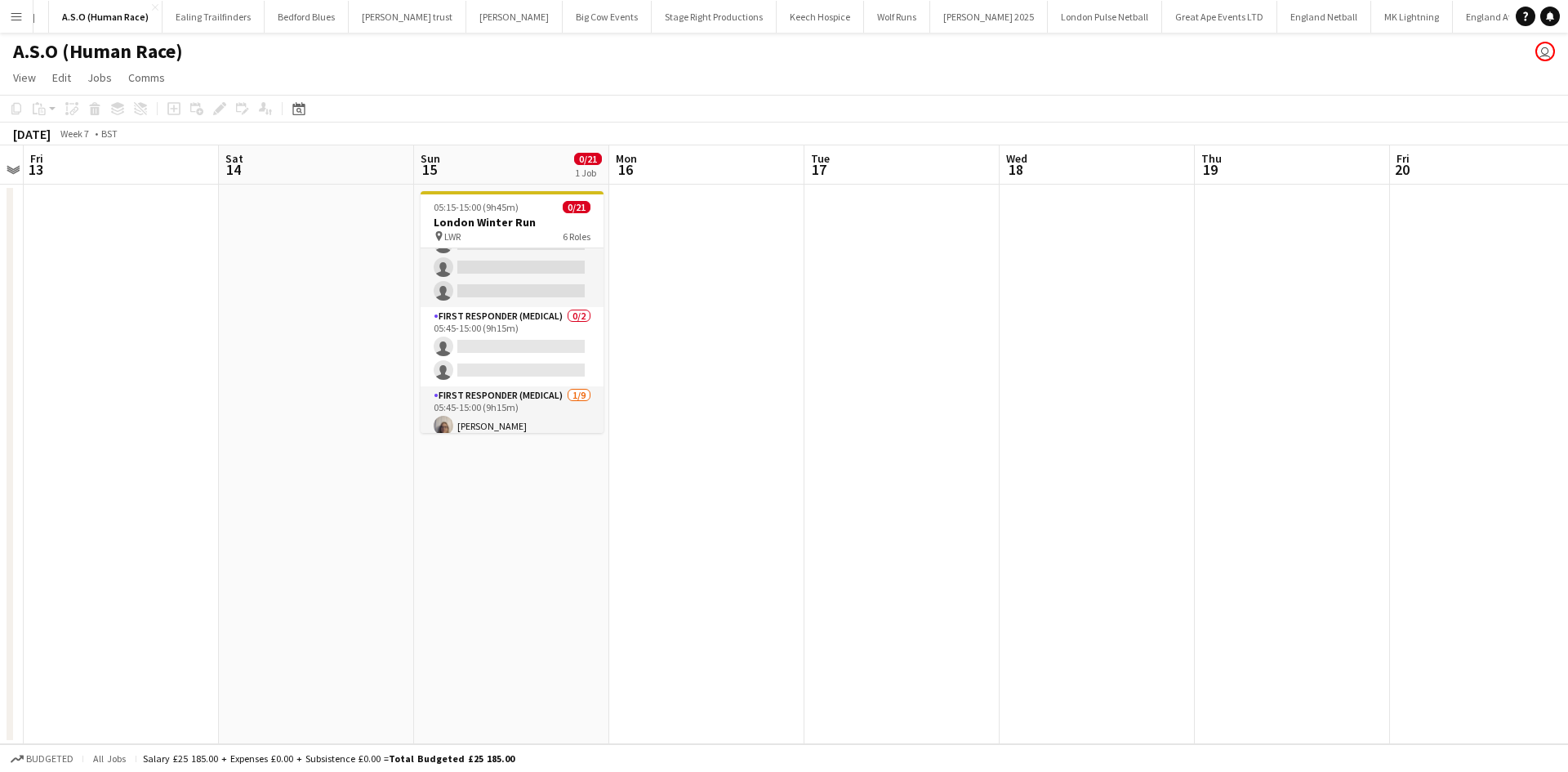
scroll to position [0, 0]
click at [18, 16] on app-icon "Menu" at bounding box center [15, 15] width 13 height 13
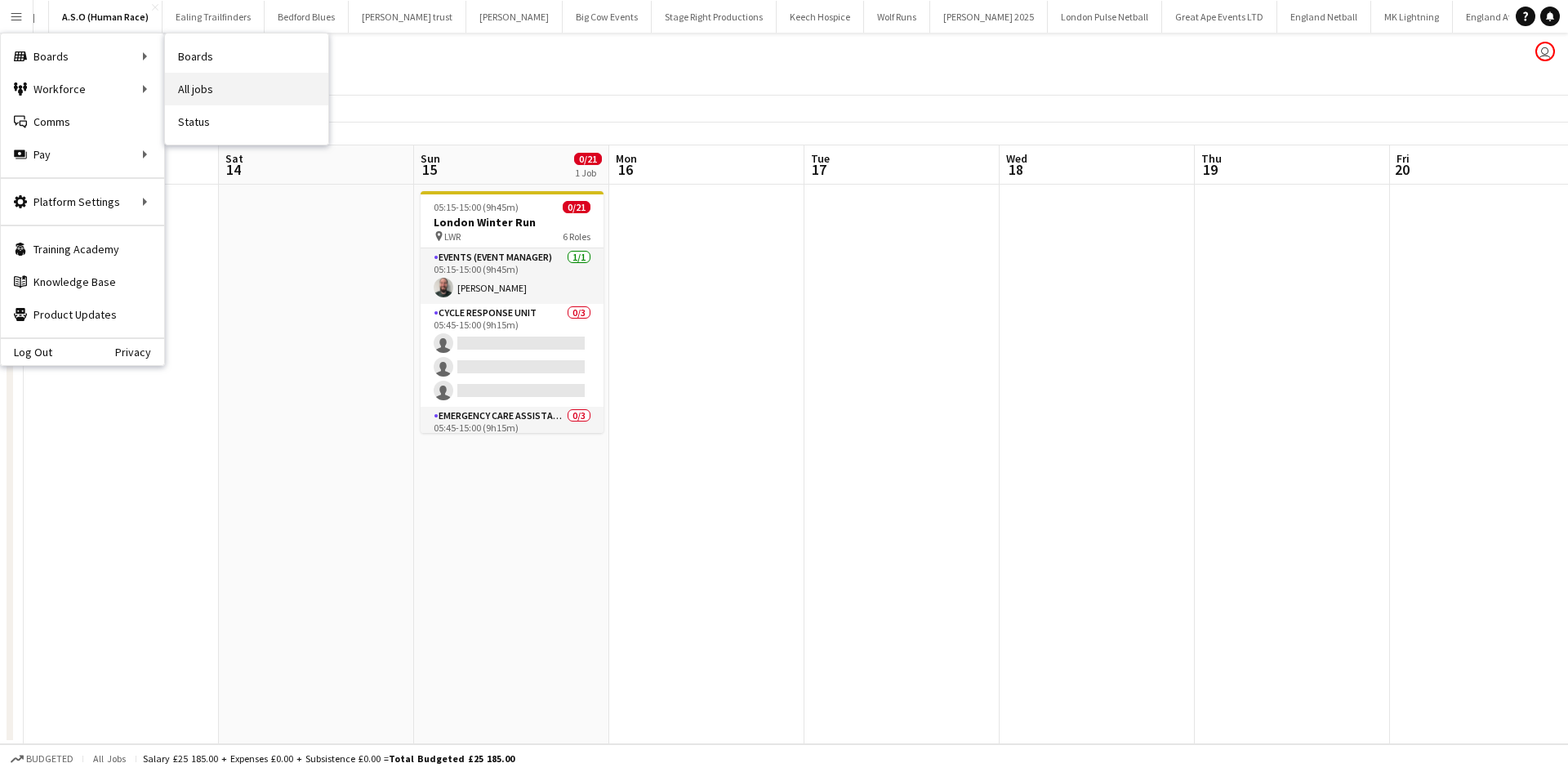
click at [235, 89] on link "All jobs" at bounding box center [247, 89] width 163 height 33
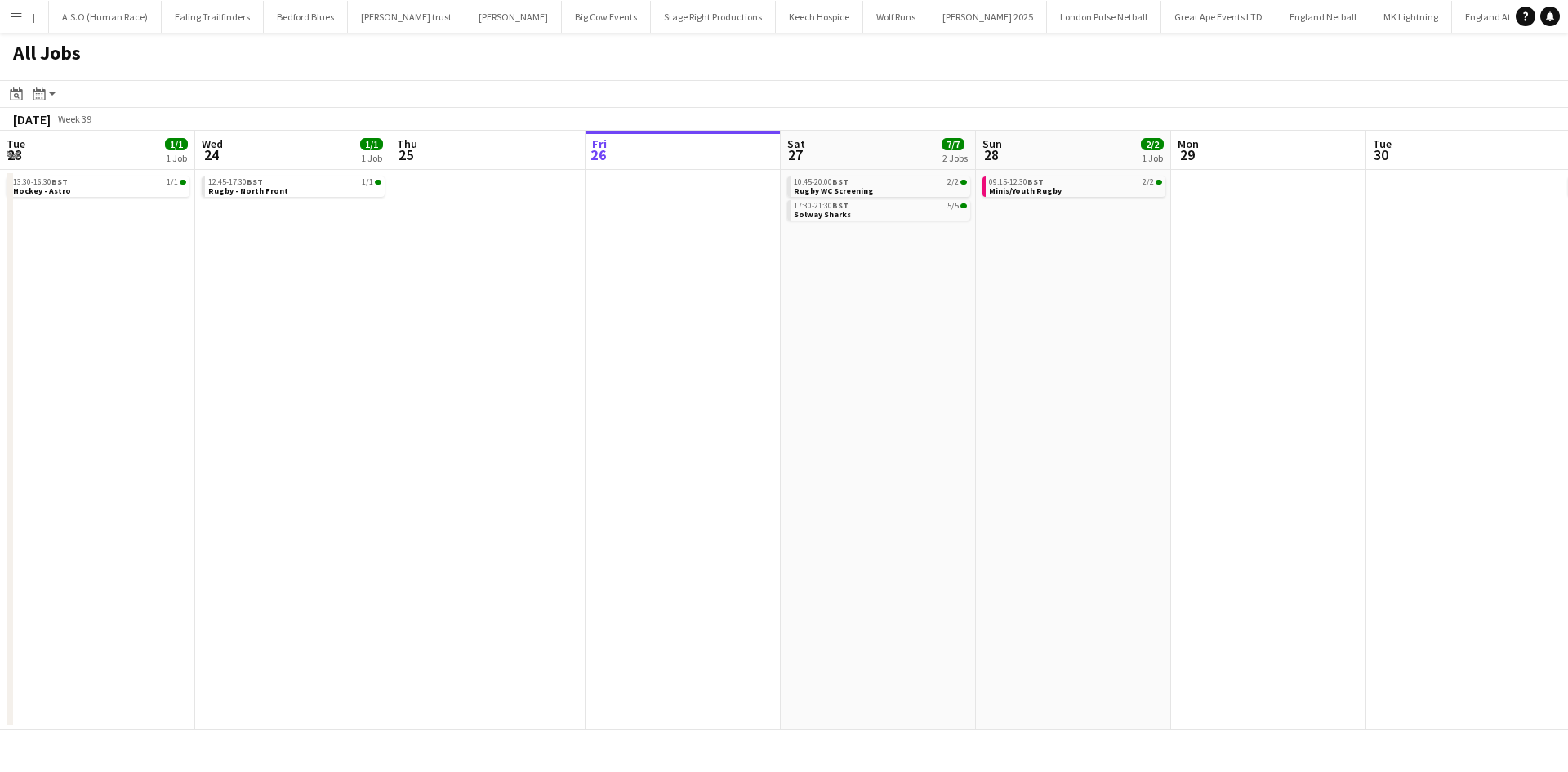
scroll to position [0, 390]
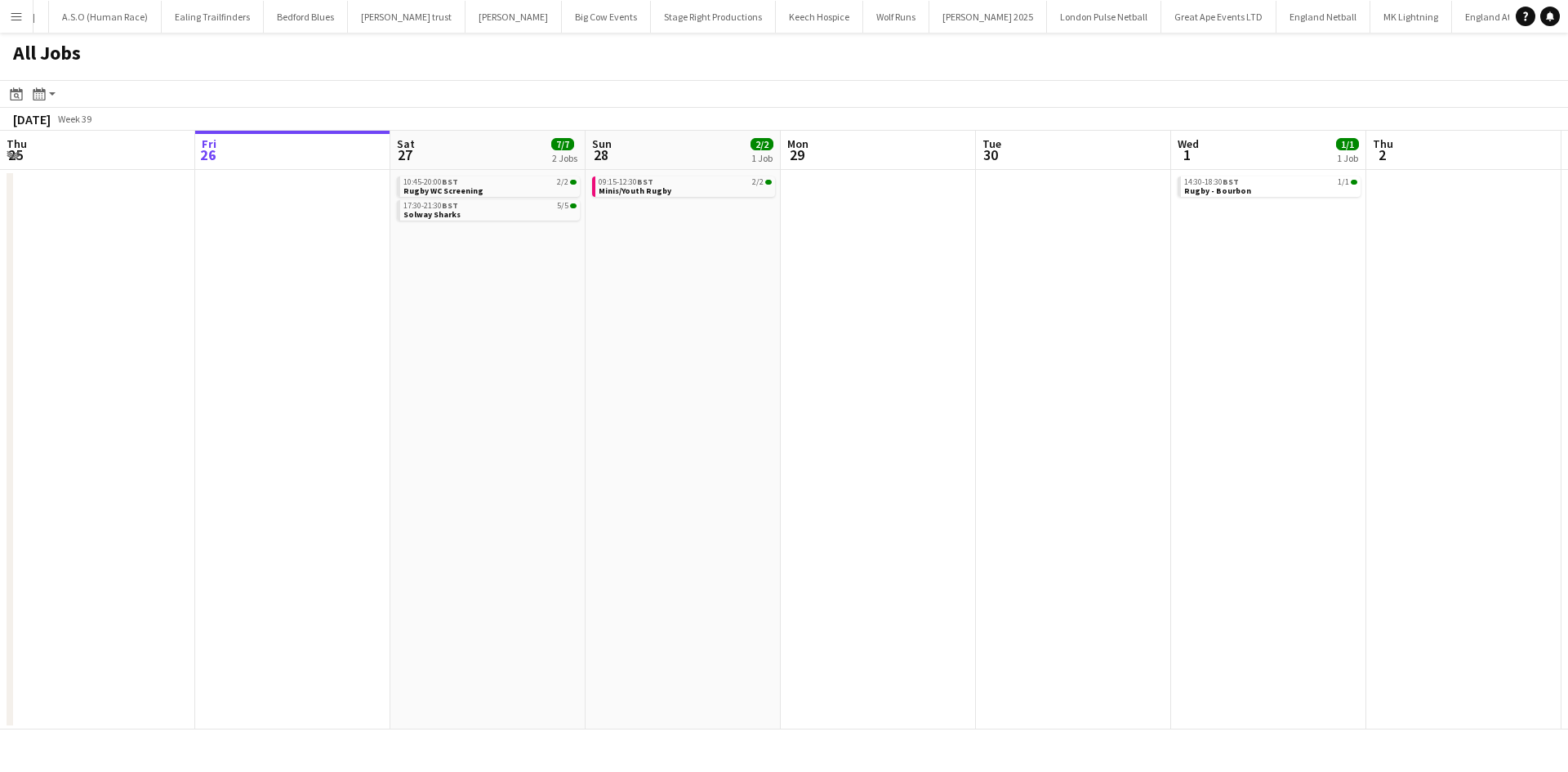
click at [10, 21] on app-icon "Menu" at bounding box center [15, 15] width 13 height 13
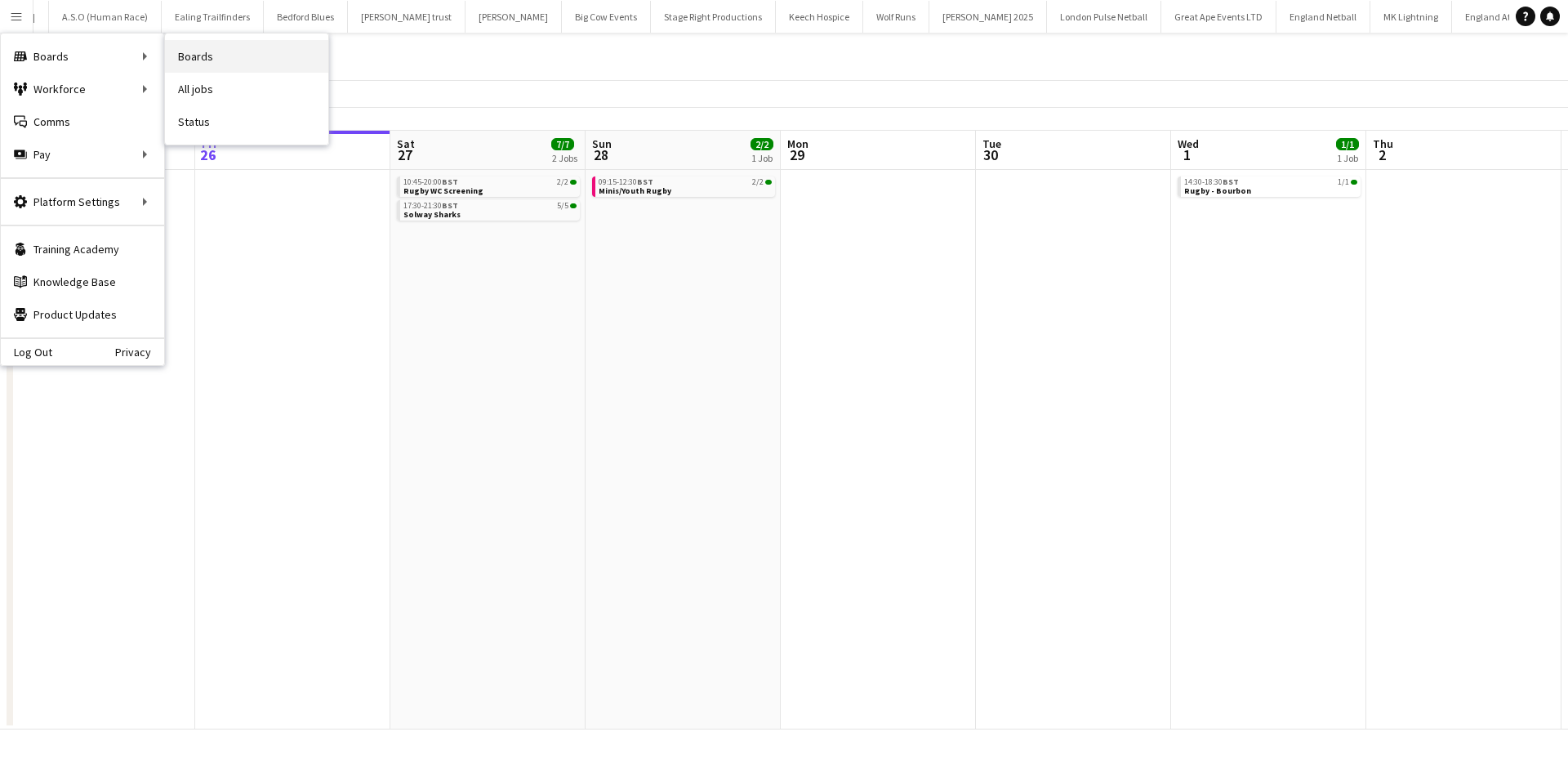
click at [196, 58] on link "Boards" at bounding box center [247, 57] width 163 height 33
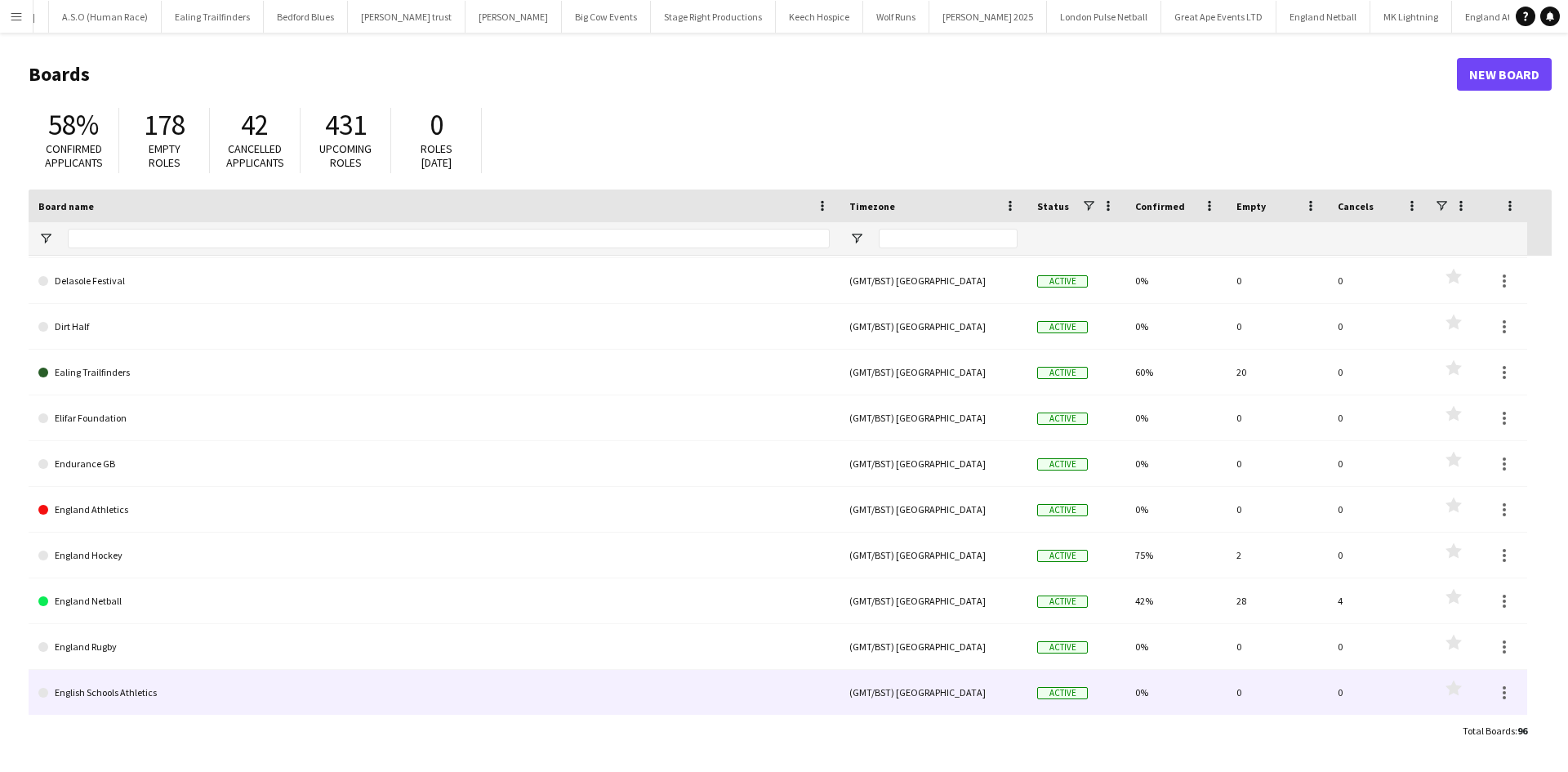
scroll to position [1553, 0]
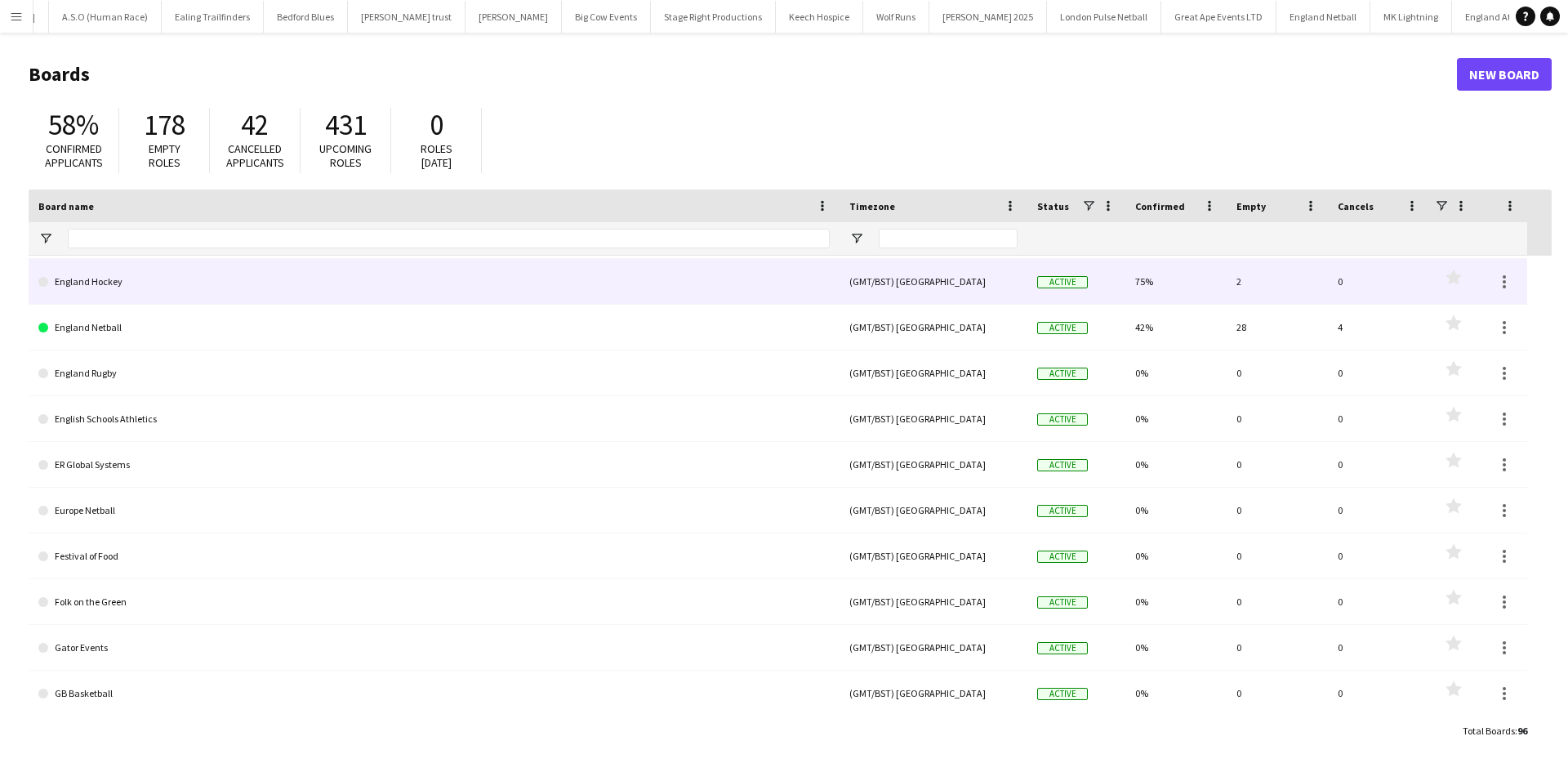
click at [263, 296] on link "England Hockey" at bounding box center [434, 281] width 791 height 46
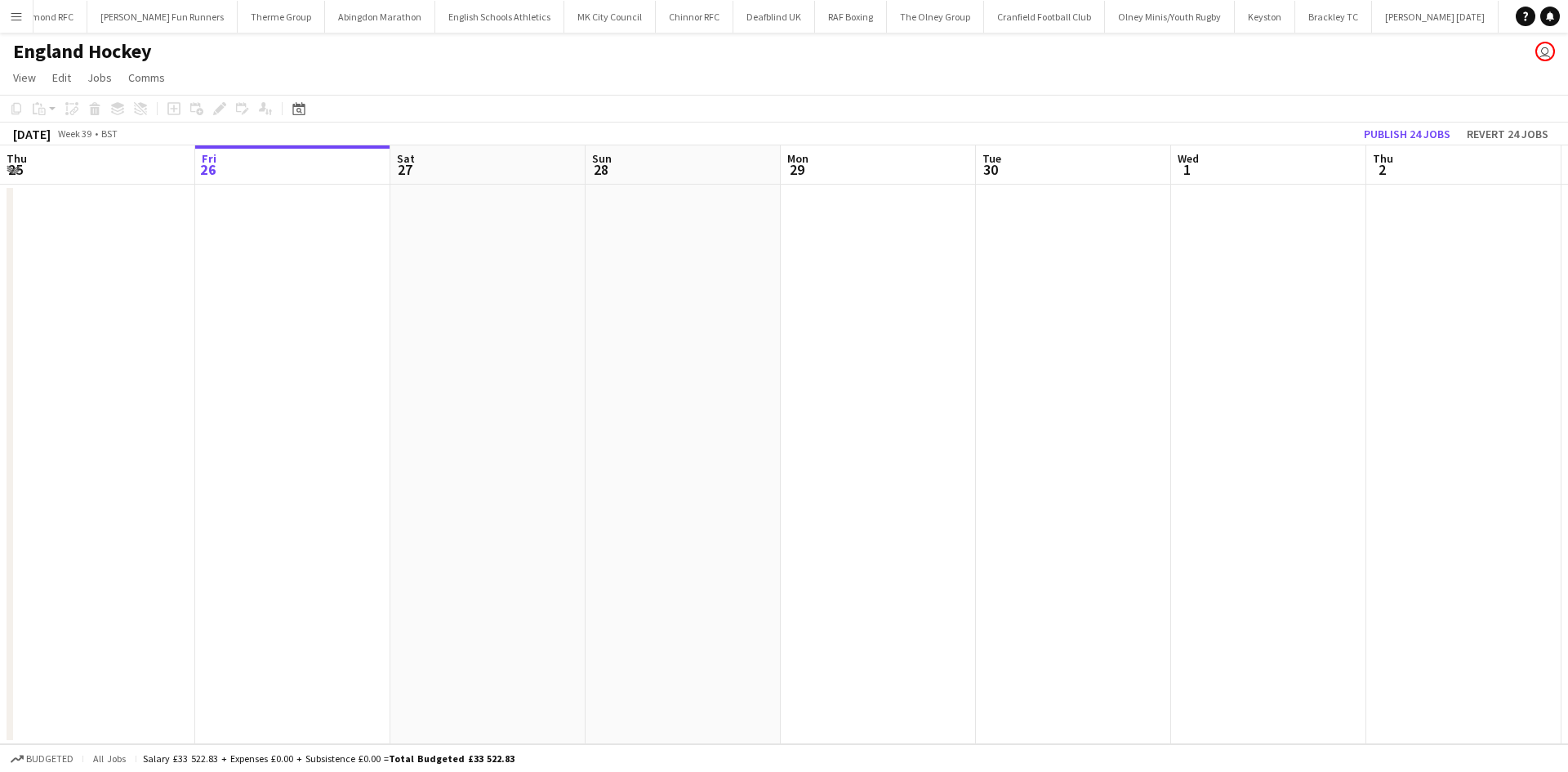
scroll to position [0, 638]
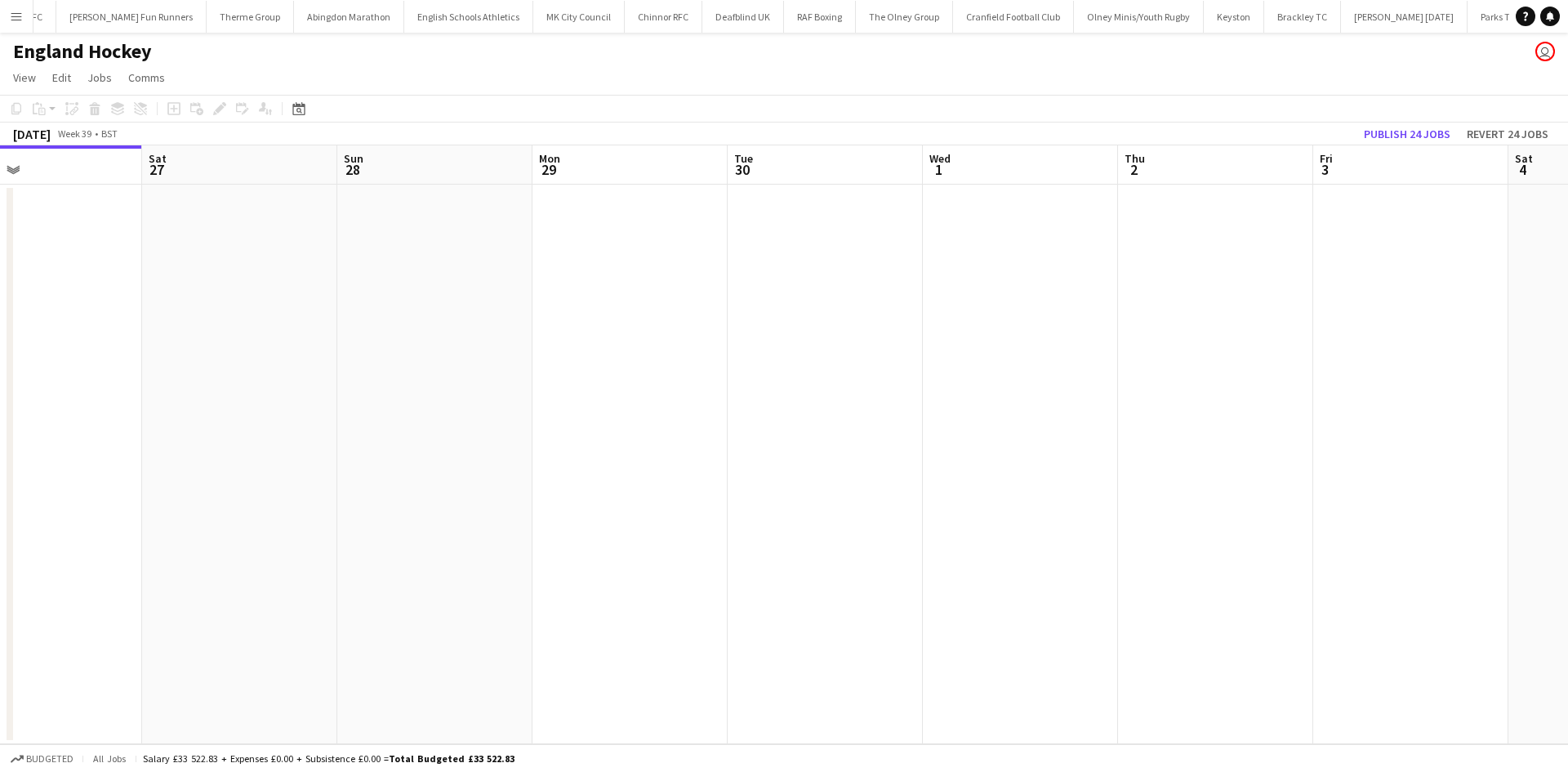
drag, startPoint x: 715, startPoint y: 360, endPoint x: 271, endPoint y: 352, distance: 444.1
click at [326, 352] on app-calendar-viewport "Tue 23 Wed 24 Thu 25 Fri 26 Sat 27 Sun 28 Mon 29 Tue 30 Wed 1 Thu 2 Fri 3 Sat 4…" at bounding box center [784, 444] width 1568 height 599
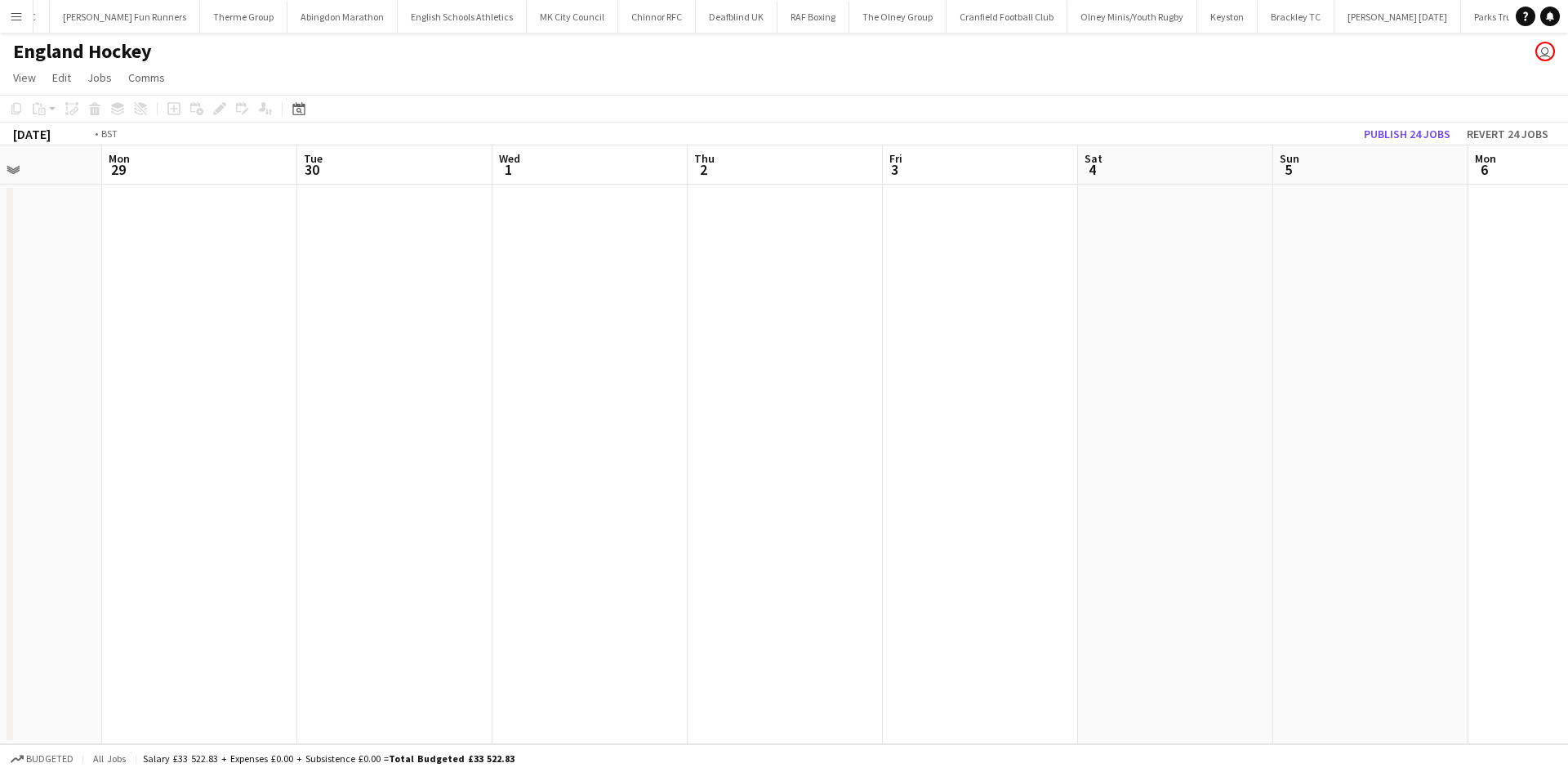
drag, startPoint x: 846, startPoint y: 367, endPoint x: -100, endPoint y: 365, distance: 946.0
click at [0, 365] on html "Menu Boards Boards Boards All jobs Status Workforce Workforce My Workforce Recr…" at bounding box center [784, 386] width 1568 height 772
drag, startPoint x: 752, startPoint y: 393, endPoint x: 66, endPoint y: 381, distance: 686.1
click at [0, 381] on html "Menu Boards Boards Boards All jobs Status Workforce Workforce My Workforce Recr…" at bounding box center [784, 386] width 1568 height 772
drag, startPoint x: 406, startPoint y: 382, endPoint x: -93, endPoint y: 375, distance: 499.0
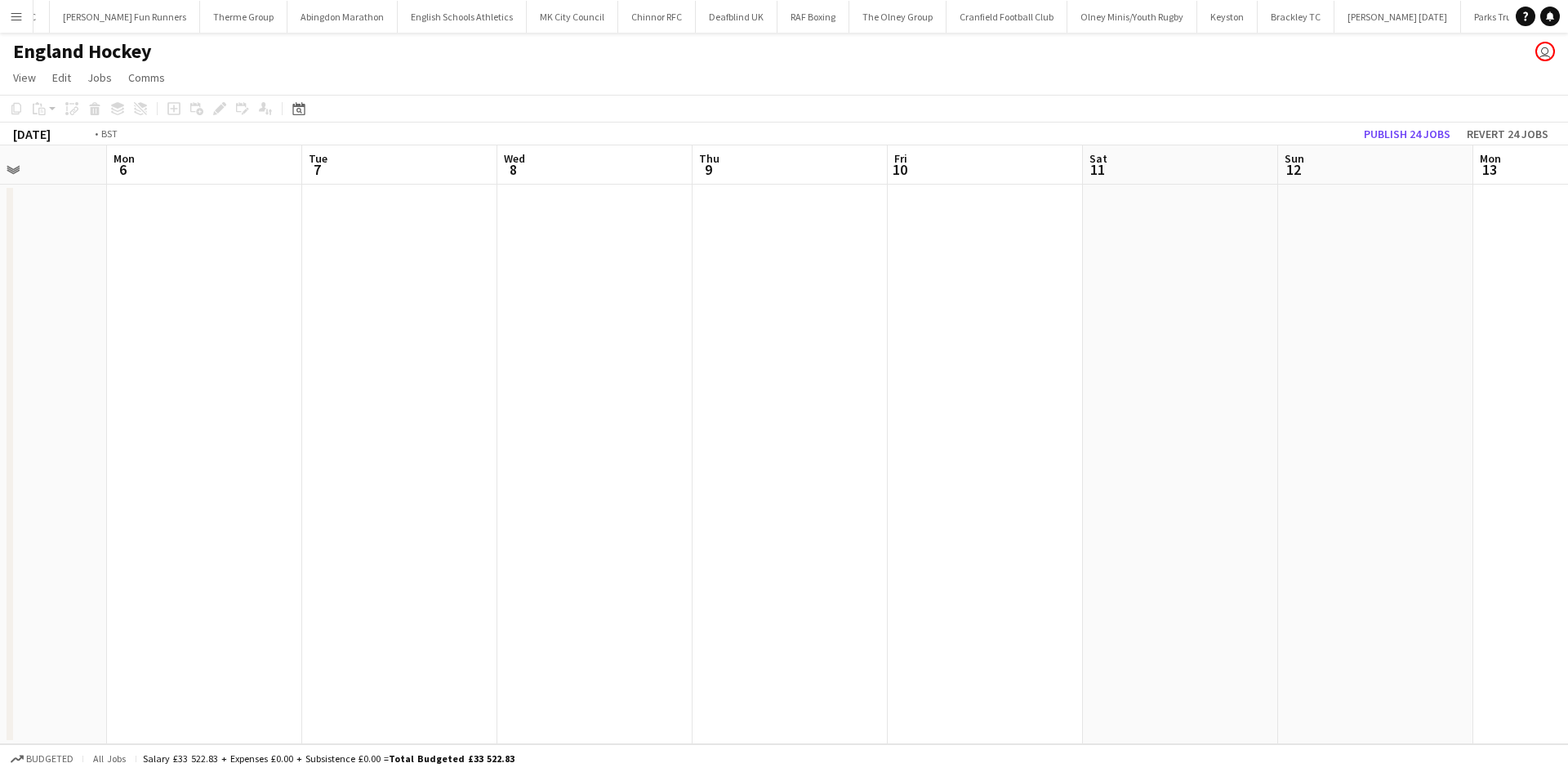
click at [0, 375] on html "Menu Boards Boards Boards All jobs Status Workforce Workforce My Workforce Recr…" at bounding box center [784, 386] width 1568 height 772
drag, startPoint x: 345, startPoint y: 383, endPoint x: 314, endPoint y: 374, distance: 32.3
click at [15, 381] on app-calendar-viewport "Thu 9 Fri 10 Sat 11 Sun 12 Mon 13 Tue 14 Wed 15 Thu 16 Fri 17 Sat 18 Sun 19 Mon…" at bounding box center [784, 444] width 1568 height 599
drag, startPoint x: 581, startPoint y: 395, endPoint x: 91, endPoint y: 393, distance: 490.0
click at [0, 393] on html "Menu Boards Boards Boards All jobs Status Workforce Workforce My Workforce Recr…" at bounding box center [784, 386] width 1568 height 772
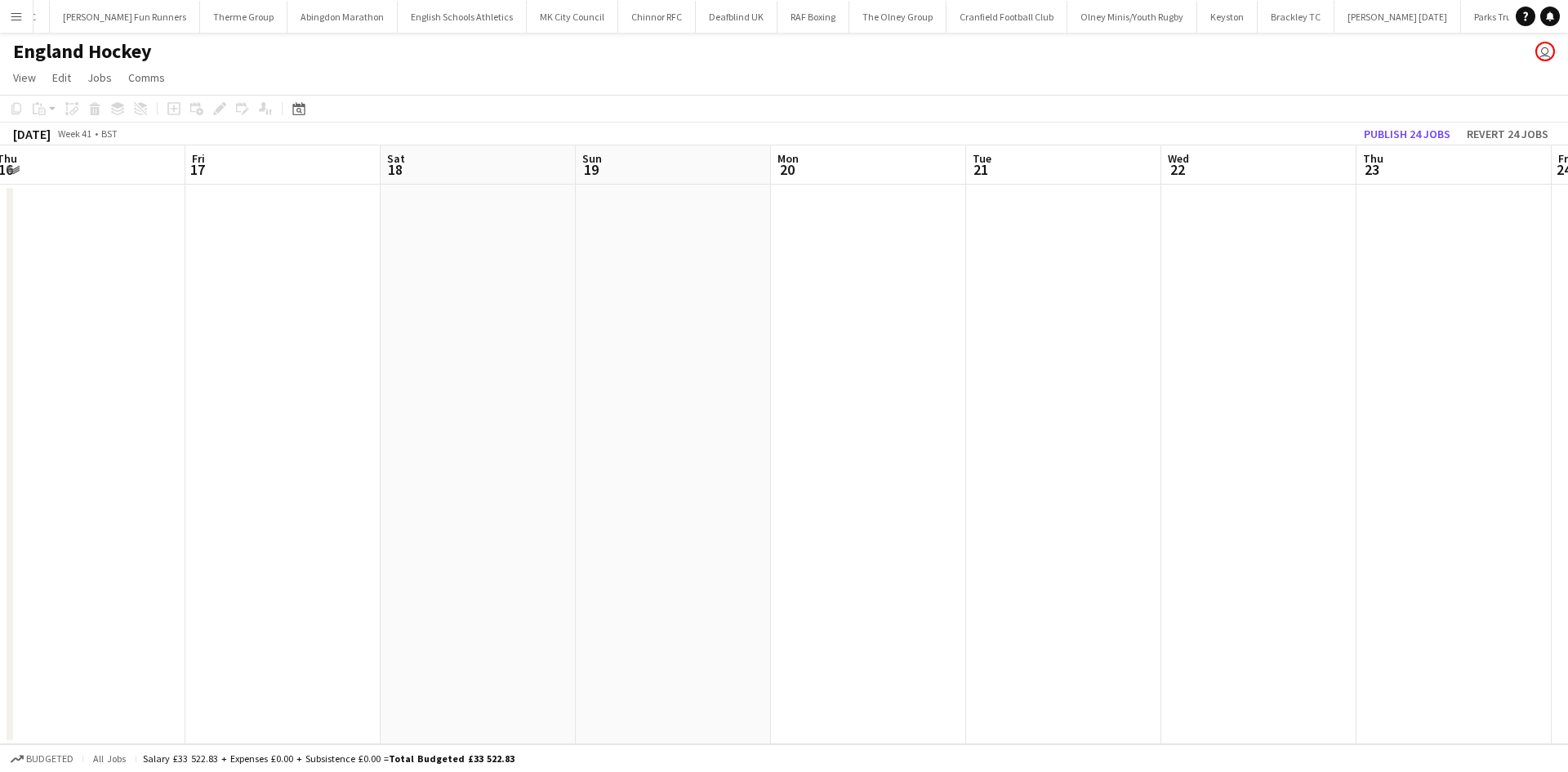
drag, startPoint x: 716, startPoint y: 395, endPoint x: 198, endPoint y: 395, distance: 518.0
click at [200, 395] on app-calendar-viewport "Tue 14 Wed 15 Thu 16 Fri 17 Sat 18 Sun 19 Mon 20 Tue 21 Wed 22 Thu 23 Fri 24 Sa…" at bounding box center [784, 444] width 1568 height 599
drag, startPoint x: 890, startPoint y: 460, endPoint x: 272, endPoint y: 436, distance: 618.5
click at [282, 438] on app-calendar-viewport "Fri 17 Sat 18 Sun 19 Mon 20 Tue 21 Wed 22 Thu 23 Fri 24 Sat 25 Sun 26 Mon 27 Tu…" at bounding box center [784, 444] width 1568 height 599
drag, startPoint x: 965, startPoint y: 466, endPoint x: 347, endPoint y: 450, distance: 618.2
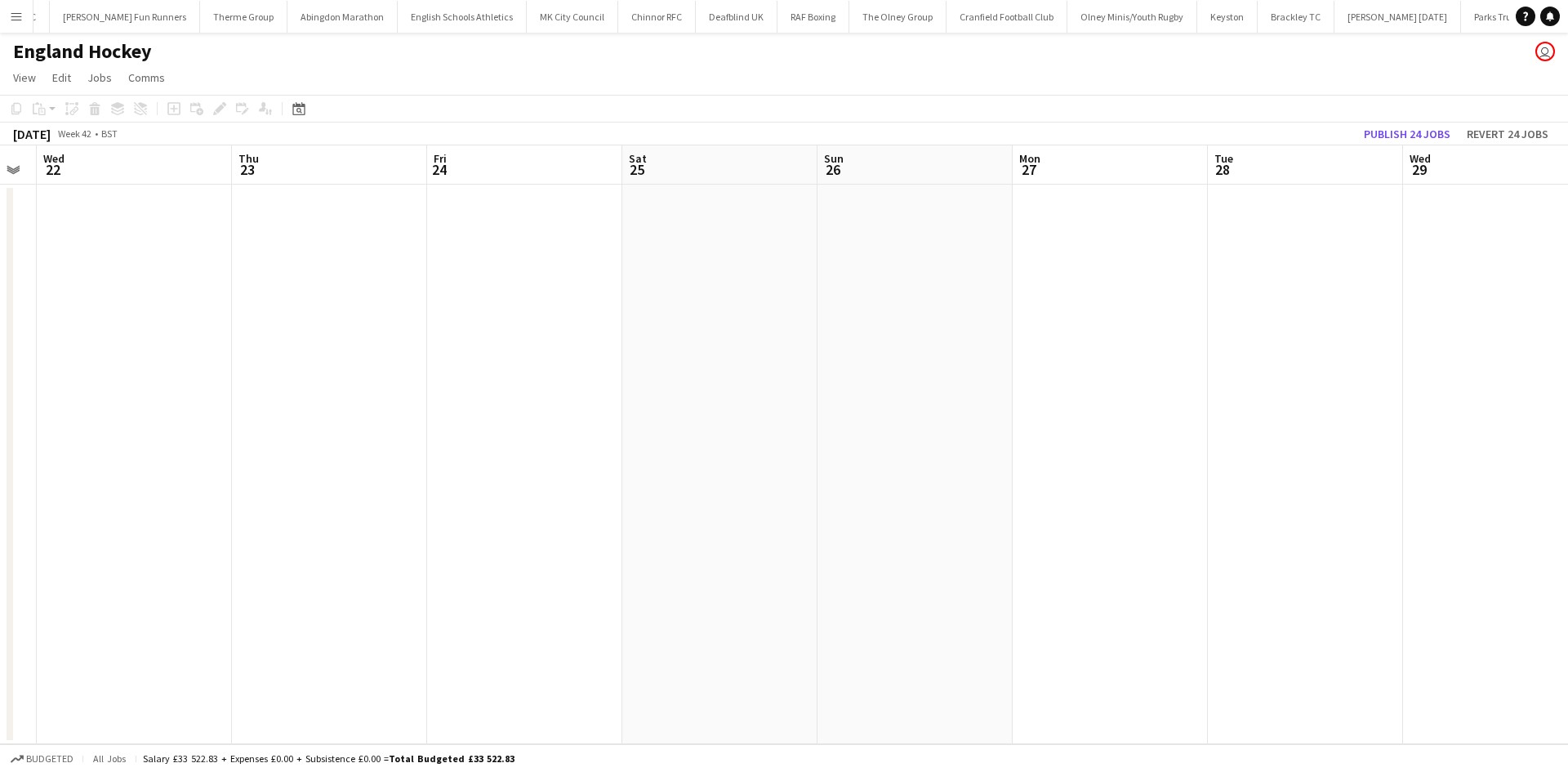
click at [400, 458] on app-calendar-viewport "Sun 19 Mon 20 Tue 21 Wed 22 Thu 23 Fri 24 Sat 25 Sun 26 Mon 27 Tue 28 Wed 29 Th…" at bounding box center [784, 444] width 1568 height 599
drag, startPoint x: 962, startPoint y: 514, endPoint x: 448, endPoint y: 504, distance: 514.1
click at [449, 510] on app-calendar-viewport "Wed 22 Thu 23 Fri 24 Sat 25 Sun 26 Mon 27 Tue 28 Wed 29 Thu 30 Fri 31 Sat 1 Sun…" at bounding box center [784, 444] width 1568 height 599
drag, startPoint x: 1010, startPoint y: 539, endPoint x: 498, endPoint y: 534, distance: 512.0
click at [501, 536] on app-calendar-viewport "Mon 27 Tue 28 Wed 29 Thu 30 Fri 31 Sat 1 Sun 2 Mon 3 Tue 4 Wed 5 Thu 6 Fri 7 Sa…" at bounding box center [784, 444] width 1568 height 599
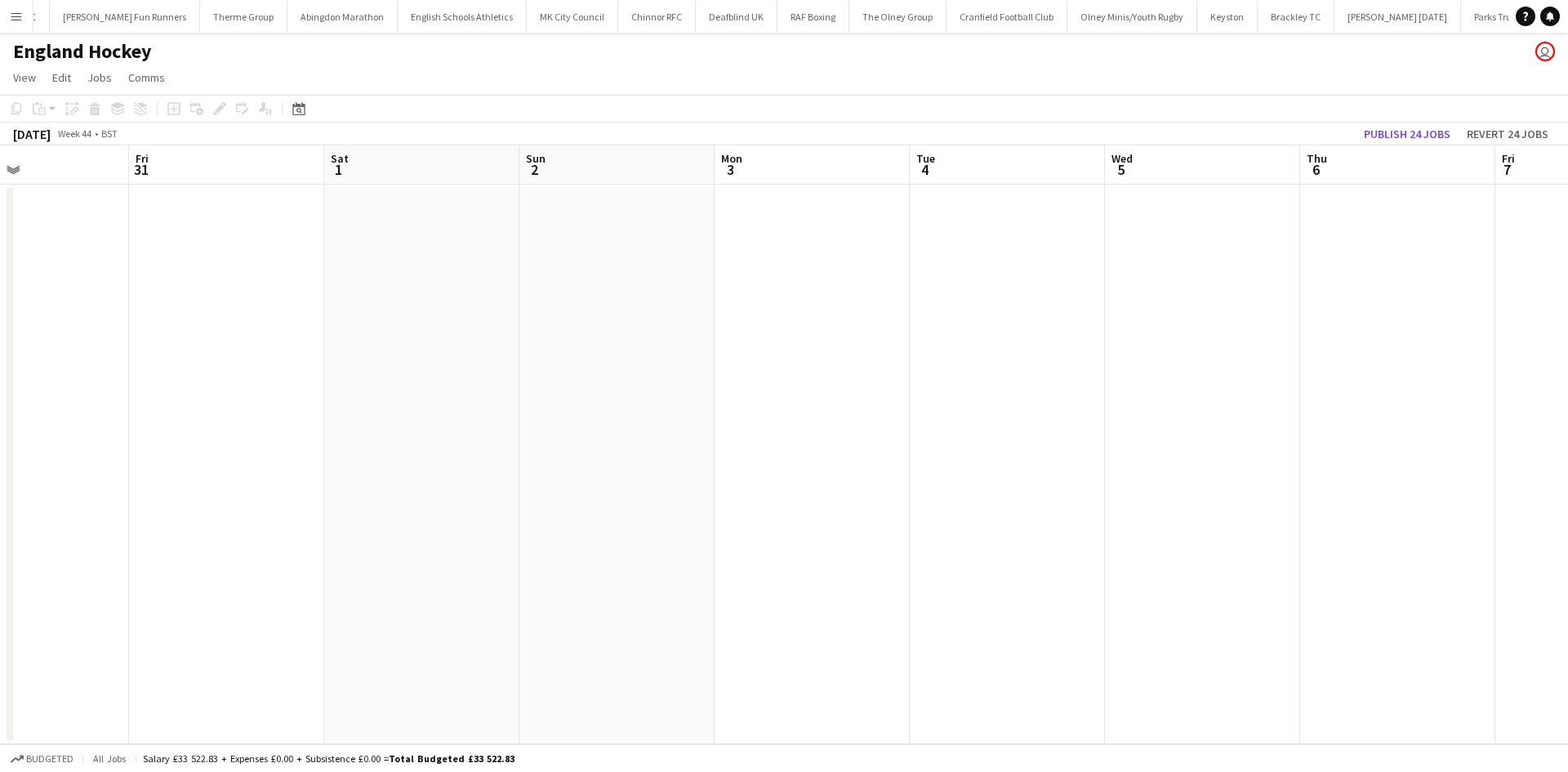
drag, startPoint x: 918, startPoint y: 536, endPoint x: 437, endPoint y: 537, distance: 481.0
click at [437, 539] on app-calendar-viewport "Mon 27 Tue 28 Wed 29 Thu 30 Fri 31 Sat 1 Sun 2 Mon 3 Tue 4 Wed 5 Thu 6 Fri 7 Sa…" at bounding box center [784, 444] width 1568 height 599
drag, startPoint x: 811, startPoint y: 535, endPoint x: 763, endPoint y: 518, distance: 50.9
click at [480, 547] on app-calendar-viewport "Thu 30 Fri 31 Sat 1 Sun 2 Mon 3 Tue 4 Wed 5 Thu 6 Fri 7 Sat 8 Sun 9 Mon 10 Tue …" at bounding box center [784, 444] width 1568 height 599
drag, startPoint x: 713, startPoint y: 511, endPoint x: 599, endPoint y: 452, distance: 128.4
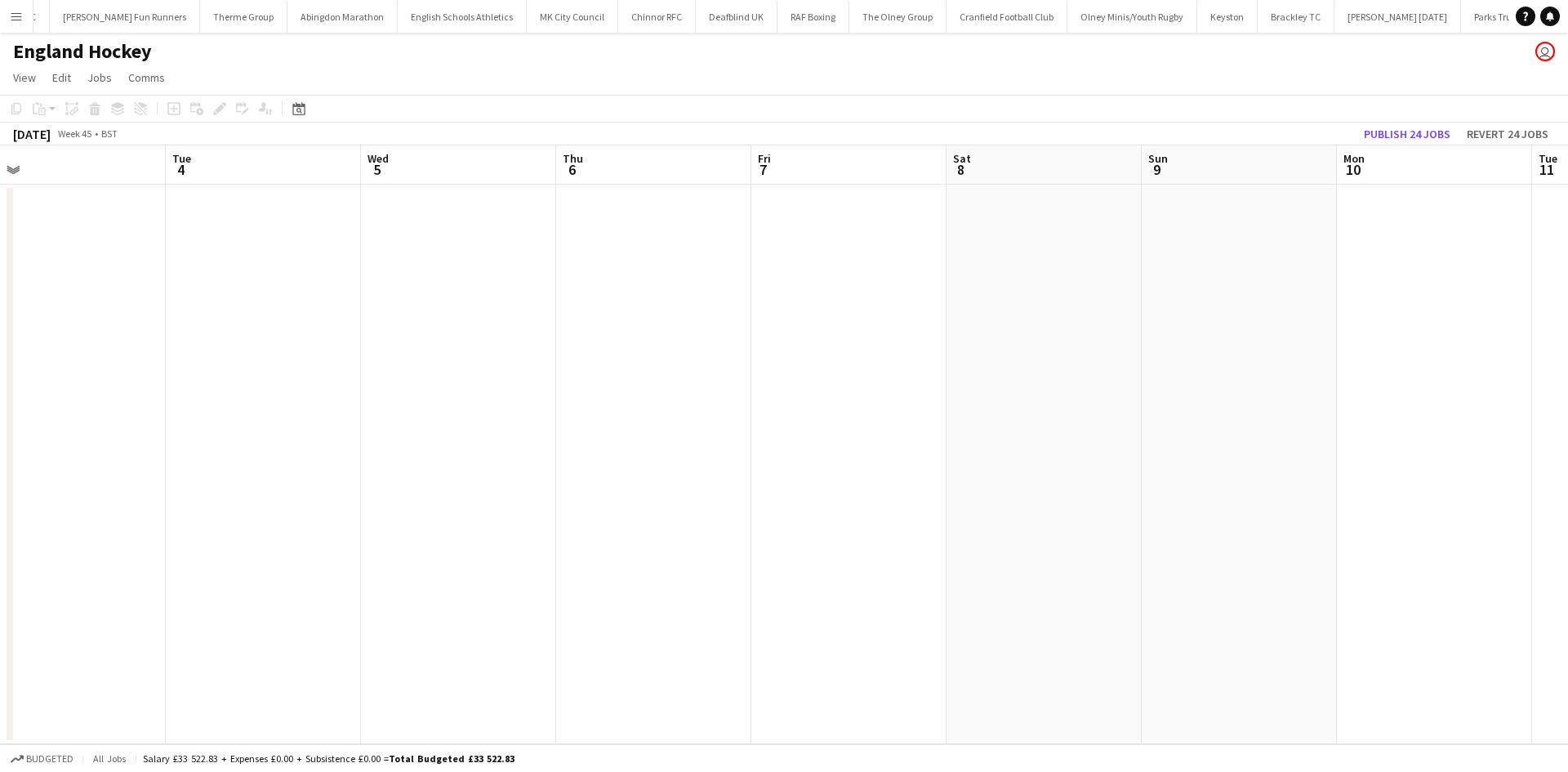
click at [485, 481] on app-calendar-viewport "Fri 31 Sat 1 Sun 2 Mon 3 Tue 4 Wed 5 Thu 6 Fri 7 Sat 8 Sun 9 Mon 10 Tue 11 Wed …" at bounding box center [784, 444] width 1568 height 599
drag, startPoint x: 545, startPoint y: 440, endPoint x: 455, endPoint y: 421, distance: 92.0
click at [476, 433] on app-calendar-viewport "Mon 3 Tue 4 Wed 5 Thu 6 Fri 7 Sat 8 Sun 9 Mon 10 Tue 11 Wed 12 Thu 13 Fri 14 Sa…" at bounding box center [784, 444] width 1568 height 599
click at [570, 384] on app-calendar-viewport "Wed 5 Thu 6 Fri 7 Sat 8 Sun 9 Mon 10 Tue 11 Wed 12 Thu 13 Fri 14 Sat 15 Sun 16 …" at bounding box center [784, 444] width 1568 height 599
drag, startPoint x: 1158, startPoint y: 413, endPoint x: 638, endPoint y: 369, distance: 521.9
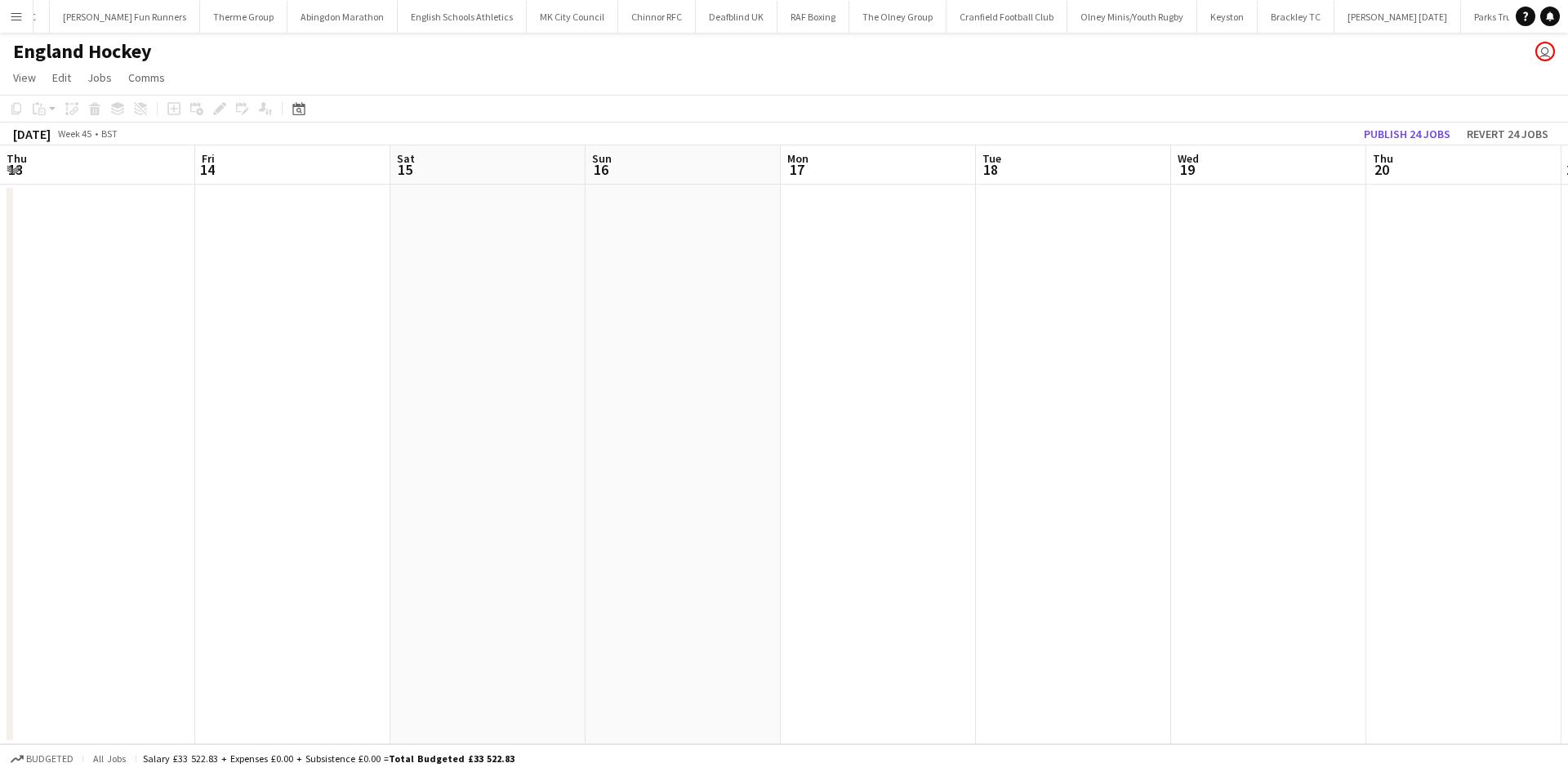
click at [651, 377] on app-calendar-viewport "Mon 10 Tue 11 Wed 12 Thu 13 Fri 14 Sat 15 Sun 16 Mon 17 Tue 18 Wed 19 Thu 20 Fr…" at bounding box center [784, 444] width 1568 height 599
drag, startPoint x: 1109, startPoint y: 371, endPoint x: 597, endPoint y: 352, distance: 512.4
click at [592, 362] on app-calendar-viewport "Tue 11 Wed 12 Thu 13 Fri 14 Sat 15 Sun 16 Mon 17 Tue 18 Wed 19 Thu 20 Fri 21 Sa…" at bounding box center [784, 444] width 1568 height 599
drag, startPoint x: 1010, startPoint y: 363, endPoint x: 373, endPoint y: 327, distance: 638.0
click at [369, 332] on app-calendar-viewport "Thu 13 Fri 14 Sat 15 Sun 16 Mon 17 Tue 18 Wed 19 Thu 20 Fri 21 Sat 22 Sun 23 Mo…" at bounding box center [784, 444] width 1568 height 599
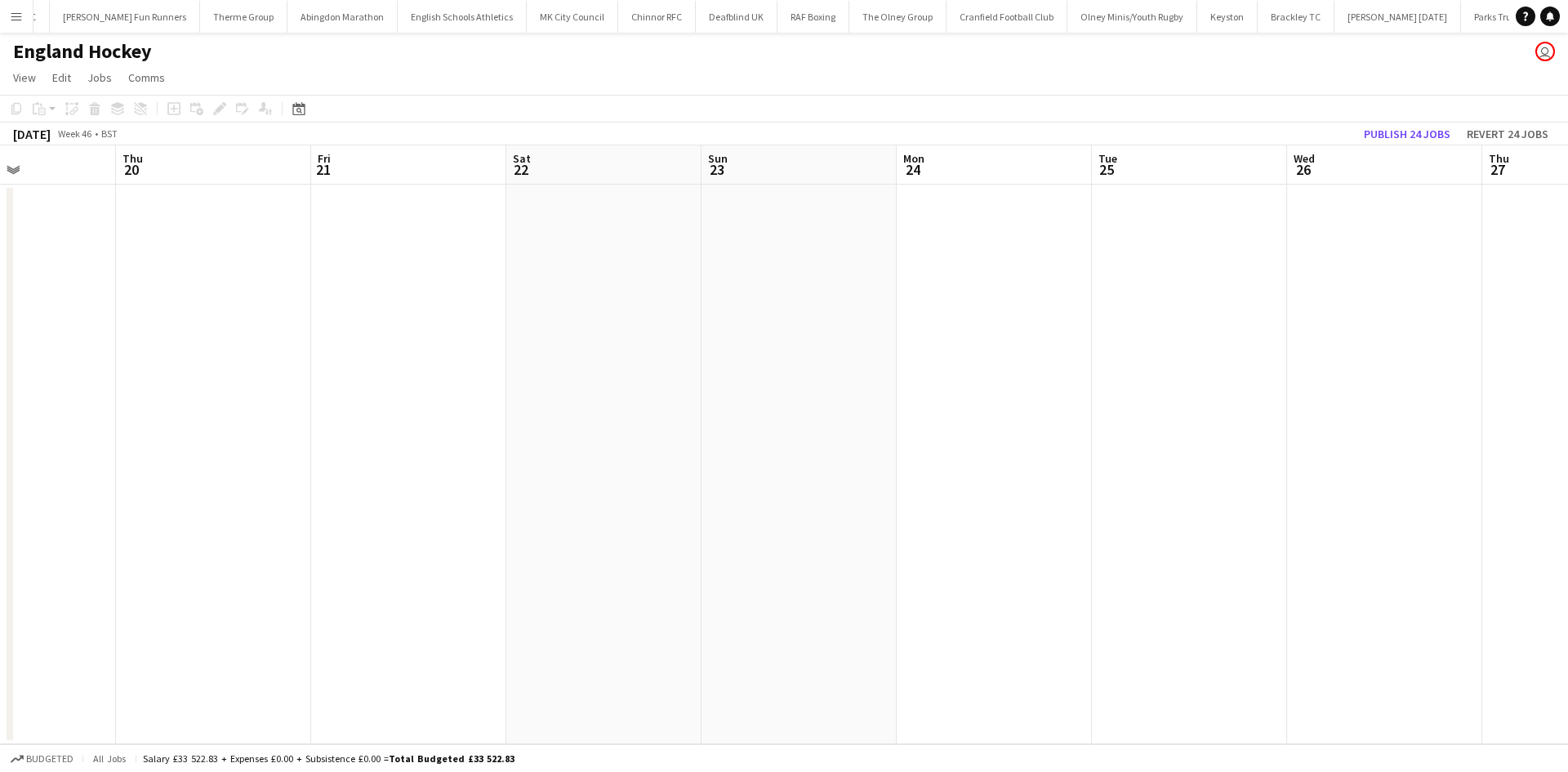
click at [570, 276] on app-calendar-viewport "Mon 17 Tue 18 Wed 19 Thu 20 Fri 21 Sat 22 Sun 23 Mon 24 Tue 25 Wed 26 Thu 27 Fr…" at bounding box center [784, 444] width 1568 height 599
drag, startPoint x: 570, startPoint y: 306, endPoint x: 190, endPoint y: 294, distance: 380.2
click at [193, 297] on app-calendar-viewport "Sat 22 Sun 23 Mon 24 Tue 25 Wed 26 Thu 27 Fri 28 Sat 29 Sun 30 Mon 1 Tue 2 Wed …" at bounding box center [784, 444] width 1568 height 599
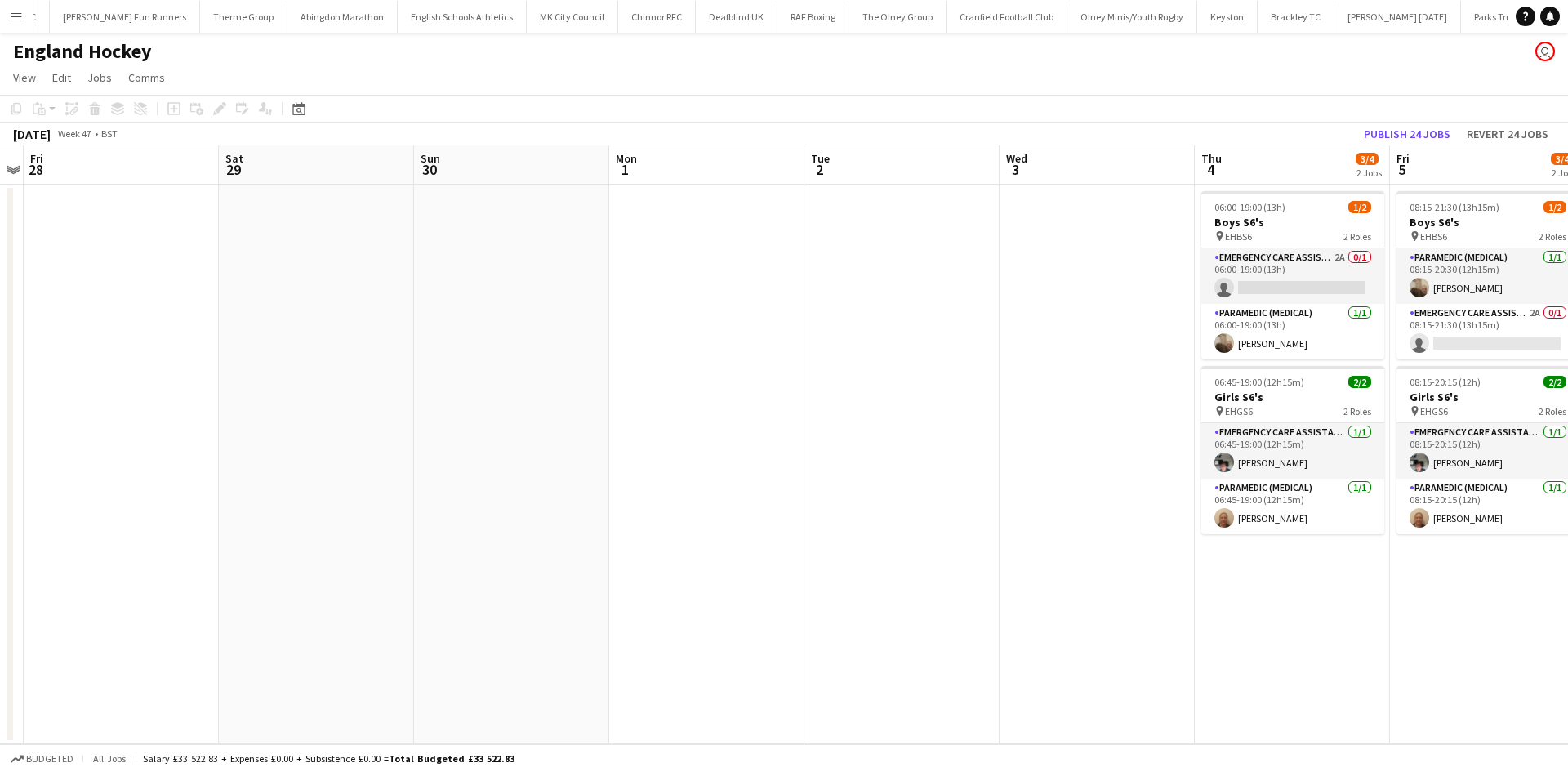
drag, startPoint x: 793, startPoint y: 363, endPoint x: 336, endPoint y: 328, distance: 458.3
click at [315, 335] on app-calendar-viewport "Tue 25 Wed 26 Thu 27 Fri 28 Sat 29 Sun 30 Mon 1 Tue 2 Wed 3 Thu 4 3/4 2 Jobs Fr…" at bounding box center [784, 444] width 1568 height 599
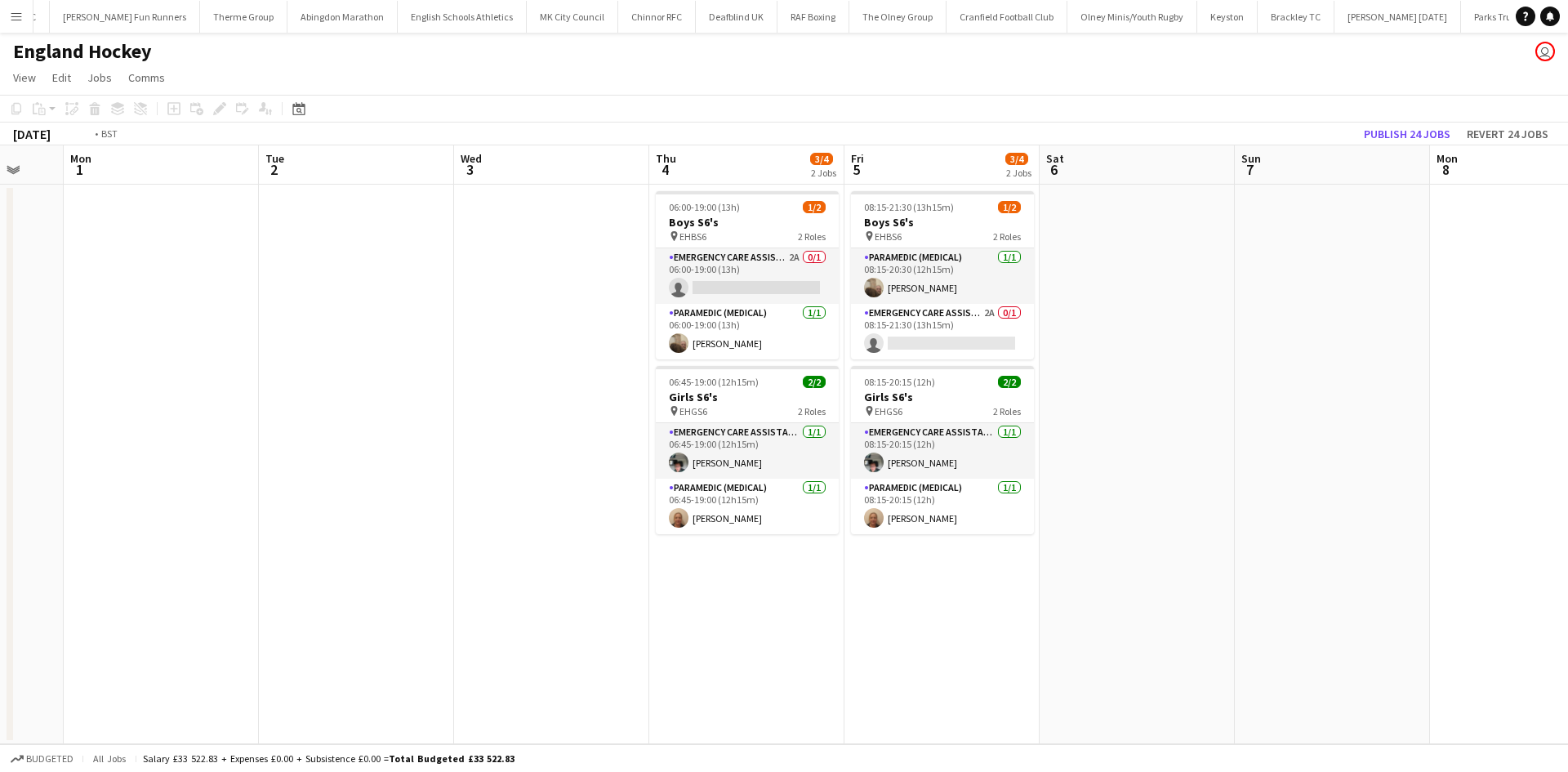
drag, startPoint x: 990, startPoint y: 374, endPoint x: 697, endPoint y: 365, distance: 293.1
click at [689, 374] on app-calendar-viewport "Fri 28 Sat 29 Sun 30 Mon 1 Tue 2 Wed 3 Thu 4 3/4 2 Jobs Fri 5 3/4 2 Jobs Sat 6 …" at bounding box center [784, 444] width 1568 height 599
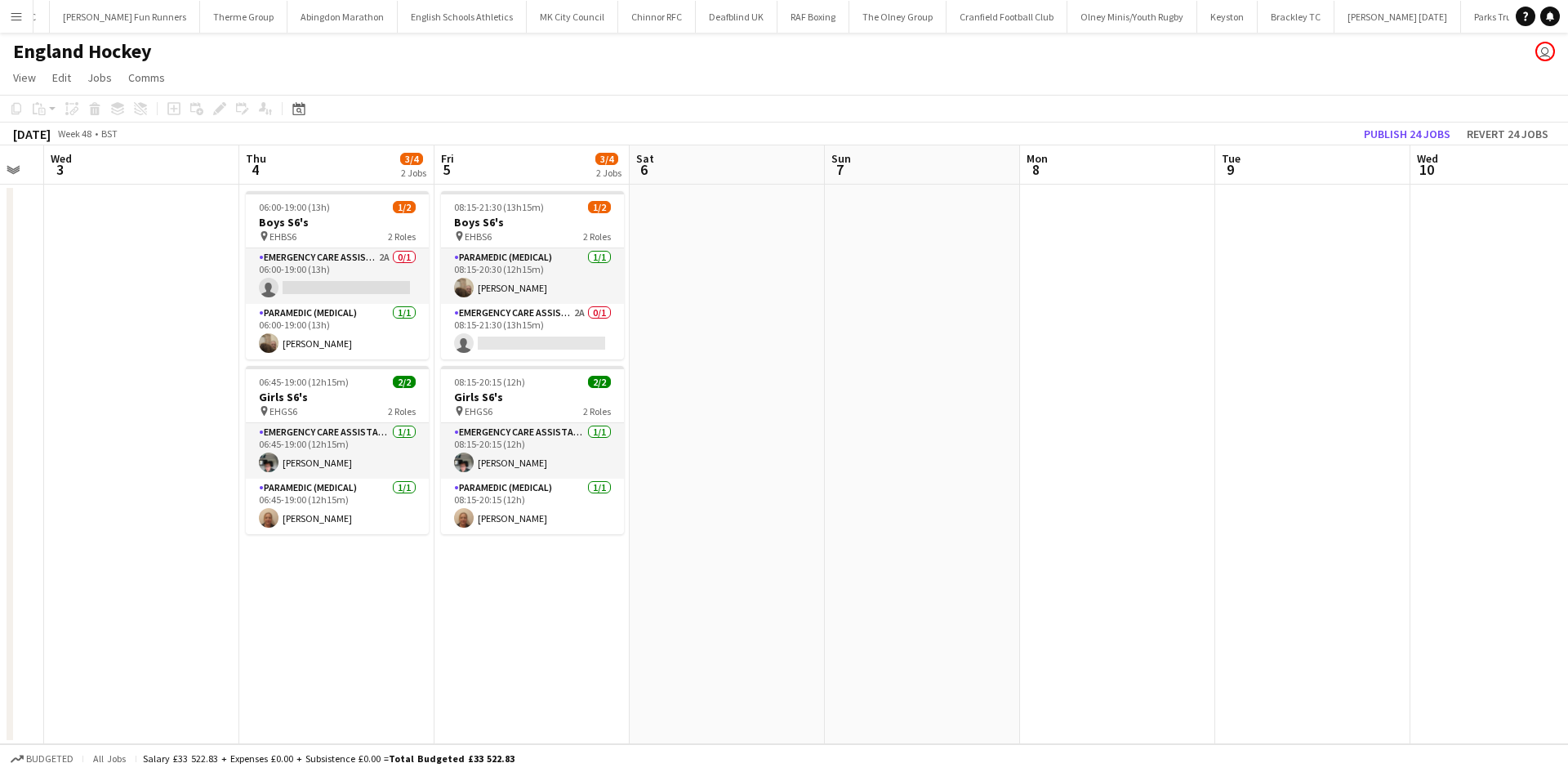
drag, startPoint x: 743, startPoint y: 369, endPoint x: 534, endPoint y: 346, distance: 210.3
click at [551, 351] on app-calendar-viewport "Sun 30 Mon 1 Tue 2 Wed 3 Thu 4 3/4 2 Jobs Fri 5 3/4 2 Jobs Sat 6 Sun 7 Mon 8 Tu…" at bounding box center [784, 444] width 1568 height 599
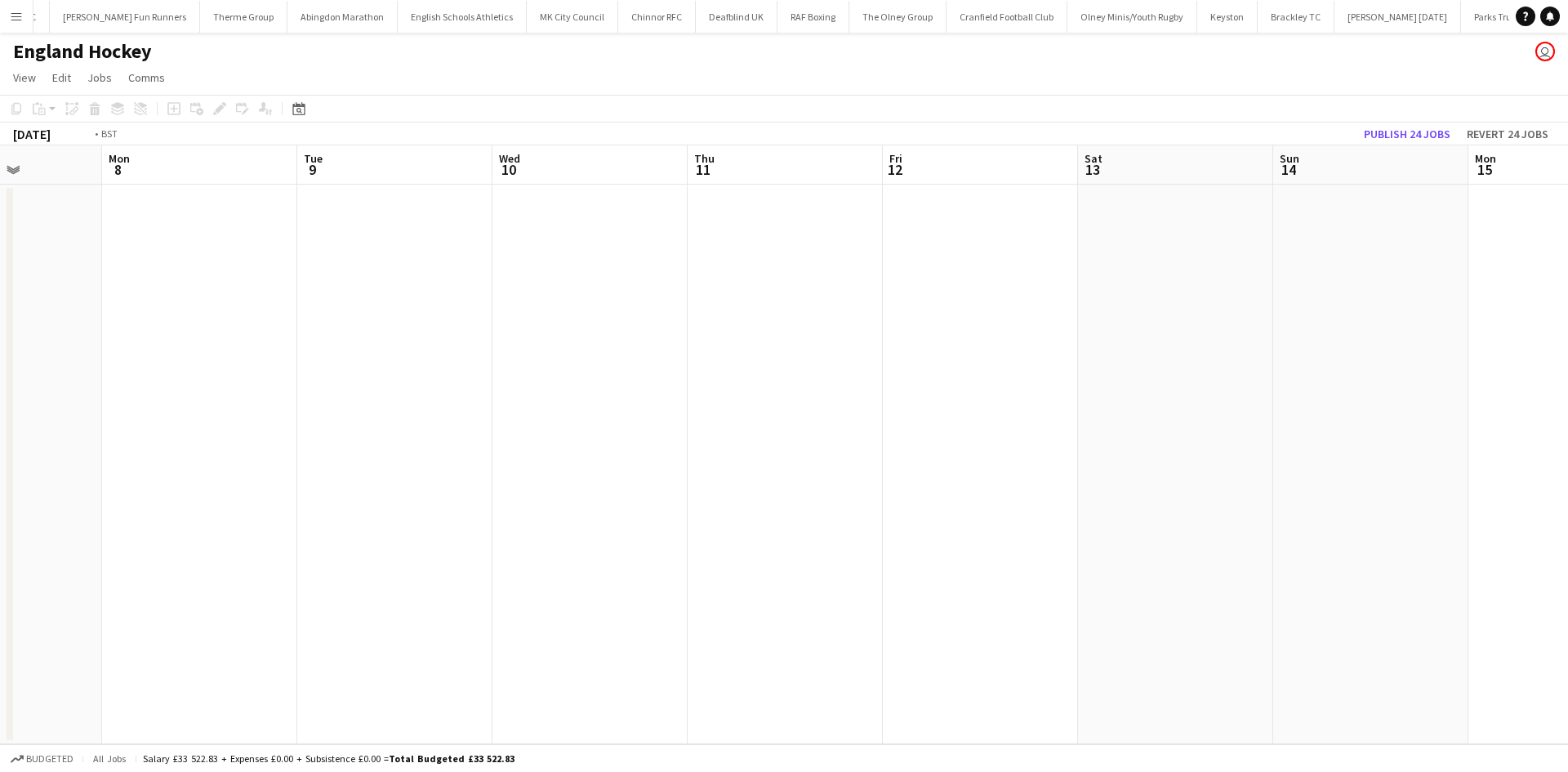
drag, startPoint x: 630, startPoint y: 402, endPoint x: 1059, endPoint y: 405, distance: 429.0
click at [489, 396] on app-calendar-viewport "Fri 5 3/4 2 Jobs Sat 6 Sun 7 Mon 8 Tue 9 Wed 10 Thu 11 Fri 12 Sat 13 Sun 14 Mon…" at bounding box center [784, 444] width 1568 height 599
drag, startPoint x: 1134, startPoint y: 448, endPoint x: 937, endPoint y: 408, distance: 201.0
click at [622, 426] on app-calendar-viewport "Sat 6 Sun 7 Mon 8 Tue 9 Wed 10 Thu 11 Fri 12 Sat 13 Sun 14 Mon 15 Tue 16 Wed 17…" at bounding box center [784, 444] width 1568 height 599
drag, startPoint x: 1047, startPoint y: 406, endPoint x: 362, endPoint y: 364, distance: 686.3
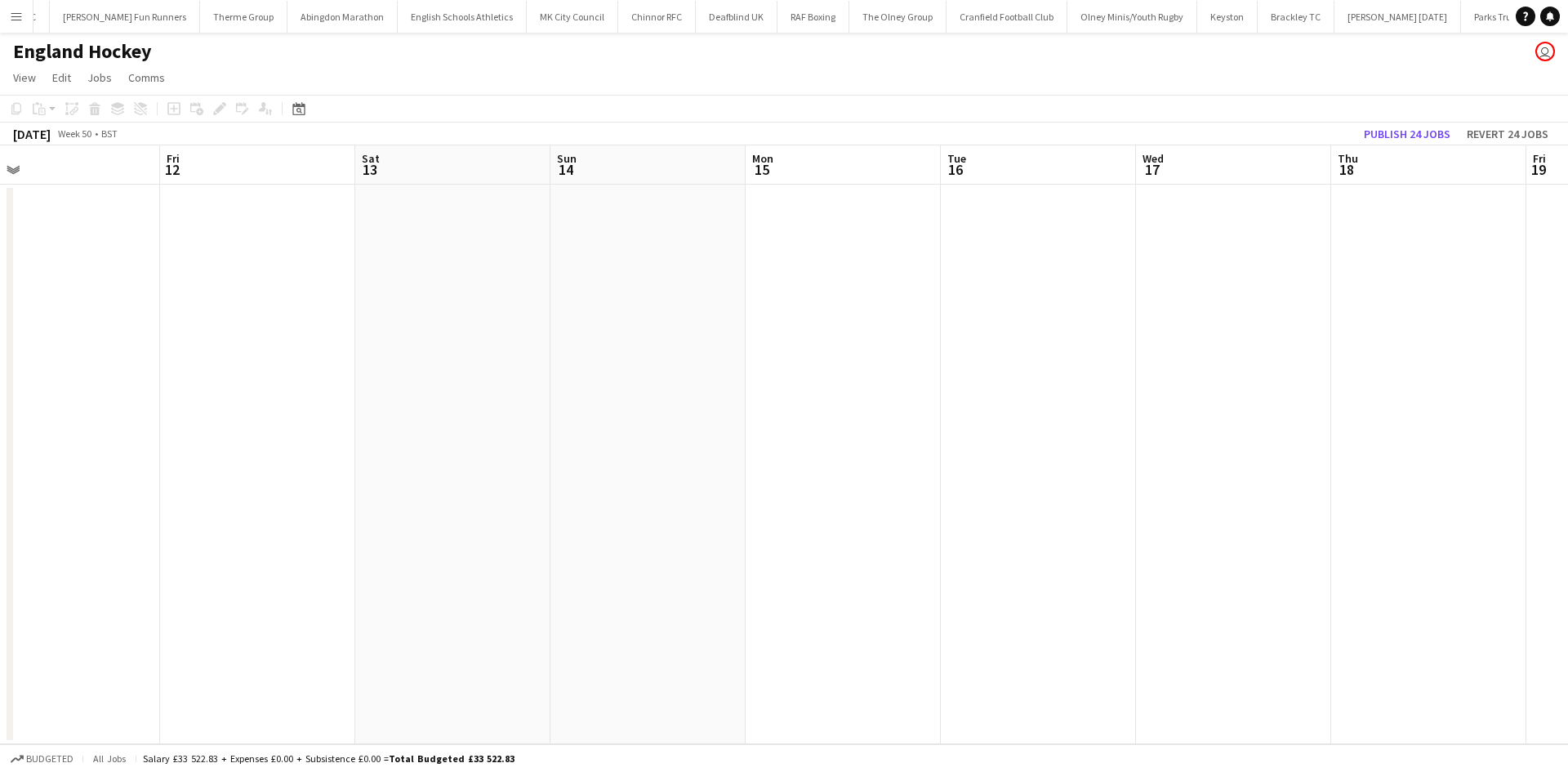
click at [451, 375] on app-calendar-viewport "Mon 8 Tue 9 Wed 10 Thu 11 Fri 12 Sat 13 Sun 14 Mon 15 Tue 16 Wed 17 Thu 18 Fri …" at bounding box center [784, 444] width 1568 height 599
drag, startPoint x: 833, startPoint y: 346, endPoint x: 449, endPoint y: 335, distance: 384.2
click at [350, 361] on app-calendar-viewport "Thu 11 Fri 12 Sat 13 Sun 14 Mon 15 Tue 16 Wed 17 Thu 18 Fri 19 Sat 20 Sun 21 Mo…" at bounding box center [784, 444] width 1568 height 599
drag, startPoint x: 808, startPoint y: 353, endPoint x: 387, endPoint y: 333, distance: 421.5
click at [425, 335] on app-calendar-viewport "Sun 14 Mon 15 Tue 16 Wed 17 Thu 18 Fri 19 Sat 20 Sun 21 Mon 22 Tue 23 Wed 24 Th…" at bounding box center [784, 444] width 1568 height 599
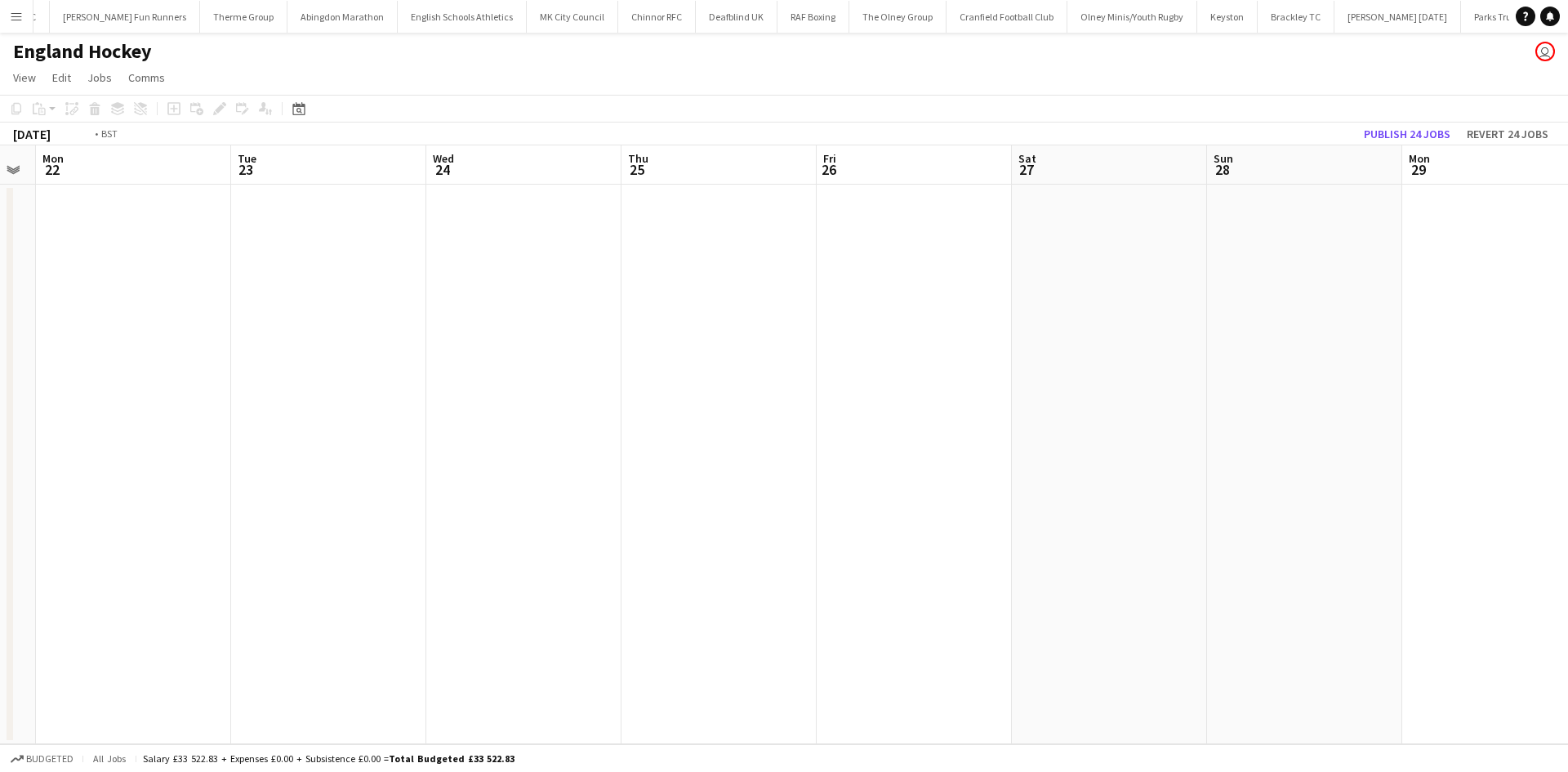
drag, startPoint x: 780, startPoint y: 340, endPoint x: 766, endPoint y: 310, distance: 33.1
click at [517, 318] on app-calendar-viewport "Fri 19 Sat 20 Sun 21 Mon 22 Tue 23 Wed 24 Thu 25 Fri 26 Sat 27 Sun 28 Mon 29 Tu…" at bounding box center [784, 444] width 1568 height 599
drag, startPoint x: 1087, startPoint y: 391, endPoint x: 972, endPoint y: 388, distance: 115.0
click at [968, 391] on app-calendar-viewport "Sun 21 Mon 22 Tue 23 Wed 24 Thu 25 Fri 26 Sat 27 Sun 28 Mon 29 Tue 30 Wed 31 Th…" at bounding box center [784, 444] width 1568 height 599
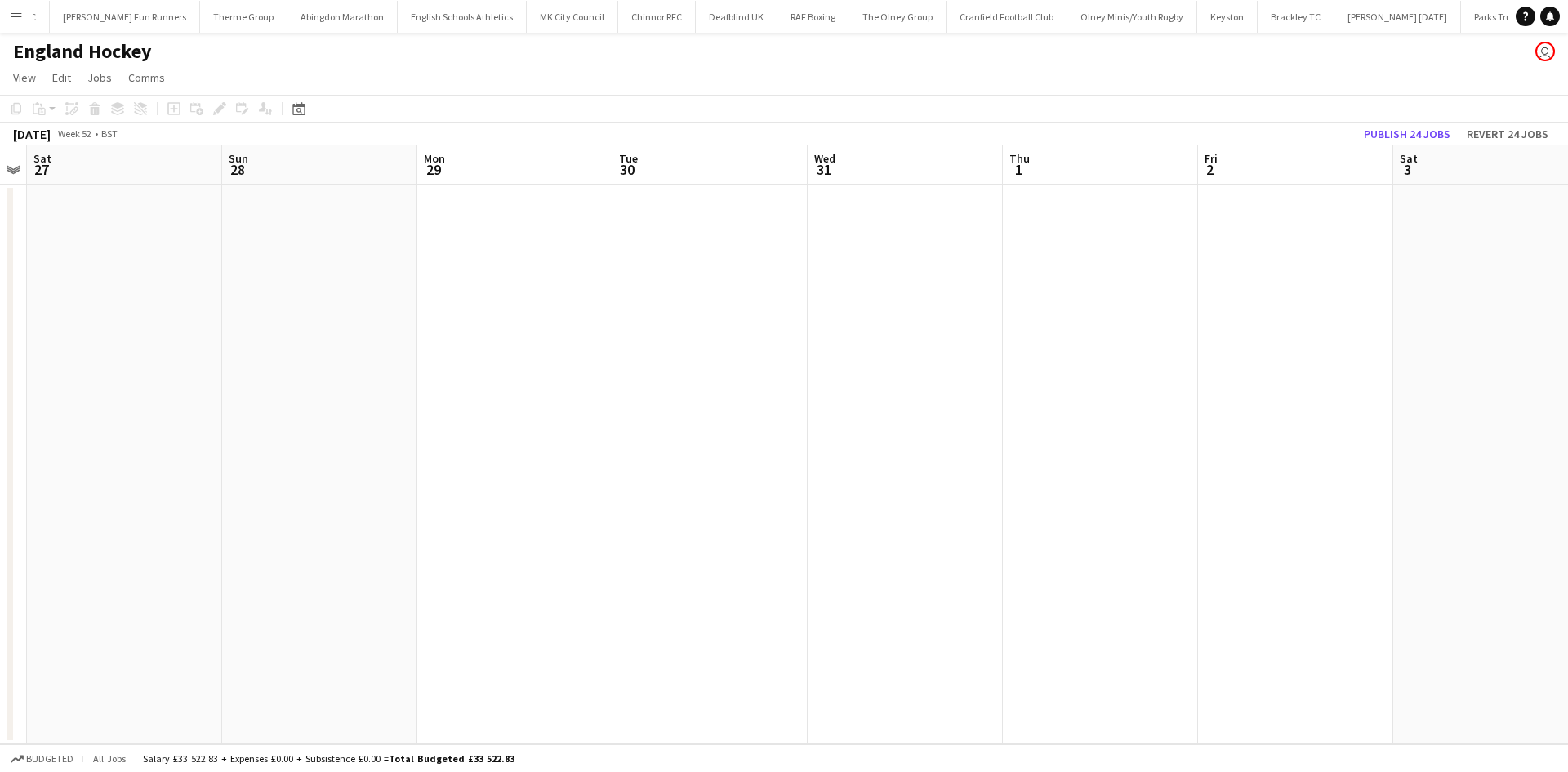
drag, startPoint x: 1092, startPoint y: 388, endPoint x: 717, endPoint y: 388, distance: 375.0
click at [717, 388] on app-calendar-viewport "Wed 24 Thu 25 Fri 26 Sat 27 Sun 28 Mon 29 Tue 30 Wed 31 Thu 1 Fri 2 Sat 3 Sun 4…" at bounding box center [784, 444] width 1568 height 599
click at [760, 392] on app-calendar-viewport "Wed 24 Thu 25 Fri 26 Sat 27 Sun 28 Mon 29 Tue 30 Wed 31 Thu 1 Fri 2 Sat 3 Sun 4…" at bounding box center [784, 444] width 1568 height 599
click at [605, 389] on app-calendar-viewport "Mon 29 Tue 30 Wed 31 Thu 1 Fri 2 Sat 3 Sun 4 Mon 5 Tue 6 Wed 7 Thu 8 Fri 9 Sat …" at bounding box center [784, 444] width 1568 height 599
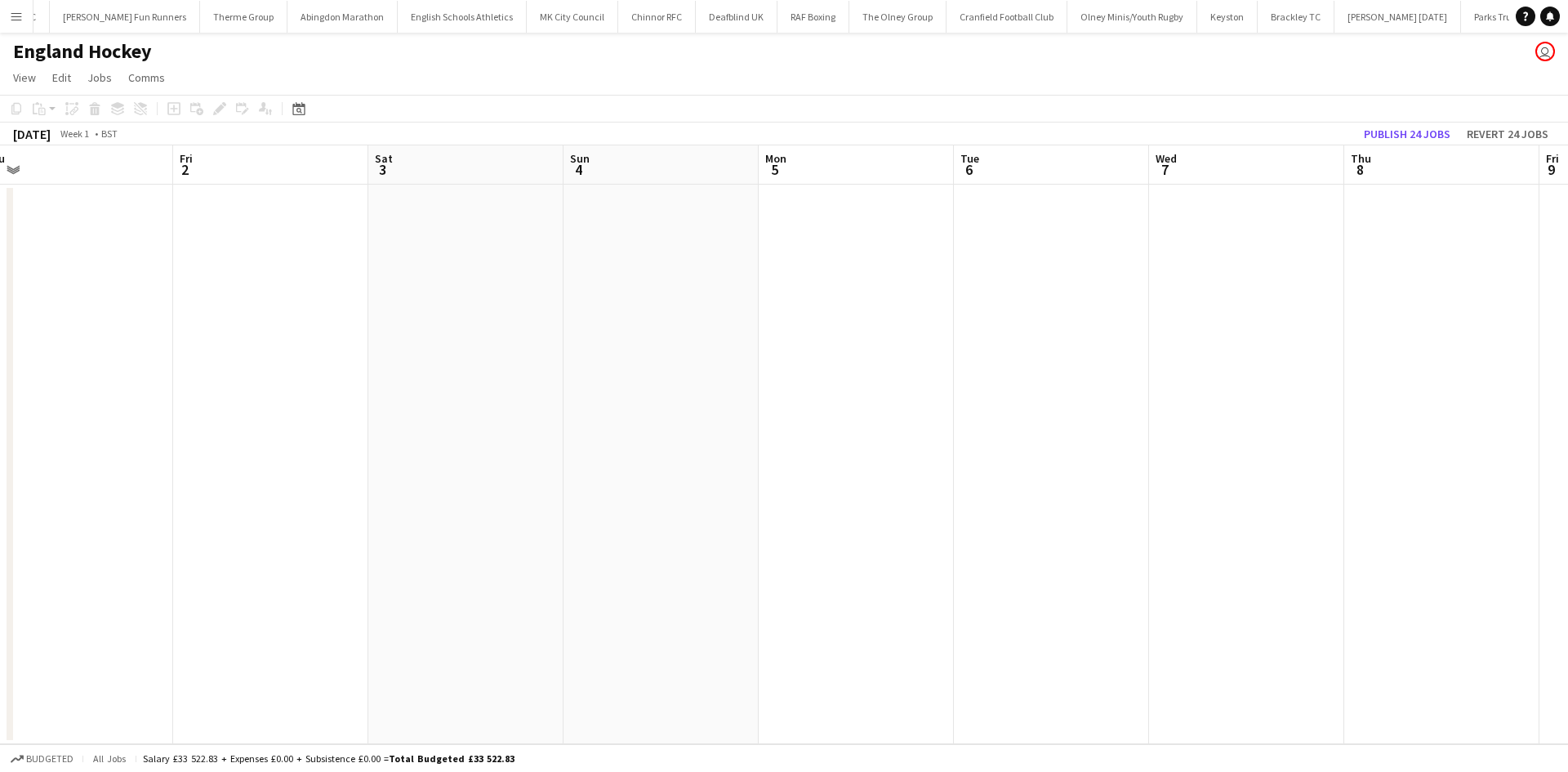
scroll to position [0, 574]
click at [738, 395] on app-calendar-viewport "Tue 30 Wed 31 Thu 1 Fri 2 Sat 3 Sun 4 Mon 5 Tue 6 Wed 7 Thu 8 Fri 9 Sat 10 Sun …" at bounding box center [784, 444] width 1568 height 599
click at [567, 402] on app-calendar-viewport "Fri 2 Sat 3 Sun 4 Mon 5 Tue 6 Wed 7 Thu 8 Fri 9 Sat 10 Sun 11 Mon 12 Tue 13 Wed…" at bounding box center [784, 444] width 1568 height 599
click at [589, 427] on app-calendar-viewport "Sun 4 Mon 5 Tue 6 Wed 7 Thu 8 Fri 9 Sat 10 Sun 11 Mon 12 Tue 13 Wed 14 Thu 15 F…" at bounding box center [784, 444] width 1568 height 599
click at [389, 450] on app-calendar-viewport "Thu 8 Fri 9 Sat 10 Sun 11 Mon 12 Tue 13 Wed 14 Thu 15 Fri 16 Sat 17 Sun 18 Mon …" at bounding box center [784, 444] width 1568 height 599
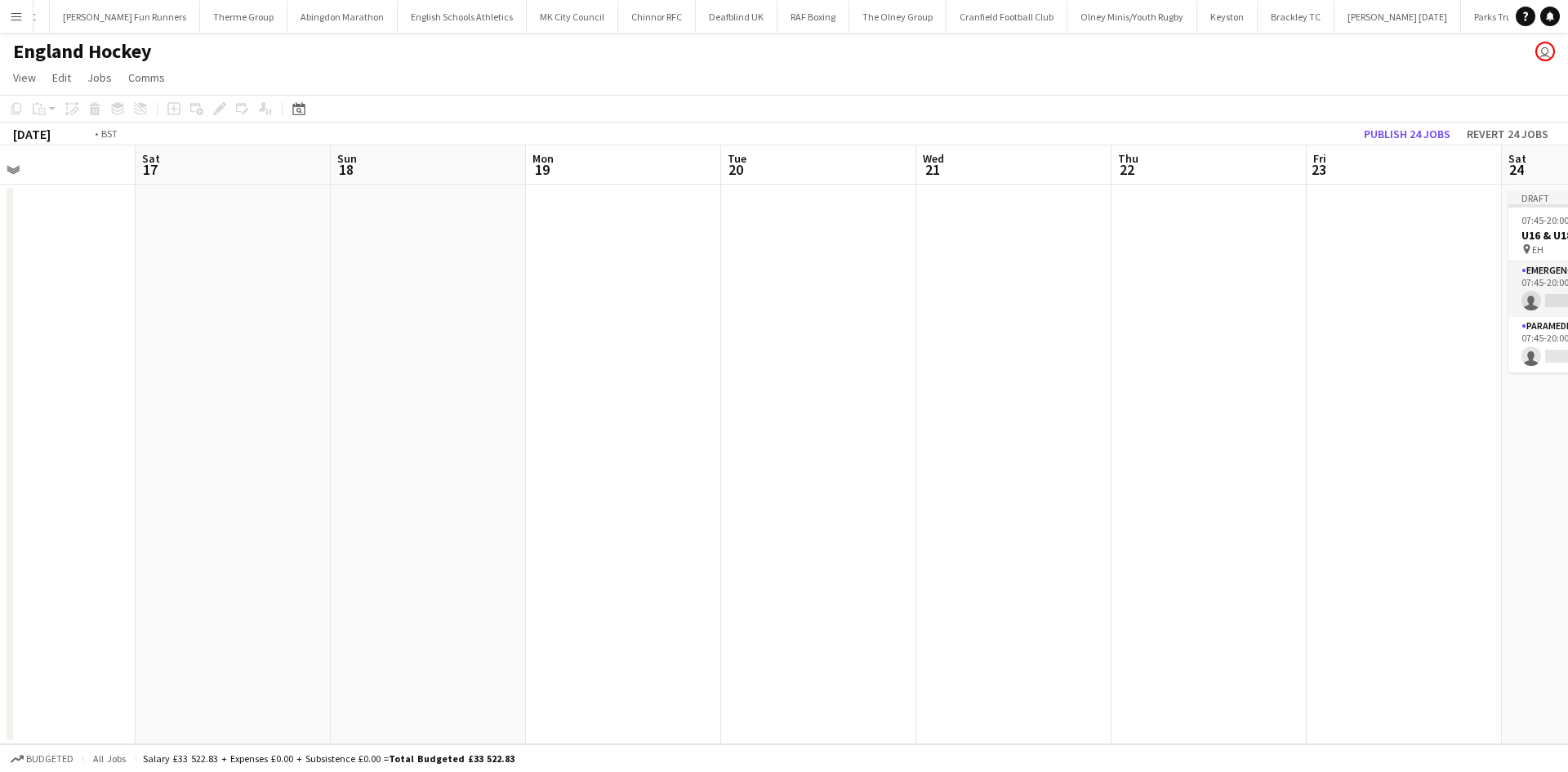
click at [271, 439] on app-calendar-viewport "Tue 13 Wed 14 Thu 15 Fri 16 Sat 17 Sun 18 Mon 19 Tue 20 Wed 21 Thu 22 Fri 23 Sa…" at bounding box center [784, 444] width 1568 height 599
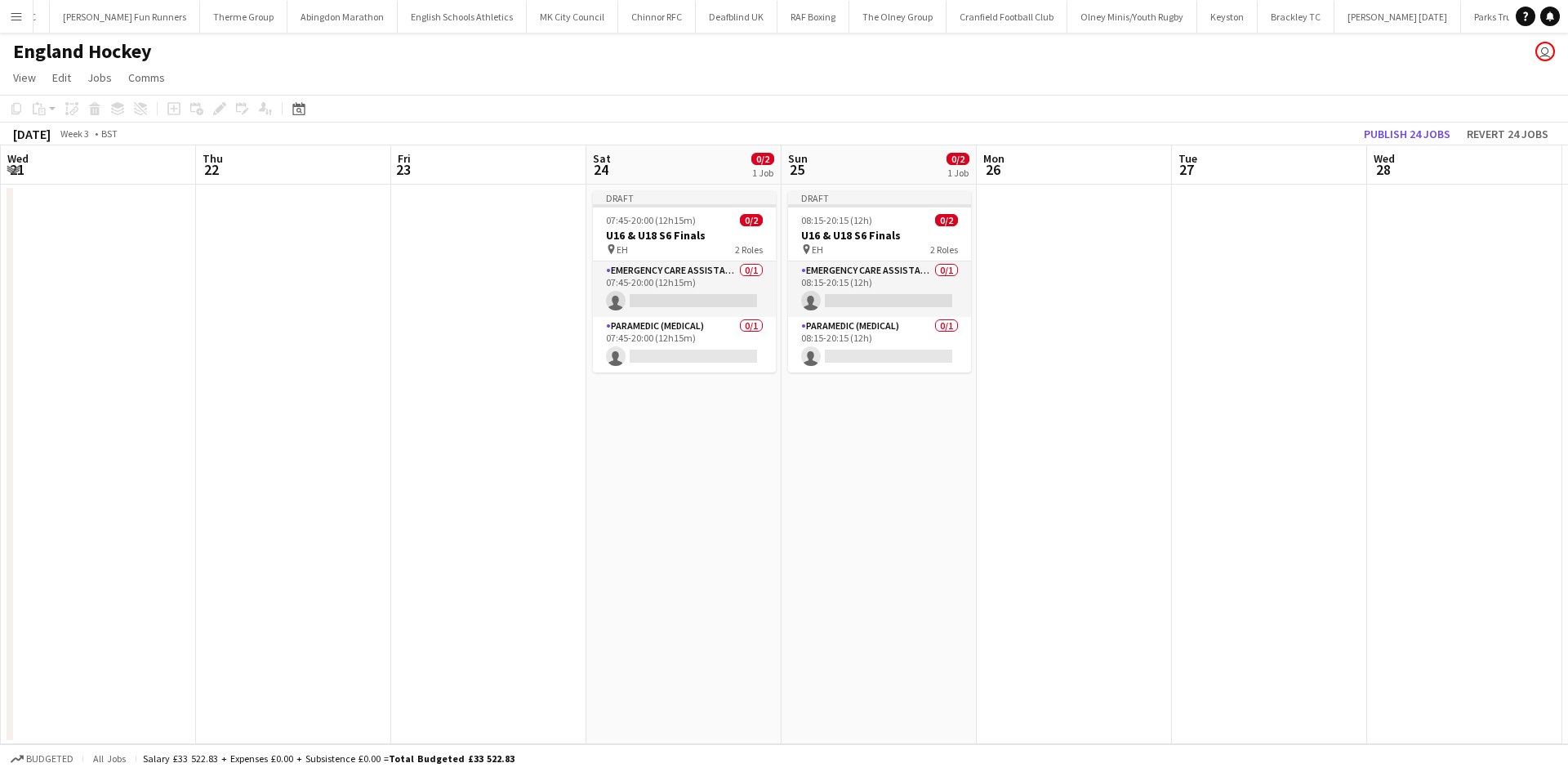
click at [286, 432] on app-calendar-viewport "Sun 18 Mon 19 Tue 20 Wed 21 Thu 22 Fri 23 Sat 24 0/2 1 Job Sun 25 0/2 1 Job Mon…" at bounding box center [784, 444] width 1568 height 599
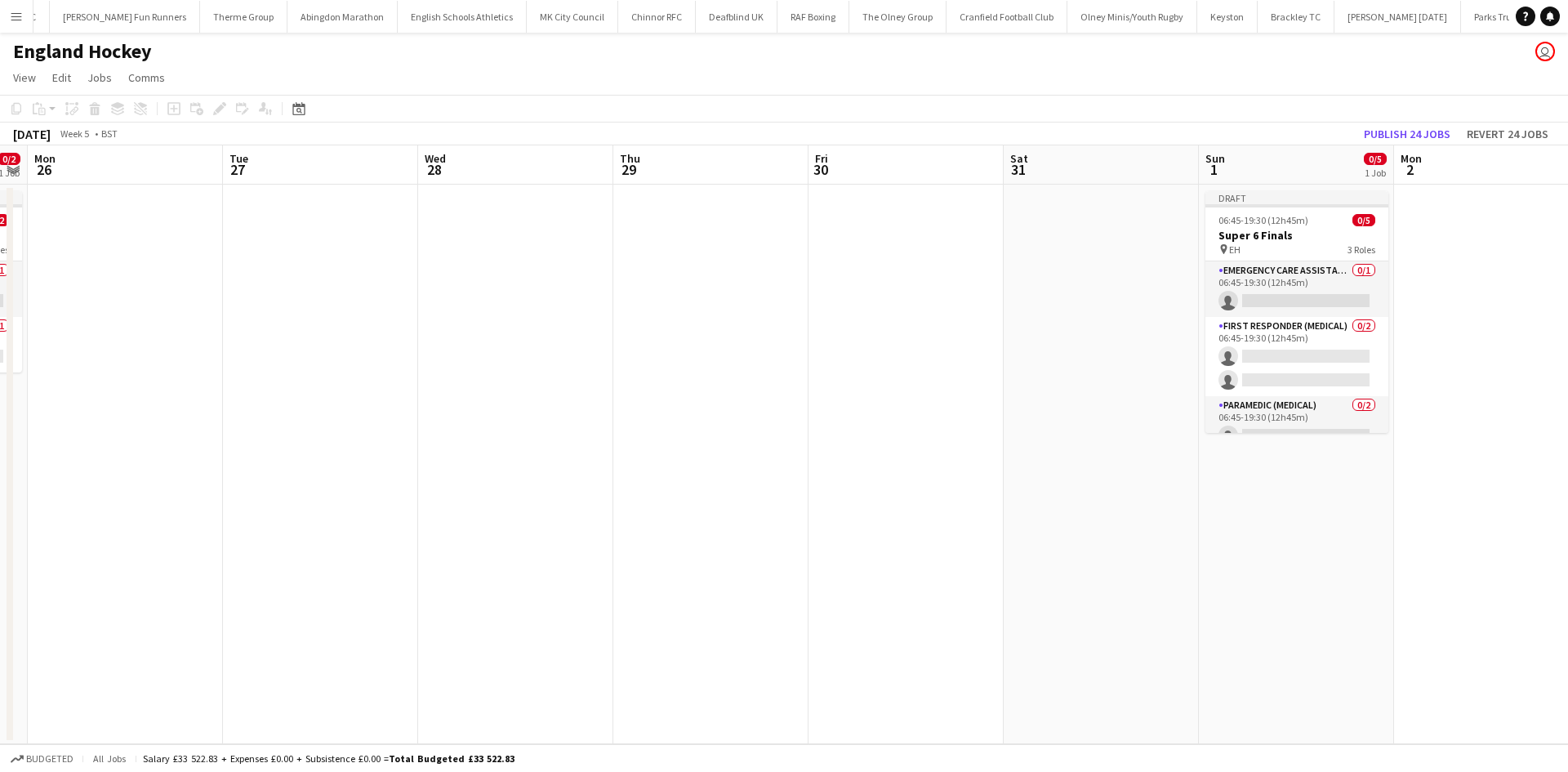
click at [198, 430] on app-calendar-viewport "Fri 23 Sat 24 0/2 1 Job Sun 25 0/2 1 Job Mon 26 Tue 27 Wed 28 Thu 29 Fri 30 Sat…" at bounding box center [784, 444] width 1568 height 599
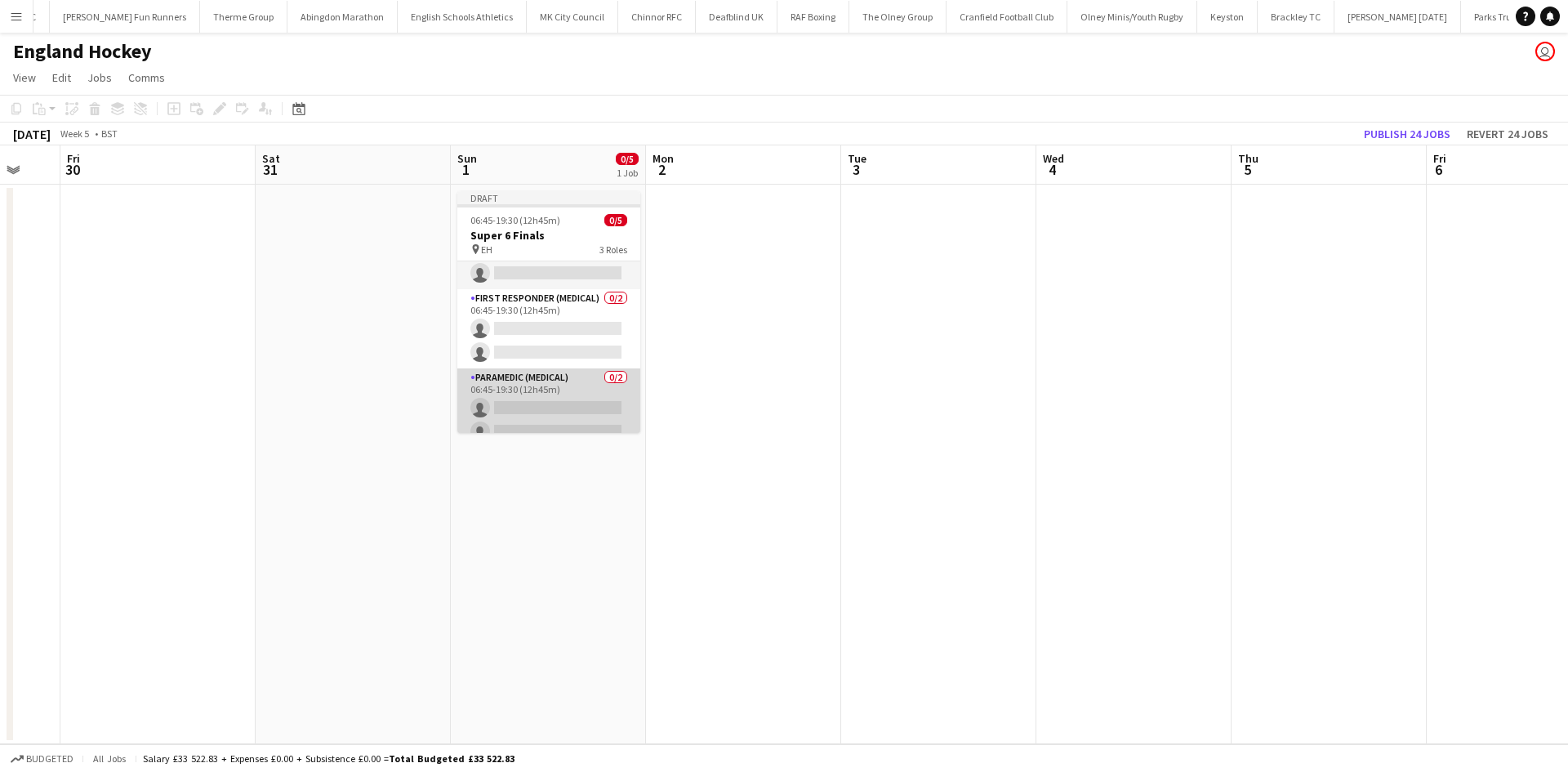
scroll to position [42, 0]
click at [552, 386] on app-card-role "Paramedic (Medical) 0/2 06:45-19:30 (12h45m) single-neutral-actions single-neut…" at bounding box center [548, 393] width 183 height 79
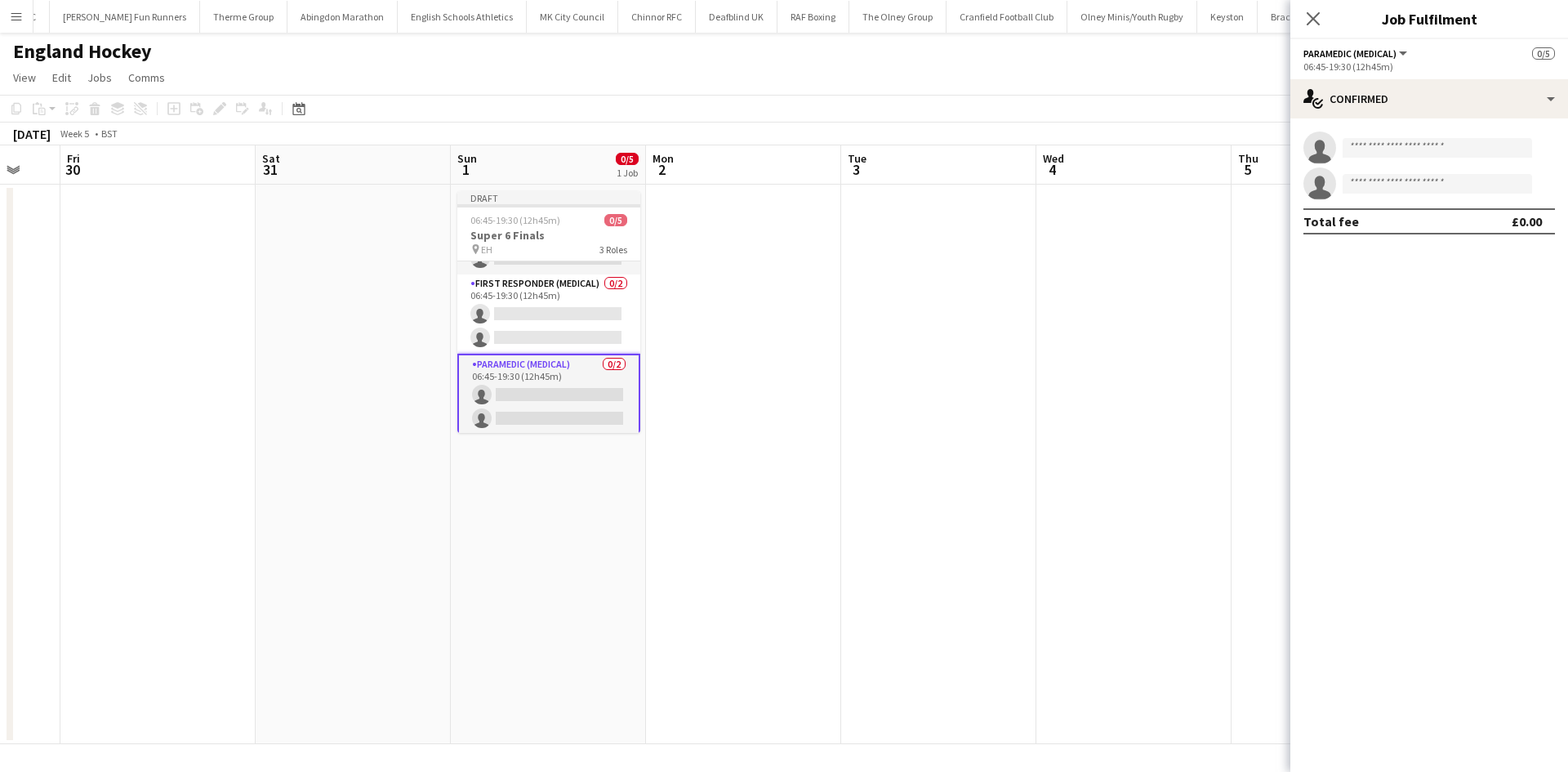
scroll to position [0, 524]
click at [1254, 148] on input at bounding box center [1437, 148] width 189 height 20
type input "****"
click at [1254, 176] on span "Dave Marson Active" at bounding box center [1437, 171] width 163 height 14
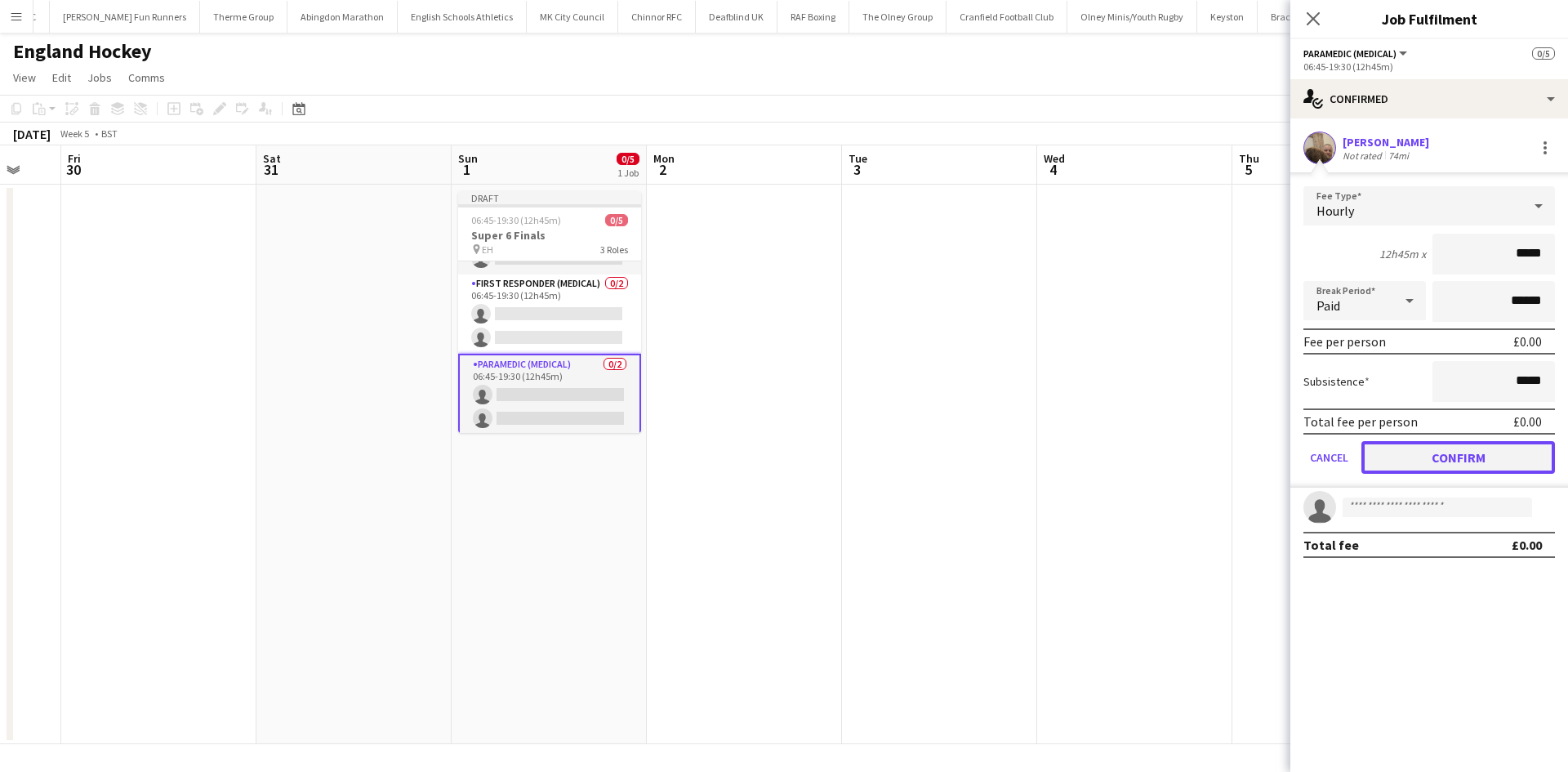
click at [1254, 456] on button "Confirm" at bounding box center [1457, 457] width 193 height 33
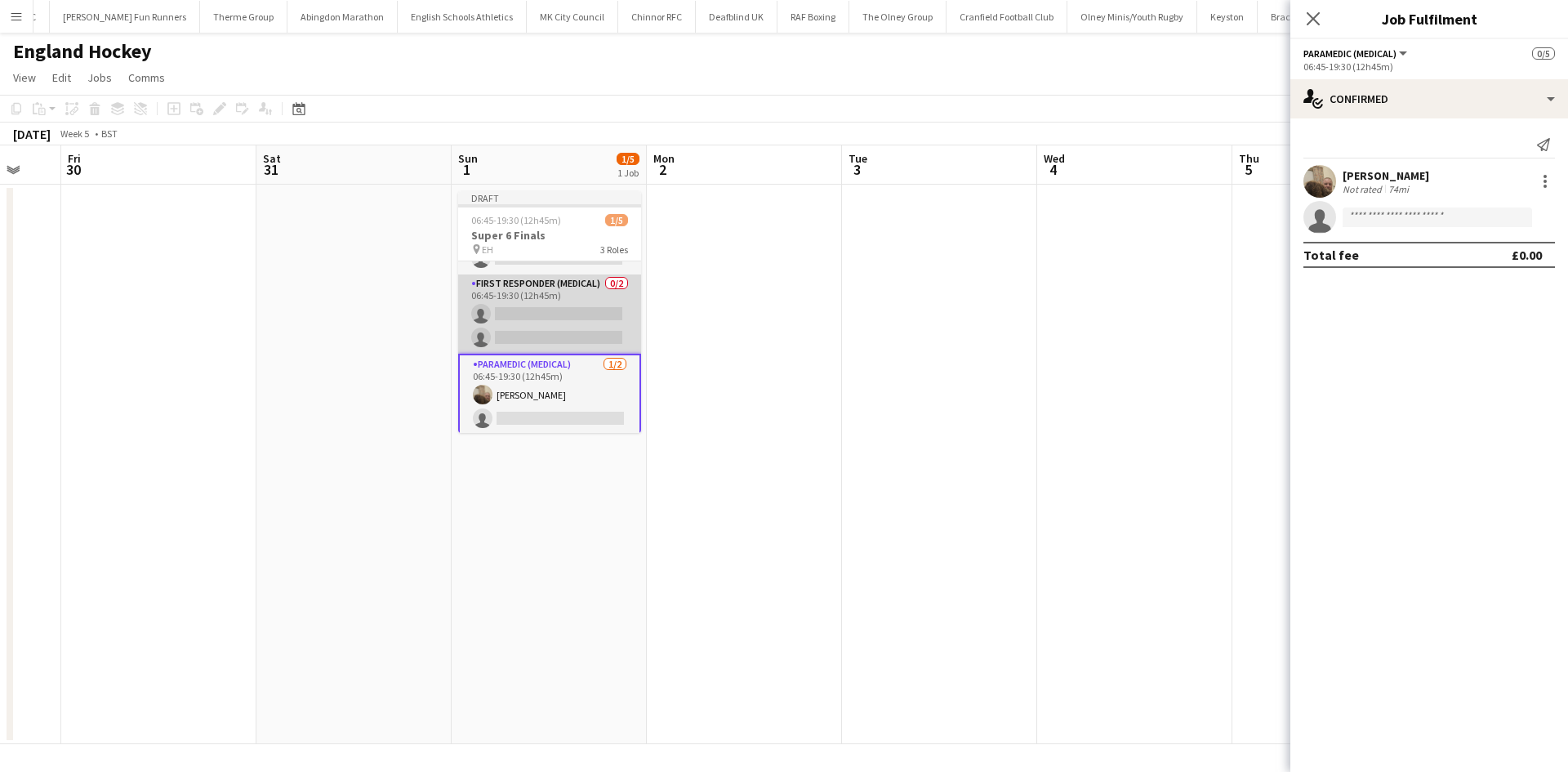
click at [566, 313] on app-card-role "First Responder (Medical) 0/2 06:45-19:30 (12h45m) single-neutral-actions singl…" at bounding box center [549, 314] width 183 height 79
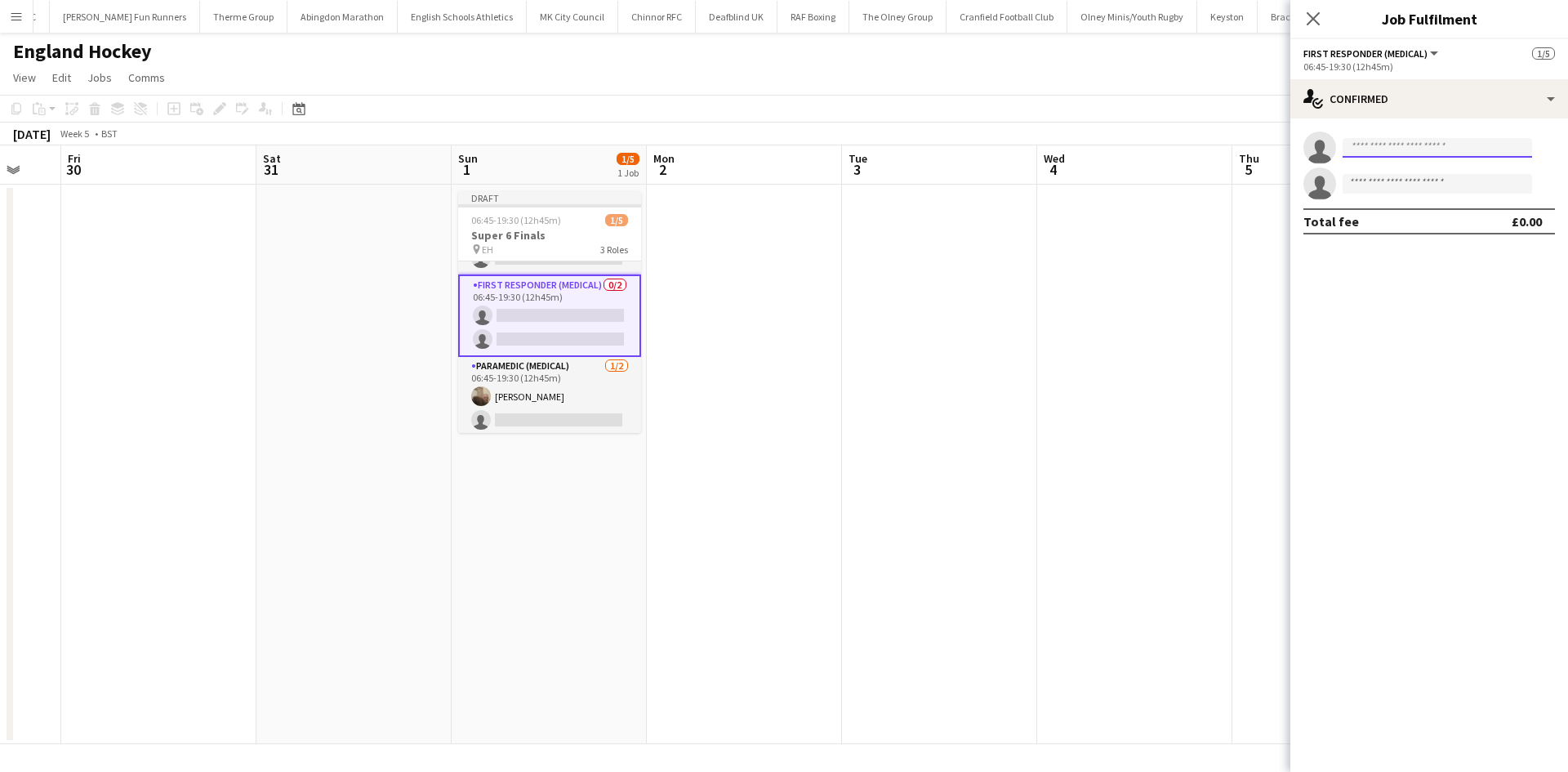
click at [1254, 150] on input at bounding box center [1437, 148] width 189 height 20
type input "****"
click at [1254, 181] on span "loll2107.lm@gmail.com" at bounding box center [1437, 184] width 163 height 13
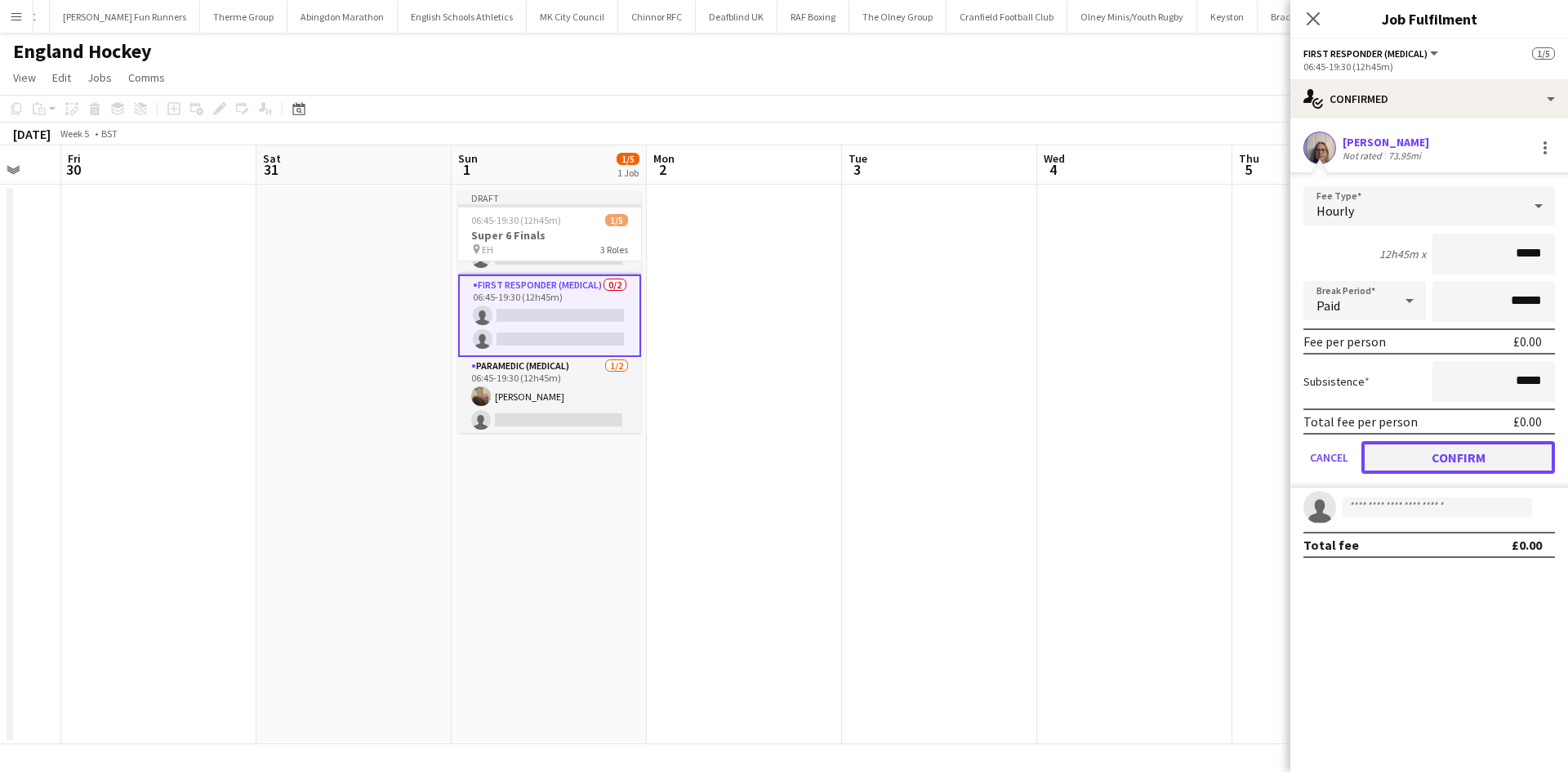
click at [1254, 460] on button "Confirm" at bounding box center [1457, 457] width 193 height 33
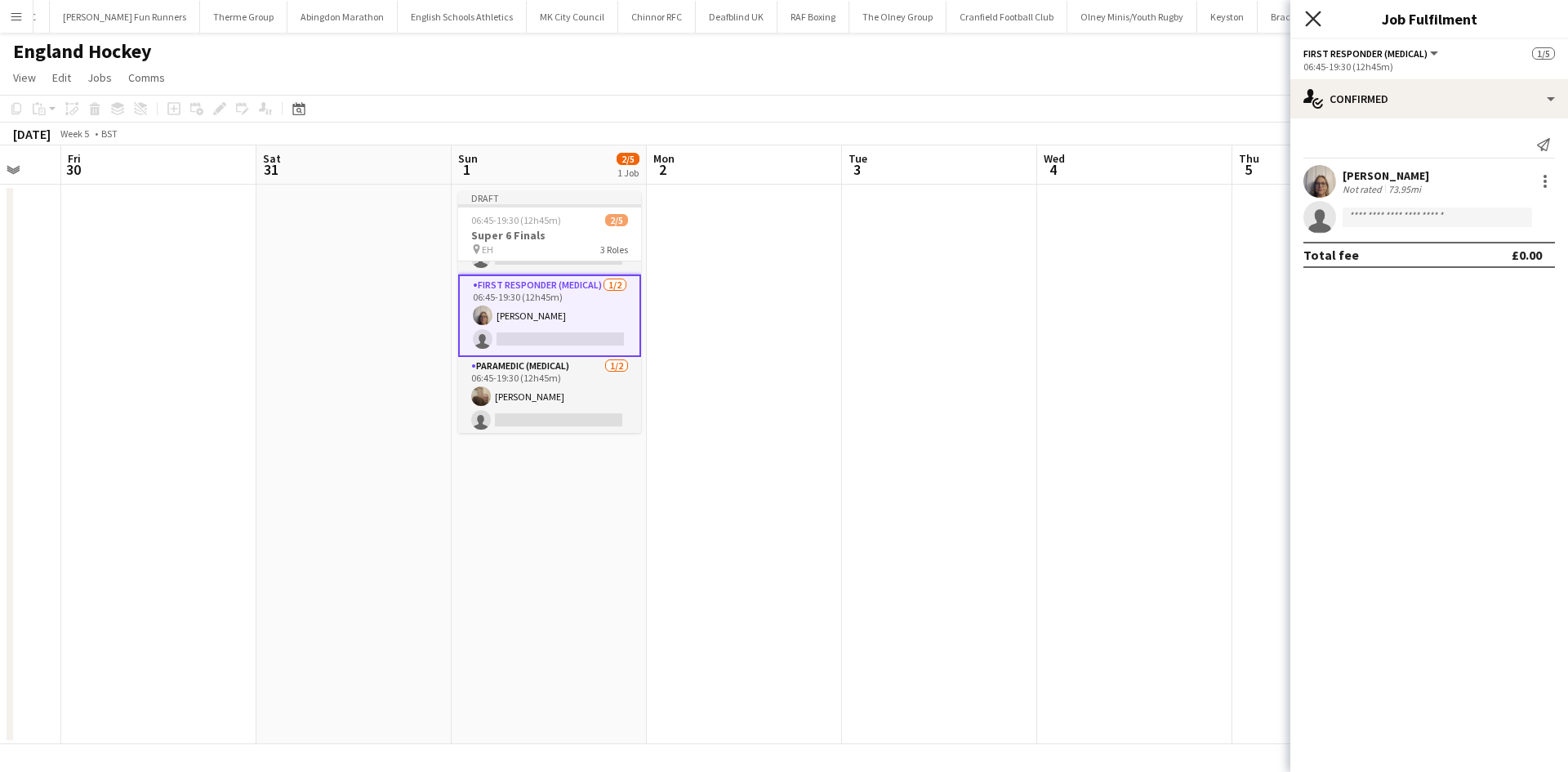
click at [1254, 18] on icon at bounding box center [1313, 18] width 15 height 15
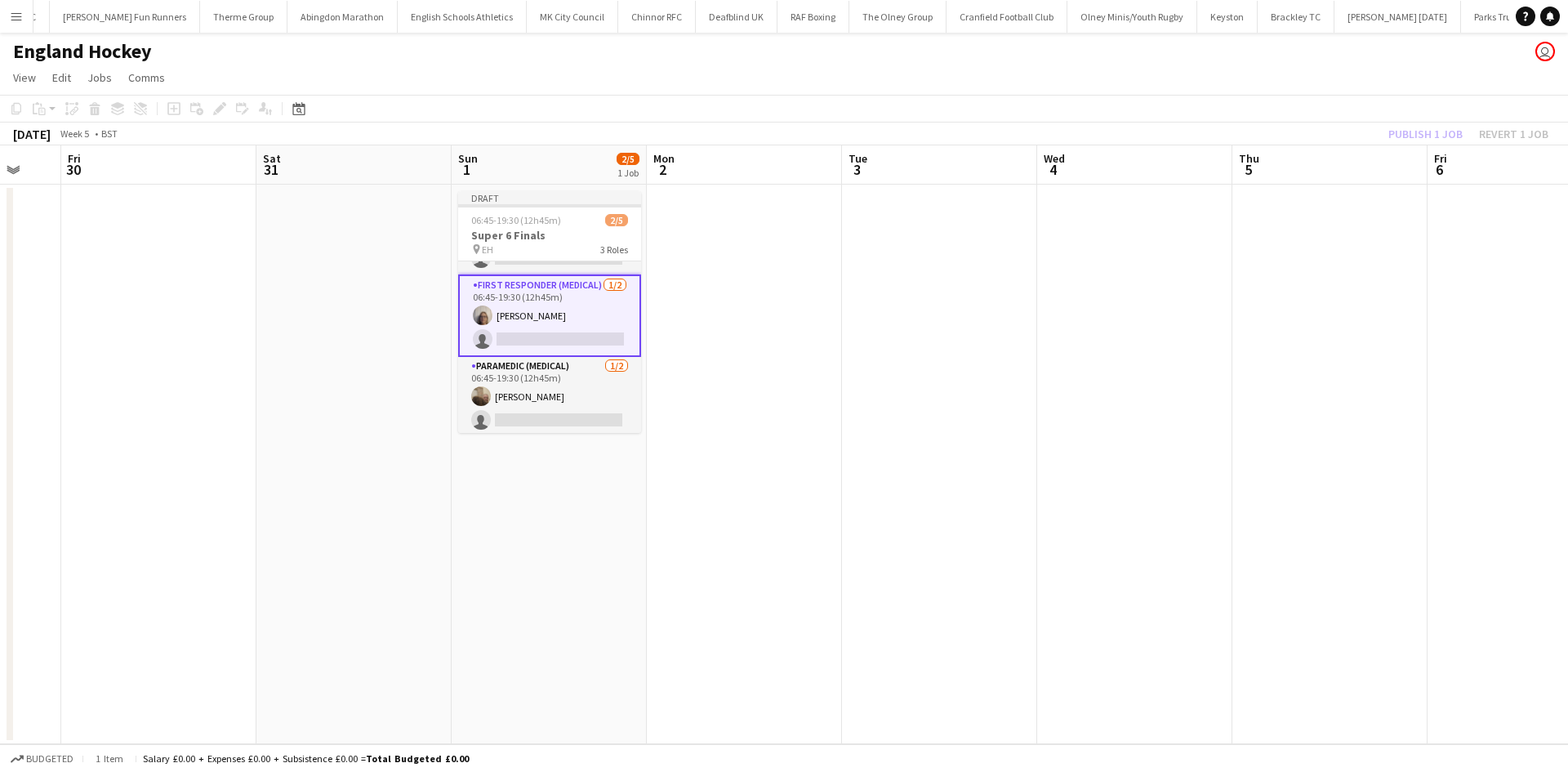
click at [952, 233] on app-date-cell at bounding box center [939, 464] width 195 height 560
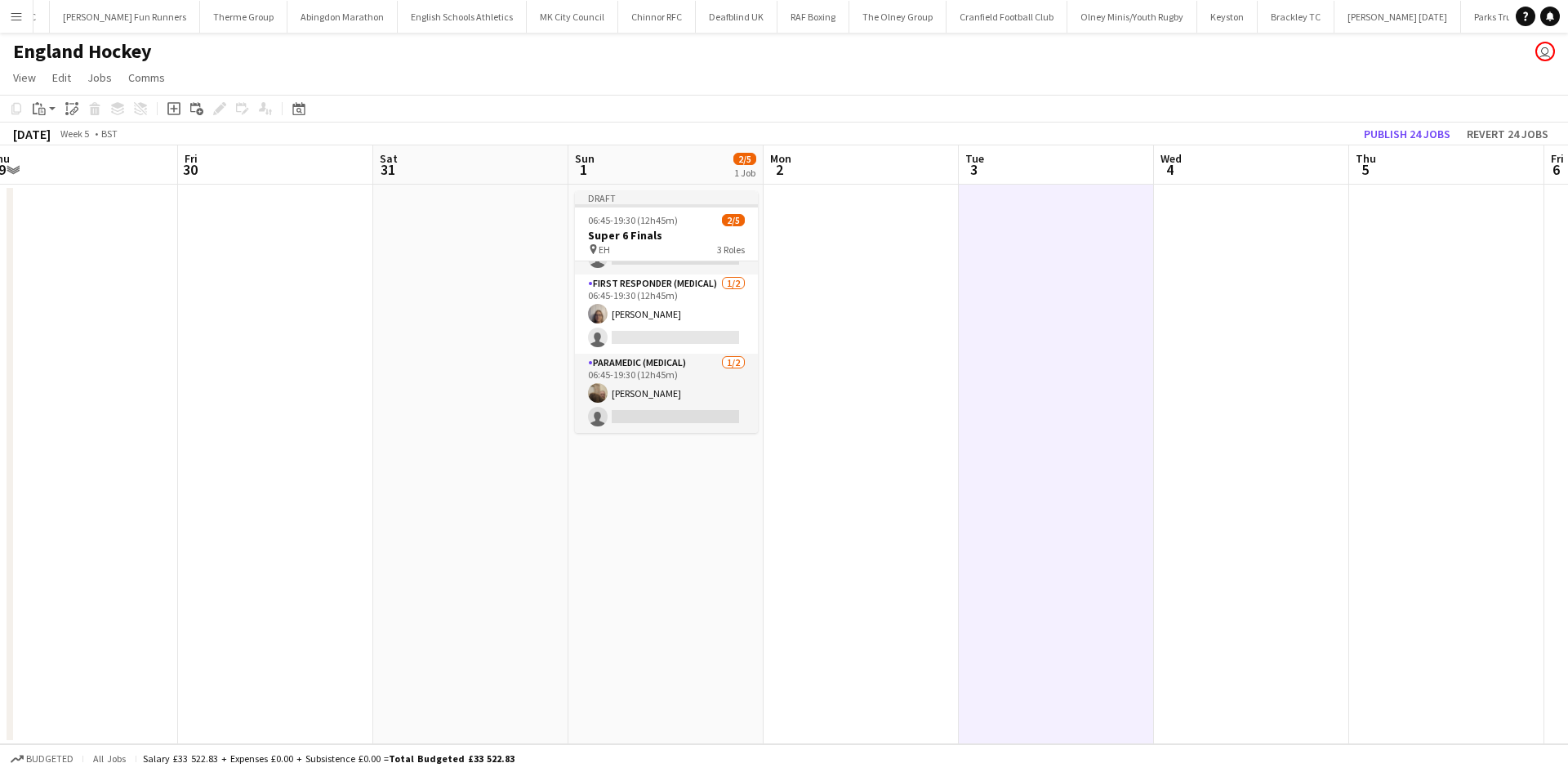
click at [713, 350] on app-calendar-viewport "Tue 27 Wed 28 Thu 29 Fri 30 Sat 31 Sun 1 2/5 1 Job Mon 2 Tue 3 Wed 4 Thu 5 Fri …" at bounding box center [784, 444] width 1568 height 599
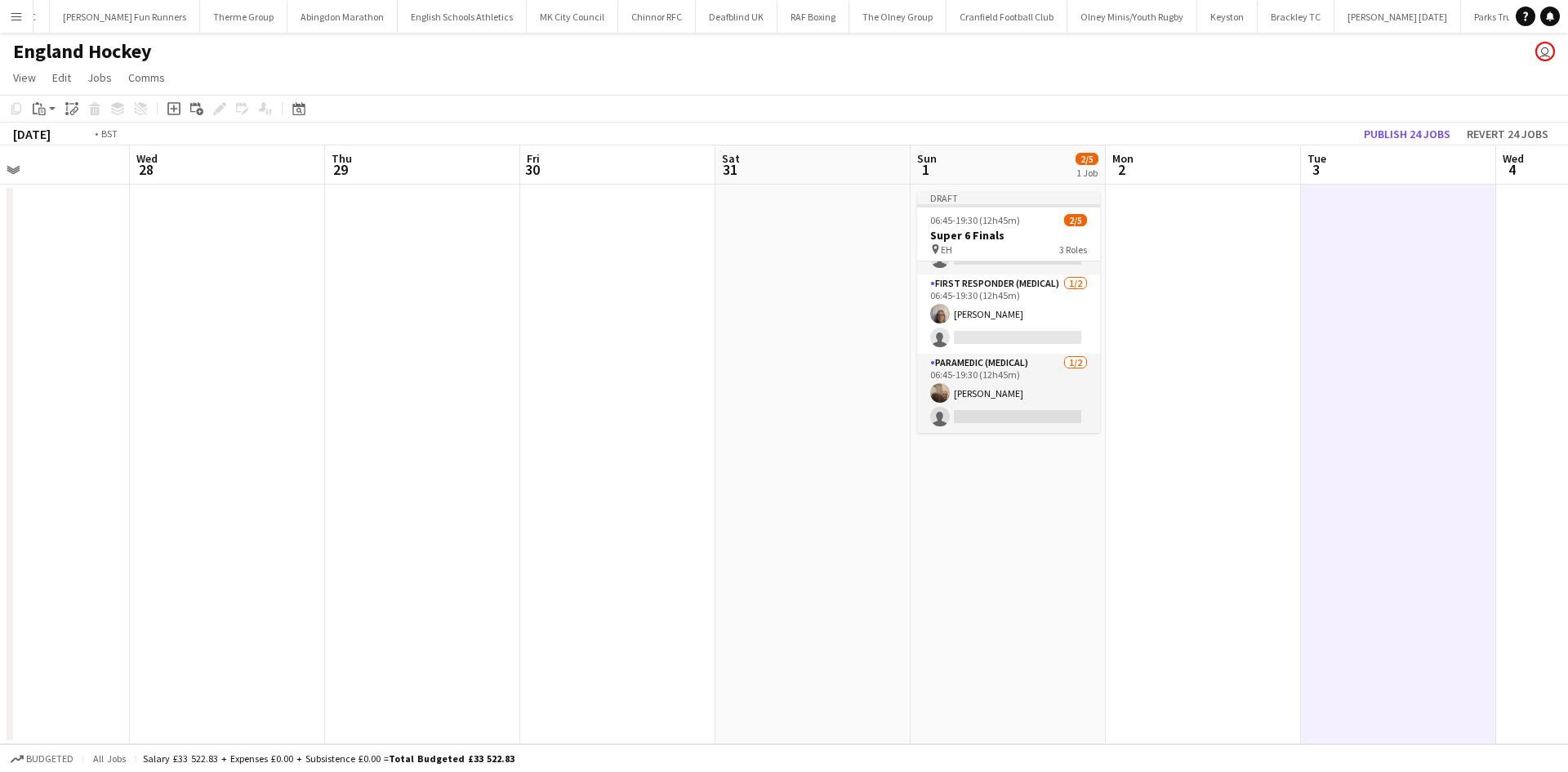
click at [714, 361] on app-calendar-viewport "Sun 25 0/2 1 Job Mon 26 Tue 27 Wed 28 Thu 29 Fri 30 Sat 31 Sun 1 2/5 1 Job Mon …" at bounding box center [784, 444] width 1568 height 599
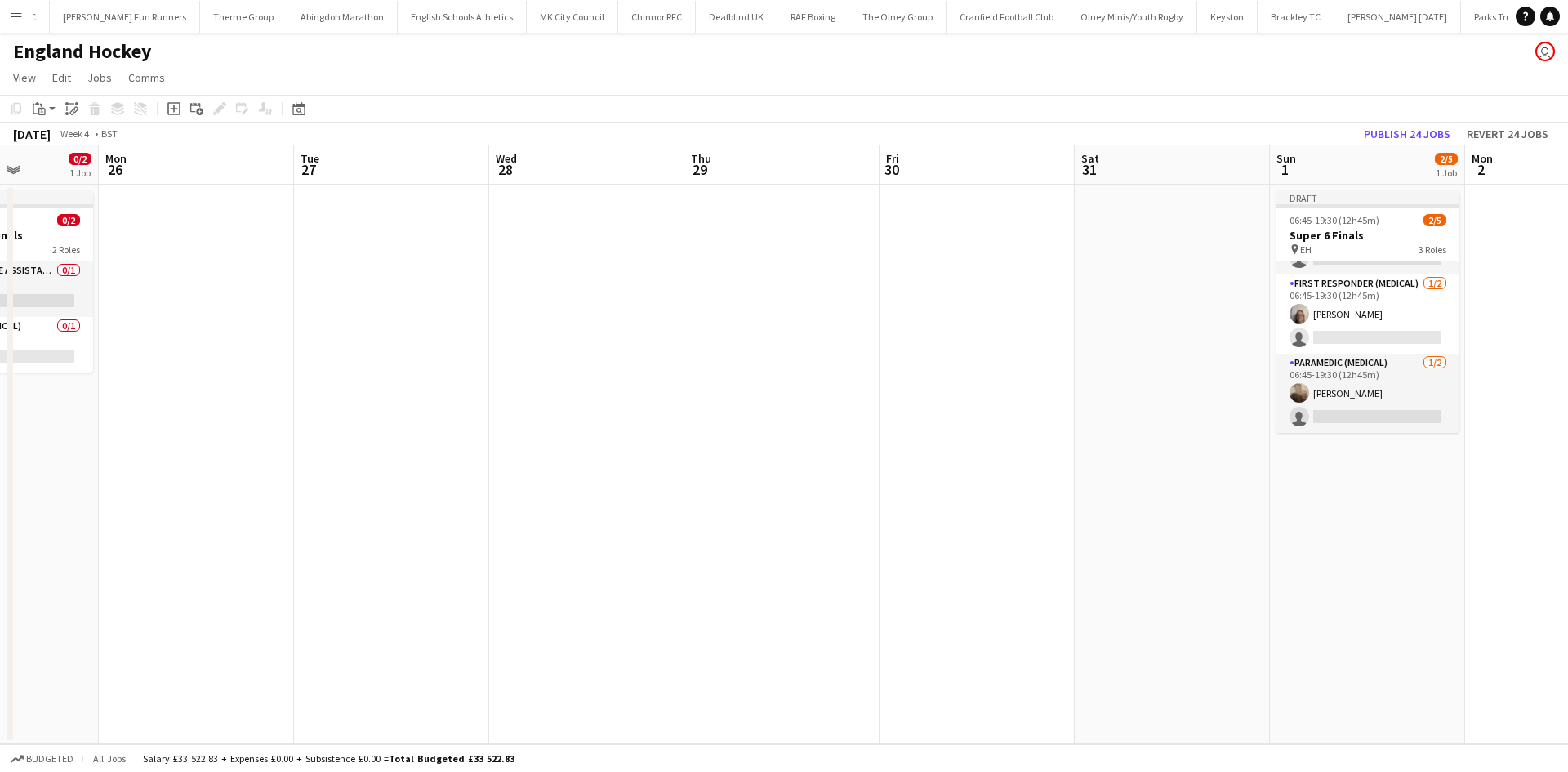
click at [797, 361] on app-calendar-viewport "Fri 23 Sat 24 0/2 1 Job Sun 25 0/2 1 Job Mon 26 Tue 27 Wed 28 Thu 29 Fri 30 Sat…" at bounding box center [784, 444] width 1568 height 599
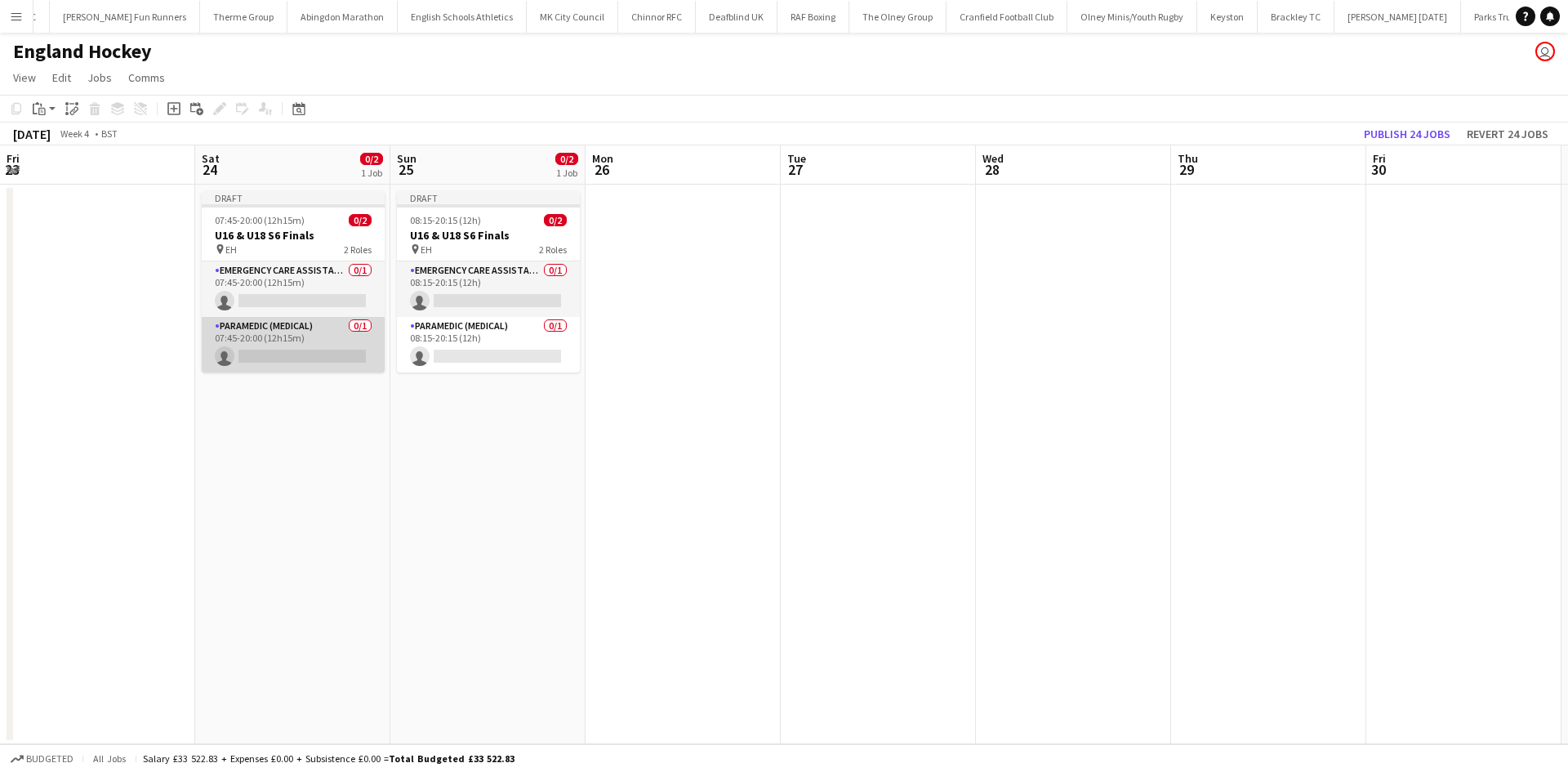
click at [284, 343] on app-card-role "Paramedic (Medical) 0/1 07:45-20:00 (12h15m) single-neutral-actions" at bounding box center [293, 345] width 183 height 56
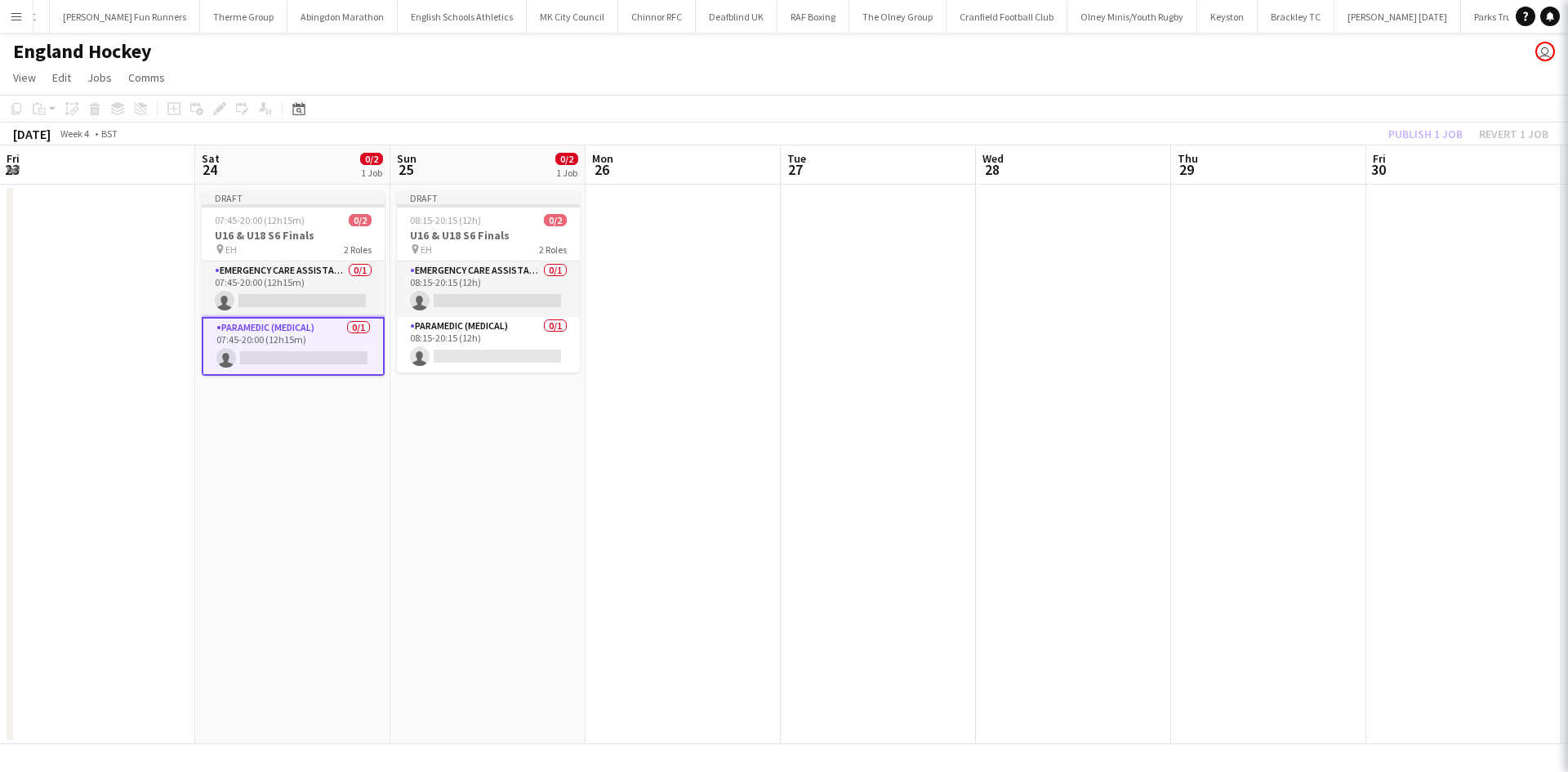
scroll to position [0, 389]
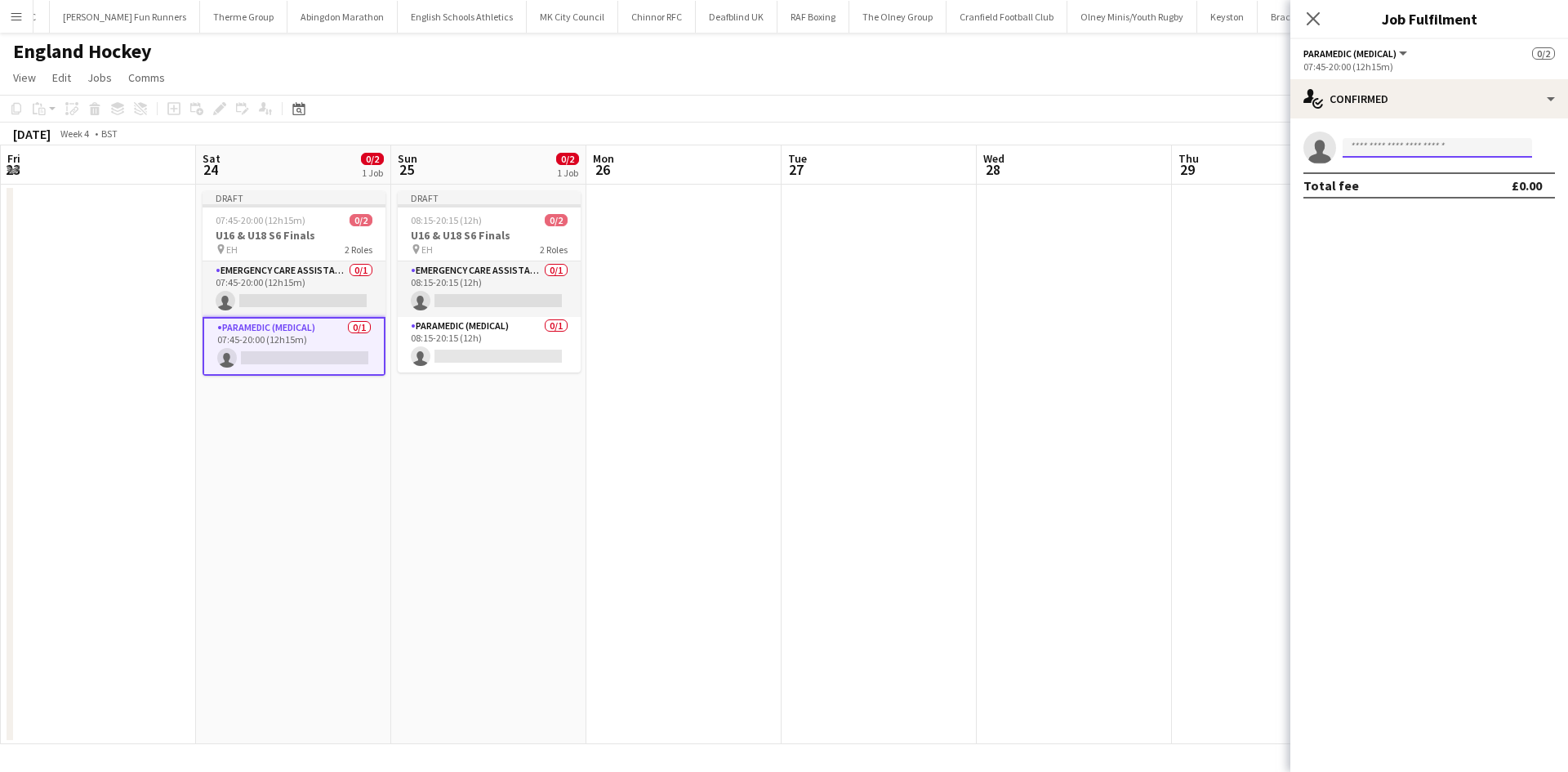
click at [1254, 150] on input at bounding box center [1437, 148] width 189 height 20
type input "****"
click at [1254, 176] on span "Dave Marson" at bounding box center [1401, 171] width 94 height 14
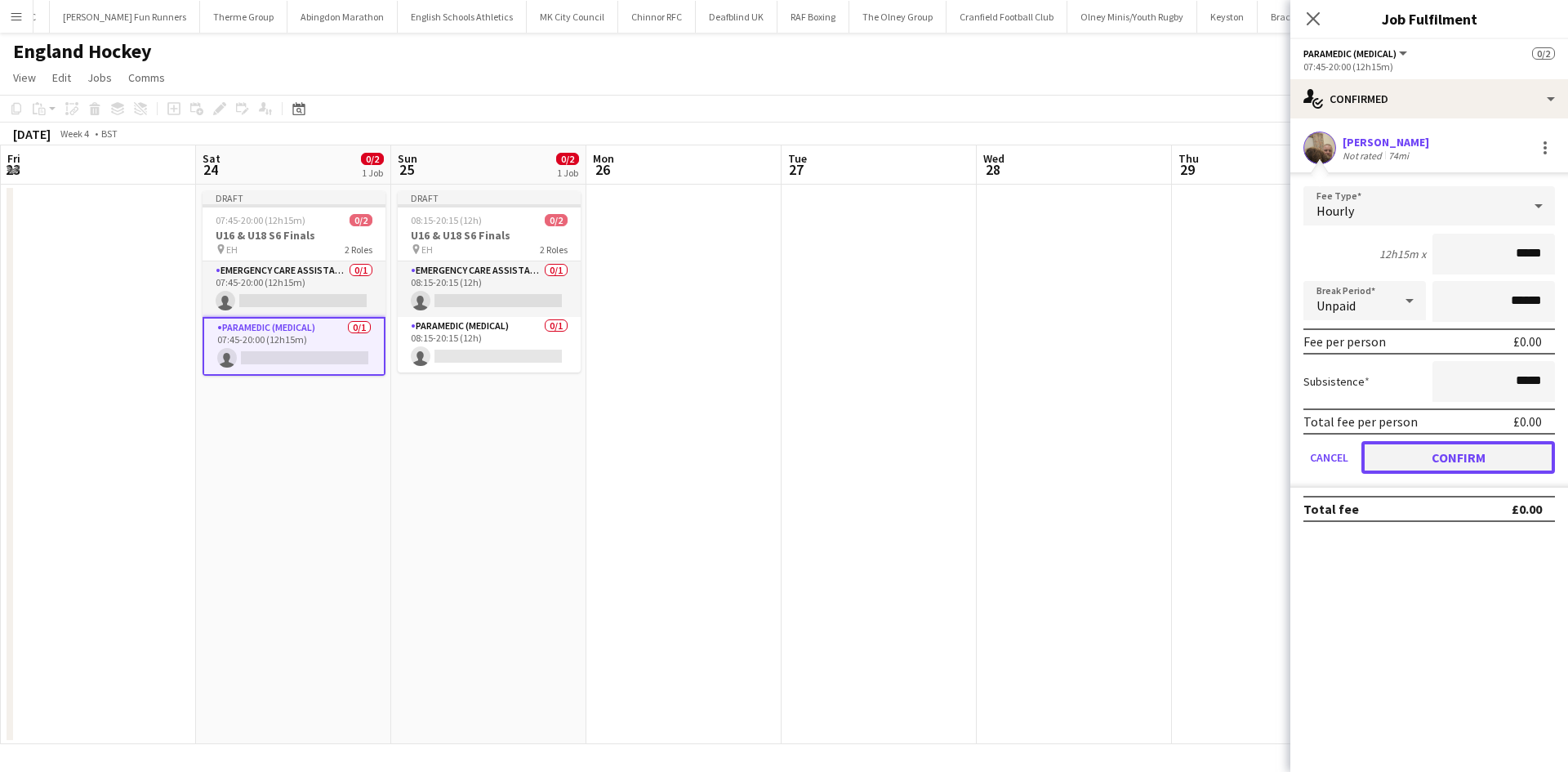
click at [1254, 451] on button "Confirm" at bounding box center [1457, 457] width 193 height 33
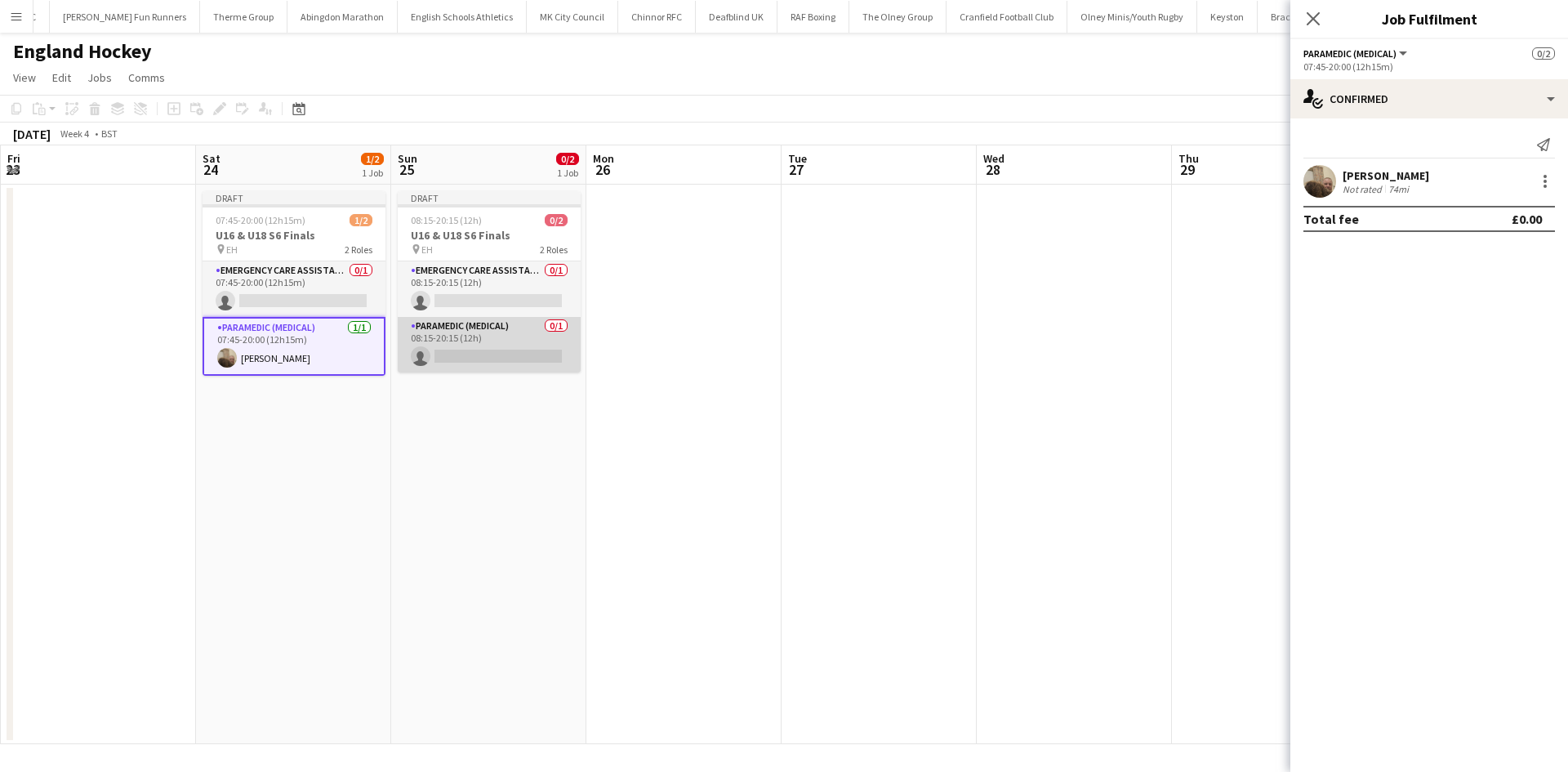
click at [515, 354] on app-card-role "Paramedic (Medical) 0/1 08:15-20:15 (12h) single-neutral-actions" at bounding box center [489, 345] width 183 height 56
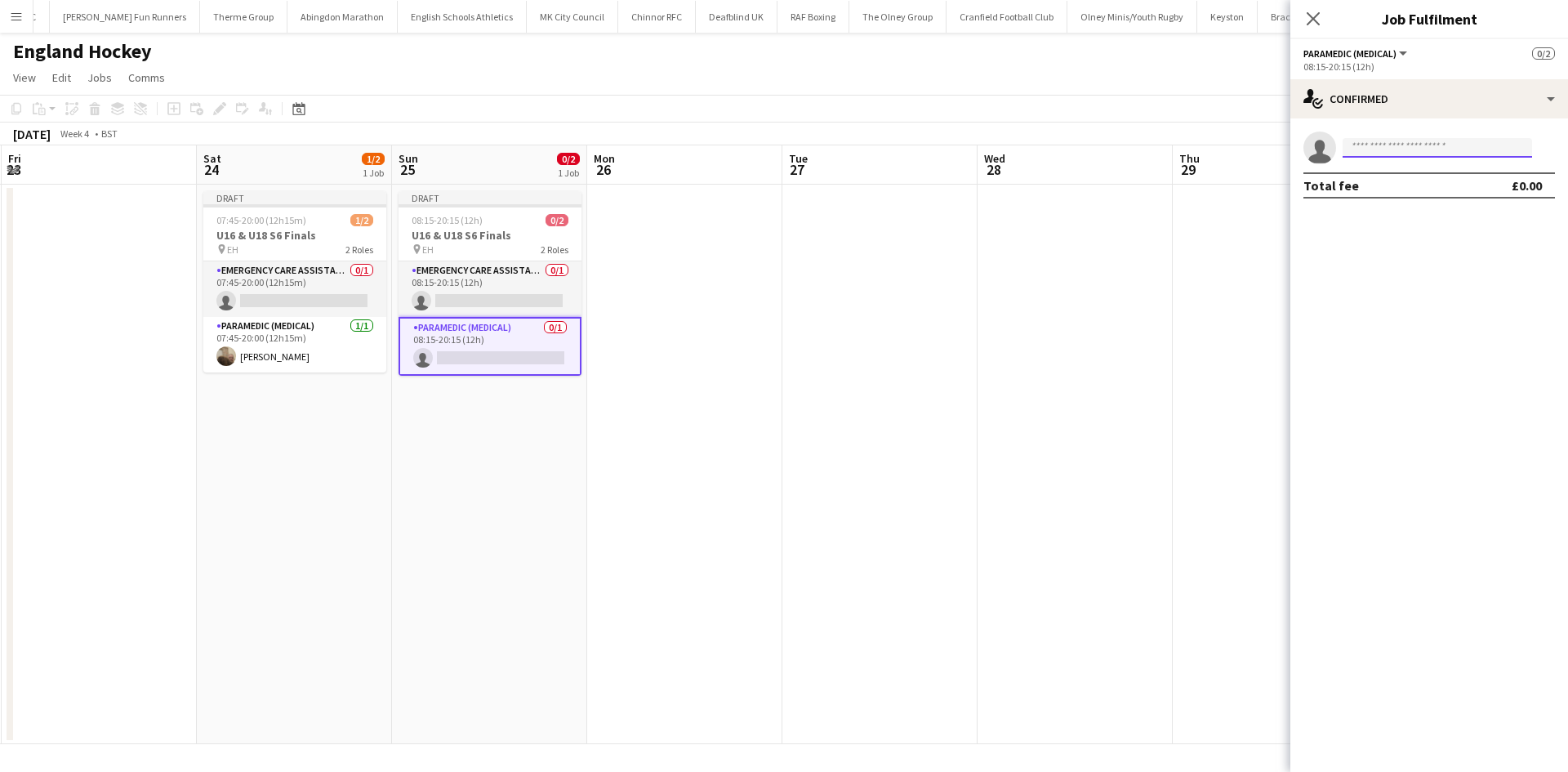
click at [1254, 152] on input at bounding box center [1437, 148] width 189 height 20
type input "****"
click at [1254, 184] on span "davetheambo@msn.com" at bounding box center [1437, 184] width 163 height 13
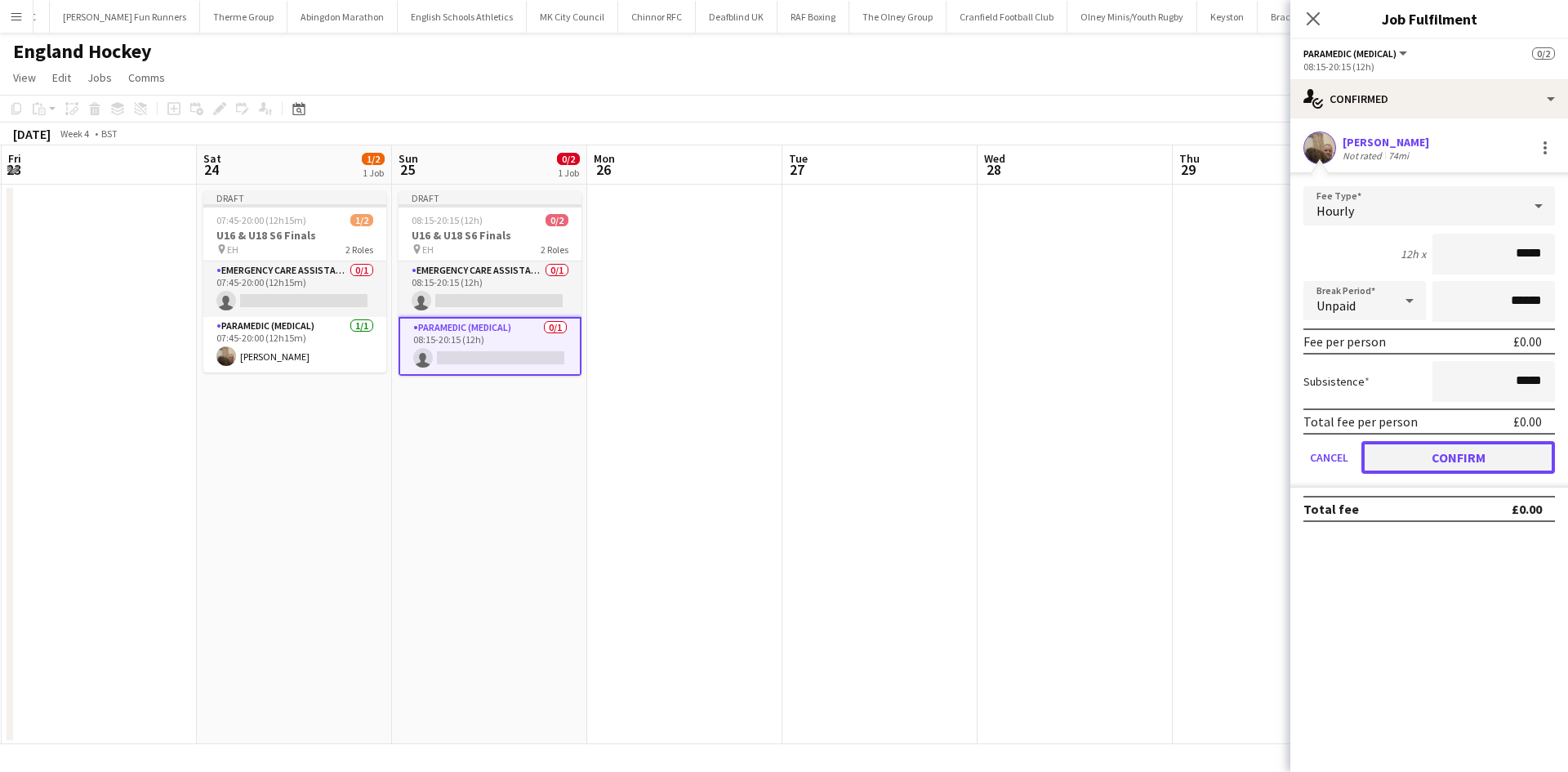
click at [1254, 462] on button "Confirm" at bounding box center [1457, 457] width 193 height 33
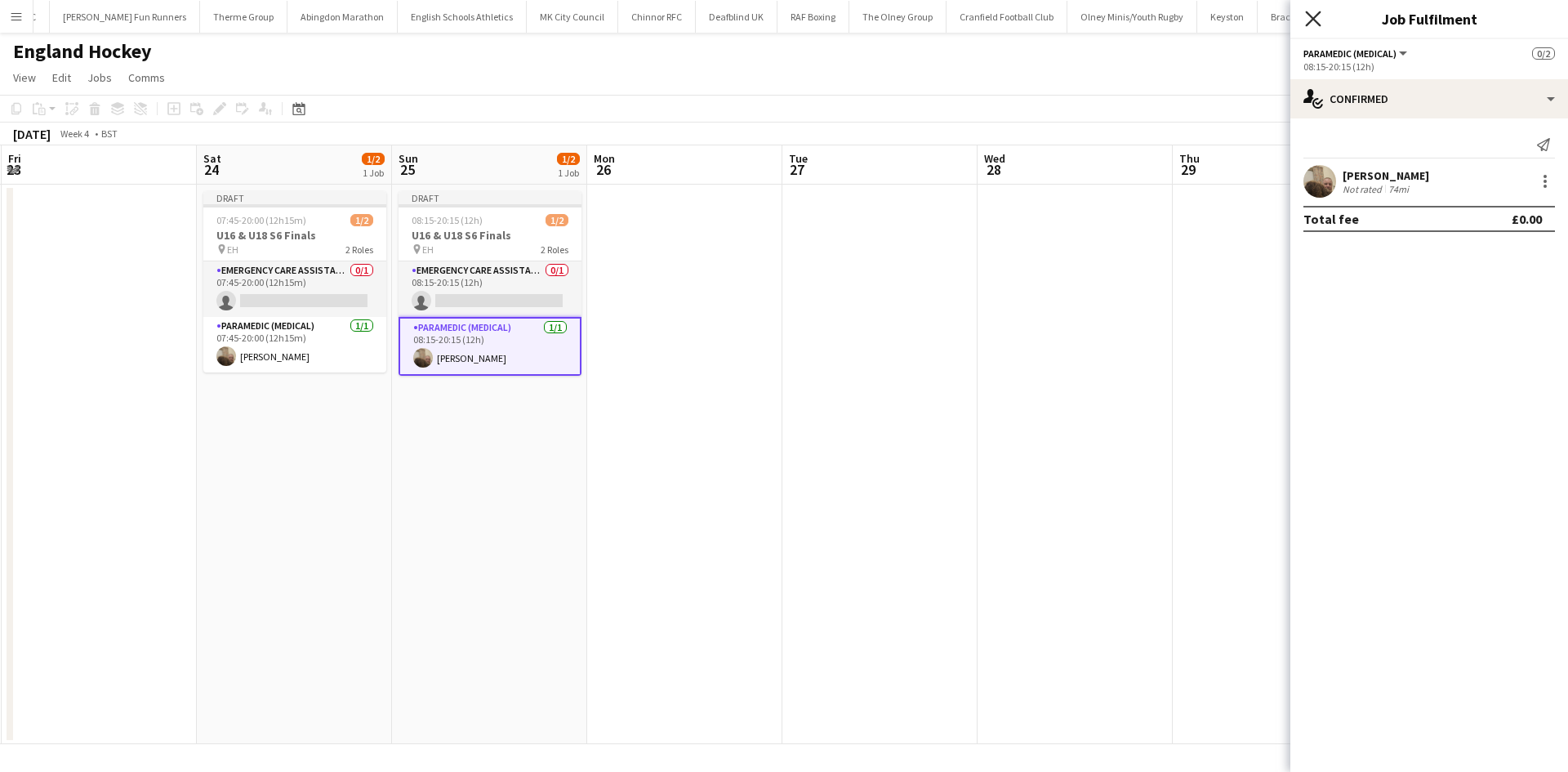
click at [1254, 20] on icon at bounding box center [1313, 18] width 15 height 15
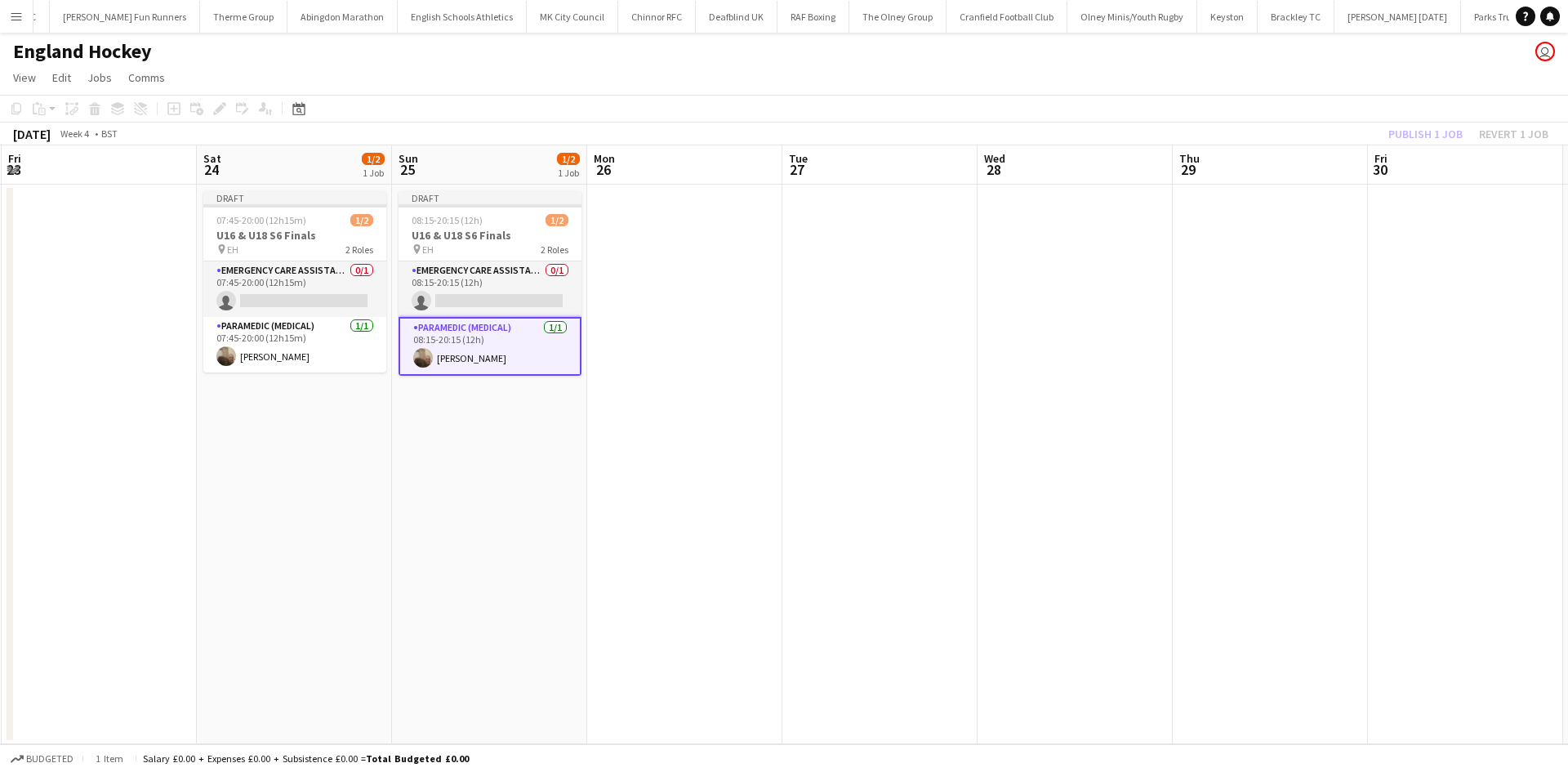
click at [784, 255] on app-calendar-viewport "Wed 21 Thu 22 Fri 23 Sat 24 1/2 1 Job Sun 25 1/2 1 Job Mon 26 Tue 27 Wed 28 Thu…" at bounding box center [784, 444] width 1568 height 599
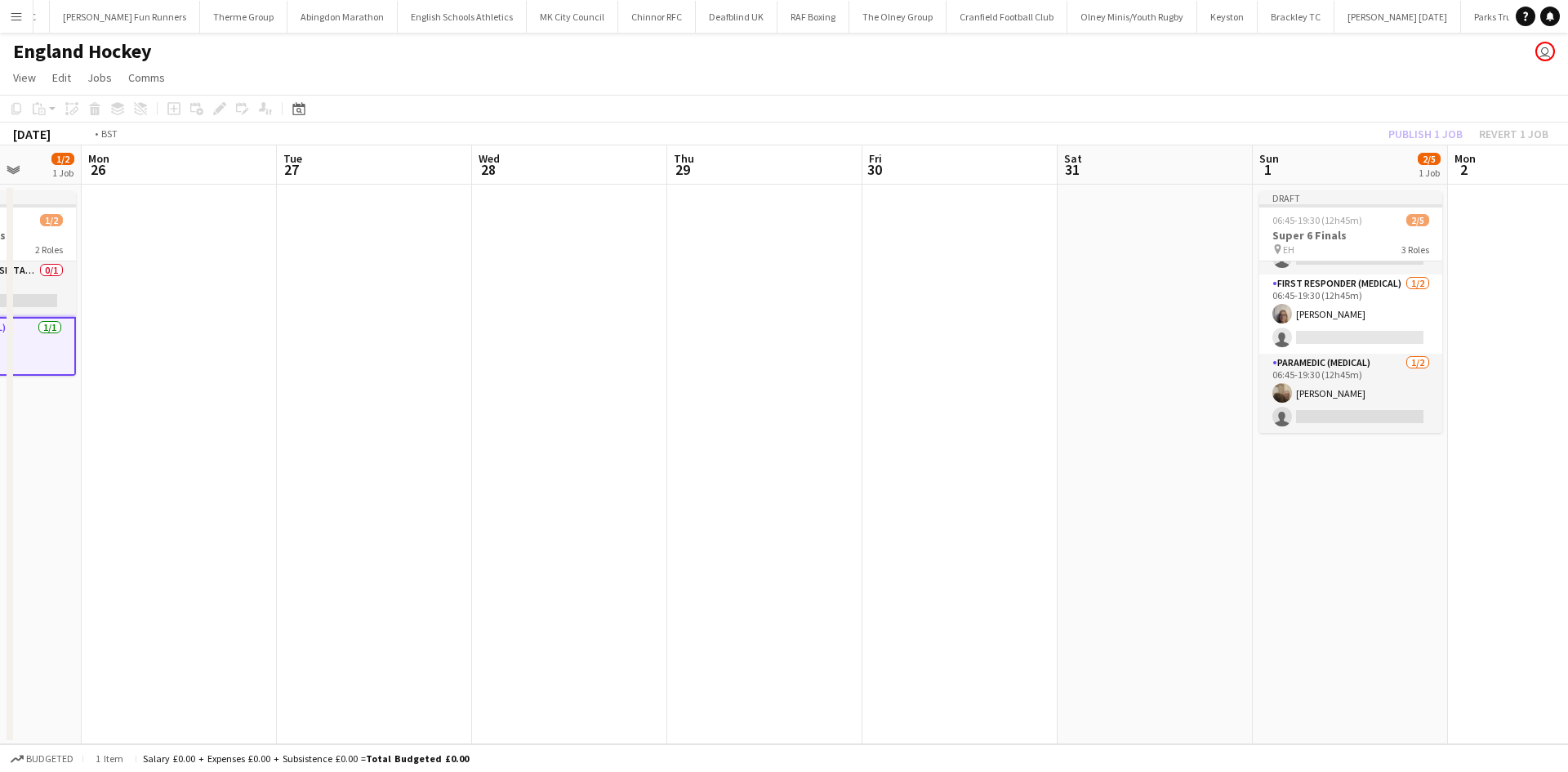
drag, startPoint x: 904, startPoint y: 291, endPoint x: 852, endPoint y: 288, distance: 52.1
click at [583, 291] on app-calendar-viewport "Fri 23 Sat 24 1/2 1 Job Sun 25 1/2 1 Job Mon 26 Tue 27 Wed 28 Thu 29 Fri 30 Sat…" at bounding box center [784, 444] width 1568 height 599
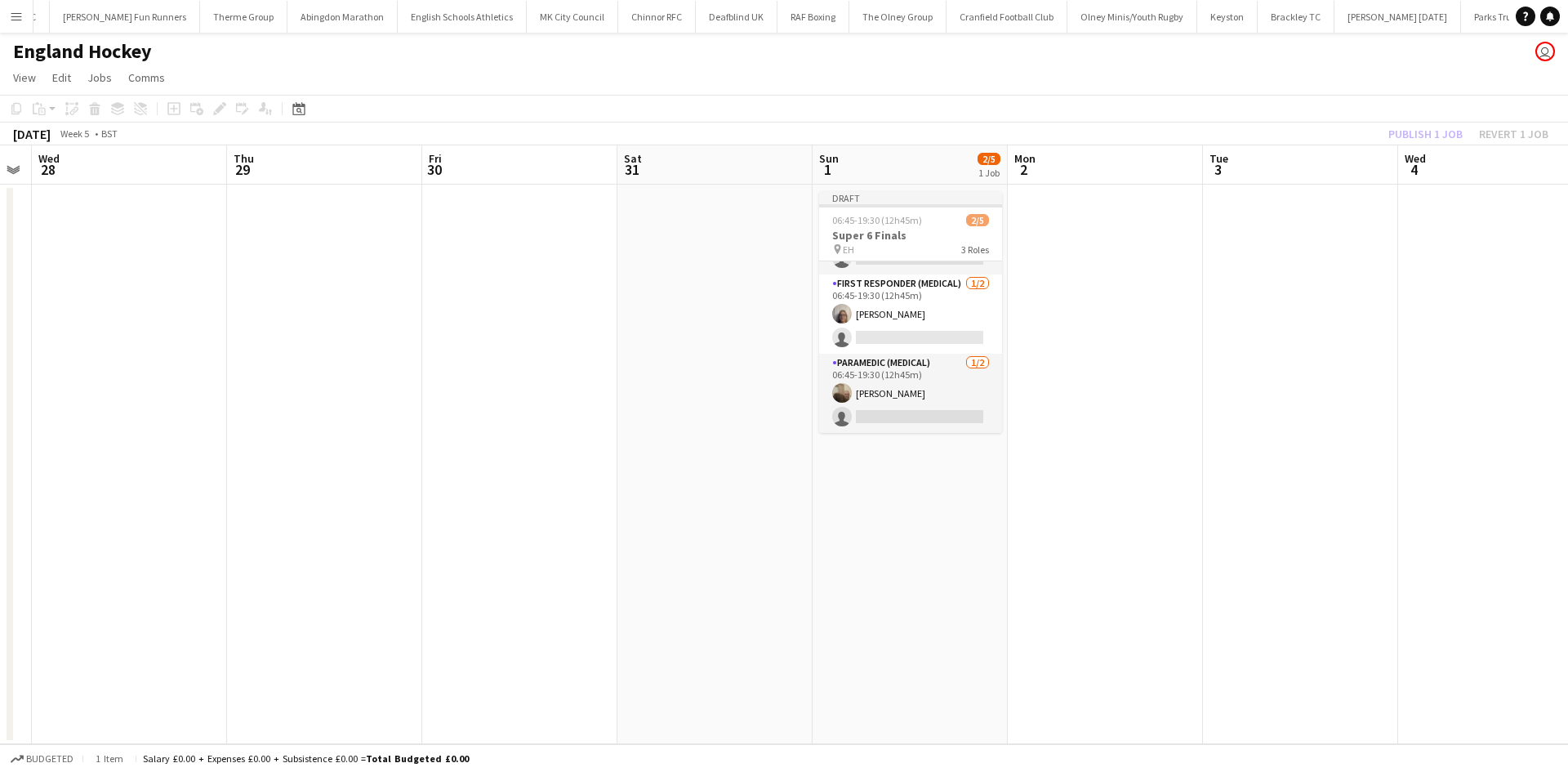
drag, startPoint x: 1087, startPoint y: 288, endPoint x: 623, endPoint y: 286, distance: 464.0
click at [582, 290] on app-calendar-viewport "Sun 25 1/2 1 Job Mon 26 Tue 27 Wed 28 Thu 29 Fri 30 Sat 31 Sun 1 2/5 1 Job Mon …" at bounding box center [784, 444] width 1568 height 599
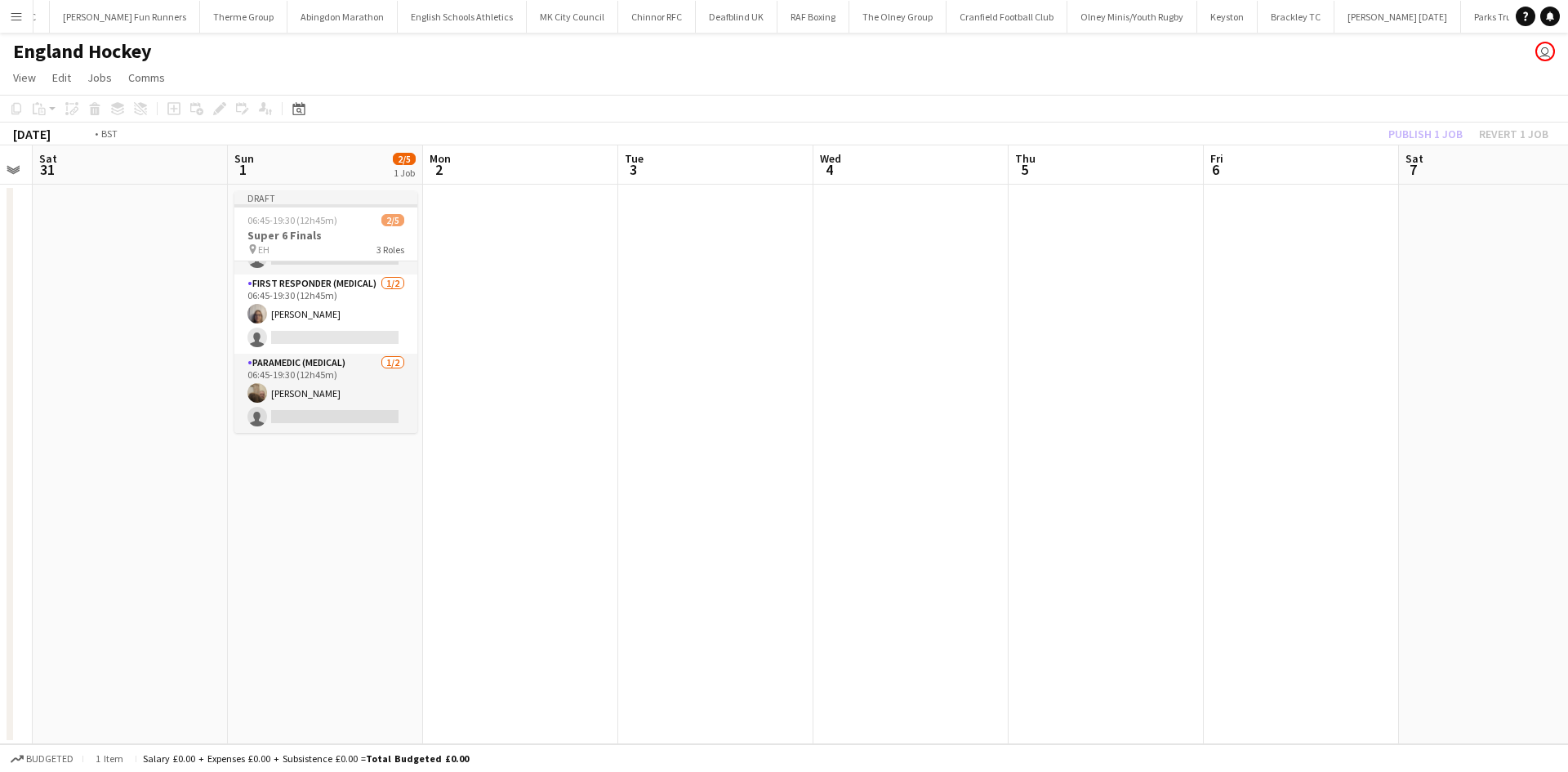
drag, startPoint x: 977, startPoint y: 291, endPoint x: 671, endPoint y: 287, distance: 306.0
click at [429, 291] on app-calendar-viewport "Wed 28 Thu 29 Fri 30 Sat 31 Sun 1 2/5 1 Job Mon 2 Tue 3 Wed 4 Thu 5 Fri 6 Sat 7…" at bounding box center [784, 444] width 1568 height 599
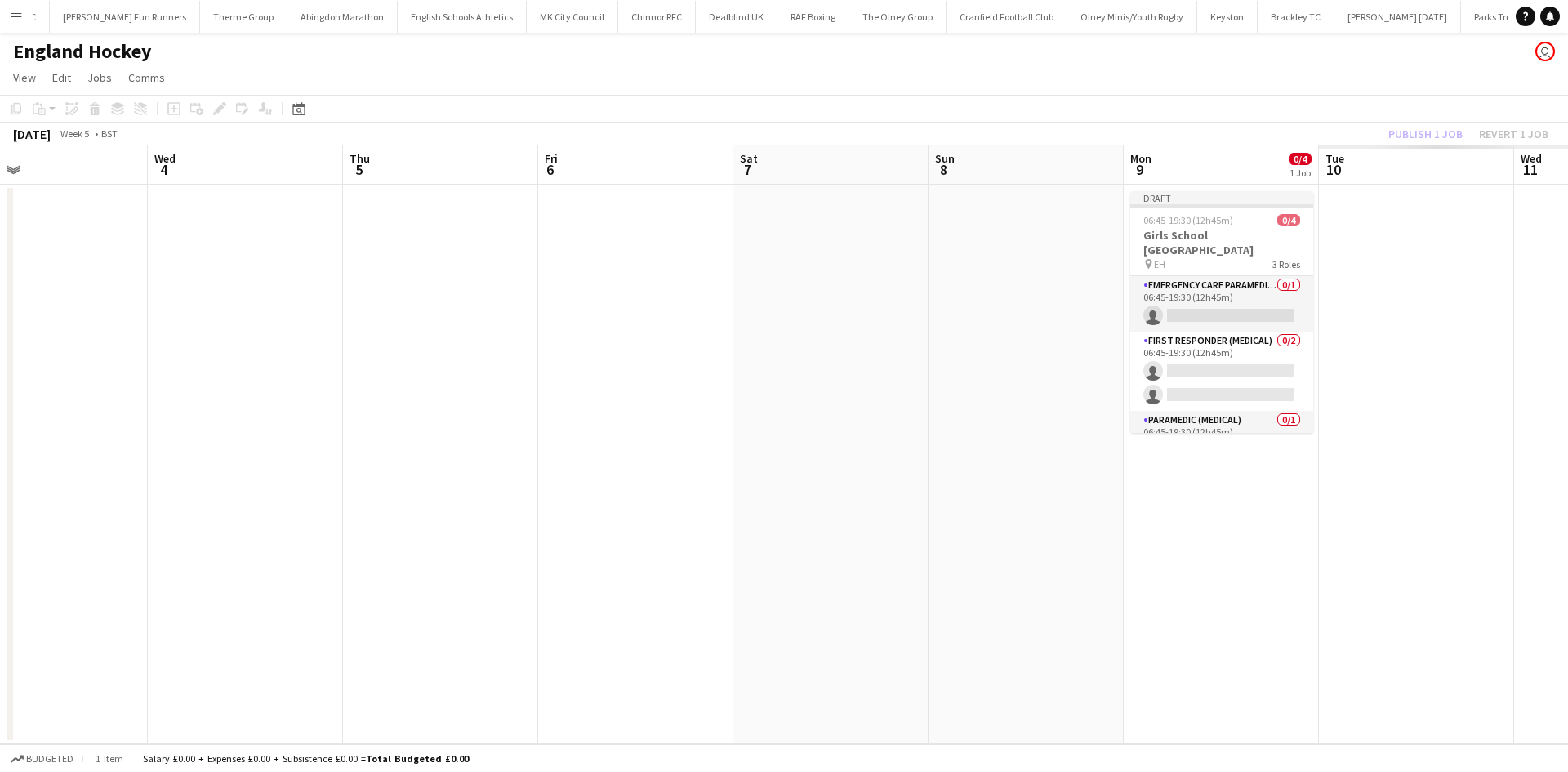
drag, startPoint x: 663, startPoint y: 290, endPoint x: 309, endPoint y: 291, distance: 354.0
click at [316, 291] on app-calendar-viewport "Sat 31 Sun 1 2/5 1 Job Mon 2 Tue 3 Wed 4 Thu 5 Fri 6 Sat 7 Sun 8 Mon 9 0/4 1 Jo…" at bounding box center [784, 444] width 1568 height 599
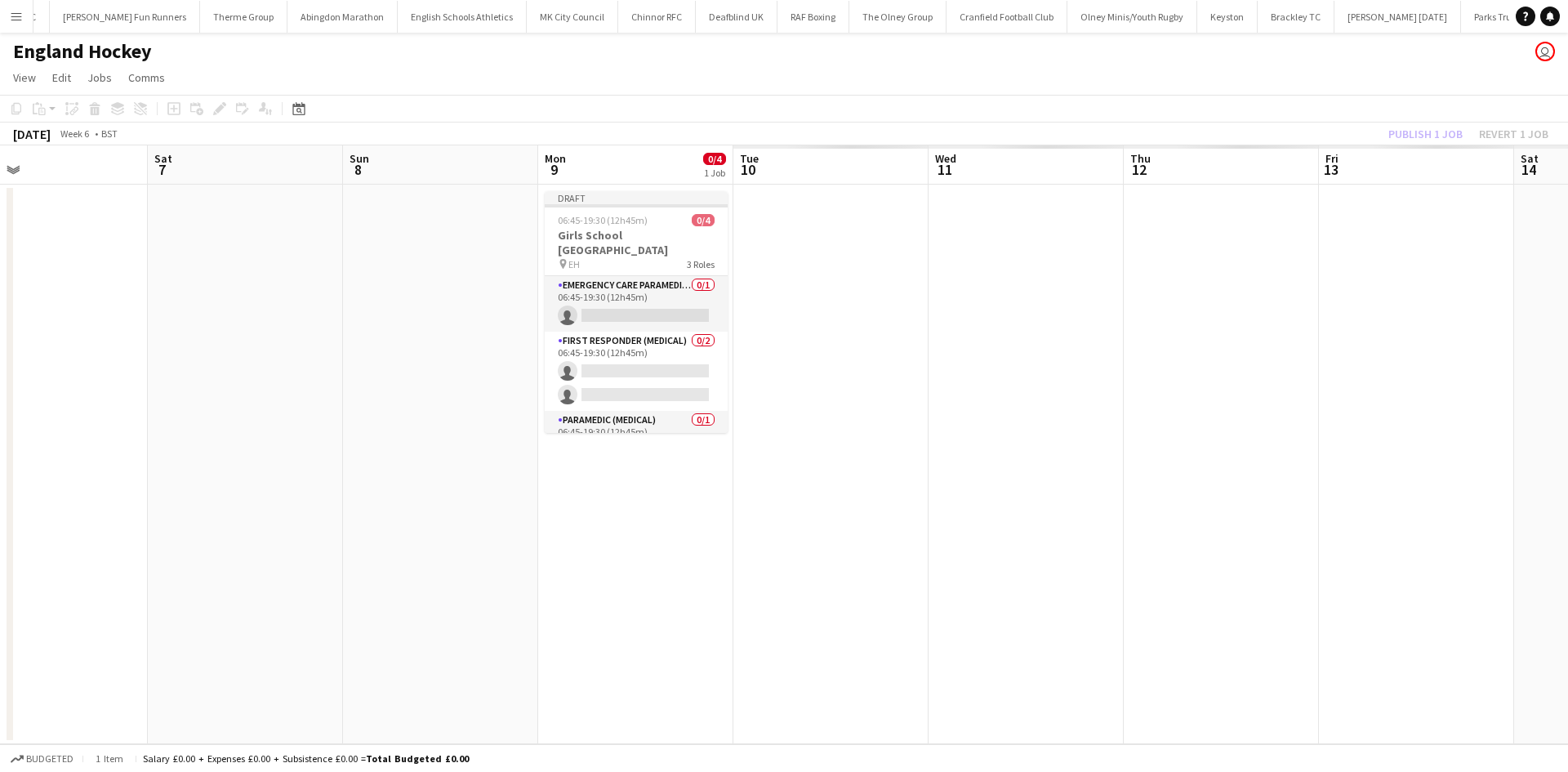
scroll to position [0, 524]
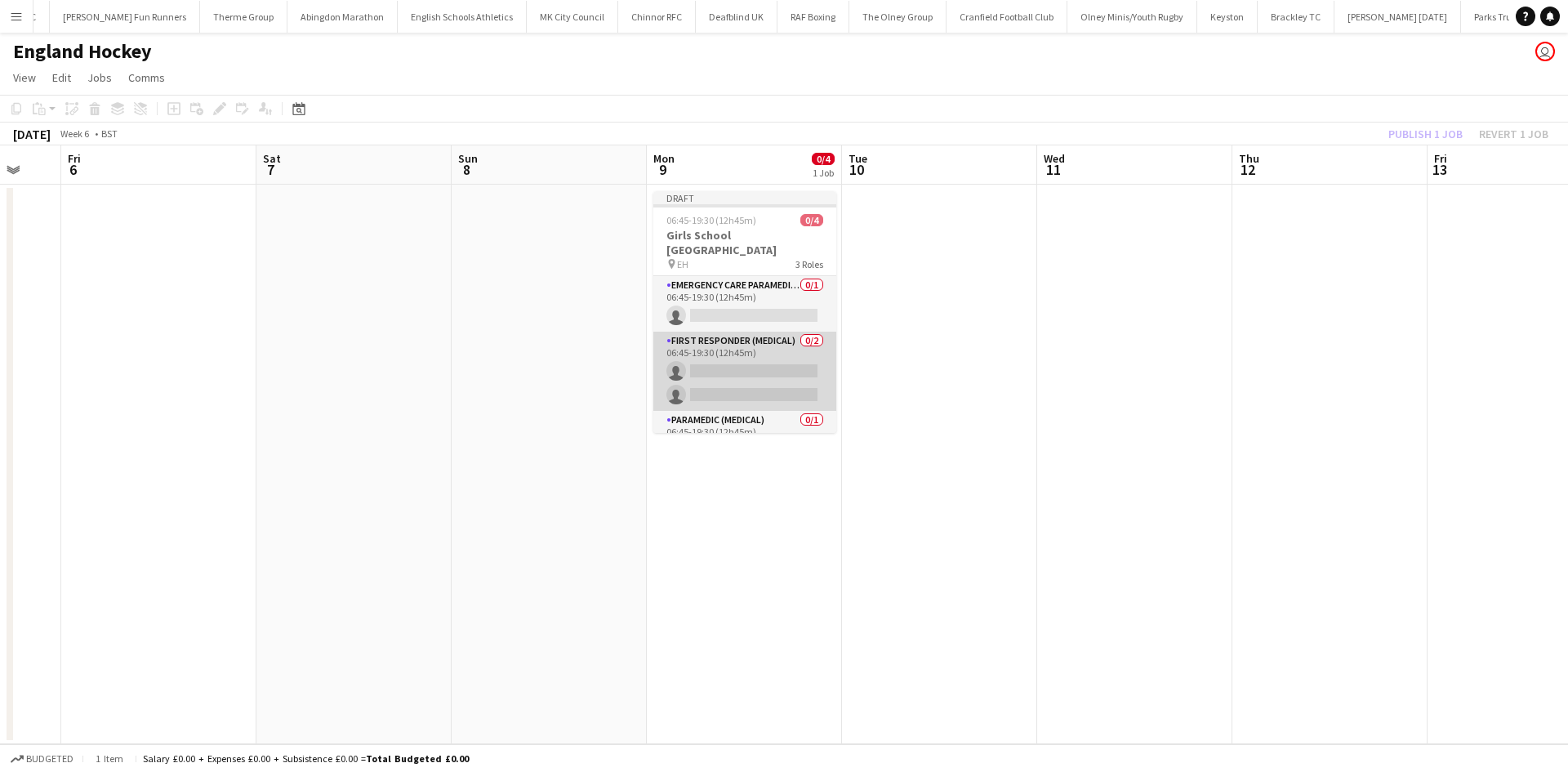
drag, startPoint x: 737, startPoint y: 370, endPoint x: 749, endPoint y: 369, distance: 12.0
click at [737, 371] on app-card-role "First Responder (Medical) 0/2 06:45-19:30 (12h45m) single-neutral-actions singl…" at bounding box center [744, 371] width 183 height 79
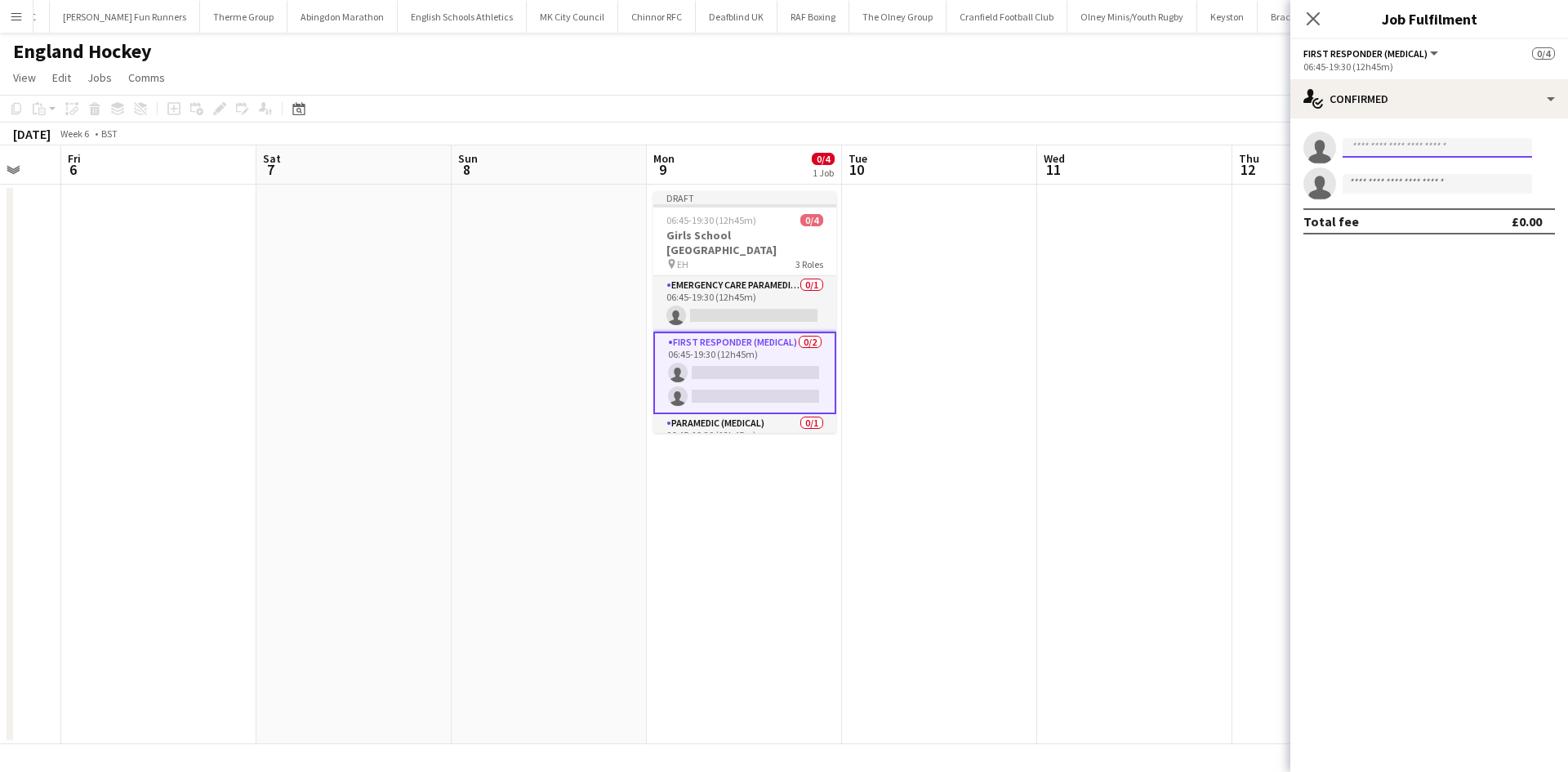
click at [1254, 153] on input at bounding box center [1437, 148] width 189 height 20
type input "****"
click at [1254, 175] on span "Lorraine Marson" at bounding box center [1401, 171] width 94 height 14
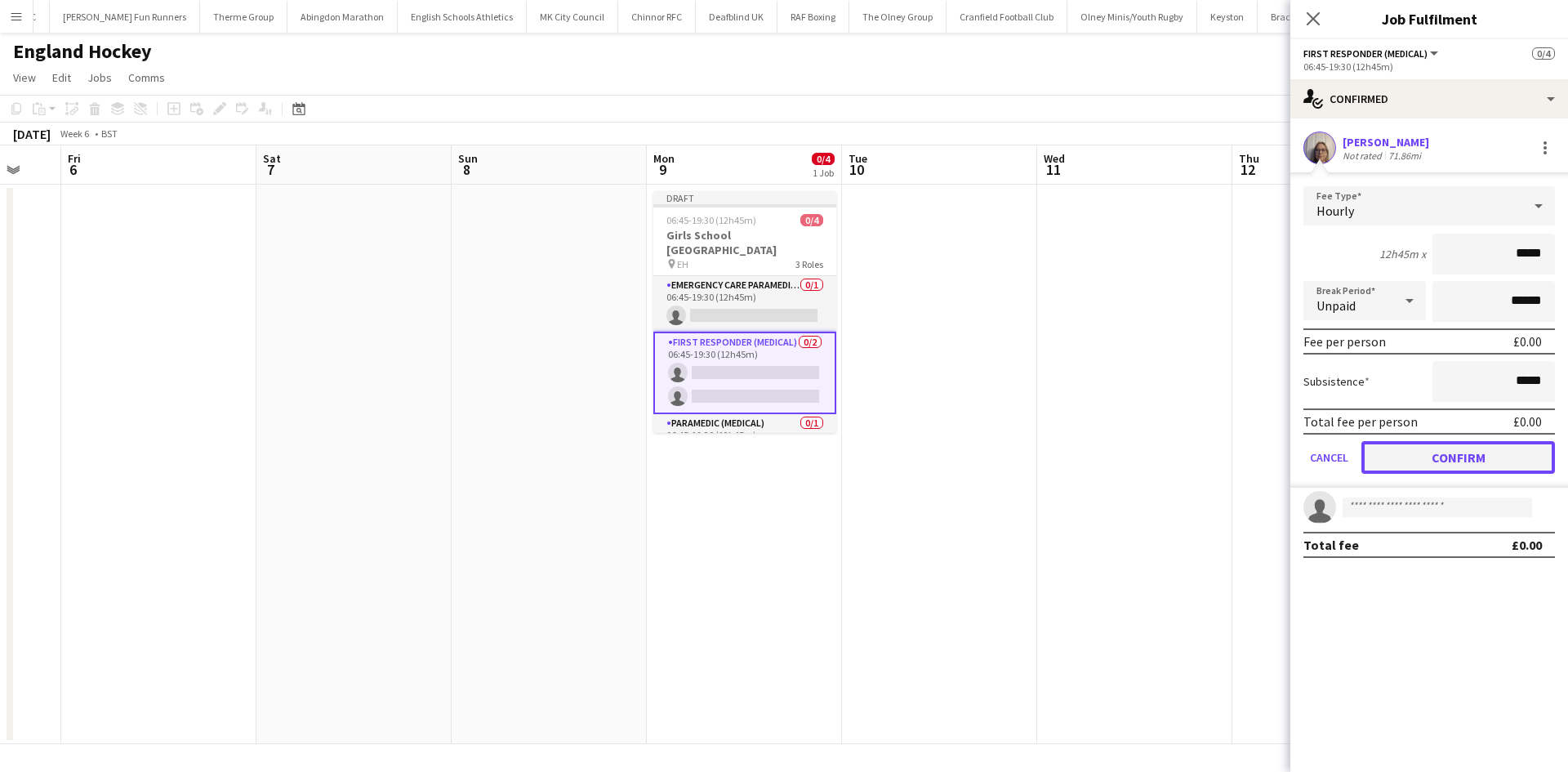
drag, startPoint x: 1387, startPoint y: 452, endPoint x: 1351, endPoint y: 464, distance: 37.9
click at [1254, 452] on button "Confirm" at bounding box center [1457, 457] width 193 height 33
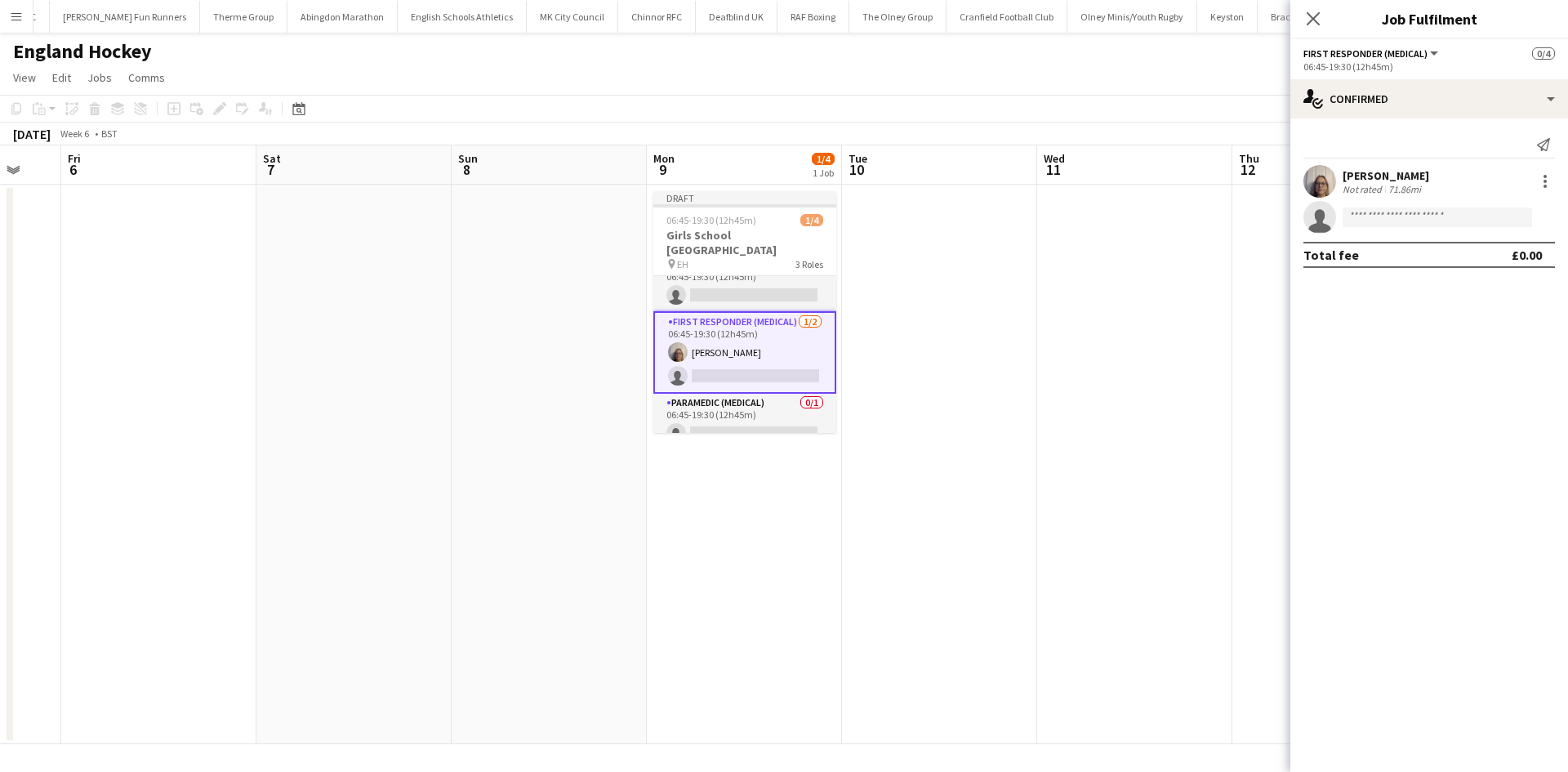
scroll to position [37, 0]
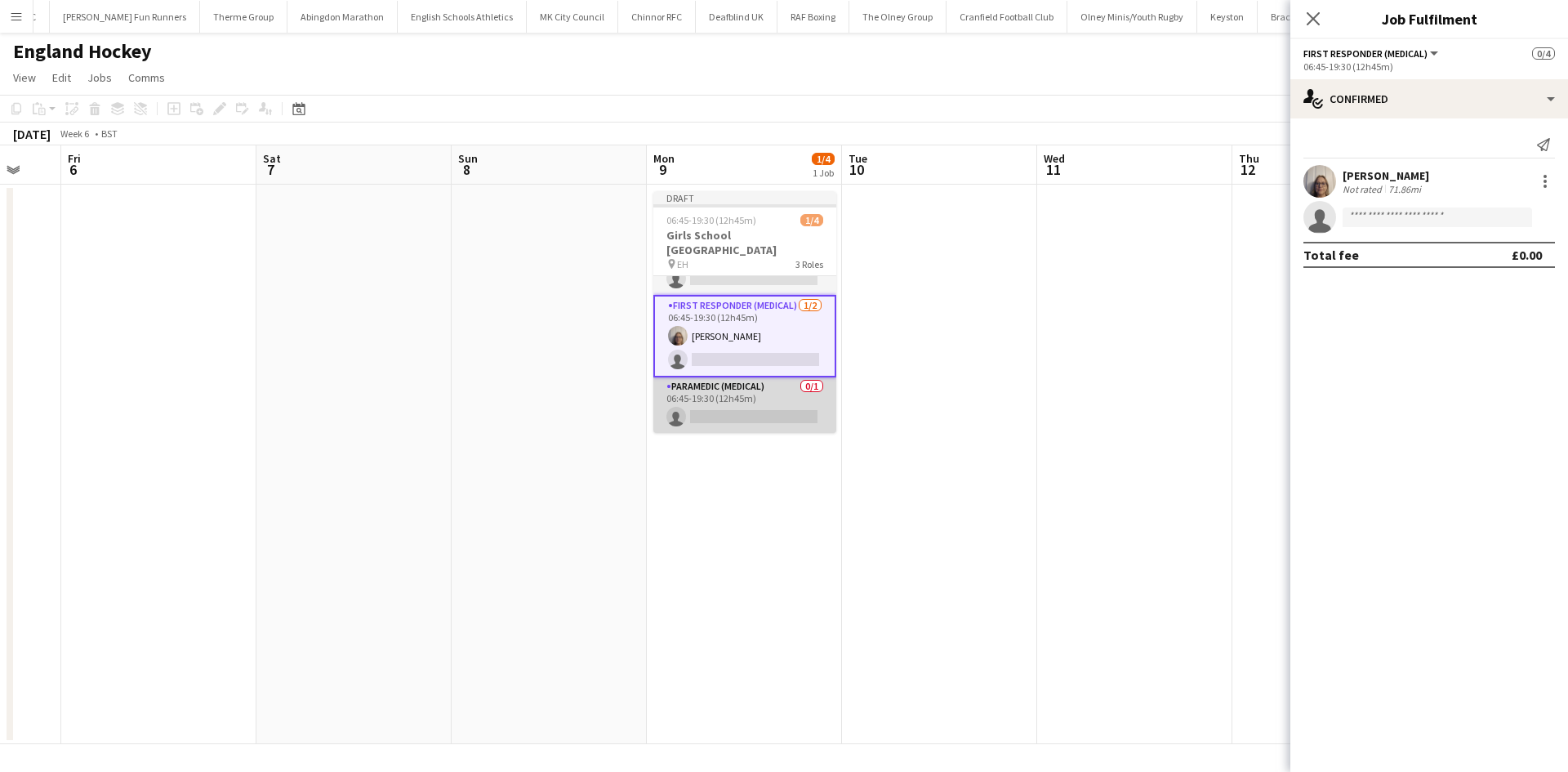
click at [740, 409] on app-card-role "Paramedic (Medical) 0/1 06:45-19:30 (12h45m) single-neutral-actions" at bounding box center [744, 405] width 183 height 56
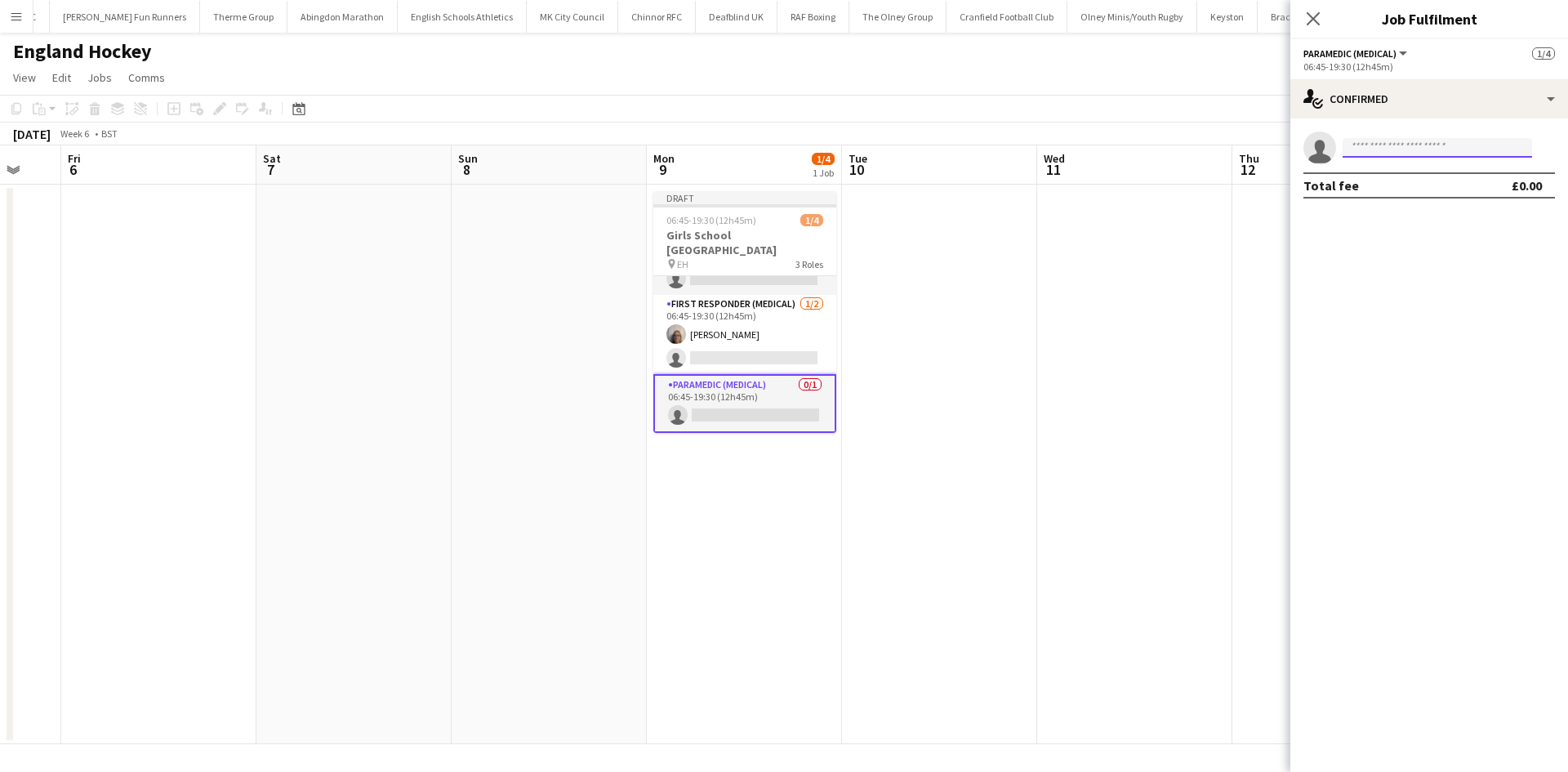
click at [1254, 148] on input at bounding box center [1437, 148] width 189 height 20
type input "****"
click at [1254, 196] on span "+447032056001" at bounding box center [1437, 197] width 163 height 13
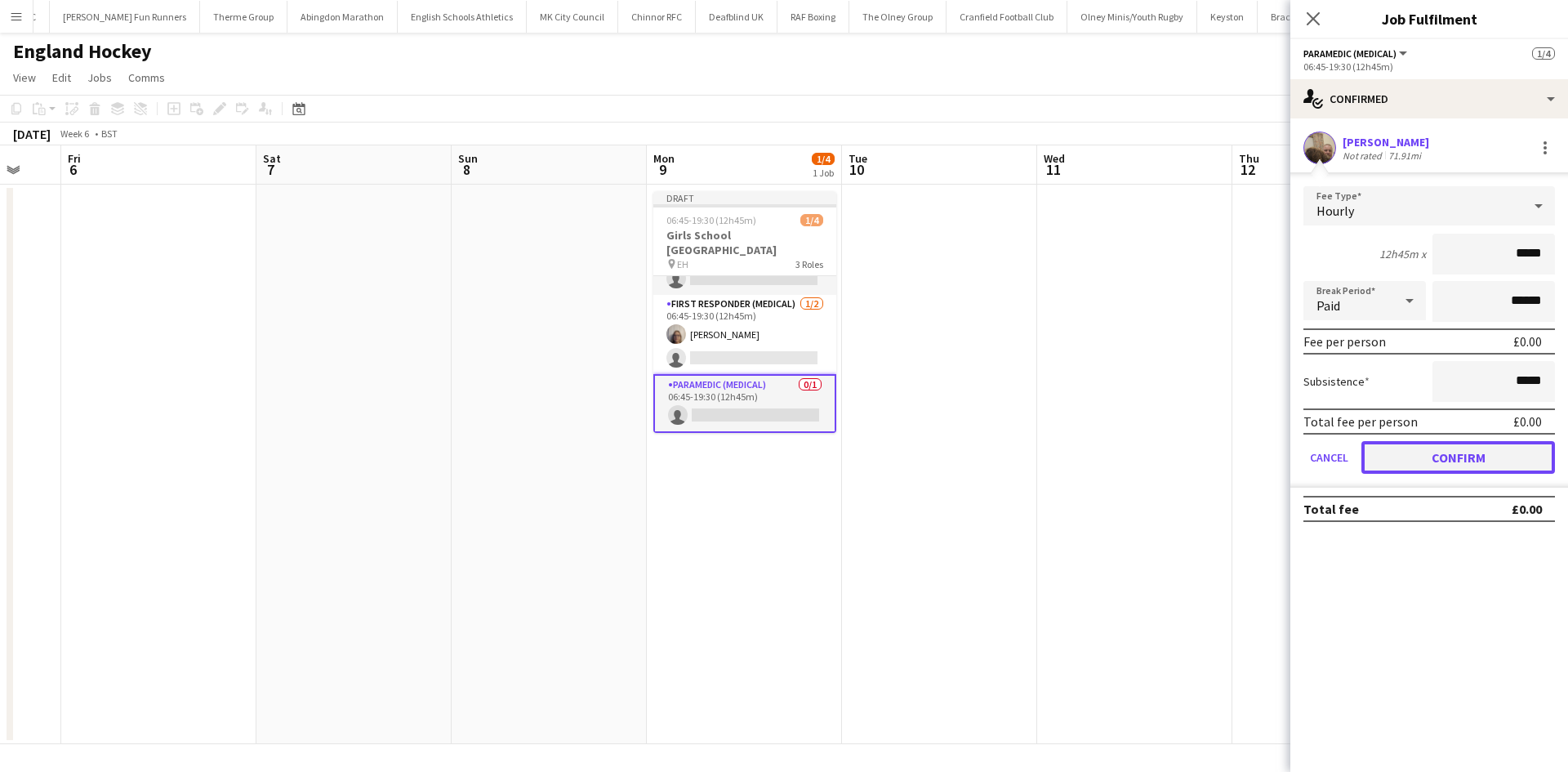
click at [1254, 452] on button "Confirm" at bounding box center [1457, 457] width 193 height 33
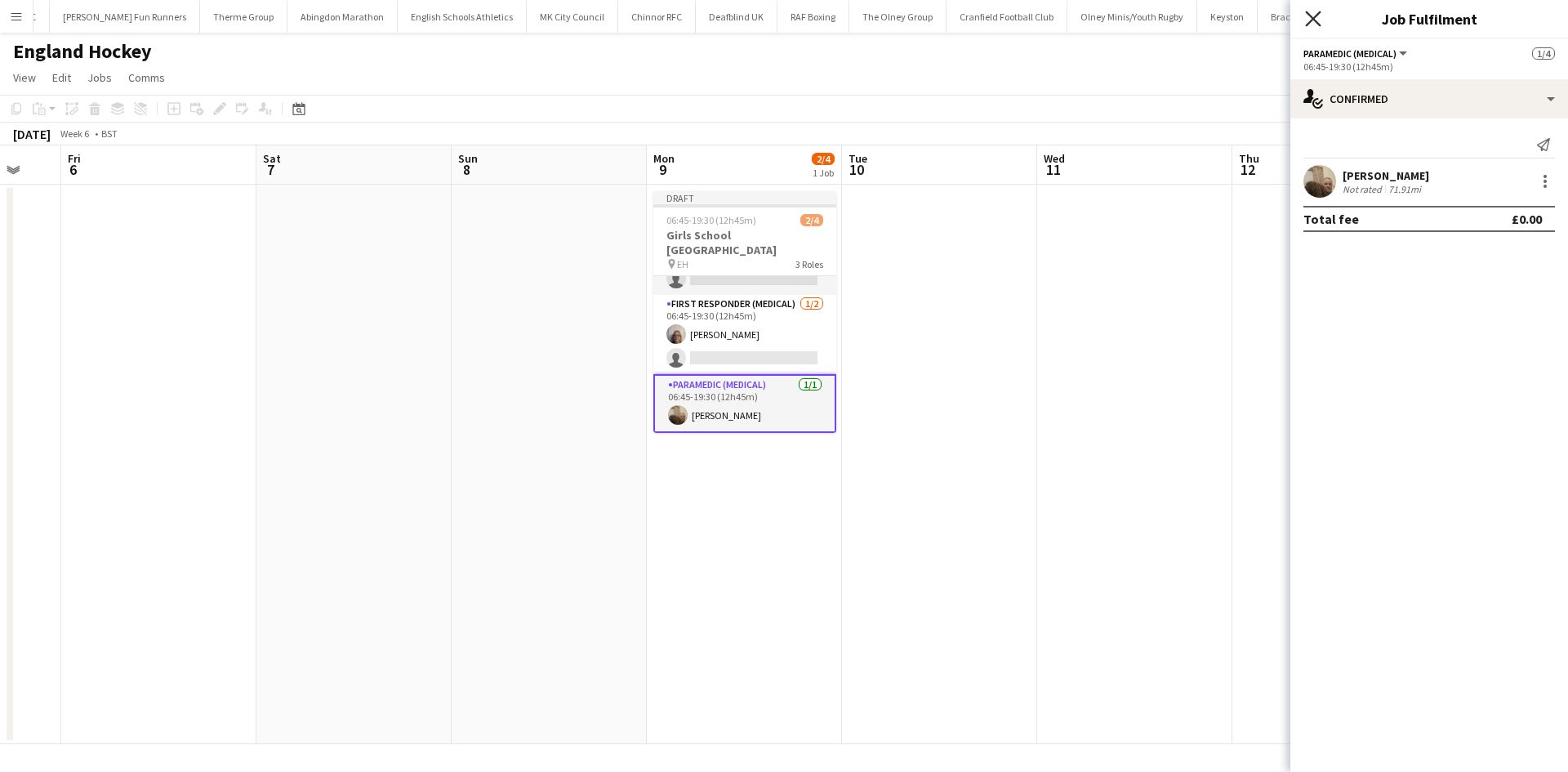
click at [1254, 20] on icon at bounding box center [1313, 18] width 15 height 15
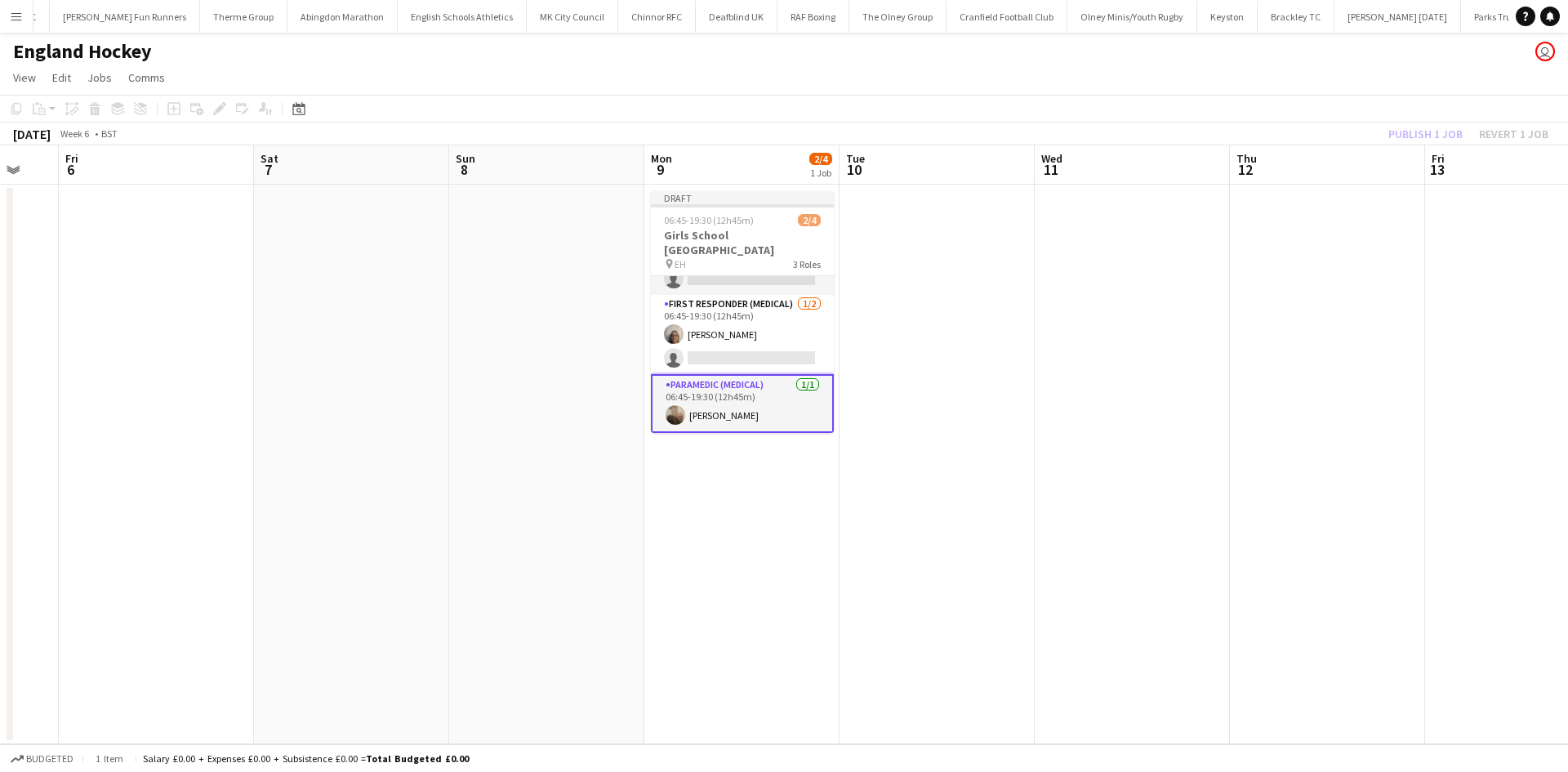
drag, startPoint x: 1092, startPoint y: 306, endPoint x: 668, endPoint y: 310, distance: 424.0
click at [668, 310] on app-calendar-viewport "Tue 3 Wed 4 Thu 5 Fri 6 Sat 7 Sun 8 Mon 9 2/4 1 Job Tue 10 Wed 11 Thu 12 Fri 13…" at bounding box center [784, 444] width 1568 height 599
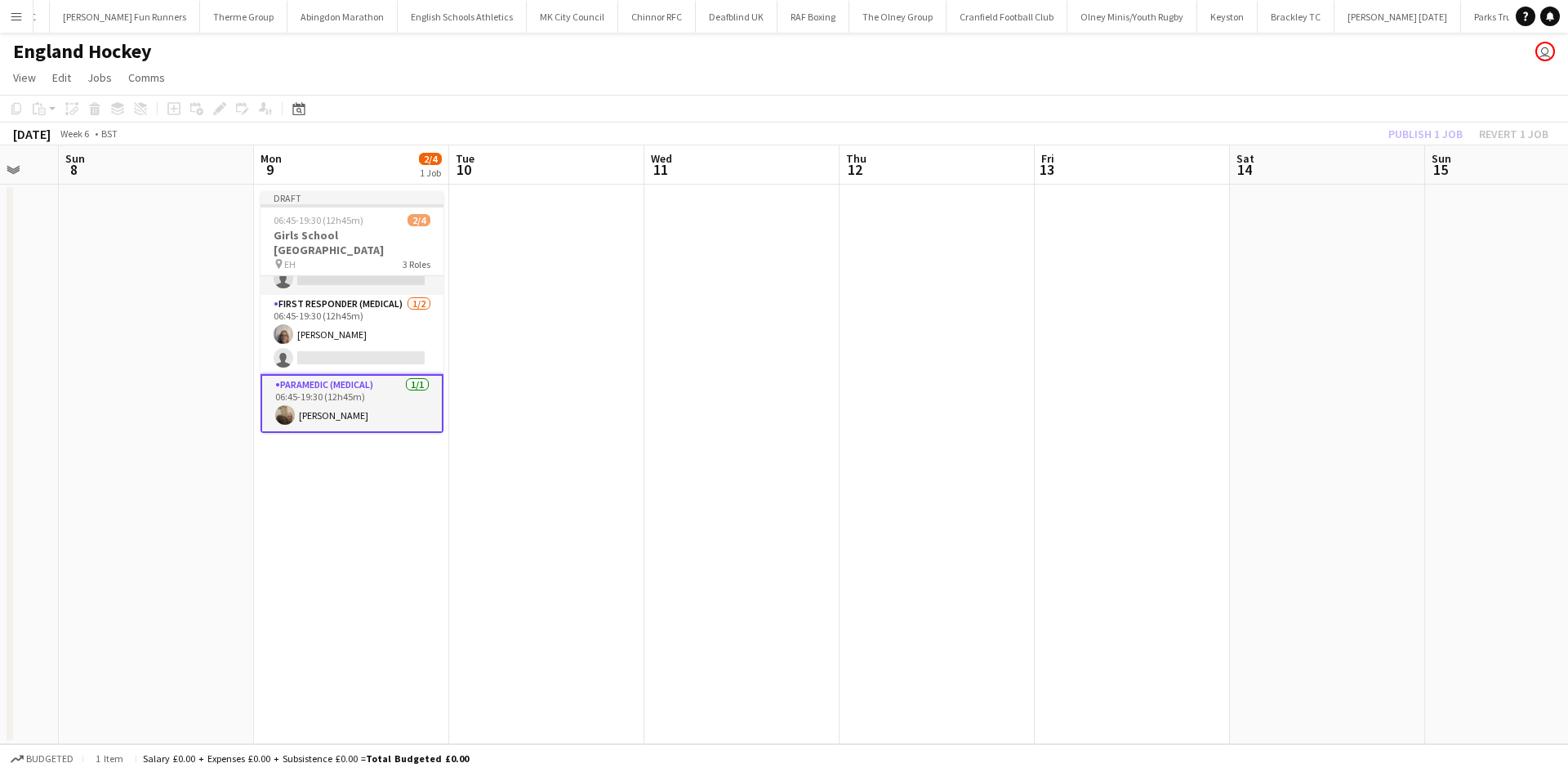
scroll to position [0, 558]
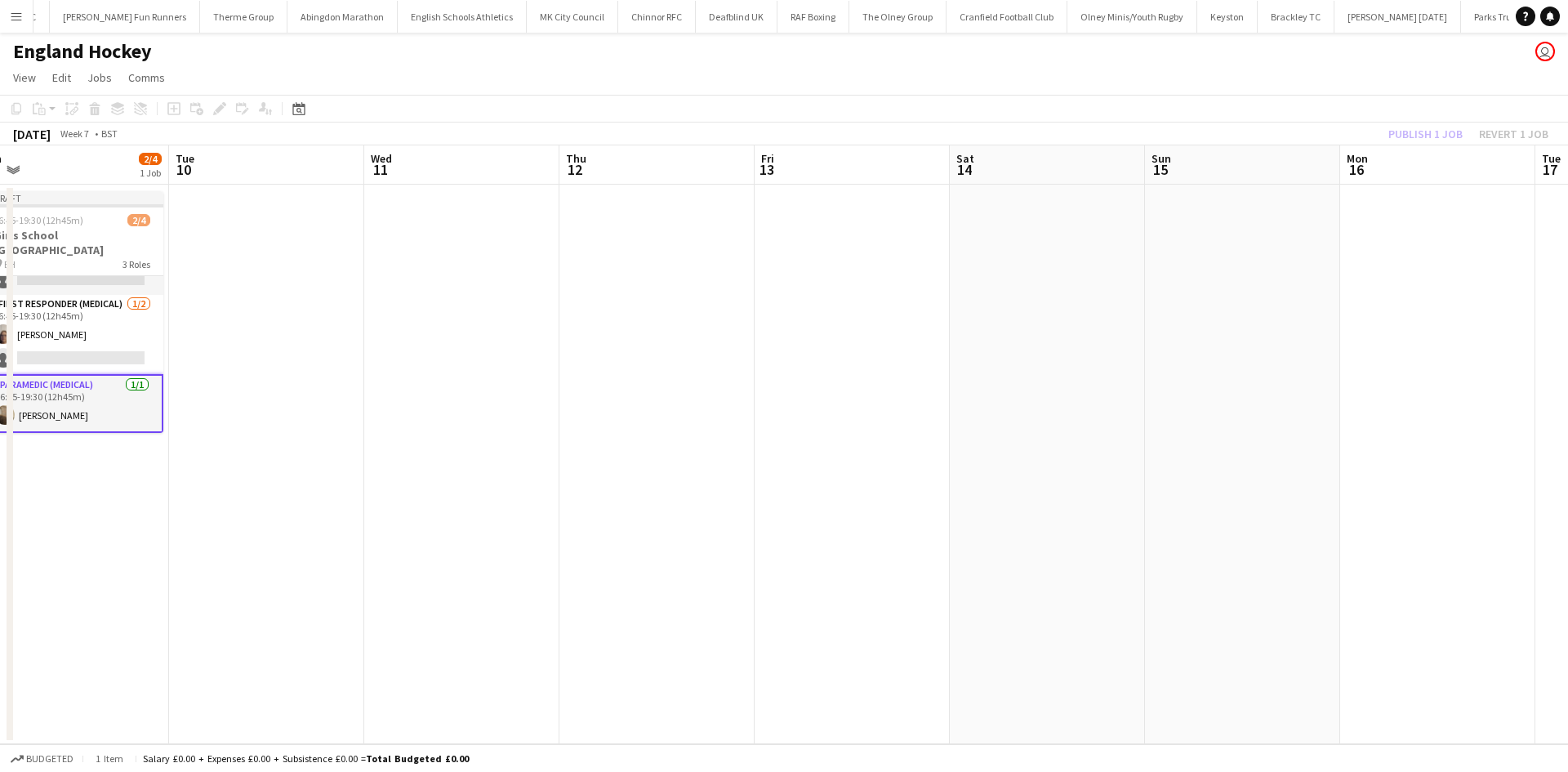
drag, startPoint x: 912, startPoint y: 330, endPoint x: 551, endPoint y: 321, distance: 361.1
click at [518, 330] on app-calendar-viewport "Sat 7 Sun 8 Mon 9 2/4 1 Job Tue 10 Wed 11 Thu 12 Fri 13 Sat 14 Sun 15 Mon 16 Tu…" at bounding box center [784, 444] width 1568 height 599
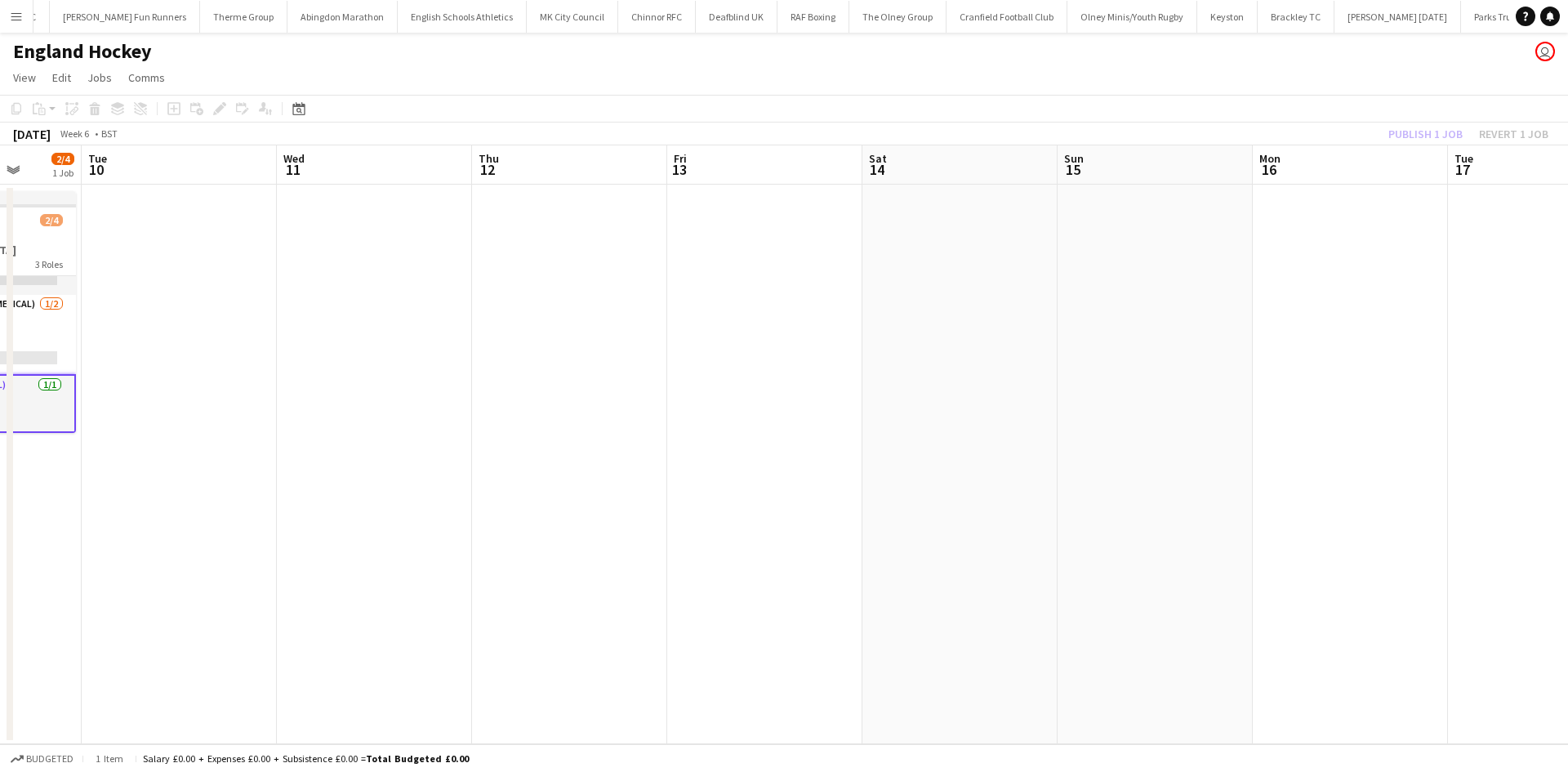
drag, startPoint x: 698, startPoint y: 327, endPoint x: 632, endPoint y: 327, distance: 66.0
click at [632, 327] on app-calendar-viewport "Sat 7 Sun 8 Mon 9 2/4 1 Job Tue 10 Wed 11 Thu 12 Fri 13 Sat 14 Sun 15 Mon 16 Tu…" at bounding box center [784, 444] width 1568 height 599
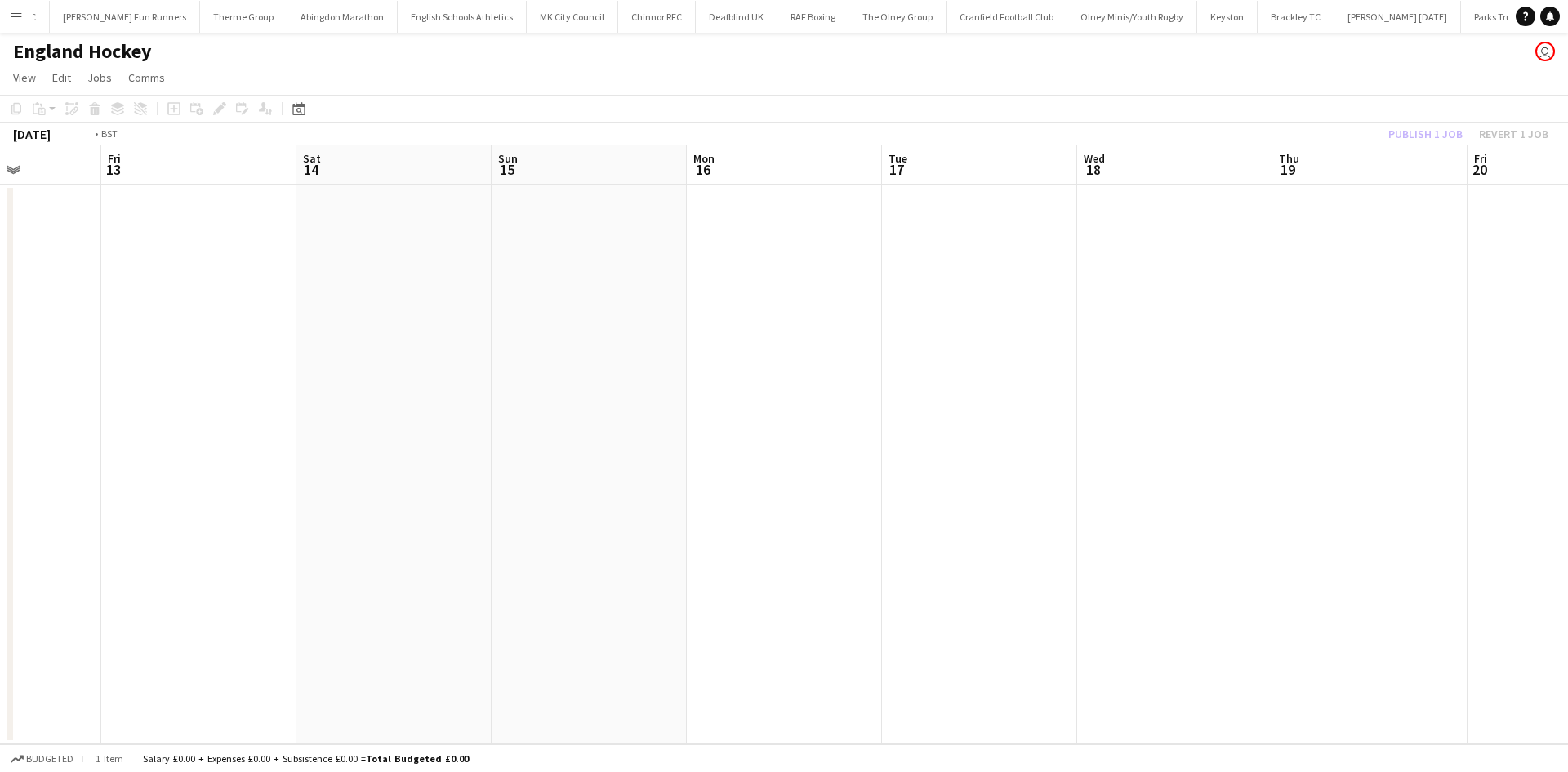
drag, startPoint x: 1339, startPoint y: 336, endPoint x: 760, endPoint y: 336, distance: 579.0
click at [762, 336] on app-calendar-viewport "Tue 10 Wed 11 Thu 12 Fri 13 Sat 14 Sun 15 Mon 16 Tue 17 Wed 18 Thu 19 Fri 20 Sa…" at bounding box center [784, 444] width 1568 height 599
drag, startPoint x: 1050, startPoint y: 323, endPoint x: 697, endPoint y: 325, distance: 353.0
click at [701, 326] on app-calendar-viewport "Sat 14 Sun 15 Mon 16 Tue 17 Wed 18 Thu 19 Fri 20 Sat 21 Sun 22 Mon 23 Tue 24 We…" at bounding box center [784, 444] width 1568 height 599
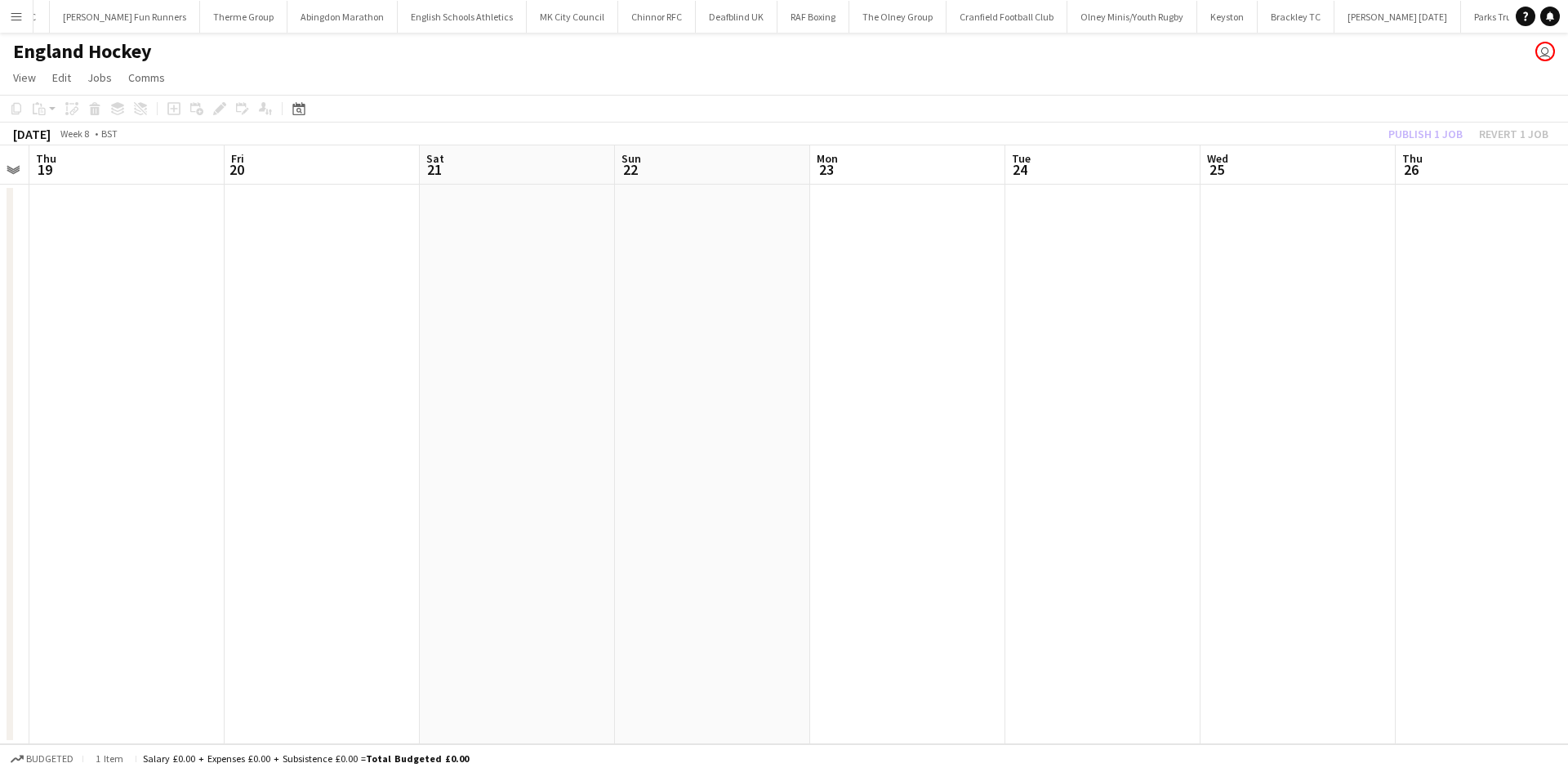
drag, startPoint x: 852, startPoint y: 352, endPoint x: 554, endPoint y: 347, distance: 298.0
click at [479, 351] on app-calendar-viewport "Mon 16 Tue 17 Wed 18 Thu 19 Fri 20 Sat 21 Sun 22 Mon 23 Tue 24 Wed 25 Thu 26 Fr…" at bounding box center [784, 444] width 1568 height 599
drag, startPoint x: 831, startPoint y: 364, endPoint x: 477, endPoint y: 347, distance: 354.4
click at [383, 361] on app-calendar-viewport "Wed 18 Thu 19 Fri 20 Sat 21 Sun 22 Mon 23 Tue 24 Wed 25 Thu 26 Fri 27 Sat 28 Su…" at bounding box center [784, 444] width 1568 height 599
drag, startPoint x: 830, startPoint y: 356, endPoint x: 320, endPoint y: 352, distance: 510.0
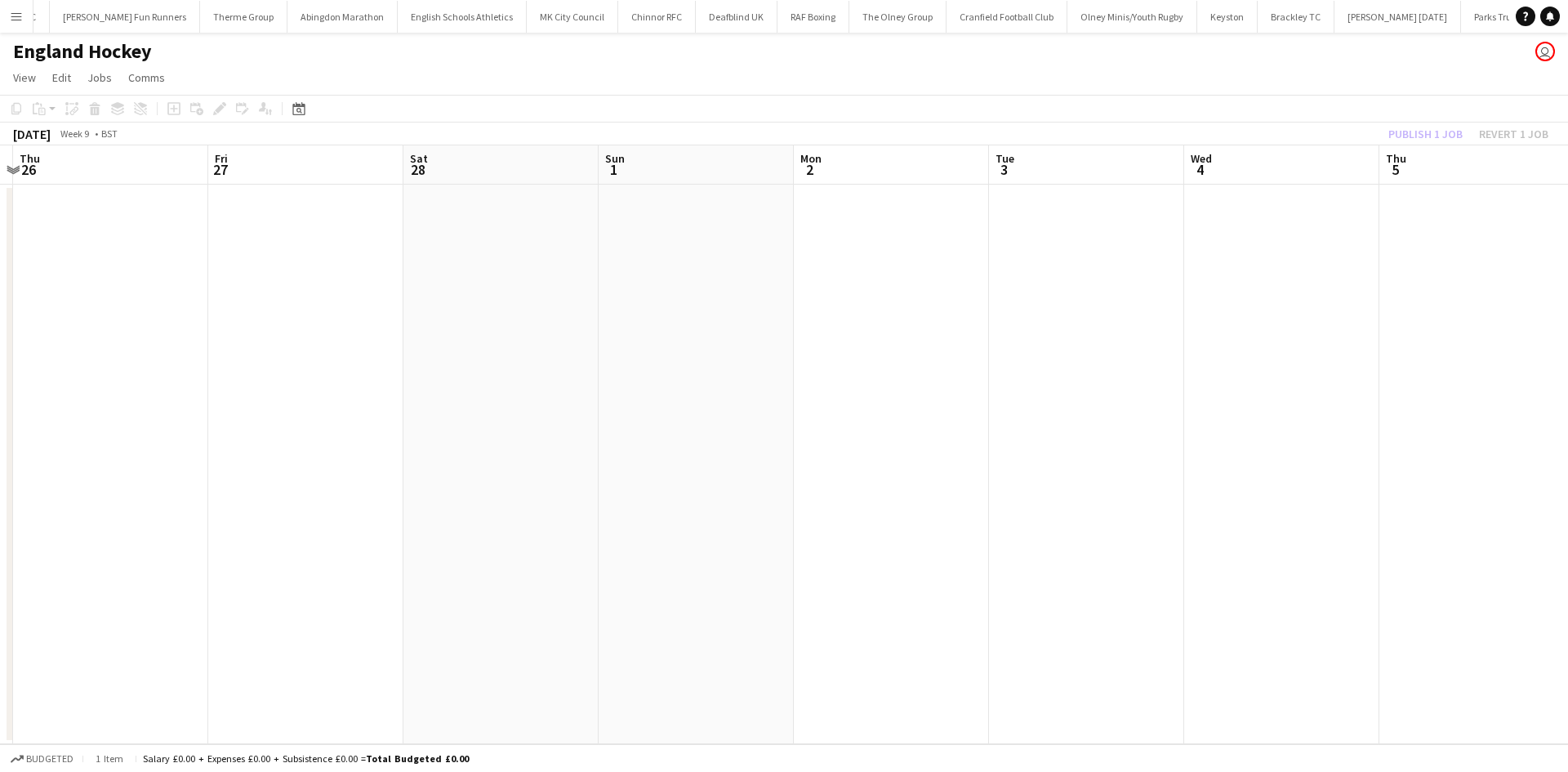
click at [309, 356] on app-calendar-viewport "Mon 23 Tue 24 Wed 25 Thu 26 Fri 27 Sat 28 Sun 1 Mon 2 Tue 3 Wed 4 Thu 5 Fri 6 S…" at bounding box center [784, 444] width 1568 height 599
drag, startPoint x: 886, startPoint y: 344, endPoint x: 319, endPoint y: 345, distance: 567.0
click at [319, 345] on app-calendar-viewport "Tue 24 Wed 25 Thu 26 Fri 27 Sat 28 Sun 1 Mon 2 Tue 3 Wed 4 Thu 5 Fri 6 Sat 7 Su…" at bounding box center [784, 444] width 1568 height 599
click at [404, 330] on app-calendar-viewport "Thu 26 Fri 27 Sat 28 Sun 1 Mon 2 Tue 3 Wed 4 Thu 5 Fri 6 Sat 7 Sun 8 Mon 9 Tue …" at bounding box center [784, 444] width 1568 height 599
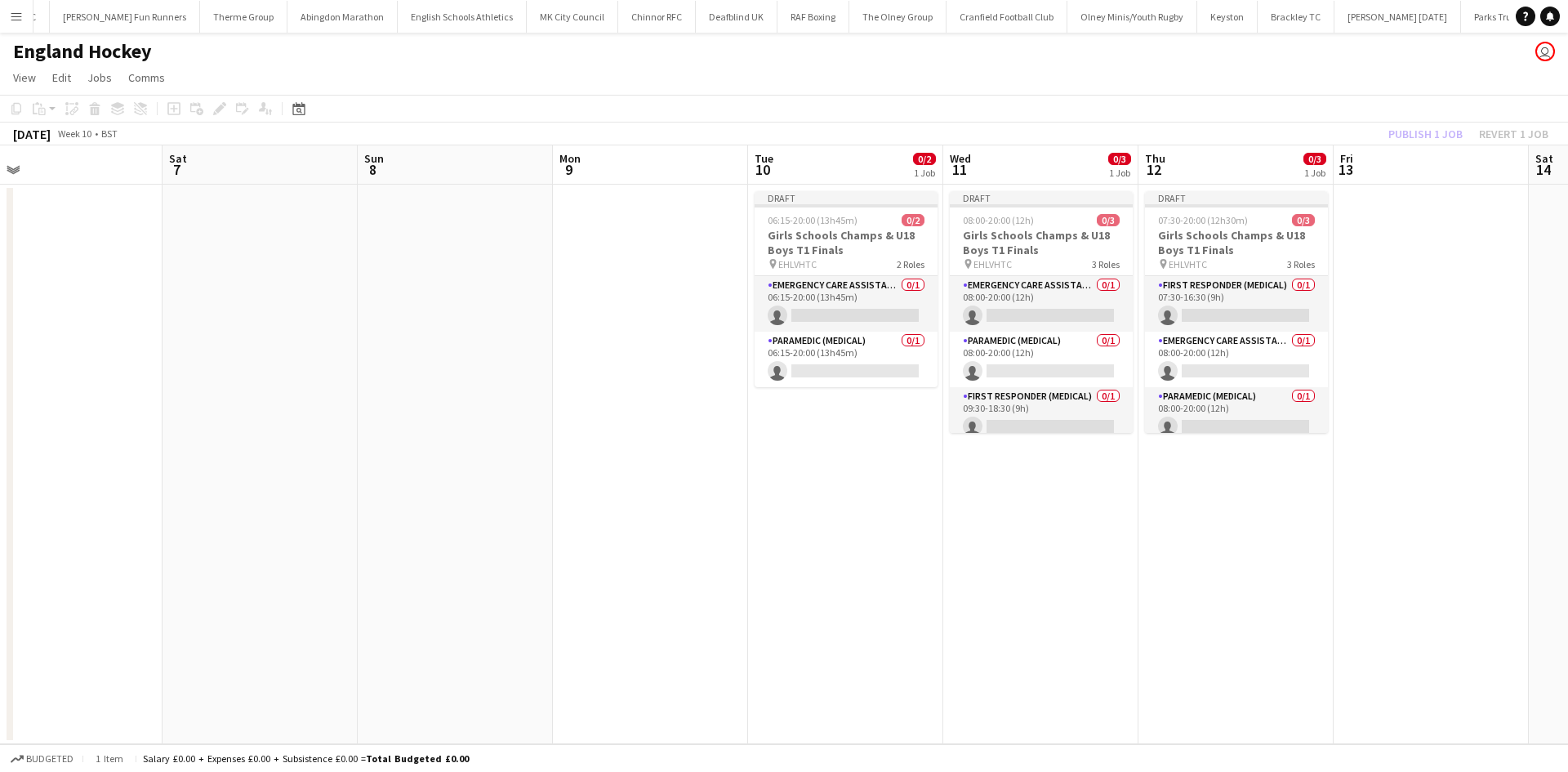
drag, startPoint x: 945, startPoint y: 310, endPoint x: 318, endPoint y: 330, distance: 627.3
click at [318, 330] on app-calendar-viewport "Tue 3 Wed 4 Thu 5 Fri 6 Sat 7 Sun 8 Mon 9 Tue 10 0/2 1 Job Wed 11 0/3 1 Job Thu…" at bounding box center [784, 444] width 1568 height 599
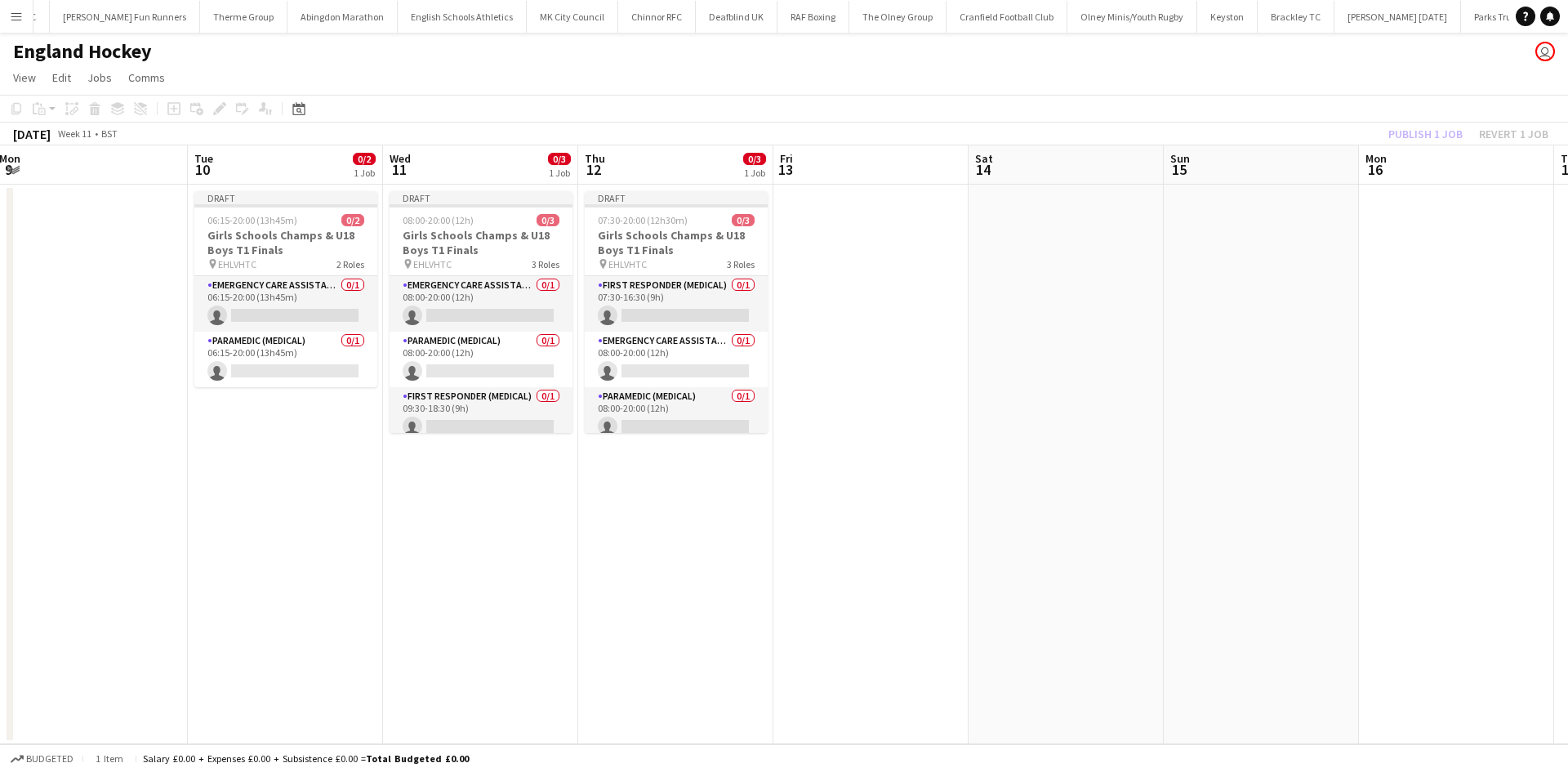
drag, startPoint x: 1043, startPoint y: 370, endPoint x: 317, endPoint y: 366, distance: 726.0
click at [342, 371] on app-calendar-viewport "Sat 7 Sun 8 Mon 9 Tue 10 0/2 1 Job Wed 11 0/3 1 Job Thu 12 0/3 1 Job Fri 13 Sat…" at bounding box center [784, 444] width 1568 height 599
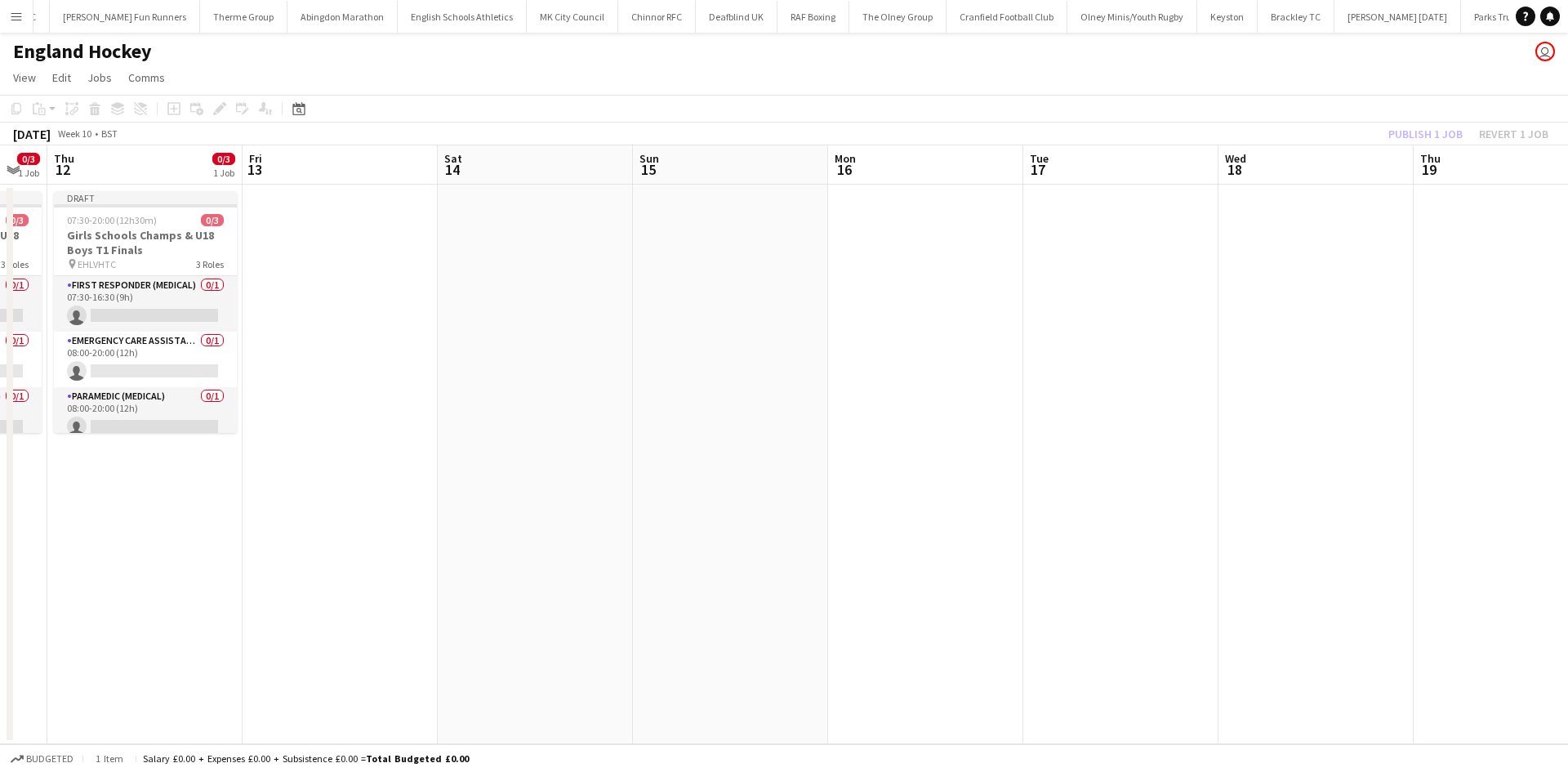
drag, startPoint x: 359, startPoint y: 373, endPoint x: 204, endPoint y: 373, distance: 155.0
click at [208, 373] on app-calendar-viewport "Mon 9 Tue 10 0/2 1 Job Wed 11 0/3 1 Job Thu 12 0/3 1 Job Fri 13 Sat 14 Sun 15 M…" at bounding box center [784, 444] width 1568 height 599
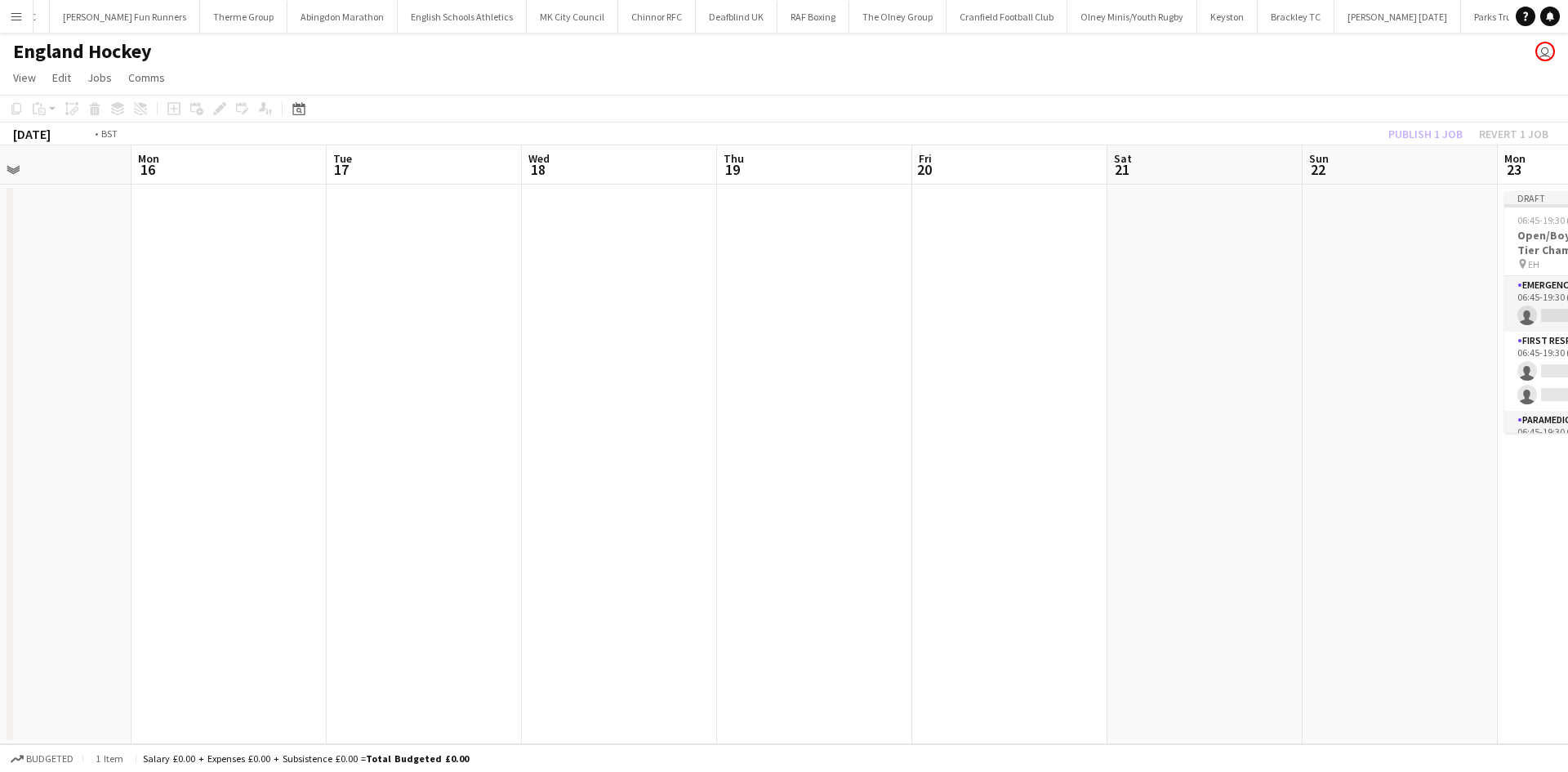
drag, startPoint x: 709, startPoint y: 407, endPoint x: 216, endPoint y: 401, distance: 493.0
click at [198, 408] on app-calendar-viewport "Fri 13 Sat 14 Sun 15 Mon 16 Tue 17 Wed 18 Thu 19 Fri 20 Sat 21 Sun 22 Mon 23 0/…" at bounding box center [784, 444] width 1568 height 599
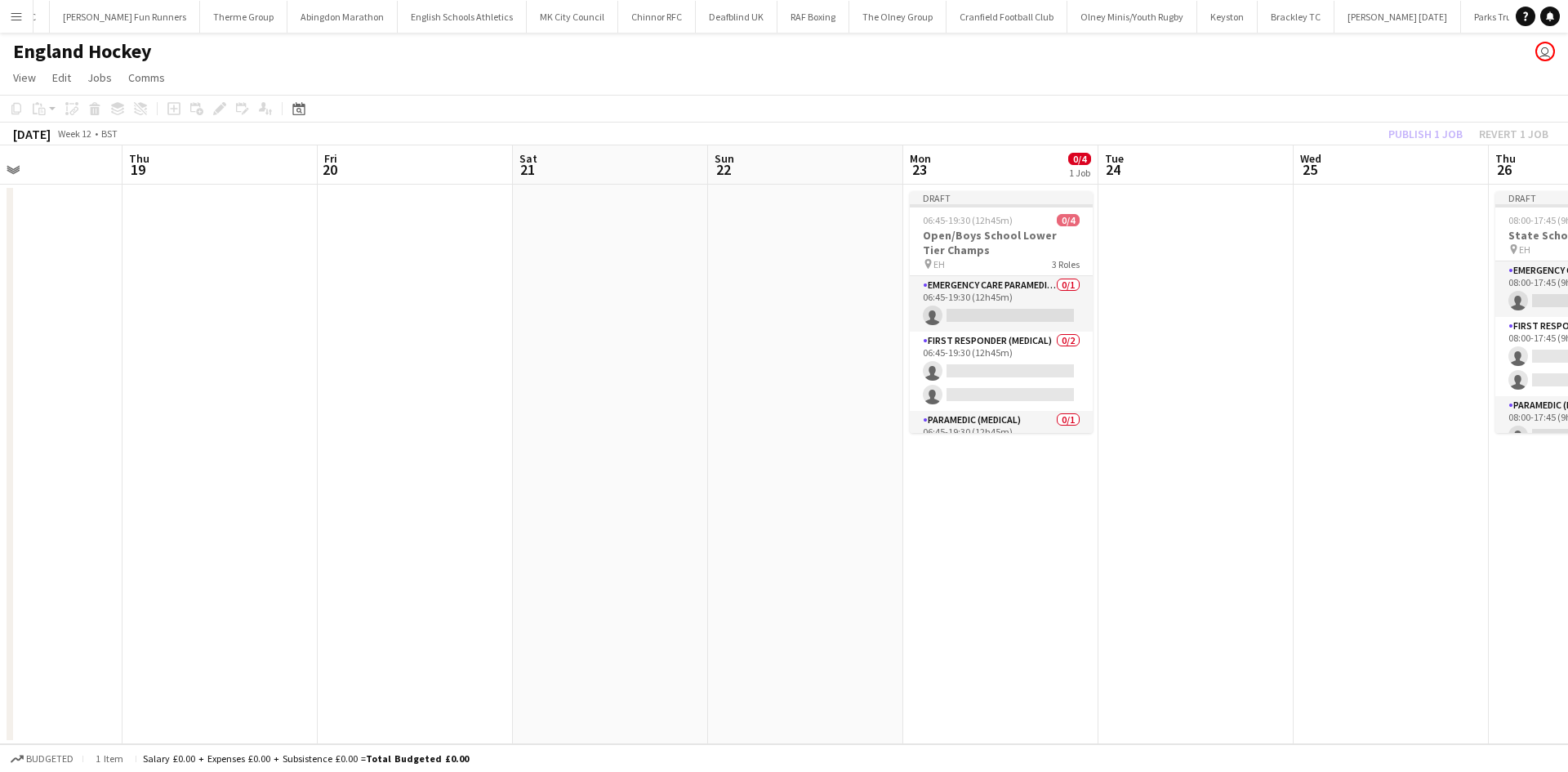
drag, startPoint x: 715, startPoint y: 391, endPoint x: 506, endPoint y: 395, distance: 209.0
click at [507, 395] on app-calendar-viewport "Mon 16 Tue 17 Wed 18 Thu 19 Fri 20 Sat 21 Sun 22 Mon 23 0/4 1 Job Tue 24 Wed 25…" at bounding box center [784, 444] width 1568 height 599
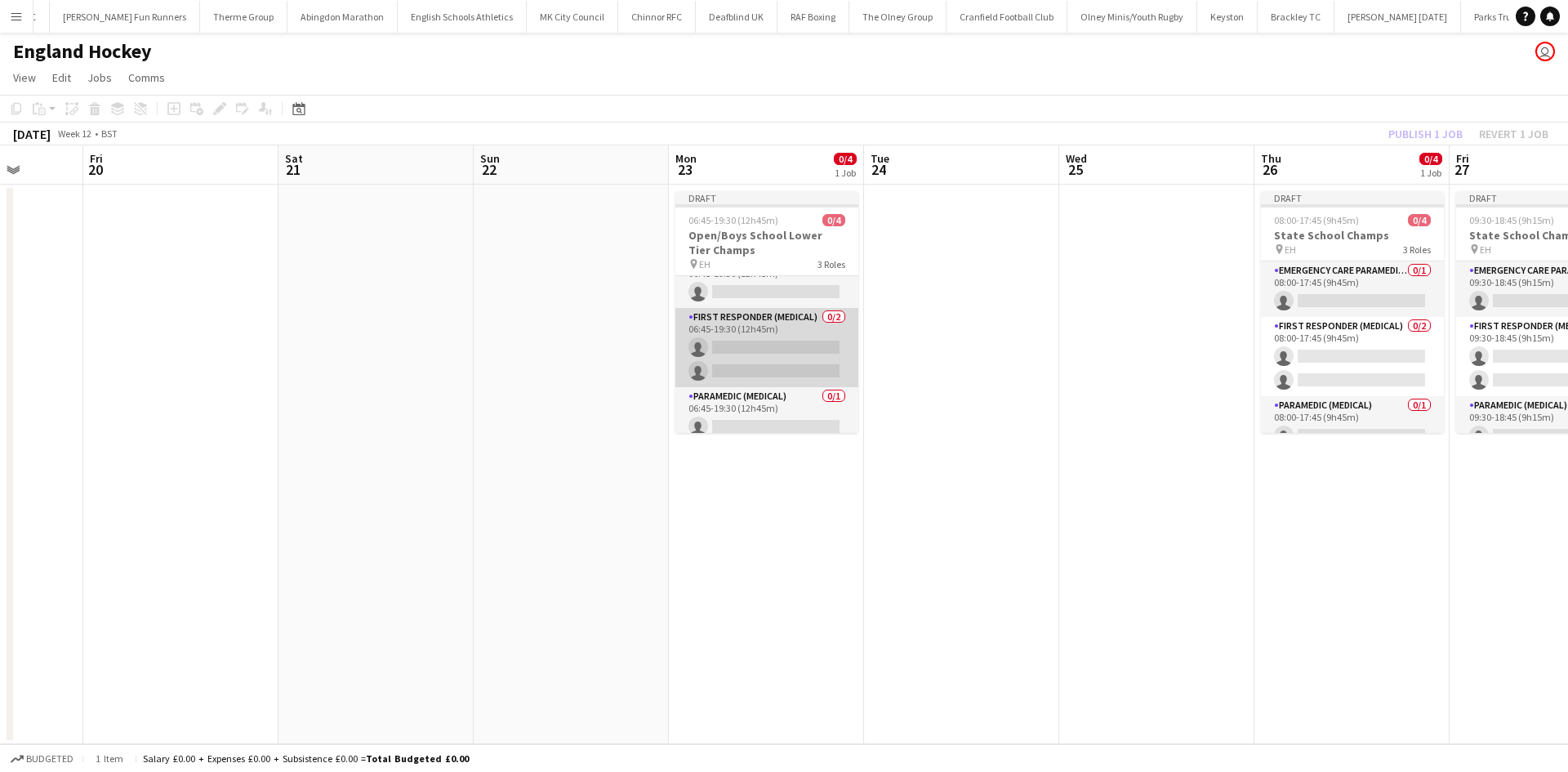
scroll to position [34, 0]
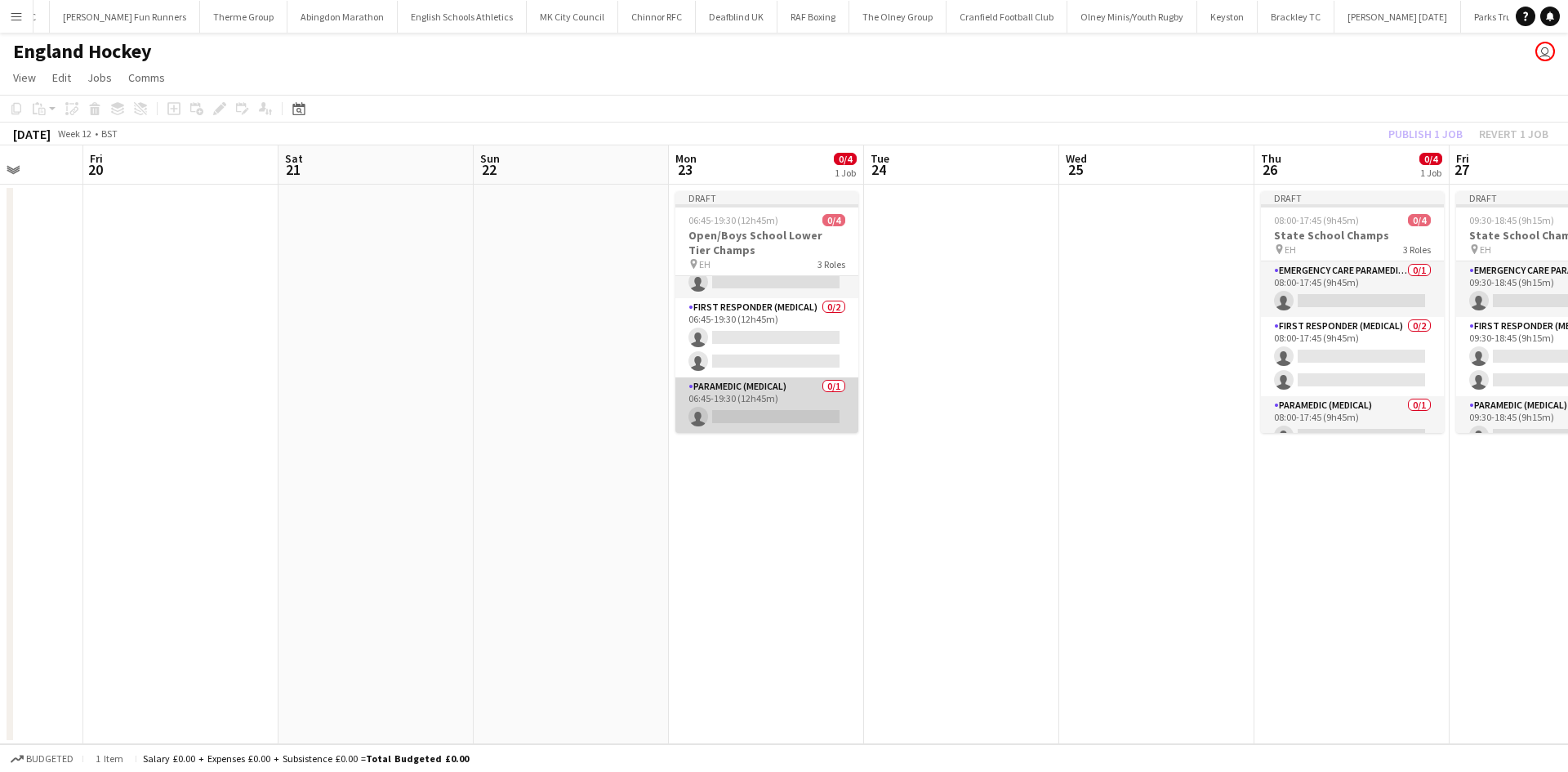
click at [758, 410] on app-card-role "Paramedic (Medical) 0/1 06:45-19:30 (12h45m) single-neutral-actions" at bounding box center [766, 405] width 183 height 56
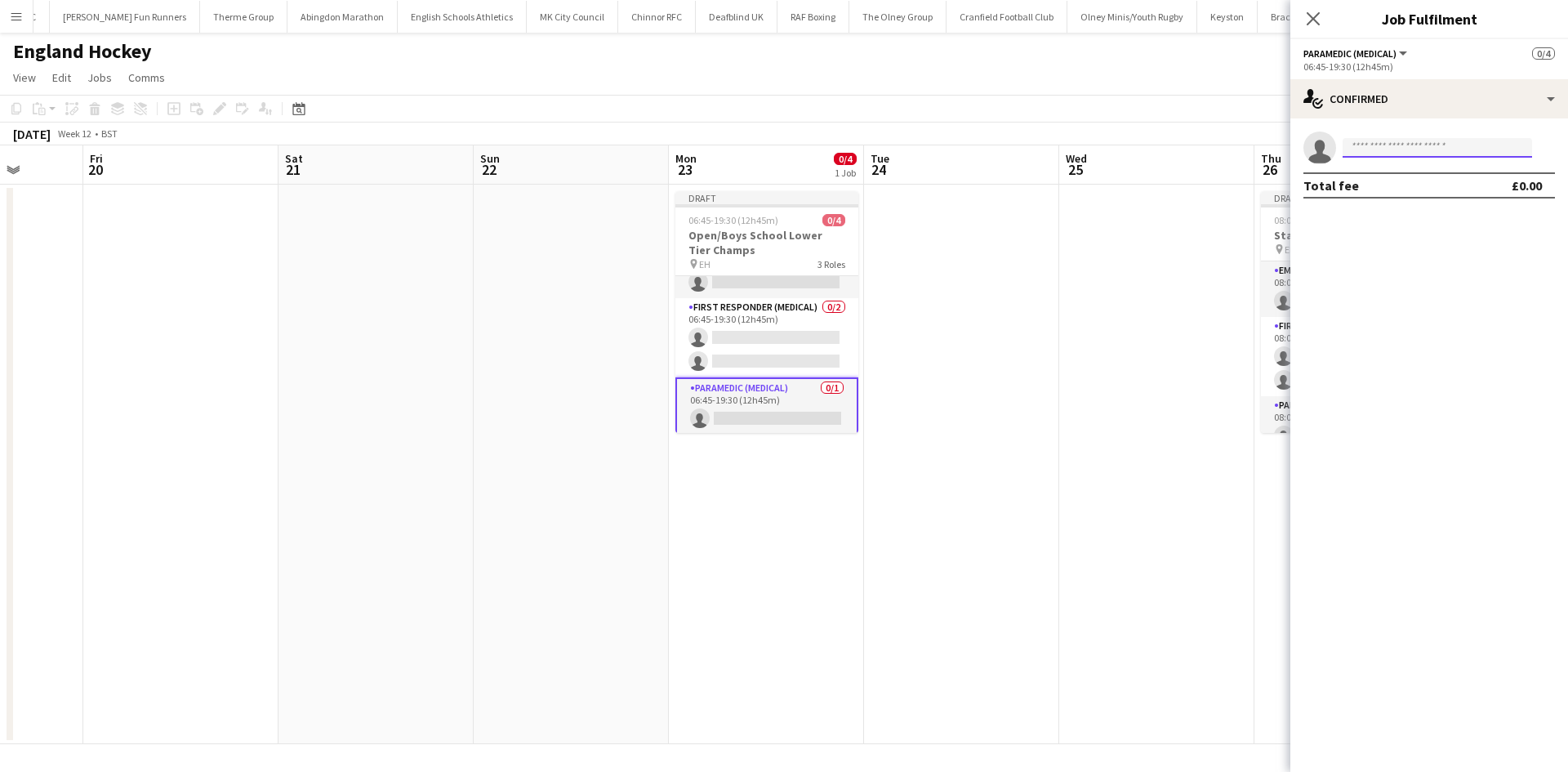
click at [1254, 153] on input at bounding box center [1437, 148] width 189 height 20
type input "****"
click at [1254, 187] on span "davetheambo@msn.com" at bounding box center [1437, 184] width 163 height 13
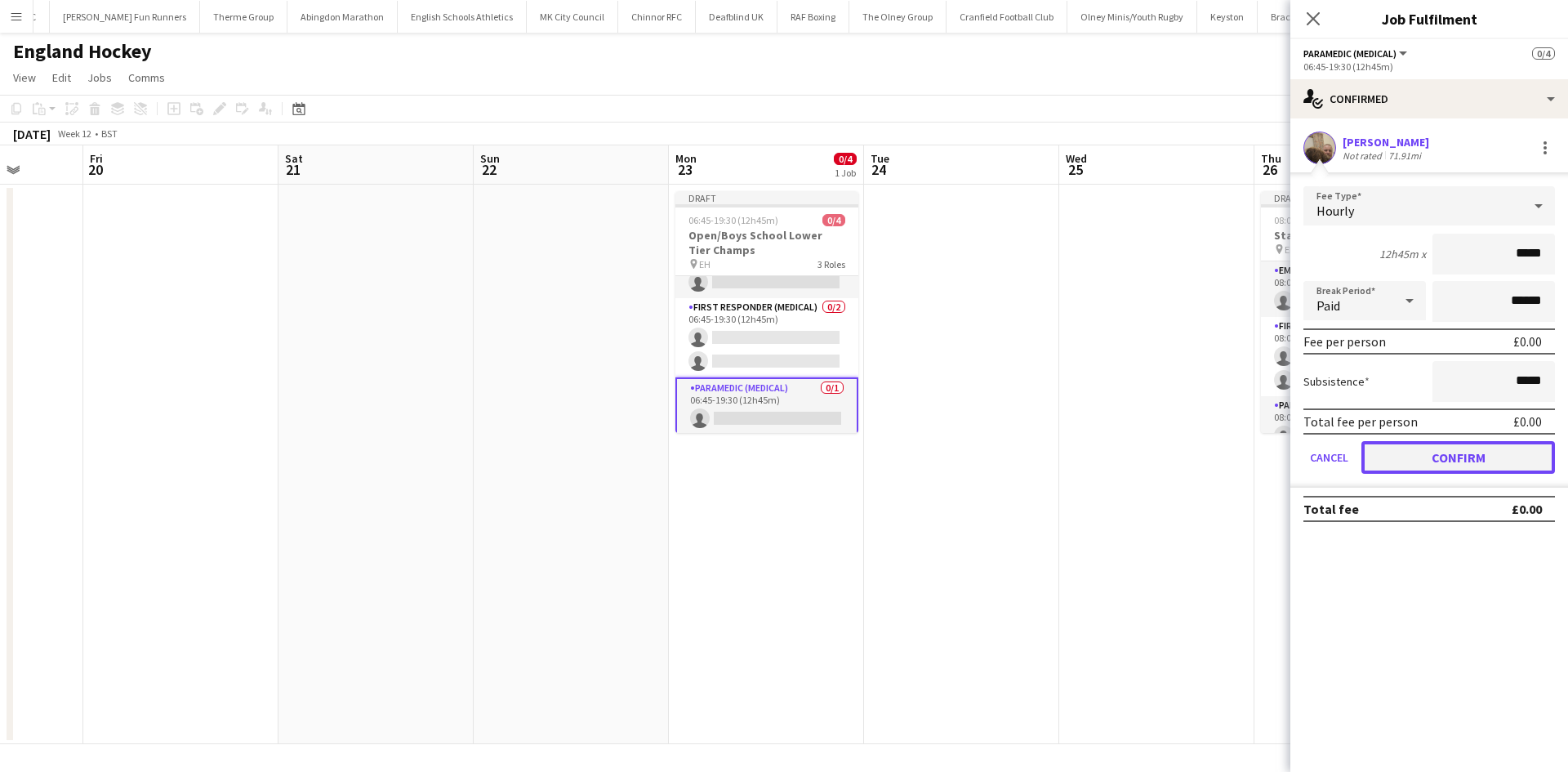
click at [1254, 444] on button "Confirm" at bounding box center [1457, 457] width 193 height 33
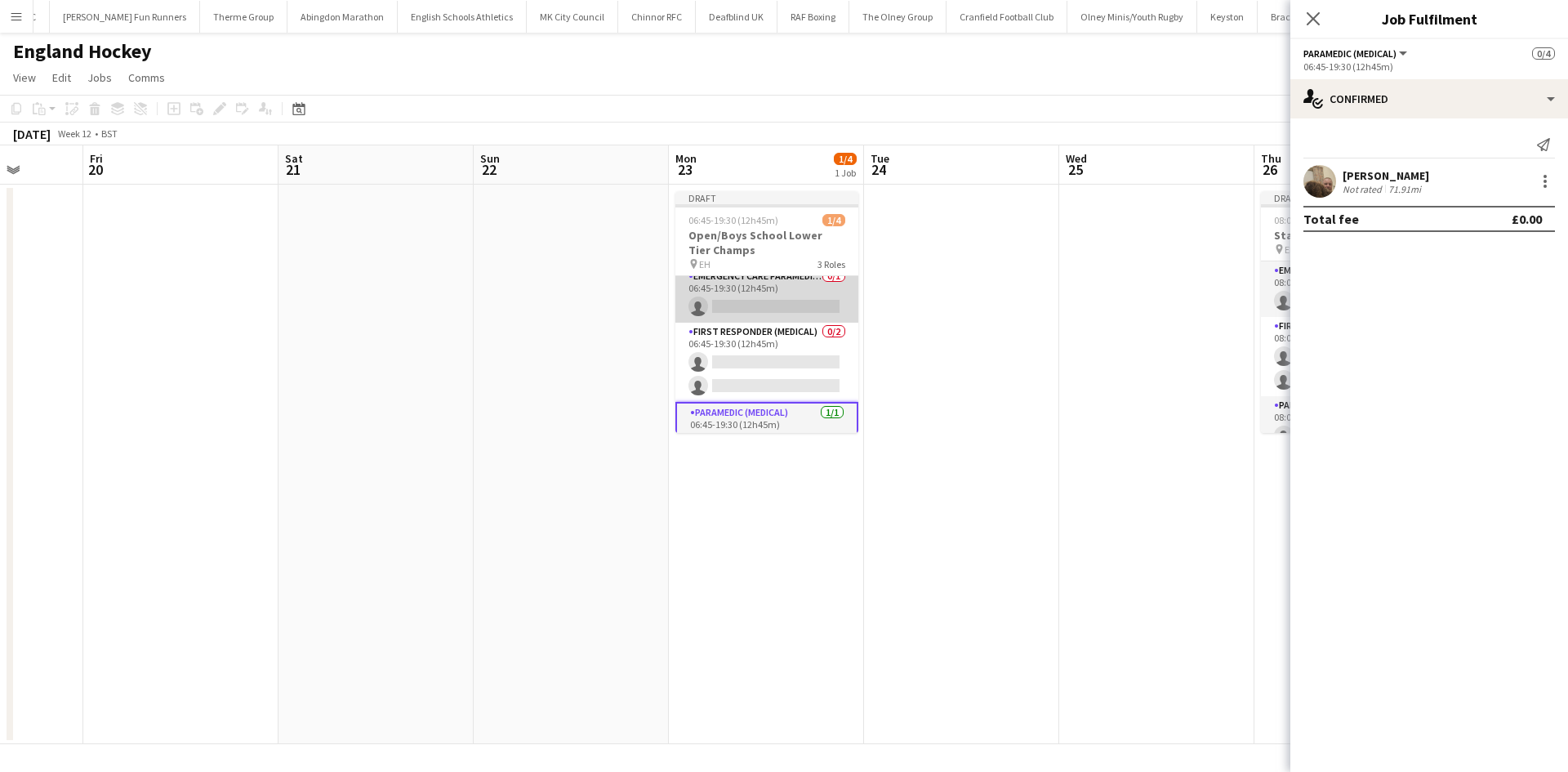
scroll to position [0, 0]
click at [764, 318] on app-card-role "Emergency Care Paramedic (Medical) 0/1 06:45-19:30 (12h45m) single-neutral-acti…" at bounding box center [766, 303] width 183 height 56
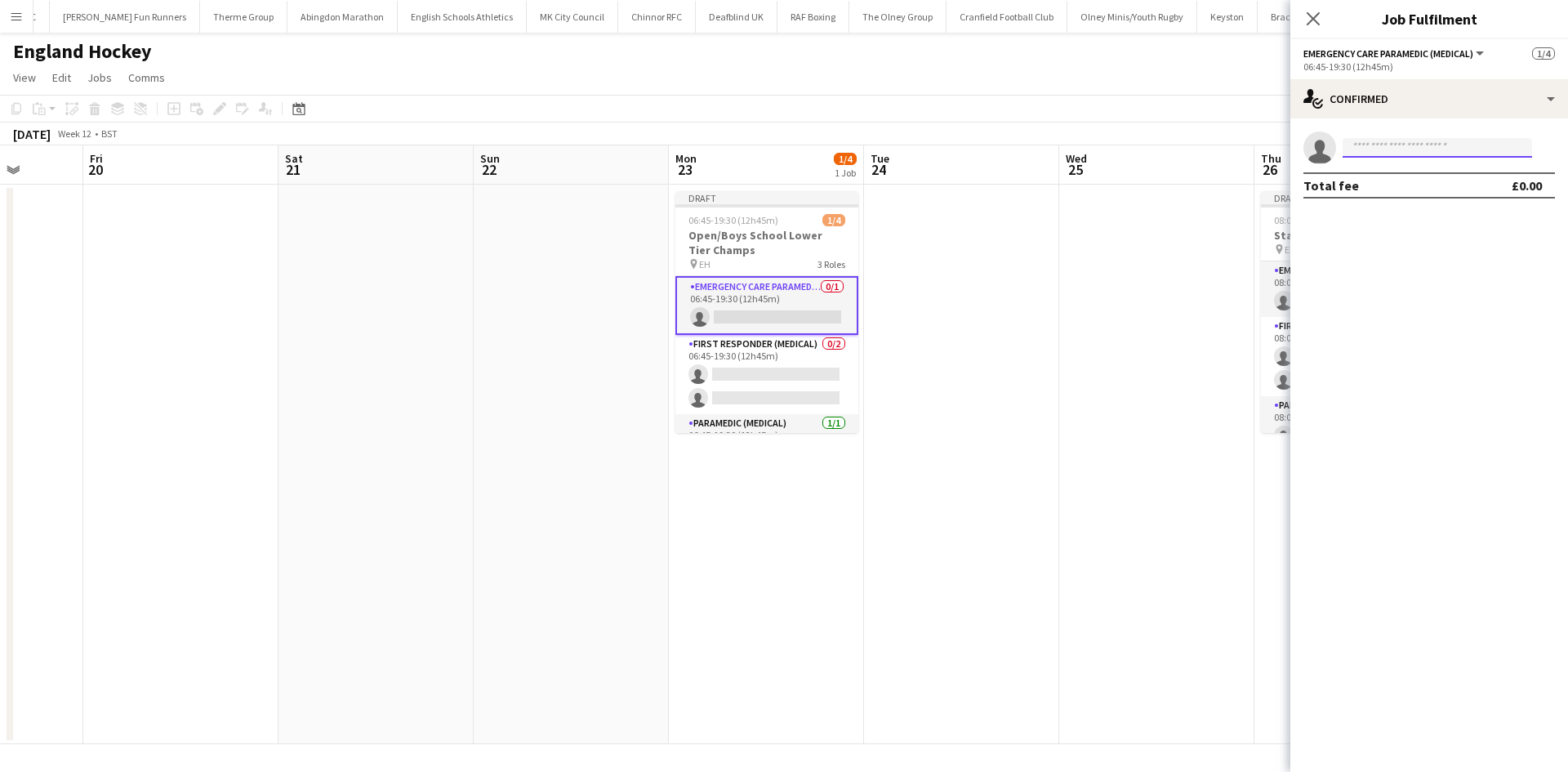
click at [1254, 152] on input at bounding box center [1437, 148] width 189 height 20
type input "****"
click at [1254, 189] on span "loll2107.lm@gmail.com" at bounding box center [1437, 184] width 163 height 13
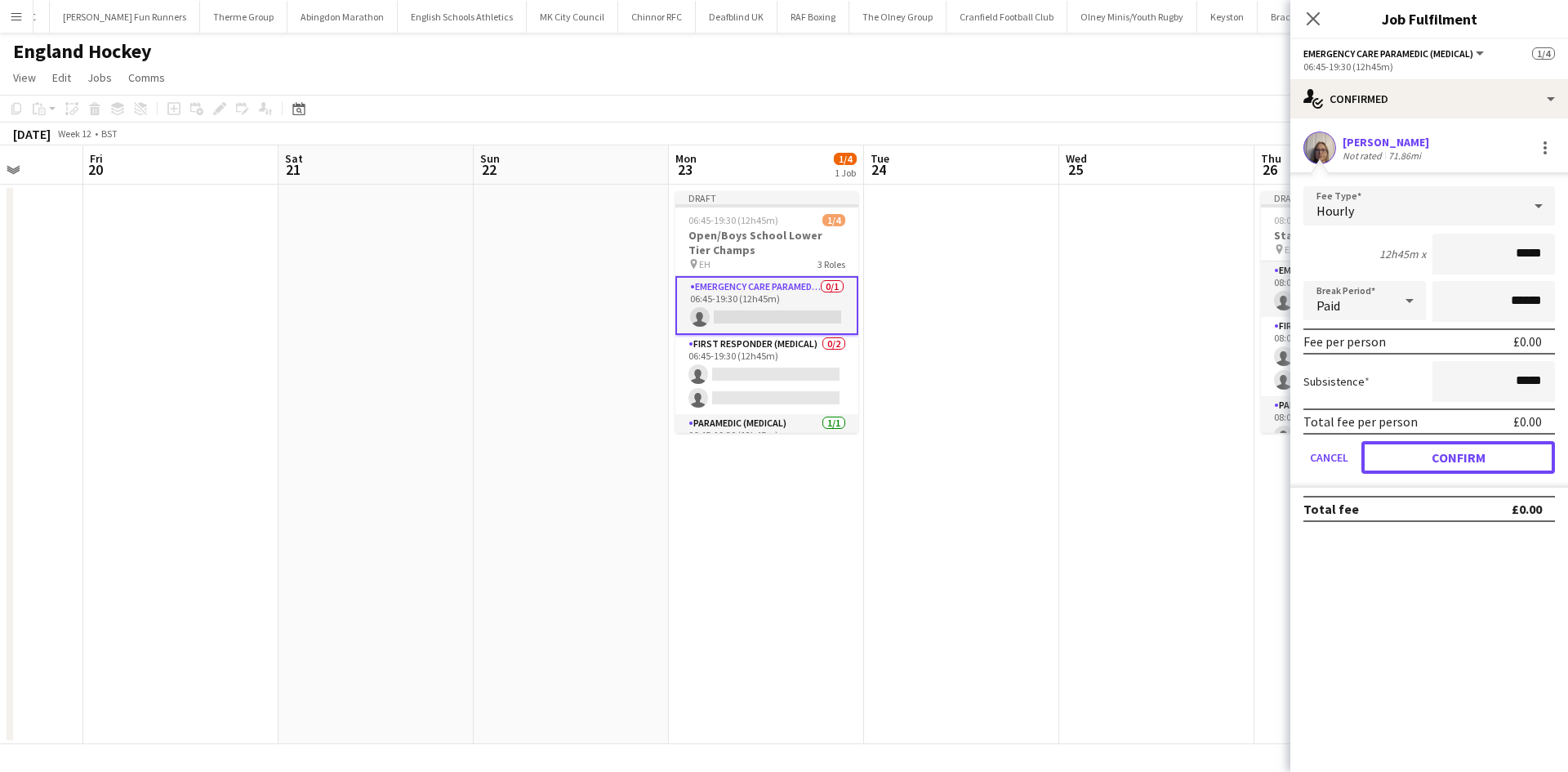
click at [1254, 452] on button "Confirm" at bounding box center [1457, 457] width 193 height 33
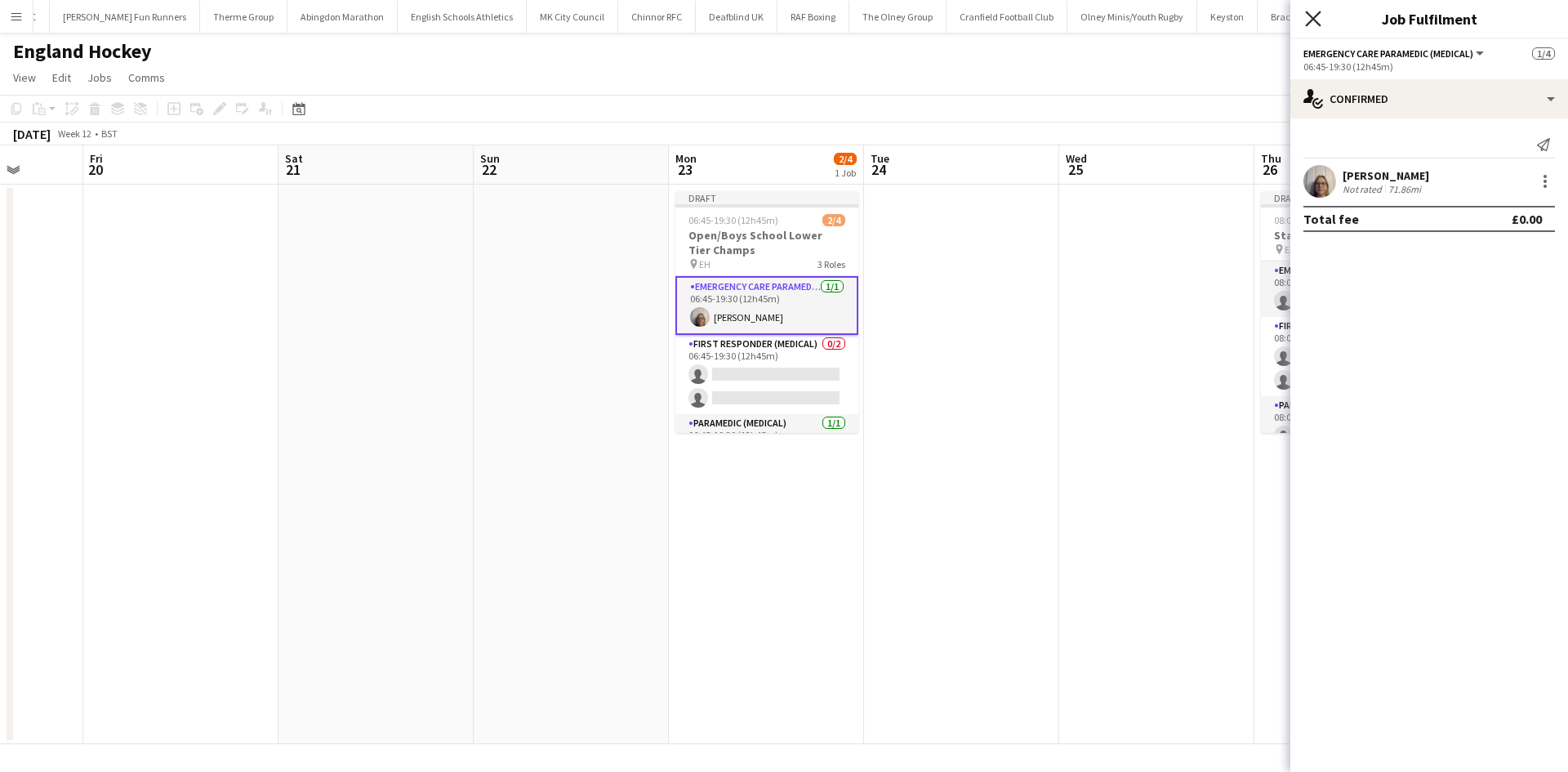
click at [1254, 23] on icon "Close pop-in" at bounding box center [1313, 18] width 15 height 15
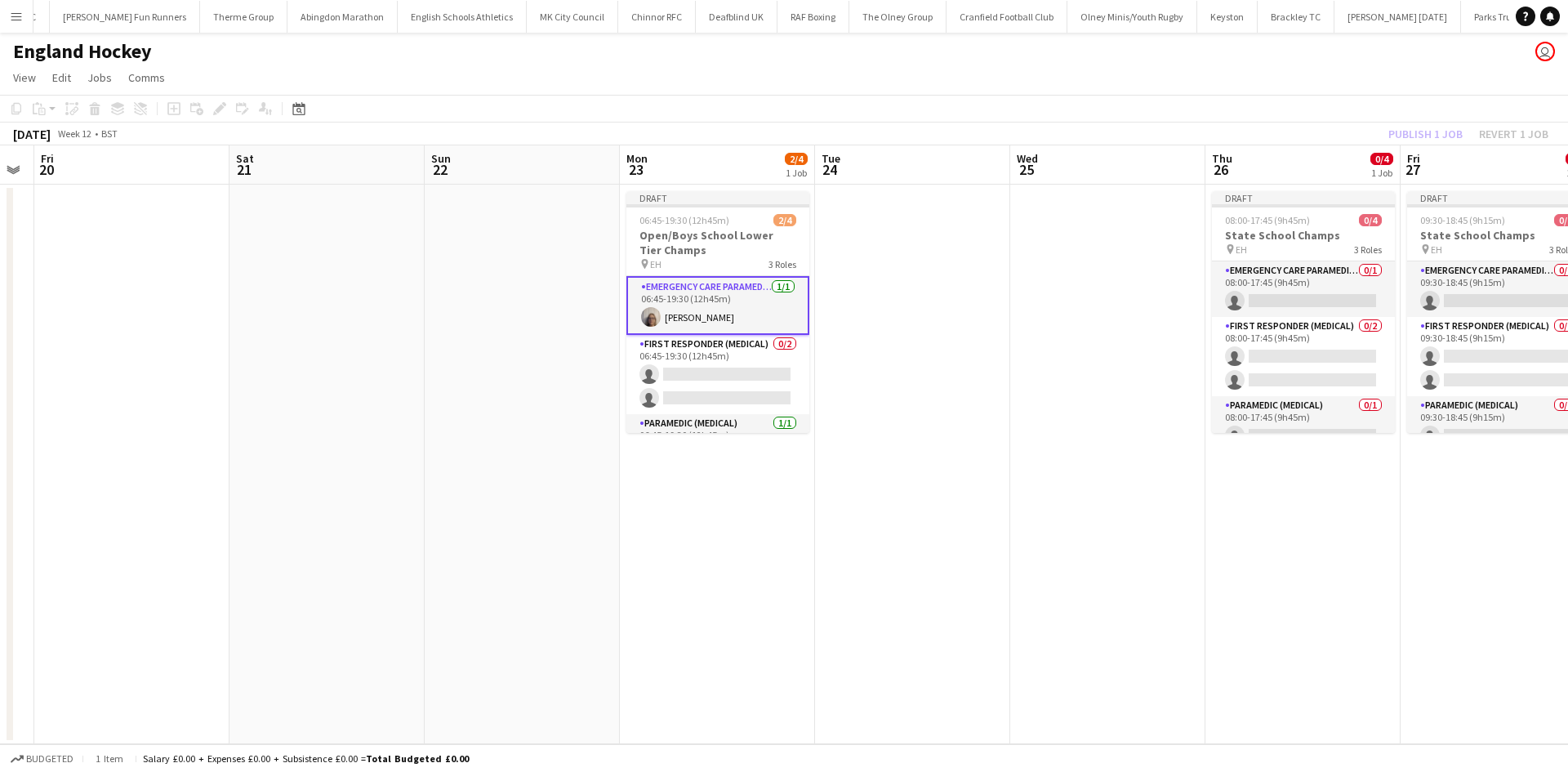
drag, startPoint x: 1218, startPoint y: 238, endPoint x: 929, endPoint y: 289, distance: 293.5
click at [912, 291] on app-calendar-viewport "Tue 17 Wed 18 Thu 19 Fri 20 Sat 21 Sun 22 Mon 23 2/4 1 Job Tue 24 Wed 25 Thu 26…" at bounding box center [784, 444] width 1568 height 599
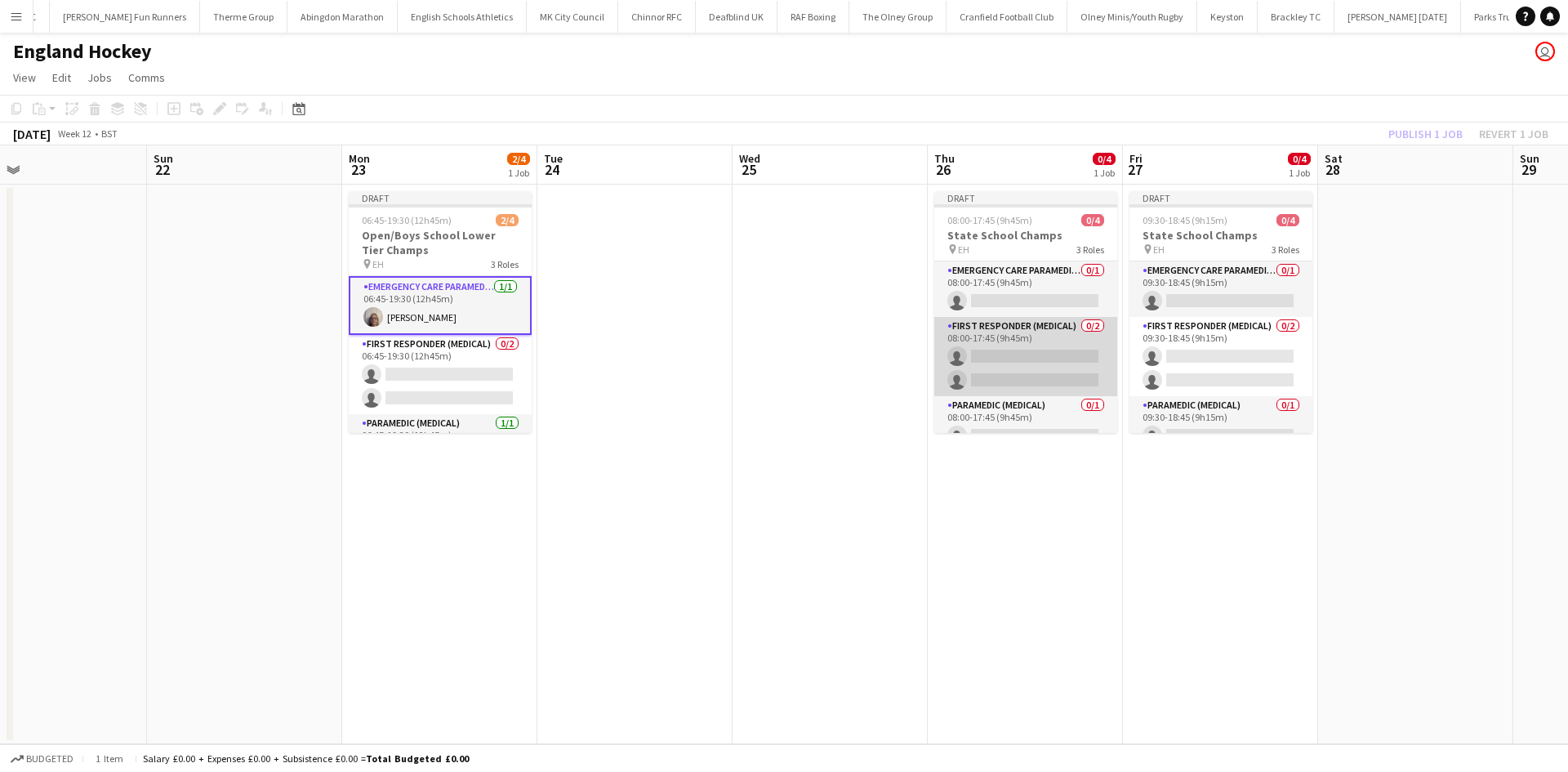
click at [1026, 349] on app-card-role "First Responder (Medical) 0/2 08:00-17:45 (9h45m) single-neutral-actions single…" at bounding box center [1025, 357] width 183 height 79
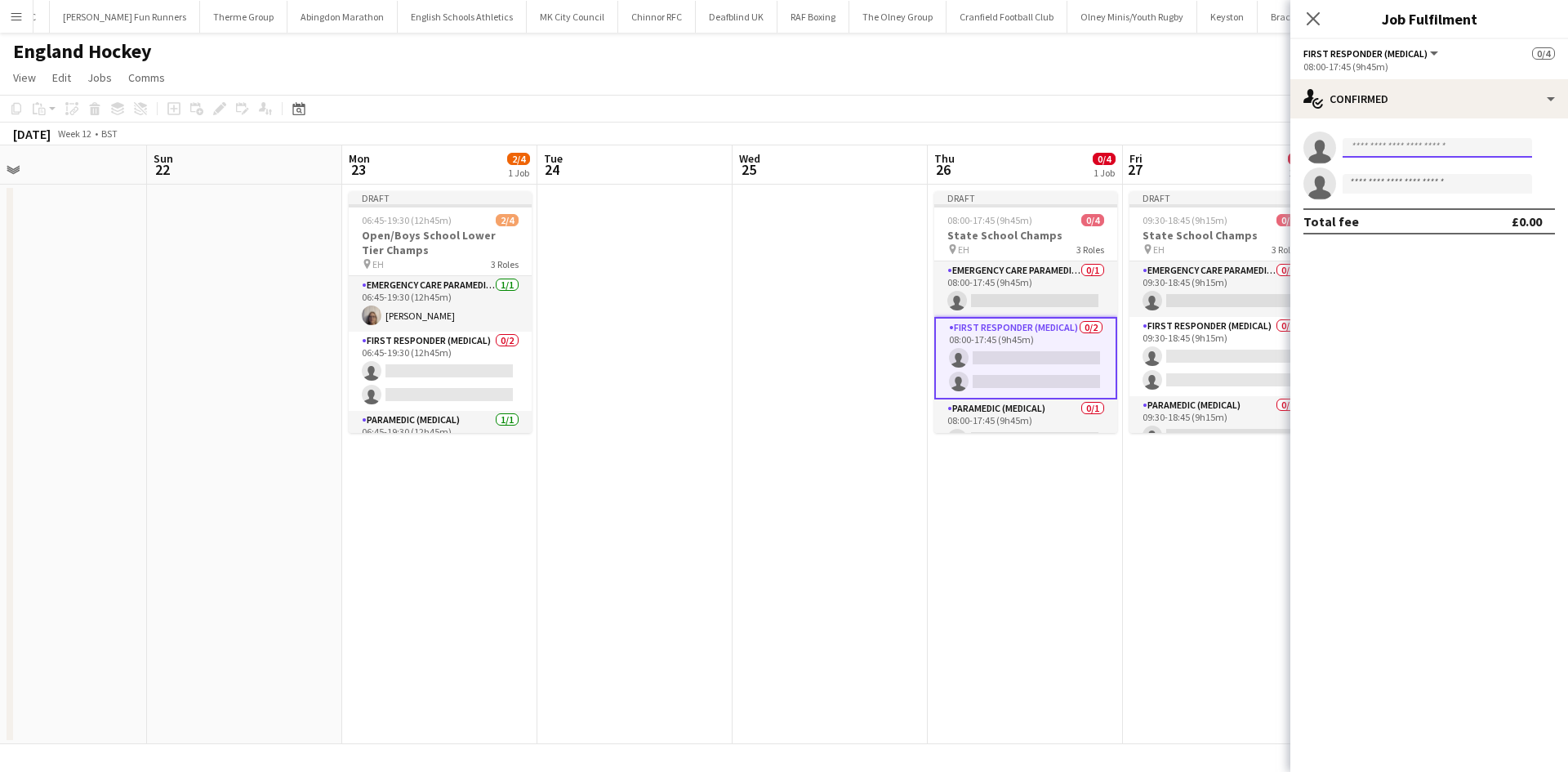
click at [1254, 149] on input at bounding box center [1437, 148] width 189 height 20
type input "****"
click at [1254, 186] on span "loll2107.lm@gmail.com" at bounding box center [1437, 184] width 163 height 13
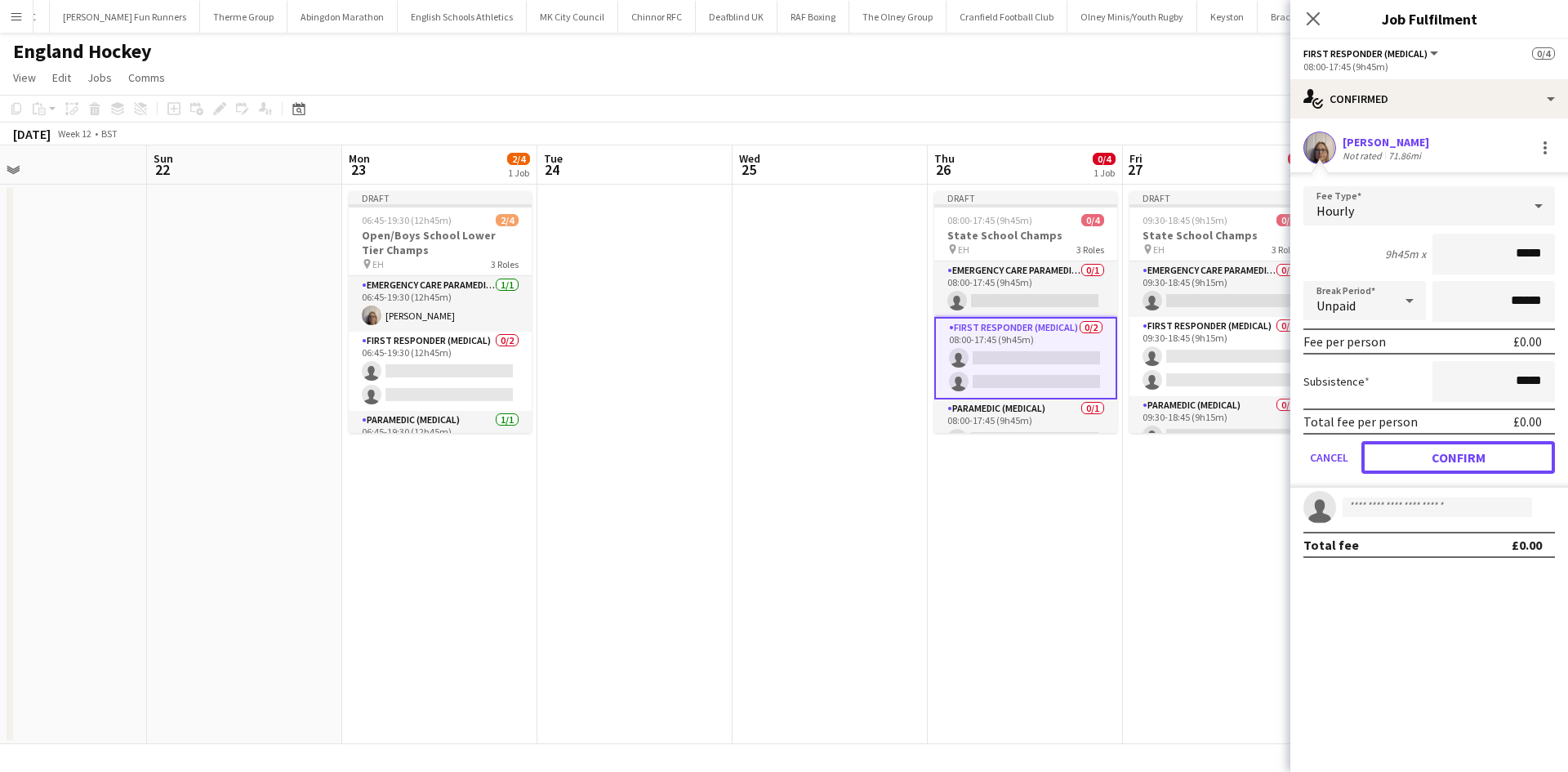
drag, startPoint x: 1394, startPoint y: 452, endPoint x: 1304, endPoint y: 432, distance: 92.2
click at [1254, 452] on button "Confirm" at bounding box center [1457, 457] width 193 height 33
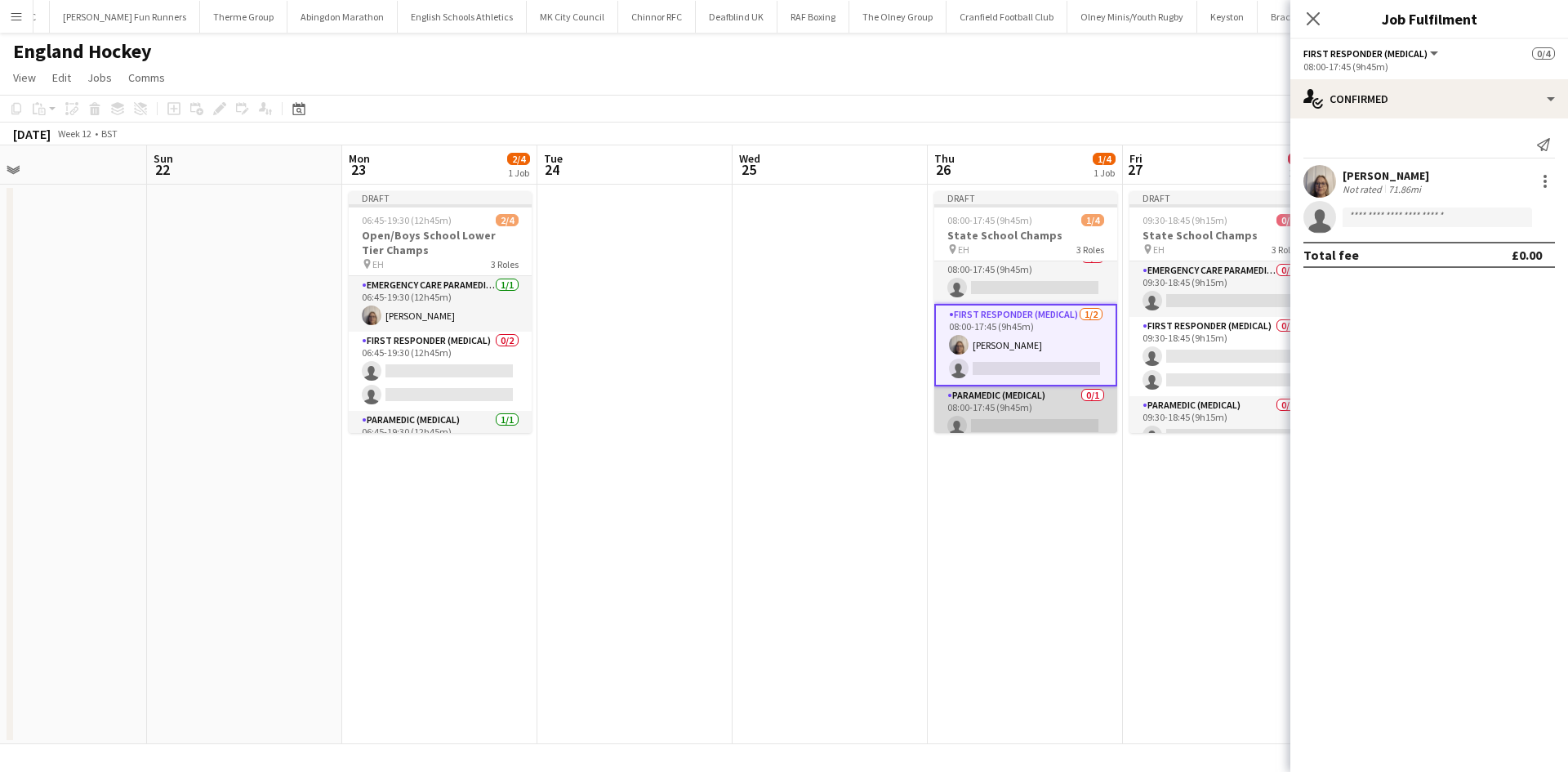
scroll to position [22, 0]
click at [1016, 418] on app-card-role "Paramedic (Medical) 0/1 08:00-17:45 (9h45m) single-neutral-actions" at bounding box center [1025, 405] width 183 height 56
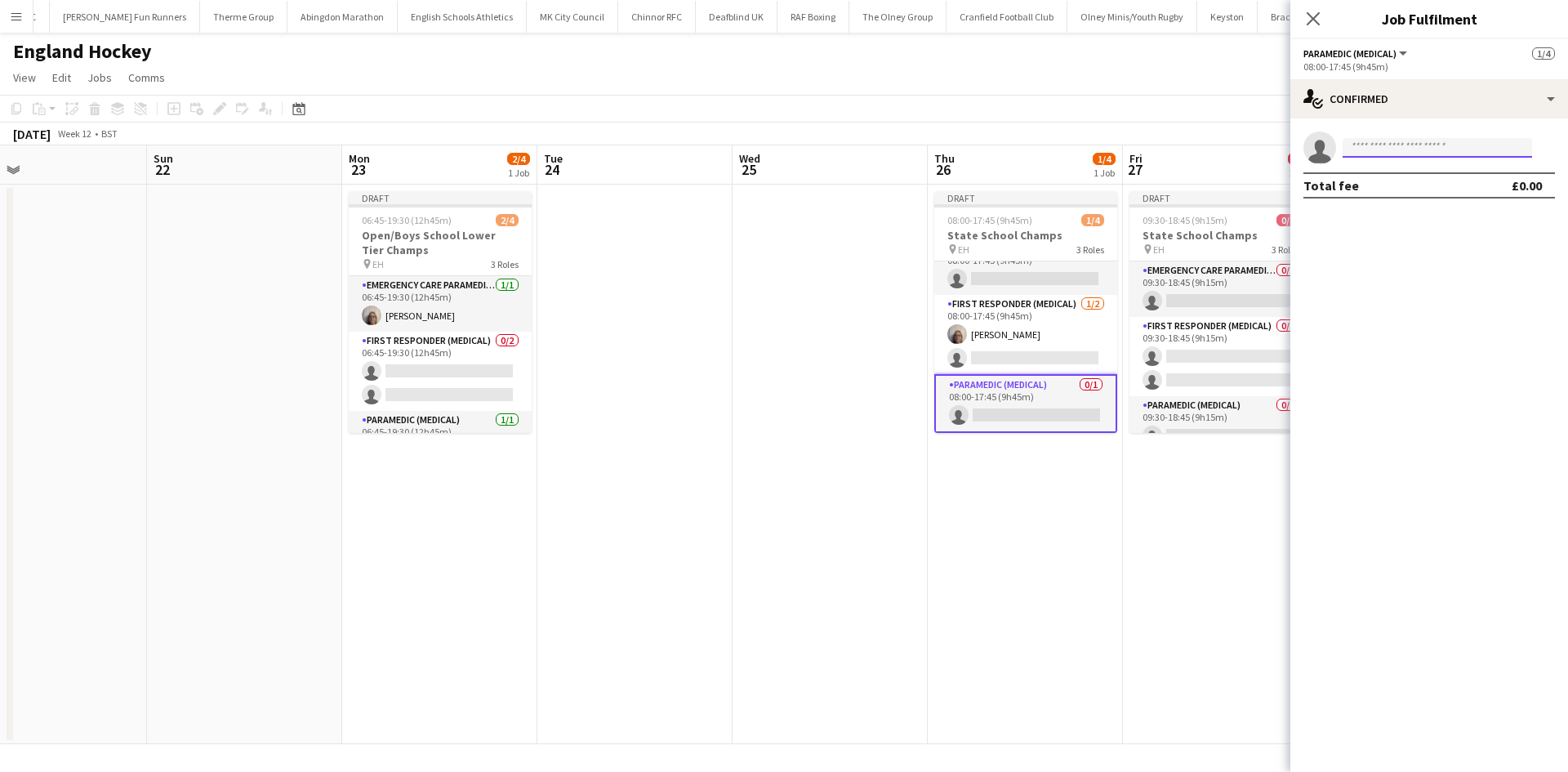
click at [1254, 142] on input at bounding box center [1437, 148] width 189 height 20
type input "****"
click at [1254, 187] on span "davetheambo@msn.com" at bounding box center [1437, 184] width 163 height 13
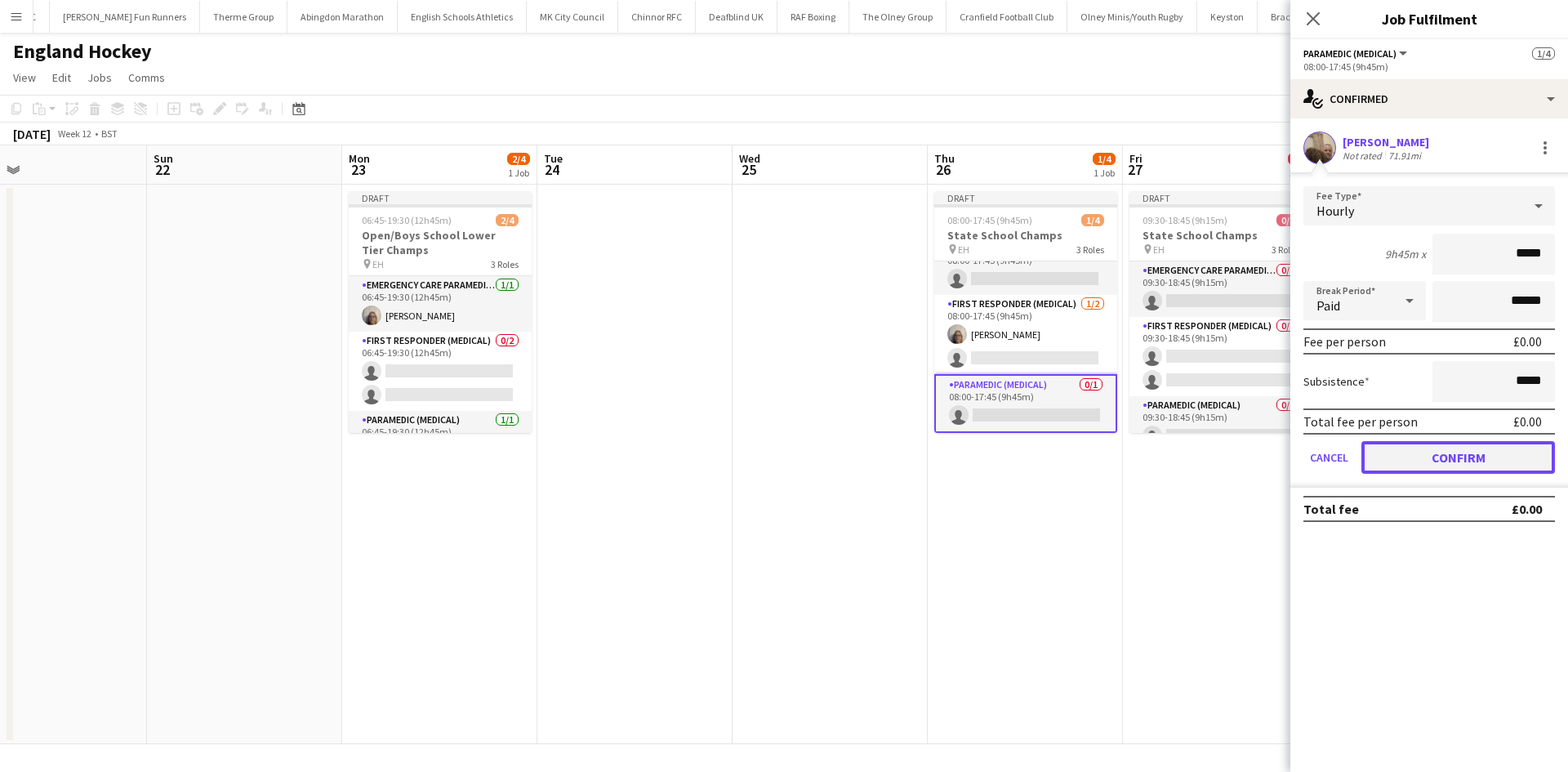
click at [1254, 463] on button "Confirm" at bounding box center [1457, 457] width 193 height 33
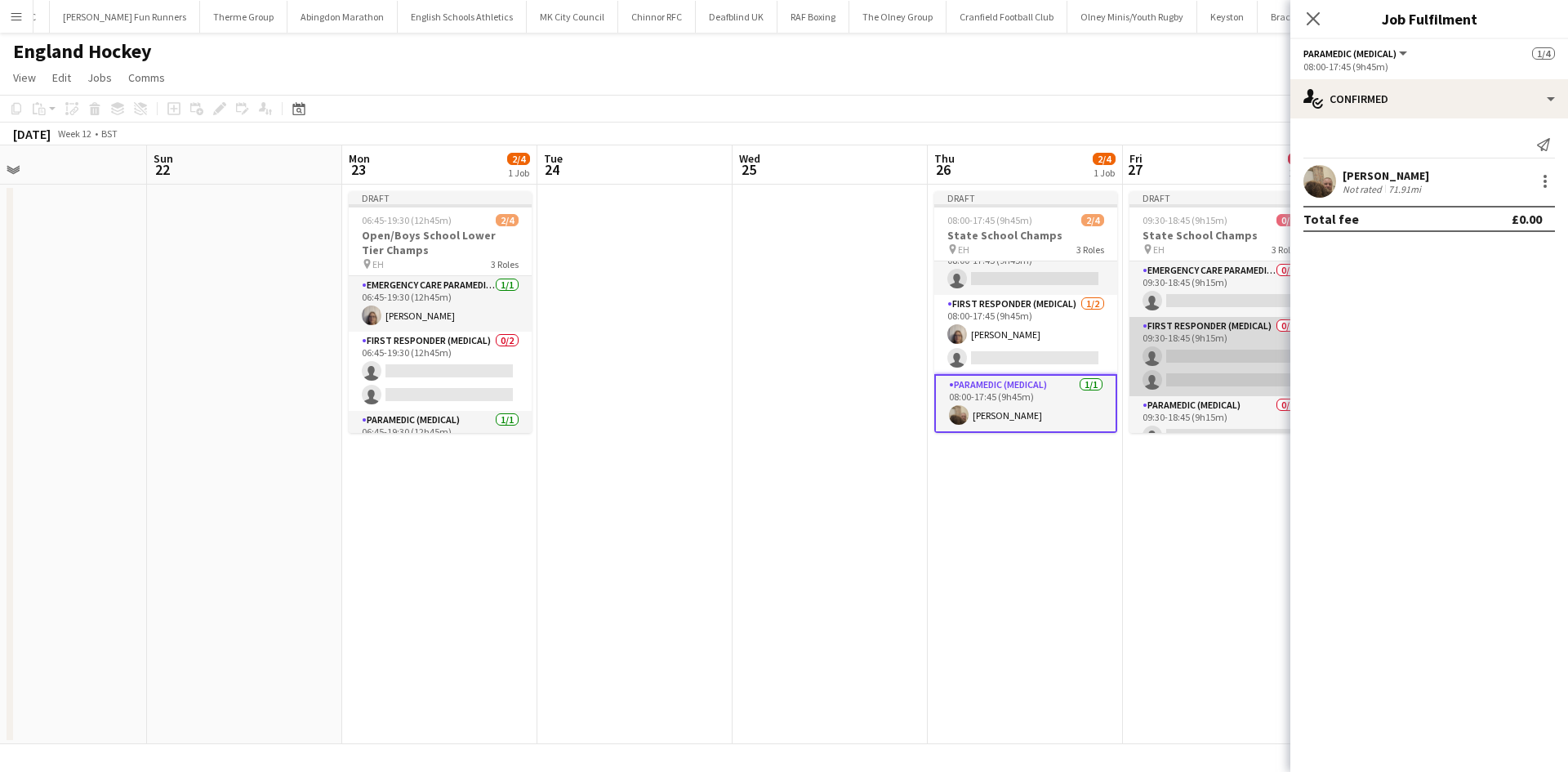
click at [1238, 355] on app-card-role "First Responder (Medical) 0/2 09:30-18:45 (9h15m) single-neutral-actions single…" at bounding box center [1220, 357] width 183 height 79
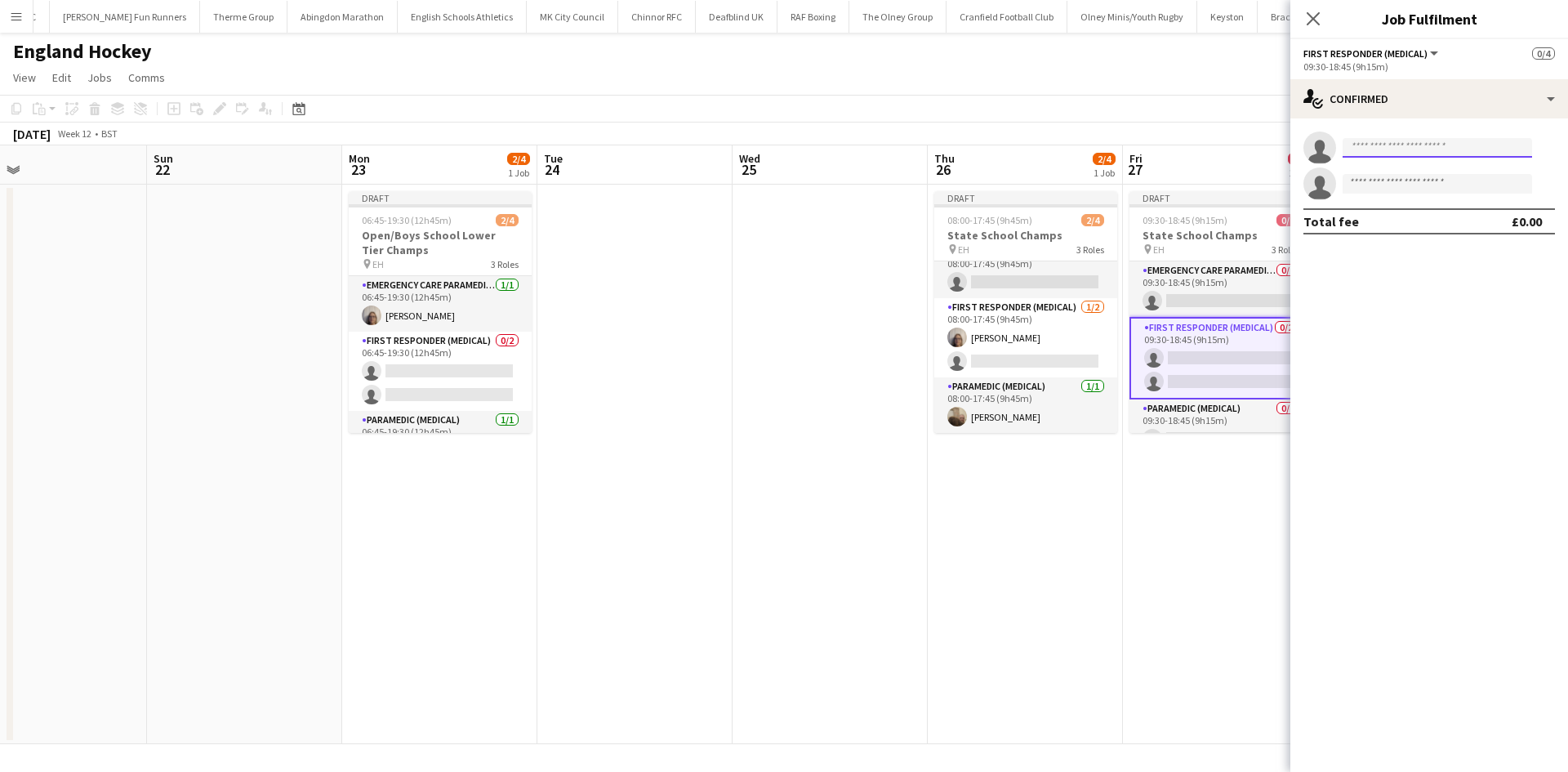
click at [1254, 144] on input at bounding box center [1437, 148] width 189 height 20
type input "****"
click at [1254, 188] on span "loll2107.lm@gmail.com" at bounding box center [1437, 184] width 163 height 13
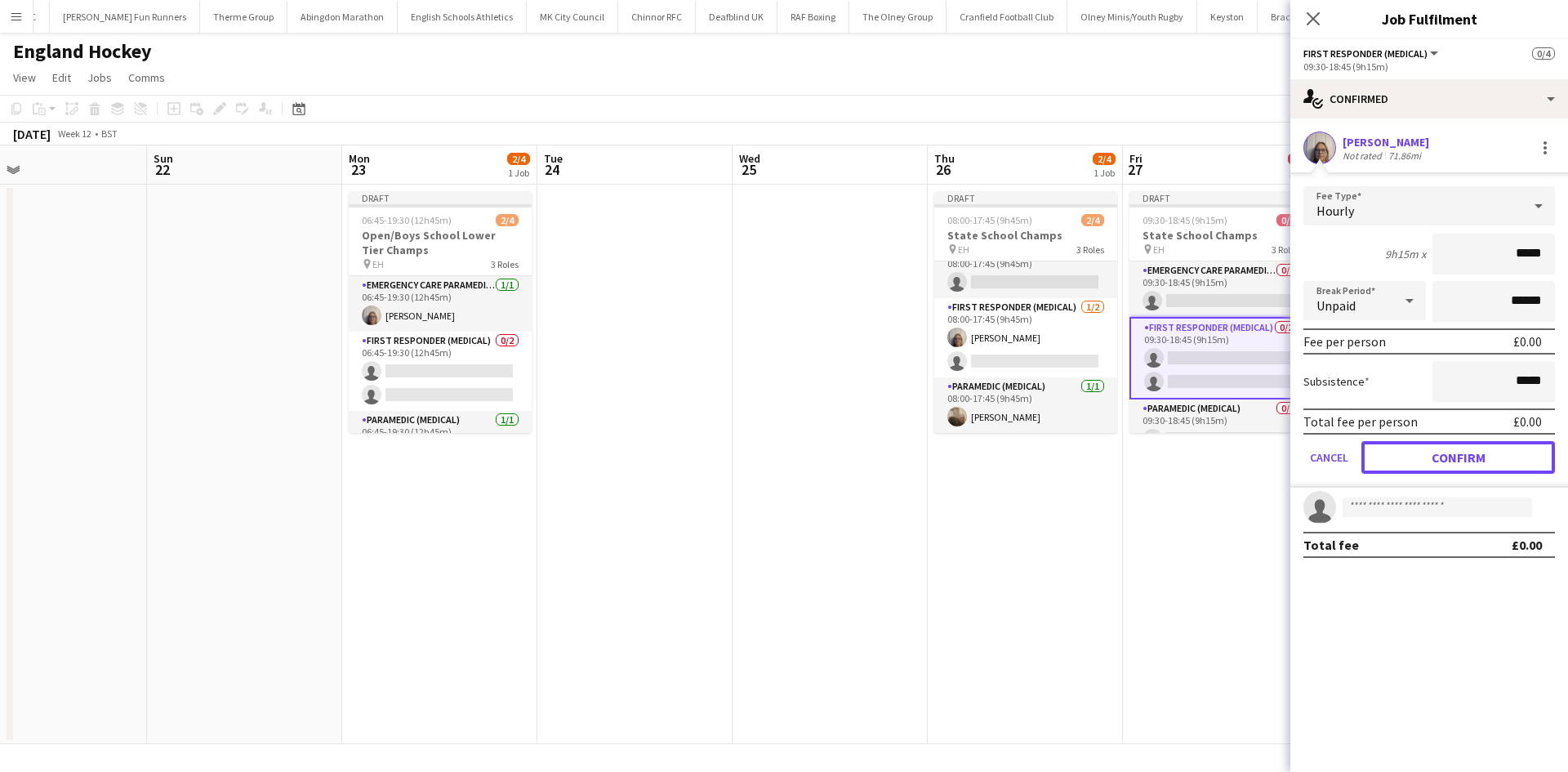
drag, startPoint x: 1406, startPoint y: 456, endPoint x: 1344, endPoint y: 469, distance: 63.3
click at [1254, 458] on button "Confirm" at bounding box center [1457, 457] width 193 height 33
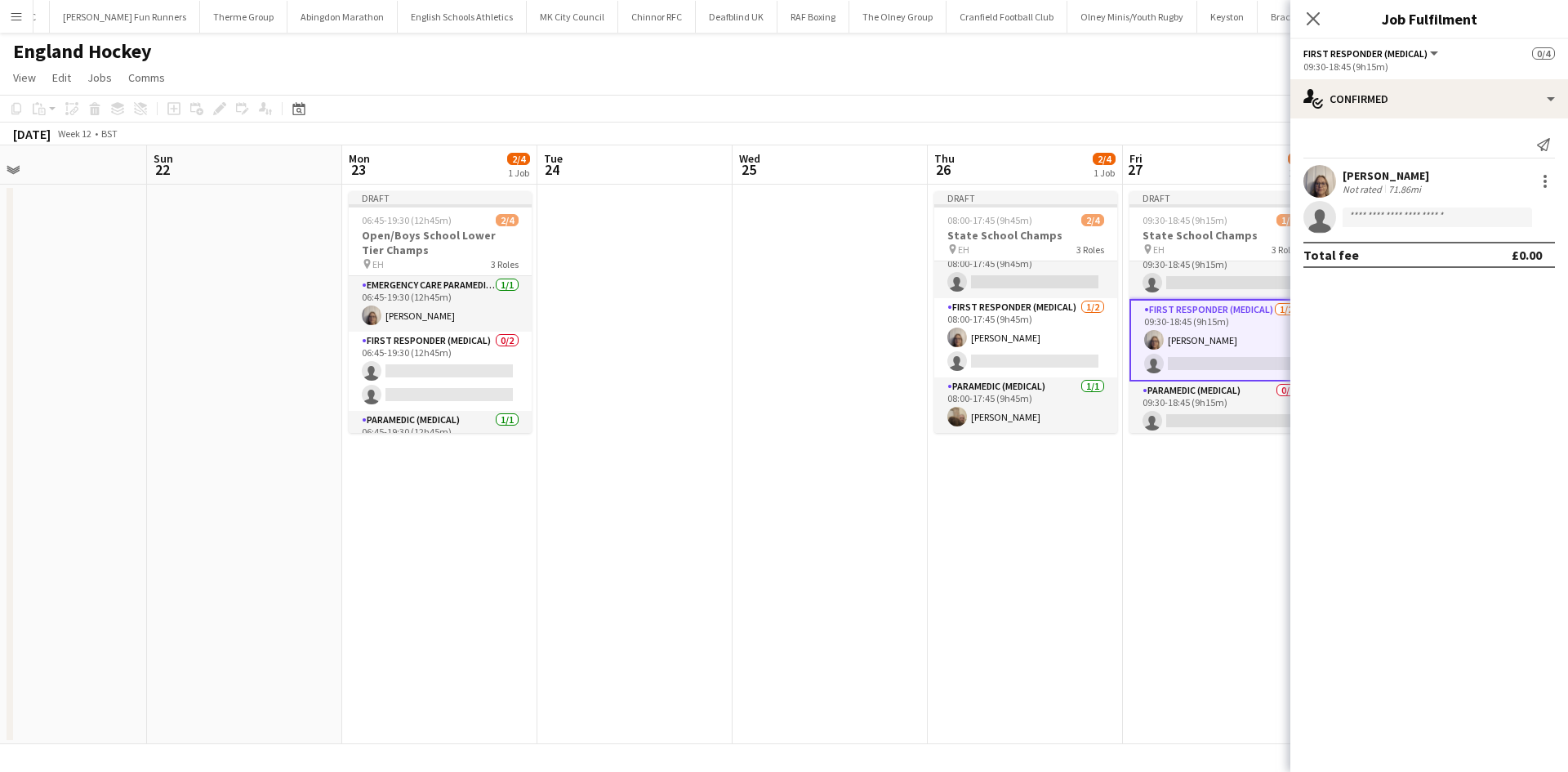
scroll to position [22, 0]
click at [1225, 421] on app-card-role "Paramedic (Medical) 0/1 09:30-18:45 (9h15m) single-neutral-actions" at bounding box center [1220, 405] width 183 height 56
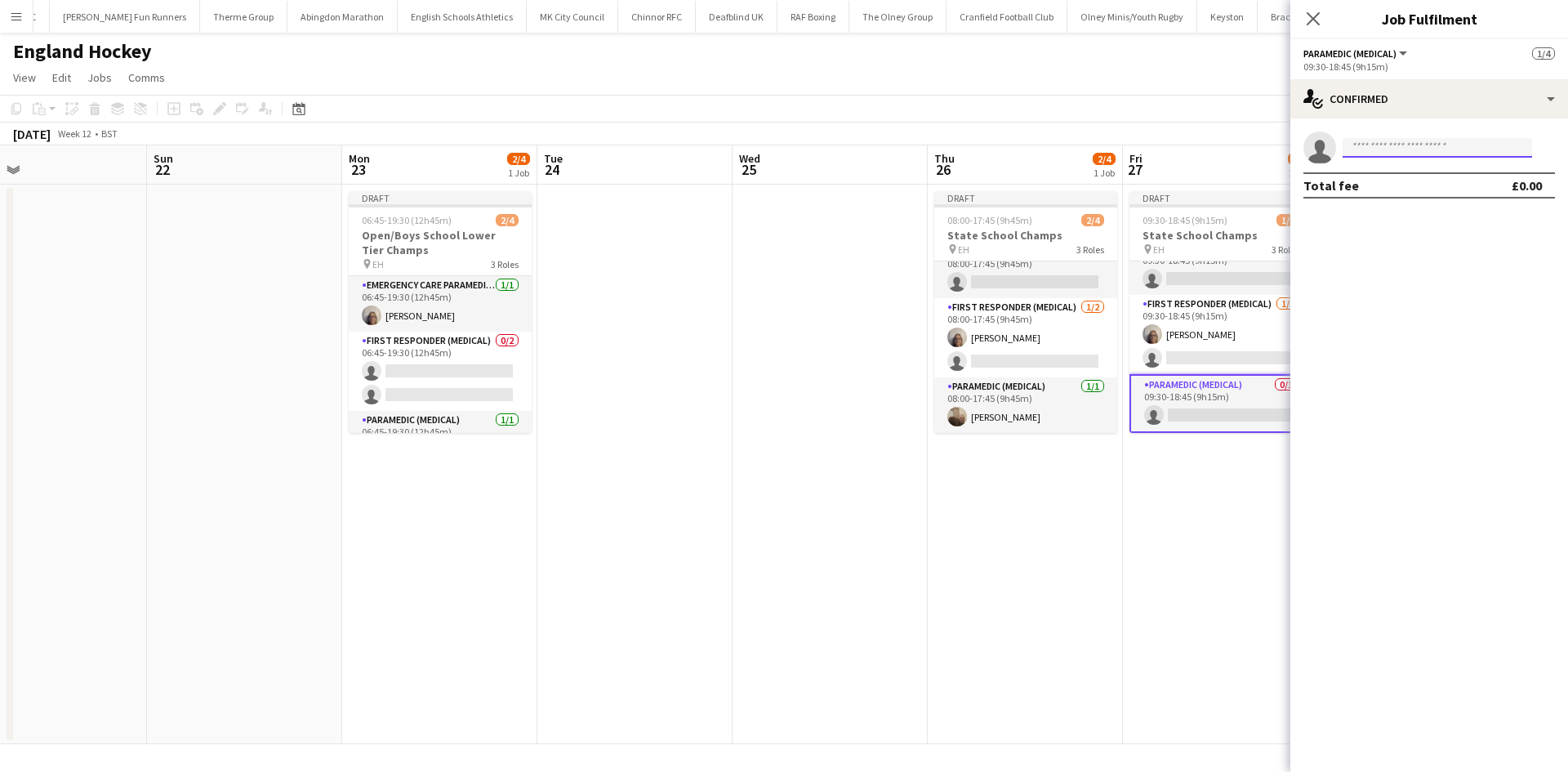
click at [1254, 150] on input at bounding box center [1437, 148] width 189 height 20
type input "****"
drag, startPoint x: 1439, startPoint y: 193, endPoint x: 1437, endPoint y: 208, distance: 15.1
click at [1254, 194] on span "+447032056001" at bounding box center [1437, 197] width 163 height 13
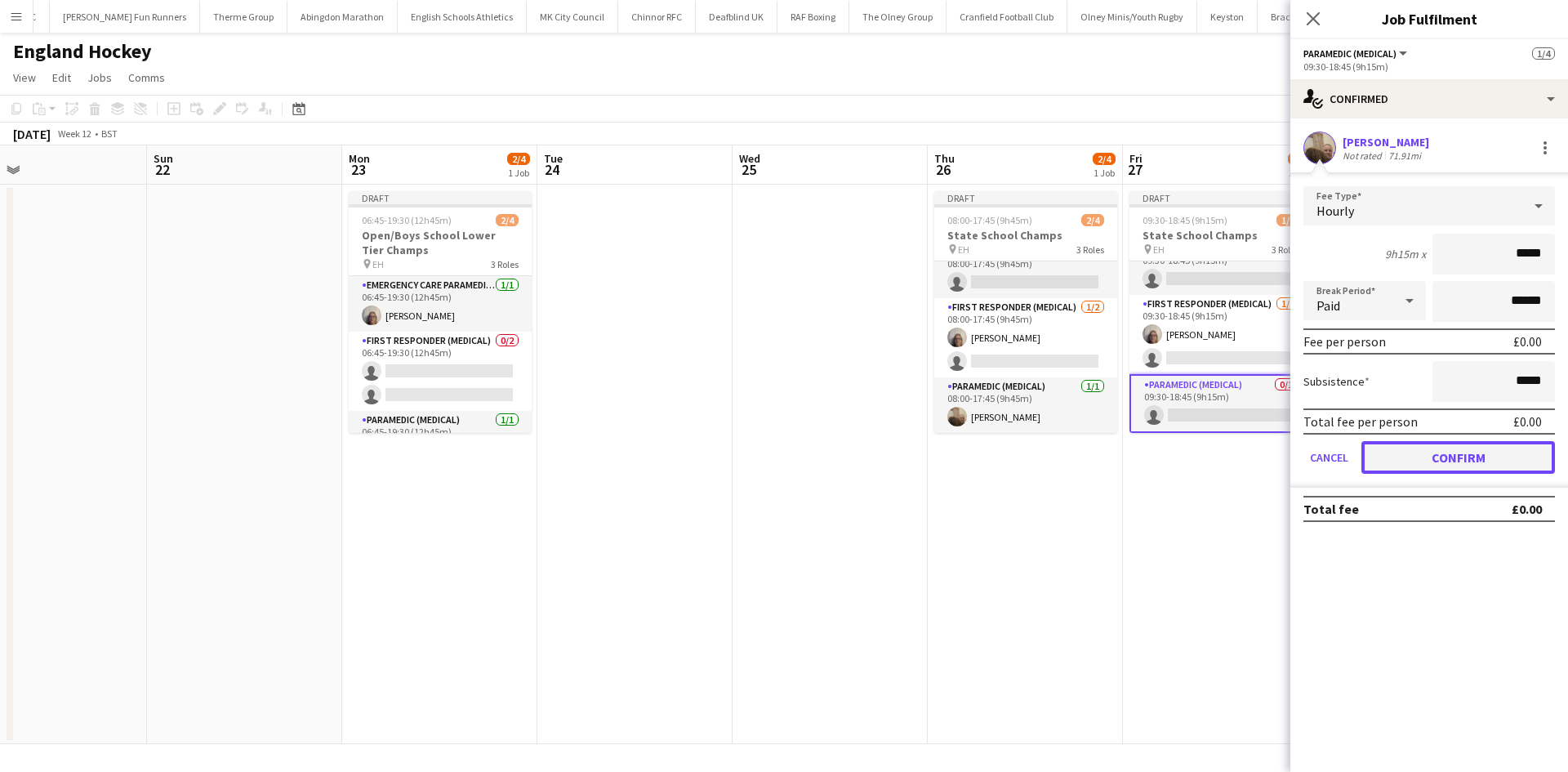
drag, startPoint x: 1417, startPoint y: 463, endPoint x: 1403, endPoint y: 413, distance: 51.9
click at [1254, 463] on button "Confirm" at bounding box center [1457, 457] width 193 height 33
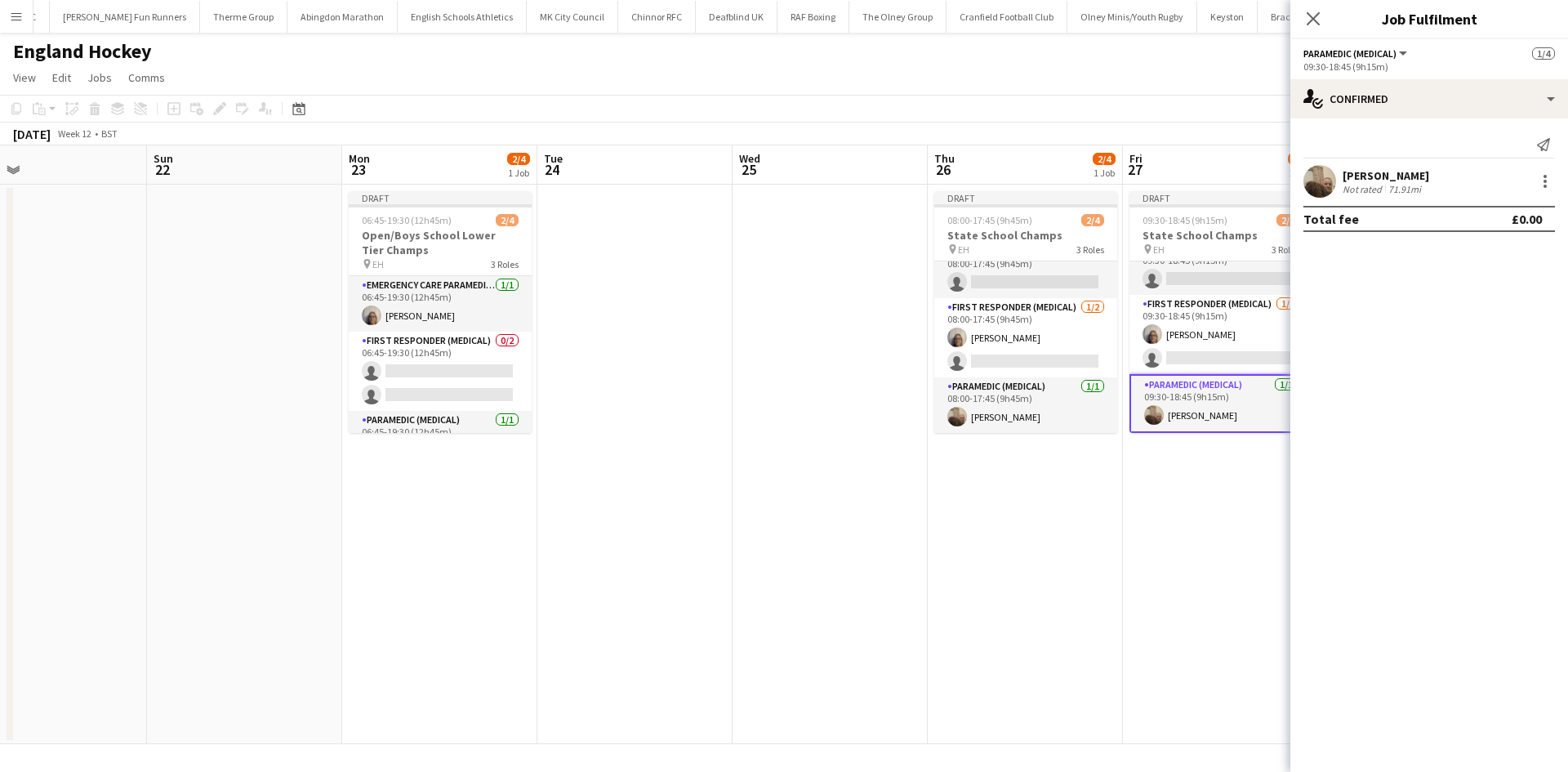
click at [1254, 14] on icon "Close pop-in" at bounding box center [1312, 18] width 13 height 13
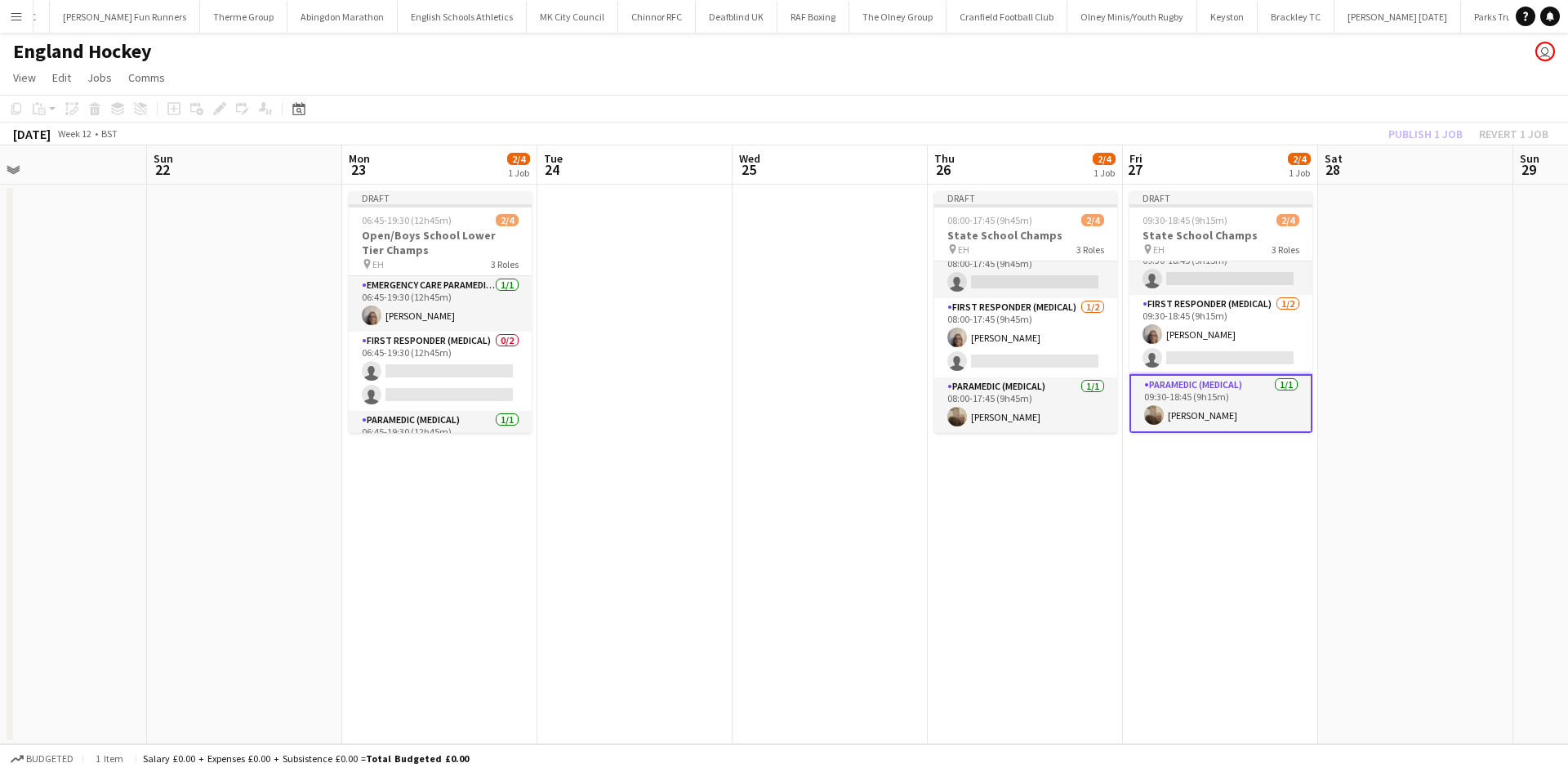
click at [1254, 189] on app-date-cell at bounding box center [1415, 464] width 195 height 560
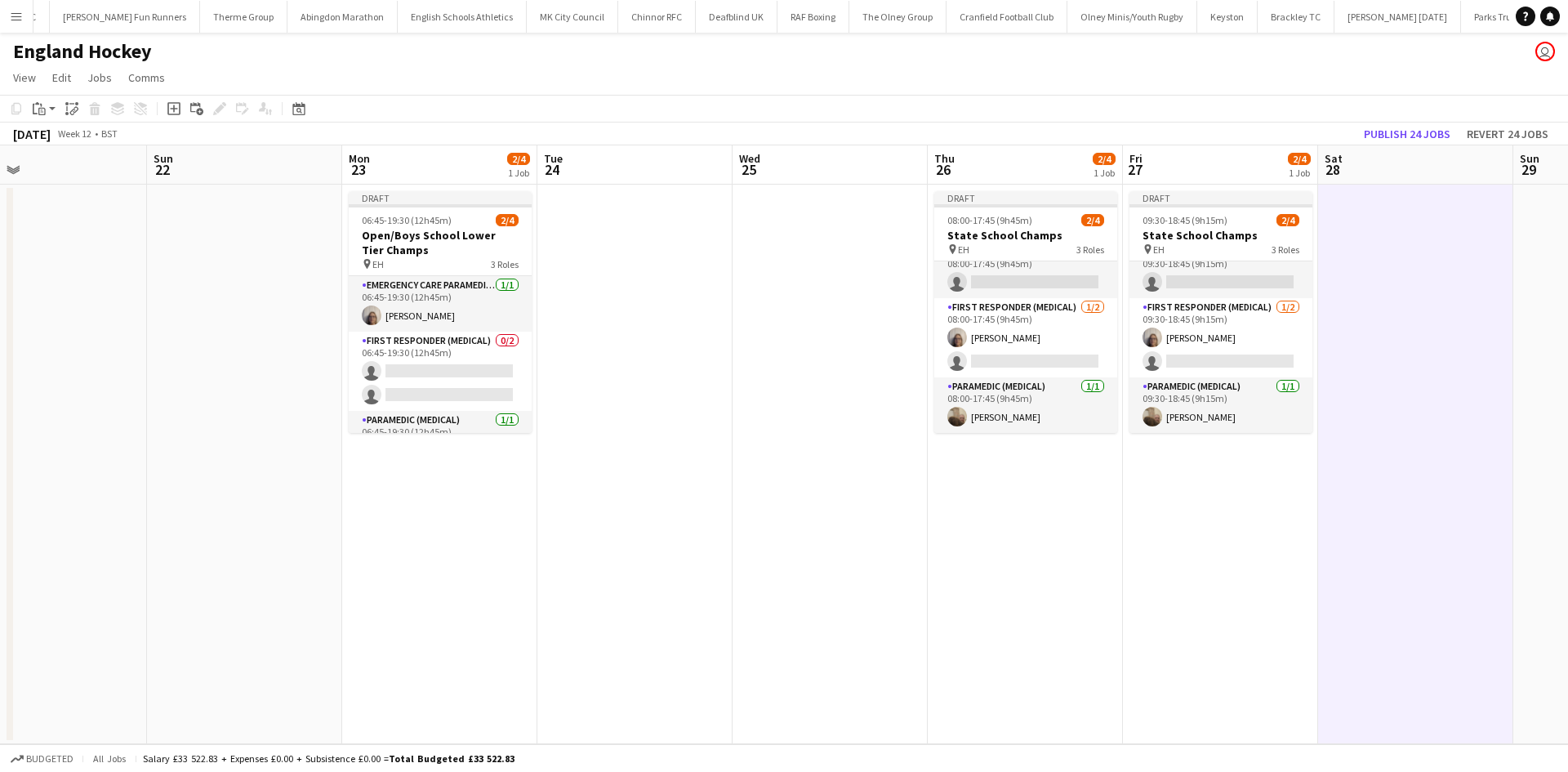
scroll to position [19, 0]
click at [1254, 134] on button "Publish 24 jobs" at bounding box center [1406, 133] width 100 height 21
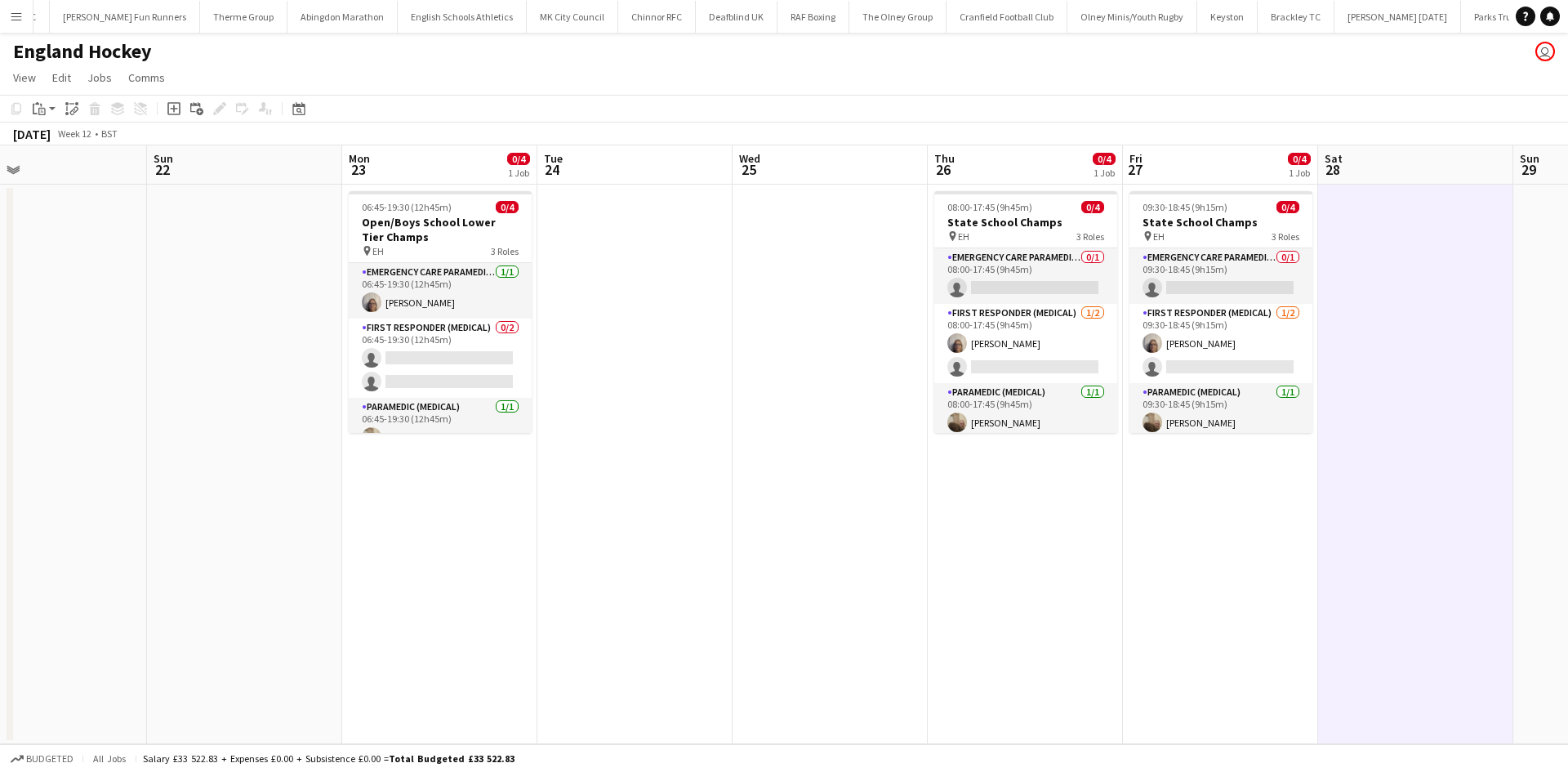
click at [11, 18] on app-icon "Menu" at bounding box center [15, 15] width 13 height 13
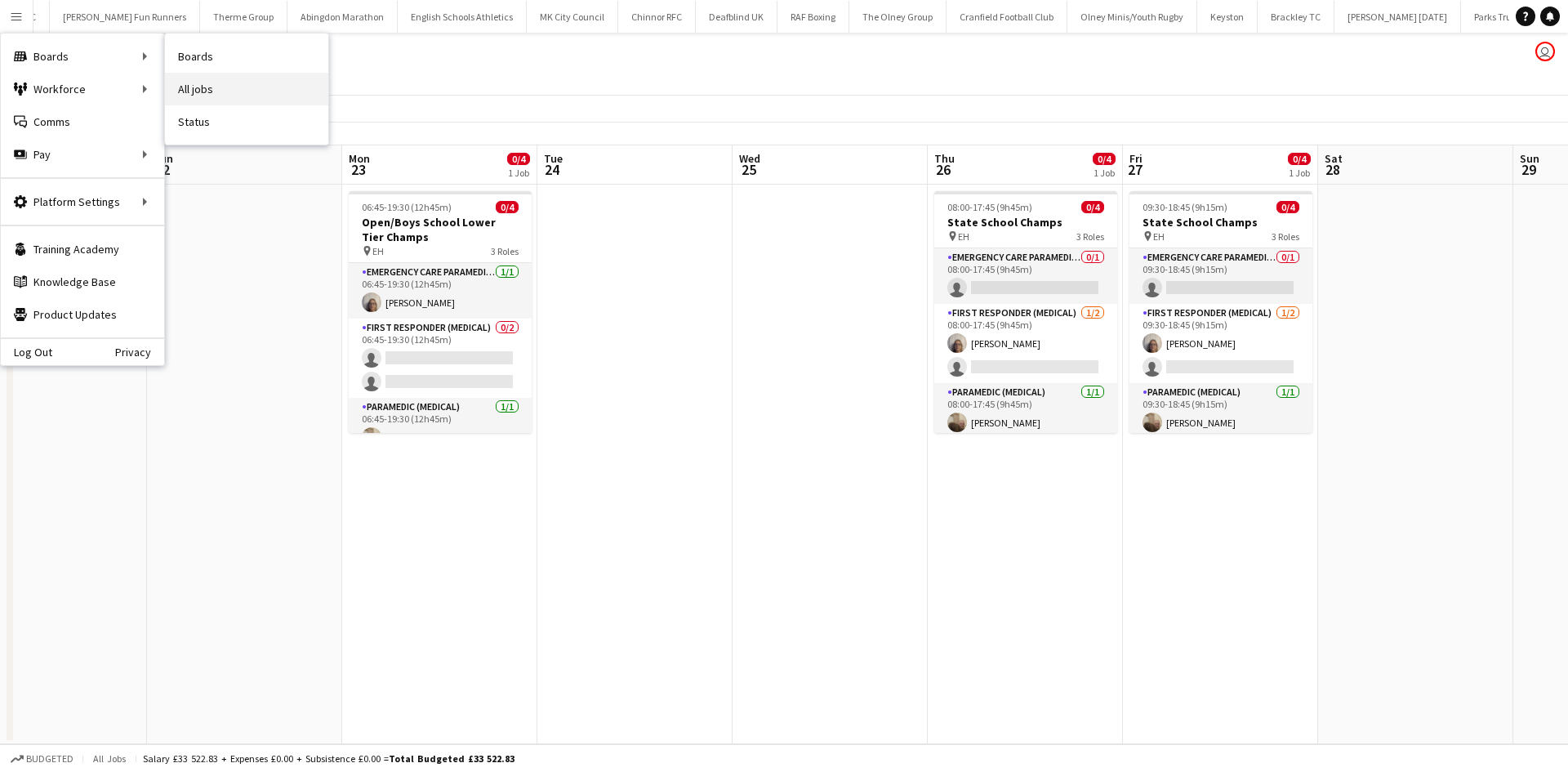
click at [263, 82] on link "All jobs" at bounding box center [247, 89] width 163 height 33
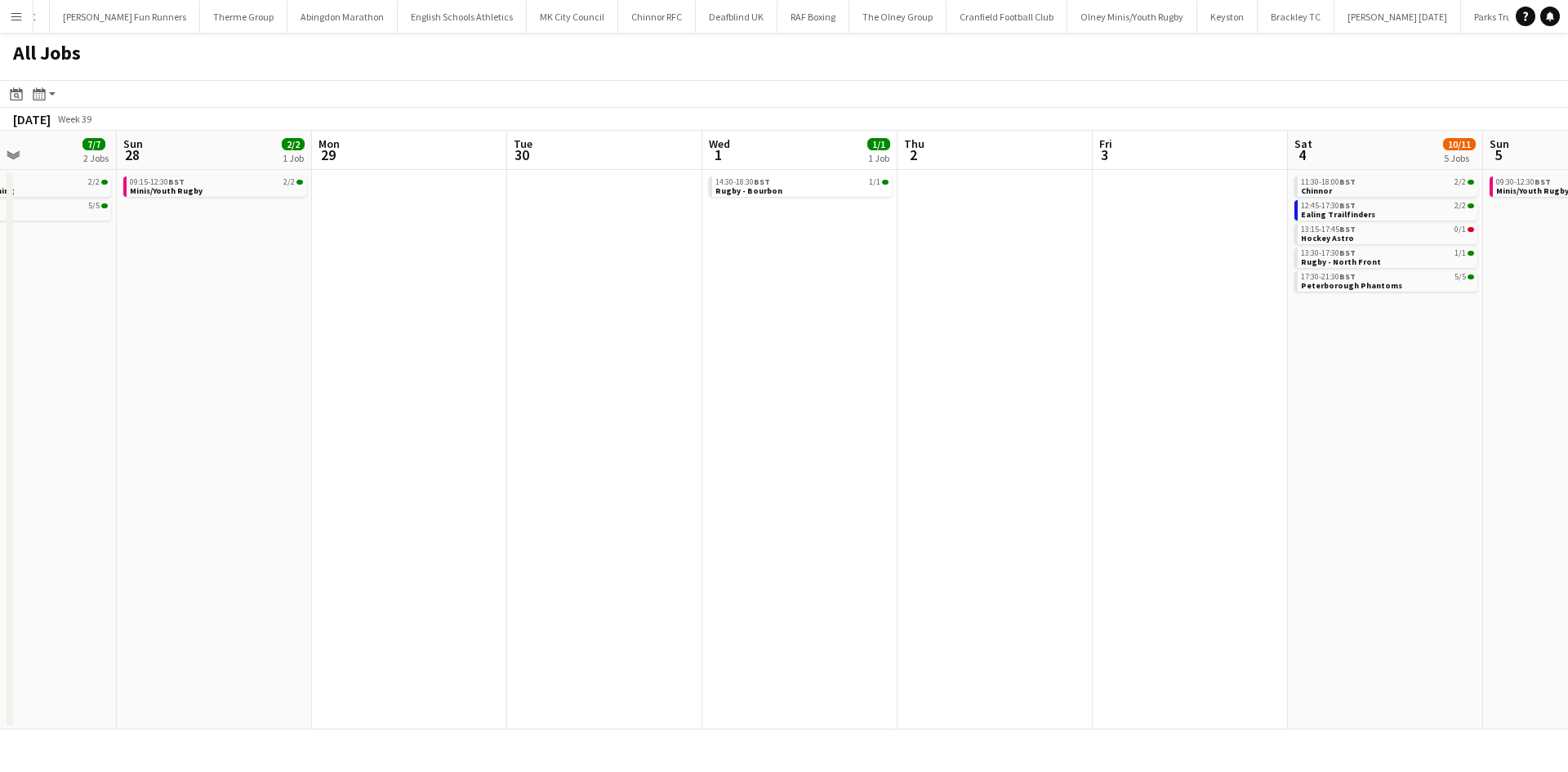
scroll to position [0, 488]
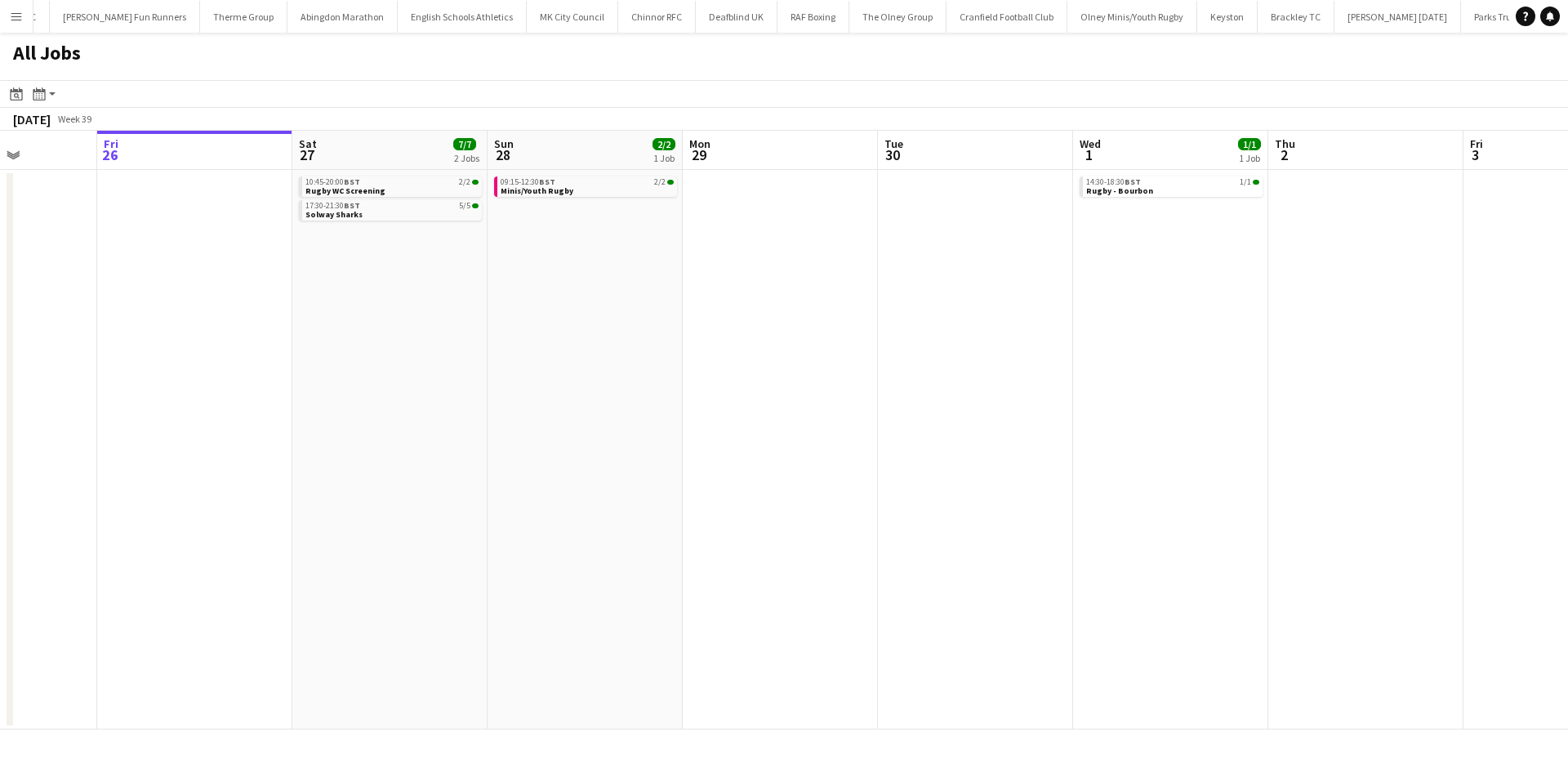
drag, startPoint x: 988, startPoint y: 311, endPoint x: 614, endPoint y: 323, distance: 374.2
click at [610, 326] on app-calendar-viewport "Tue 23 1/1 1 Job Wed 24 1/1 1 Job Thu 25 Fri 26 Sat 27 7/7 2 Jobs Sun 28 2/2 1 …" at bounding box center [784, 430] width 1568 height 599
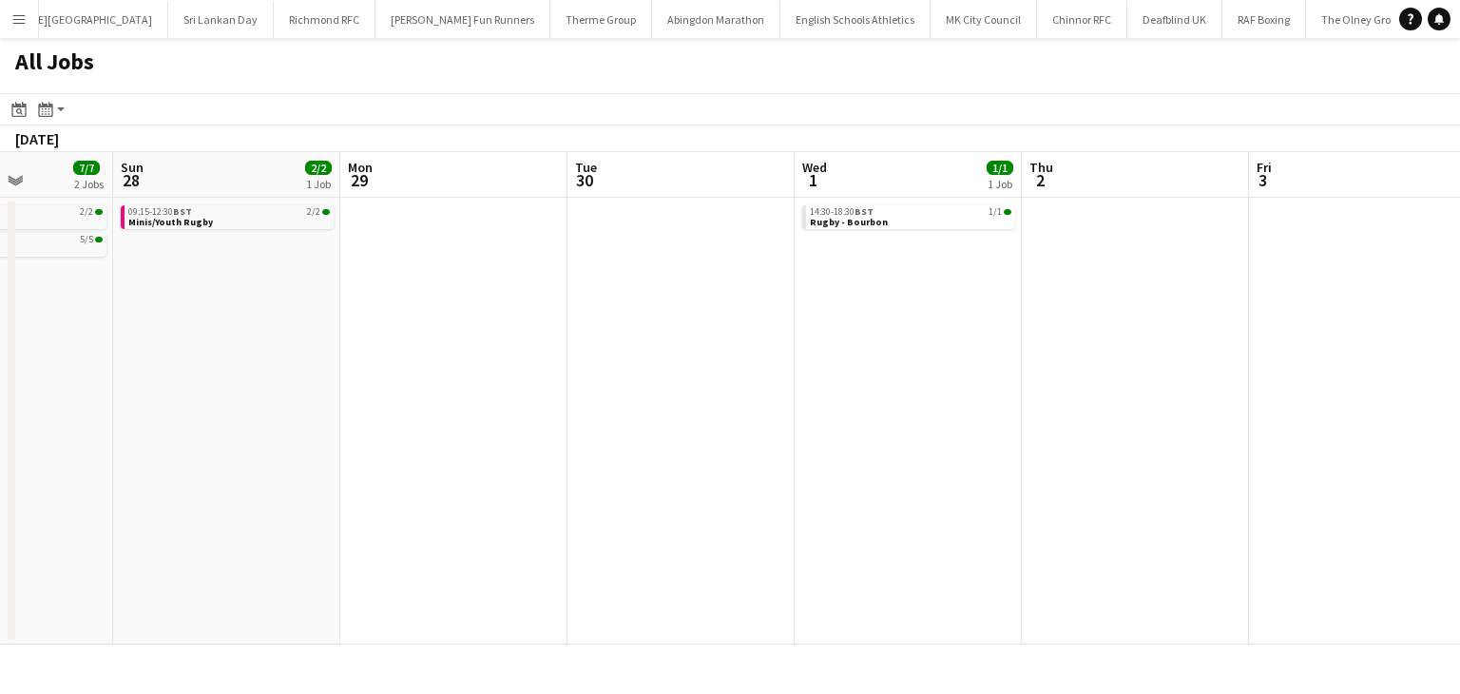
drag, startPoint x: 1026, startPoint y: 380, endPoint x: 441, endPoint y: 417, distance: 586.5
click at [459, 415] on app-calendar-viewport "Thu 25 Fri 26 Sat 27 7/7 2 Jobs Sun 28 2/2 1 Job Mon 29 Tue 30 Wed 1 1/1 1 Job …" at bounding box center [730, 398] width 1460 height 492
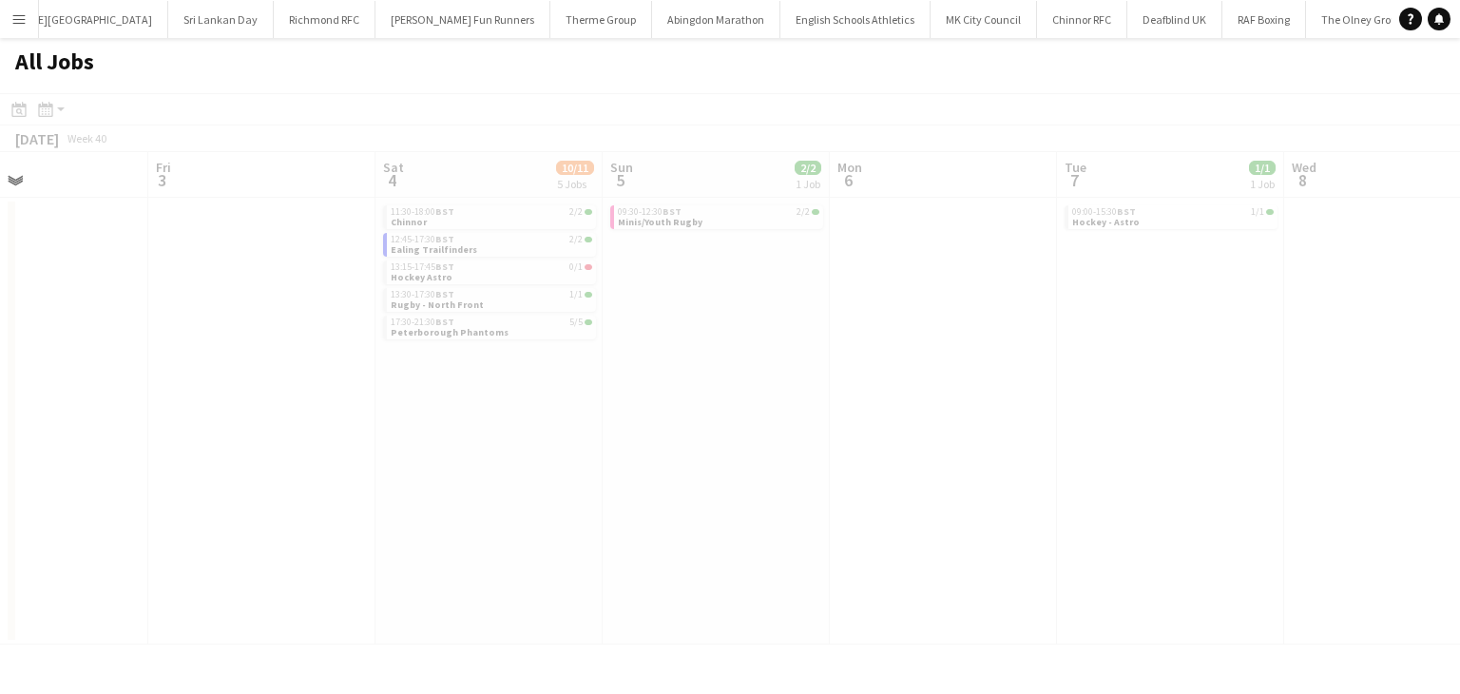
scroll to position [0, 510]
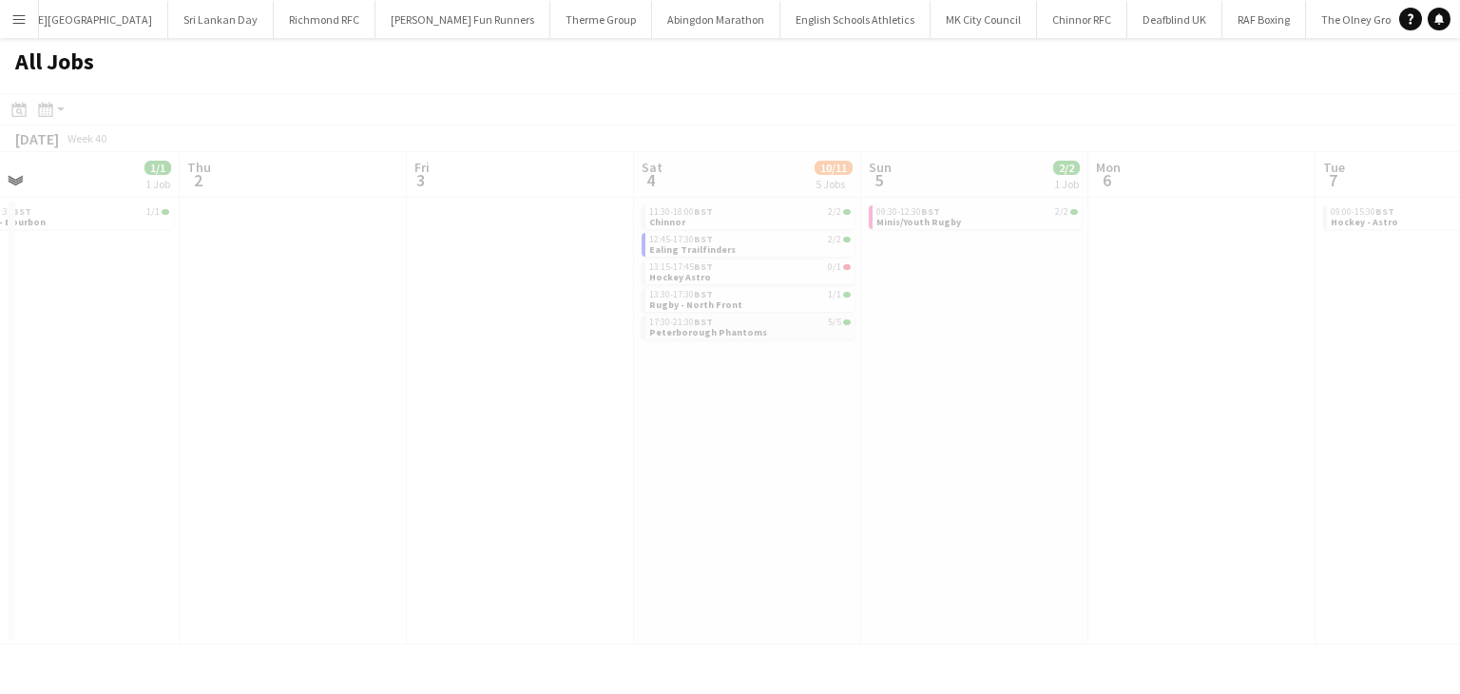
drag, startPoint x: 971, startPoint y: 335, endPoint x: 754, endPoint y: 316, distance: 218.4
click at [714, 333] on app-calendar-viewport "Mon 29 Tue 30 Wed 1 1/1 1 Job Thu 2 Fri 3 Sat 4 10/11 5 Jobs Sun 5 2/2 1 Job Mo…" at bounding box center [730, 398] width 1460 height 492
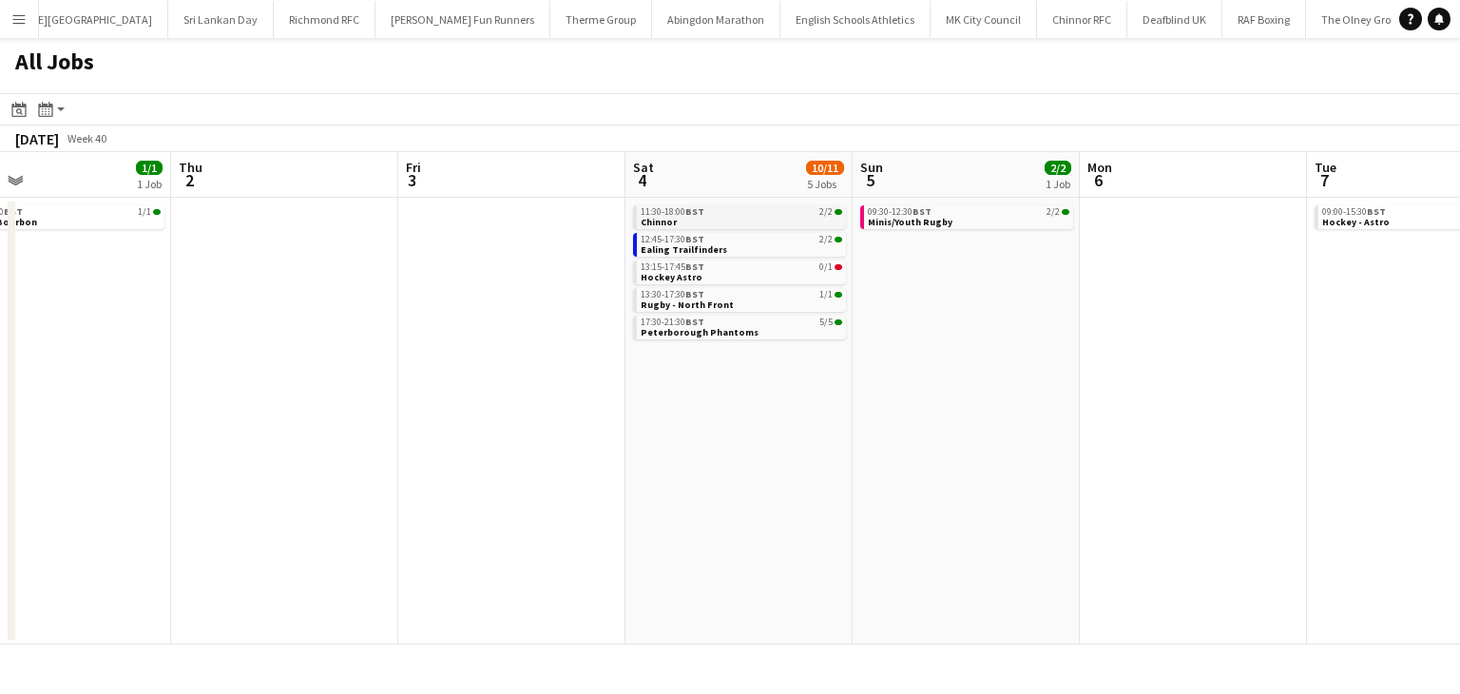
click at [720, 214] on div "11:30-18:00 BST 2/2" at bounding box center [740, 212] width 201 height 10
click at [753, 250] on link "12:45-17:30 BST 2/2 Ealing Trailfinders" at bounding box center [740, 244] width 201 height 22
click at [770, 335] on link "17:30-21:30 BST 5/5 Peterborough Phantoms" at bounding box center [740, 326] width 201 height 22
click at [1020, 220] on link "09:30-12:30 BST 2/2 Minis/Youth Rugby" at bounding box center [968, 216] width 201 height 22
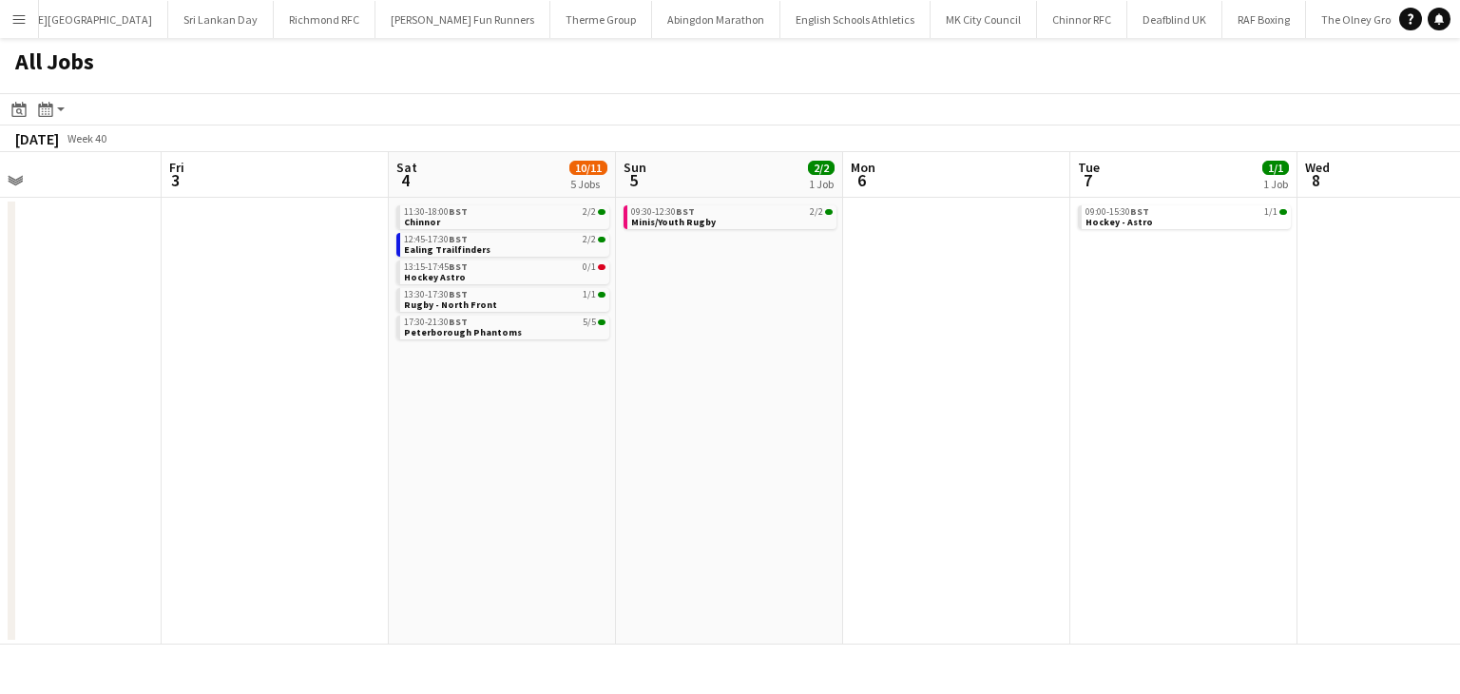
drag, startPoint x: 1141, startPoint y: 367, endPoint x: 654, endPoint y: 370, distance: 487.5
click at [480, 370] on app-calendar-viewport "Mon 29 Tue 30 Wed 1 1/1 1 Job Thu 2 Fri 3 Sat 4 10/11 5 Jobs Sun 5 2/2 1 Job Mo…" at bounding box center [730, 398] width 1460 height 492
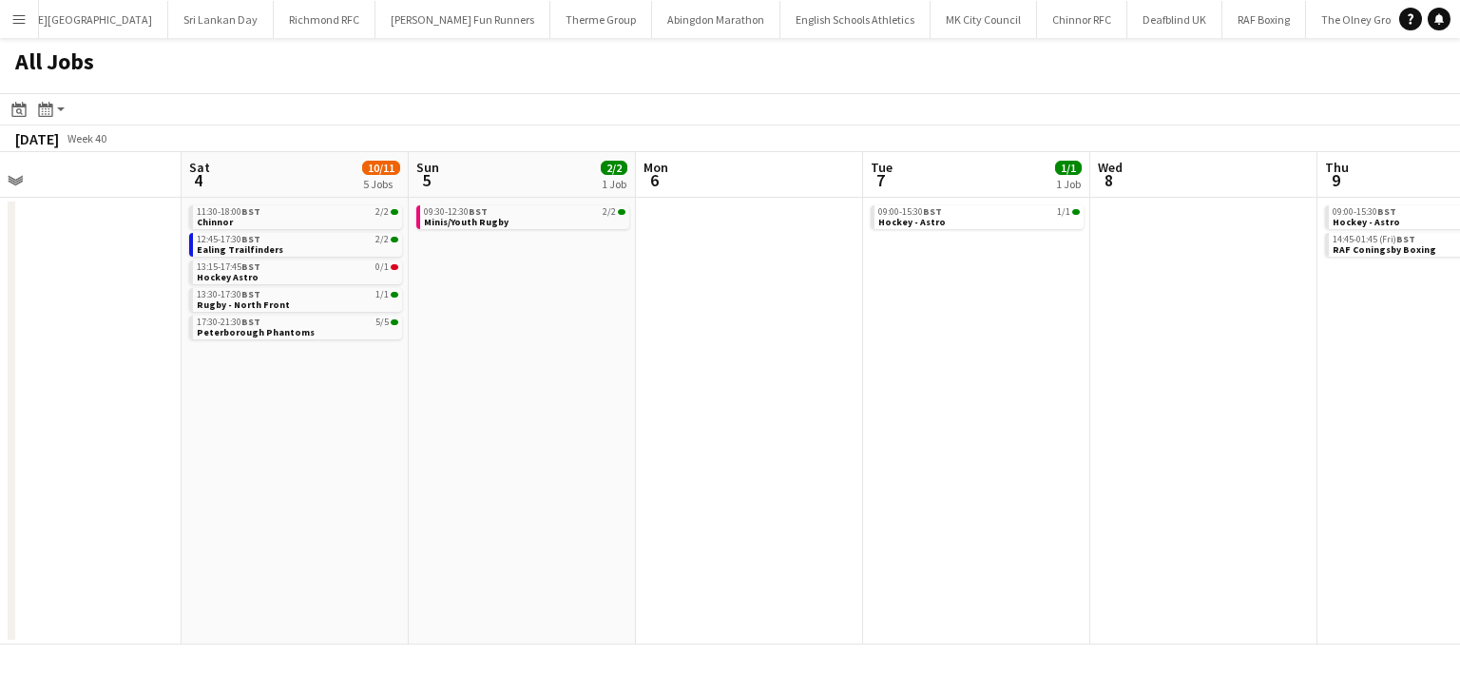
click at [425, 363] on app-all-jobs "All Jobs Date picker SEP 2025 SEP 2025 Monday M Tuesday T Wednesday W Thursday …" at bounding box center [730, 341] width 1460 height 606
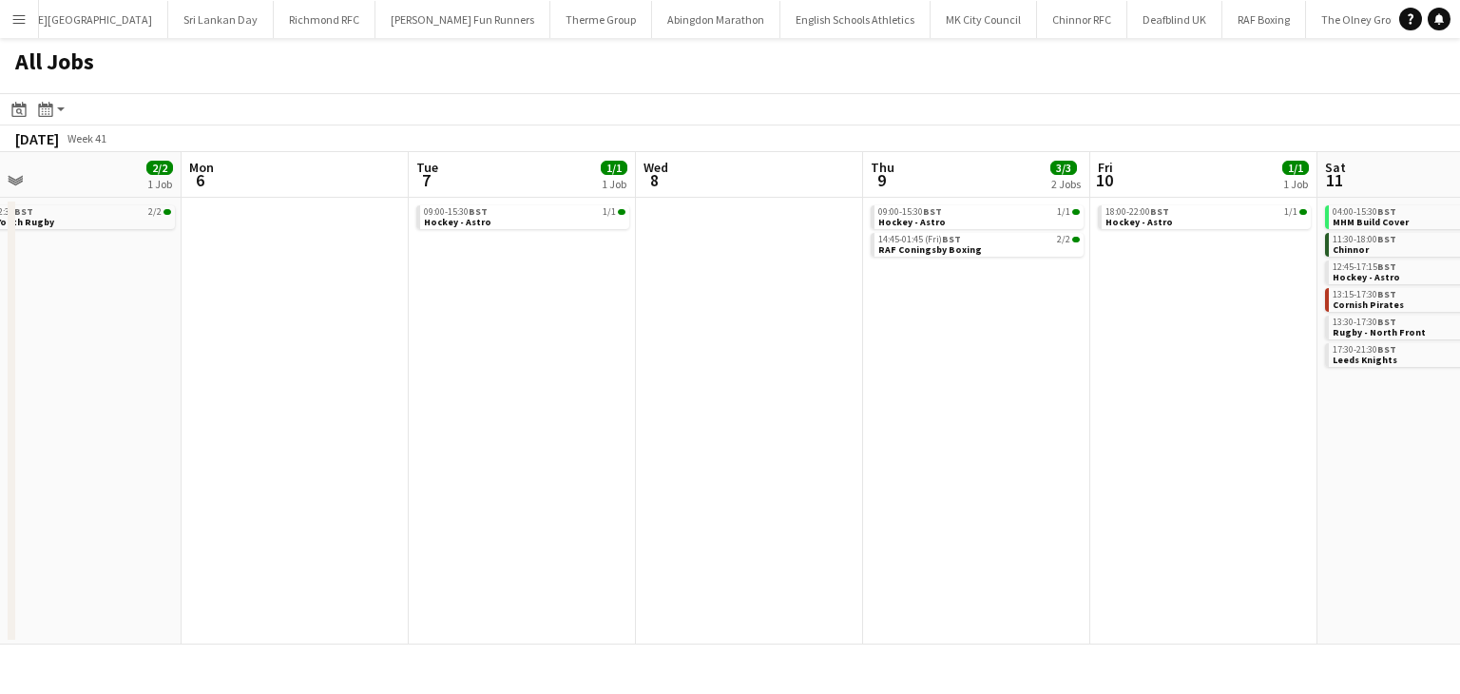
drag, startPoint x: 440, startPoint y: 394, endPoint x: 555, endPoint y: 381, distance: 115.8
click at [319, 395] on app-calendar-viewport "Fri 3 Sat 4 10/11 5 Jobs Sun 5 2/2 1 Job Mon 6 Tue 7 1/1 1 Job Wed 8 Thu 9 3/3 …" at bounding box center [730, 398] width 1460 height 492
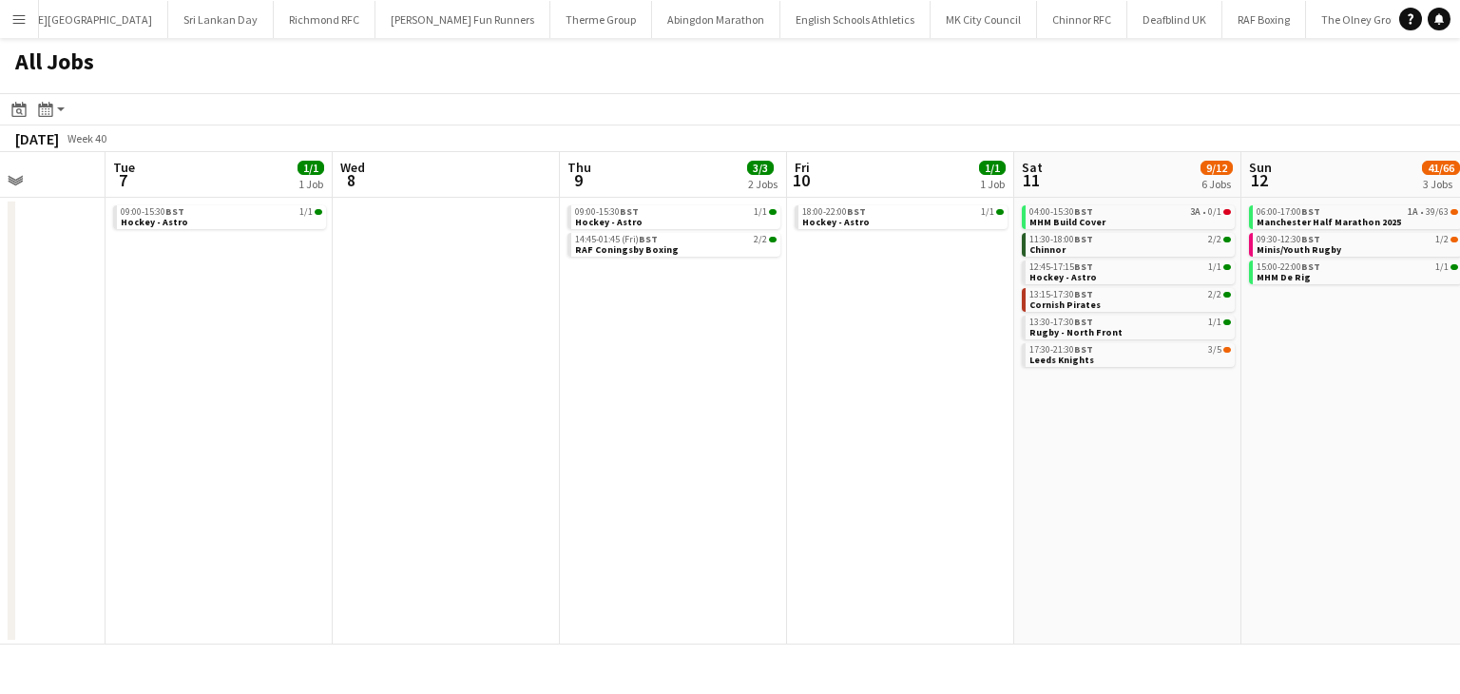
click at [293, 378] on app-calendar-viewport "Fri 3 Sat 4 10/11 5 Jobs Sun 5 2/2 1 Job Mon 6 Tue 7 1/1 1 Job Wed 8 Thu 9 3/3 …" at bounding box center [730, 398] width 1460 height 492
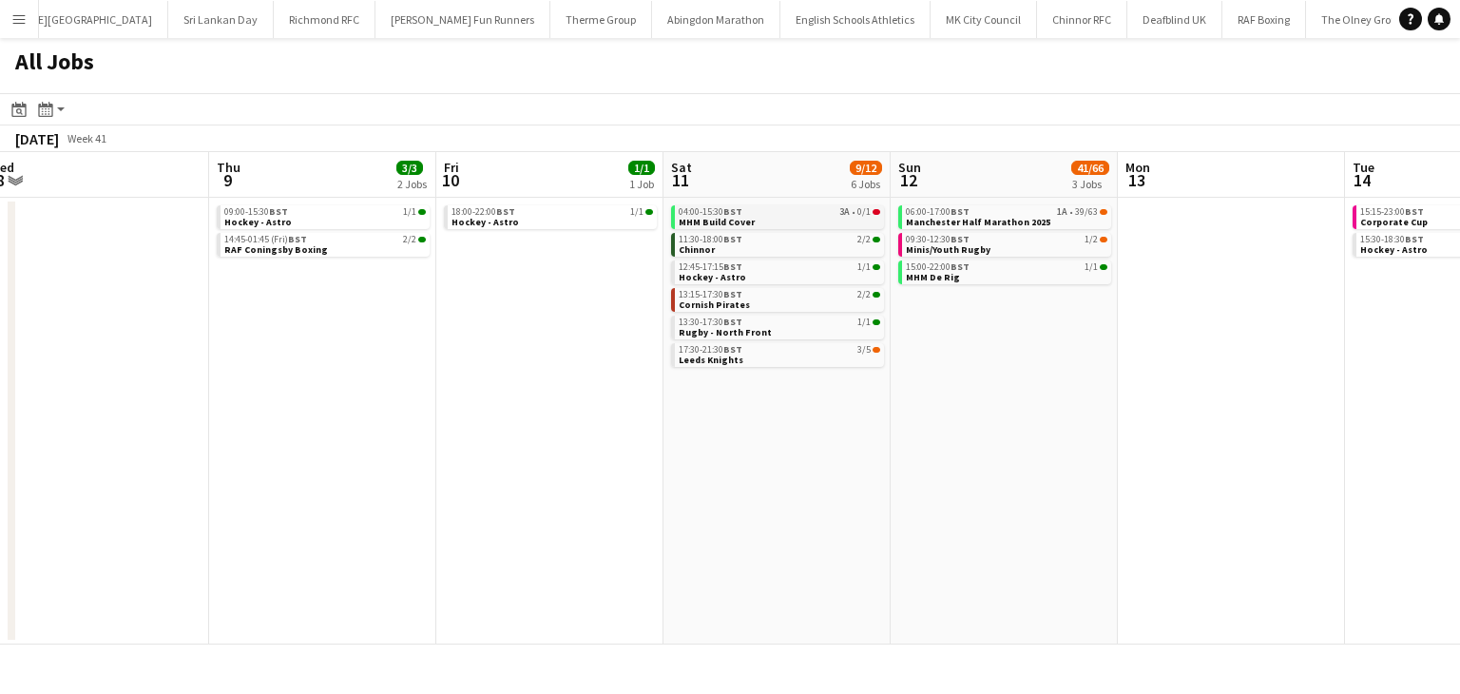
click at [827, 214] on div "04:00-15:30 BST 3A • 0/1" at bounding box center [779, 212] width 201 height 10
click at [328, 392] on app-calendar-viewport "Sun 5 2/2 1 Job Mon 6 Tue 7 1/1 1 Job Wed 8 Thu 9 3/3 2 Jobs Fri 10 1/1 1 Job S…" at bounding box center [730, 398] width 1460 height 492
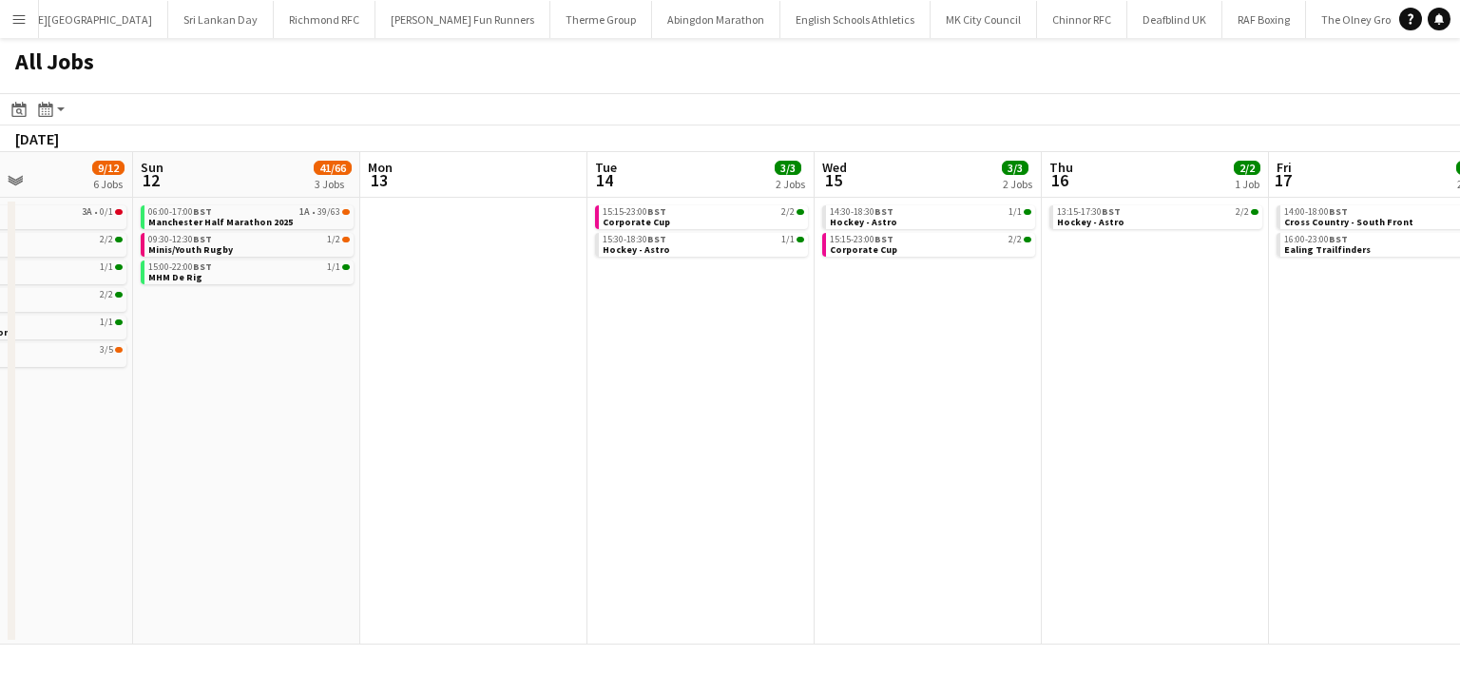
click at [430, 384] on app-all-jobs "All Jobs Date picker SEP 2025 SEP 2025 Monday M Tuesday T Wednesday W Thursday …" at bounding box center [730, 341] width 1460 height 606
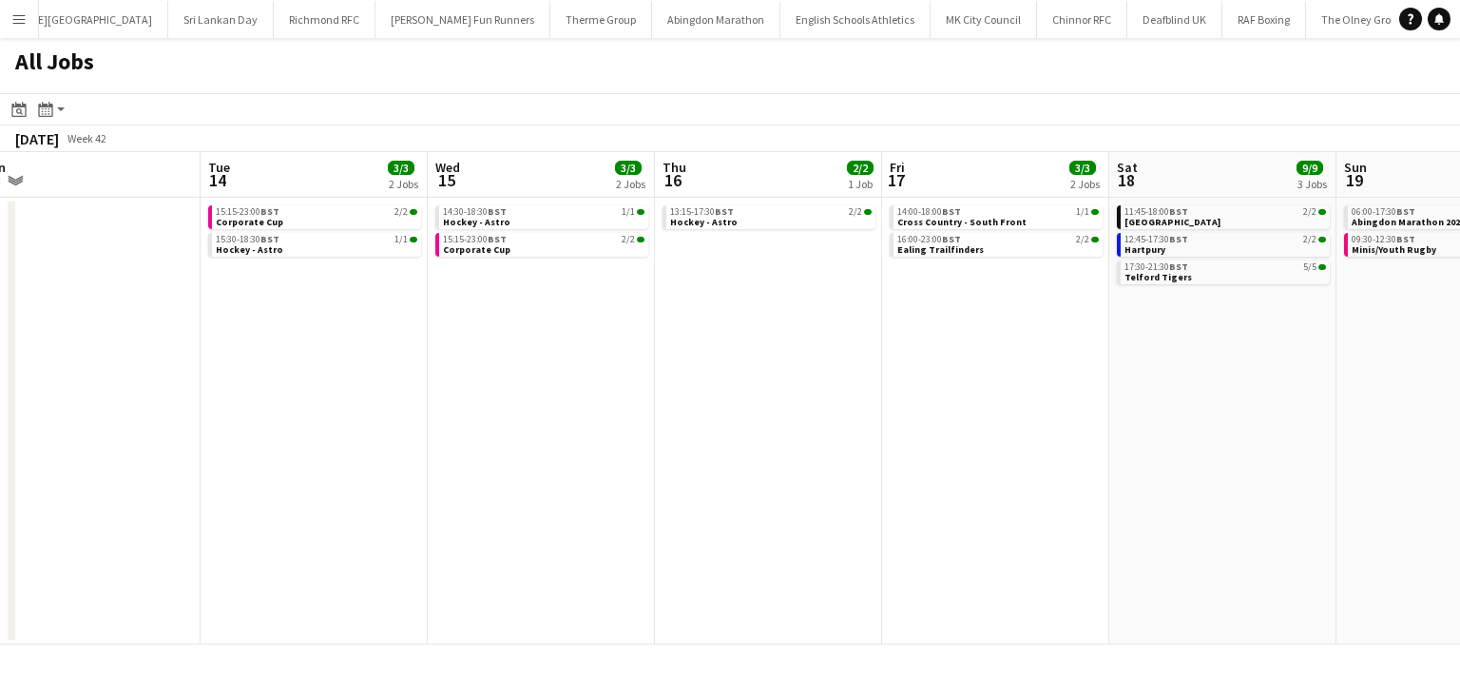
drag, startPoint x: 924, startPoint y: 377, endPoint x: 677, endPoint y: 377, distance: 247.1
click at [676, 377] on app-calendar-viewport "Sat 11 9/12 6 Jobs Sun 12 41/66 3 Jobs Mon 13 Tue 14 3/3 2 Jobs Wed 15 3/3 2 Jo…" at bounding box center [730, 398] width 1460 height 492
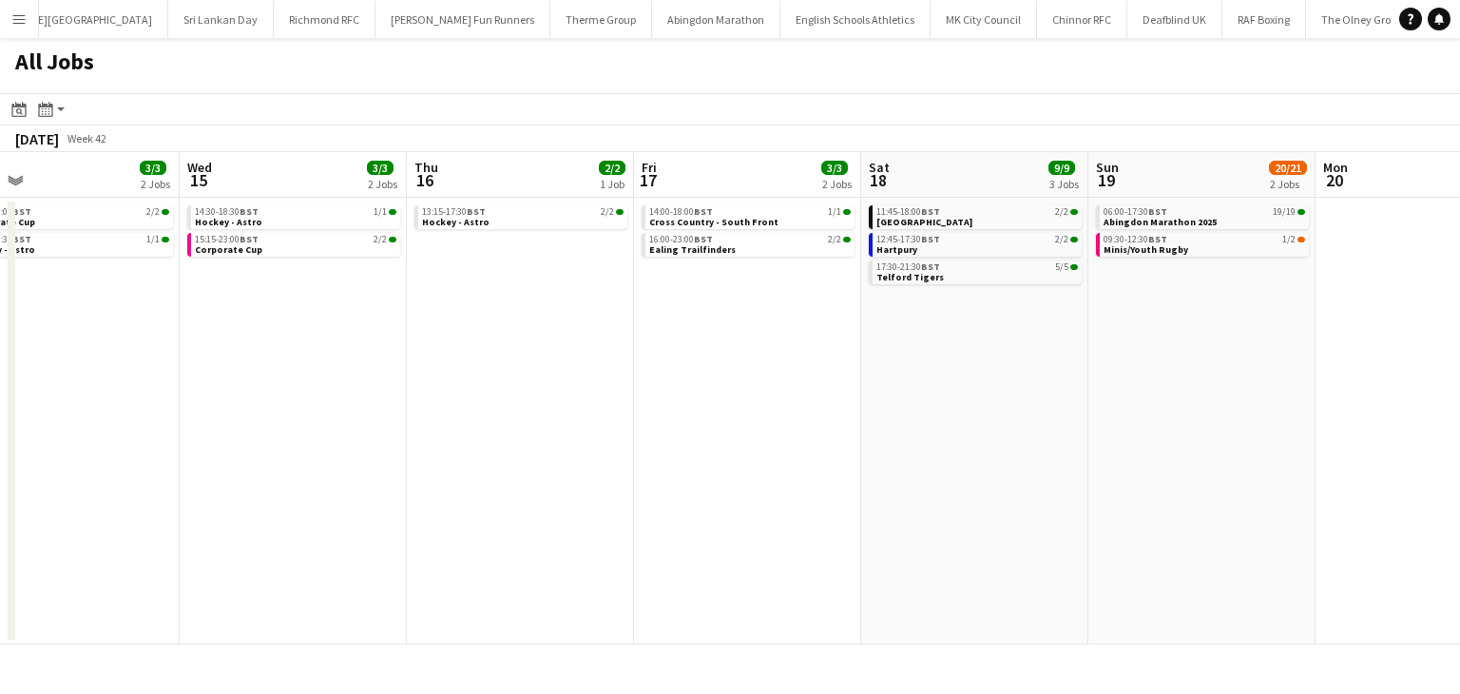
drag, startPoint x: 915, startPoint y: 377, endPoint x: 798, endPoint y: 378, distance: 116.9
click at [805, 378] on app-calendar-viewport "Sat 11 9/12 6 Jobs Sun 12 41/66 3 Jobs Mon 13 Tue 14 3/3 2 Jobs Wed 15 3/3 2 Jo…" at bounding box center [730, 398] width 1460 height 492
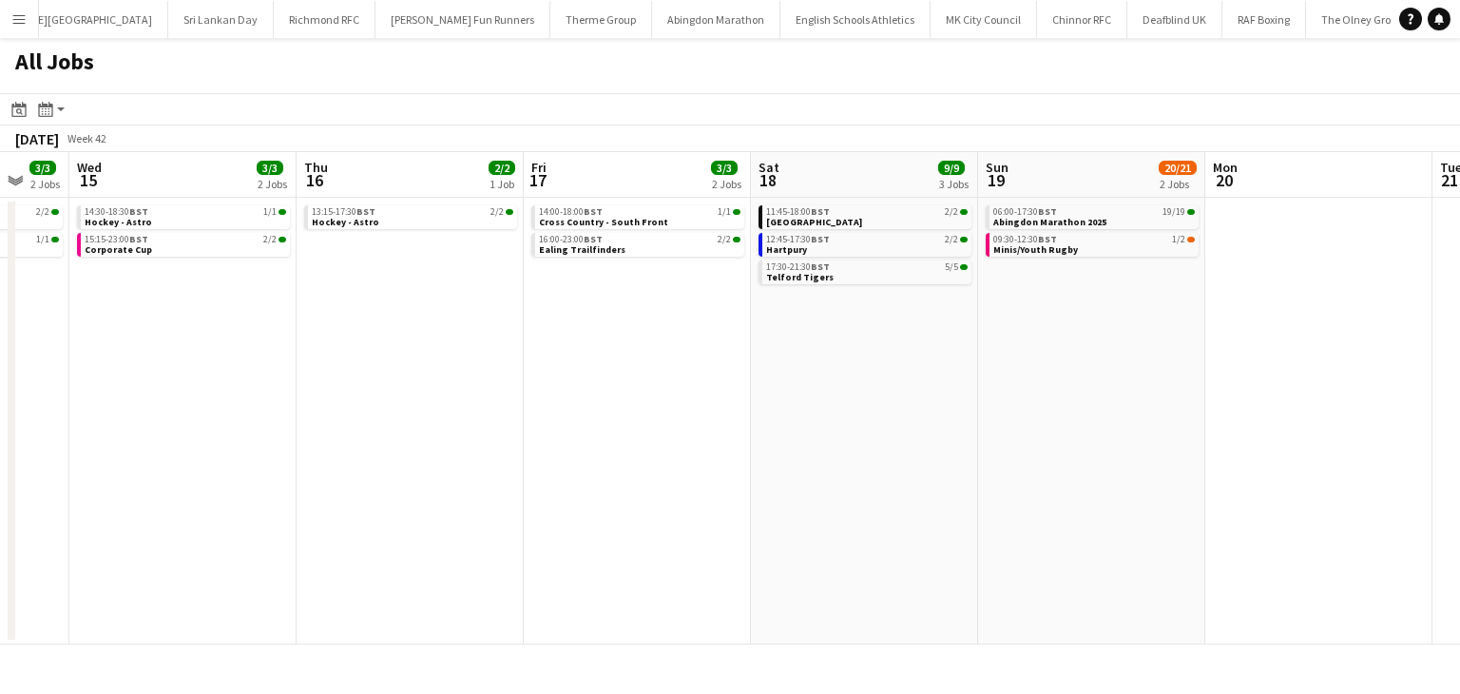
drag, startPoint x: 1114, startPoint y: 361, endPoint x: 787, endPoint y: 364, distance: 326.9
click at [863, 365] on app-calendar-viewport "Sat 11 9/12 6 Jobs Sun 12 41/66 3 Jobs Mon 13 Tue 14 3/3 2 Jobs Wed 15 3/3 2 Jo…" at bounding box center [730, 398] width 1460 height 492
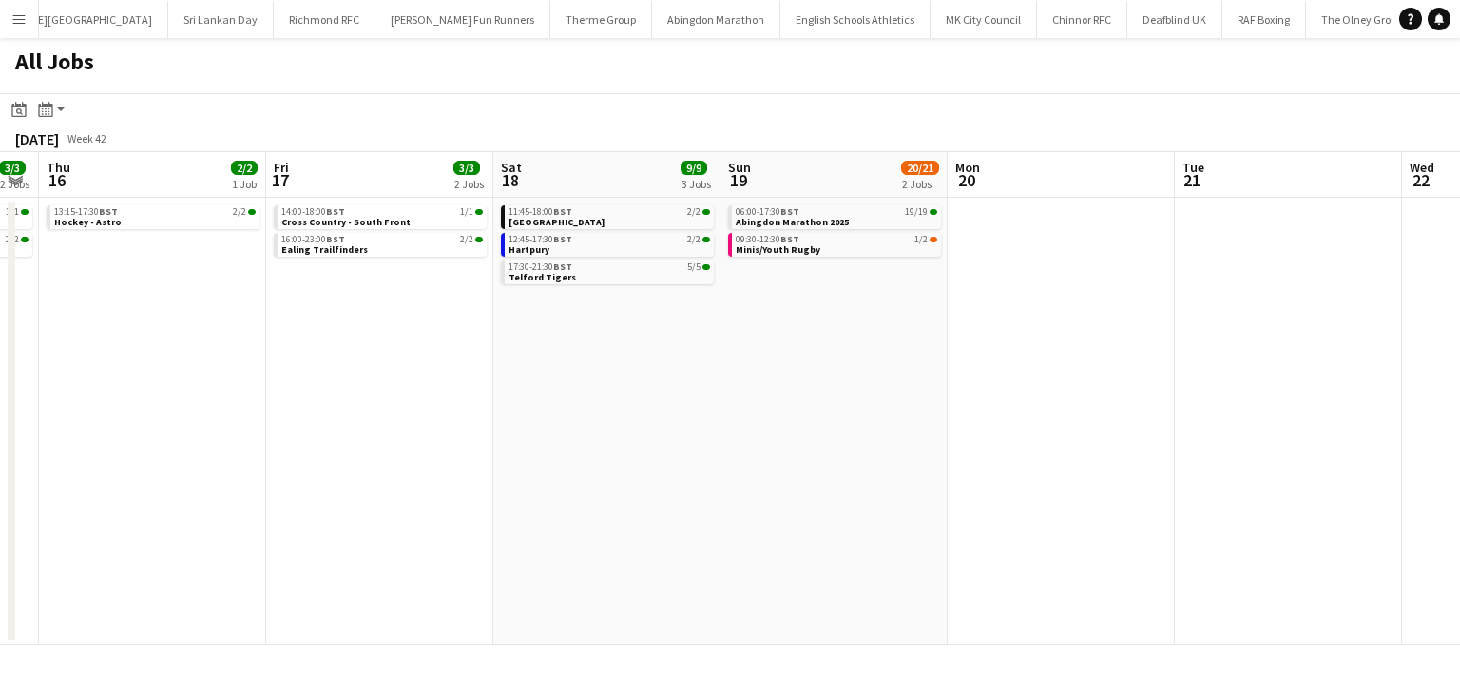
click at [590, 374] on app-all-jobs "All Jobs Date picker SEP 2025 SEP 2025 Monday M Tuesday T Wednesday W Thursday …" at bounding box center [730, 341] width 1460 height 606
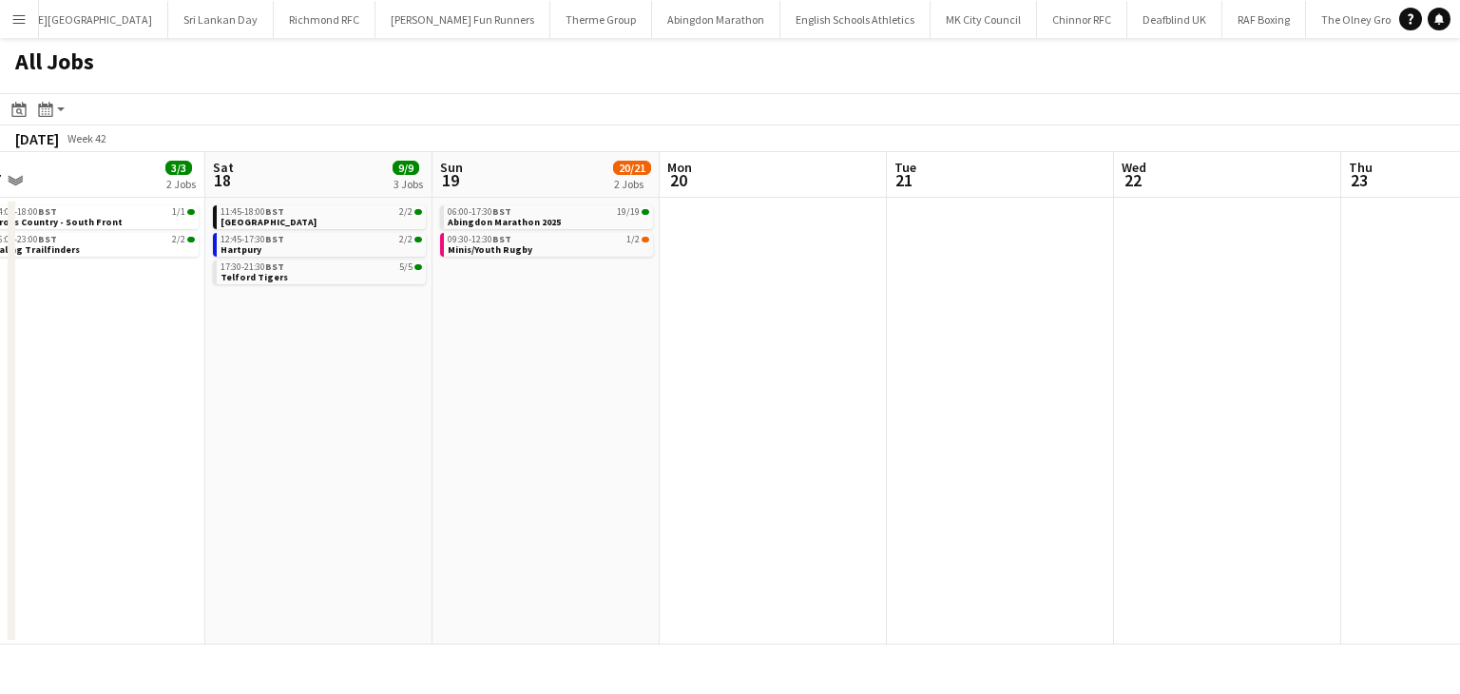
drag, startPoint x: 813, startPoint y: 366, endPoint x: 358, endPoint y: 366, distance: 455.2
click at [336, 370] on app-calendar-viewport "Wed 15 3/3 2 Jobs Thu 16 2/2 1 Job Fri 17 3/3 2 Jobs Sat 18 9/9 3 Jobs Sun 19 2…" at bounding box center [730, 398] width 1460 height 492
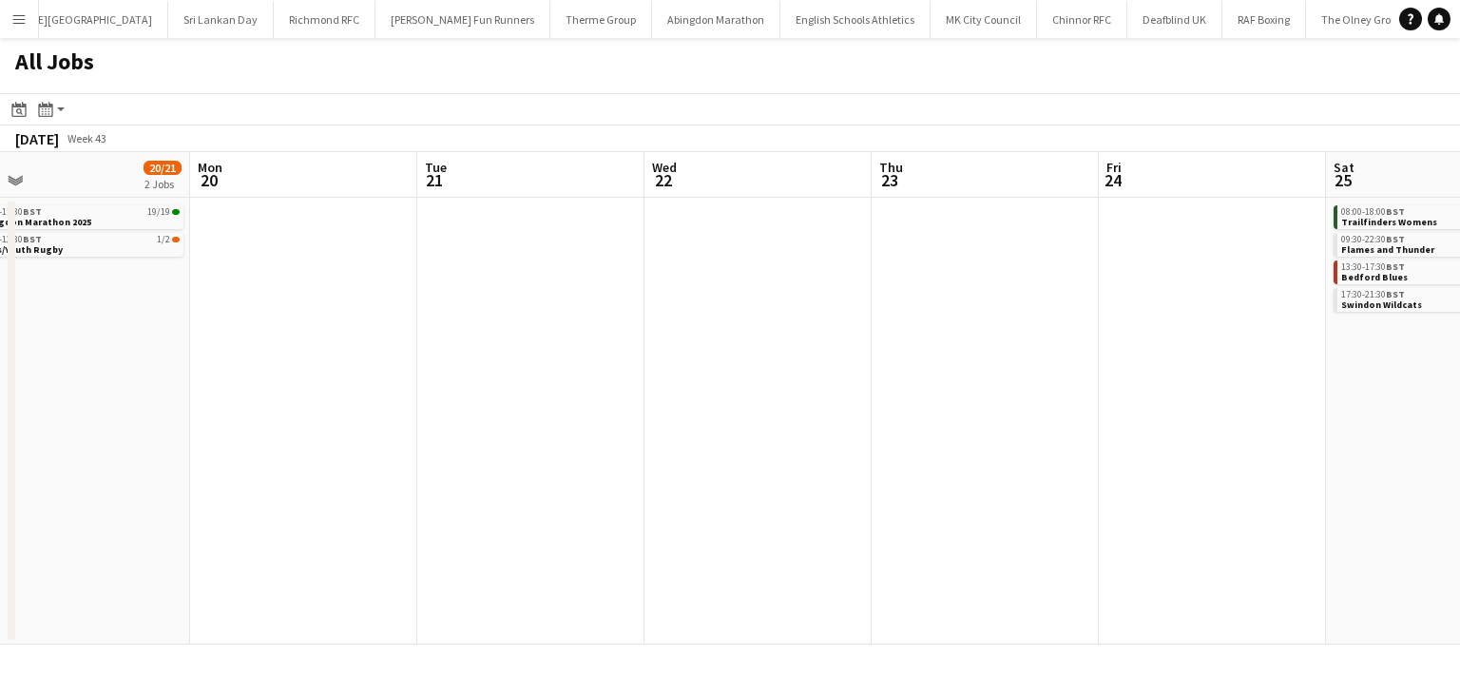
drag, startPoint x: 395, startPoint y: 371, endPoint x: 342, endPoint y: 371, distance: 53.2
click at [354, 371] on app-calendar-viewport "Fri 17 3/3 2 Jobs Sat 18 9/9 3 Jobs Sun 19 20/21 2 Jobs Mon 20 Tue 21 Wed 22 Th…" at bounding box center [730, 398] width 1460 height 492
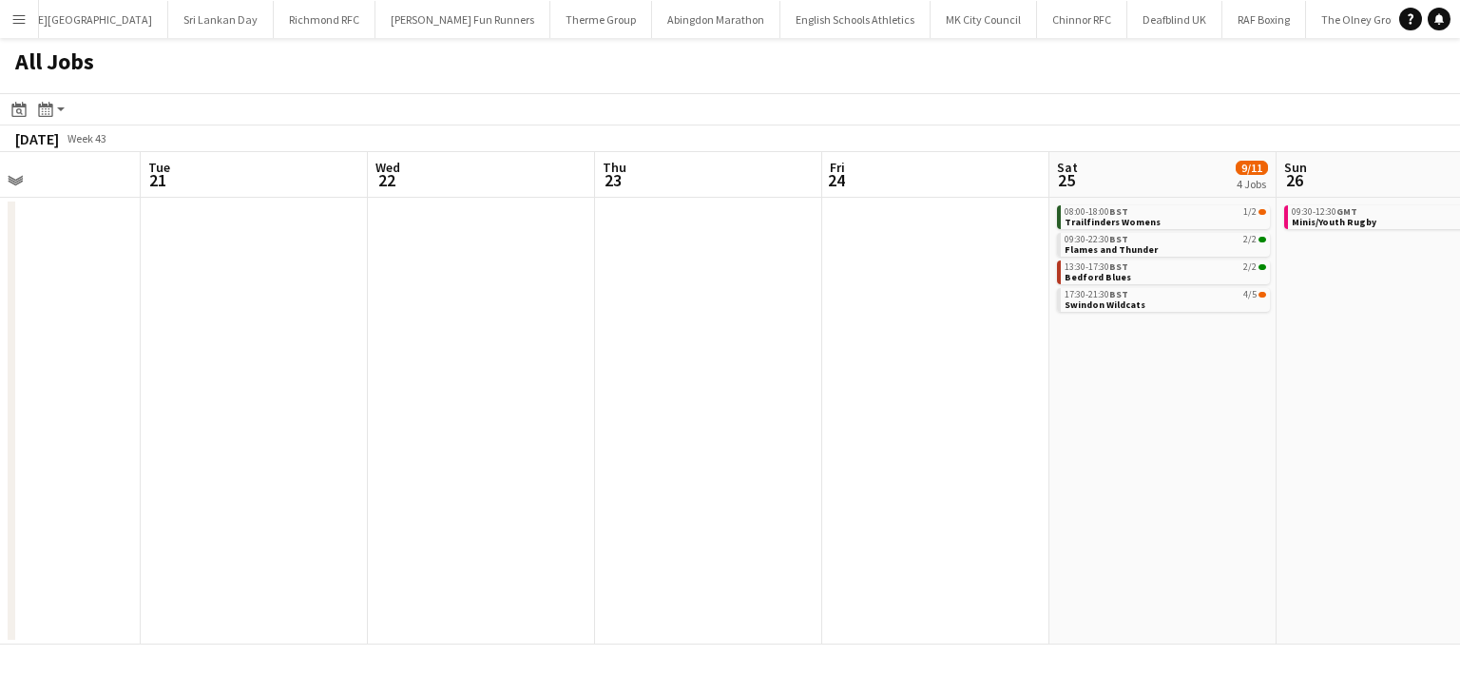
click at [424, 354] on app-all-jobs "All Jobs Date picker SEP 2025 SEP 2025 Monday M Tuesday T Wednesday W Thursday …" at bounding box center [730, 341] width 1460 height 606
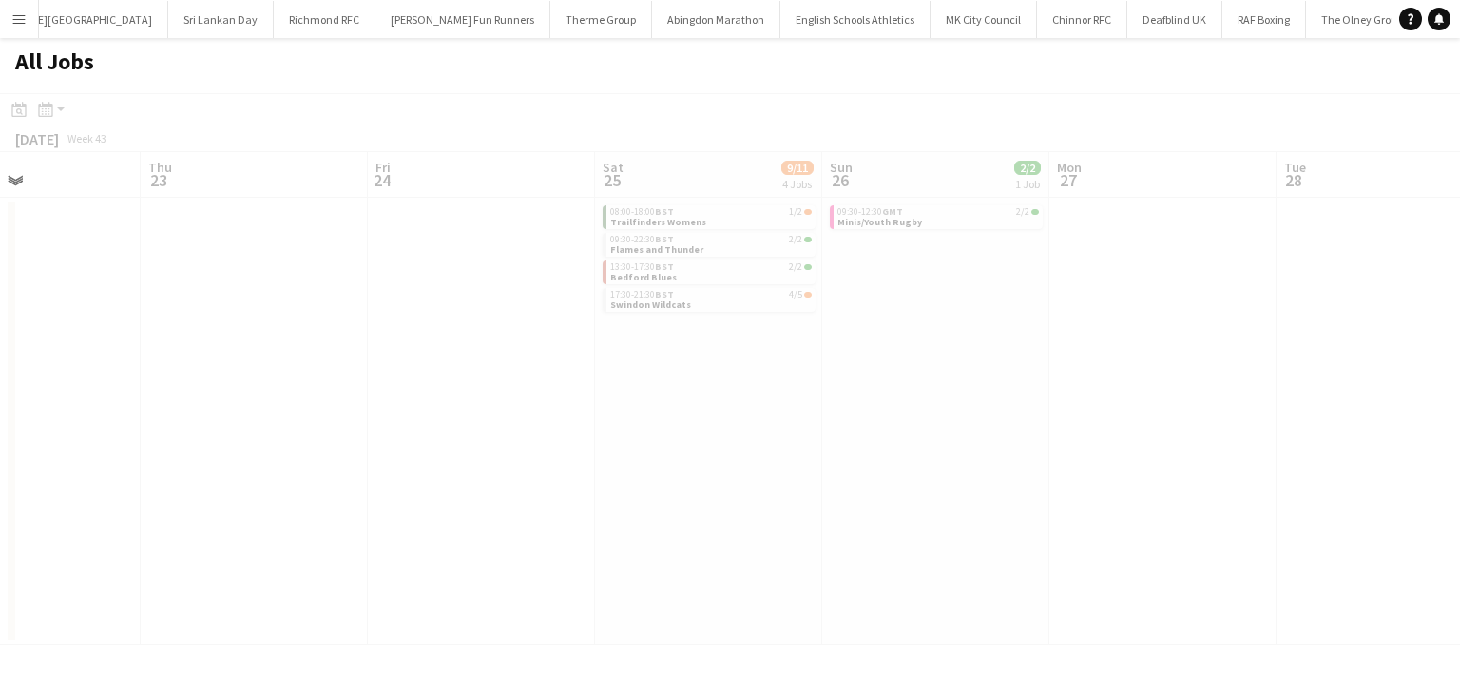
scroll to position [0, 501]
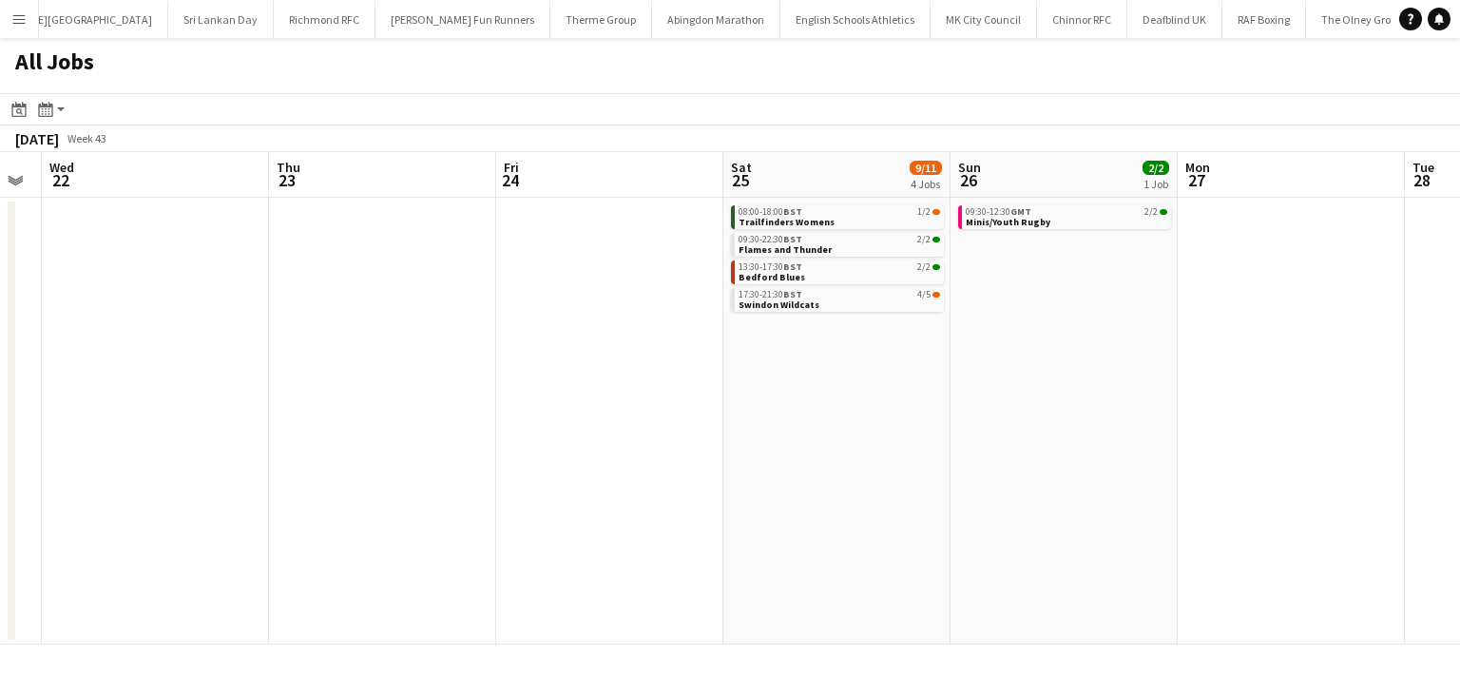
drag, startPoint x: 814, startPoint y: 378, endPoint x: 663, endPoint y: 380, distance: 151.1
click at [654, 380] on app-calendar-viewport "Sun 19 20/21 2 Jobs Mon 20 Tue 21 Wed 22 Thu 23 Fri 24 Sat 25 9/11 4 Jobs Sun 2…" at bounding box center [730, 398] width 1460 height 492
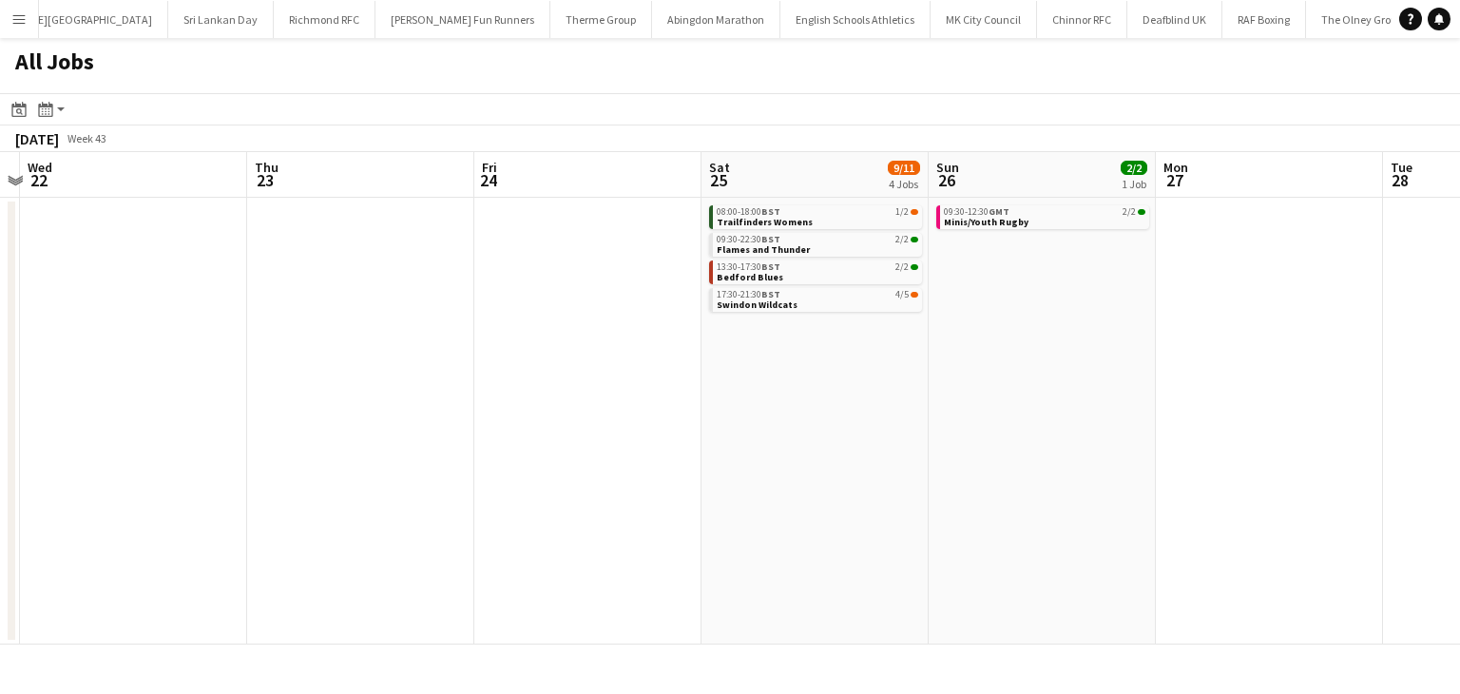
click at [277, 400] on app-calendar-viewport "Sun 19 20/21 2 Jobs Mon 20 Tue 21 Wed 22 Thu 23 Fri 24 Sat 25 9/11 4 Jobs Sun 2…" at bounding box center [730, 398] width 1460 height 492
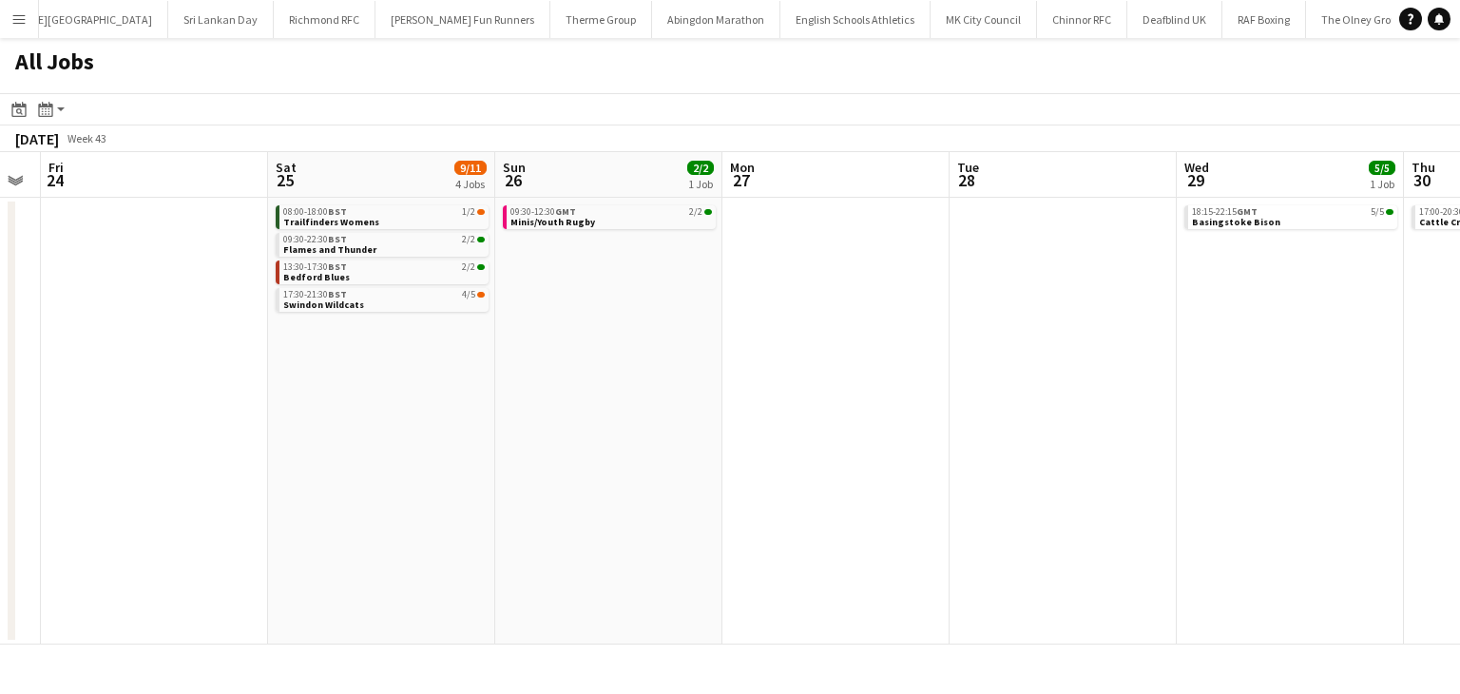
click at [132, 402] on app-all-jobs "All Jobs Date picker SEP 2025 SEP 2025 Monday M Tuesday T Wednesday W Thursday …" at bounding box center [730, 341] width 1460 height 606
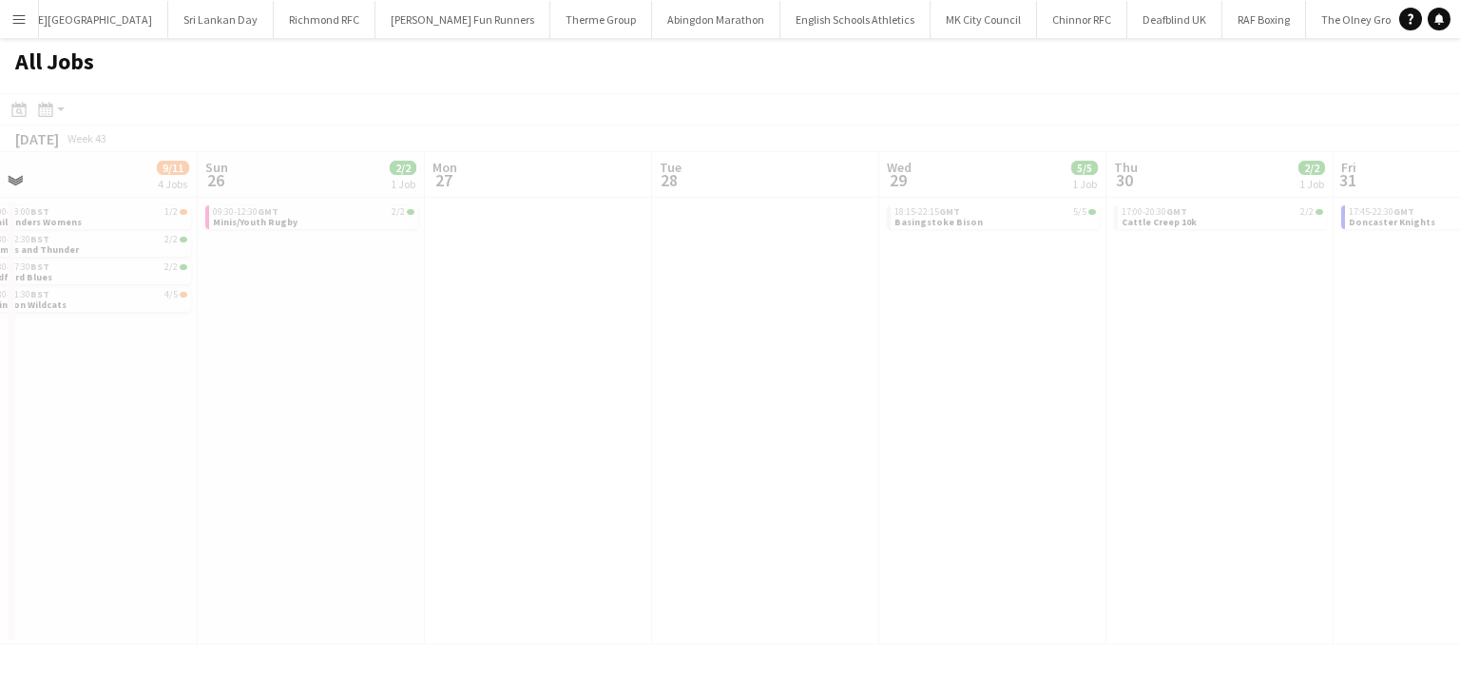
drag, startPoint x: 376, startPoint y: 373, endPoint x: 424, endPoint y: 367, distance: 47.9
click at [175, 373] on app-calendar-viewport "Thu 23 Fri 24 Sat 25 9/11 4 Jobs Sun 26 2/2 1 Job Mon 27 Tue 28 Wed 29 5/5 1 Jo…" at bounding box center [730, 398] width 1460 height 492
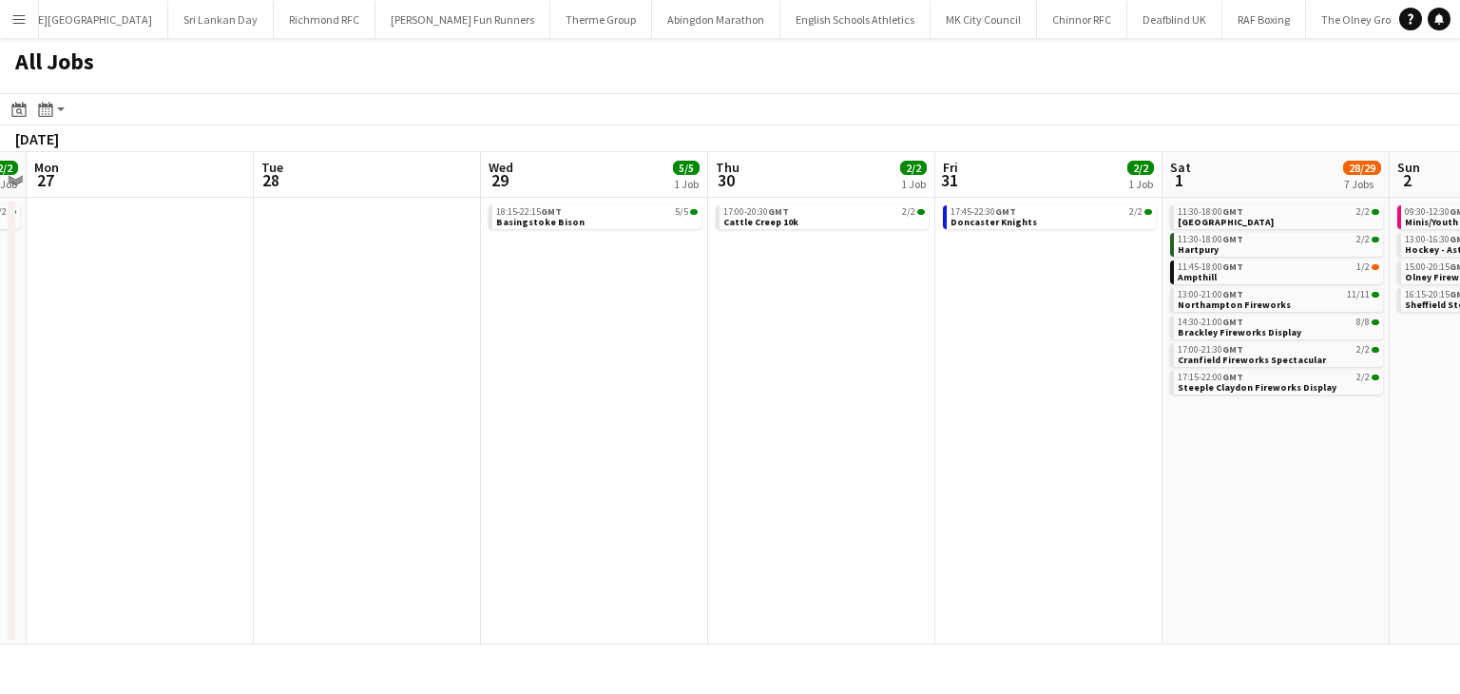
click at [182, 366] on app-calendar-viewport "Fri 24 Sat 25 9/11 4 Jobs Sun 26 2/2 1 Job Mon 27 Tue 28 Wed 29 5/5 1 Job Thu 3…" at bounding box center [730, 398] width 1460 height 492
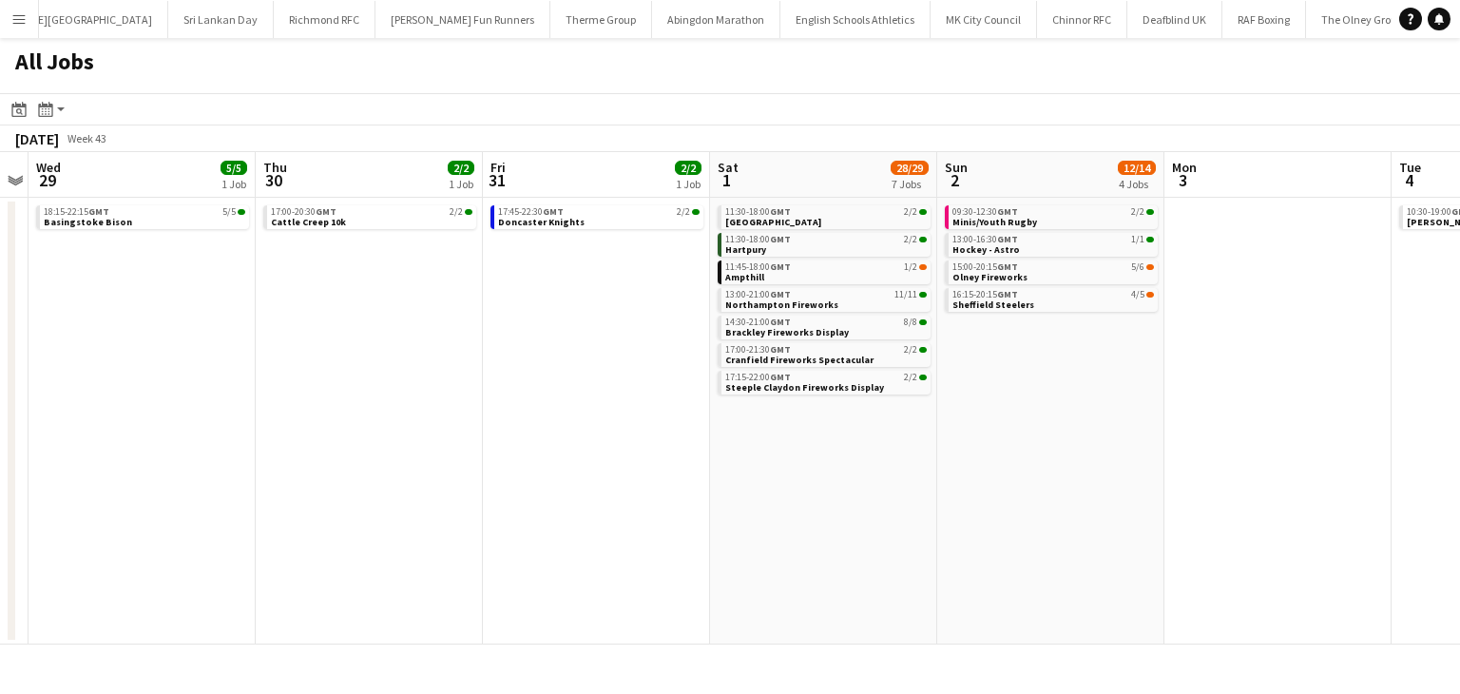
click at [177, 370] on app-all-jobs "All Jobs Date picker SEP 2025 SEP 2025 Monday M Tuesday T Wednesday W Thursday …" at bounding box center [730, 341] width 1460 height 606
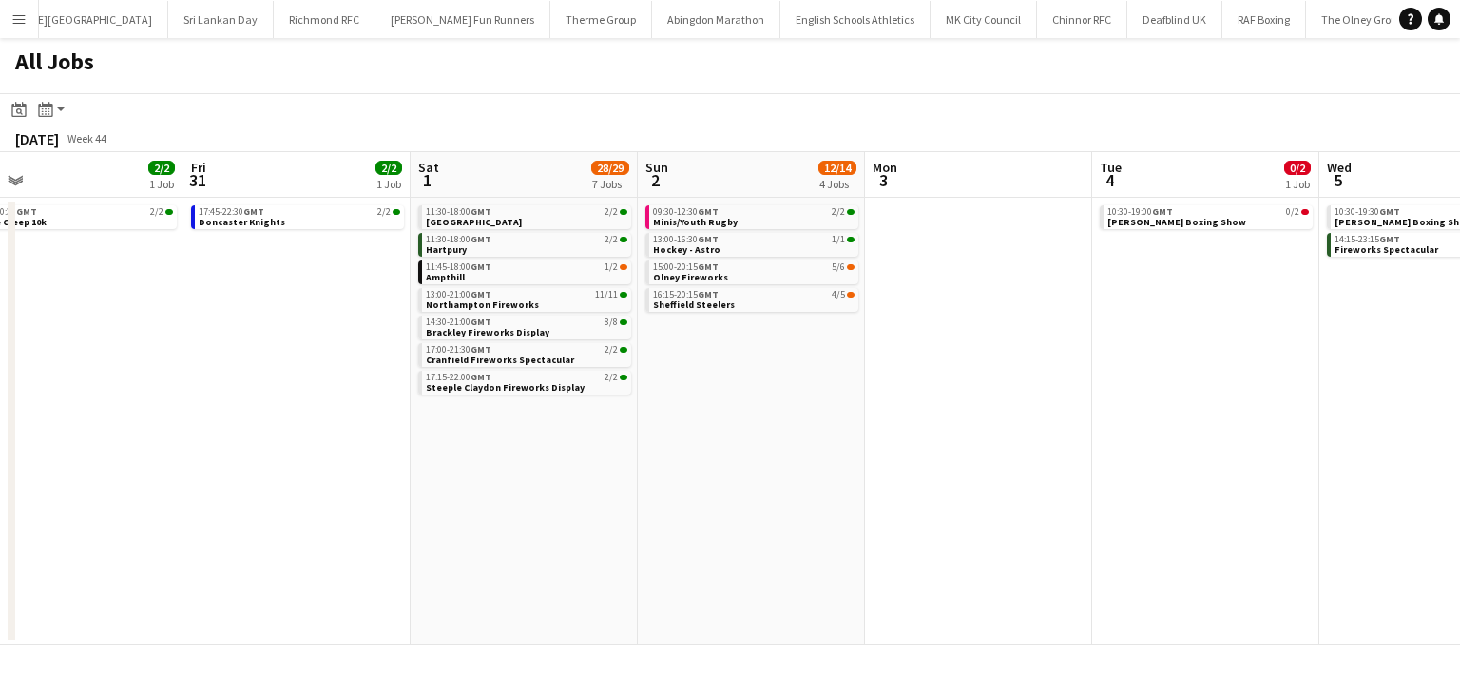
click at [764, 372] on app-calendar-viewport "Tue 28 Wed 29 5/5 1 Job Thu 30 2/2 1 Job Fri 31 2/2 1 Job Sat 1 28/29 7 Jobs Su…" at bounding box center [730, 398] width 1460 height 492
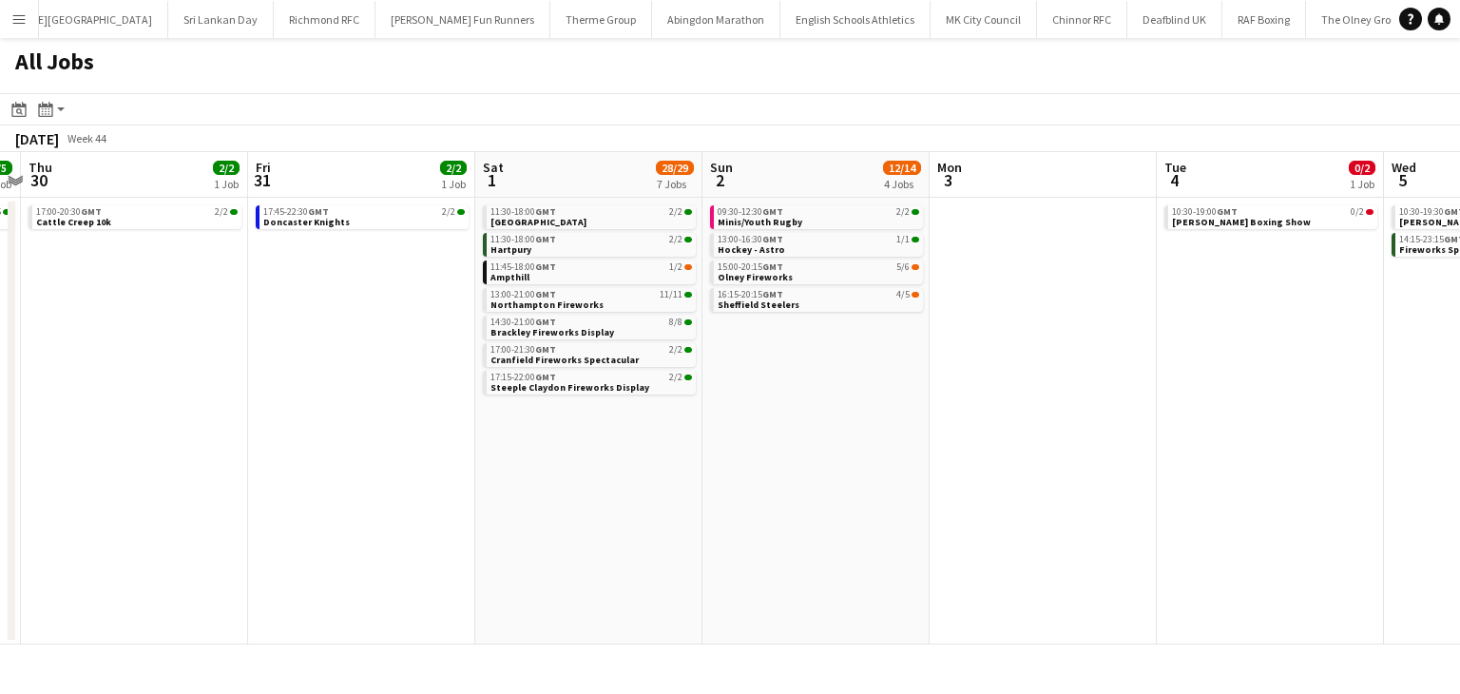
drag, startPoint x: 805, startPoint y: 373, endPoint x: 658, endPoint y: 381, distance: 147.5
click at [726, 381] on app-calendar-viewport "Tue 28 Wed 29 5/5 1 Job Thu 30 2/2 1 Job Fri 31 2/2 1 Job Sat 1 28/29 7 Jobs Su…" at bounding box center [730, 398] width 1460 height 492
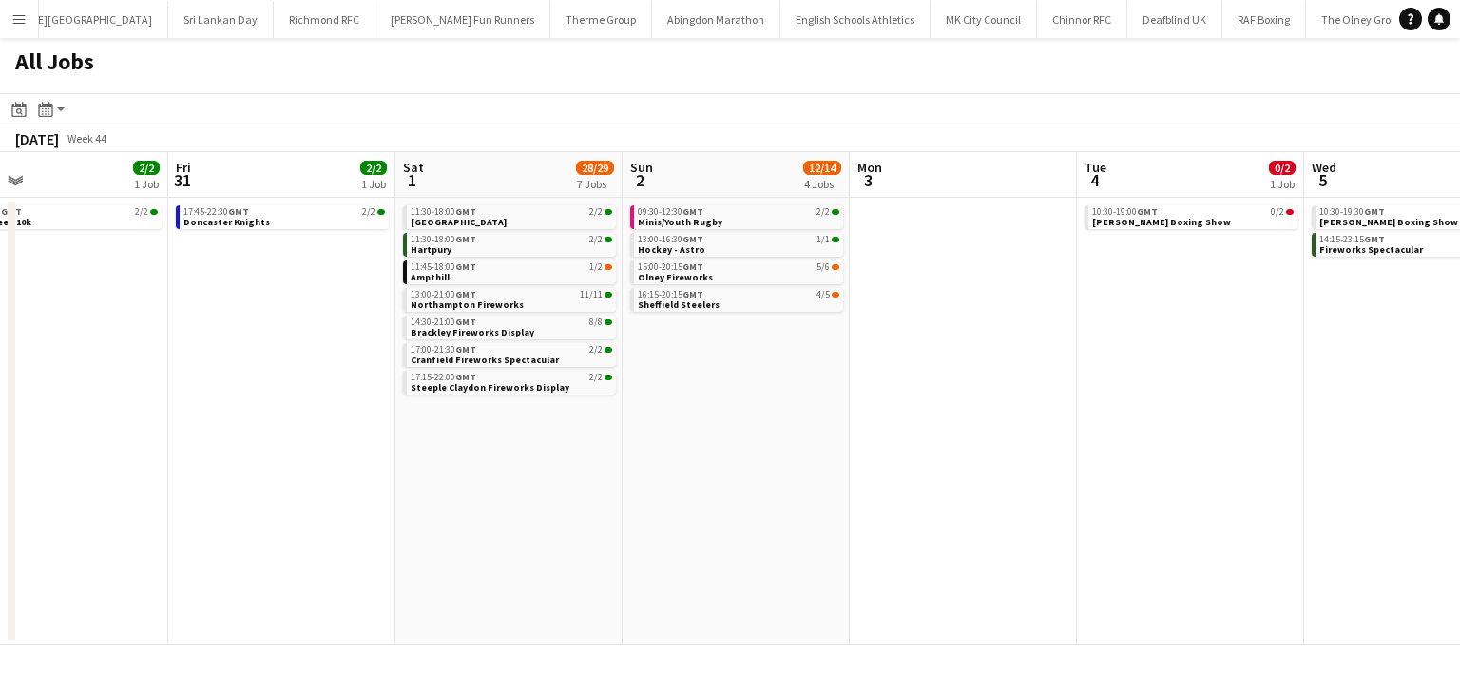
click at [709, 380] on app-calendar-viewport "Tue 28 Wed 29 5/5 1 Job Thu 30 2/2 1 Job Fri 31 2/2 1 Job Sat 1 28/29 7 Jobs Su…" at bounding box center [730, 398] width 1460 height 492
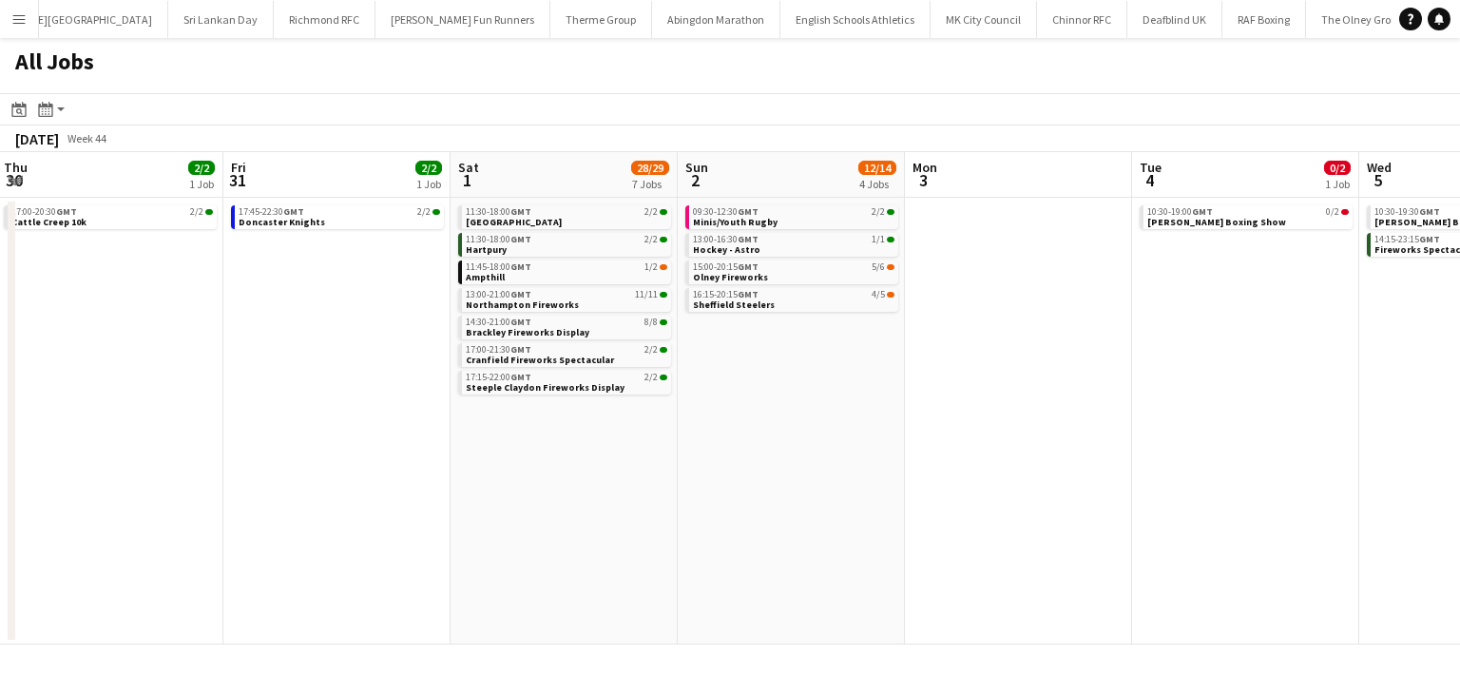
click at [672, 390] on app-calendar-viewport "Tue 28 Wed 29 5/5 1 Job Thu 30 2/2 1 Job Fri 31 2/2 1 Job Sat 1 28/29 7 Jobs Su…" at bounding box center [730, 398] width 1460 height 492
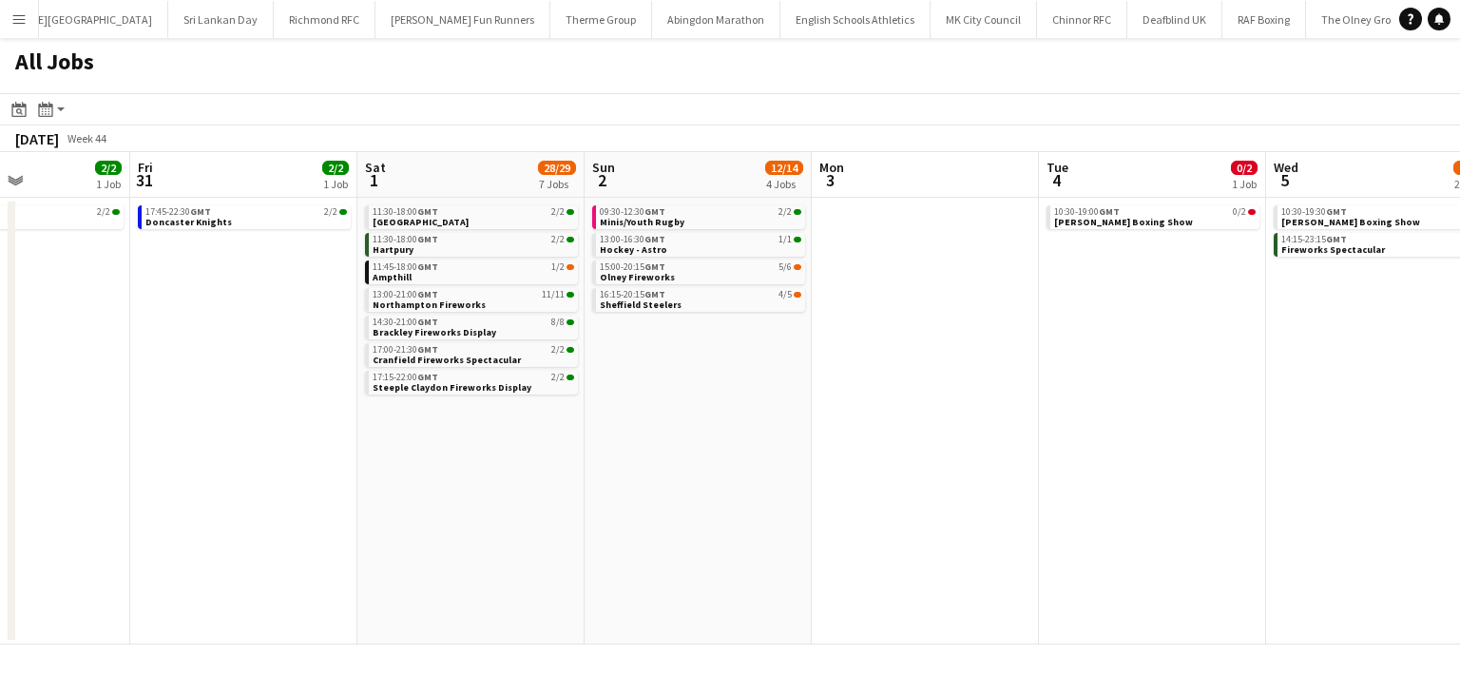
click at [882, 400] on app-date-cell at bounding box center [925, 421] width 227 height 447
click at [855, 400] on app-calendar-viewport "Tue 28 Wed 29 5/5 1 Job Thu 30 2/2 1 Job Fri 31 2/2 1 Job Sat 1 28/29 7 Jobs Su…" at bounding box center [730, 398] width 1460 height 492
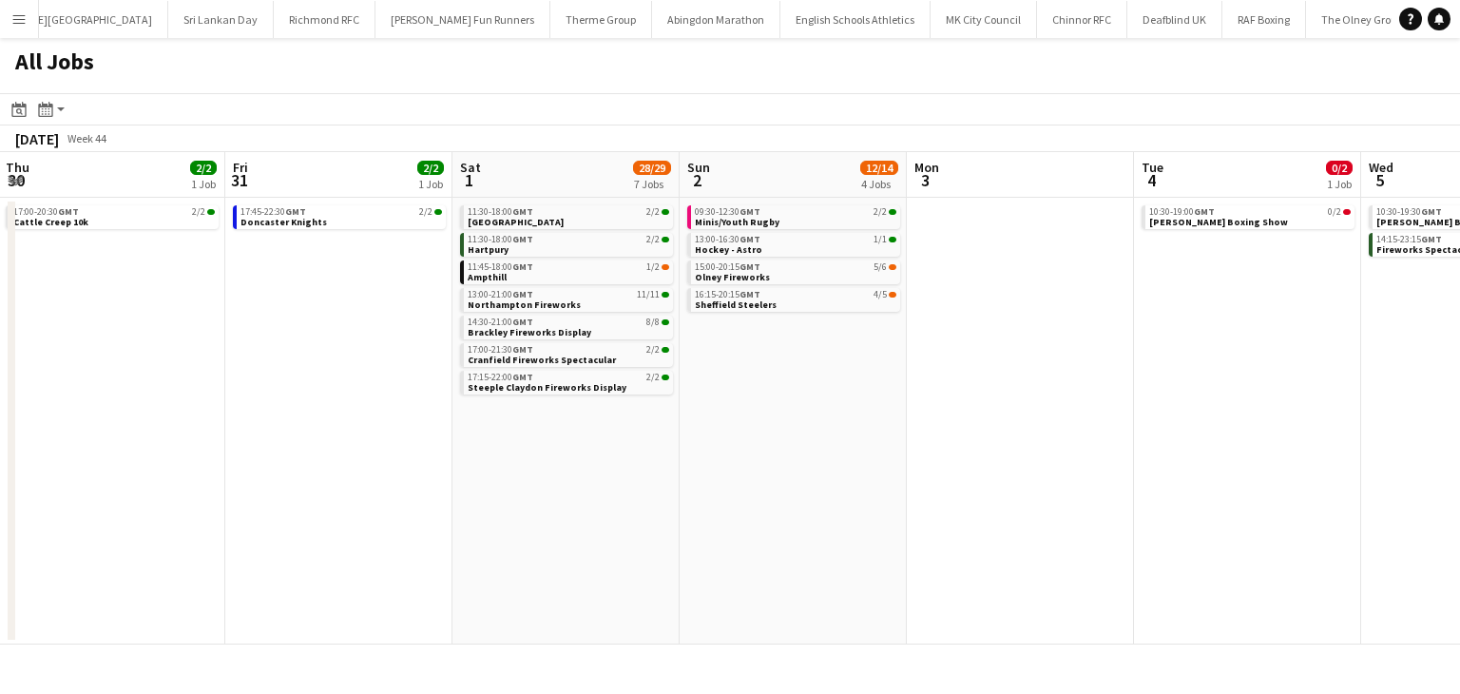
click at [715, 413] on app-calendar-viewport "Tue 28 Wed 29 5/5 1 Job Thu 30 2/2 1 Job Fri 31 2/2 1 Job Sat 1 28/29 7 Jobs Su…" at bounding box center [730, 398] width 1460 height 492
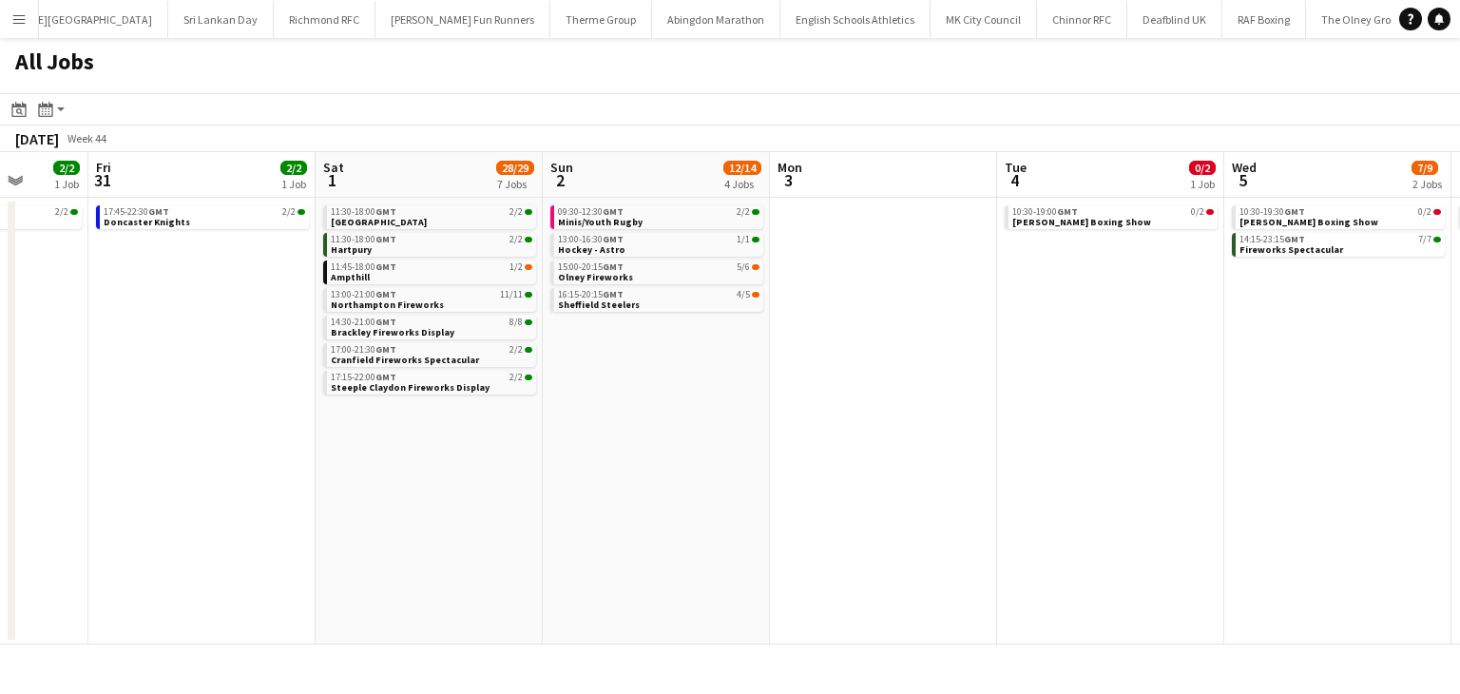
click at [804, 408] on app-calendar-viewport "Tue 28 Wed 29 5/5 1 Job Thu 30 2/2 1 Job Fri 31 2/2 1 Job Sat 1 28/29 7 Jobs Su…" at bounding box center [730, 398] width 1460 height 492
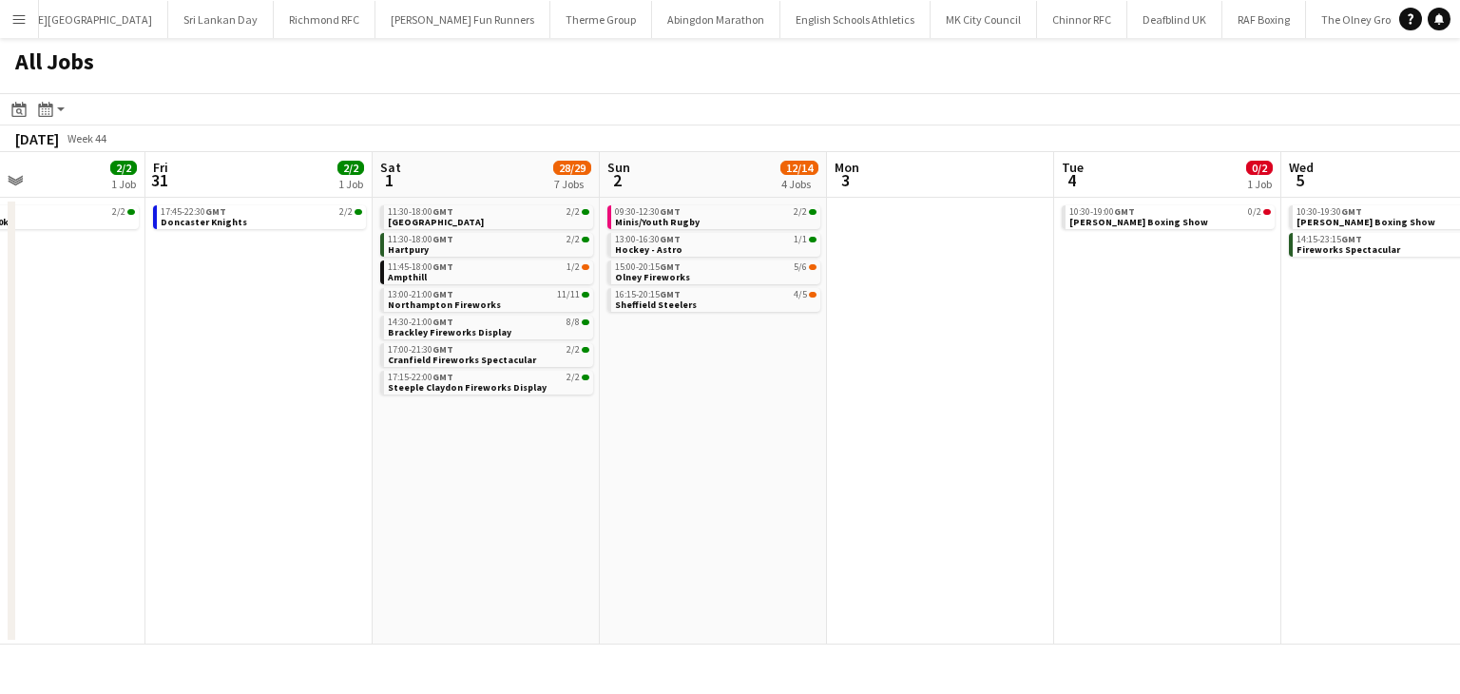
drag, startPoint x: 796, startPoint y: 414, endPoint x: 755, endPoint y: 415, distance: 41.8
click at [774, 415] on app-calendar-viewport "Tue 28 Wed 29 5/5 1 Job Thu 30 2/2 1 Job Fri 31 2/2 1 Job Sat 1 28/29 7 Jobs Su…" at bounding box center [730, 398] width 1460 height 492
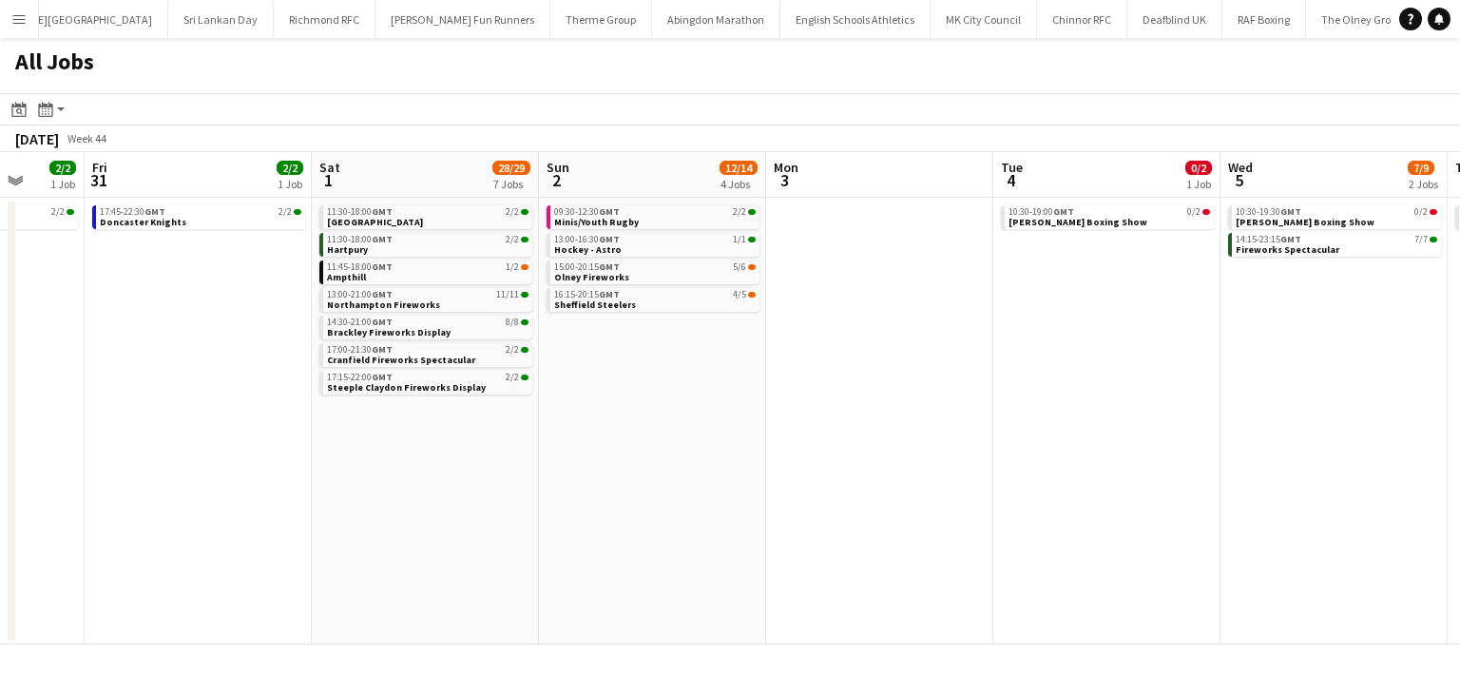
drag, startPoint x: 756, startPoint y: 407, endPoint x: 818, endPoint y: 404, distance: 61.8
click at [813, 407] on app-calendar-viewport "Tue 28 Wed 29 5/5 1 Job Thu 30 2/2 1 Job Fri 31 2/2 1 Job Sat 1 28/29 7 Jobs Su…" at bounding box center [730, 398] width 1460 height 492
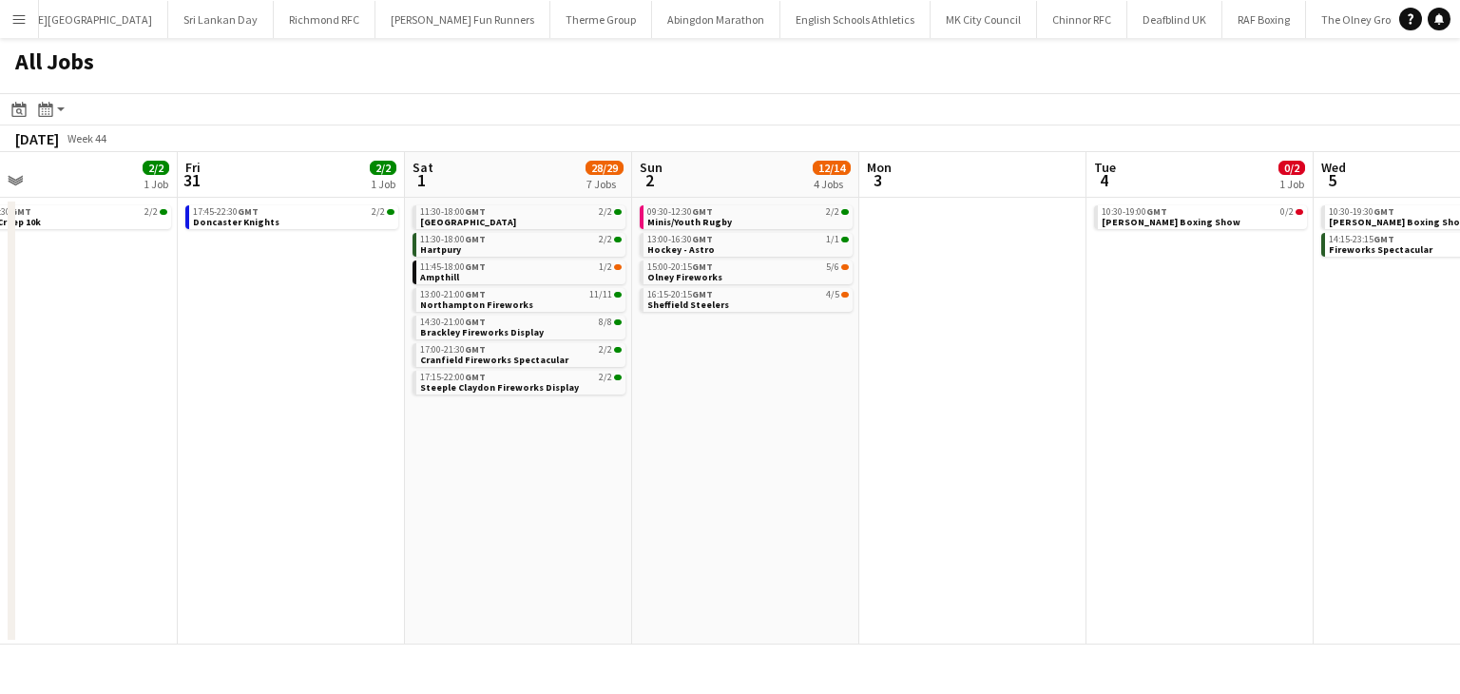
click at [722, 415] on app-calendar-viewport "Tue 28 Wed 29 5/5 1 Job Thu 30 2/2 1 Job Fri 31 2/2 1 Job Sat 1 28/29 7 Jobs Su…" at bounding box center [730, 398] width 1460 height 492
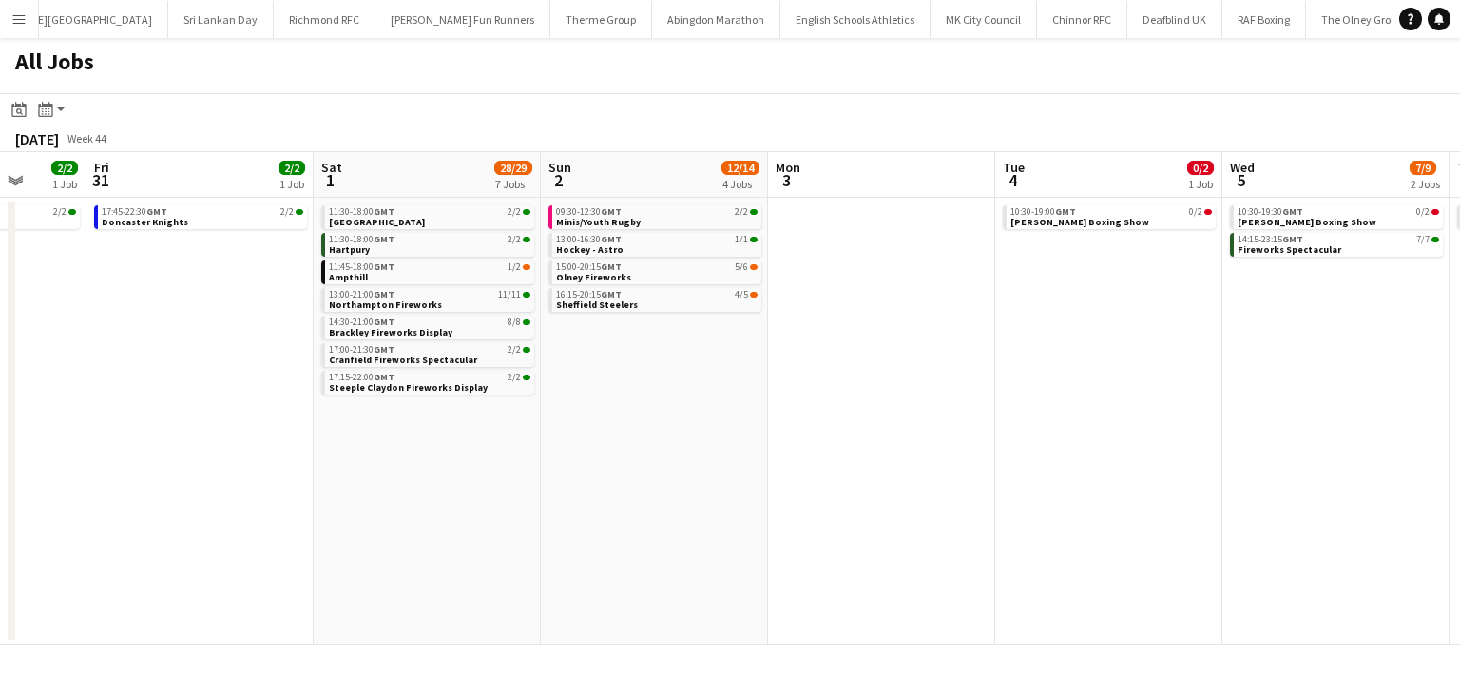
drag, startPoint x: 762, startPoint y: 366, endPoint x: 689, endPoint y: 366, distance: 73.2
click at [736, 366] on app-calendar-viewport "Tue 28 Wed 29 5/5 1 Job Thu 30 2/2 1 Job Fri 31 2/2 1 Job Sat 1 28/29 7 Jobs Su…" at bounding box center [730, 398] width 1460 height 492
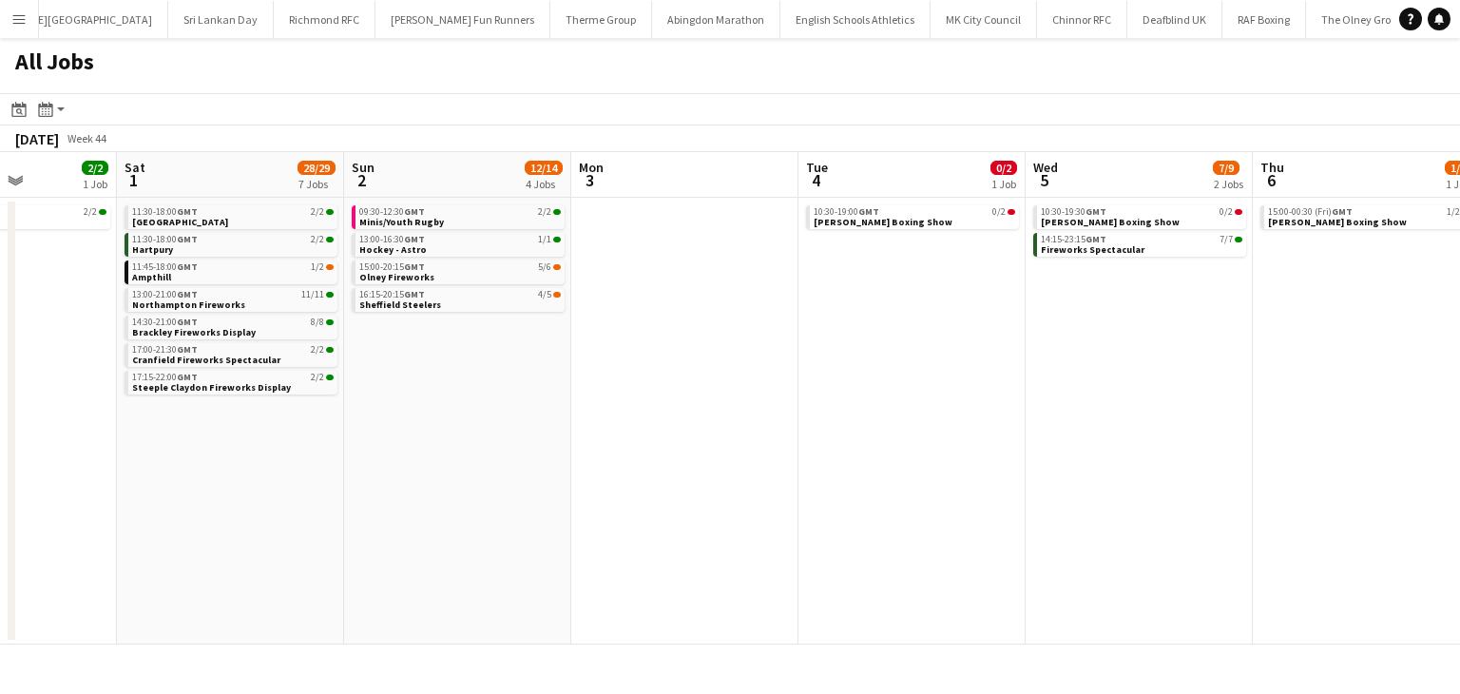
click at [811, 387] on app-calendar-viewport "Tue 28 Wed 29 5/5 1 Job Thu 30 2/2 1 Job Fri 31 2/2 1 Job Sat 1 28/29 7 Jobs Su…" at bounding box center [730, 398] width 1460 height 492
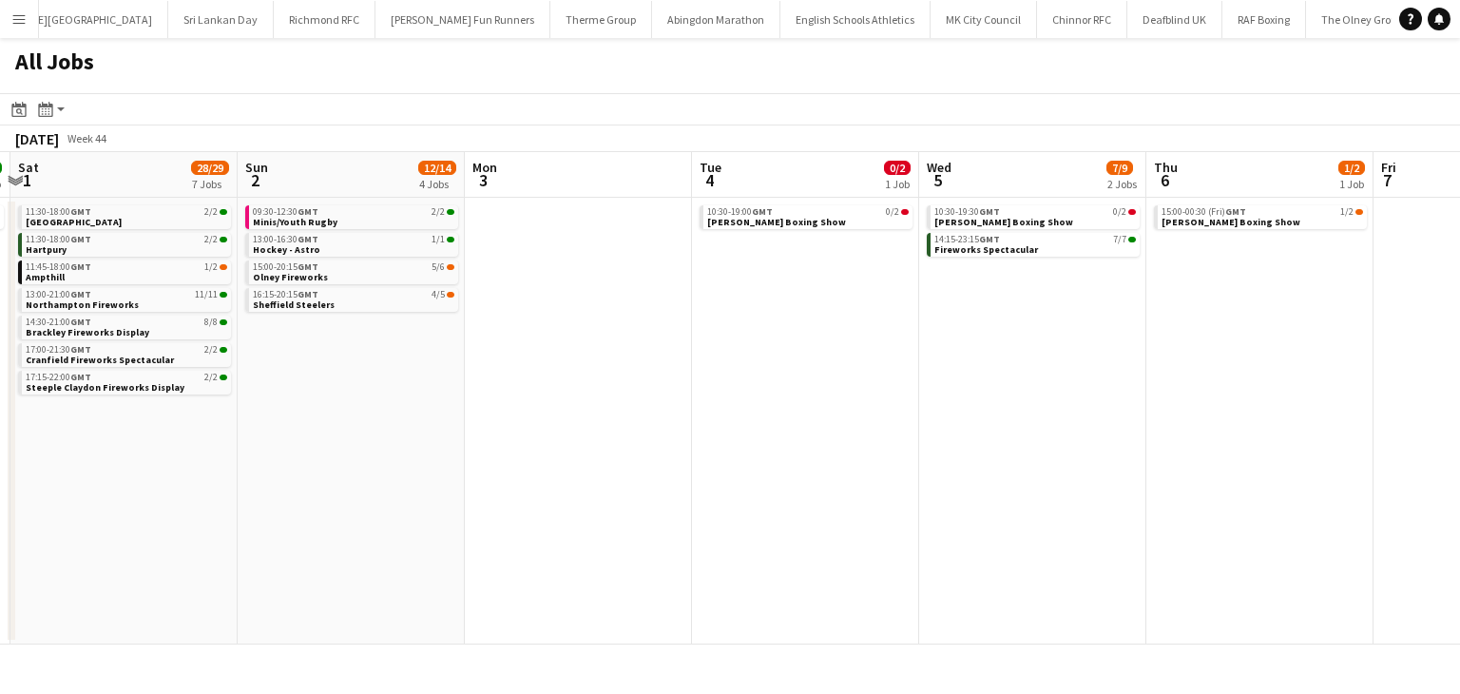
drag, startPoint x: 840, startPoint y: 392, endPoint x: 724, endPoint y: 397, distance: 116.0
click at [749, 393] on app-calendar-viewport "Wed 29 5/5 1 Job Thu 30 2/2 1 Job Fri 31 2/2 1 Job Sat 1 28/29 7 Jobs Sun 2 12/…" at bounding box center [730, 398] width 1460 height 492
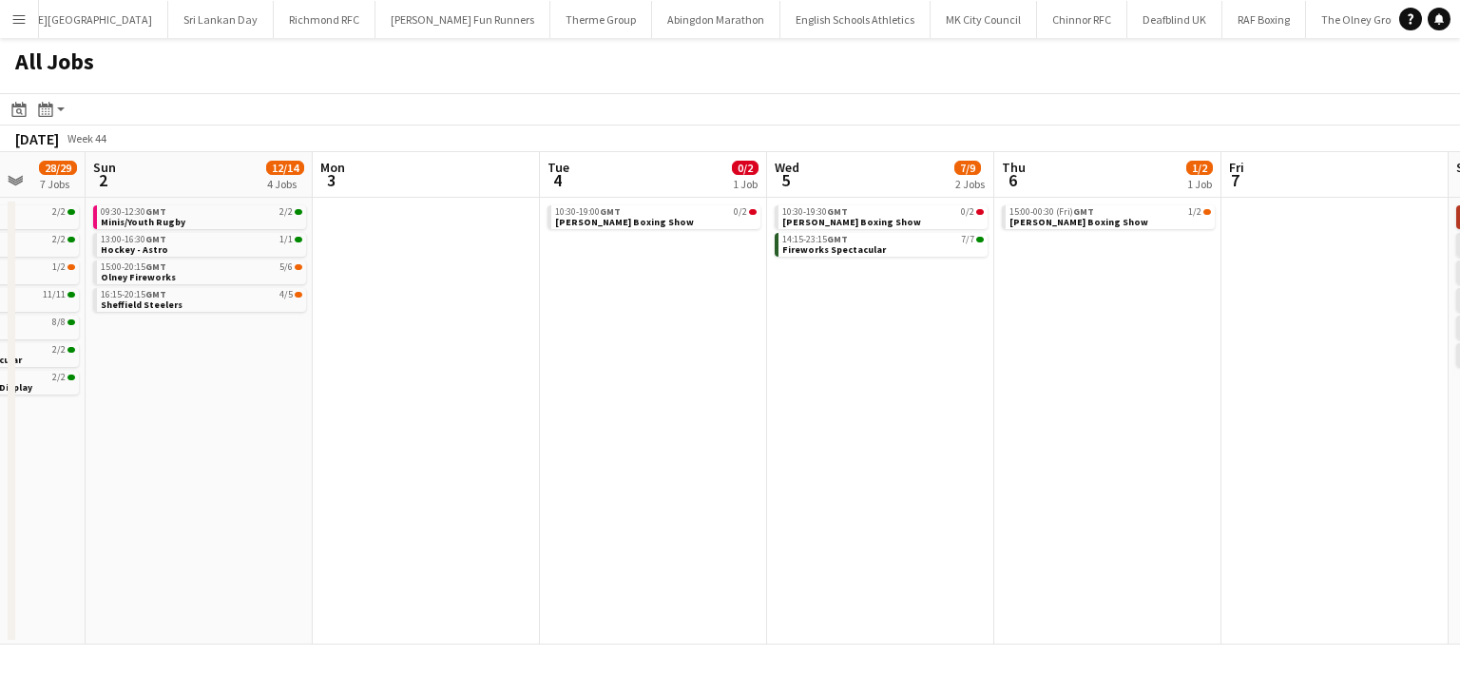
drag, startPoint x: 1004, startPoint y: 352, endPoint x: 761, endPoint y: 353, distance: 242.3
click at [819, 353] on app-calendar-viewport "Wed 29 5/5 1 Job Thu 30 2/2 1 Job Fri 31 2/2 1 Job Sat 1 28/29 7 Jobs Sun 2 12/…" at bounding box center [730, 398] width 1460 height 492
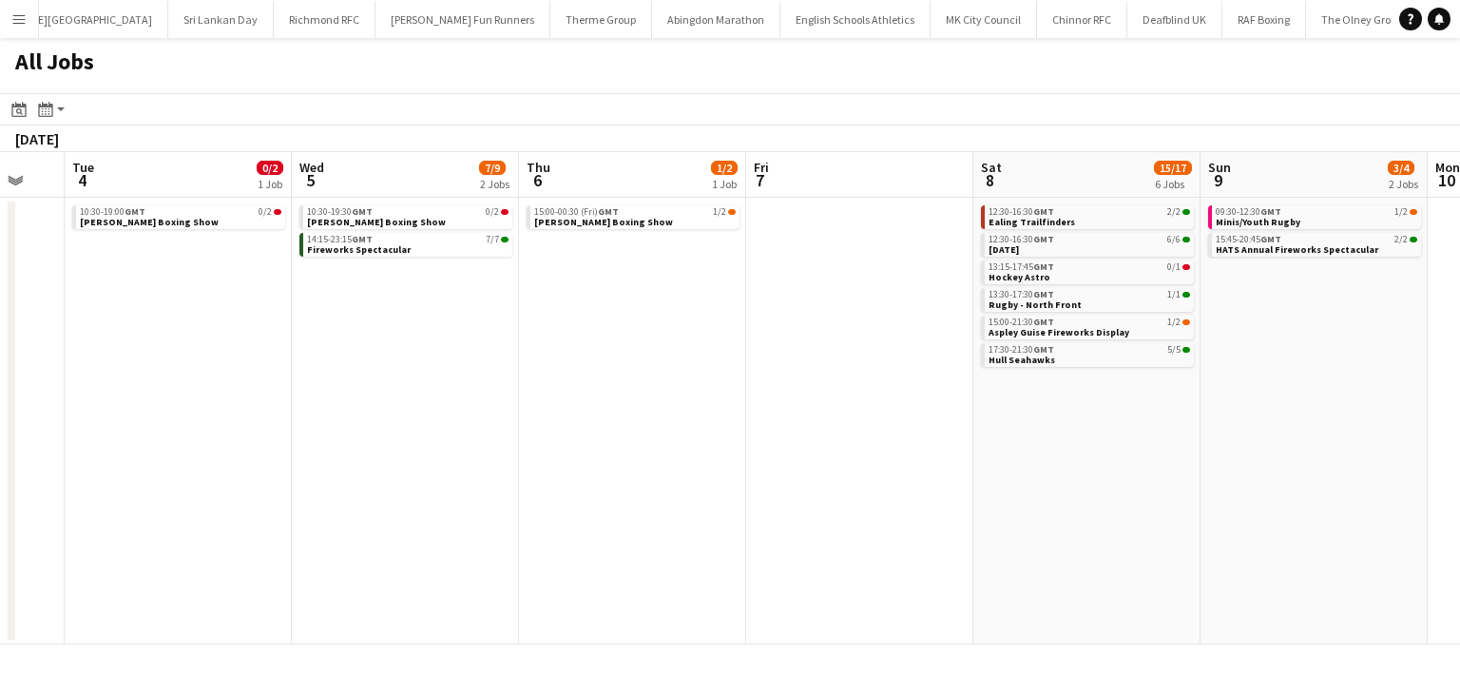
click at [567, 355] on app-all-jobs "All Jobs Date picker SEP 2025 SEP 2025 Monday M Tuesday T Wednesday W Thursday …" at bounding box center [730, 341] width 1460 height 606
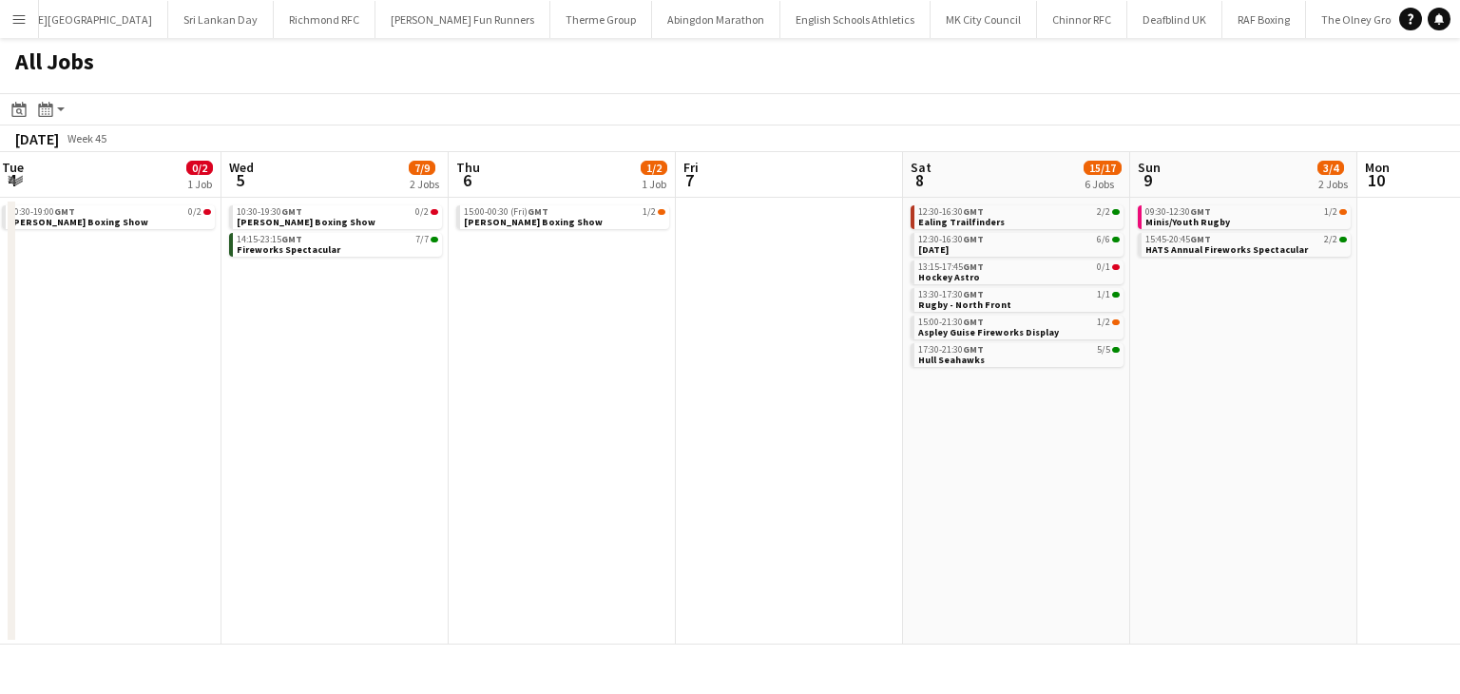
drag, startPoint x: 686, startPoint y: 374, endPoint x: 575, endPoint y: 374, distance: 111.2
click at [603, 374] on app-calendar-viewport "Sun 2 12/14 4 Jobs Mon 3 Tue 4 0/2 1 Job Wed 5 7/9 2 Jobs Thu 6 1/2 1 Job Fri 7…" at bounding box center [730, 398] width 1460 height 492
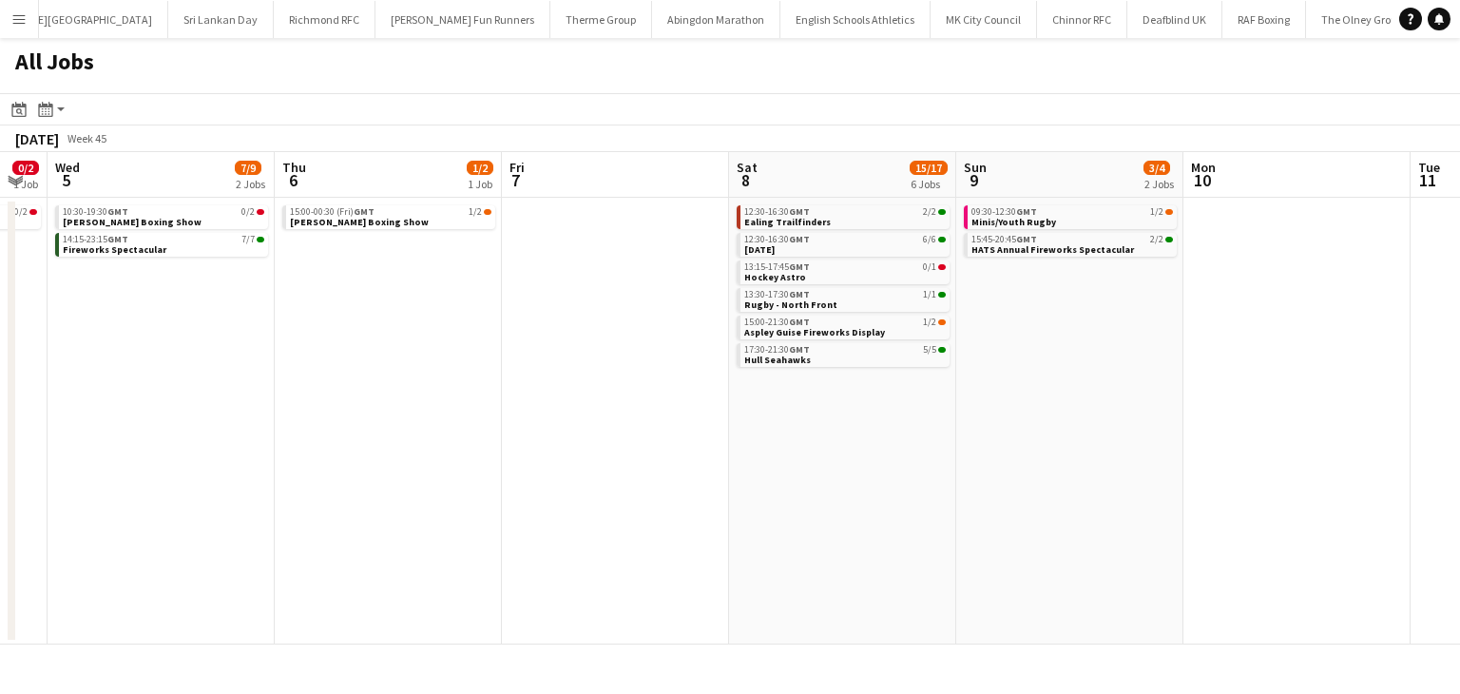
click at [776, 446] on app-calendar-viewport "Sun 2 12/14 4 Jobs Mon 3 Tue 4 0/2 1 Job Wed 5 7/9 2 Jobs Thu 6 1/2 1 Job Fri 7…" at bounding box center [730, 398] width 1460 height 492
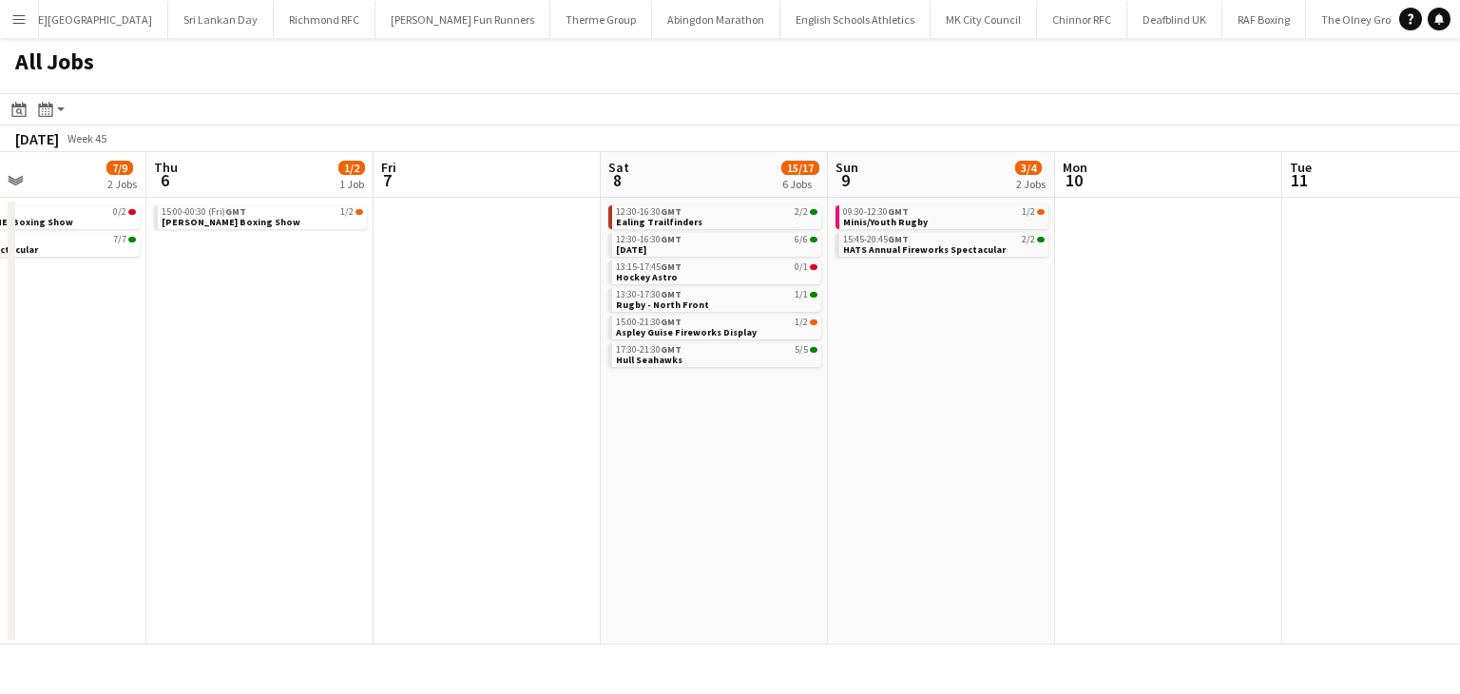
drag, startPoint x: 836, startPoint y: 440, endPoint x: 480, endPoint y: 417, distance: 357.1
click at [428, 442] on app-calendar-viewport "Sun 2 12/14 4 Jobs Mon 3 Tue 4 0/2 1 Job Wed 5 7/9 2 Jobs Thu 6 1/2 1 Job Fri 7…" at bounding box center [730, 398] width 1460 height 492
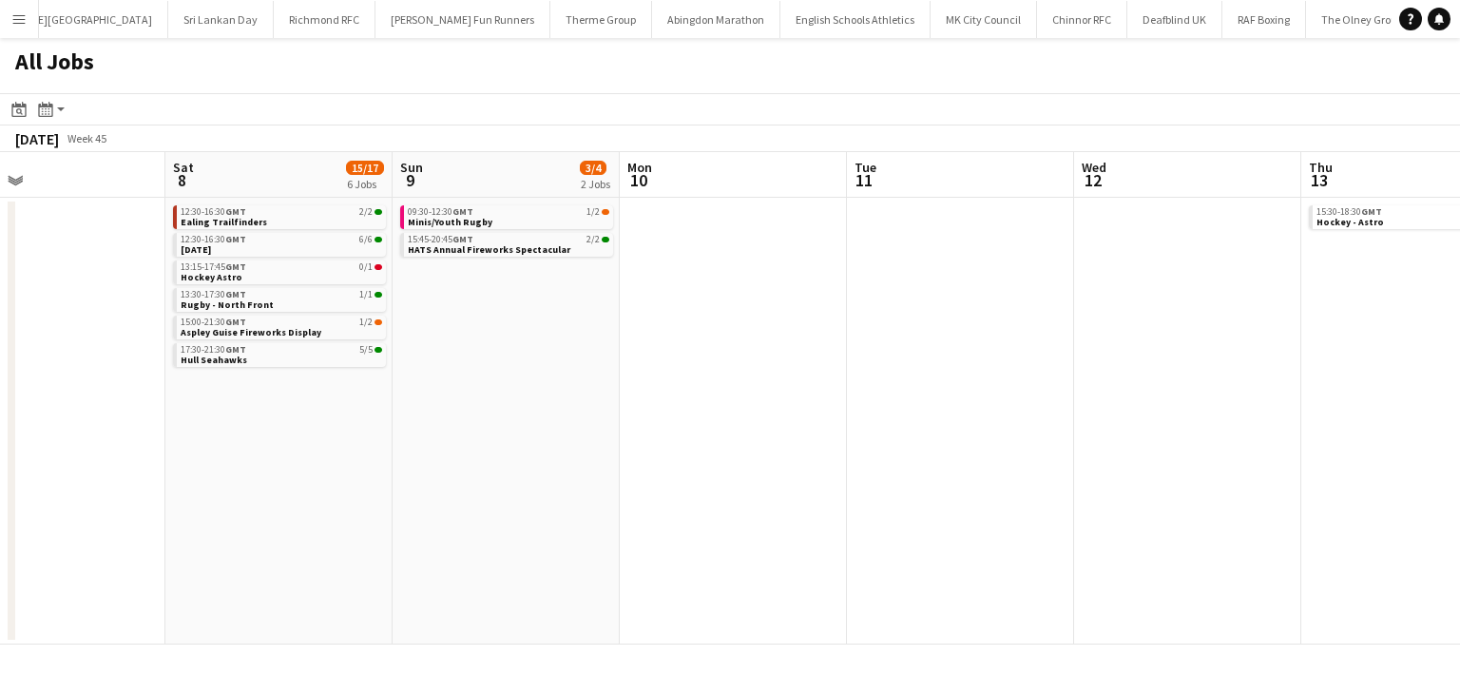
click at [407, 402] on app-all-jobs "All Jobs Date picker SEP 2025 SEP 2025 Monday M Tuesday T Wednesday W Thursday …" at bounding box center [730, 341] width 1460 height 606
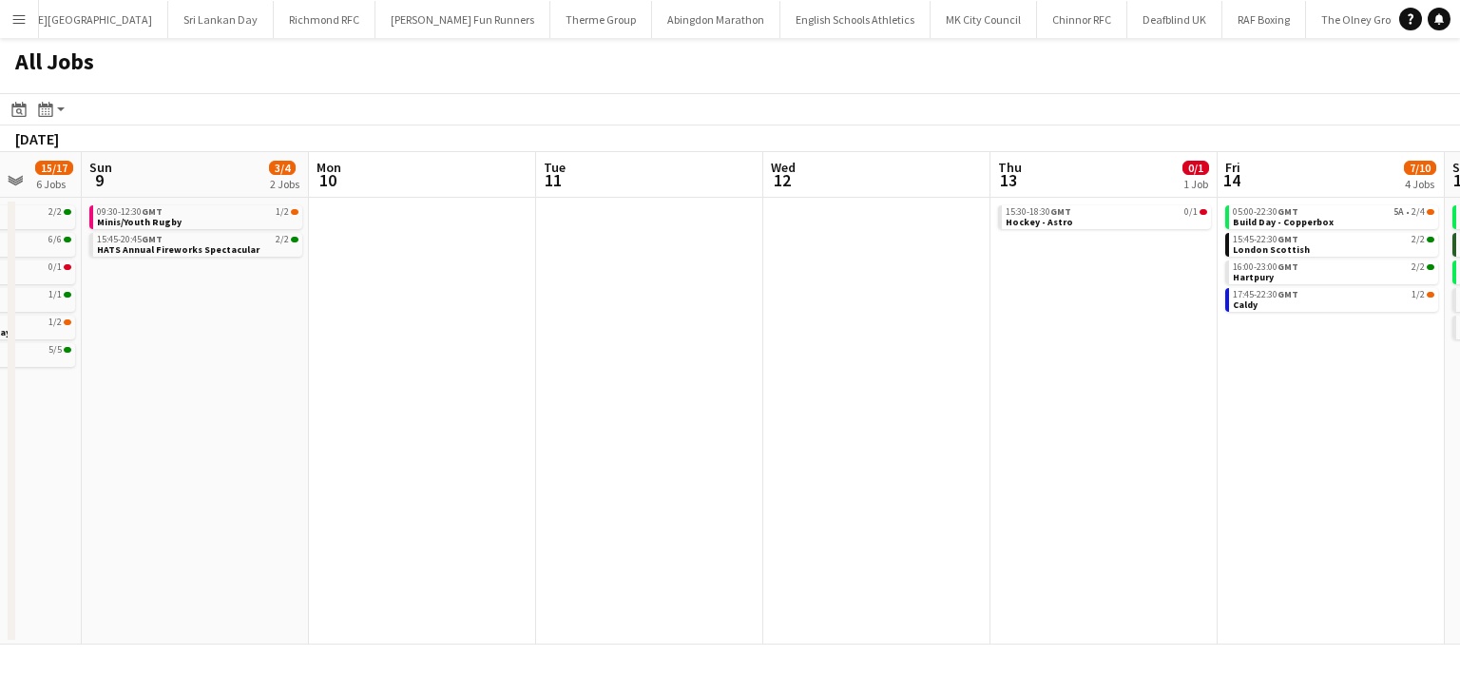
click at [241, 389] on app-calendar-viewport "Thu 6 1/2 1 Job Fri 7 Sat 8 15/17 6 Jobs Sun 9 3/4 2 Jobs Mon 10 Tue 11 Wed 12 …" at bounding box center [730, 398] width 1460 height 492
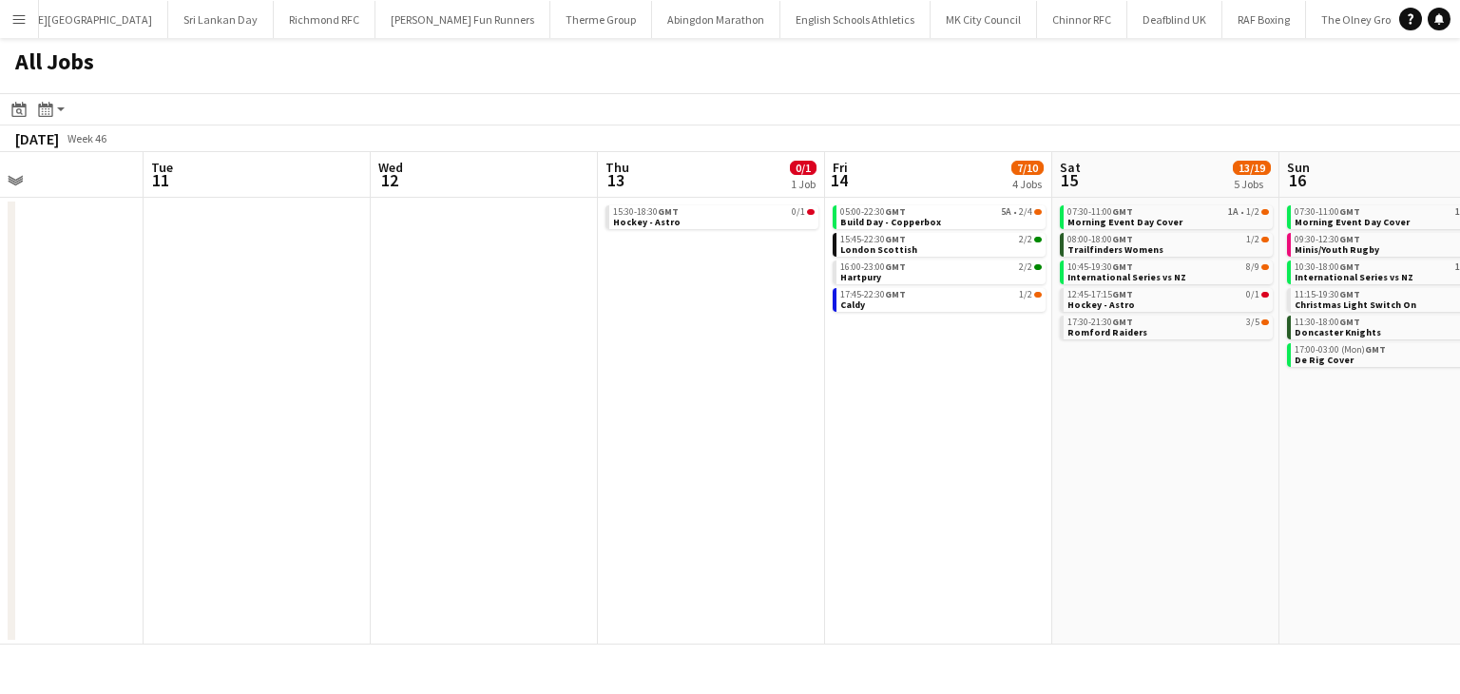
drag, startPoint x: 378, startPoint y: 377, endPoint x: 387, endPoint y: 349, distance: 29.8
click at [162, 377] on app-calendar-viewport "Sat 8 15/17 6 Jobs Sun 9 3/4 2 Jobs Mon 10 Tue 11 Wed 12 Thu 13 0/1 1 Job Fri 1…" at bounding box center [730, 398] width 1460 height 492
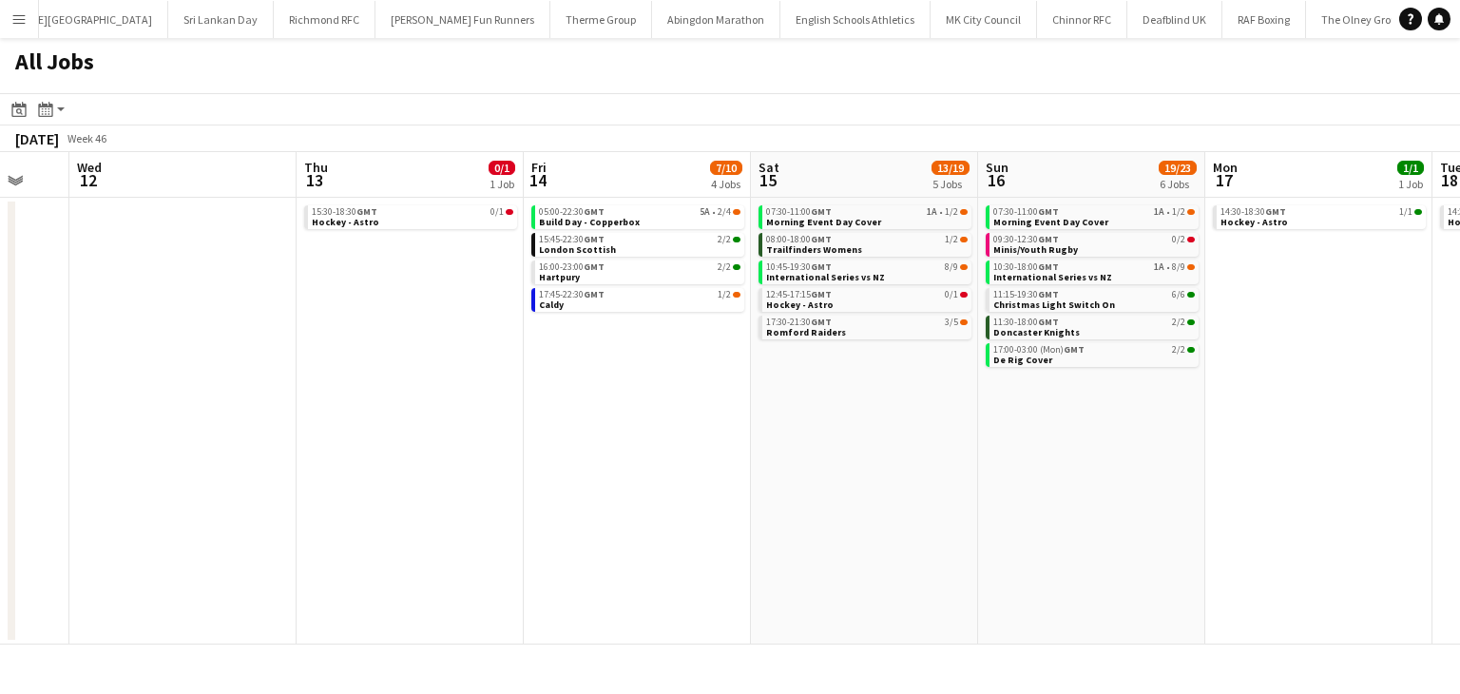
drag, startPoint x: 542, startPoint y: 381, endPoint x: 523, endPoint y: 383, distance: 19.1
click at [523, 383] on app-calendar-viewport "Sat 8 15/17 6 Jobs Sun 9 3/4 2 Jobs Mon 10 Tue 11 Wed 12 Thu 13 0/1 1 Job Fri 1…" at bounding box center [730, 398] width 1460 height 492
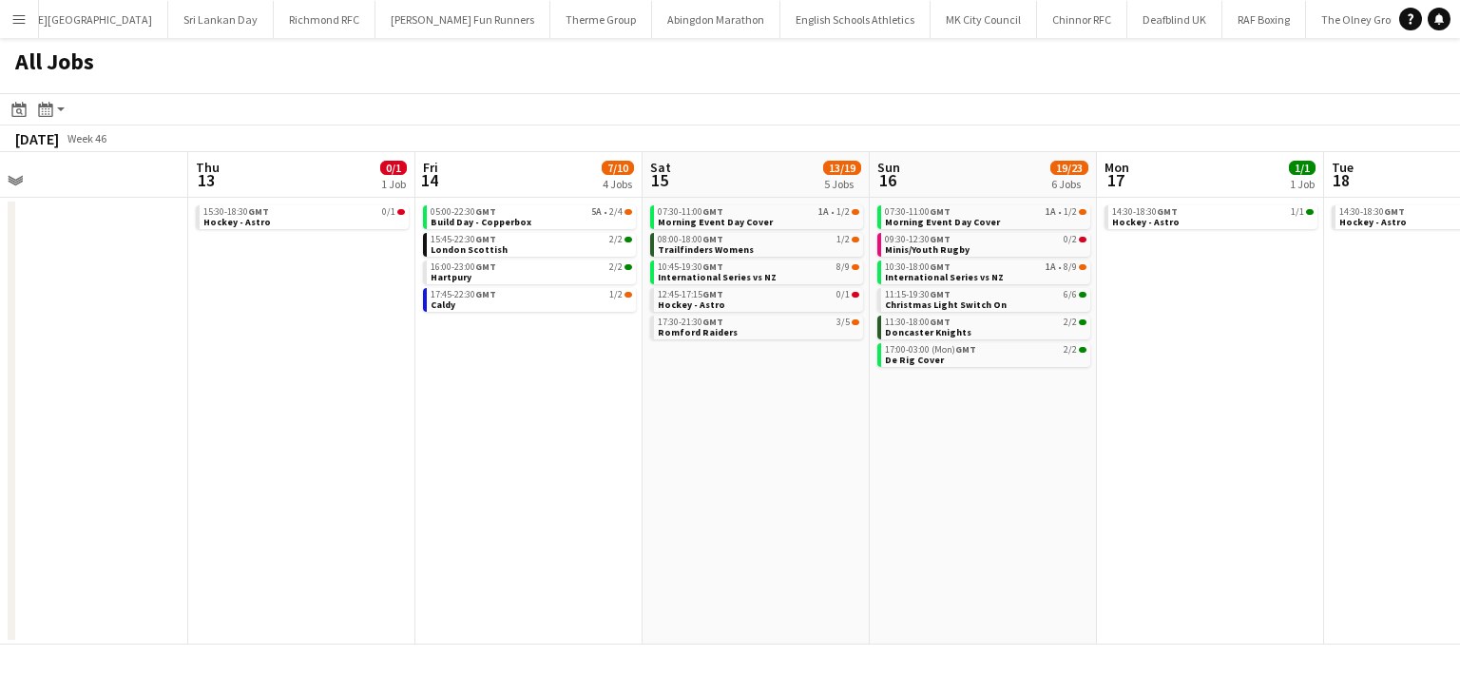
click at [437, 399] on app-all-jobs "All Jobs Date picker SEP 2025 SEP 2025 Monday M Tuesday T Wednesday W Thursday …" at bounding box center [730, 341] width 1460 height 606
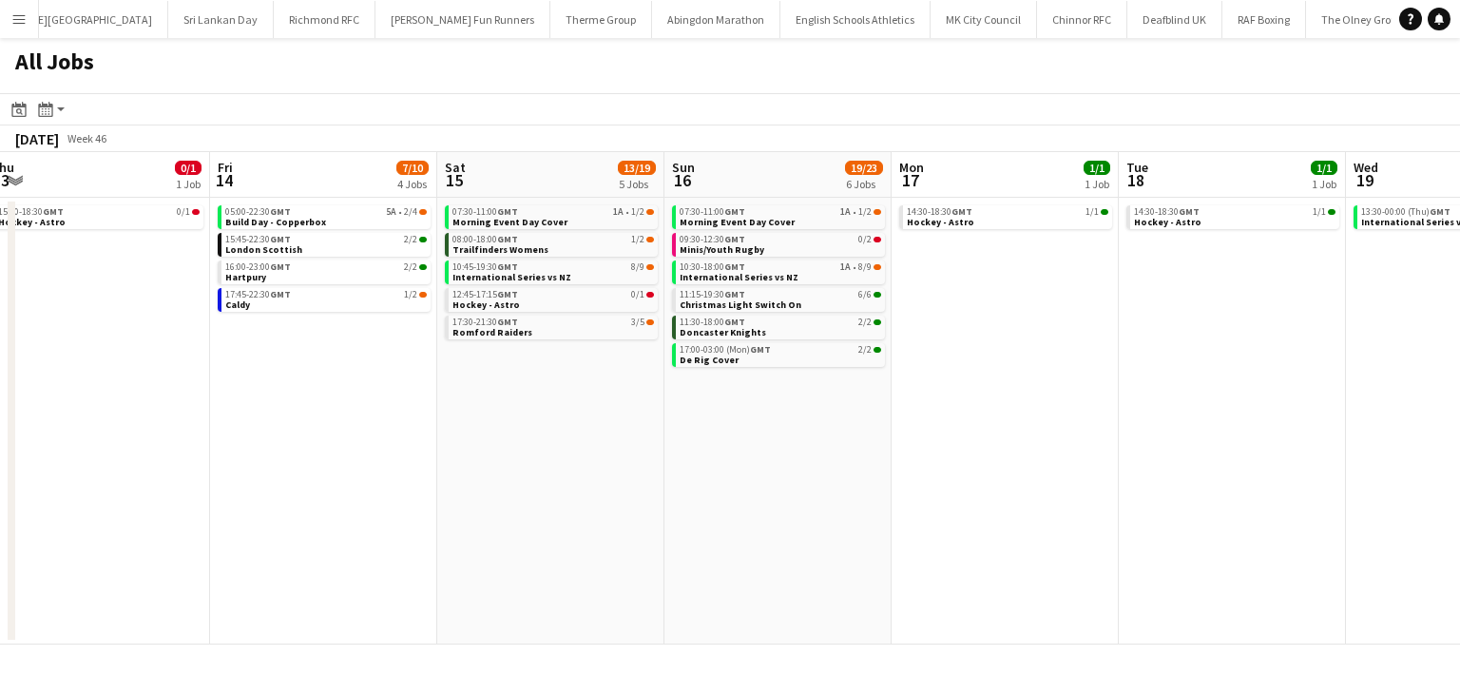
click at [627, 405] on app-calendar-viewport "Tue 11 Wed 12 Thu 13 0/1 1 Job Fri 14 7/10 4 Jobs Sat 15 13/19 5 Jobs Sun 16 19…" at bounding box center [730, 398] width 1460 height 492
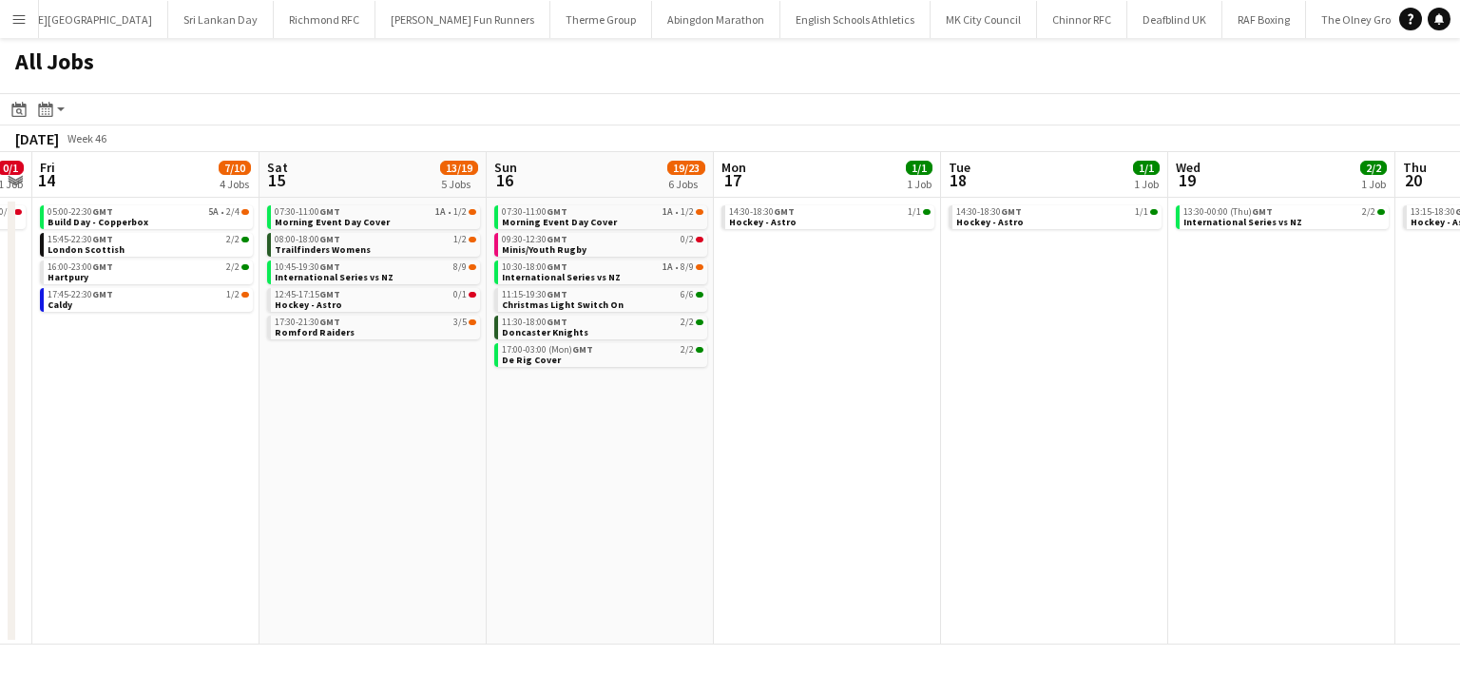
drag, startPoint x: 671, startPoint y: 405, endPoint x: 547, endPoint y: 384, distance: 125.3
click at [125, 357] on app-calendar-viewport "Tue 11 Wed 12 Thu 13 0/1 1 Job Fri 14 7/10 4 Jobs Sat 15 13/19 5 Jobs Sun 16 19…" at bounding box center [730, 398] width 1460 height 492
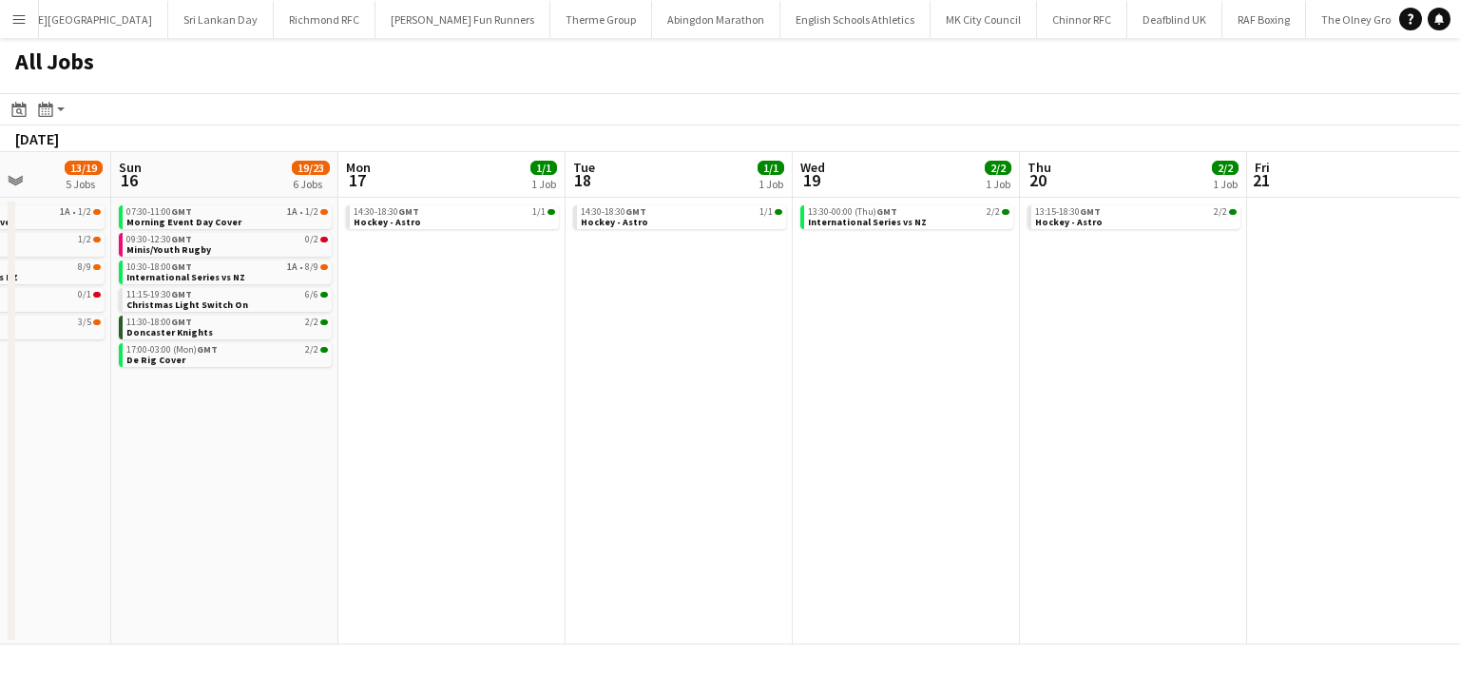
drag, startPoint x: 224, startPoint y: 396, endPoint x: 218, endPoint y: 362, distance: 34.9
click at [98, 396] on app-calendar-viewport "Thu 13 0/1 1 Job Fri 14 7/10 4 Jobs Sat 15 13/19 5 Jobs Sun 16 19/23 6 Jobs Mon…" at bounding box center [730, 398] width 1460 height 492
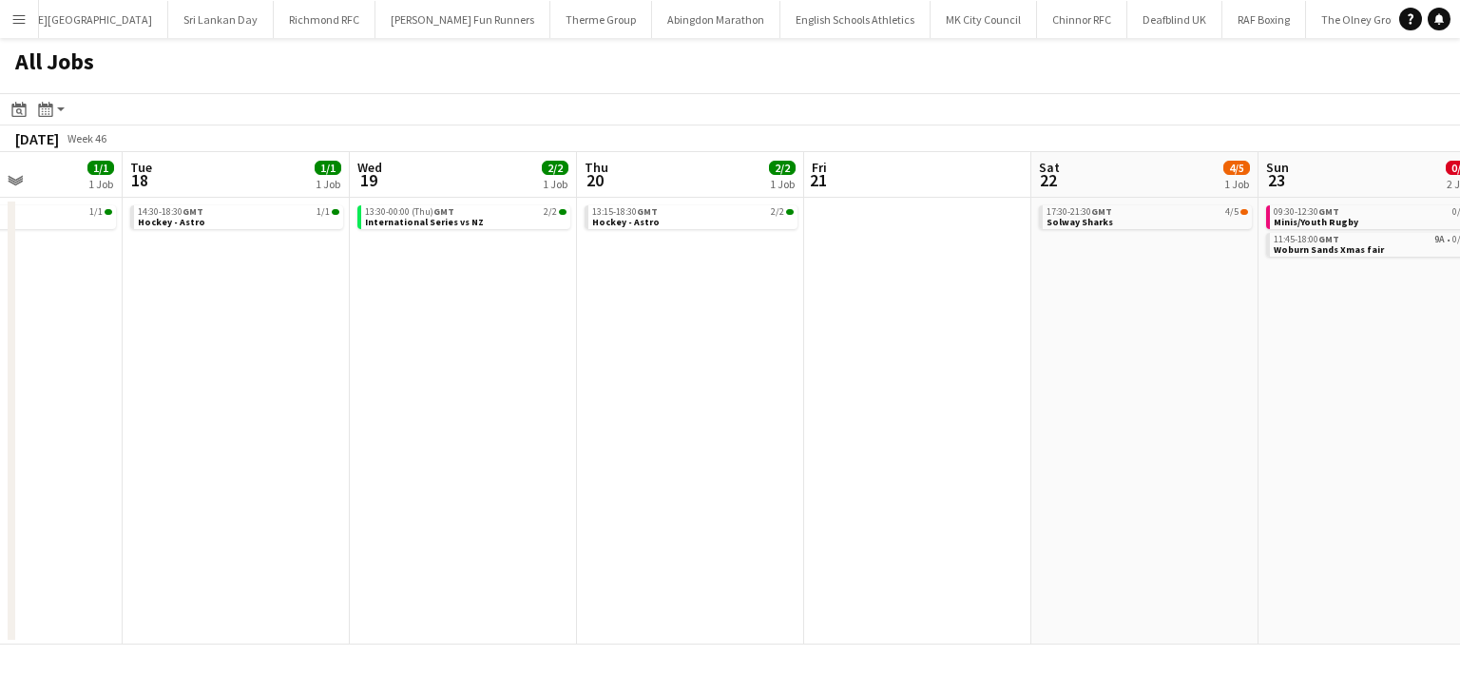
drag, startPoint x: 427, startPoint y: 358, endPoint x: 0, endPoint y: 373, distance: 426.9
click at [0, 373] on app-calendar-viewport "Sat 15 13/19 5 Jobs Sun 16 19/23 6 Jobs Mon 17 1/1 1 Job Tue 18 1/1 1 Job Wed 1…" at bounding box center [730, 398] width 1460 height 492
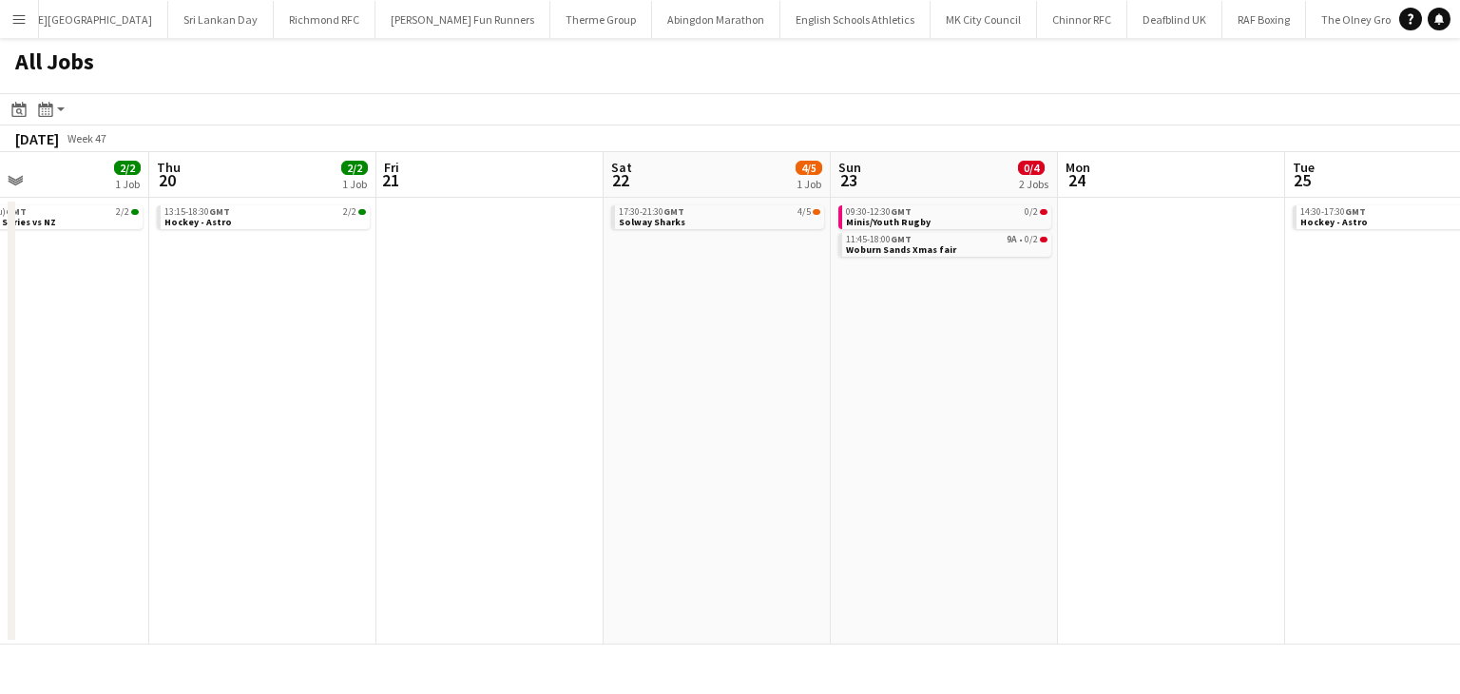
click at [117, 396] on app-all-jobs "All Jobs Date picker SEP 2025 SEP 2025 Monday M Tuesday T Wednesday W Thursday …" at bounding box center [730, 341] width 1460 height 606
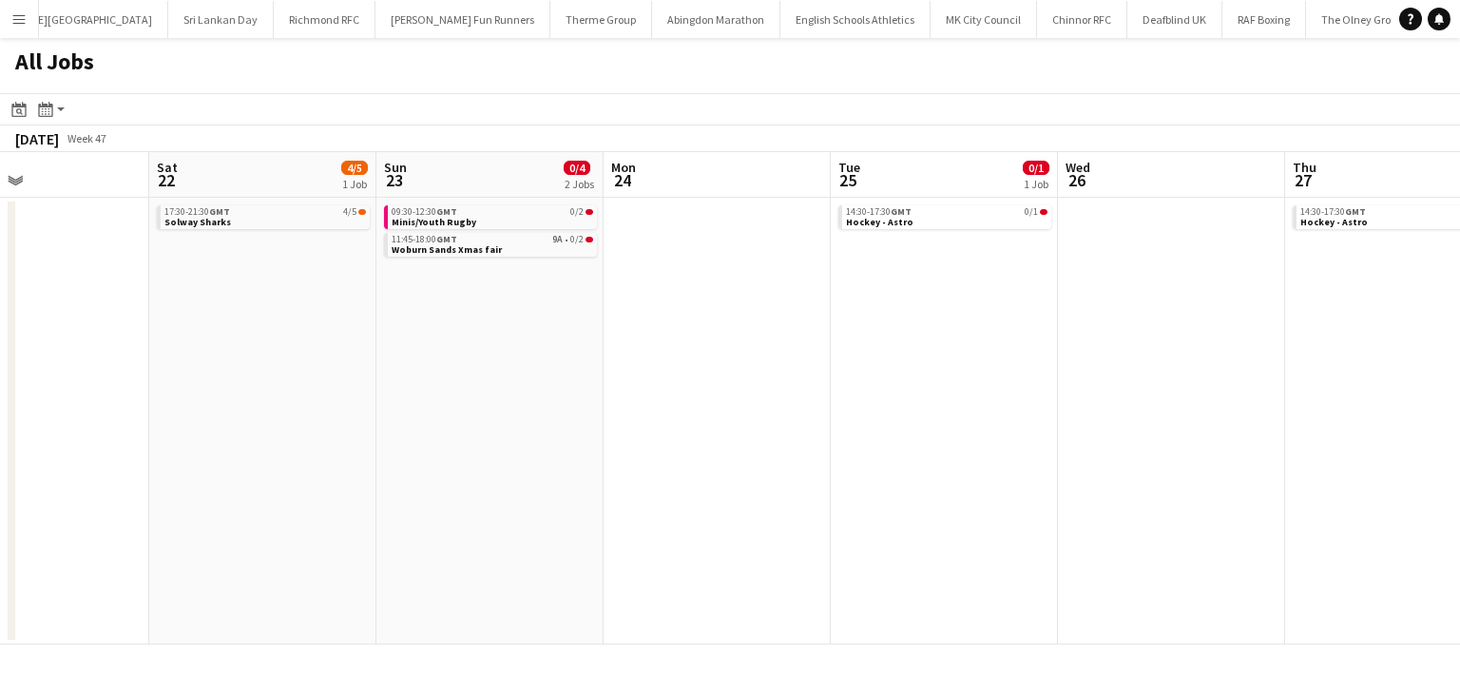
drag, startPoint x: 267, startPoint y: 422, endPoint x: 182, endPoint y: 419, distance: 84.6
click at [182, 420] on app-calendar-viewport "Wed 19 2/2 1 Job Thu 20 2/2 1 Job Fri 21 Sat 22 4/5 1 Job Sun 23 0/4 2 Jobs Mon…" at bounding box center [730, 398] width 1460 height 492
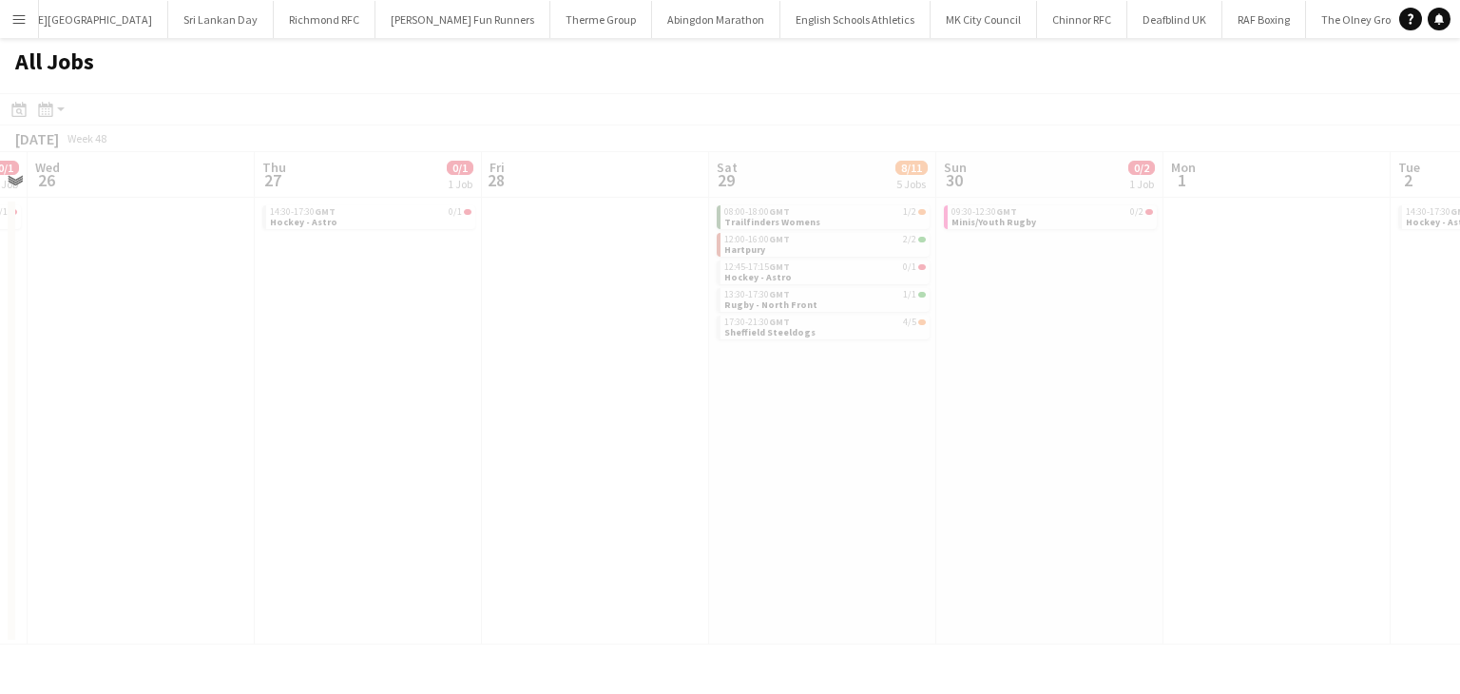
drag, startPoint x: 189, startPoint y: 380, endPoint x: 30, endPoint y: 371, distance: 159.0
click at [30, 371] on app-all-jobs "All Jobs Date picker SEP 2025 SEP 2025 Monday M Tuesday T Wednesday W Thursday …" at bounding box center [730, 341] width 1460 height 606
drag, startPoint x: 403, startPoint y: 362, endPoint x: 97, endPoint y: 360, distance: 306.0
click at [97, 360] on app-calendar-viewport "Sun 23 0/4 2 Jobs Mon 24 Tue 25 0/1 1 Job Wed 26 Thu 27 0/1 1 Job Fri 28 Sat 29…" at bounding box center [730, 398] width 1460 height 492
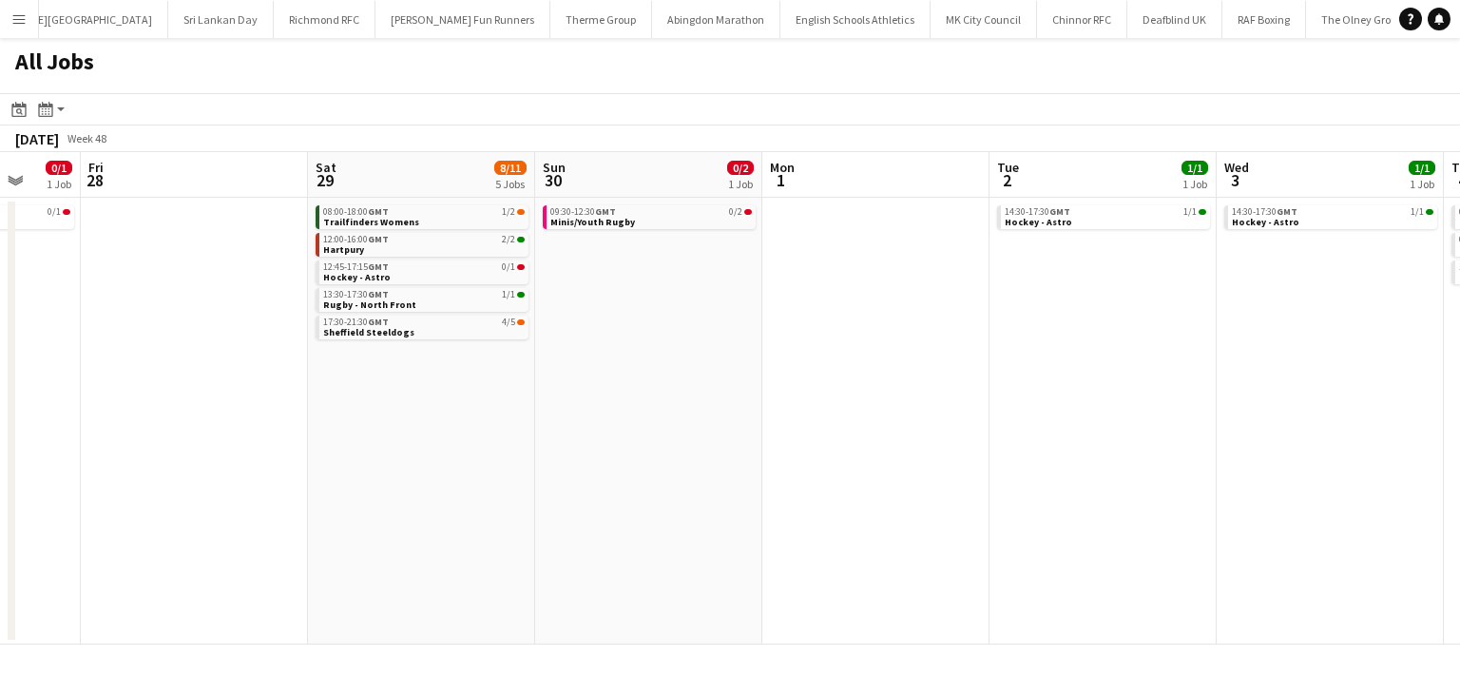
click at [224, 377] on app-all-jobs "All Jobs Date picker SEP 2025 SEP 2025 Monday M Tuesday T Wednesday W Thursday …" at bounding box center [730, 341] width 1460 height 606
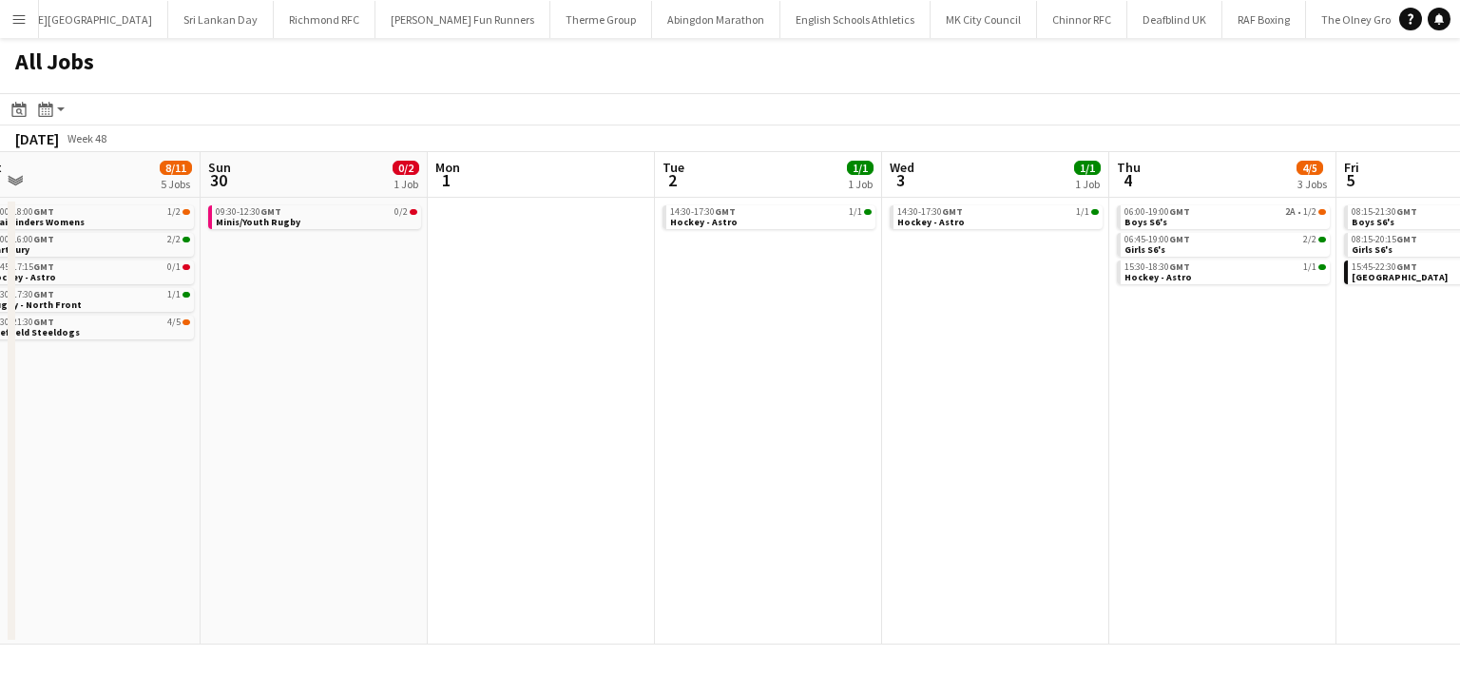
drag, startPoint x: 463, startPoint y: 385, endPoint x: 262, endPoint y: 375, distance: 200.7
click at [44, 380] on app-calendar-viewport "Thu 27 0/1 1 Job Fri 28 Sat 29 8/11 5 Jobs Sun 30 0/2 1 Job Mon 1 Tue 2 1/1 1 J…" at bounding box center [730, 398] width 1460 height 492
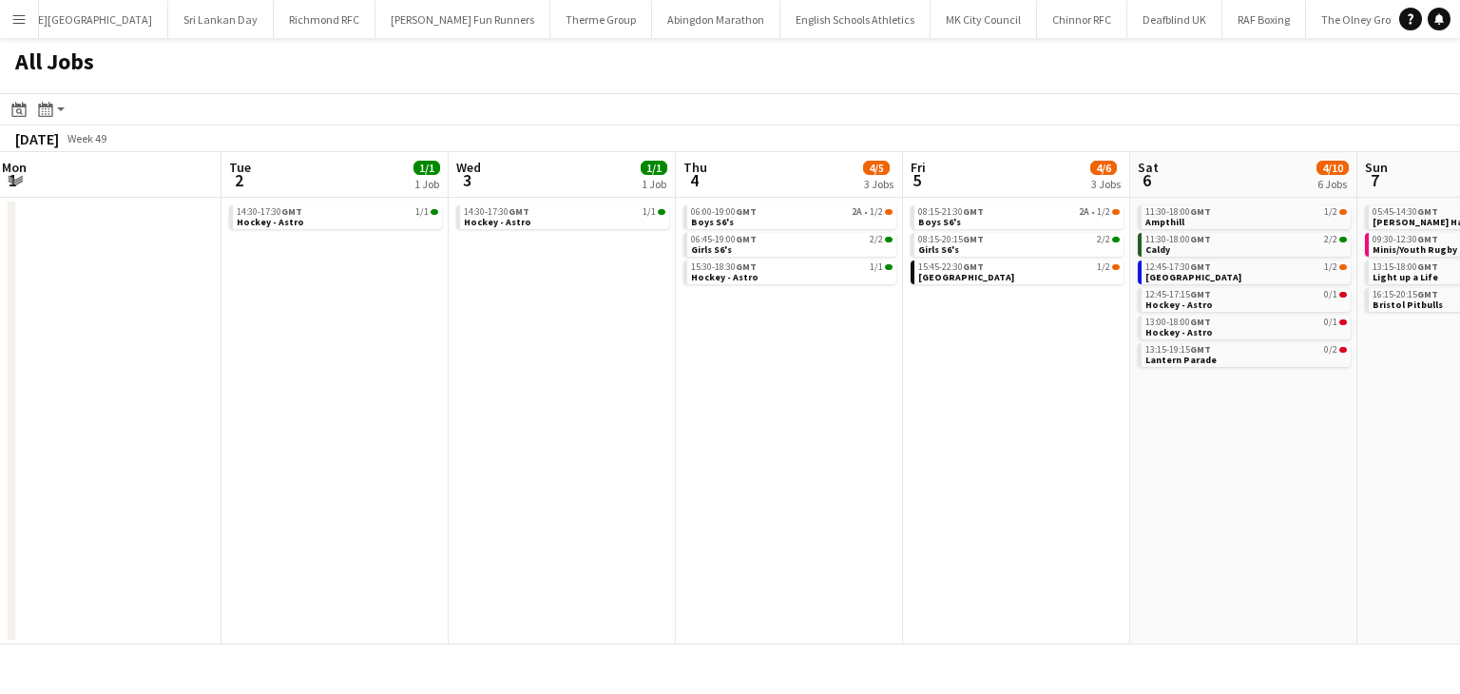
drag, startPoint x: 262, startPoint y: 375, endPoint x: 29, endPoint y: 378, distance: 233.8
click at [0, 389] on app-calendar-viewport "Fri 28 Sat 29 8/11 5 Jobs Sun 30 0/2 1 Job Mon 1 Tue 2 1/1 1 Job Wed 3 1/1 1 Jo…" at bounding box center [730, 398] width 1460 height 492
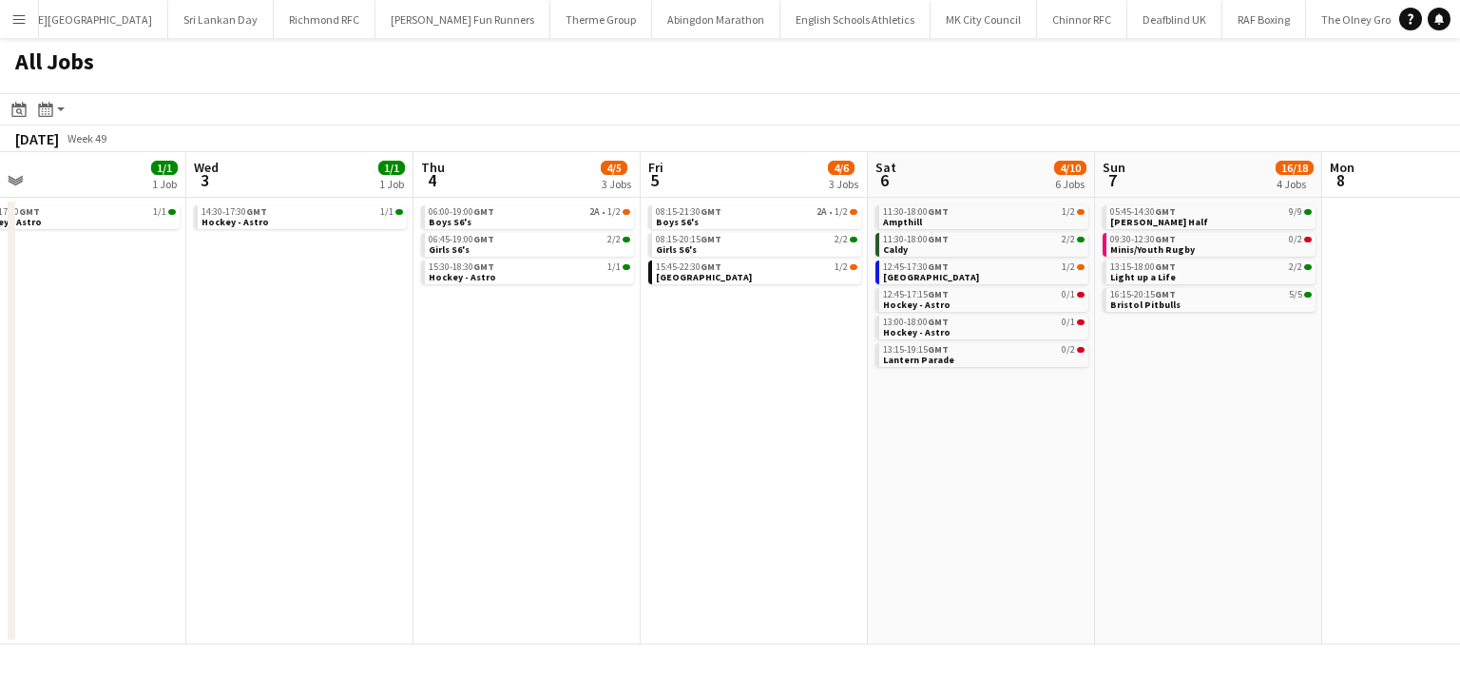
drag, startPoint x: 760, startPoint y: 382, endPoint x: 451, endPoint y: 378, distance: 308.9
click at [467, 378] on app-calendar-viewport "Sun 30 0/2 1 Job Mon 1 Tue 2 1/1 1 Job Wed 3 1/1 1 Job Thu 4 4/5 3 Jobs Fri 5 4…" at bounding box center [730, 398] width 1460 height 492
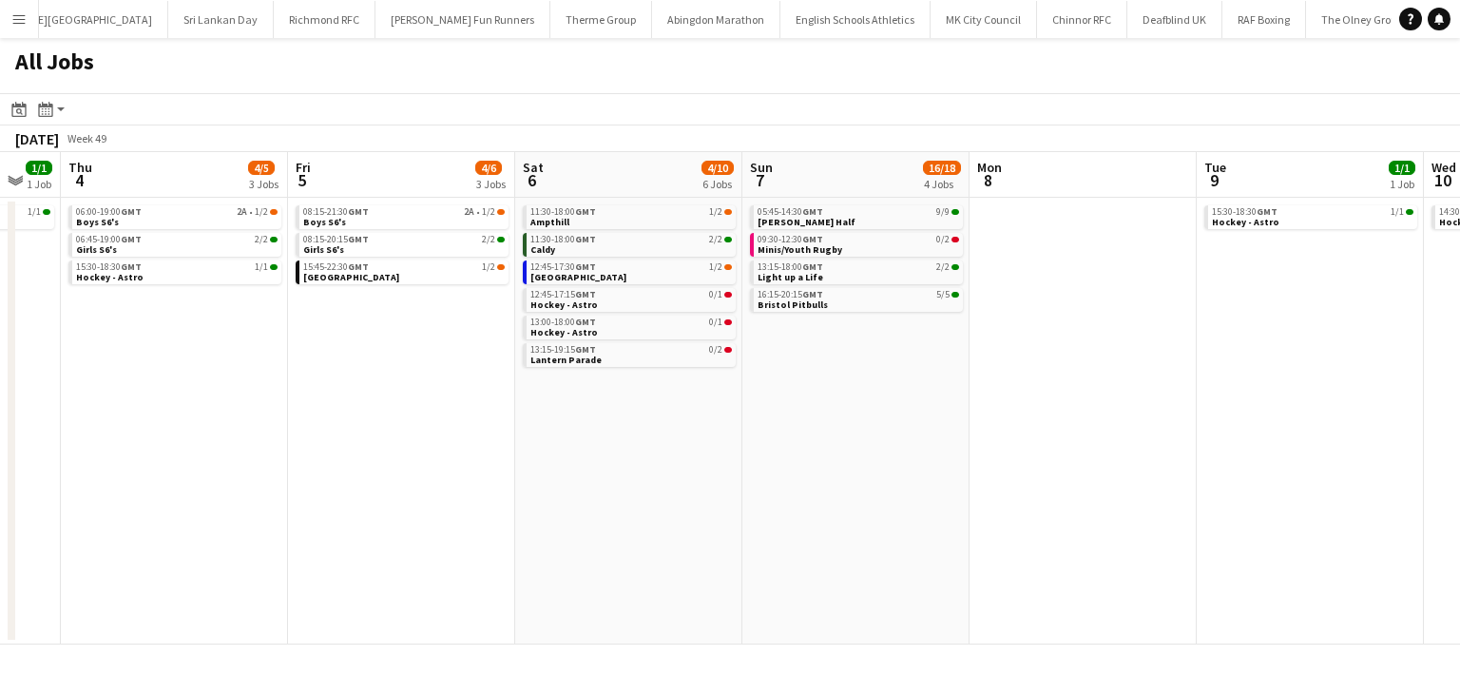
click at [341, 459] on app-all-jobs "All Jobs Date picker SEP 2025 SEP 2025 Monday M Tuesday T Wednesday W Thursday …" at bounding box center [730, 341] width 1460 height 606
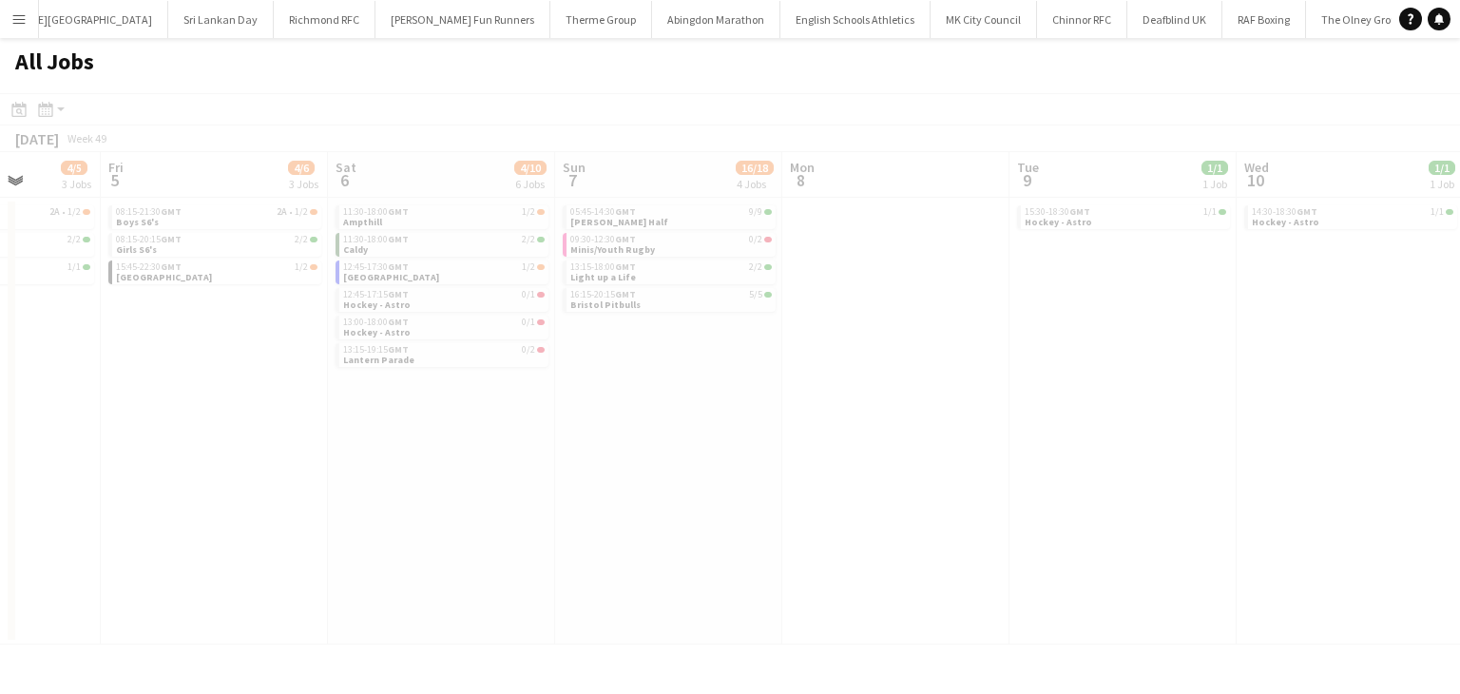
drag, startPoint x: 997, startPoint y: 479, endPoint x: 505, endPoint y: 480, distance: 492.2
click at [505, 480] on app-calendar-viewport "Tue 2 1/1 1 Job Wed 3 1/1 1 Job Thu 4 4/5 3 Jobs Fri 5 4/6 3 Jobs Sat 6 4/10 6 …" at bounding box center [730, 398] width 1460 height 492
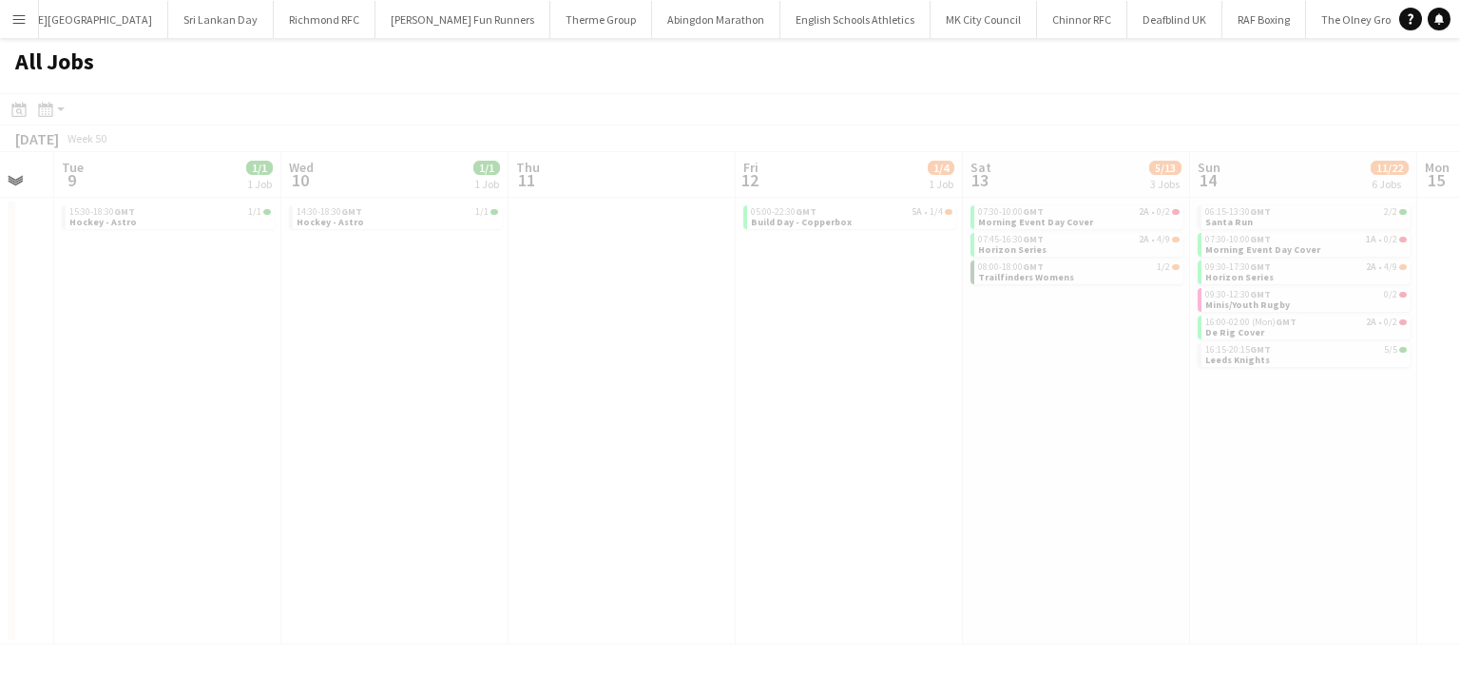
drag, startPoint x: 603, startPoint y: 468, endPoint x: 756, endPoint y: 422, distance: 159.9
click at [388, 468] on app-all-jobs "All Jobs Date picker SEP 2025 SEP 2025 Monday M Tuesday T Wednesday W Thursday …" at bounding box center [730, 341] width 1460 height 606
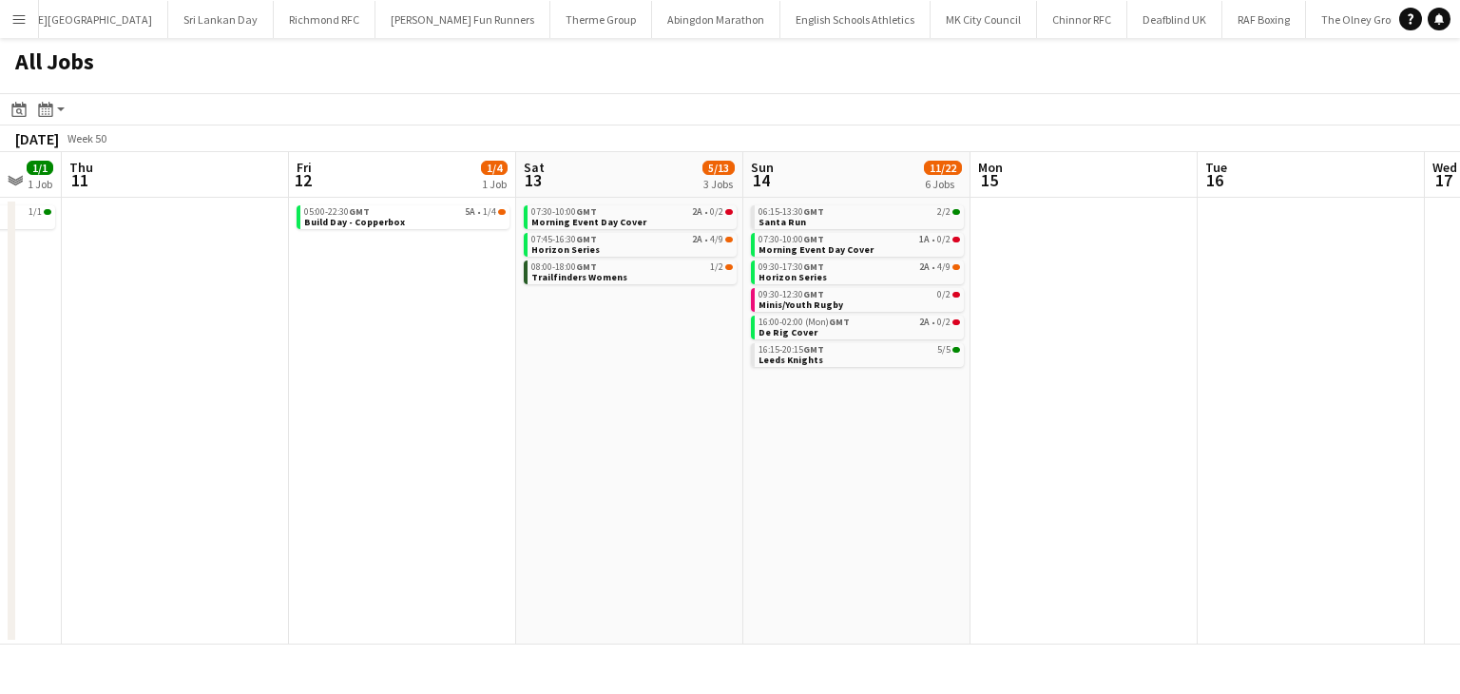
click at [367, 426] on app-calendar-viewport "Mon 8 Tue 9 1/1 1 Job Wed 10 1/1 1 Job Thu 11 Fri 12 1/4 1 Job Sat 13 5/13 3 Jo…" at bounding box center [730, 398] width 1460 height 492
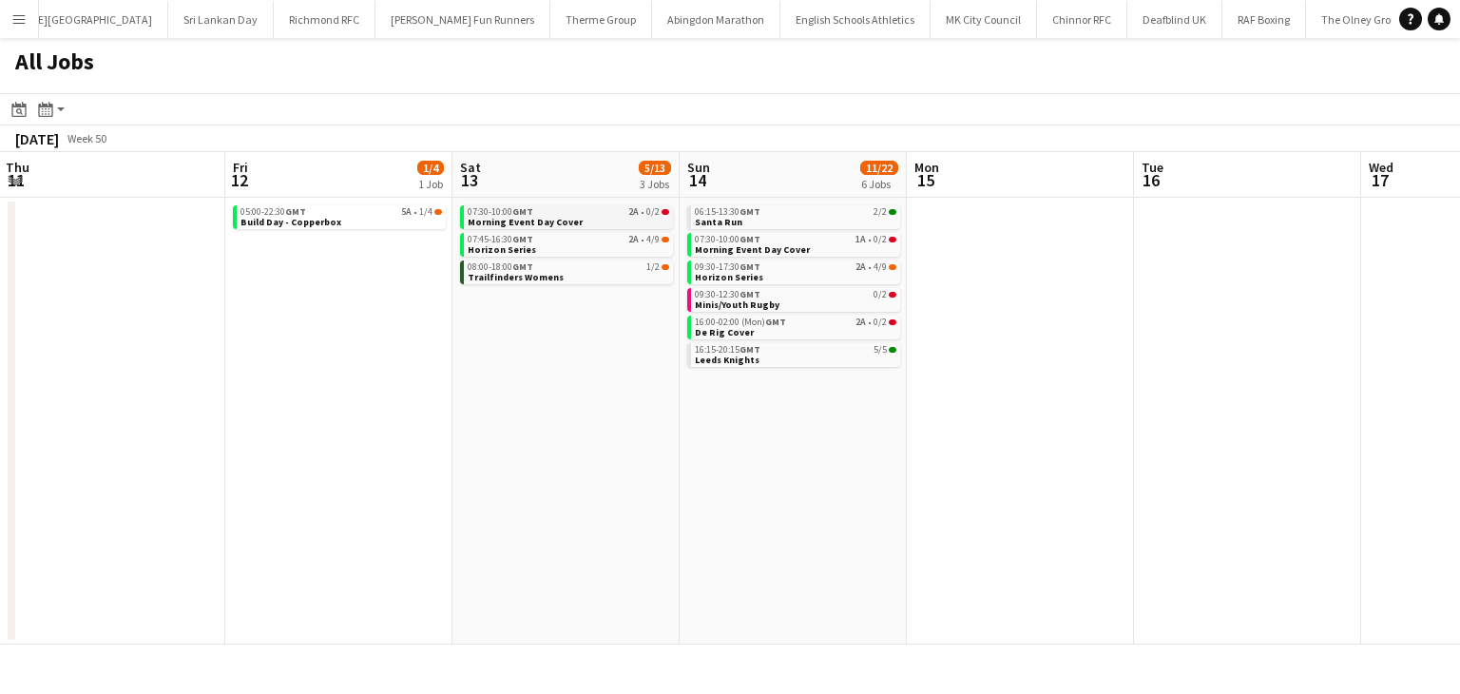
click at [629, 218] on link "07:30-10:00 GMT 2A • 0/2 Morning Event Day Cover" at bounding box center [568, 216] width 201 height 22
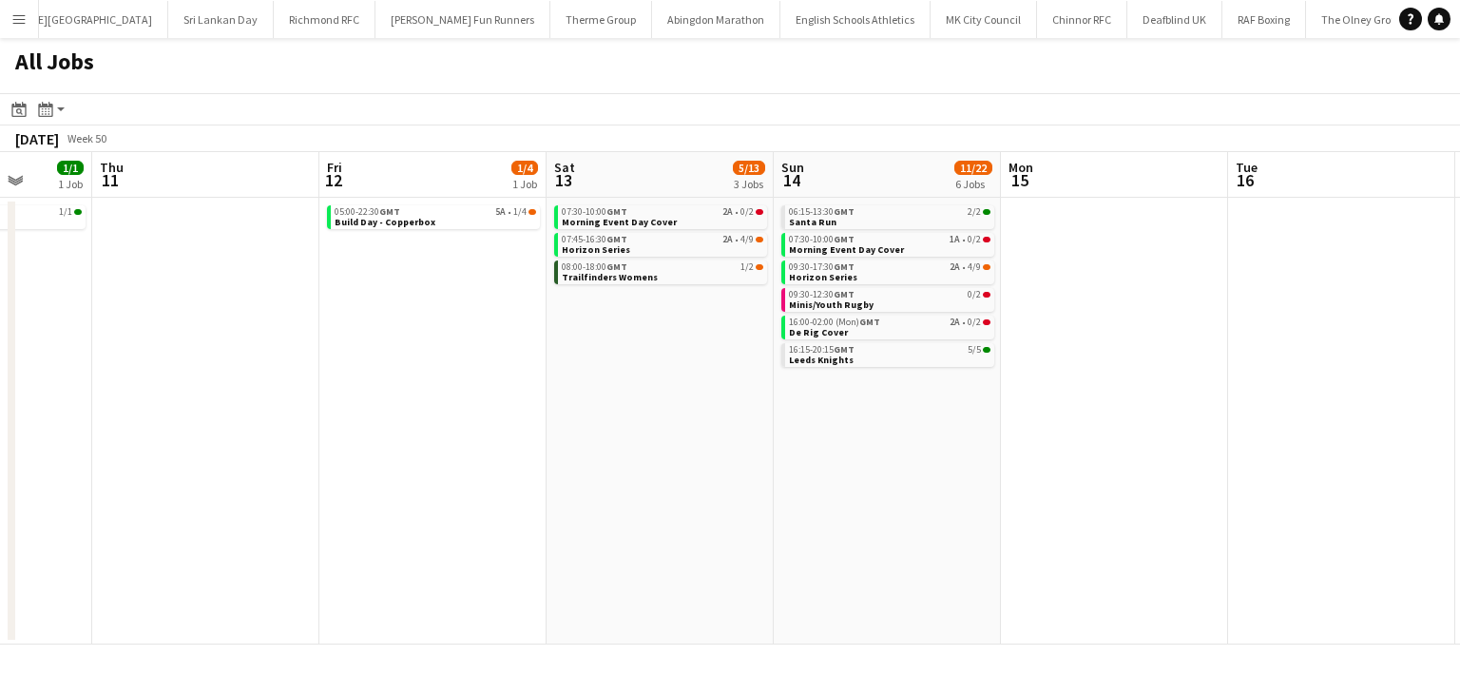
click at [413, 431] on app-all-jobs "All Jobs Date picker SEP 2025 SEP 2025 Monday M Tuesday T Wednesday W Thursday …" at bounding box center [730, 341] width 1460 height 606
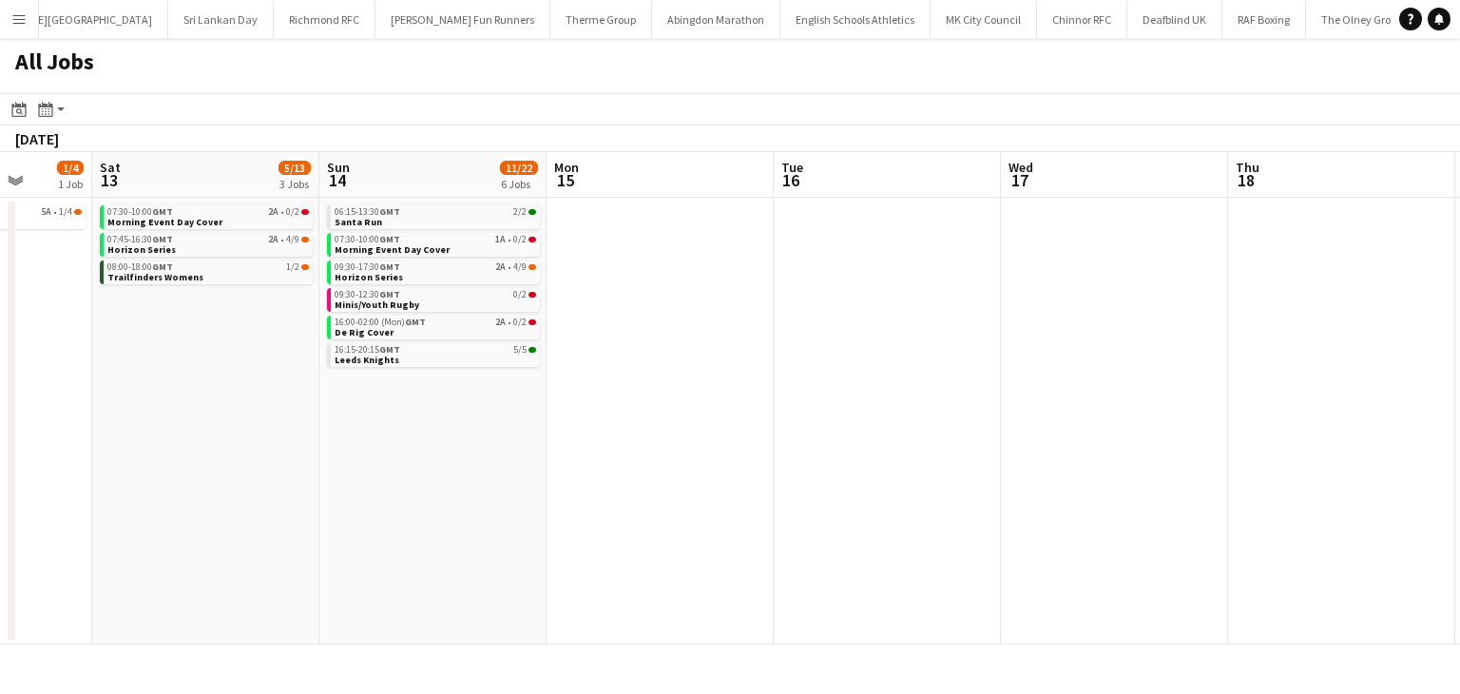
drag, startPoint x: 699, startPoint y: 433, endPoint x: 156, endPoint y: 431, distance: 543.6
click at [181, 433] on app-calendar-viewport "Wed 10 1/1 1 Job Thu 11 Fri 12 1/4 1 Job Sat 13 5/13 3 Jobs Sun 14 11/22 6 Jobs…" at bounding box center [730, 398] width 1460 height 492
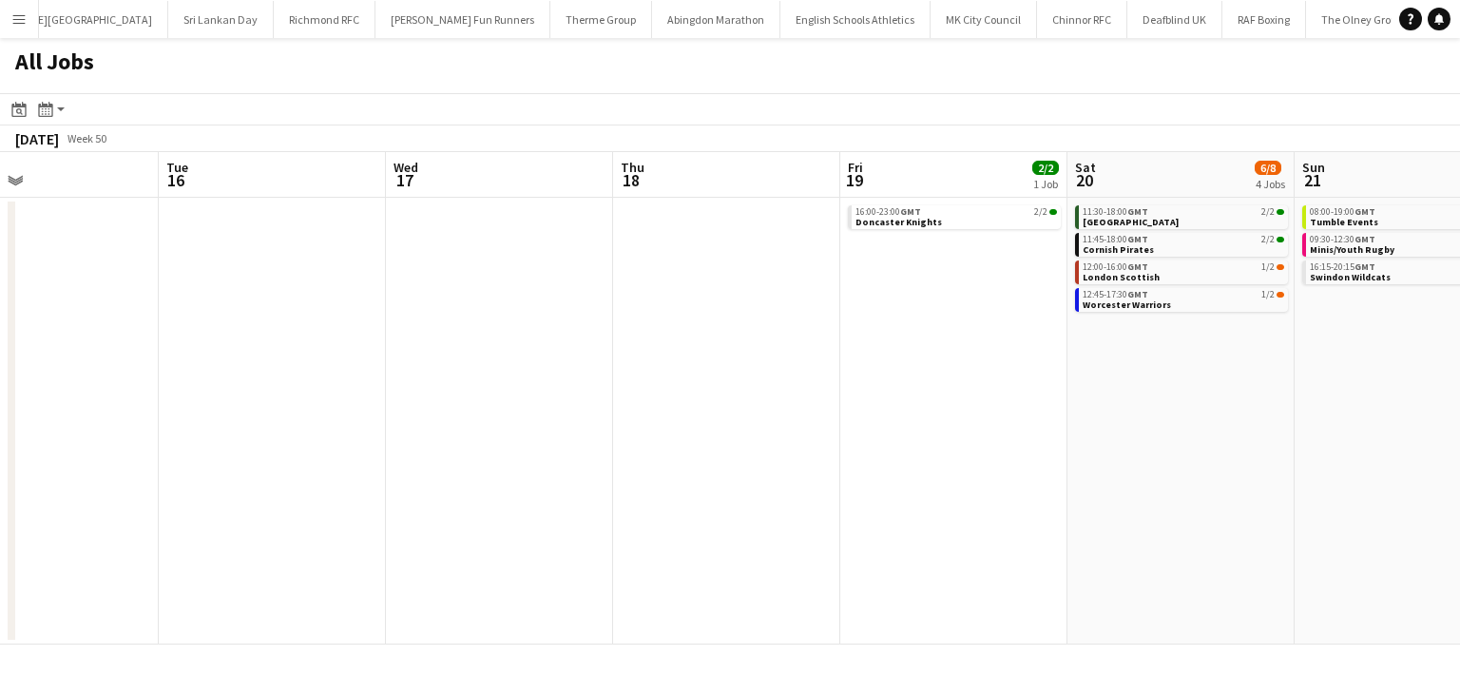
scroll to position [0, 585]
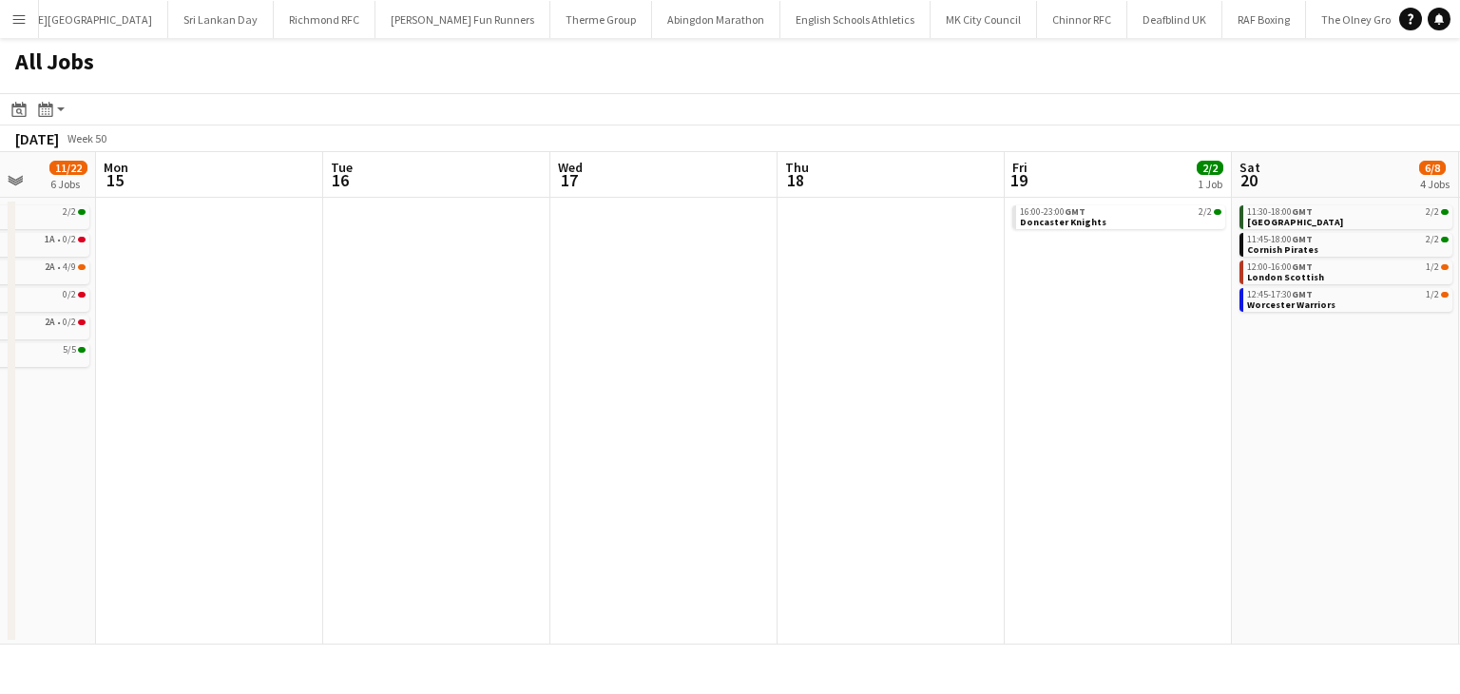
click at [181, 415] on app-all-jobs "All Jobs Date picker SEP 2025 SEP 2025 Monday M Tuesday T Wednesday W Thursday …" at bounding box center [730, 341] width 1460 height 606
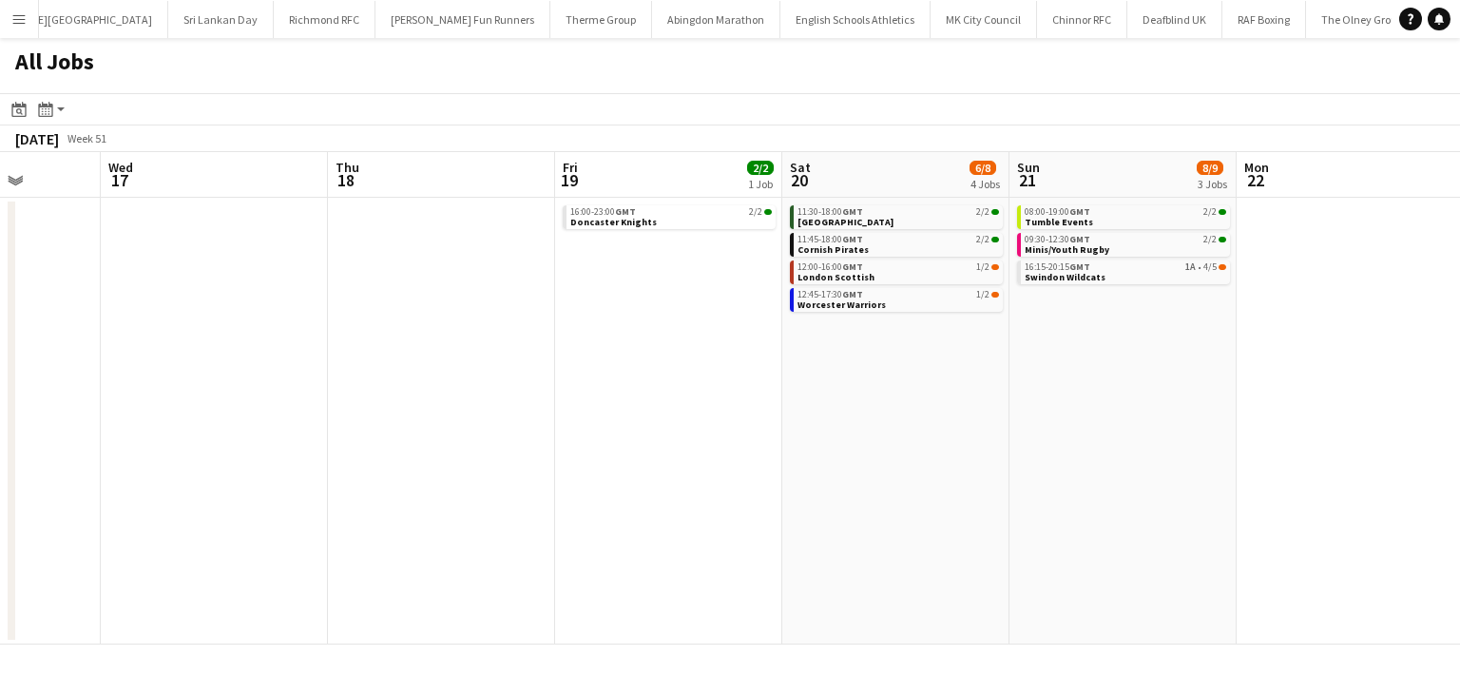
drag, startPoint x: 810, startPoint y: 392, endPoint x: 213, endPoint y: 391, distance: 596.8
click at [299, 392] on app-calendar-viewport "Sun 14 11/22 6 Jobs Mon 15 Tue 16 Wed 17 Thu 18 Fri 19 2/2 1 Job Sat 20 6/8 4 J…" at bounding box center [730, 398] width 1460 height 492
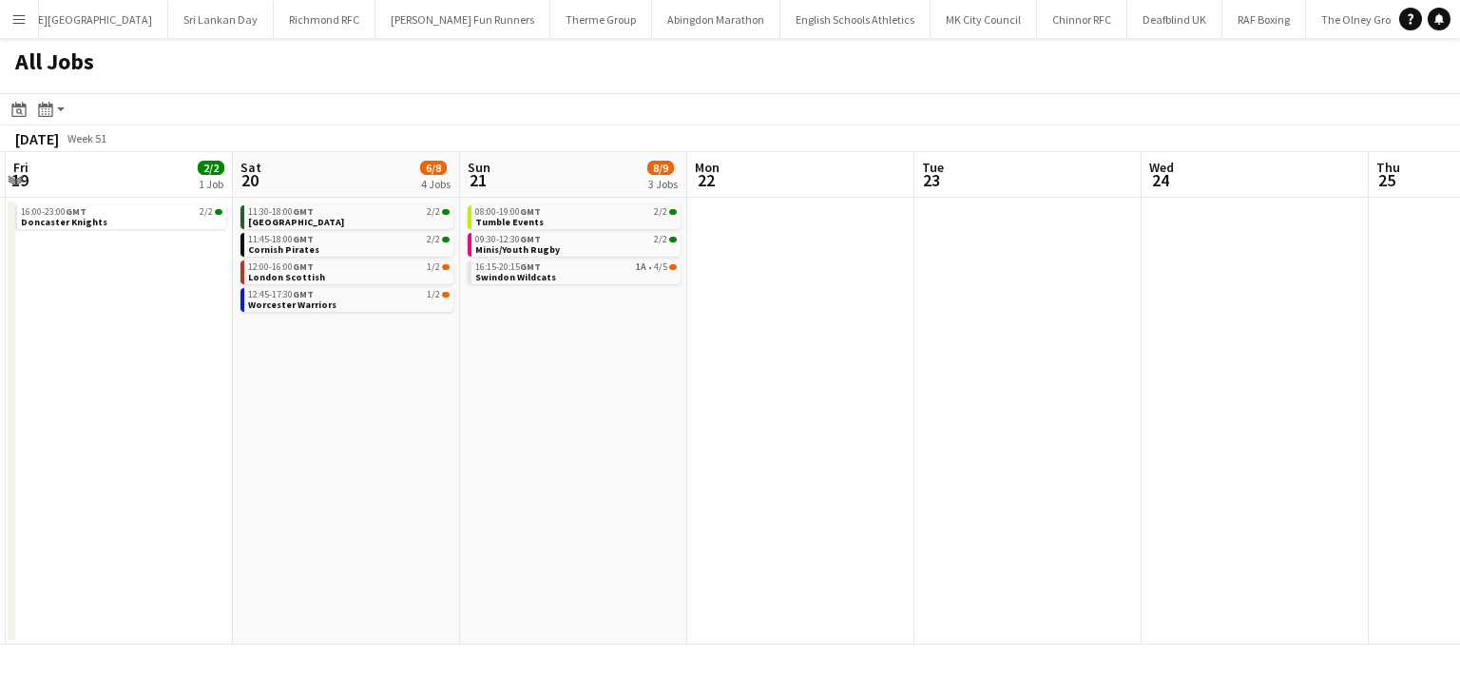
drag, startPoint x: 551, startPoint y: 374, endPoint x: 364, endPoint y: 373, distance: 187.2
click at [364, 373] on app-calendar-viewport "Tue 16 Wed 17 Thu 18 Fri 19 2/2 1 Job Sat 20 6/8 4 Jobs Sun 21 8/9 3 Jobs Mon 2…" at bounding box center [730, 398] width 1460 height 492
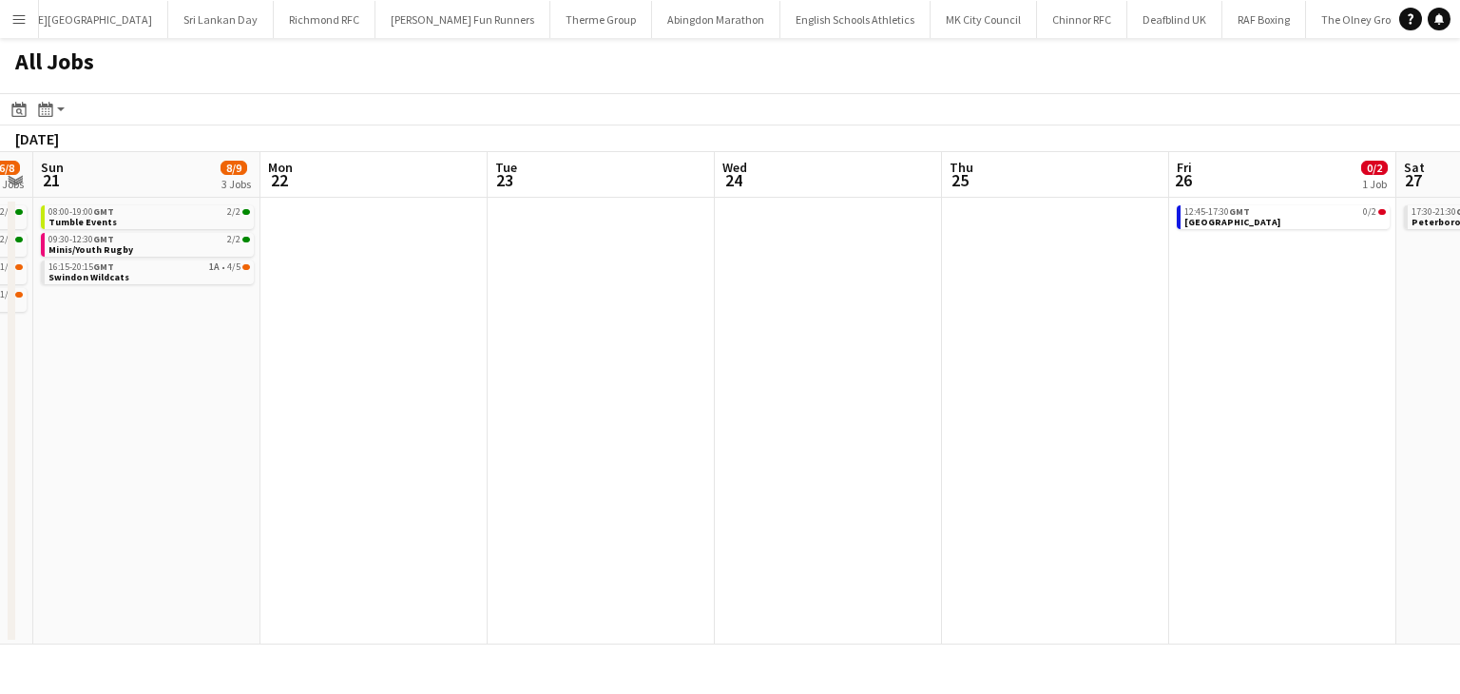
drag, startPoint x: 644, startPoint y: 442, endPoint x: 555, endPoint y: 391, distance: 103.0
click at [0, 392] on app-calendar-viewport "Thu 18 Fri 19 2/2 1 Job Sat 20 6/8 4 Jobs Sun 21 8/9 3 Jobs Mon 22 Tue 23 Wed 2…" at bounding box center [730, 398] width 1460 height 492
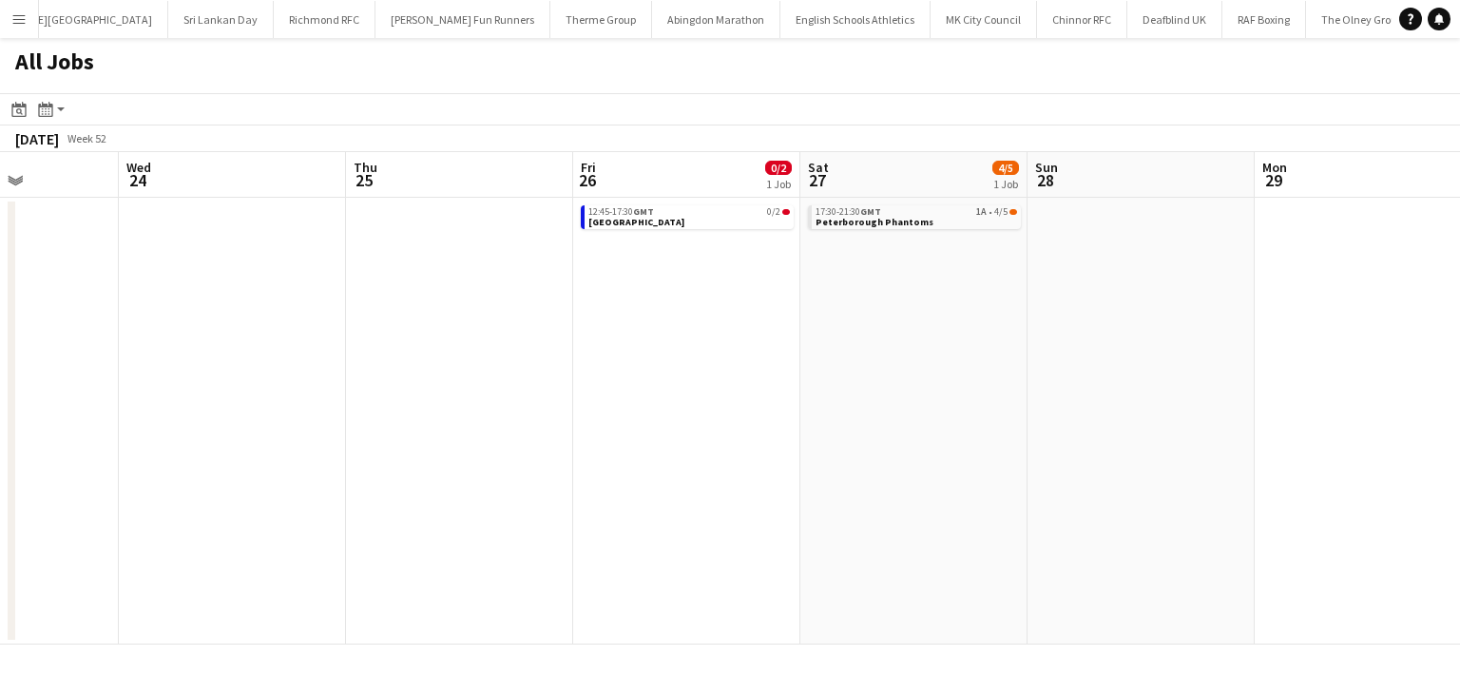
click at [205, 363] on app-all-jobs "All Jobs Date picker SEP 2025 SEP 2025 Monday M Tuesday T Wednesday W Thursday …" at bounding box center [730, 341] width 1460 height 606
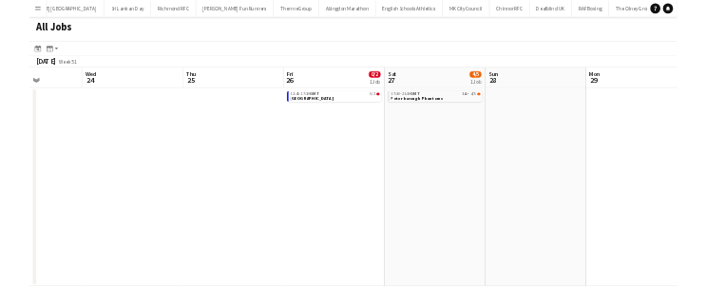
scroll to position [0, 614]
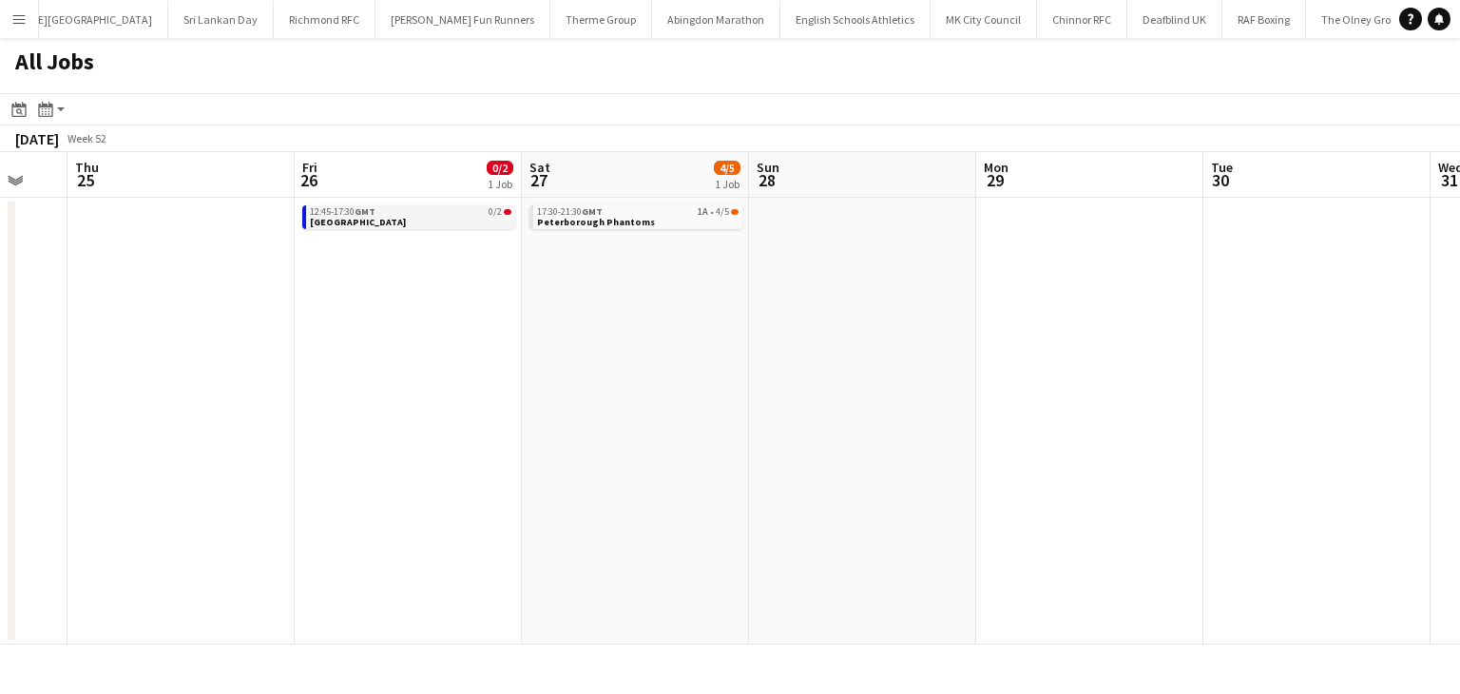
click at [406, 220] on link "12:45-17:30 GMT 0/2 Richmond" at bounding box center [410, 216] width 201 height 22
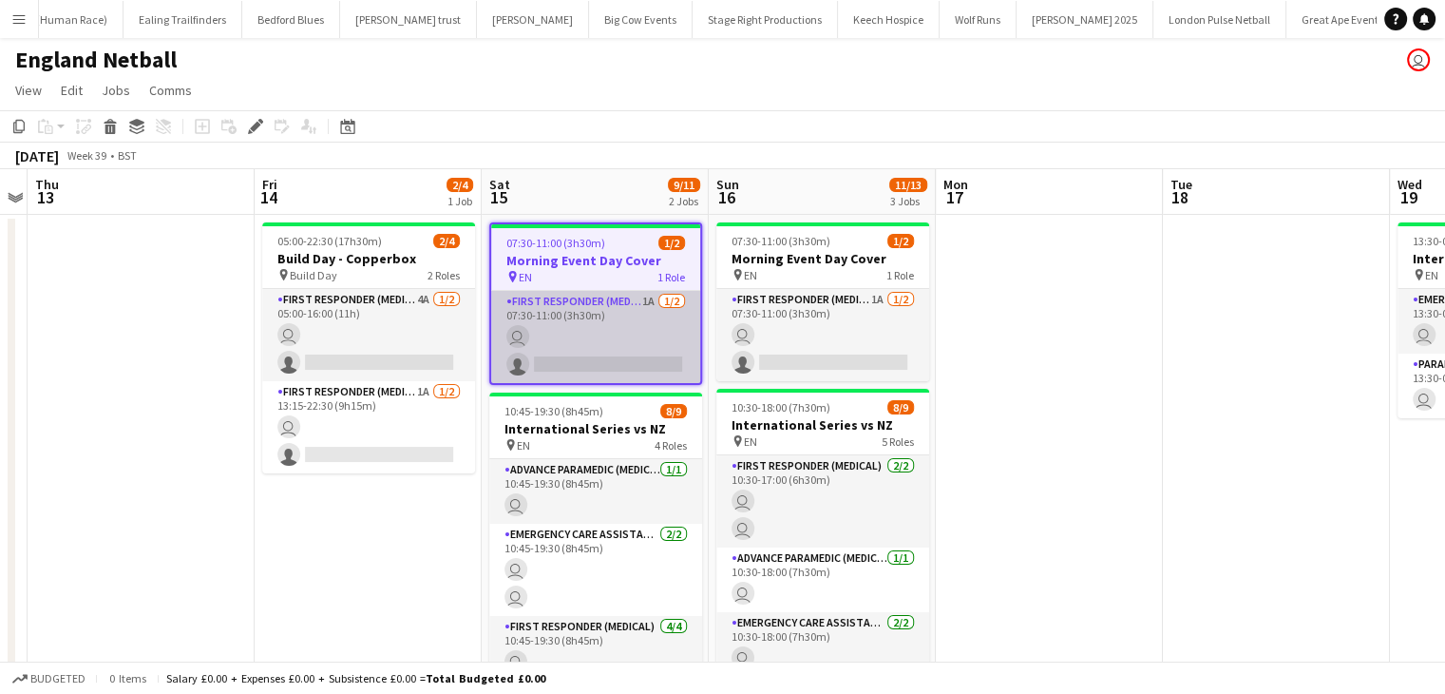
scroll to position [0, 428]
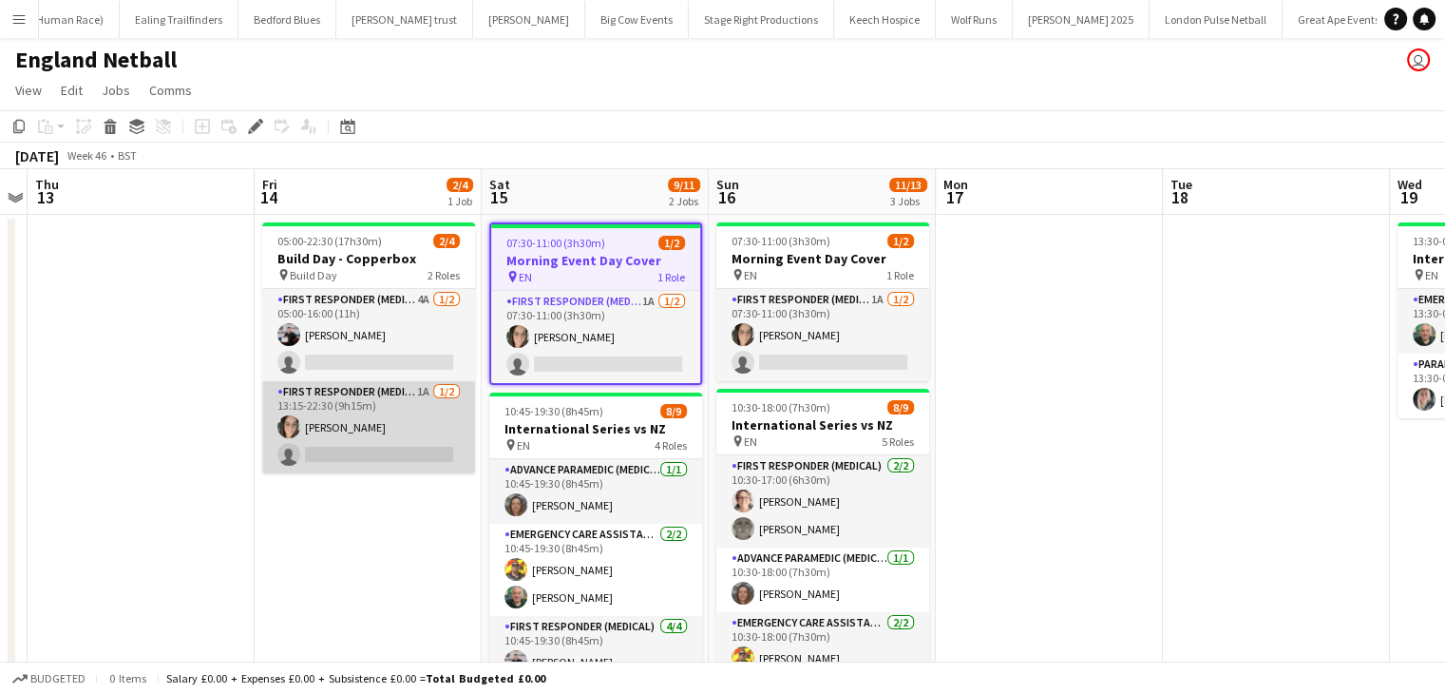
click at [373, 456] on app-card-role "First Responder (Medical) 1A 1/2 13:15-22:30 (9h15m) Natasha Evans single-neutr…" at bounding box center [368, 427] width 213 height 92
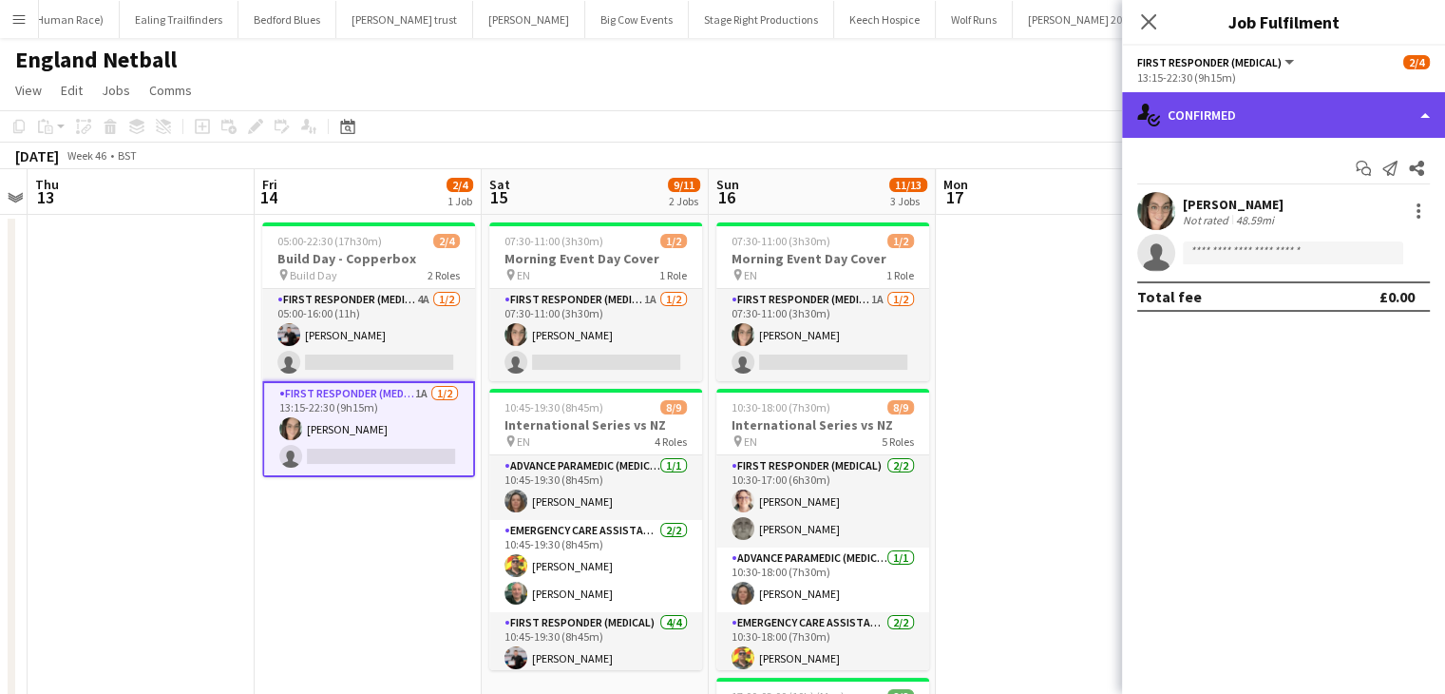
click at [1270, 100] on div "single-neutral-actions-check-2 Confirmed" at bounding box center [1283, 115] width 323 height 46
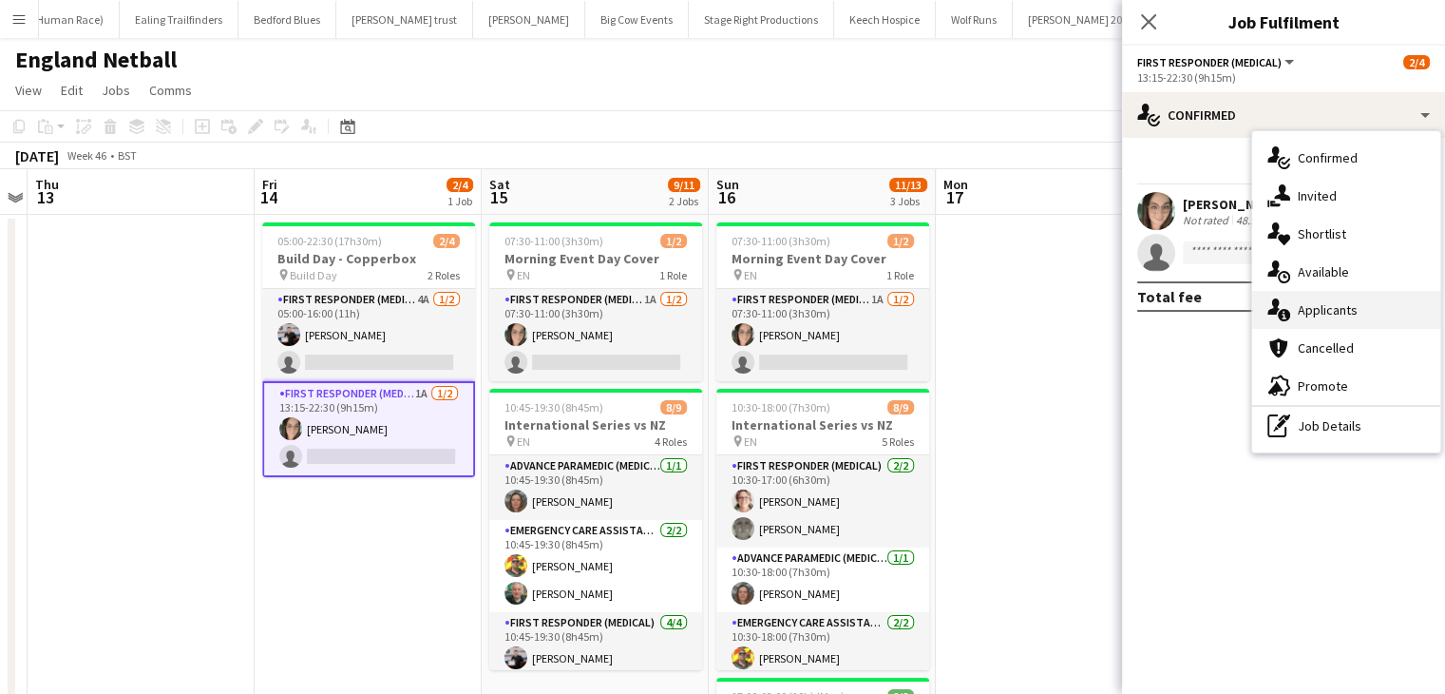
click at [1331, 324] on div "single-neutral-actions-information Applicants" at bounding box center [1346, 310] width 188 height 38
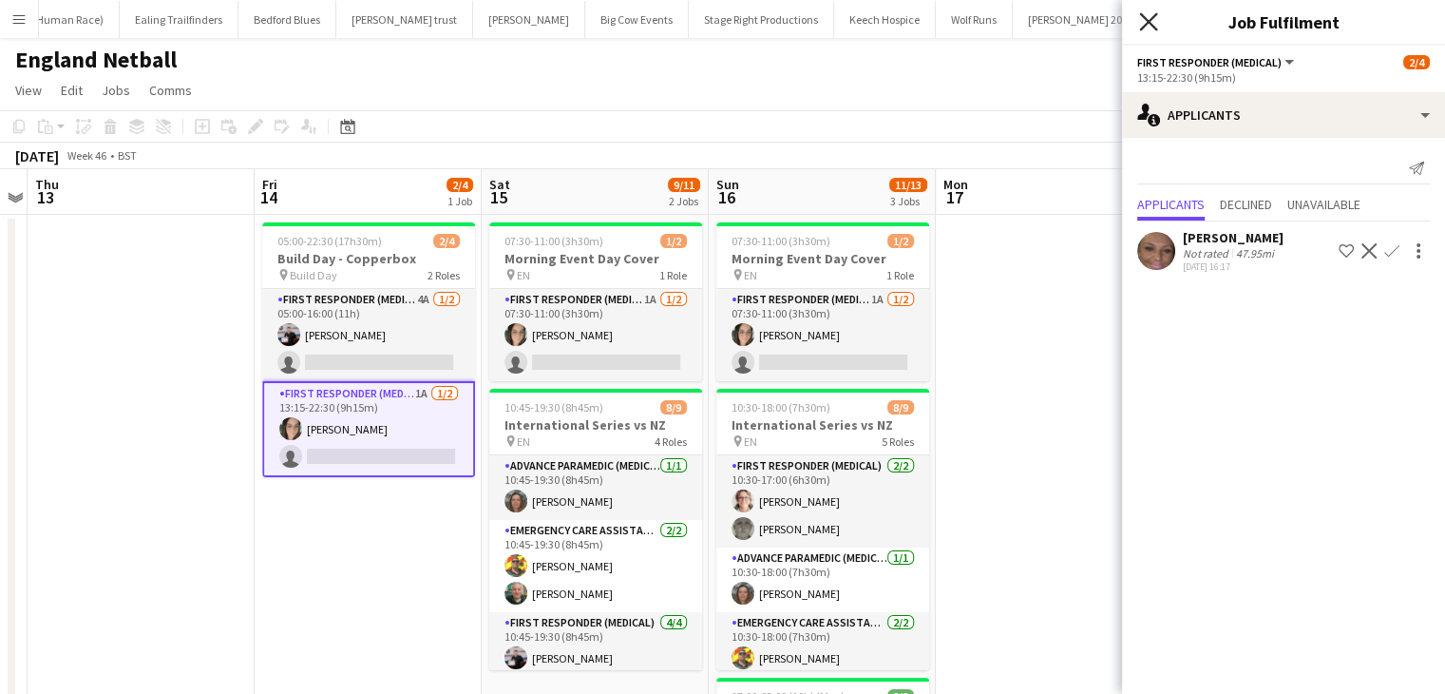
click at [1140, 16] on icon "Close pop-in" at bounding box center [1148, 21] width 18 height 18
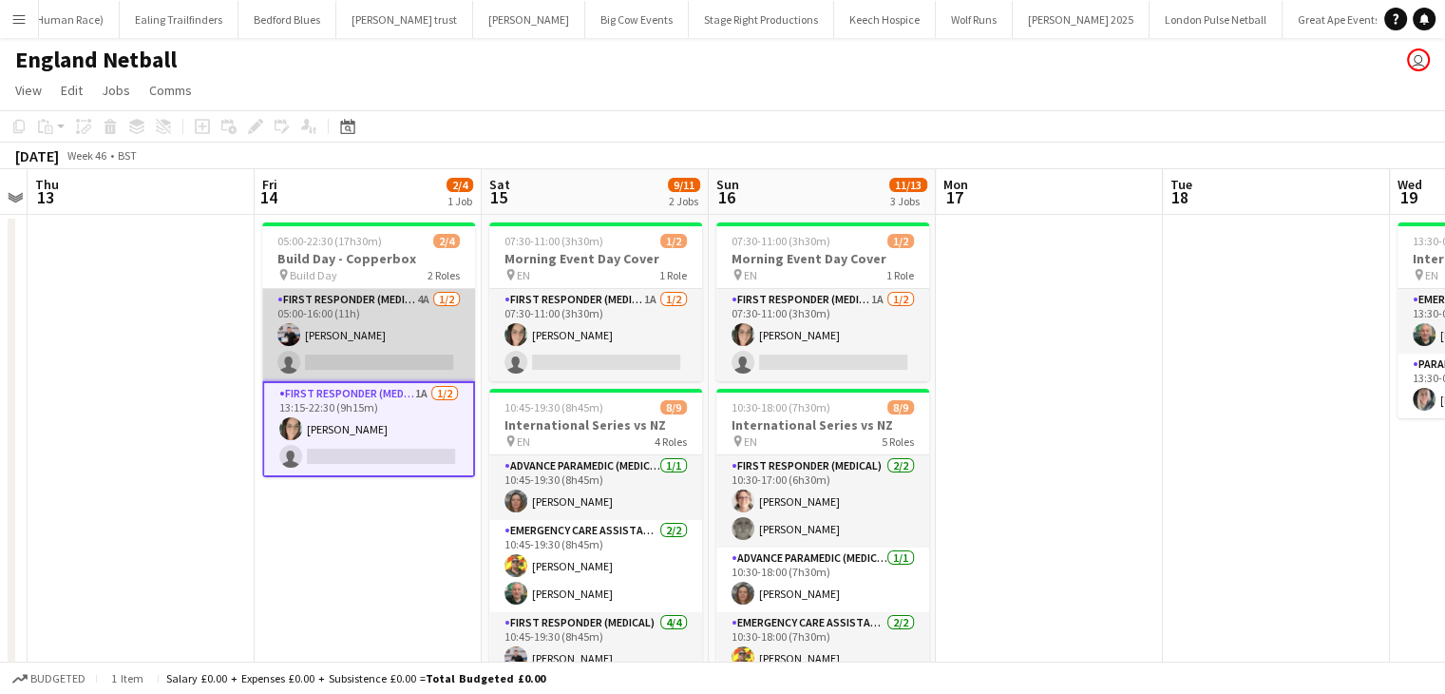
drag, startPoint x: 355, startPoint y: 308, endPoint x: 380, endPoint y: 329, distance: 32.4
click at [355, 309] on app-card-role "First Responder (Medical) 4A 1/2 05:00-16:00 (11h) Keown Seldon single-neutral-…" at bounding box center [368, 335] width 213 height 92
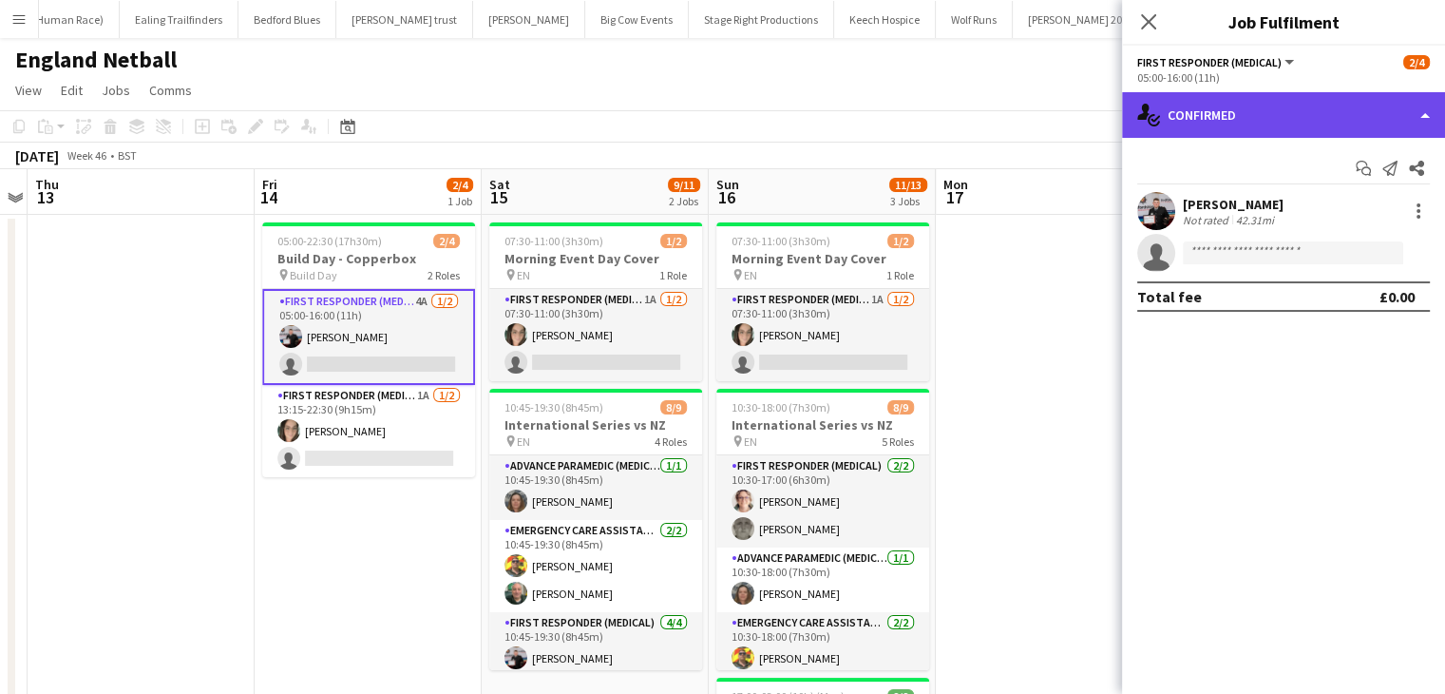
click at [1237, 131] on div "single-neutral-actions-check-2 Confirmed" at bounding box center [1283, 115] width 323 height 46
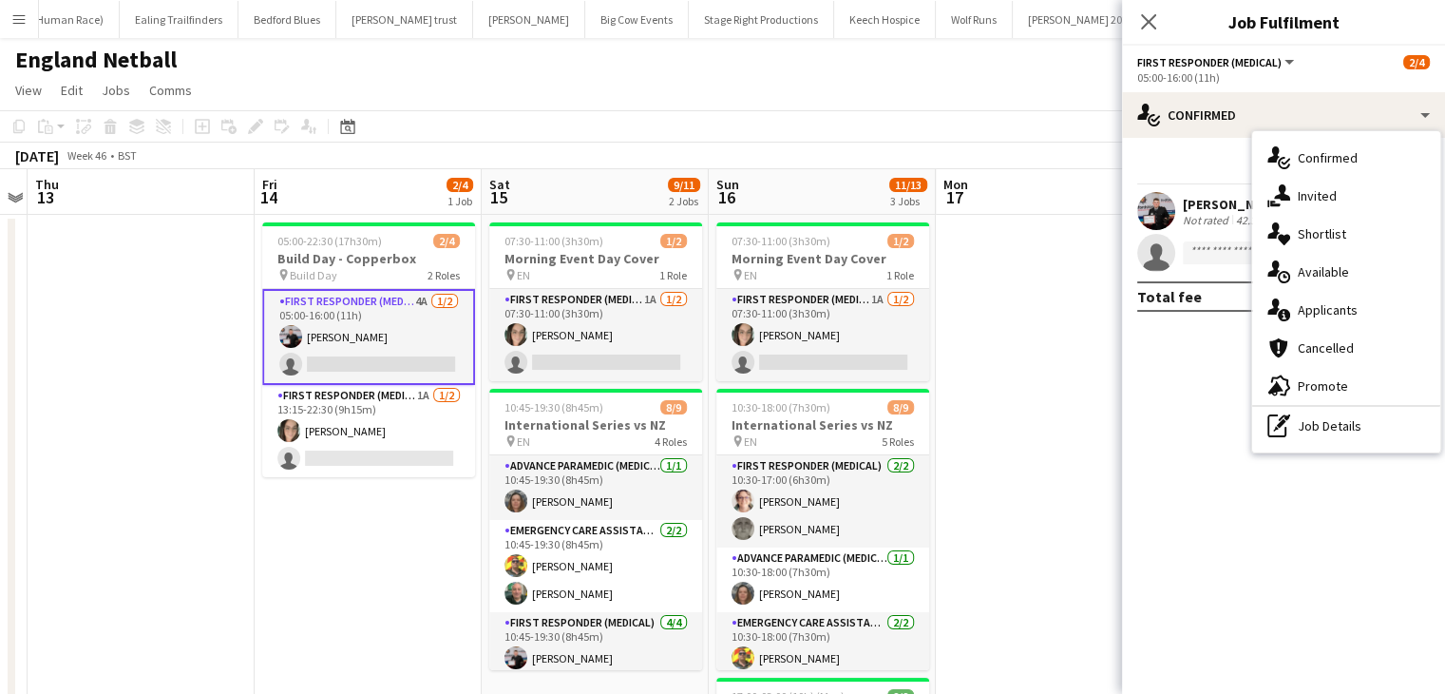
click at [1304, 309] on span "Applicants" at bounding box center [1328, 309] width 60 height 17
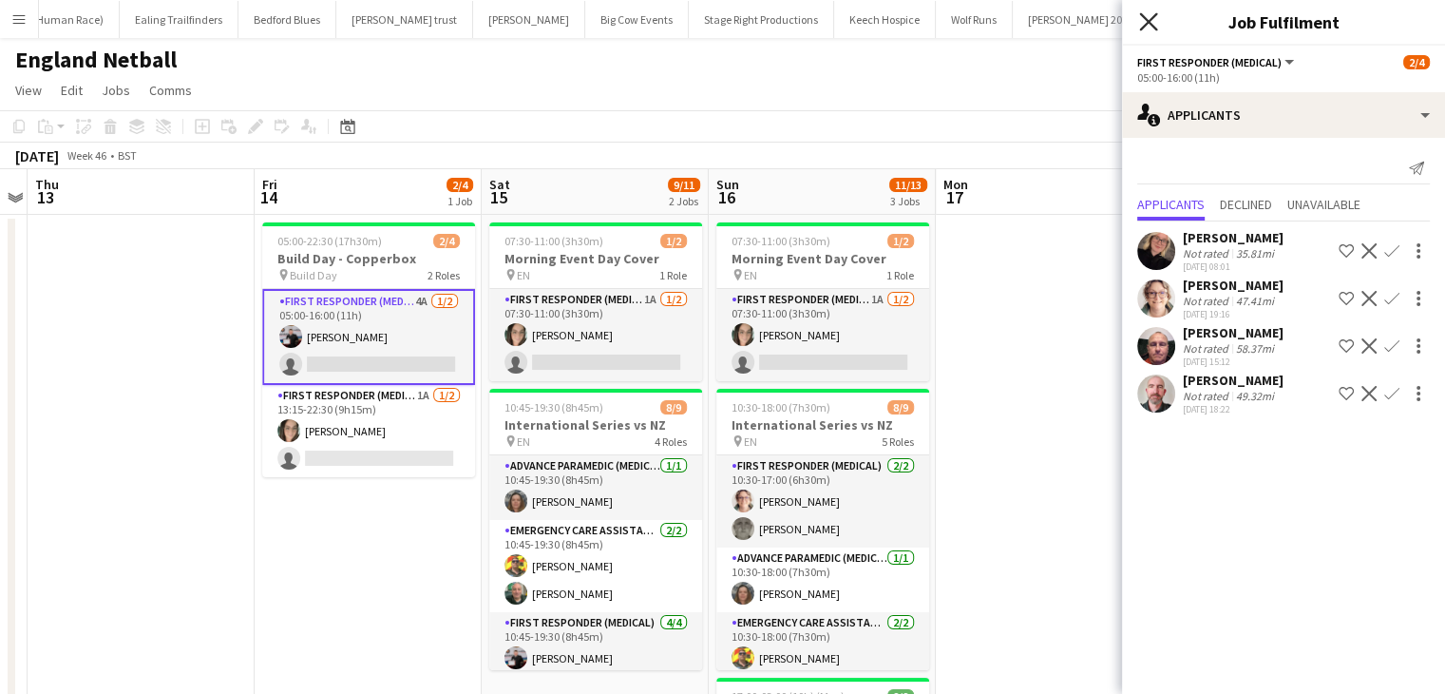
click at [1143, 16] on icon at bounding box center [1148, 21] width 18 height 18
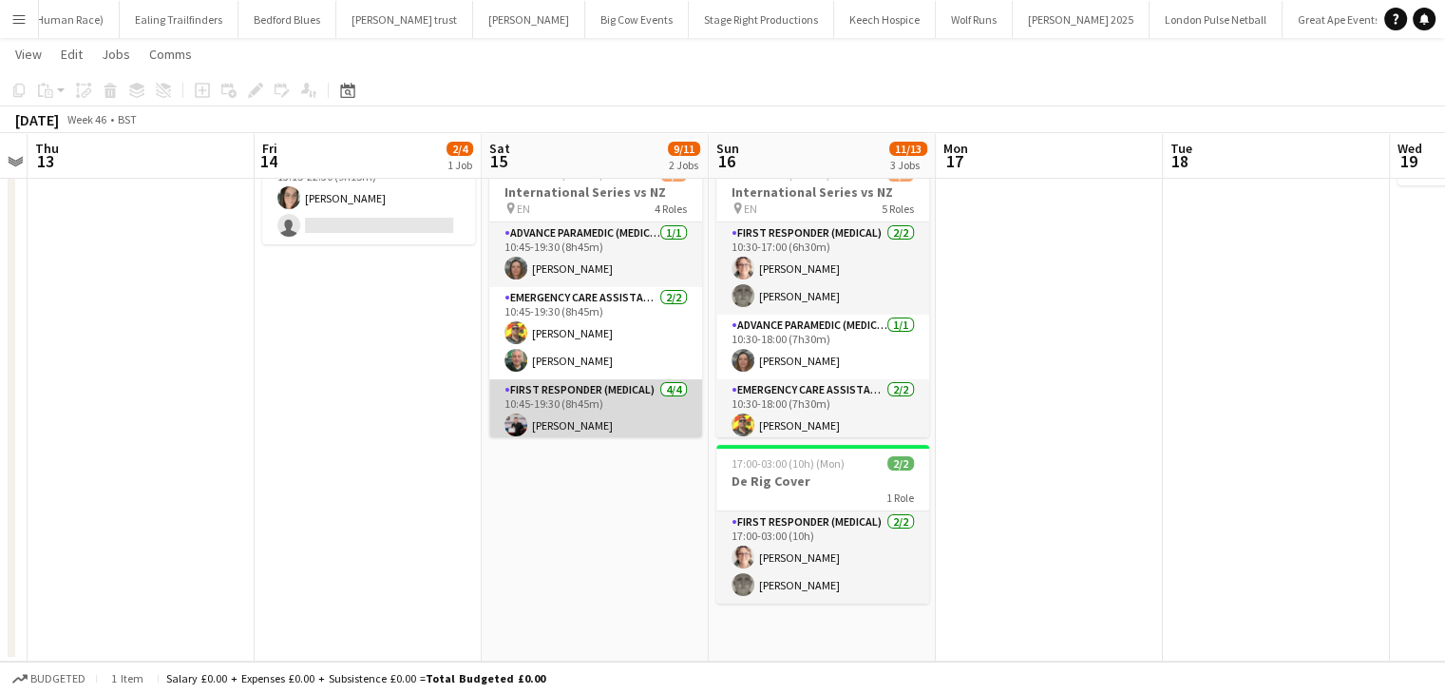
scroll to position [0, 653]
click at [617, 400] on app-card-role "First Responder (Medical) 4/4 10:45-19:30 (8h45m) Keown Seldon Darren Clarke Da…" at bounding box center [596, 452] width 213 height 147
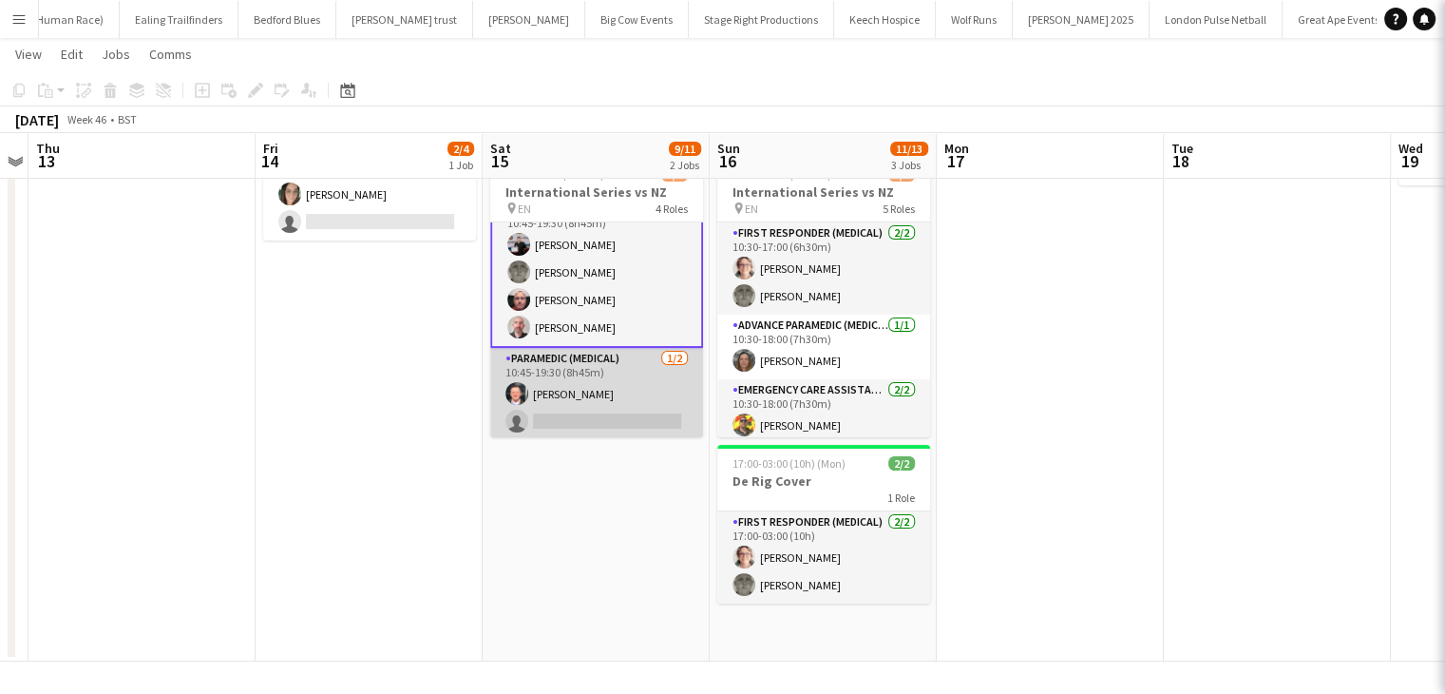
scroll to position [183, 0]
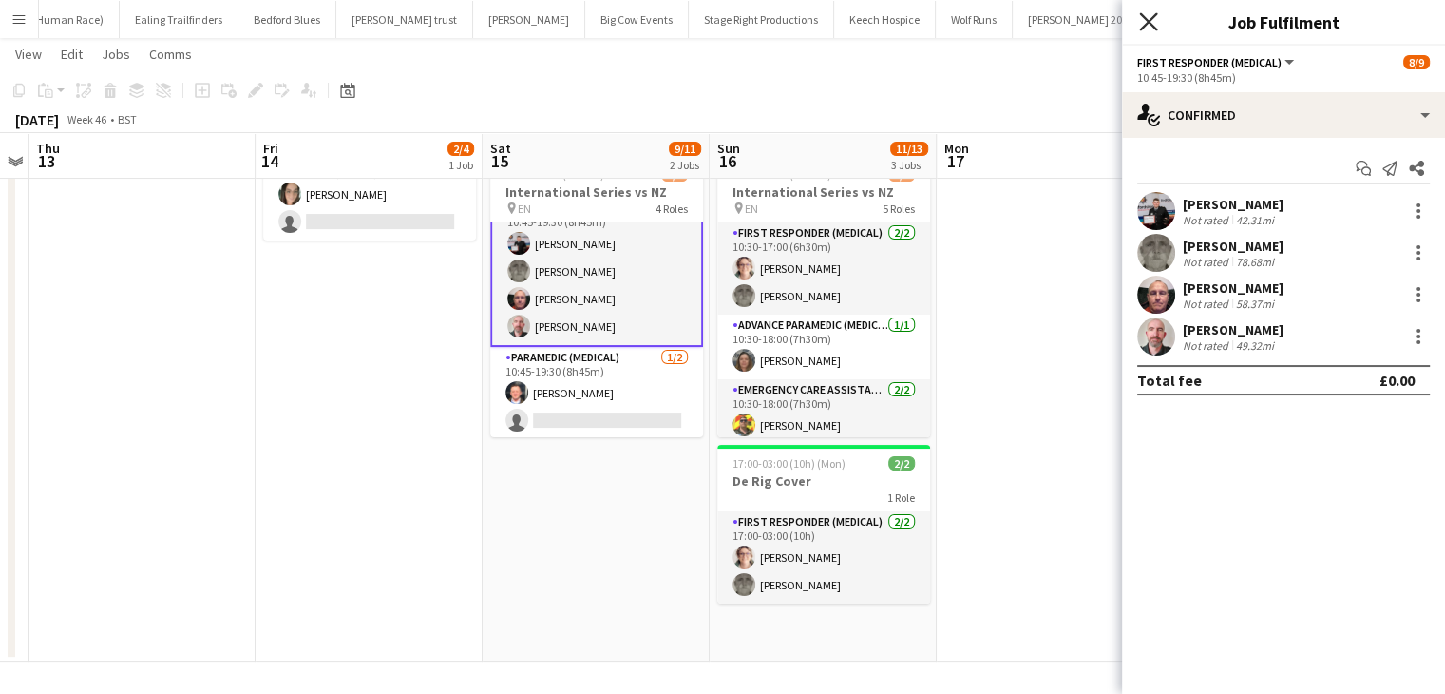
click at [1142, 29] on icon "Close pop-in" at bounding box center [1148, 21] width 18 height 18
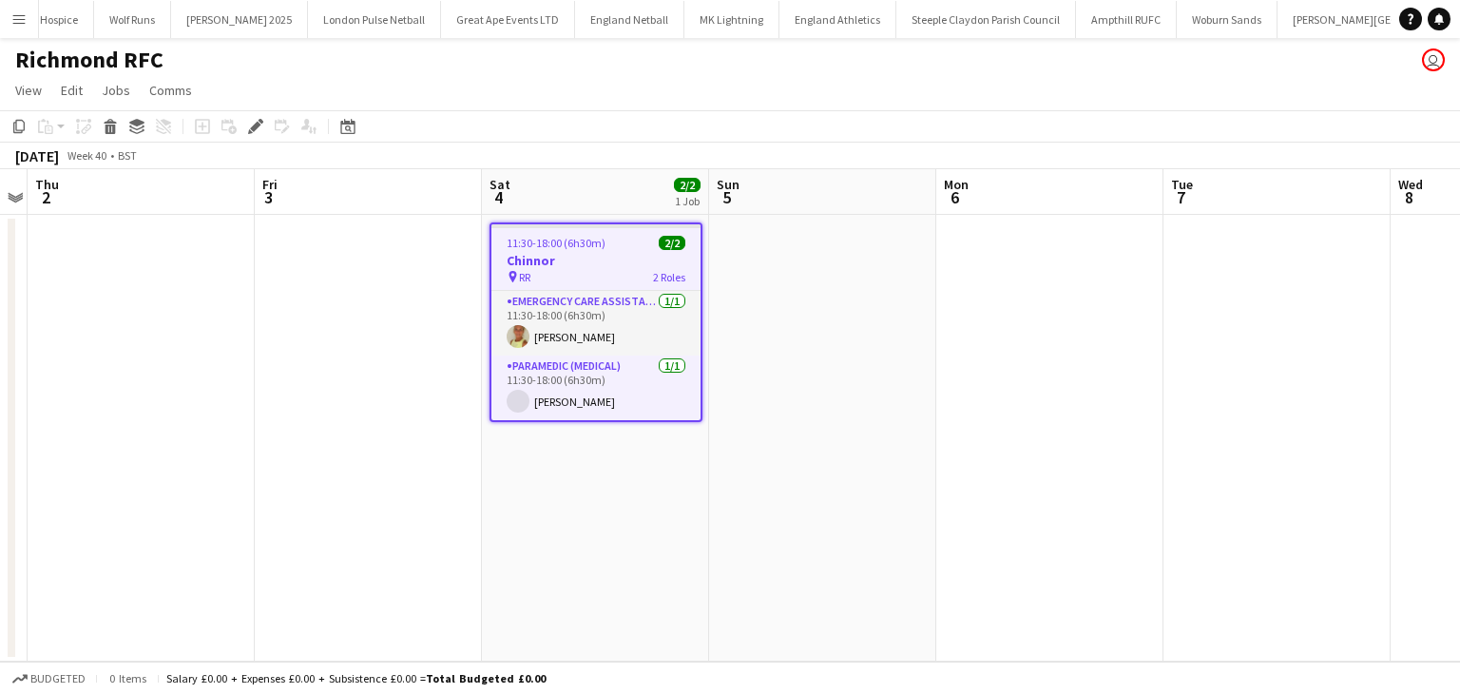
scroll to position [0, 1311]
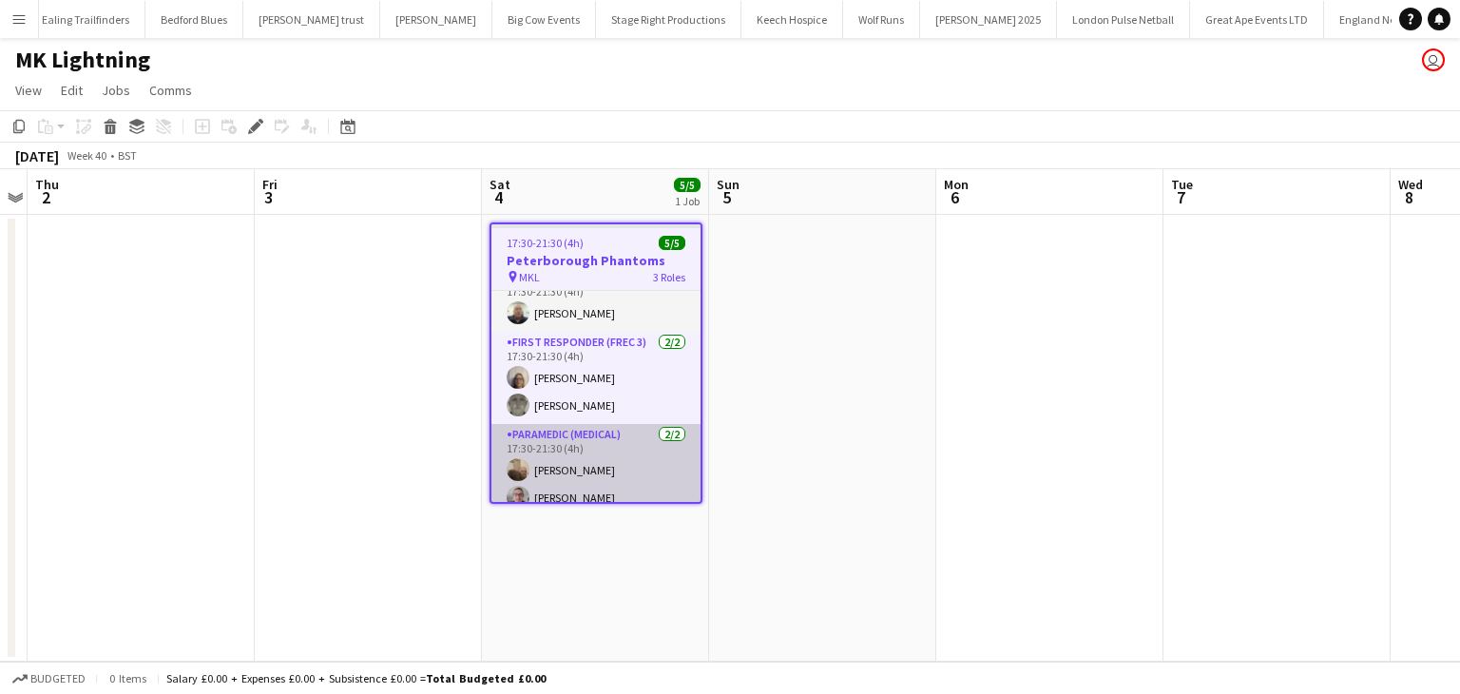
scroll to position [37, 0]
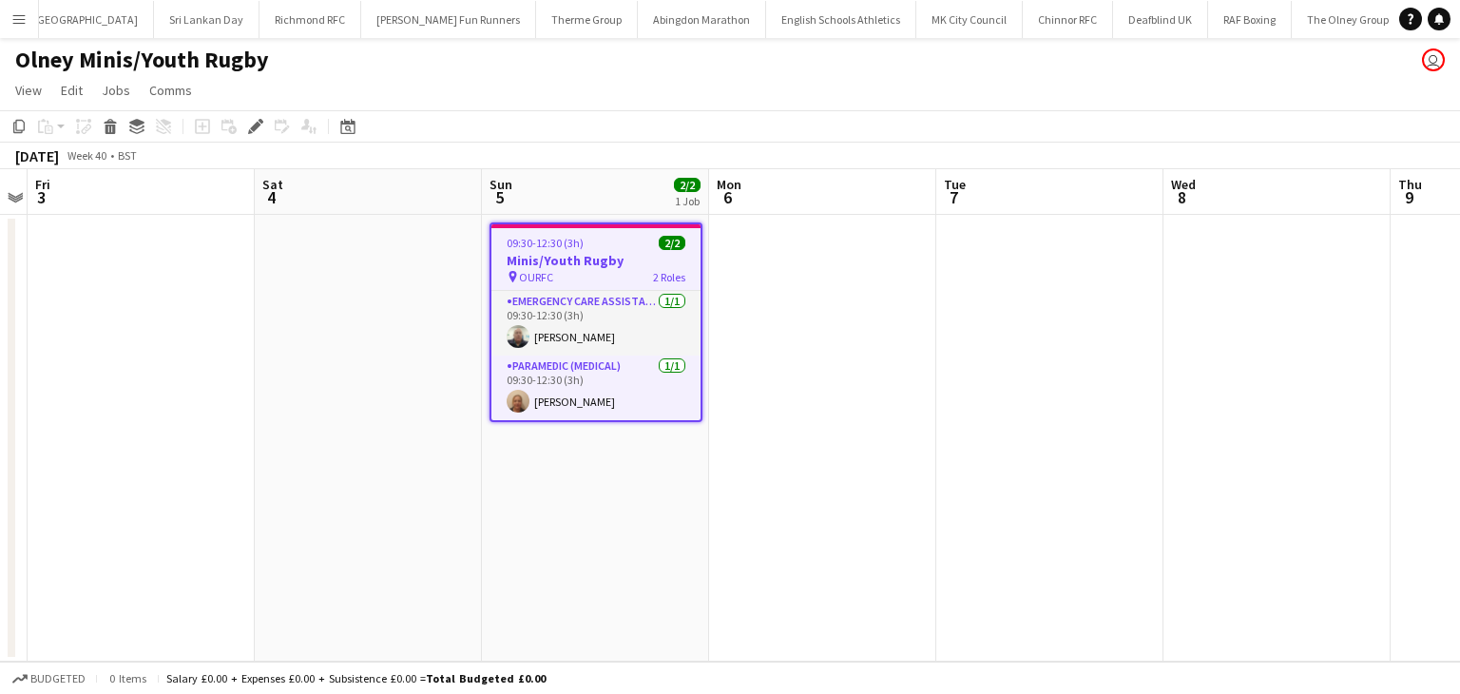
scroll to position [0, 2638]
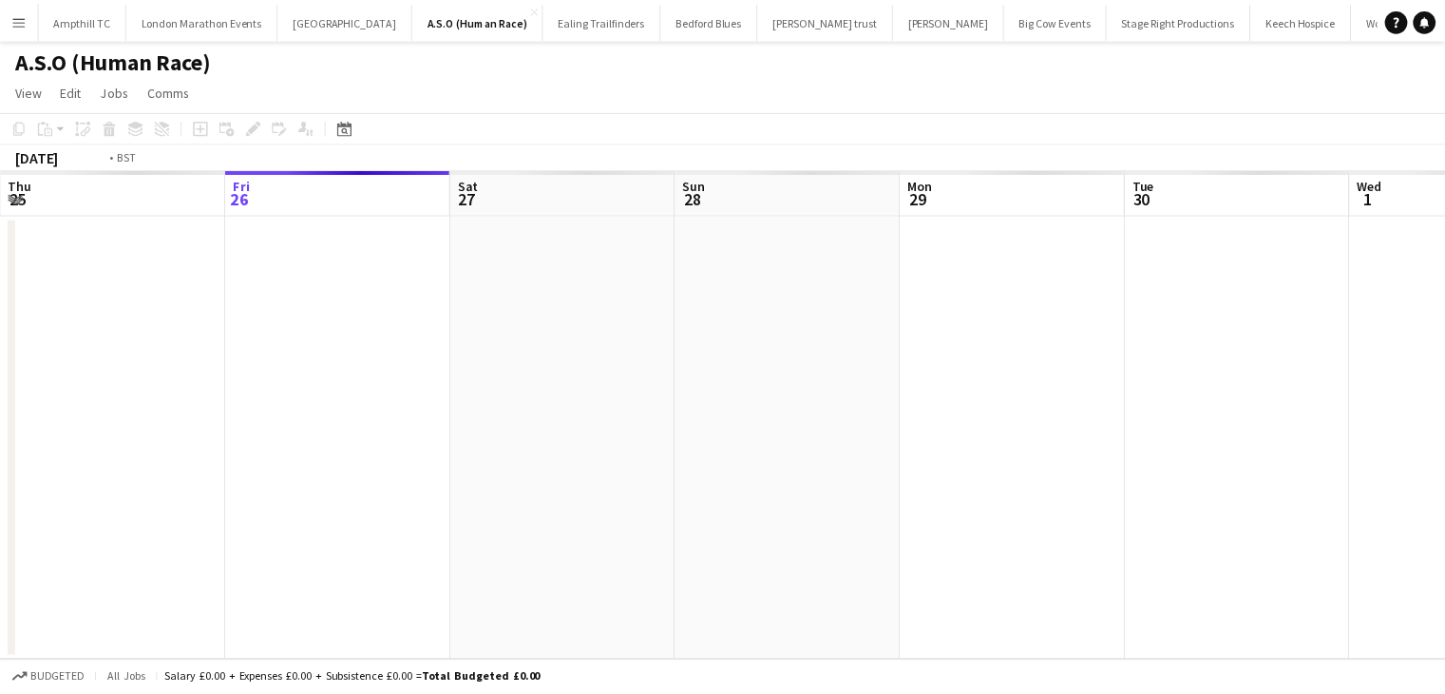
scroll to position [0, 654]
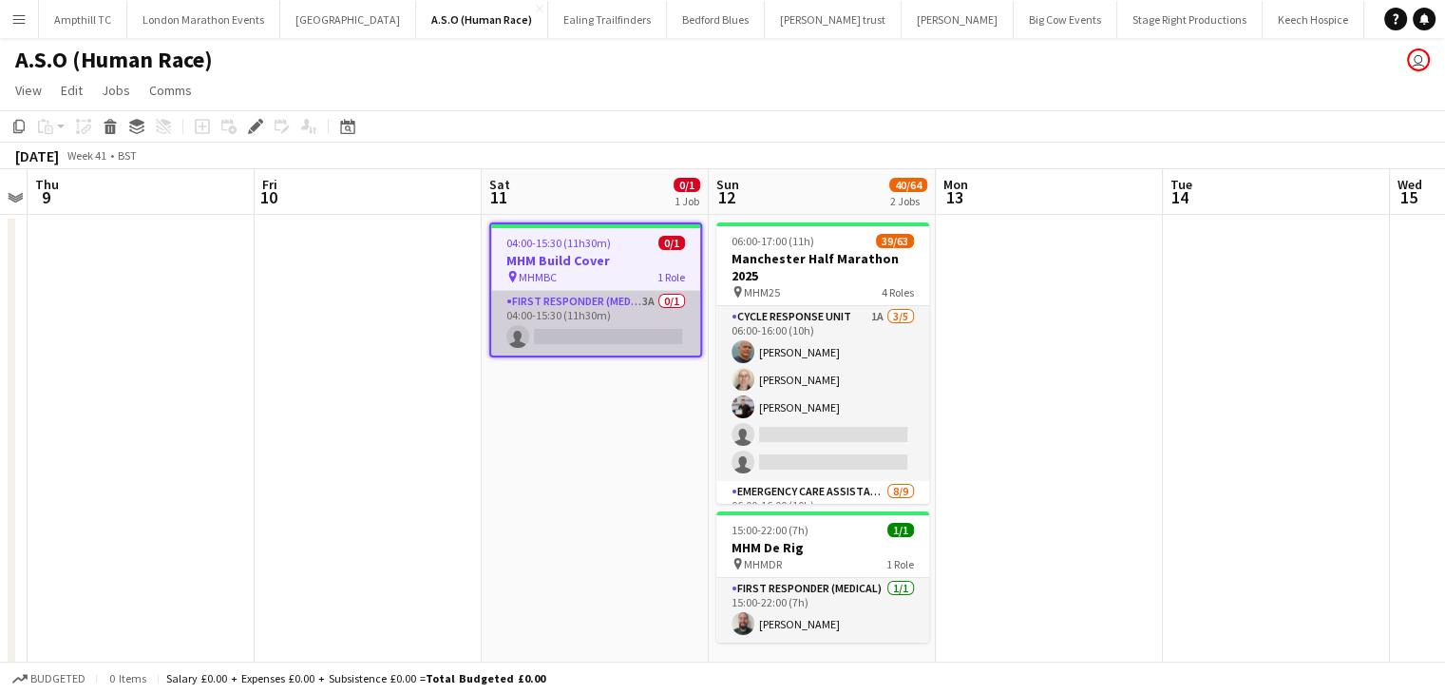
click at [660, 303] on app-card-role "First Responder (Medical) 3A 0/1 04:00-15:30 (11h30m) single-neutral-actions" at bounding box center [595, 323] width 209 height 65
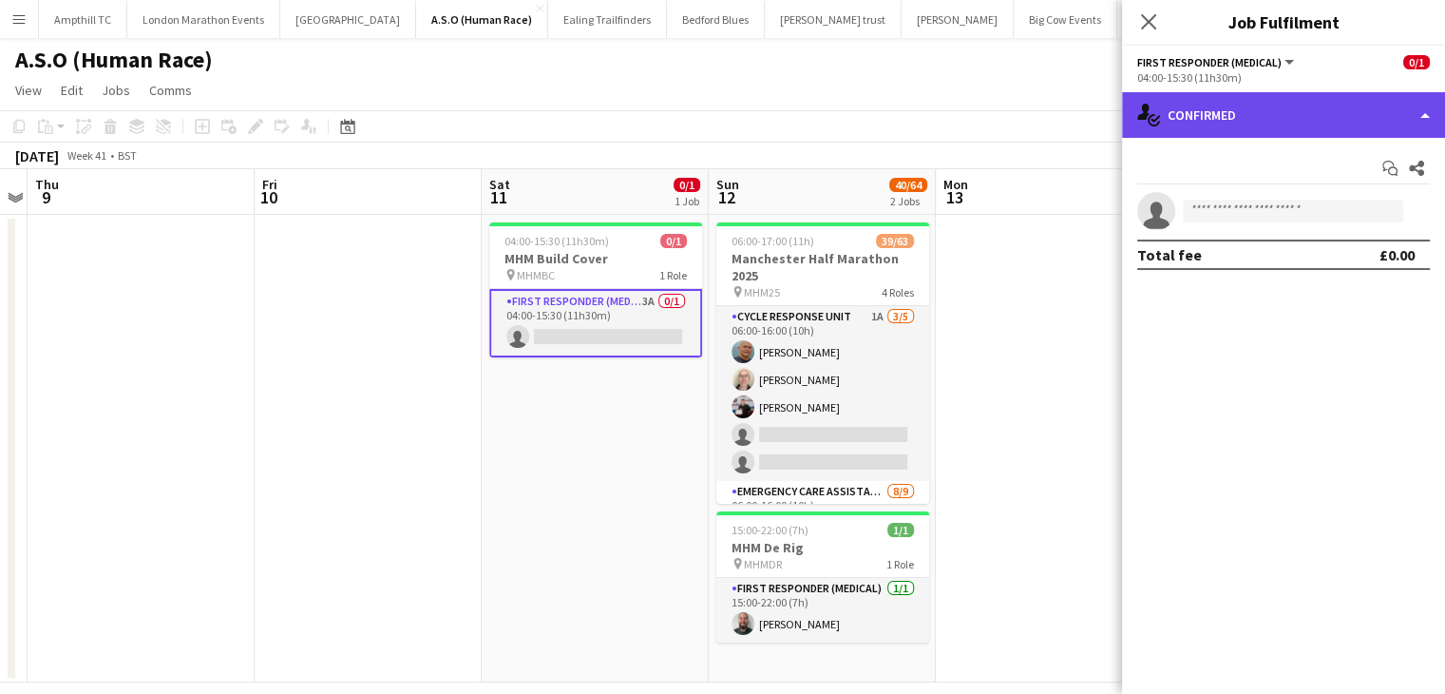
click at [1320, 114] on div "single-neutral-actions-check-2 Confirmed" at bounding box center [1283, 115] width 323 height 46
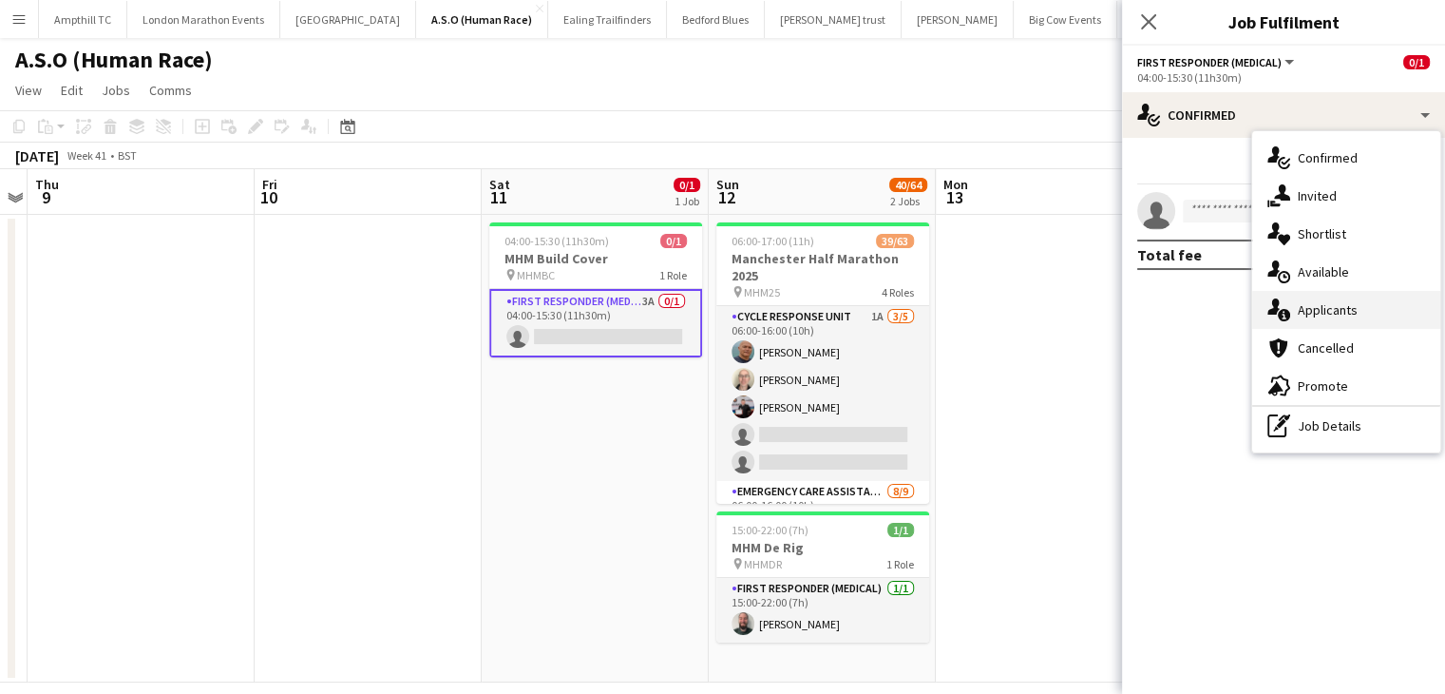
click at [1339, 320] on div "single-neutral-actions-information Applicants" at bounding box center [1346, 310] width 188 height 38
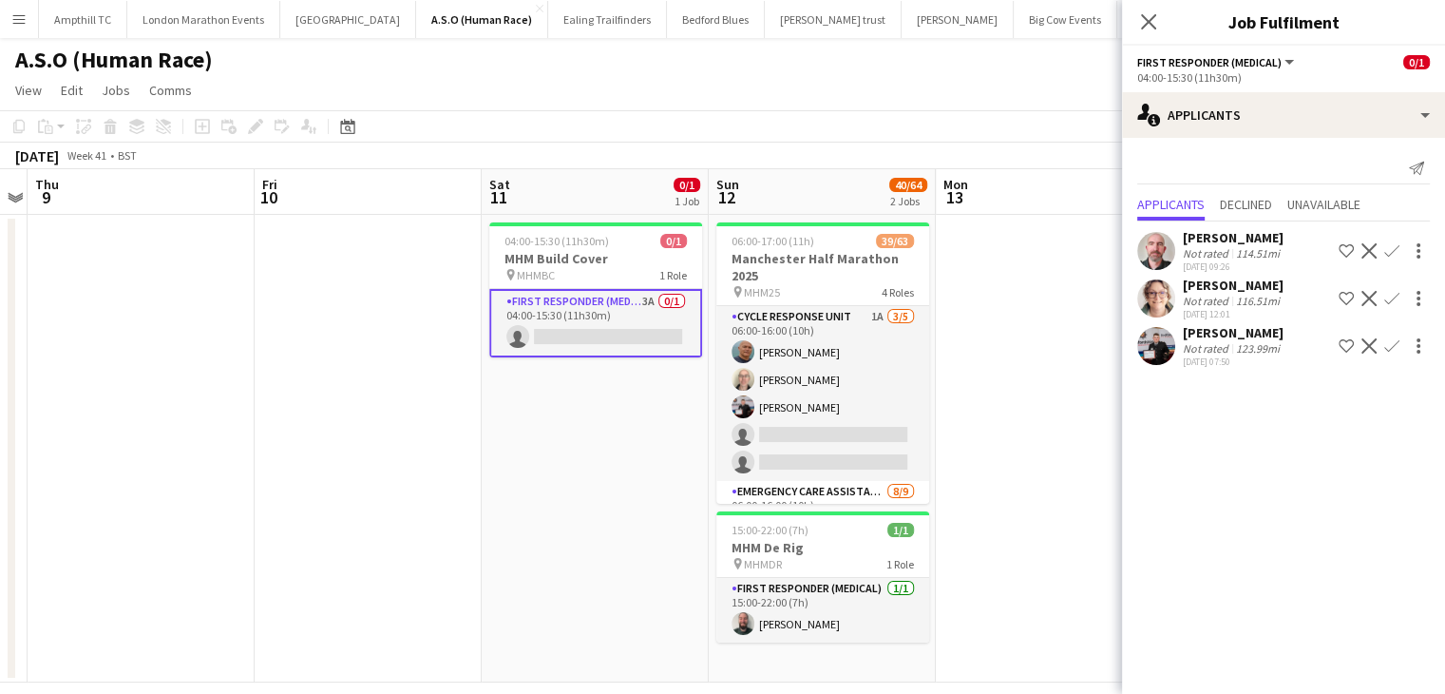
click at [1397, 298] on app-icon "Confirm" at bounding box center [1392, 298] width 15 height 15
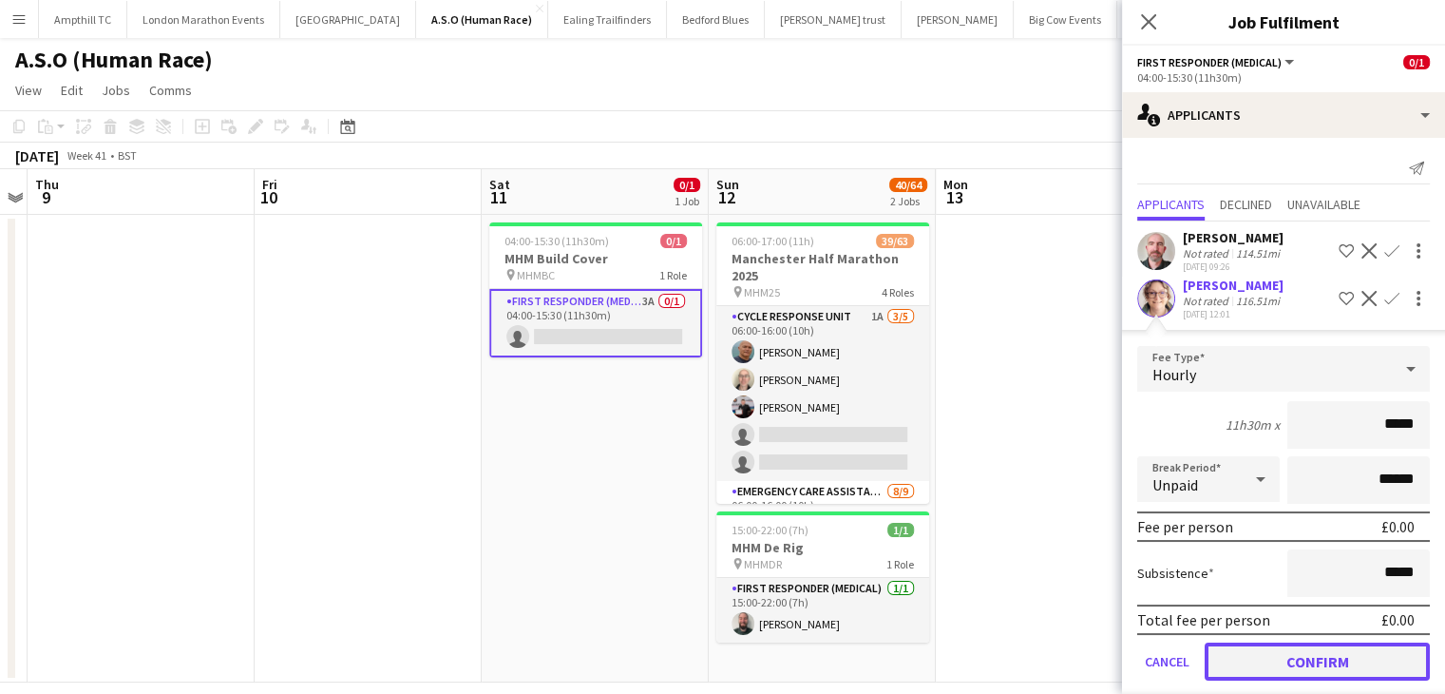
click at [1315, 665] on button "Confirm" at bounding box center [1317, 661] width 225 height 38
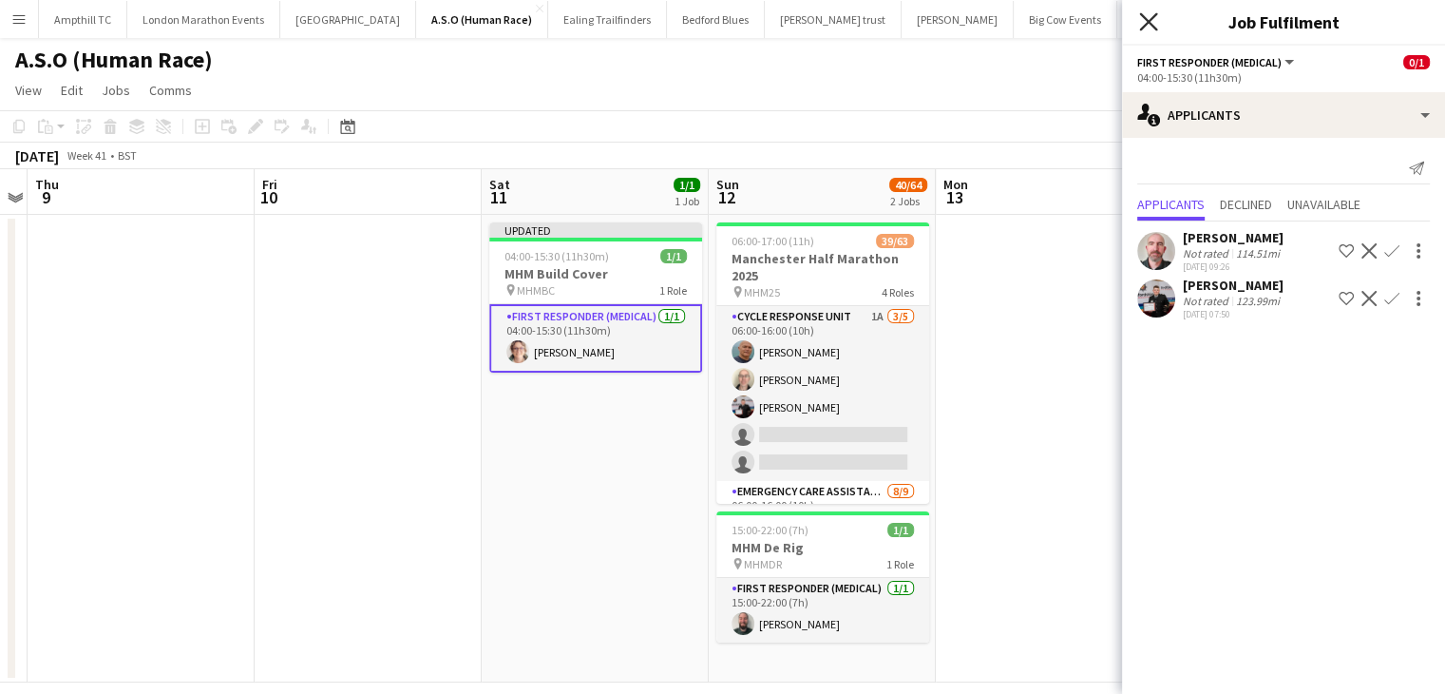
click at [1148, 20] on icon at bounding box center [1148, 21] width 18 height 18
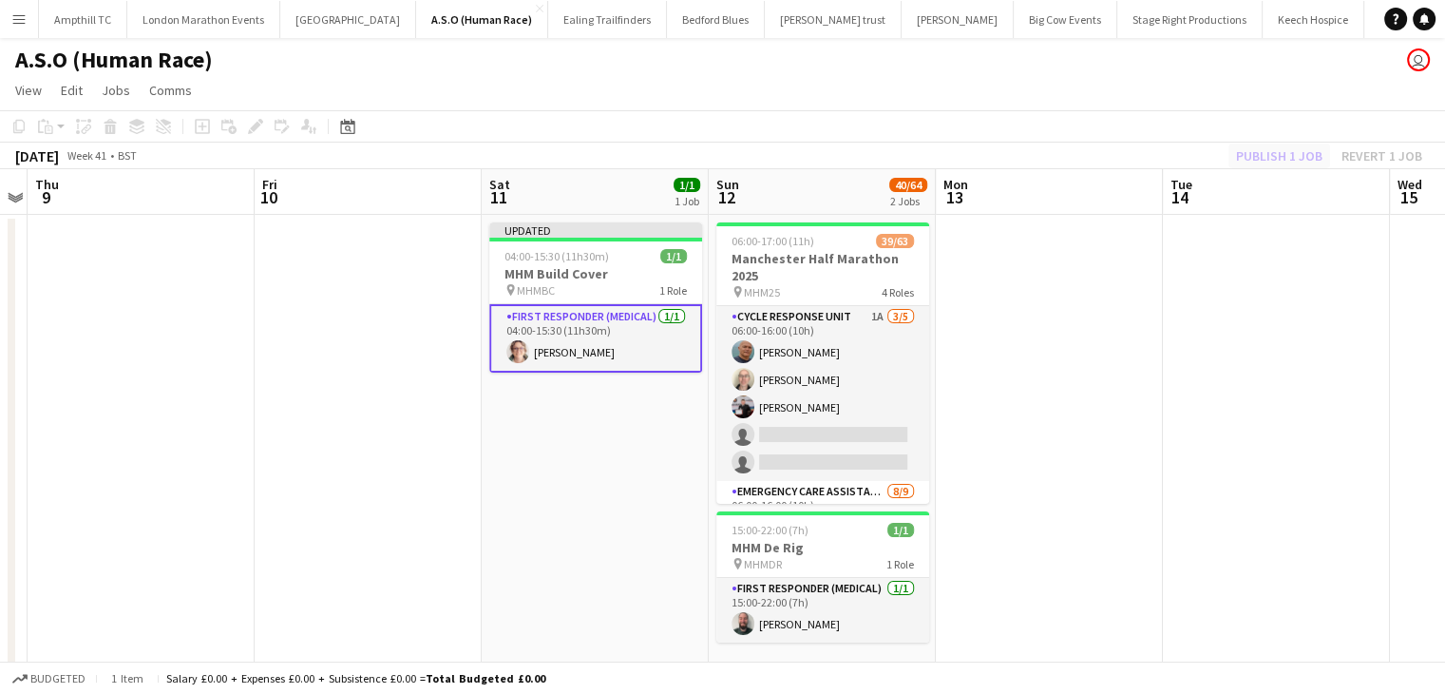
click at [1265, 155] on div "Publish 1 job Revert 1 job" at bounding box center [1330, 155] width 232 height 25
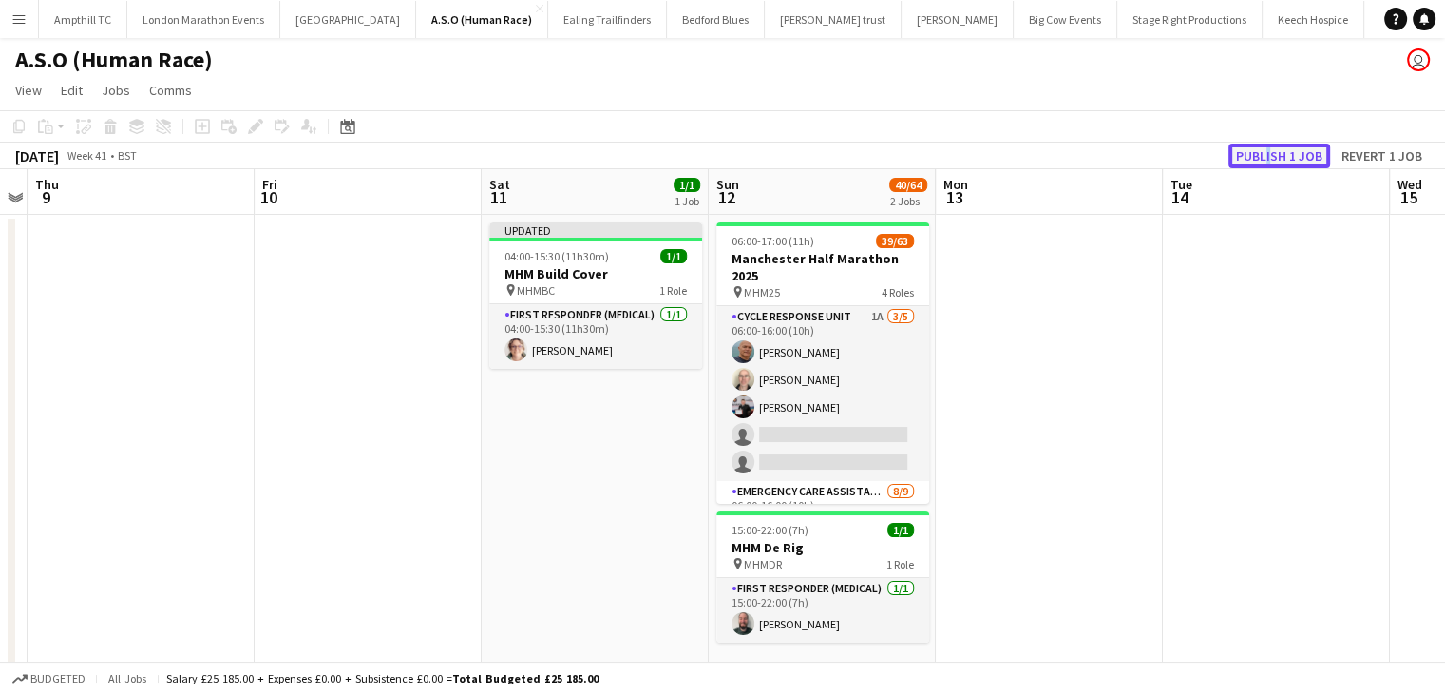
click at [1268, 160] on button "Publish 1 job" at bounding box center [1280, 155] width 102 height 25
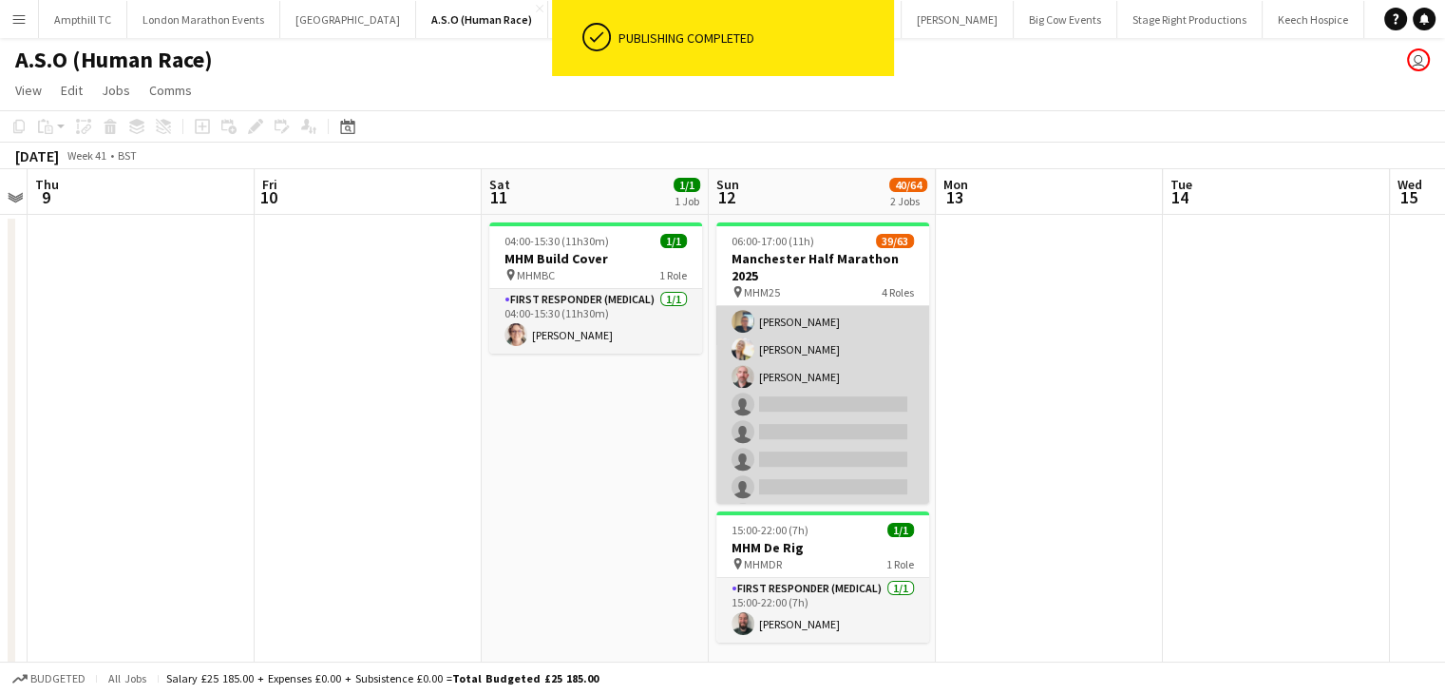
scroll to position [1330, 0]
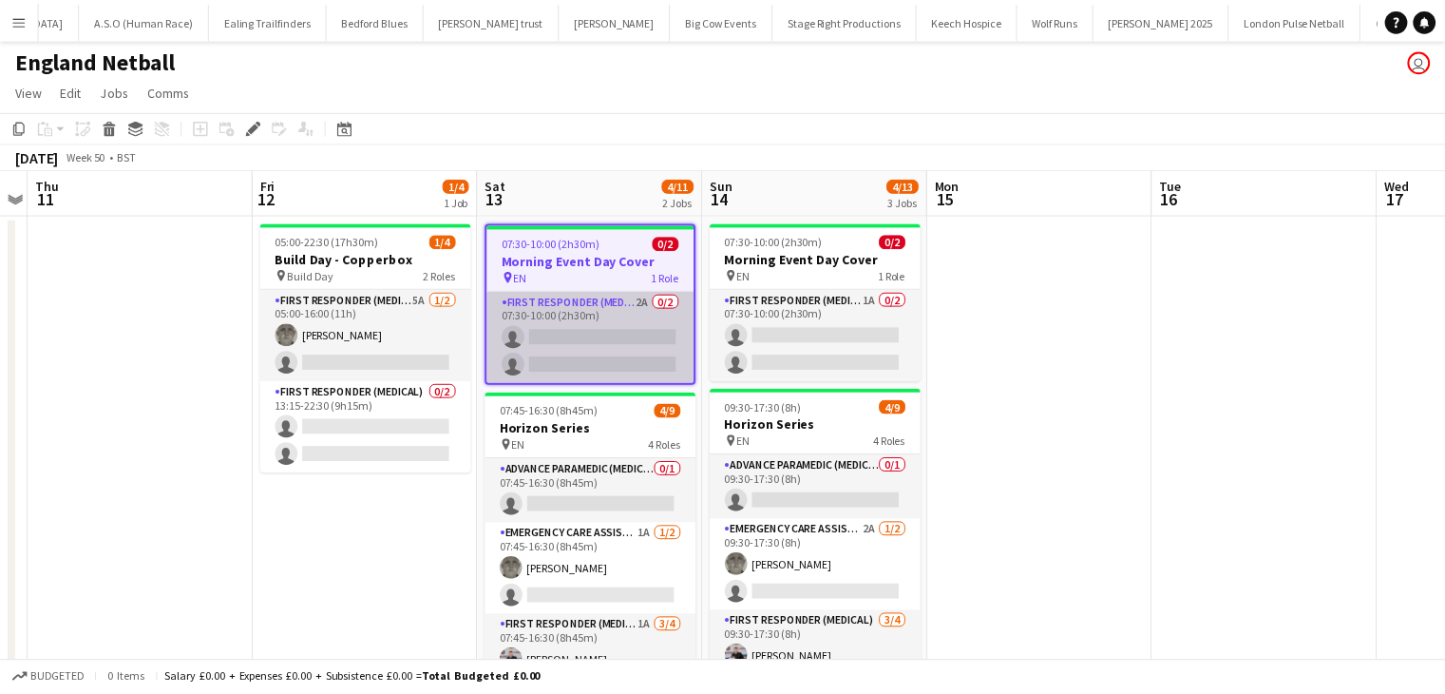
scroll to position [0, 428]
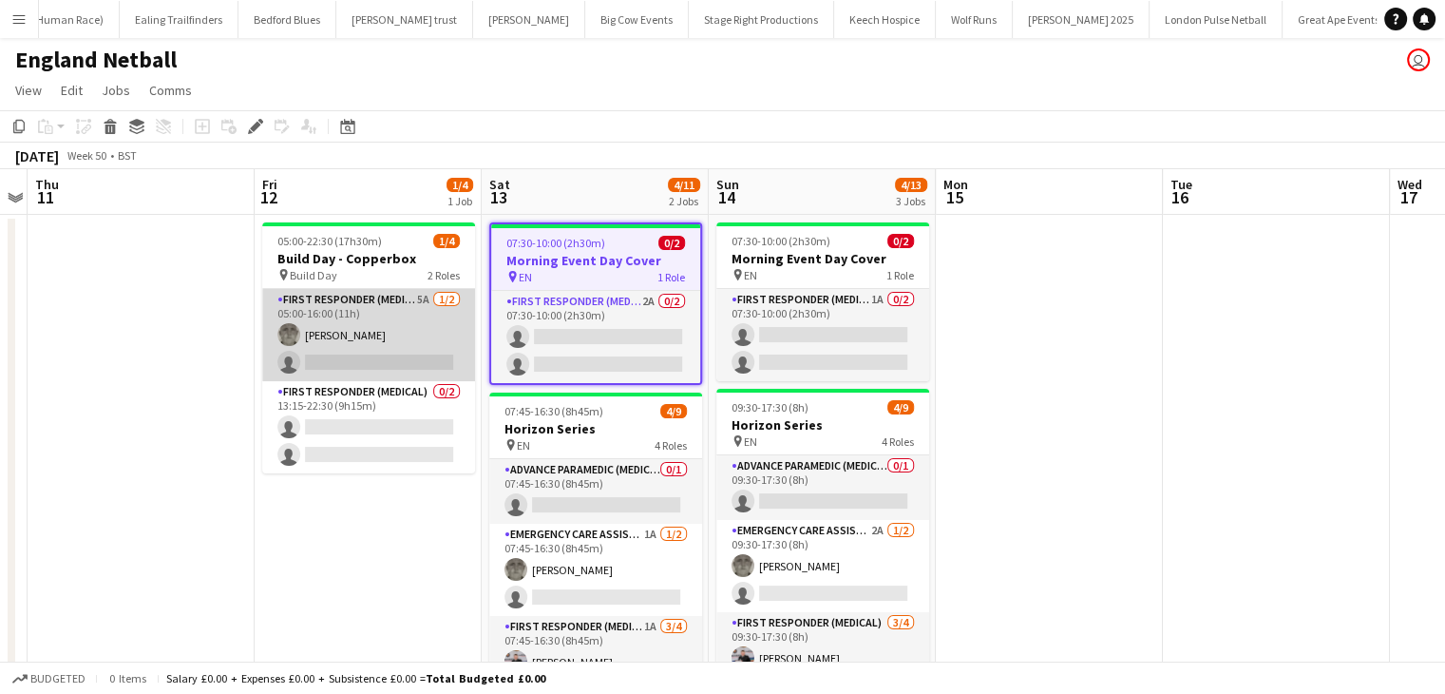
click at [392, 297] on app-card-role "First Responder (Medical) 5A [DATE] 05:00-16:00 (11h) [PERSON_NAME] single-neut…" at bounding box center [368, 335] width 213 height 92
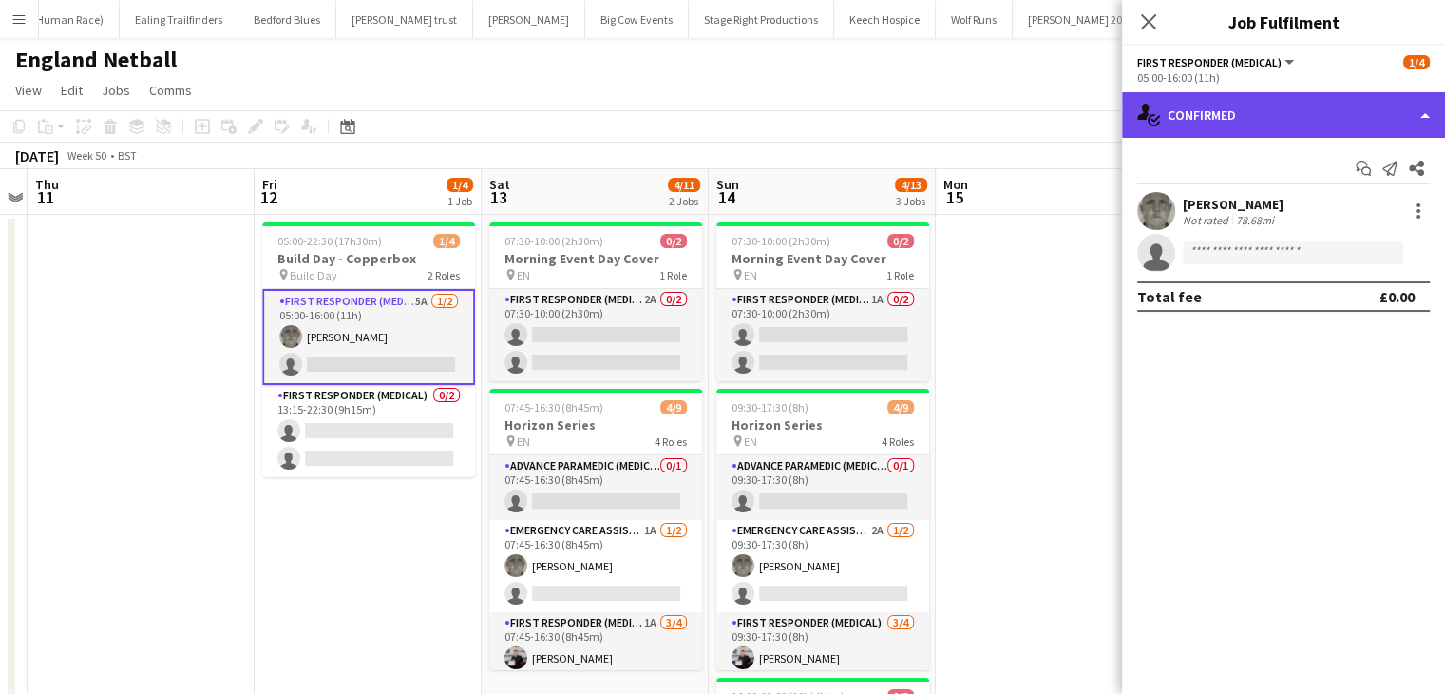
drag, startPoint x: 1254, startPoint y: 119, endPoint x: 1273, endPoint y: 130, distance: 22.2
click at [1254, 120] on div "single-neutral-actions-check-2 Confirmed" at bounding box center [1283, 115] width 323 height 46
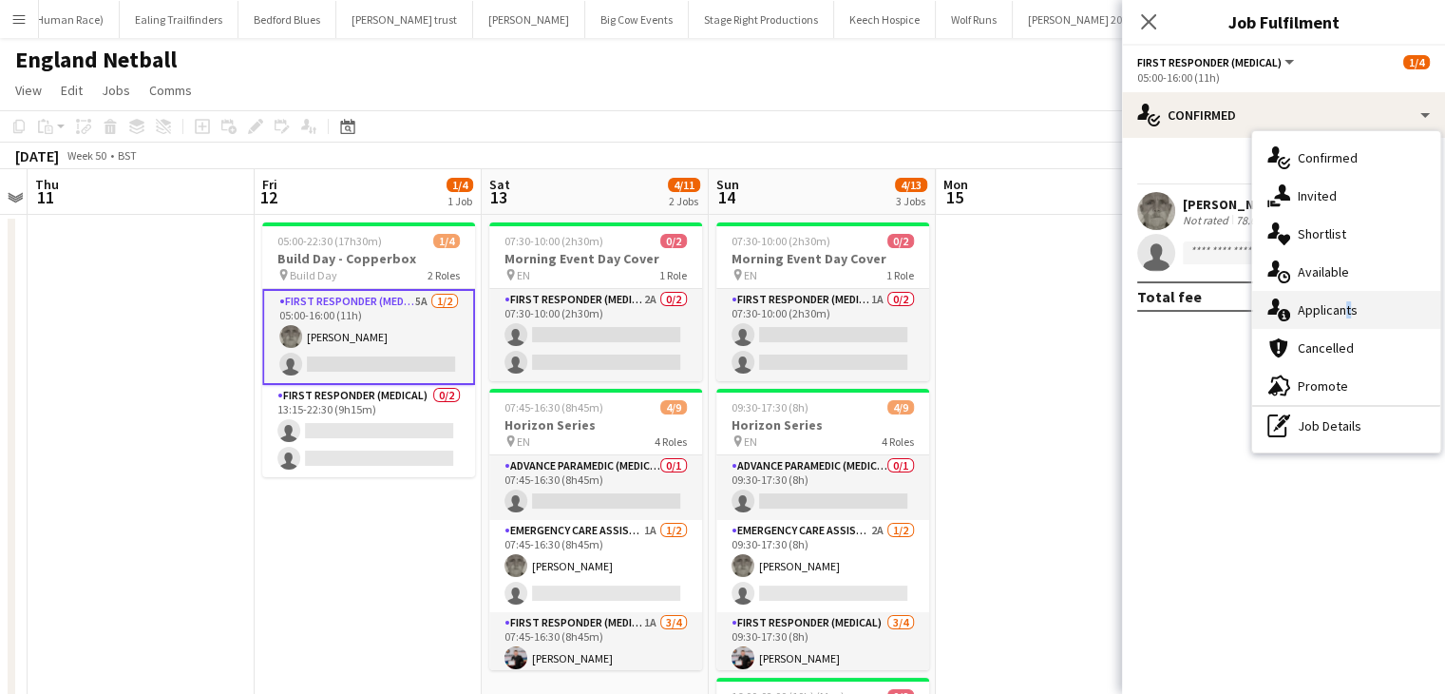
click at [1342, 302] on span "Applicants" at bounding box center [1328, 309] width 60 height 17
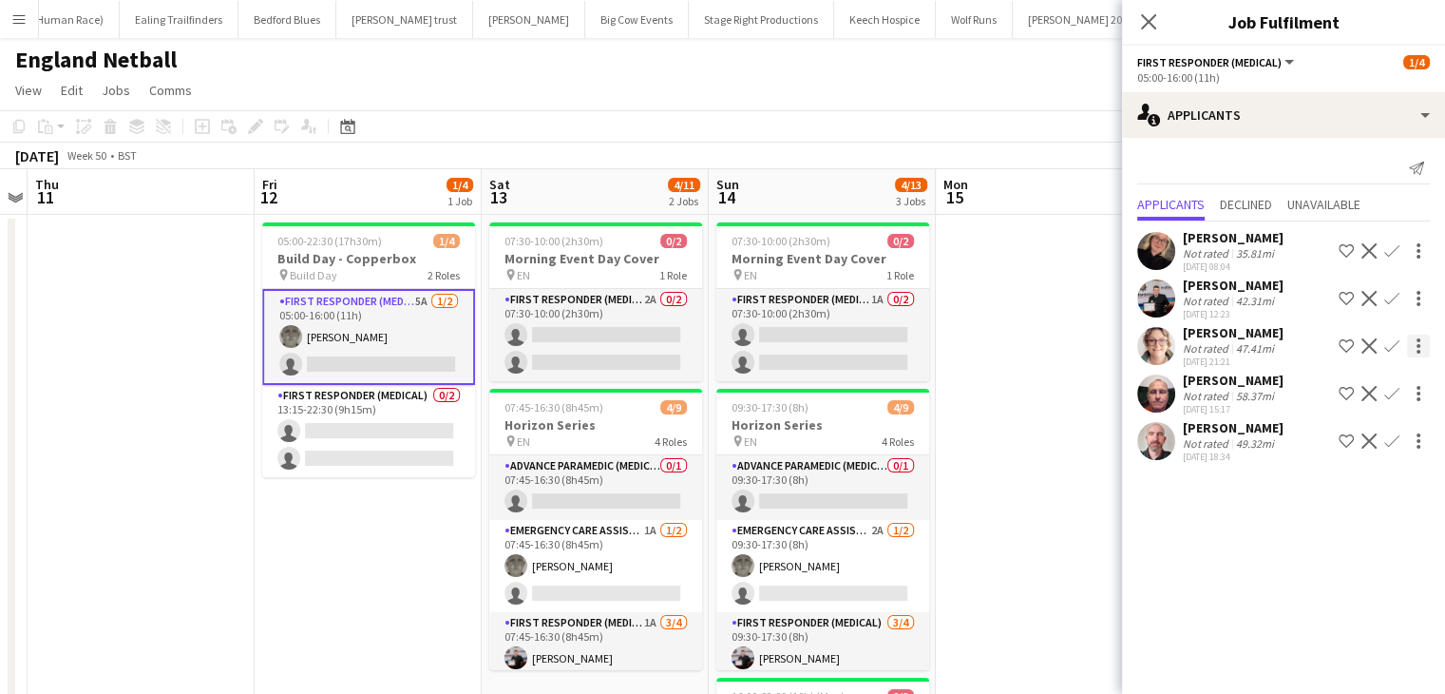
click at [1391, 350] on app-icon "Confirm" at bounding box center [1392, 345] width 15 height 15
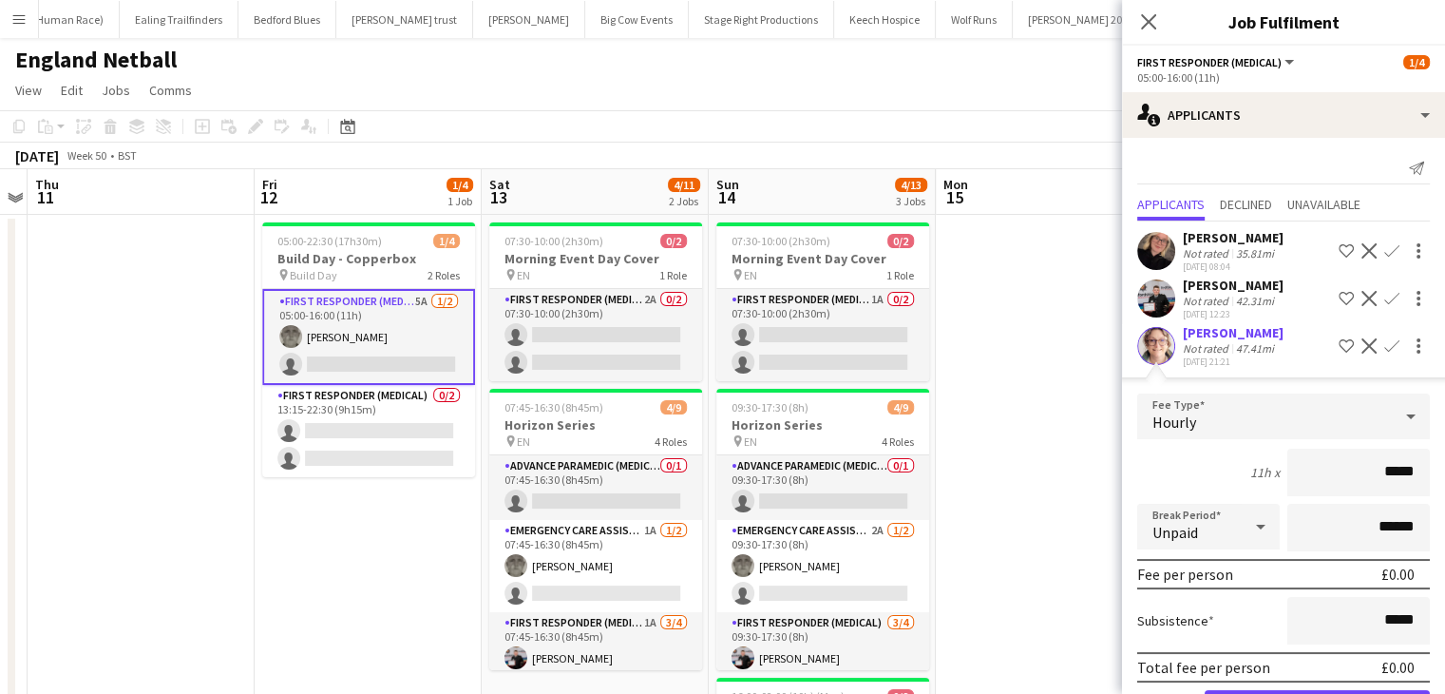
scroll to position [162, 0]
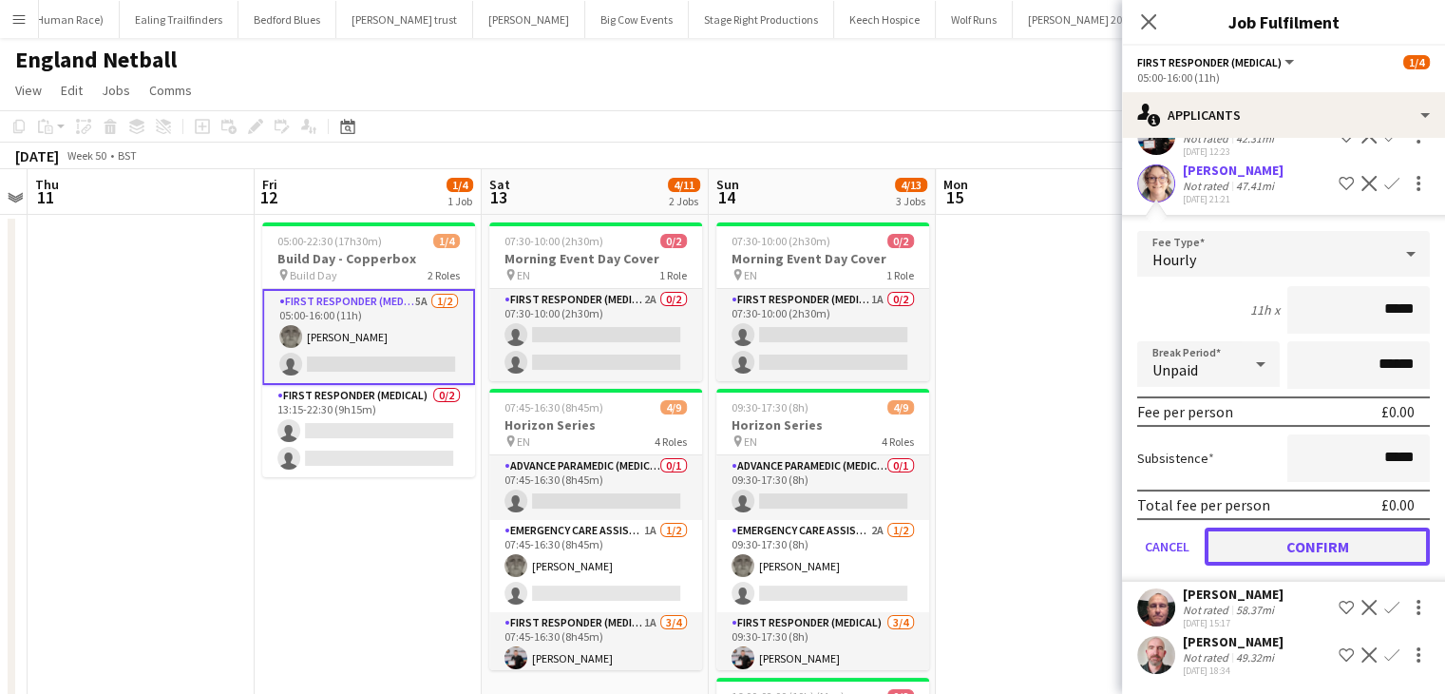
click at [1273, 552] on button "Confirm" at bounding box center [1317, 546] width 225 height 38
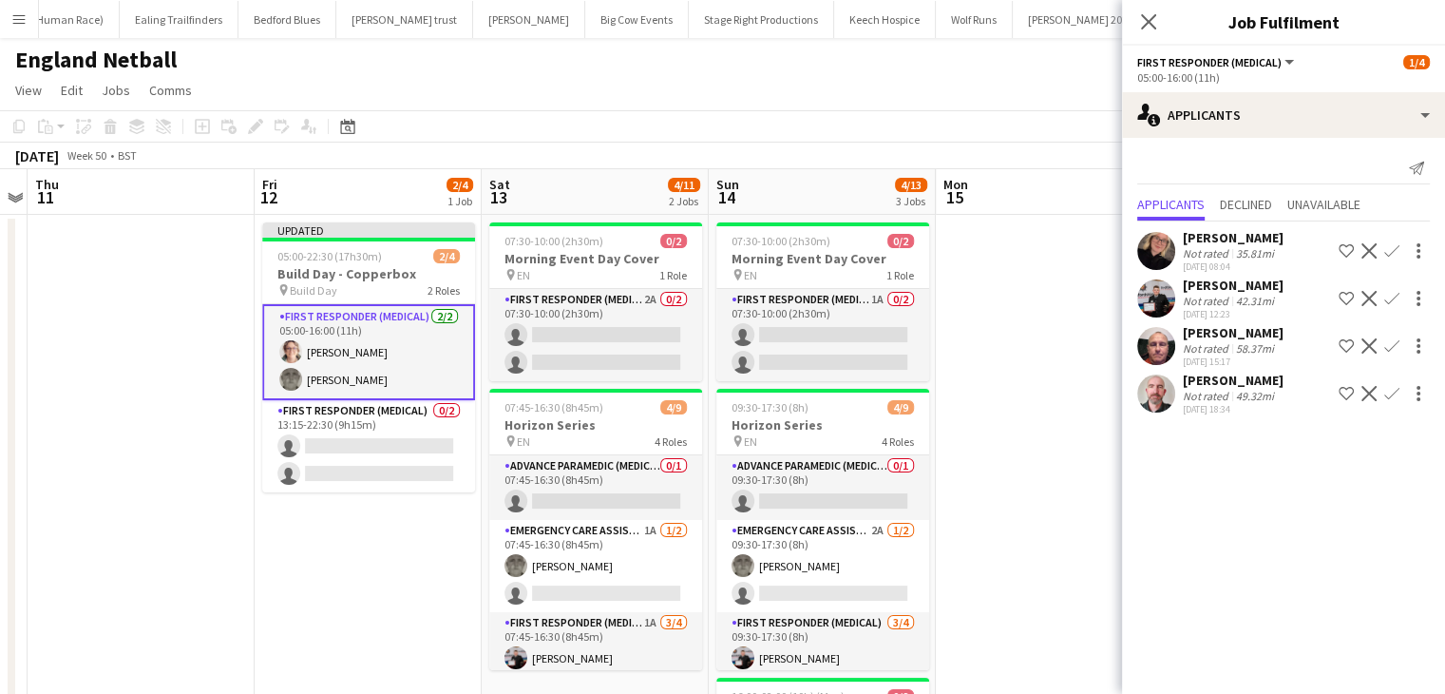
scroll to position [0, 0]
click at [1145, 20] on icon "Close pop-in" at bounding box center [1148, 21] width 18 height 18
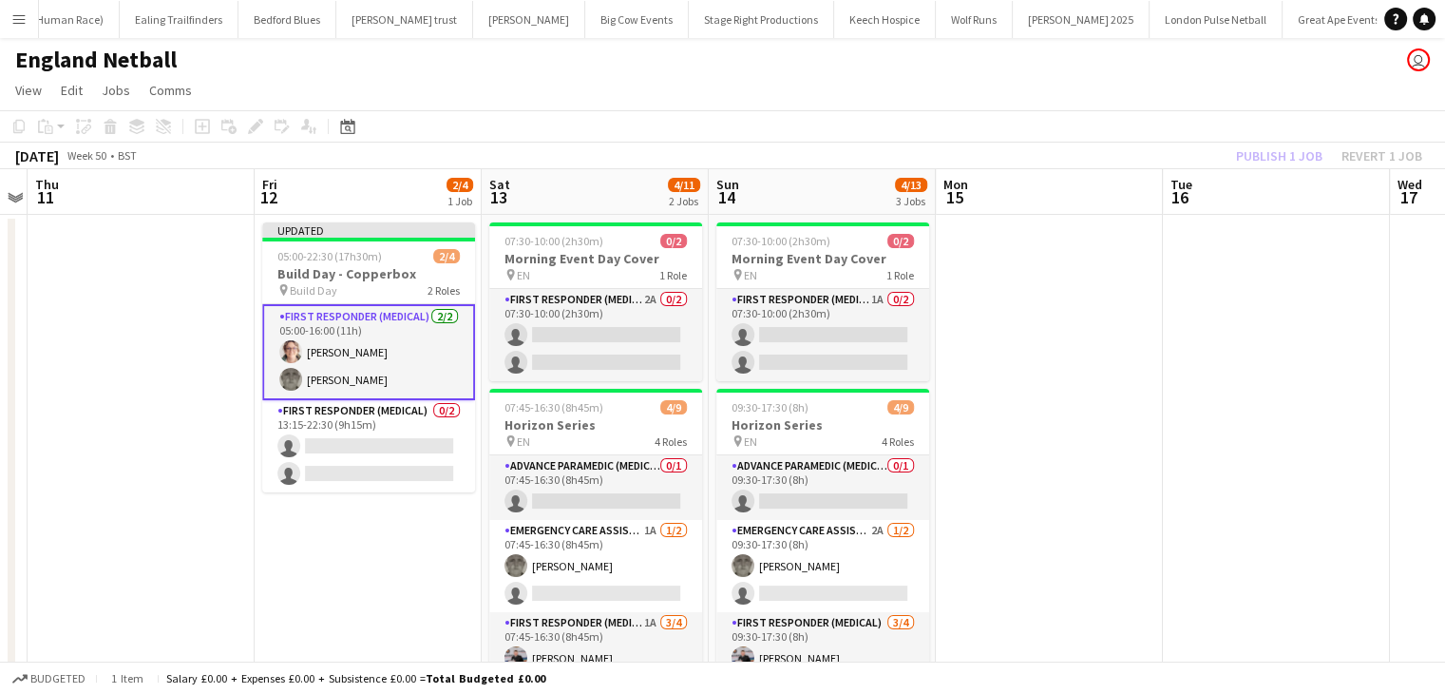
click at [1219, 221] on app-date-cell at bounding box center [1276, 554] width 227 height 679
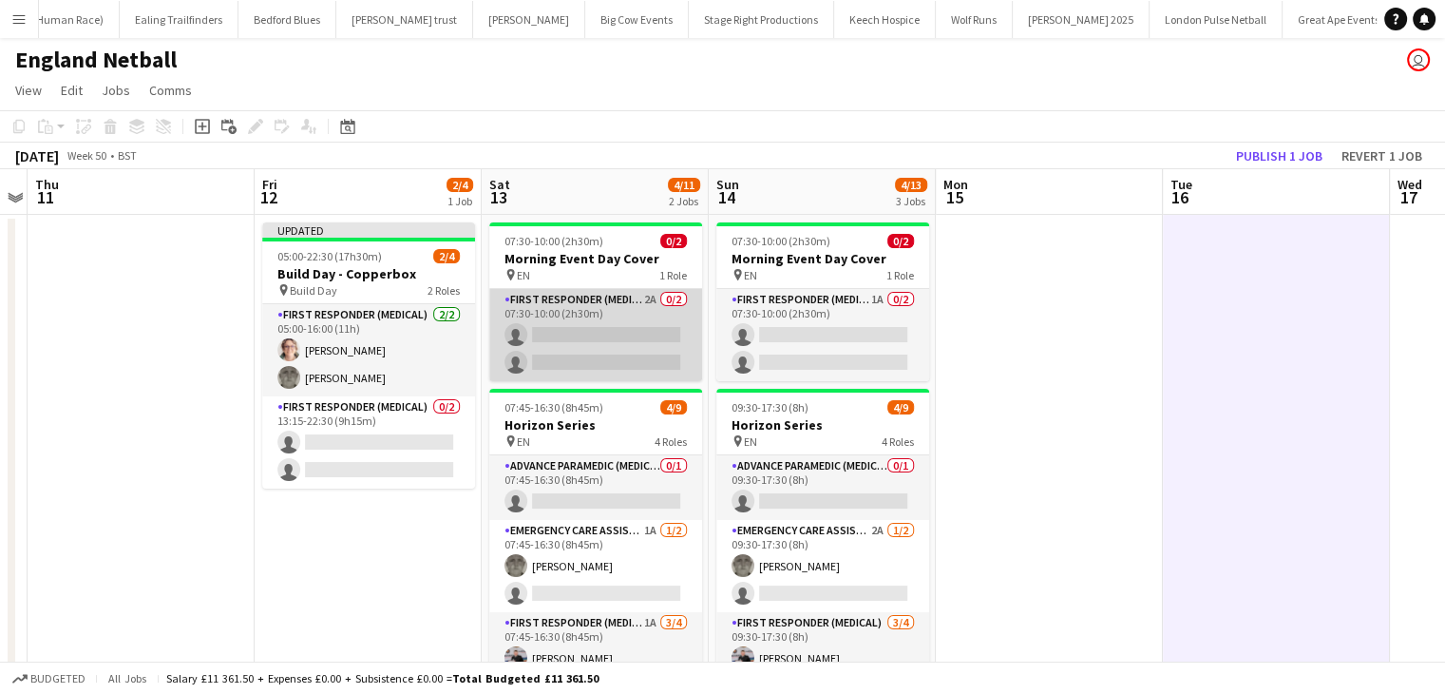
click at [604, 313] on app-card-role "First Responder (Medical) 2A 0/2 07:30-10:00 (2h30m) single-neutral-actions sin…" at bounding box center [595, 335] width 213 height 92
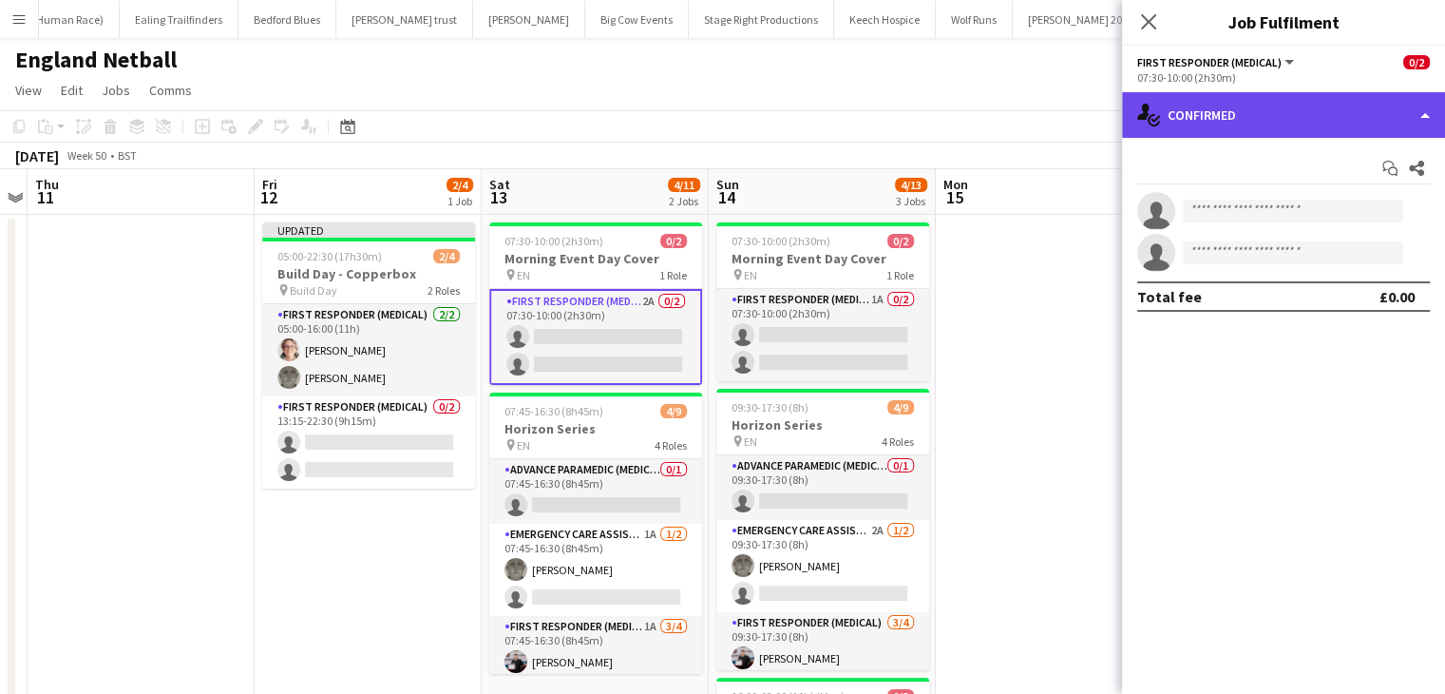
click at [1267, 119] on div "single-neutral-actions-check-2 Confirmed" at bounding box center [1283, 115] width 323 height 46
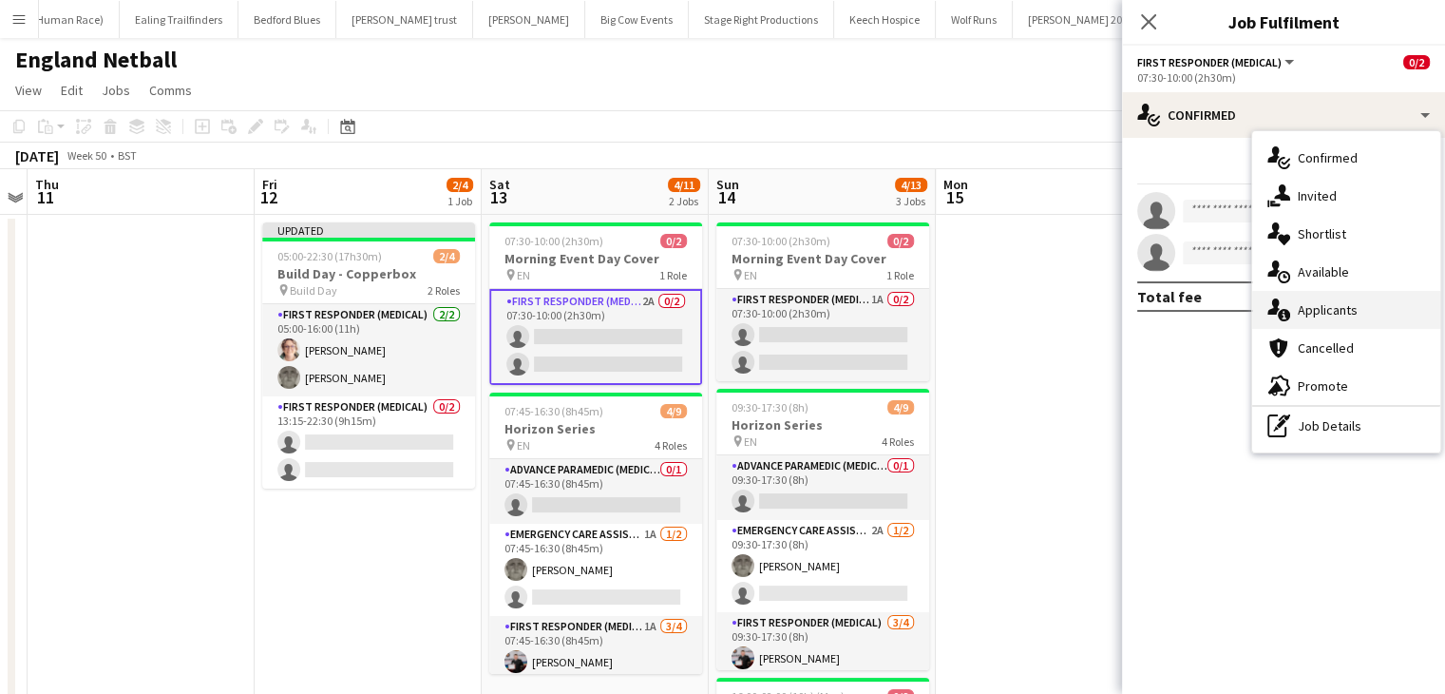
click at [1314, 316] on span "Applicants" at bounding box center [1328, 309] width 60 height 17
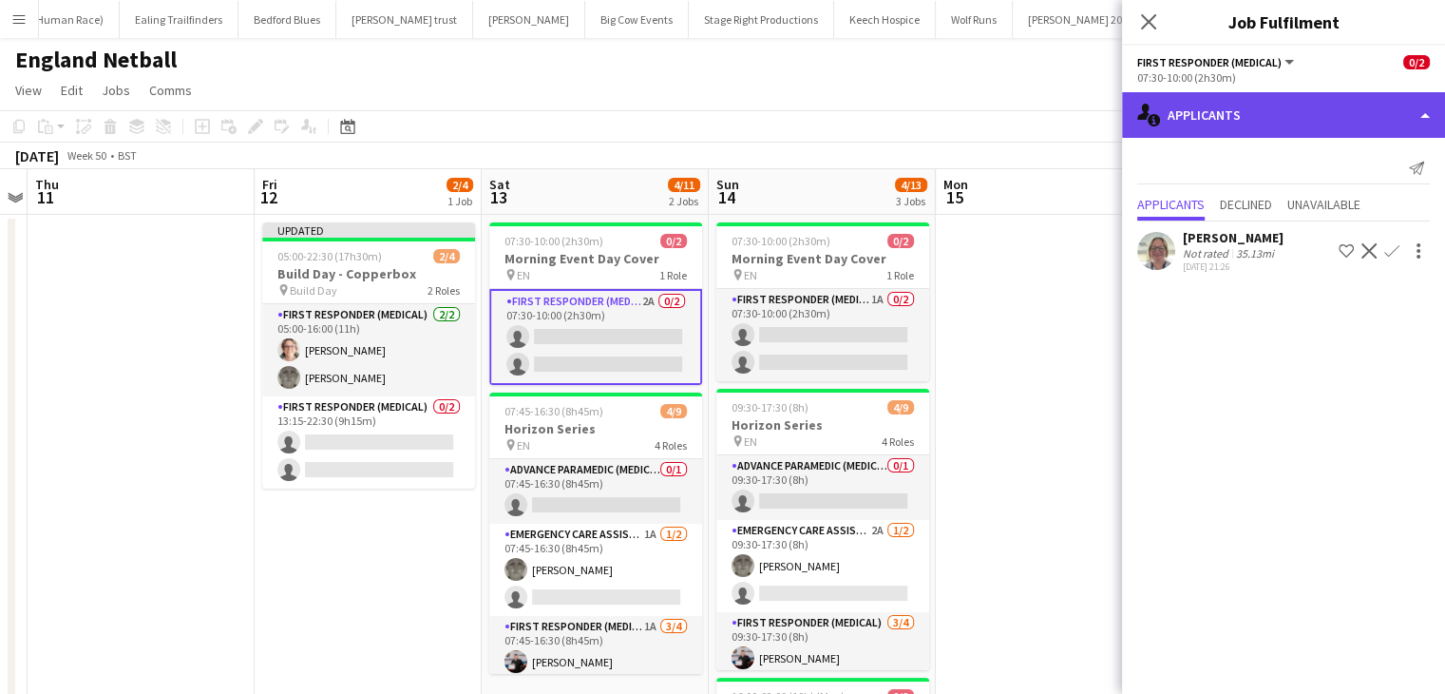
click at [1298, 123] on div "single-neutral-actions-information Applicants" at bounding box center [1283, 115] width 323 height 46
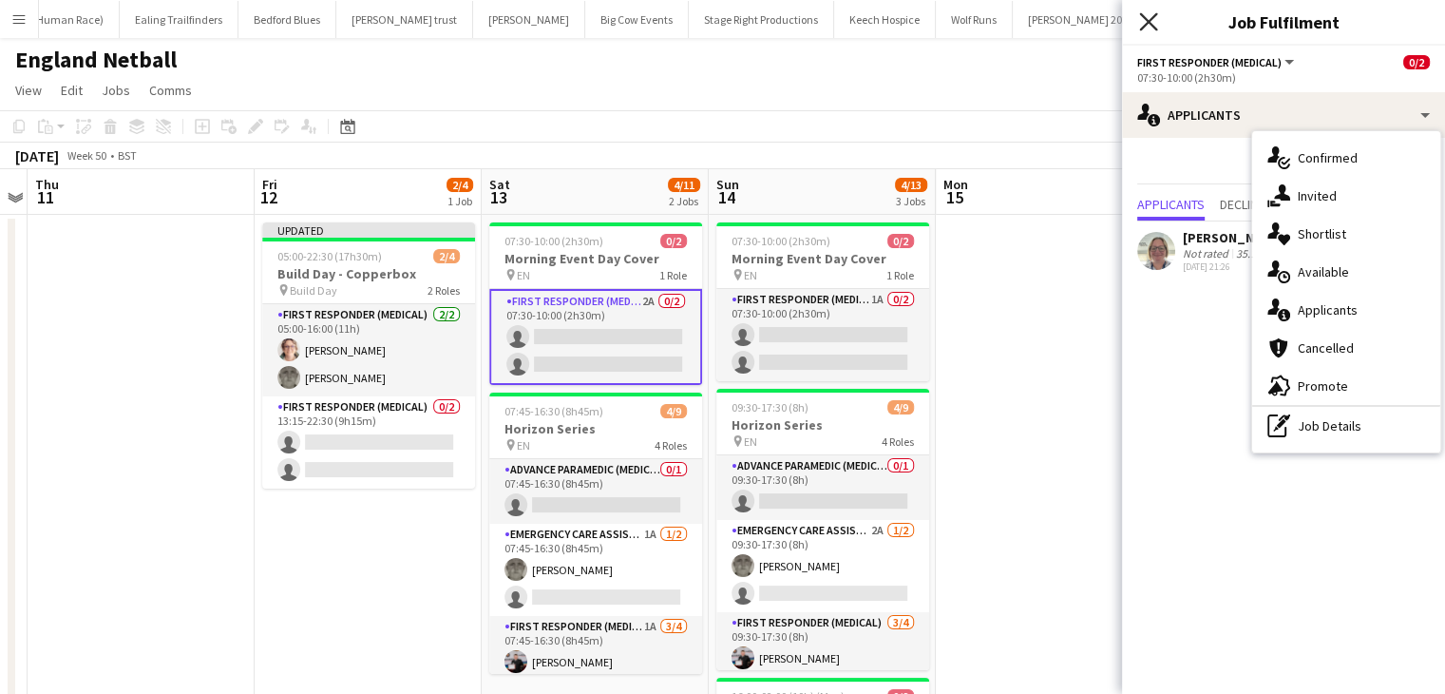
click at [1148, 19] on icon "Close pop-in" at bounding box center [1148, 21] width 18 height 18
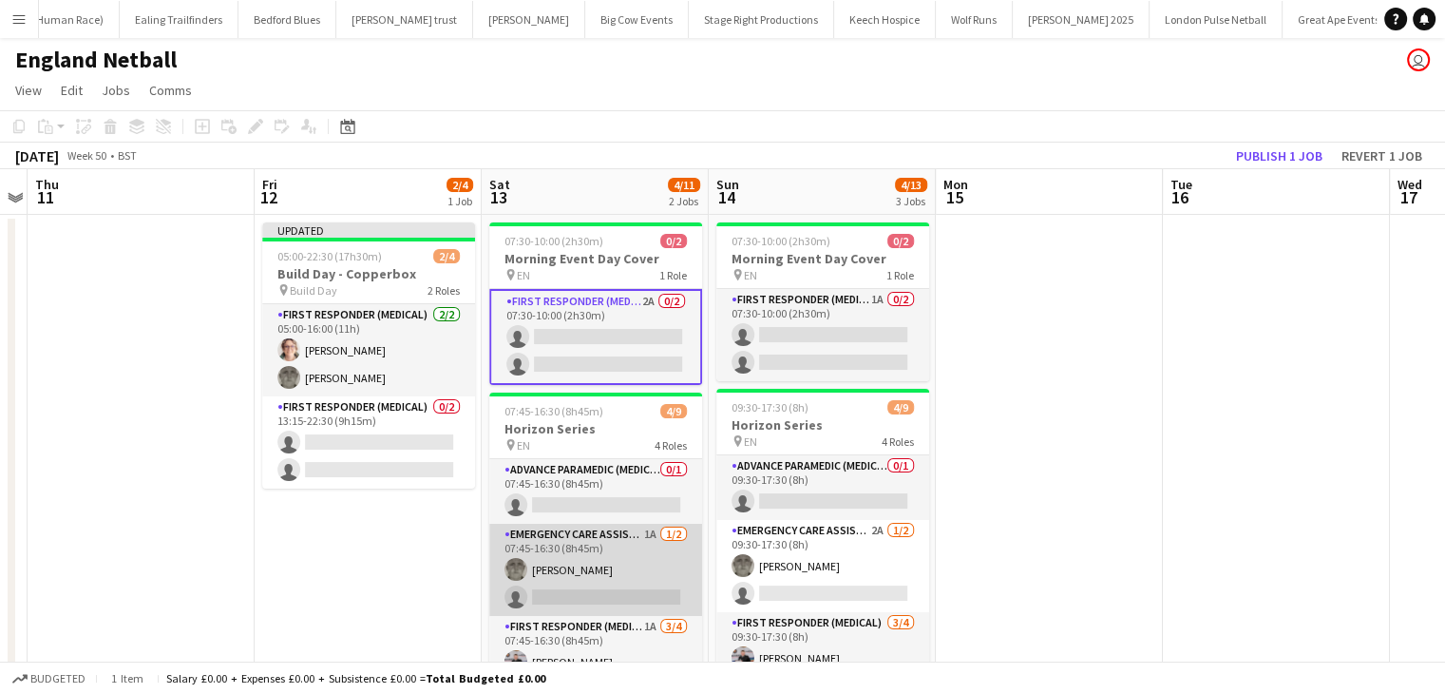
drag, startPoint x: 613, startPoint y: 532, endPoint x: 665, endPoint y: 533, distance: 52.3
click at [613, 533] on app-card-role "Emergency Care Assistant (Medical) 1A 1/2 07:45-16:30 (8h45m) Darren Clarke sin…" at bounding box center [595, 570] width 213 height 92
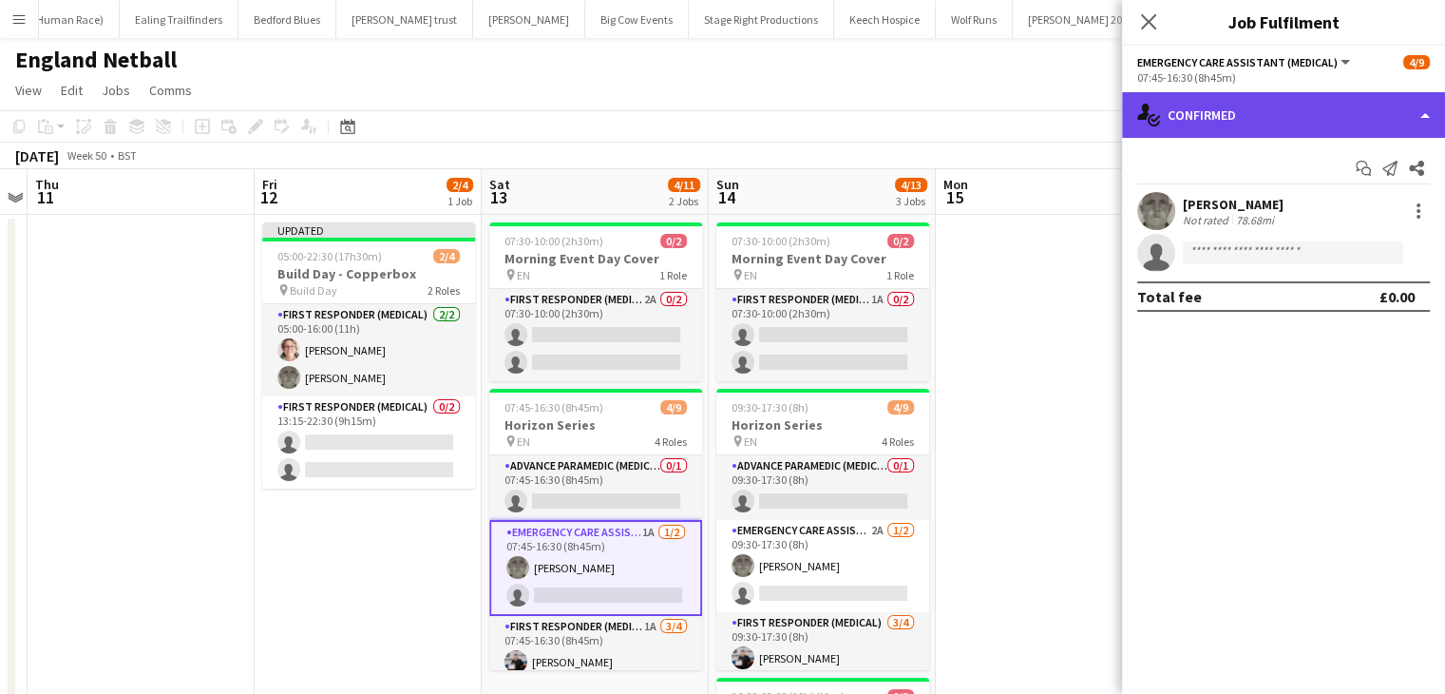
click at [1300, 133] on div "single-neutral-actions-check-2 Confirmed" at bounding box center [1283, 115] width 323 height 46
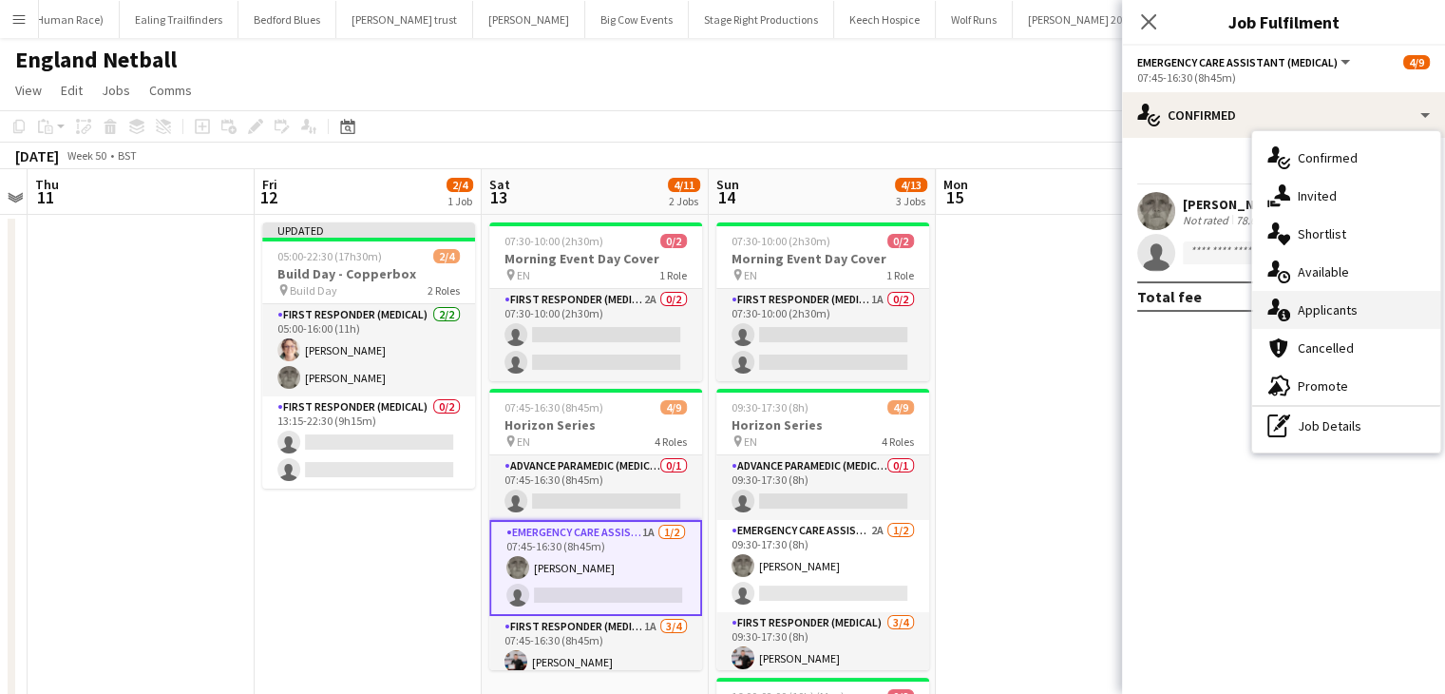
click at [1325, 306] on span "Applicants" at bounding box center [1328, 309] width 60 height 17
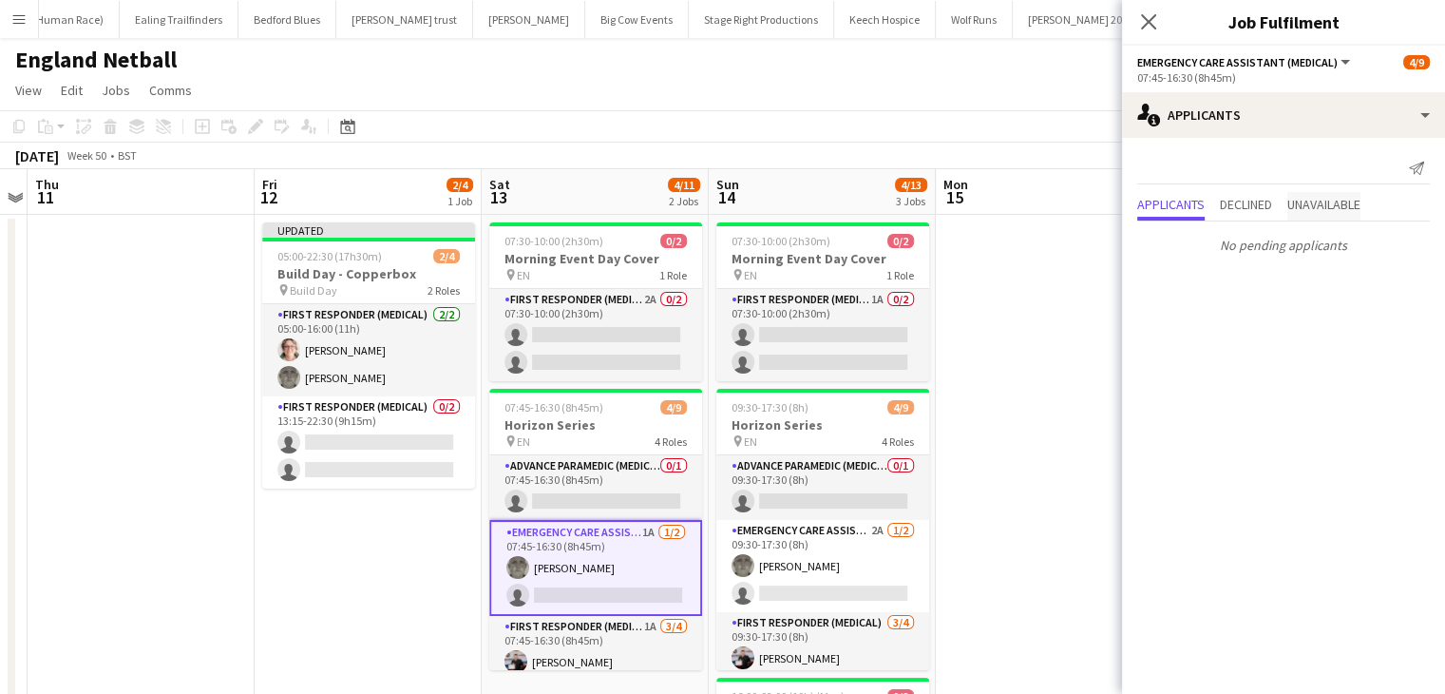
click at [1329, 207] on span "Unavailable" at bounding box center [1324, 204] width 73 height 13
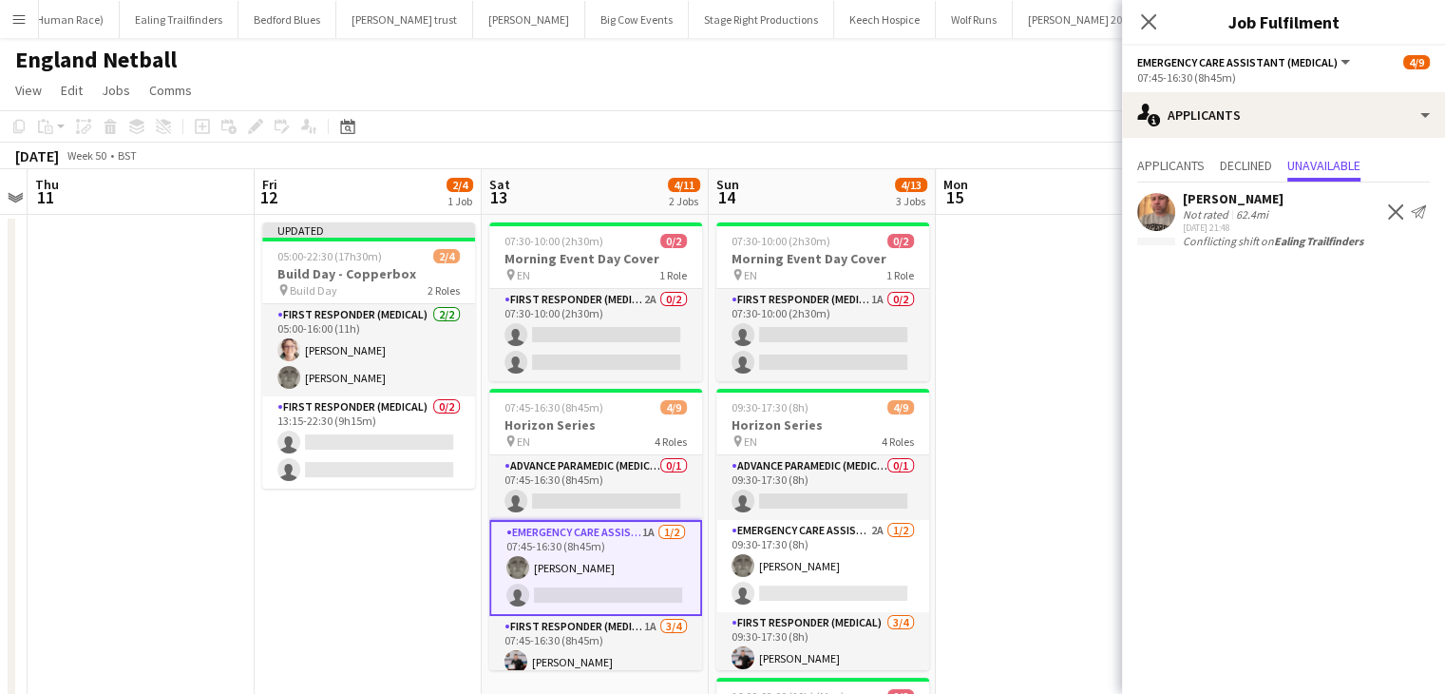
click at [1391, 213] on app-icon "Decline" at bounding box center [1395, 211] width 15 height 15
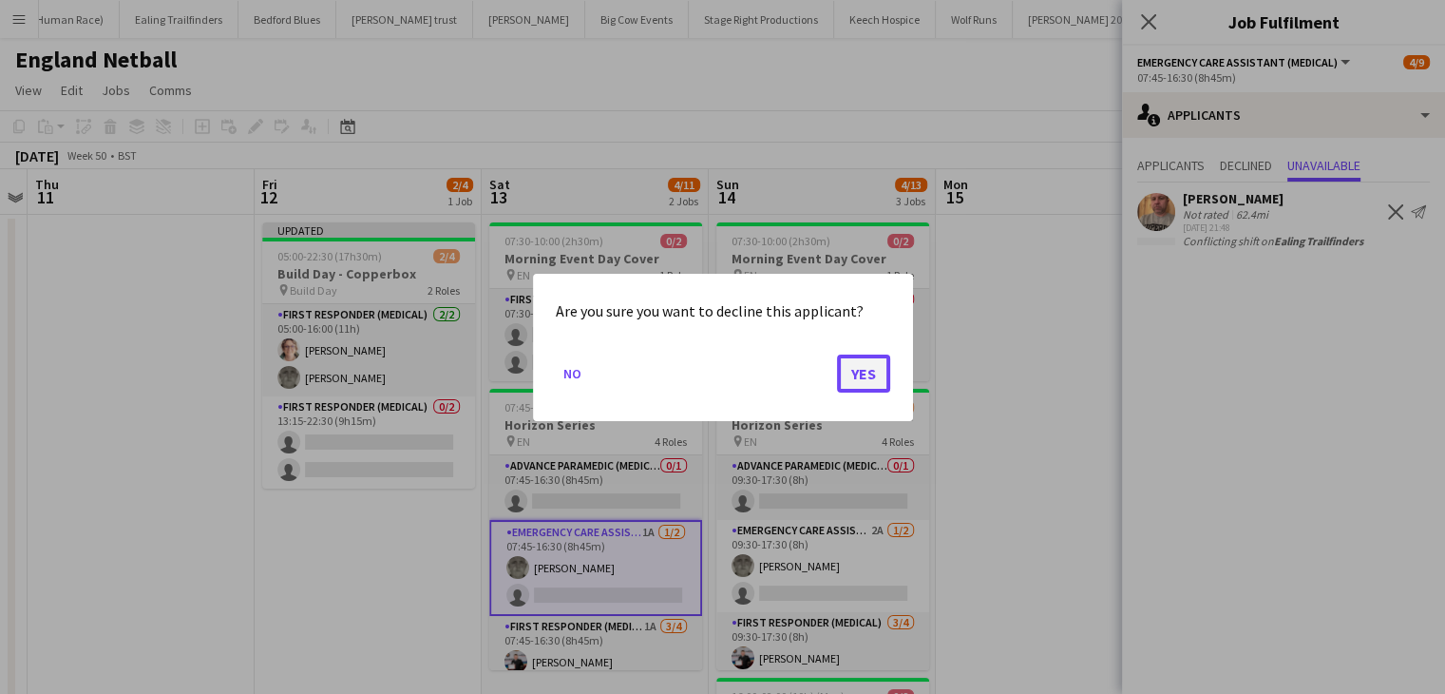
click at [879, 365] on button "Yes" at bounding box center [863, 373] width 53 height 38
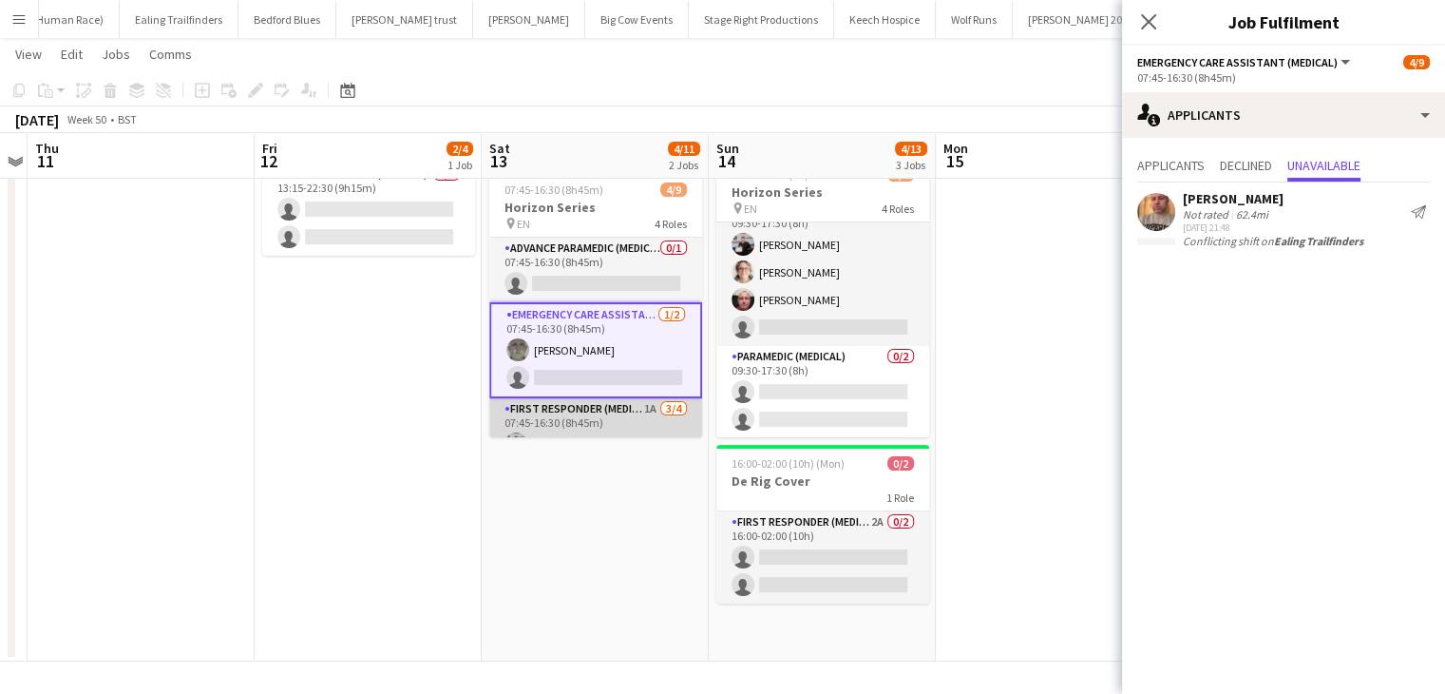
scroll to position [199, 0]
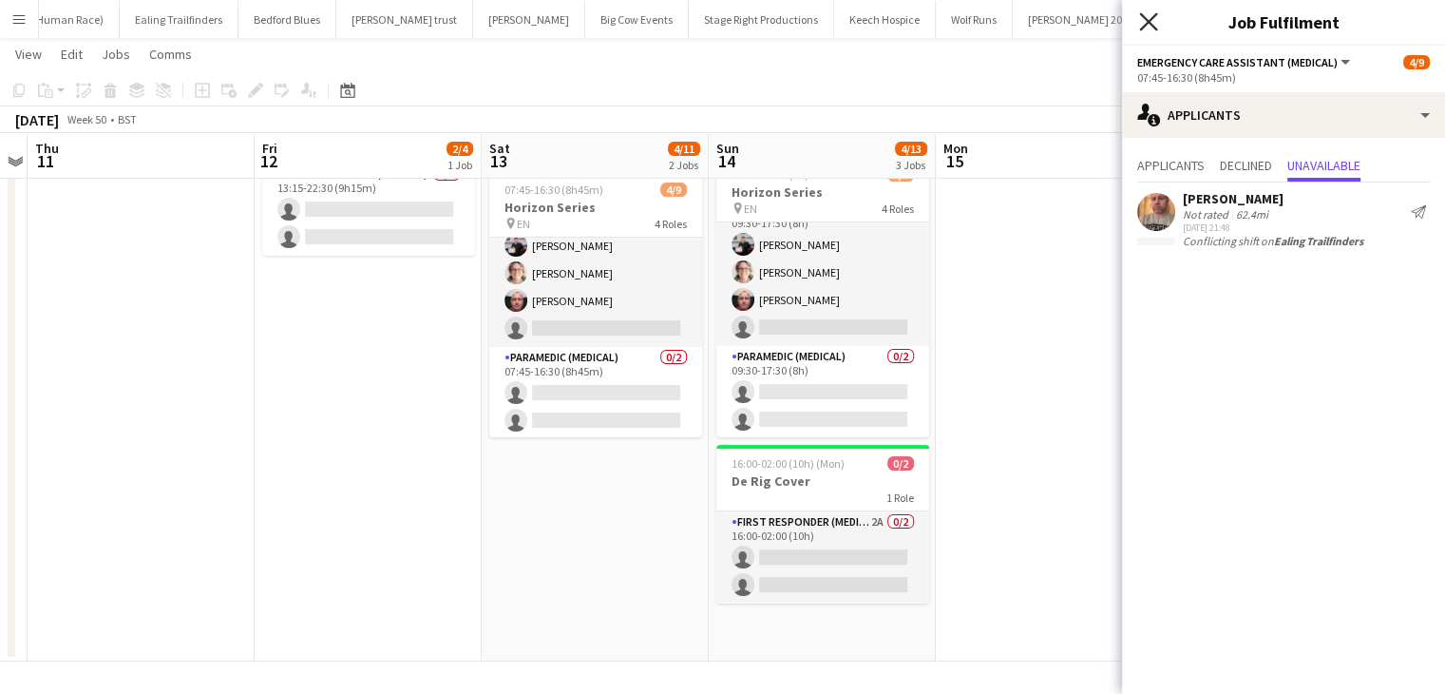
click at [1144, 23] on icon "Close pop-in" at bounding box center [1148, 21] width 18 height 18
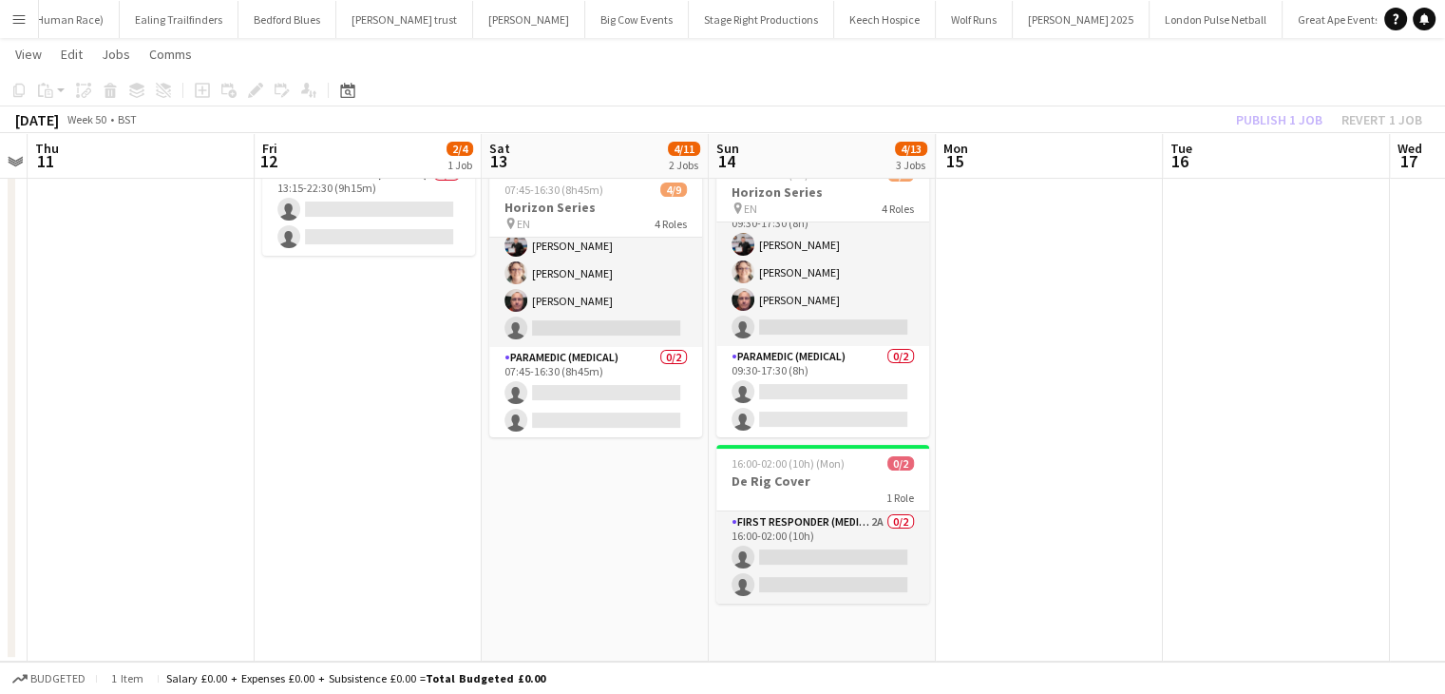
click at [1148, 181] on app-date-cell at bounding box center [1049, 321] width 227 height 679
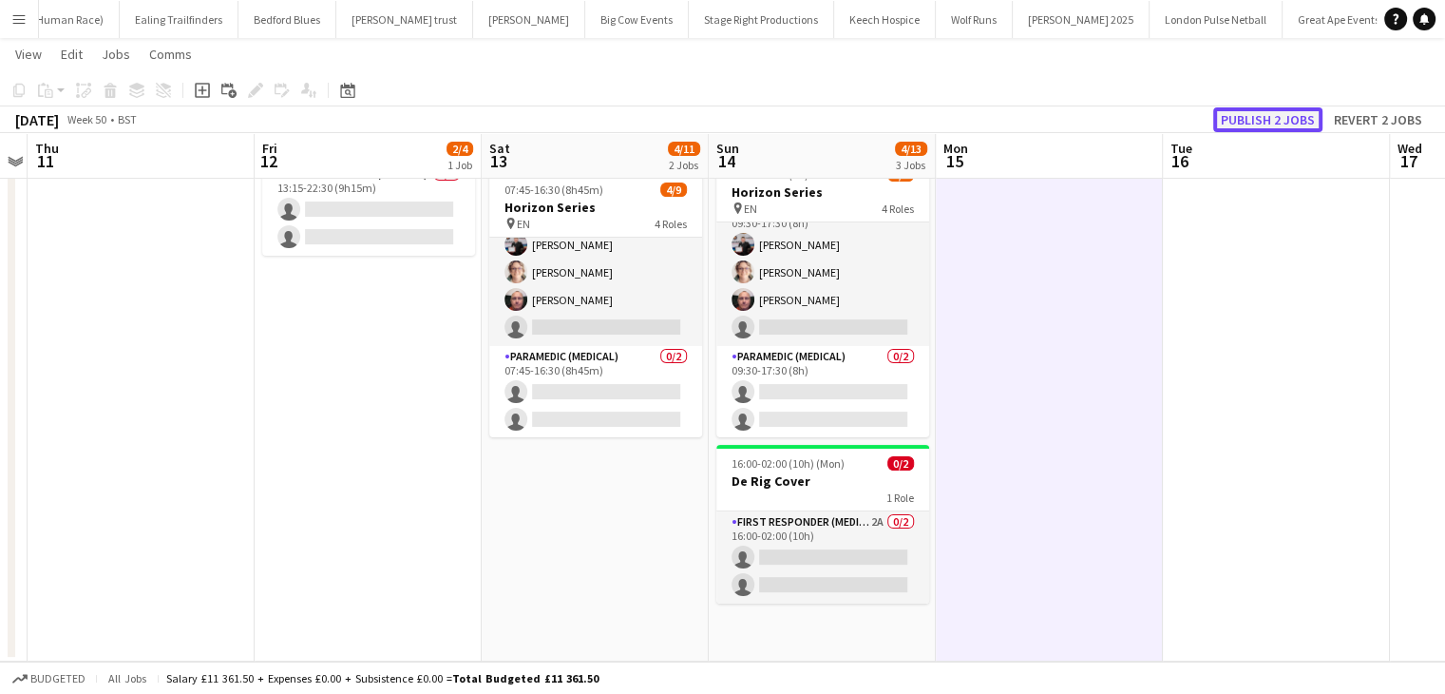
click at [1255, 120] on button "Publish 2 jobs" at bounding box center [1268, 119] width 109 height 25
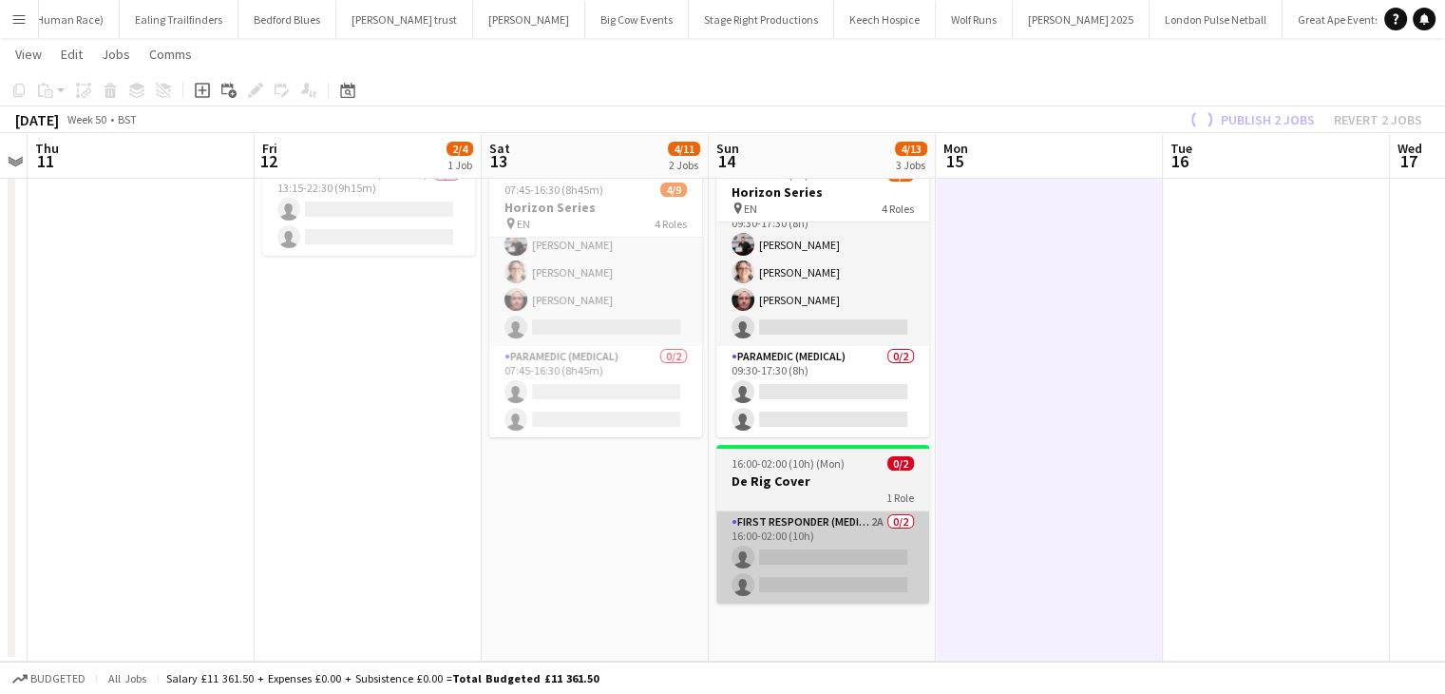
scroll to position [181, 0]
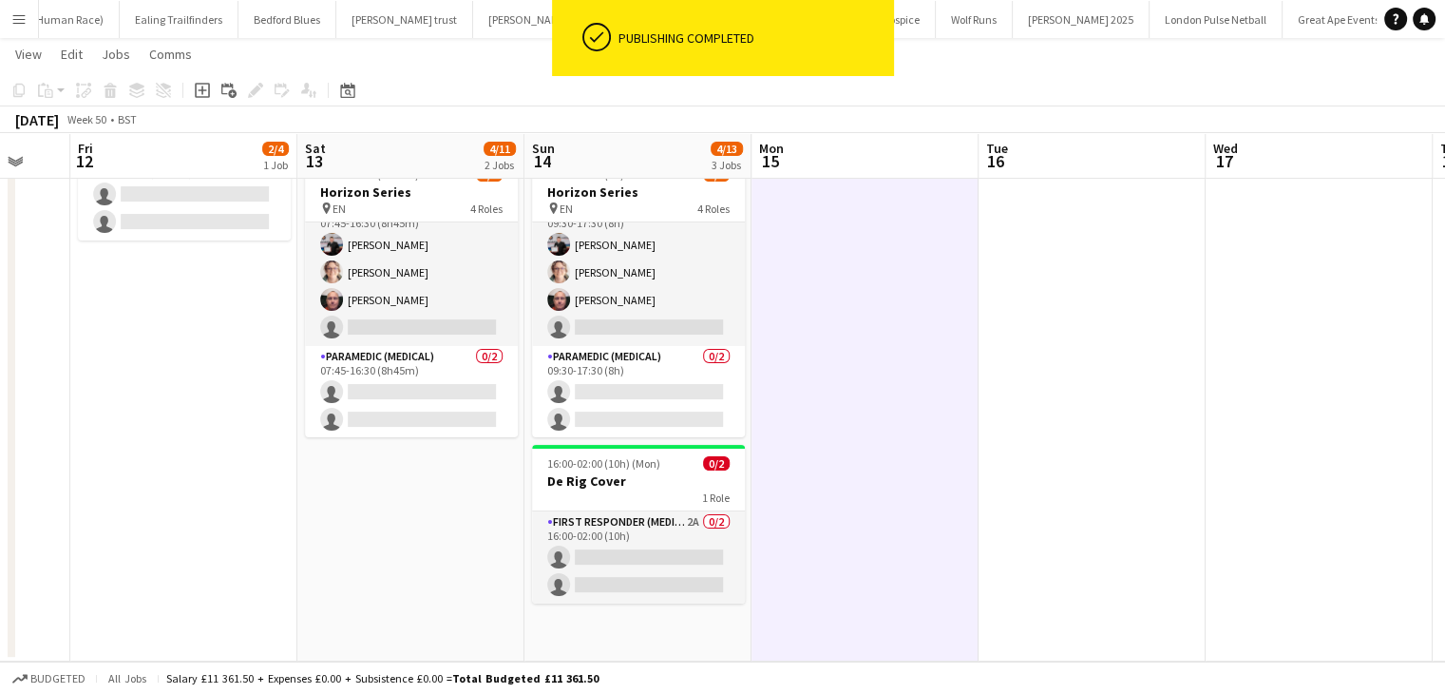
drag, startPoint x: 870, startPoint y: 443, endPoint x: 511, endPoint y: 452, distance: 359.3
click at [398, 460] on app-calendar-viewport "Mon 8 Tue 9 Wed 10 Thu 11 Fri 12 2/4 1 Job Sat 13 4/11 2 Jobs Sun 14 4/13 3 Job…" at bounding box center [722, 252] width 1445 height 818
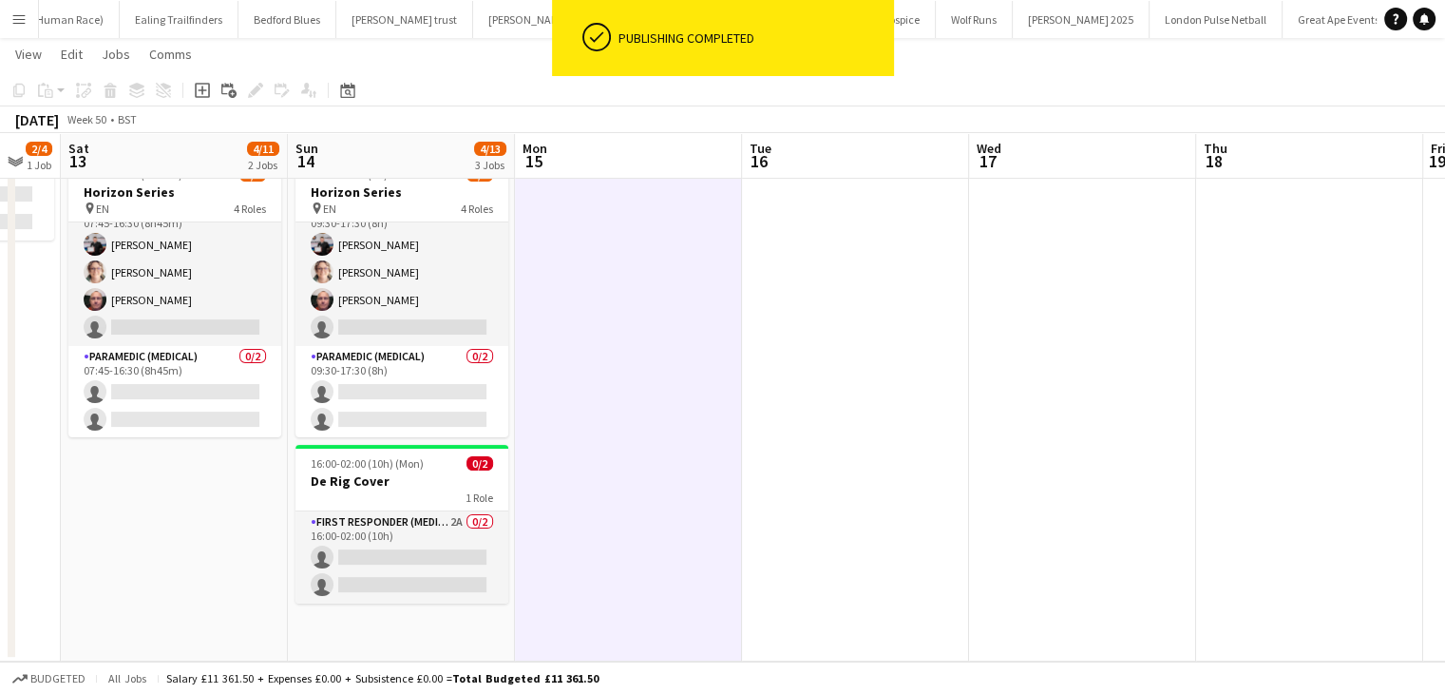
drag, startPoint x: 566, startPoint y: 409, endPoint x: 978, endPoint y: 366, distance: 413.7
click at [973, 366] on app-calendar-viewport "Thu 11 Fri 12 2/4 1 Job Sat 13 4/11 2 Jobs Sun 14 4/13 3 Jobs Mon 15 Tue 16 Wed…" at bounding box center [722, 252] width 1445 height 818
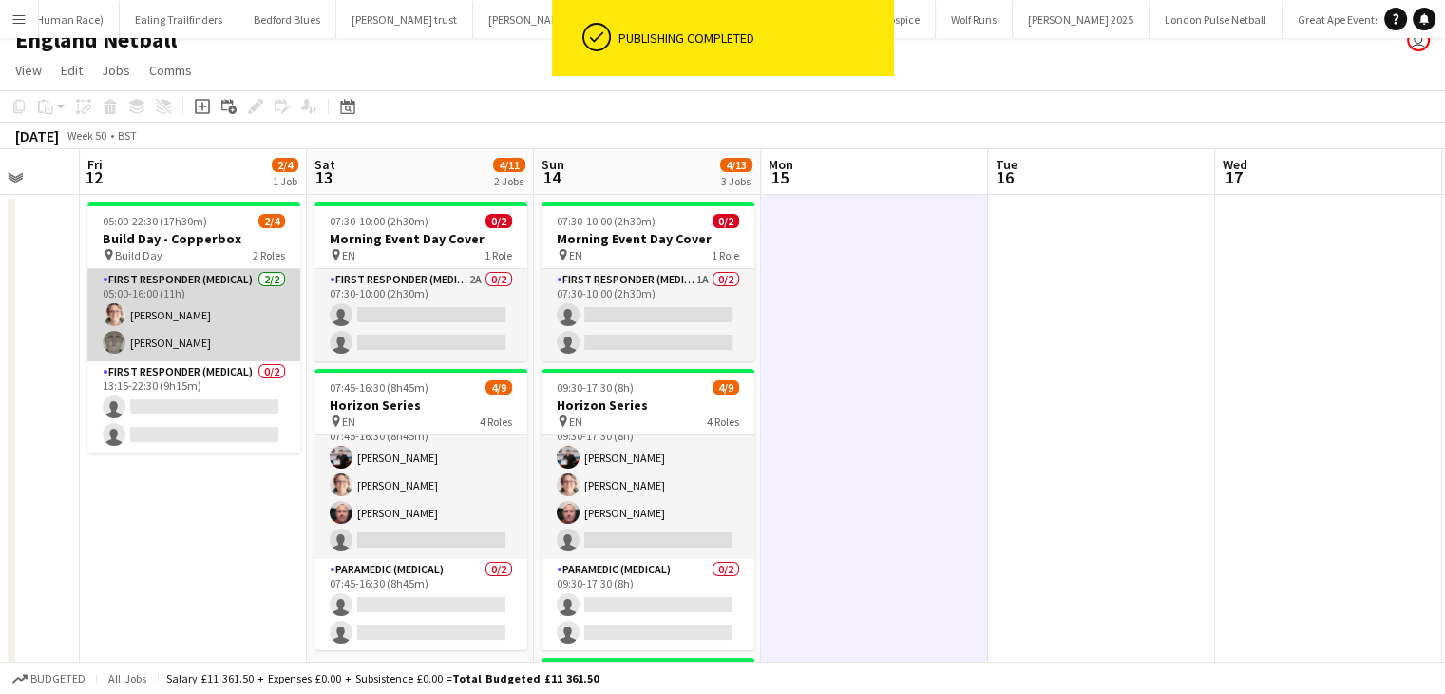
scroll to position [0, 0]
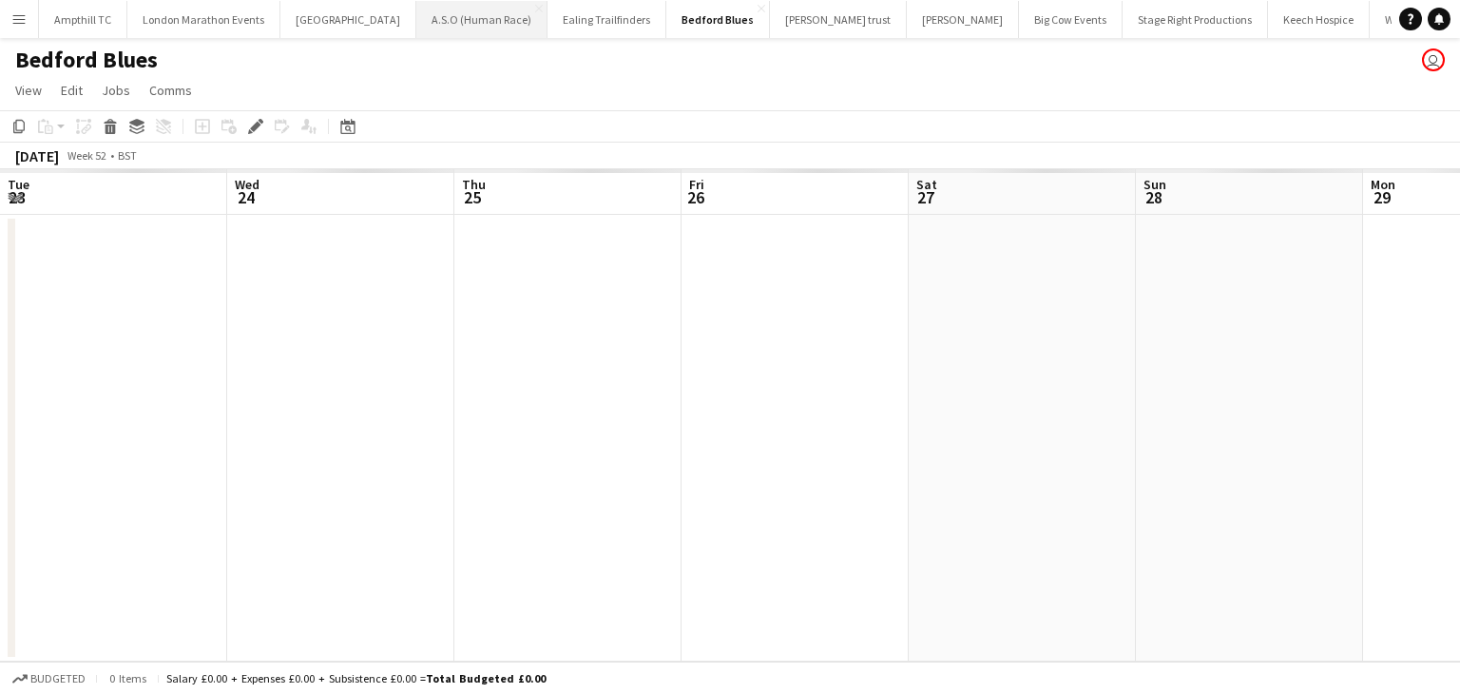
scroll to position [0, 654]
